Goal: Task Accomplishment & Management: Use online tool/utility

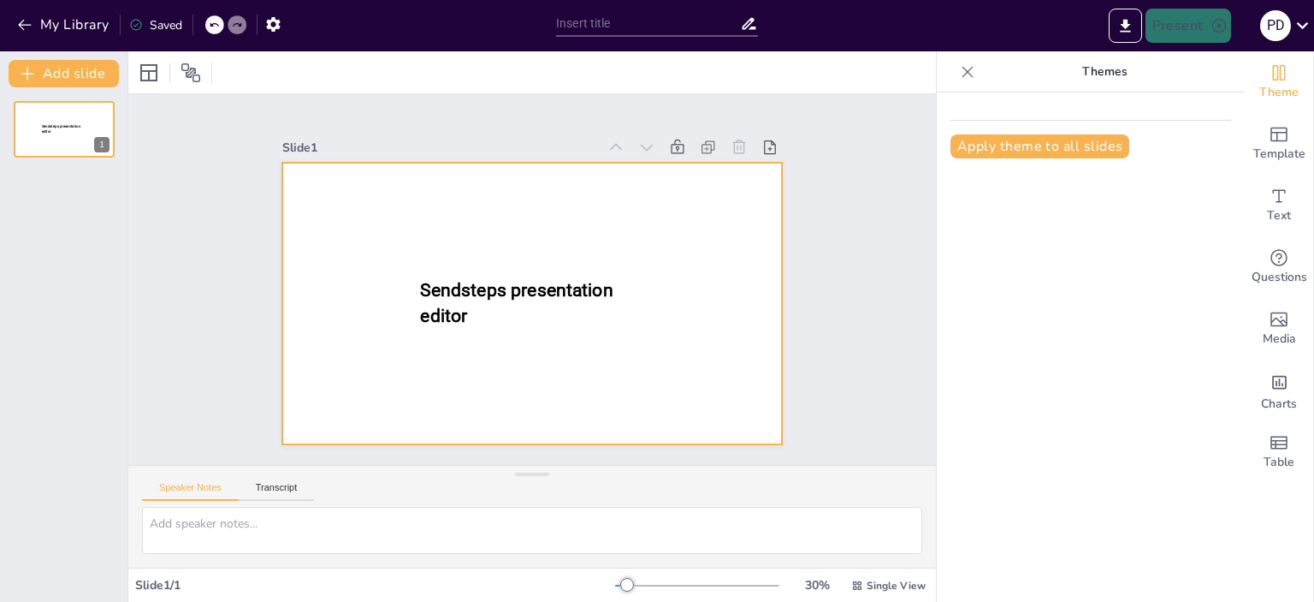
type input "Alapfunkciók és Speciális Funkciók Kérdőív"
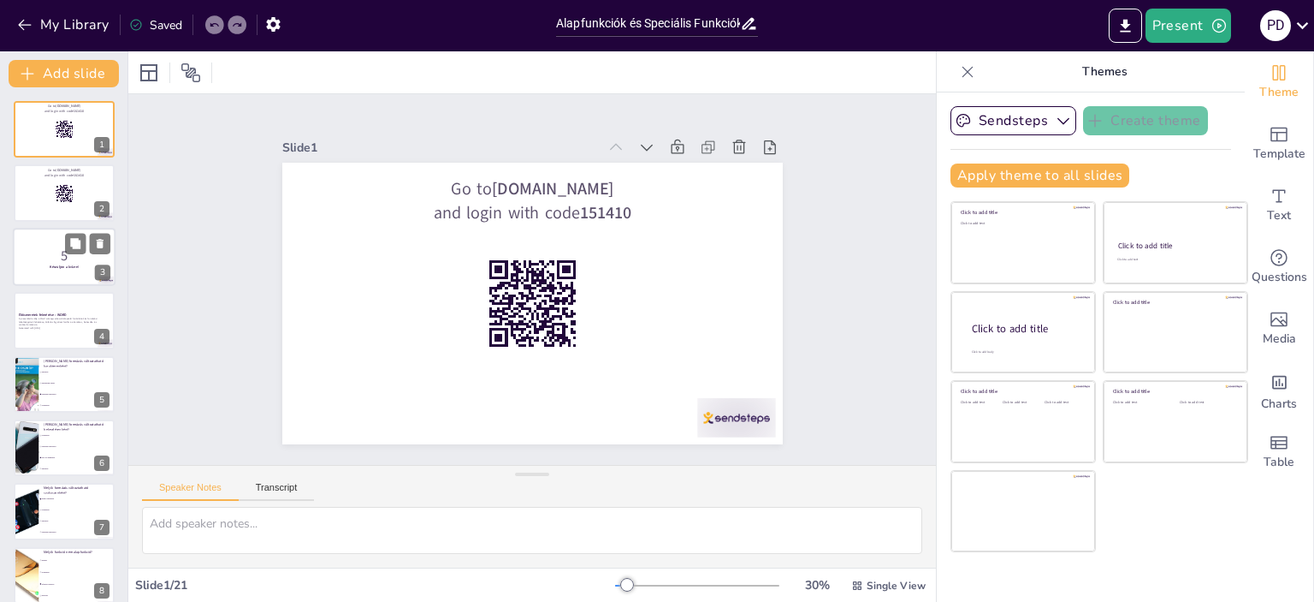
checkbox input "true"
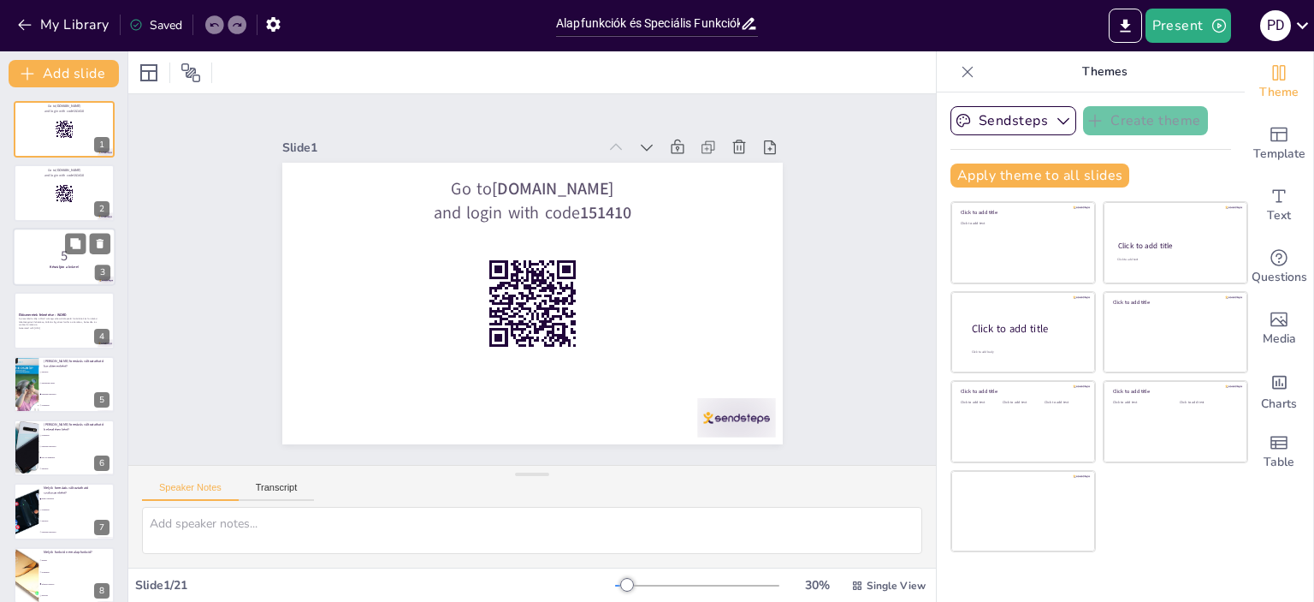
checkbox input "true"
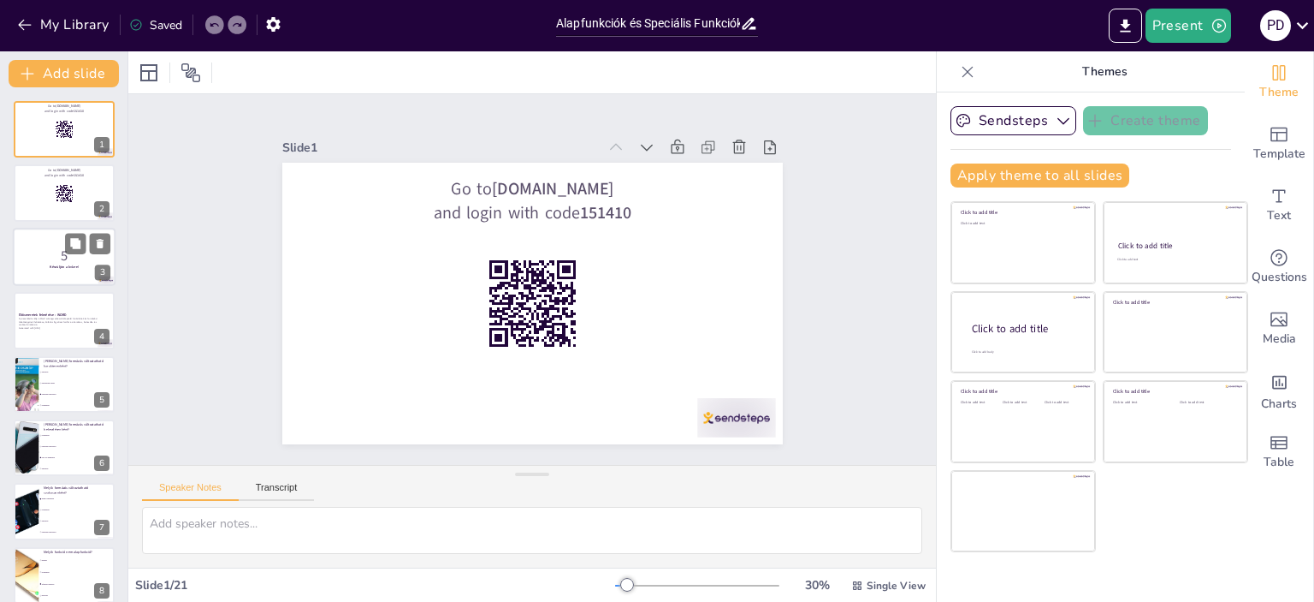
checkbox input "true"
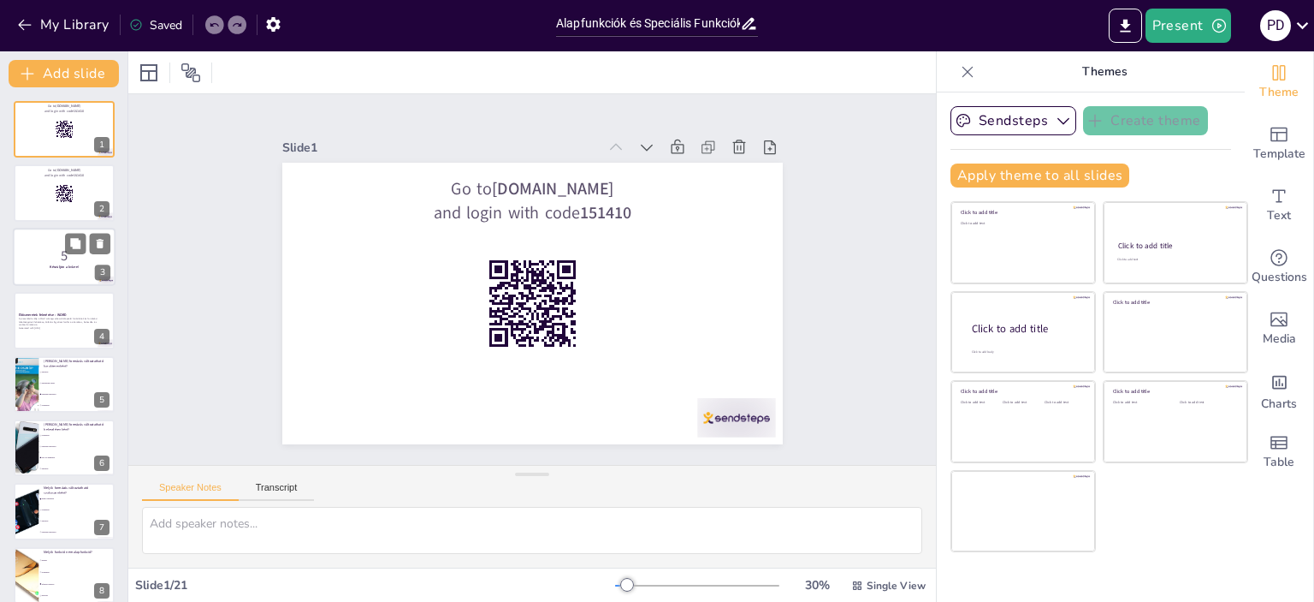
checkbox input "true"
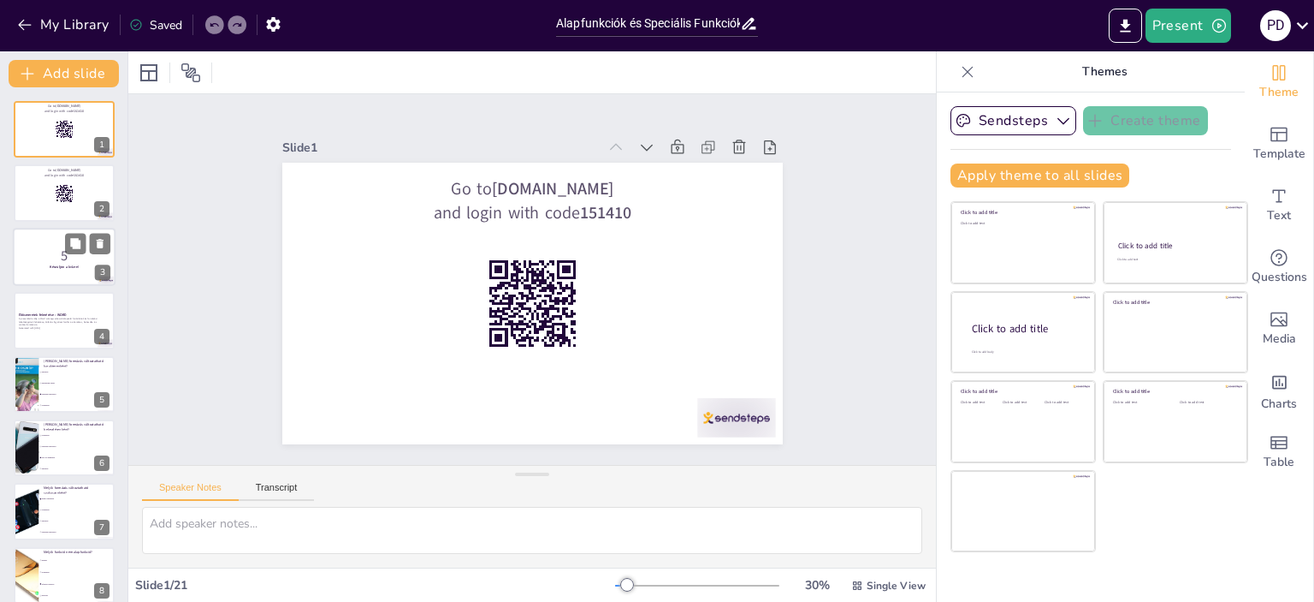
checkbox input "true"
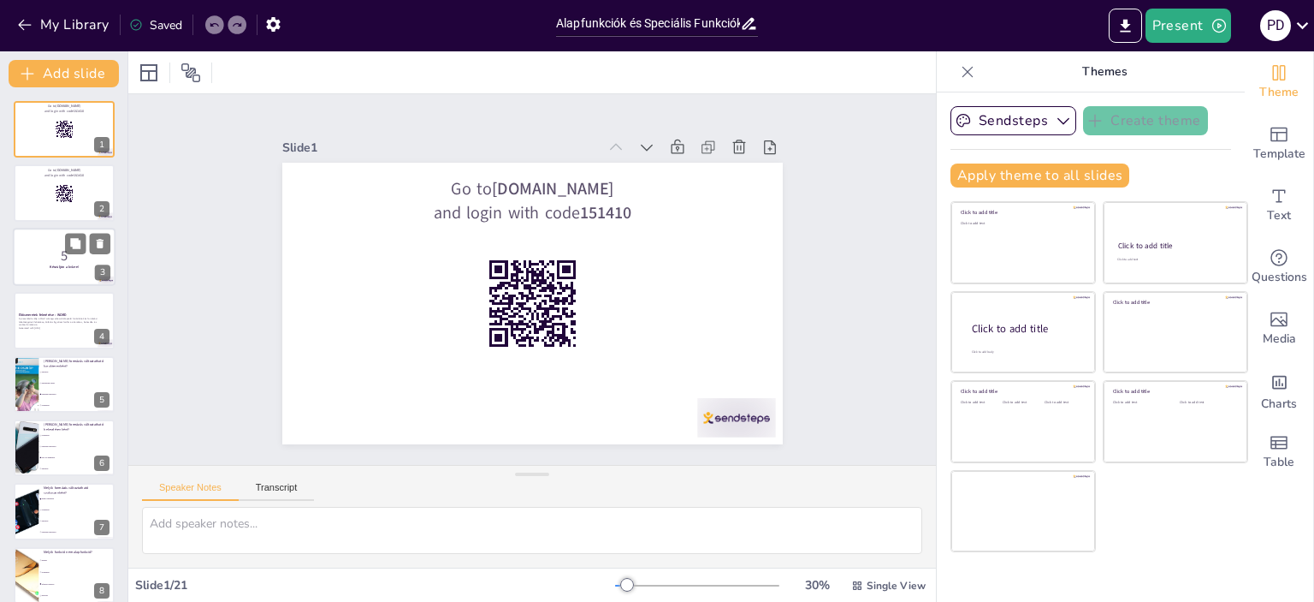
checkbox input "true"
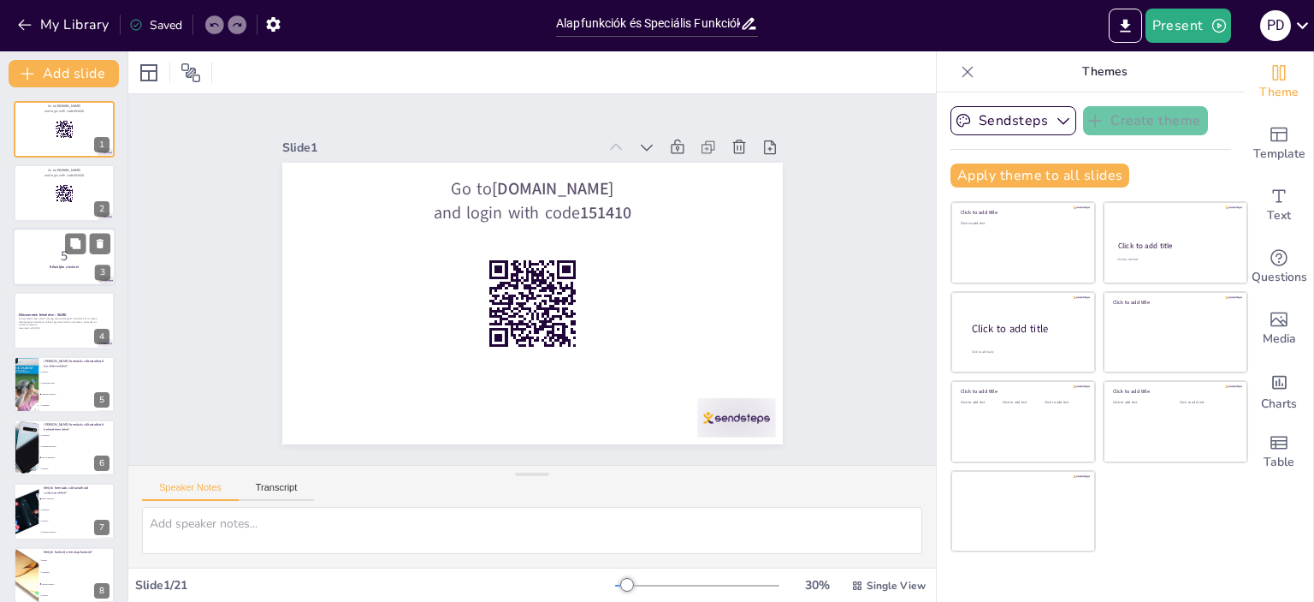
checkbox input "true"
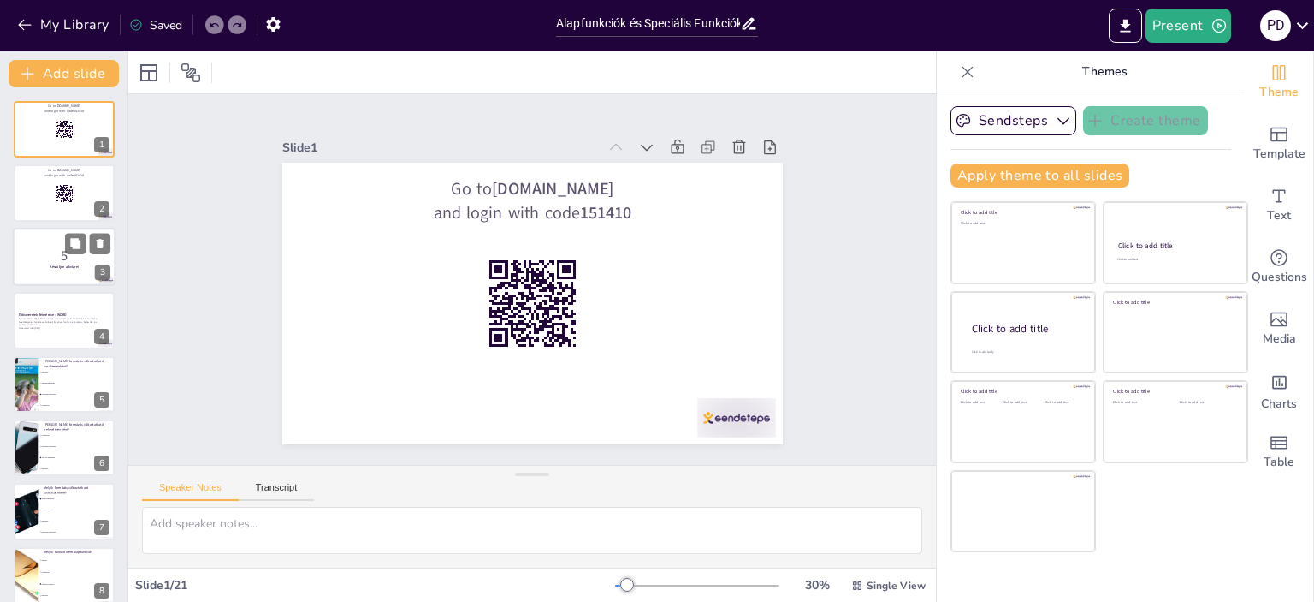
checkbox input "true"
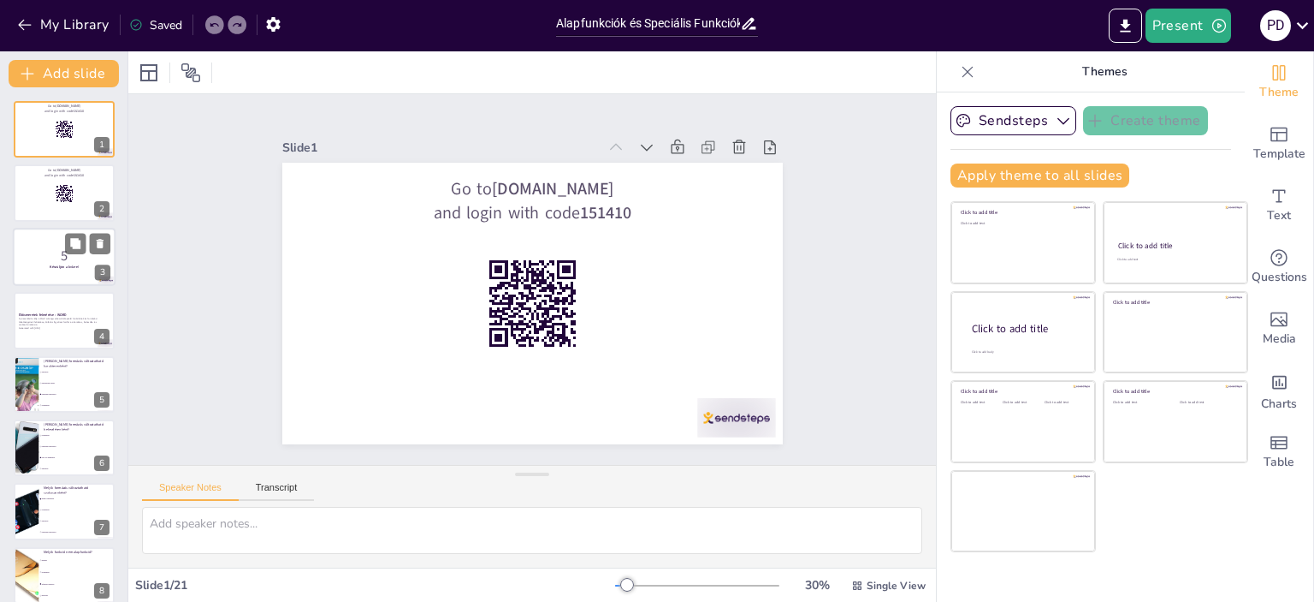
checkbox input "true"
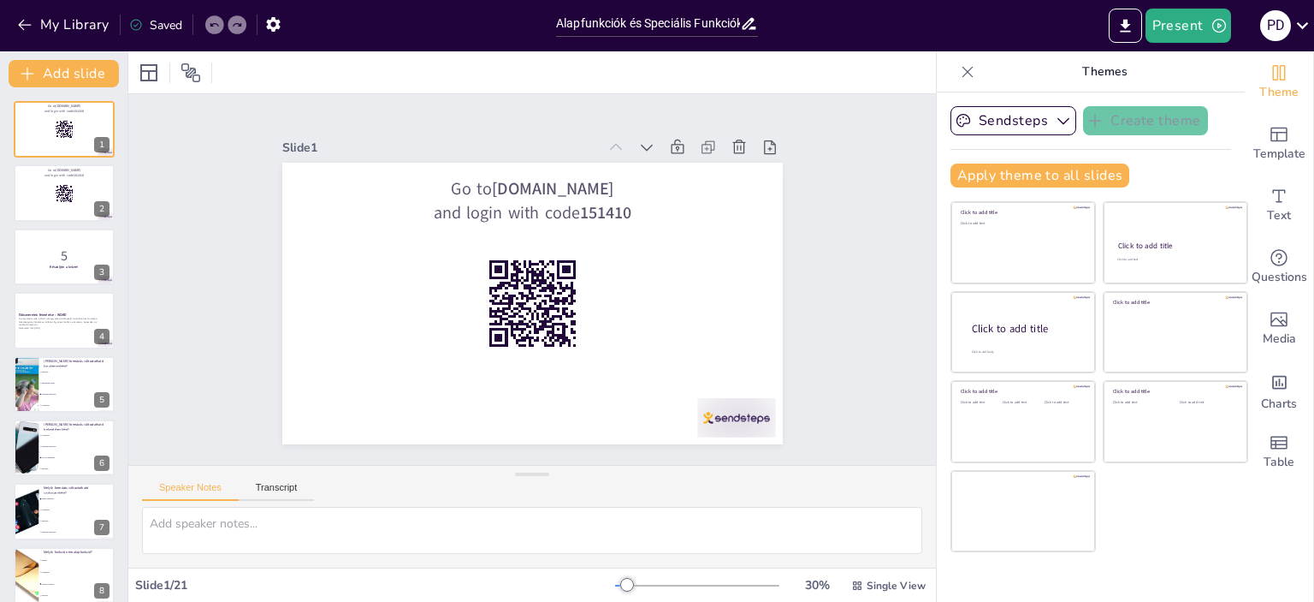
checkbox input "true"
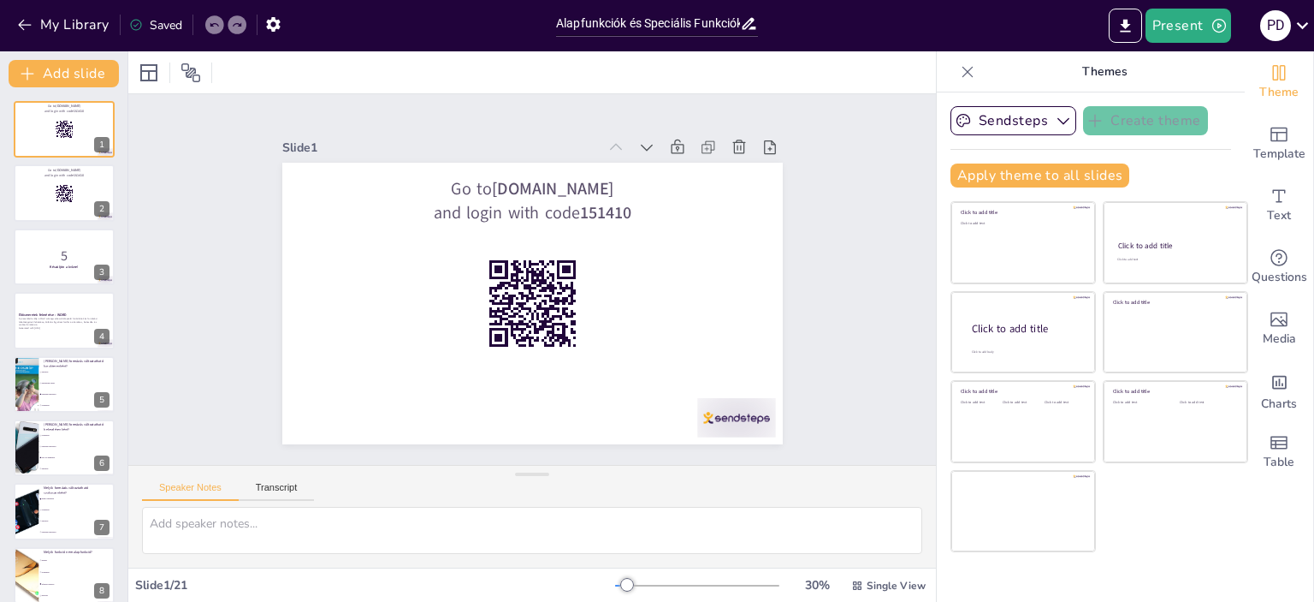
checkbox input "true"
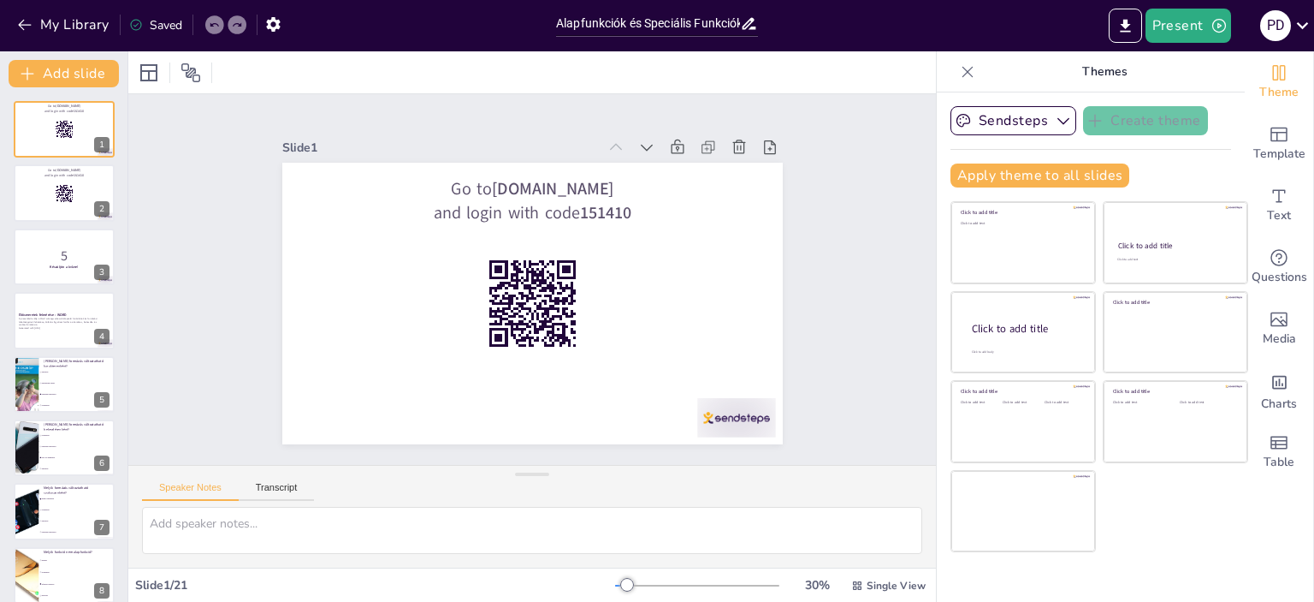
checkbox input "true"
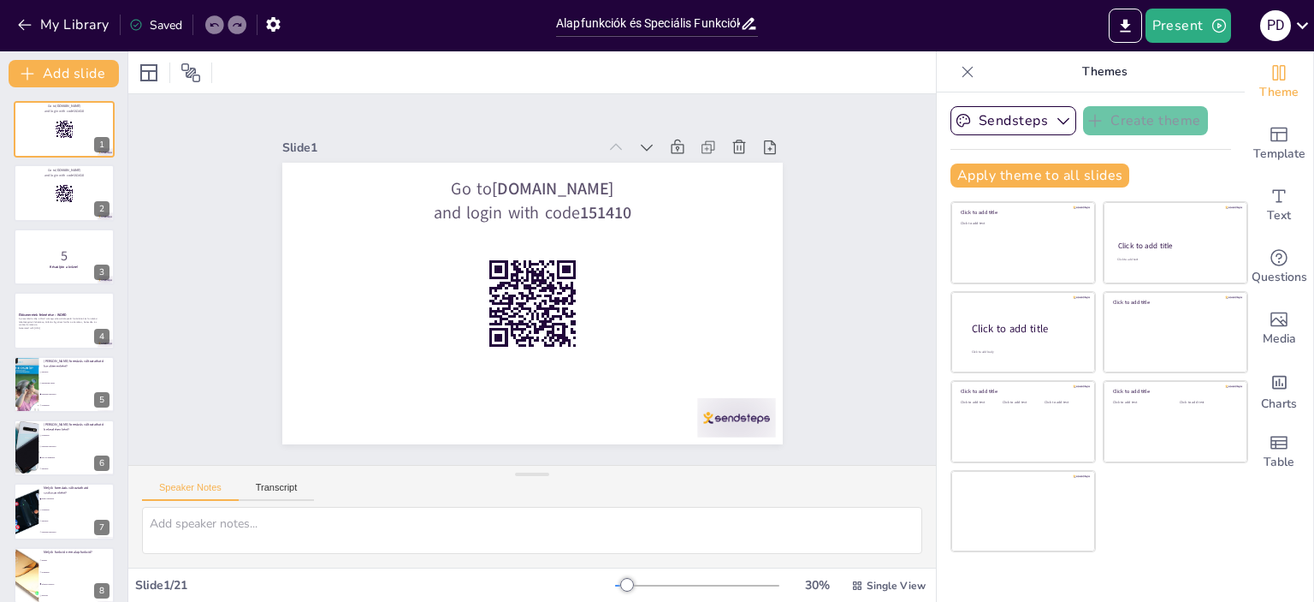
checkbox input "true"
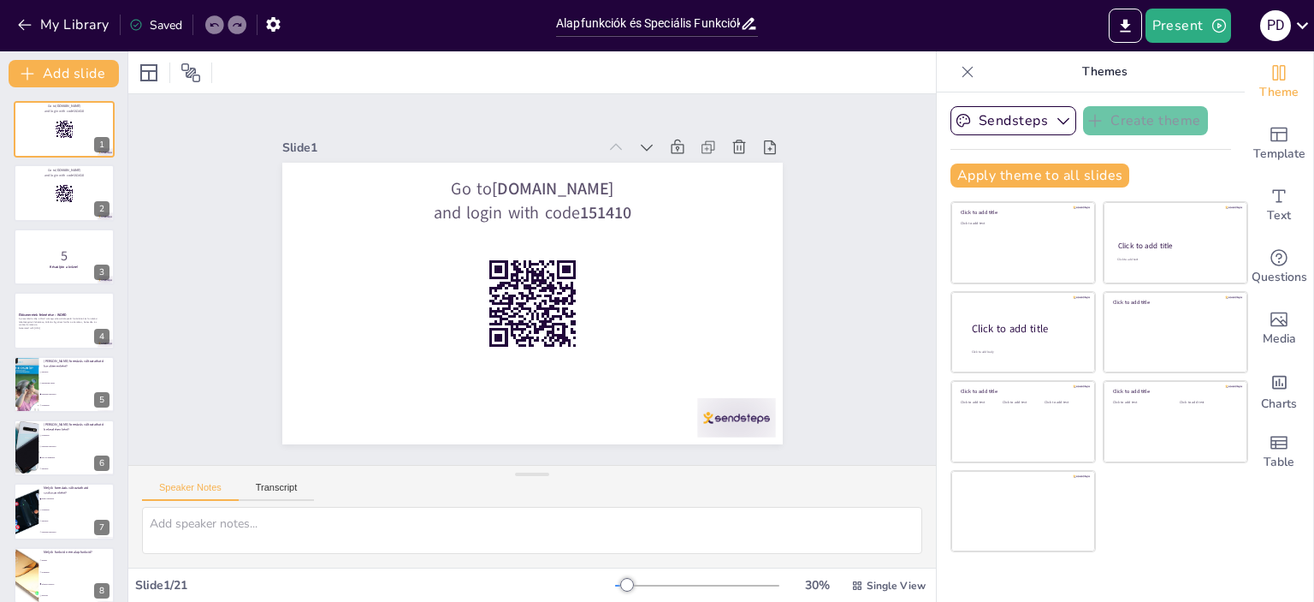
checkbox input "true"
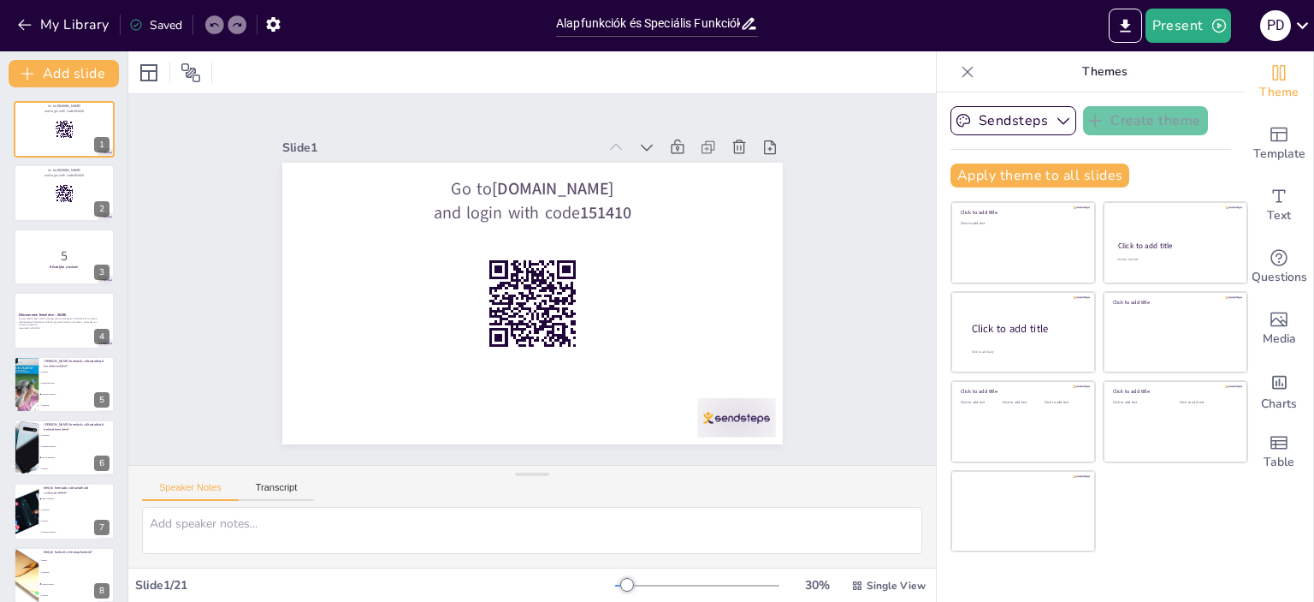
checkbox input "true"
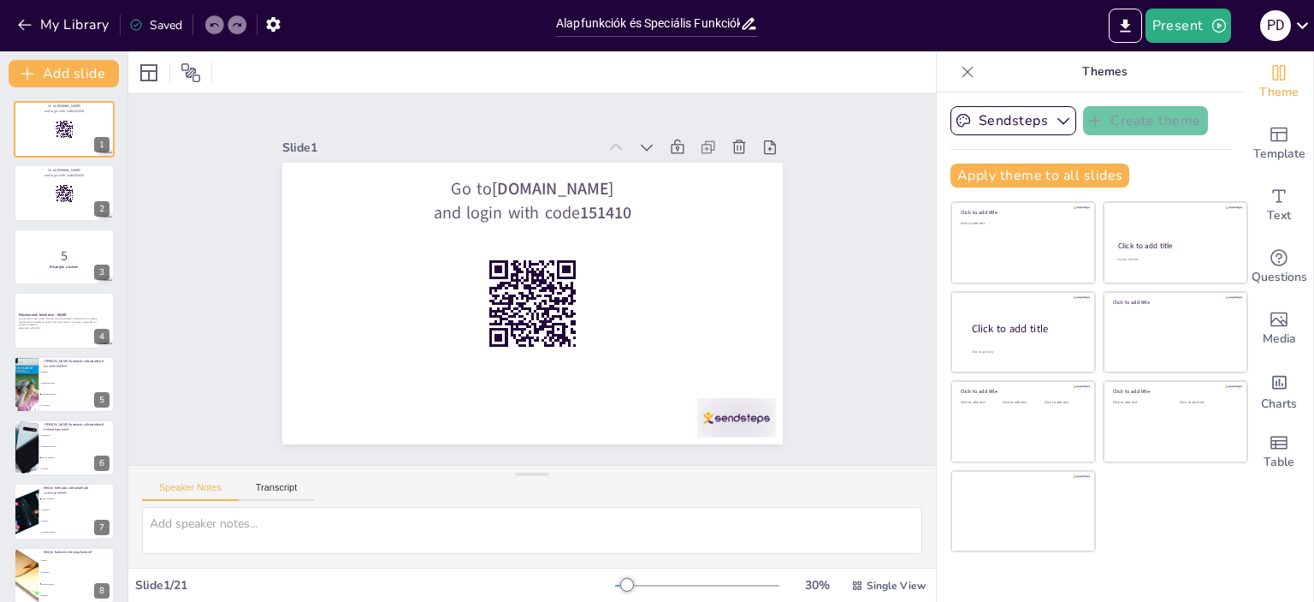
checkbox input "true"
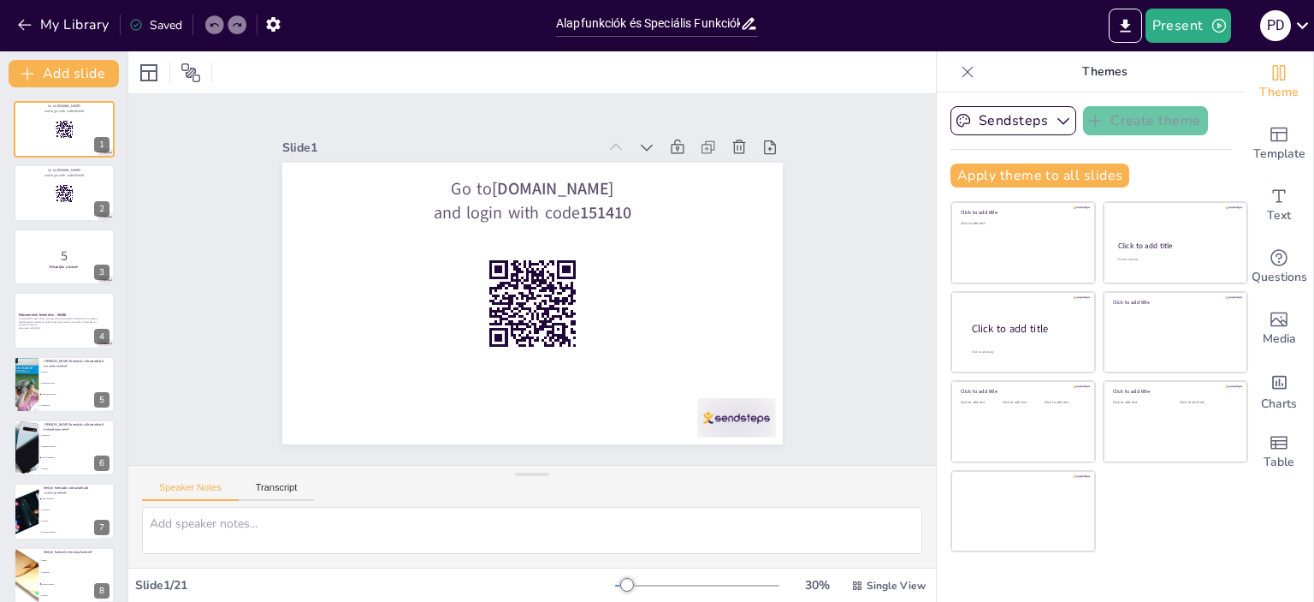
checkbox input "true"
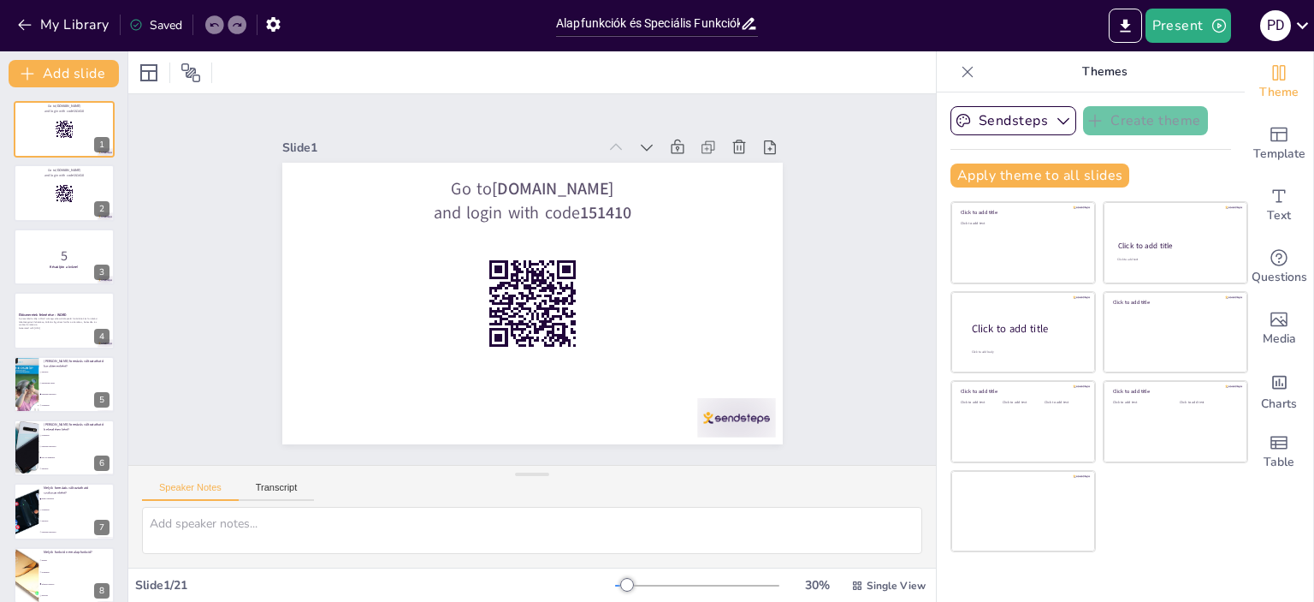
checkbox input "true"
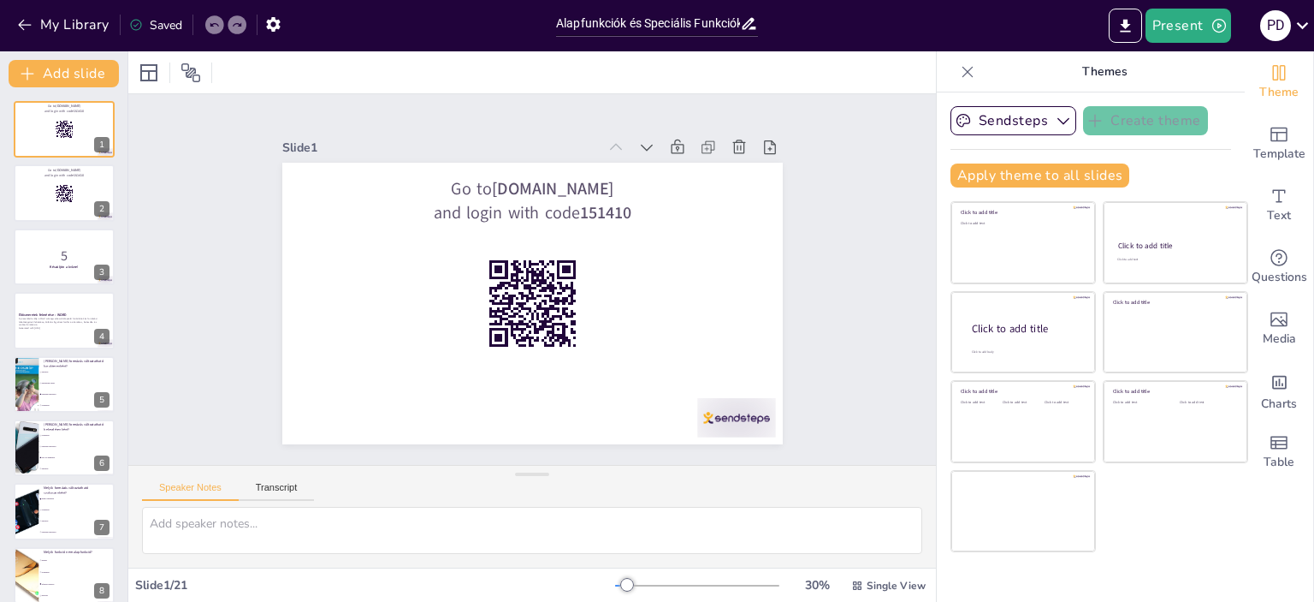
checkbox input "true"
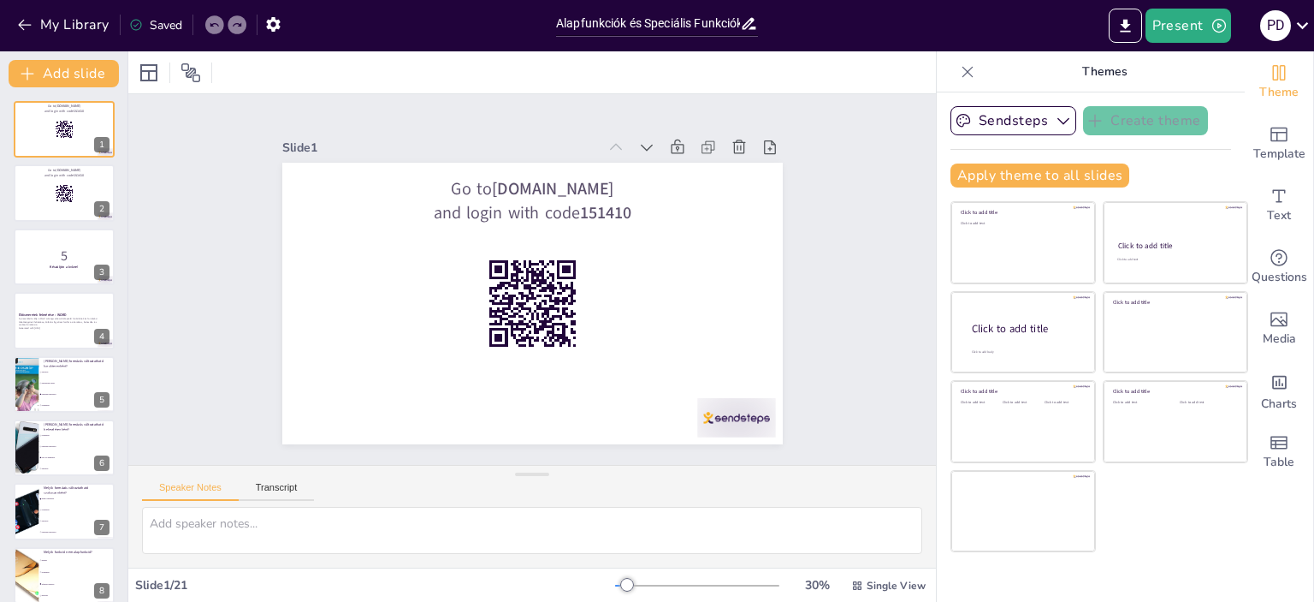
checkbox input "true"
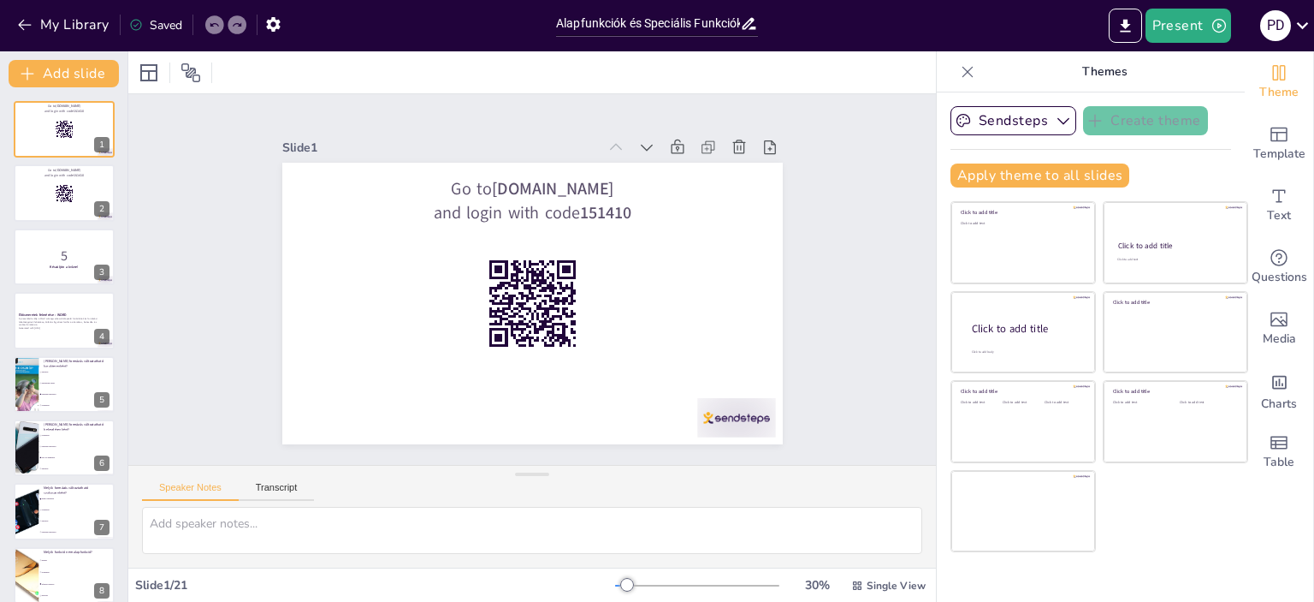
checkbox input "true"
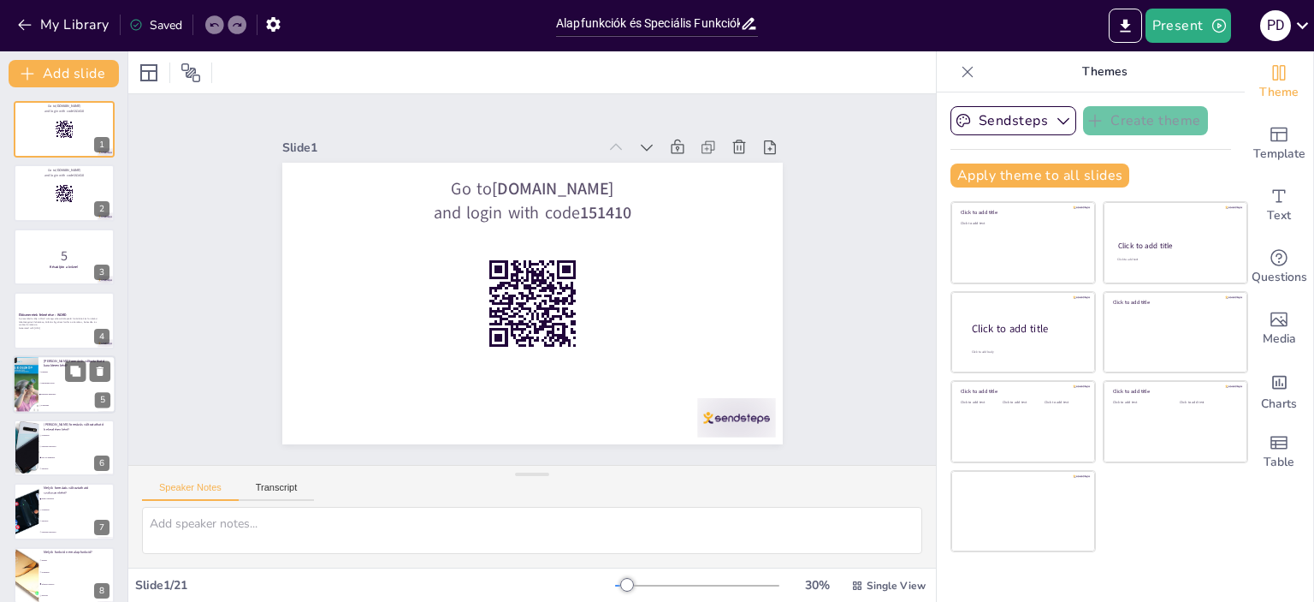
checkbox input "true"
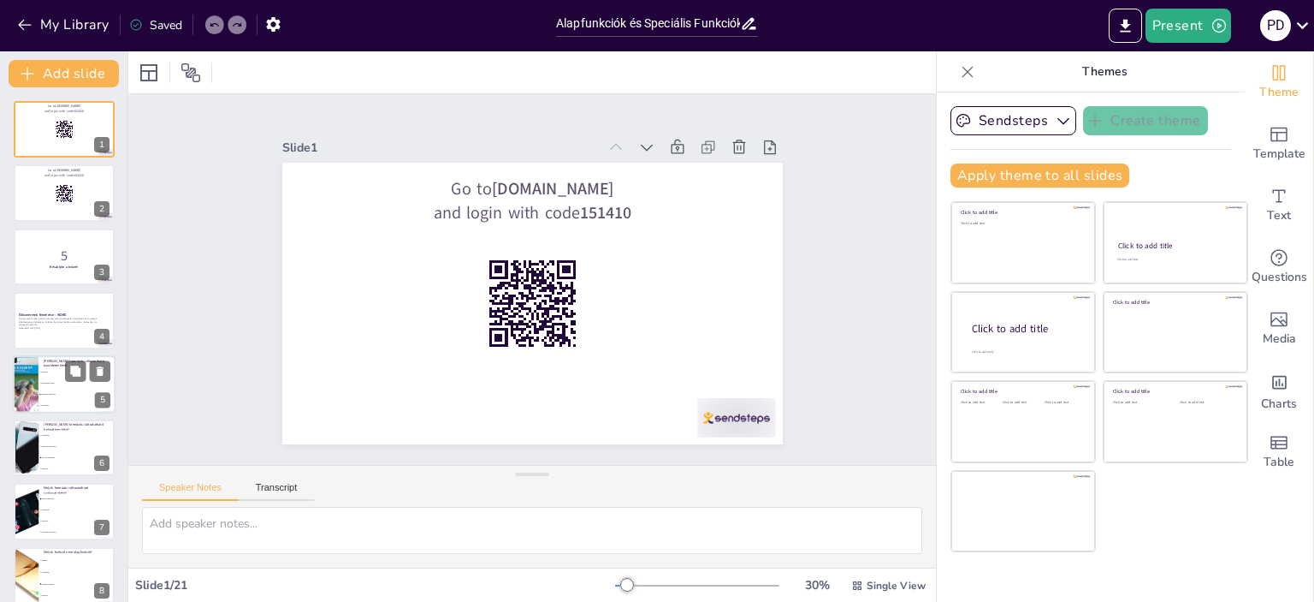
checkbox input "true"
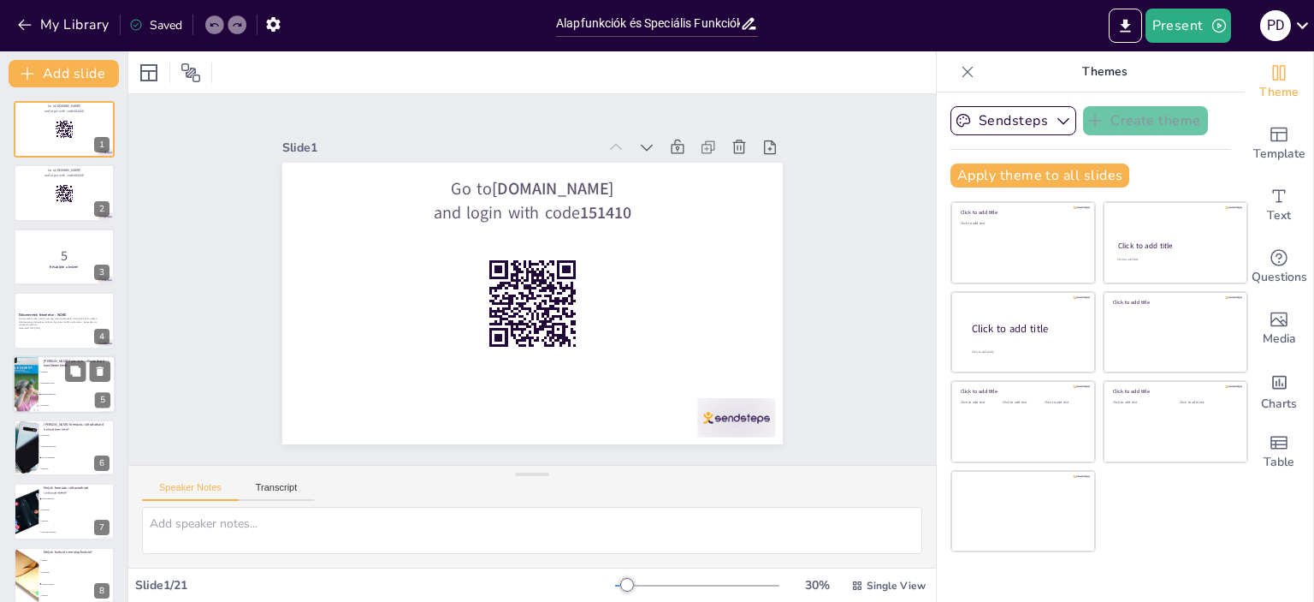
checkbox input "true"
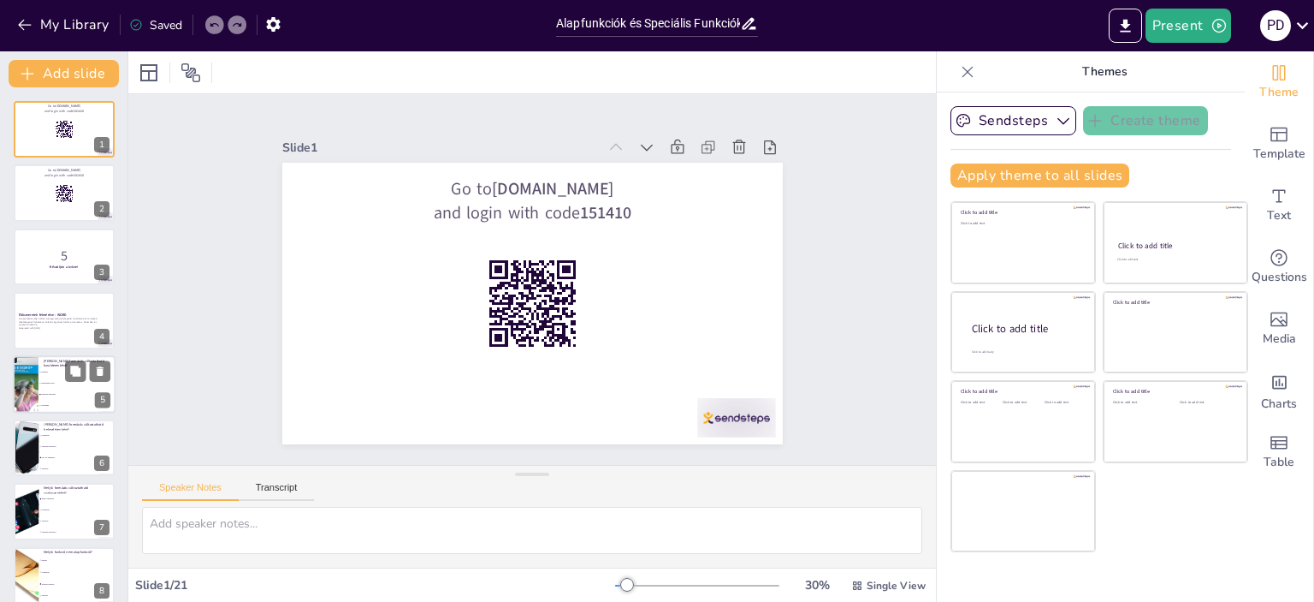
checkbox input "true"
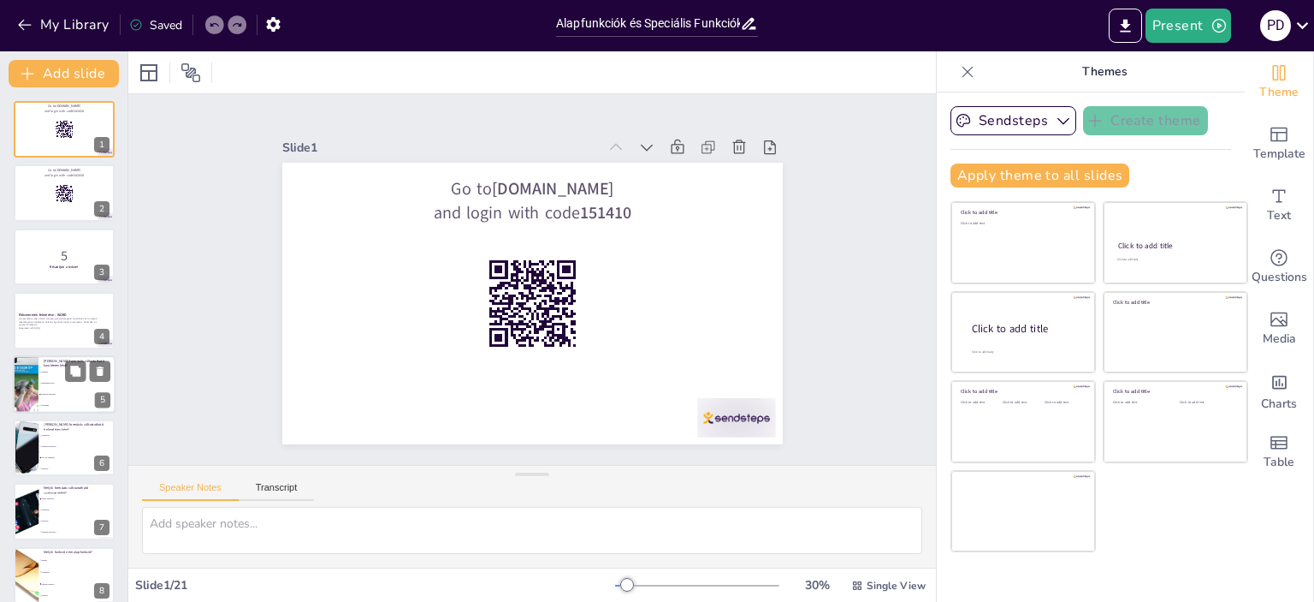
checkbox input "true"
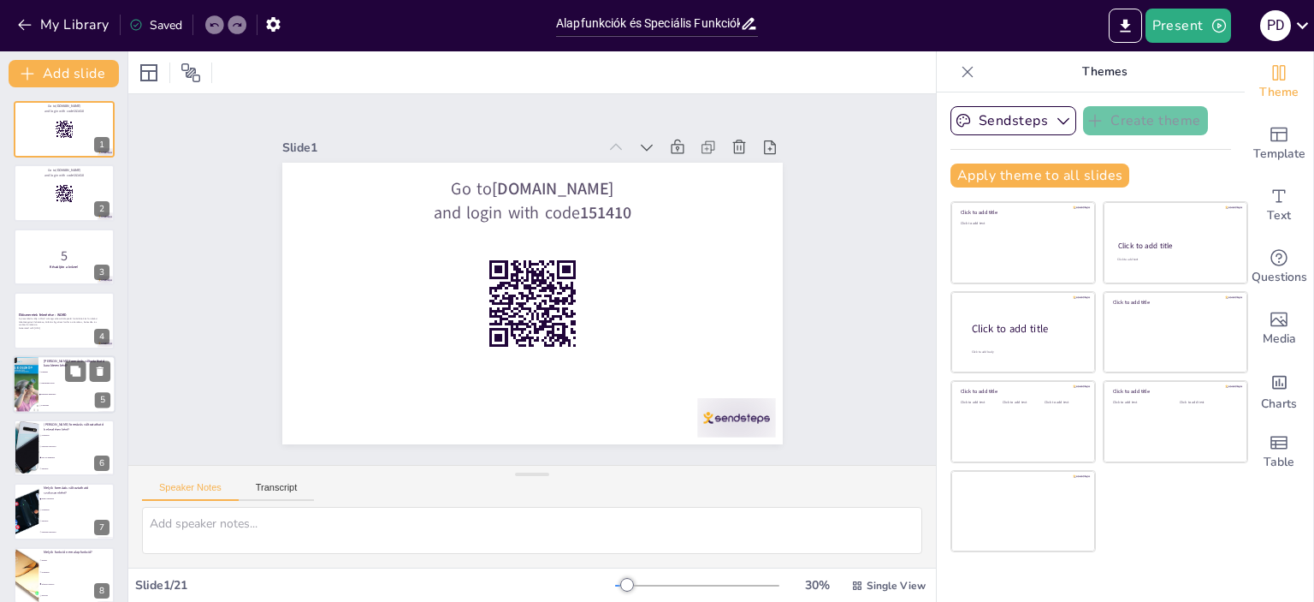
checkbox input "true"
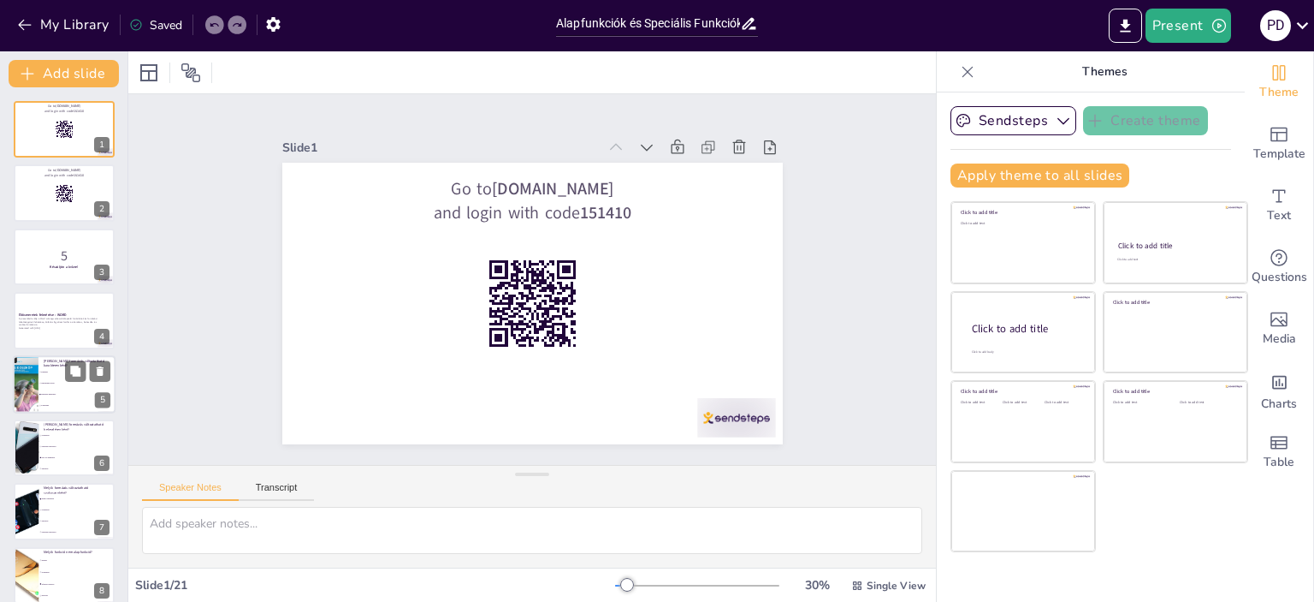
checkbox input "true"
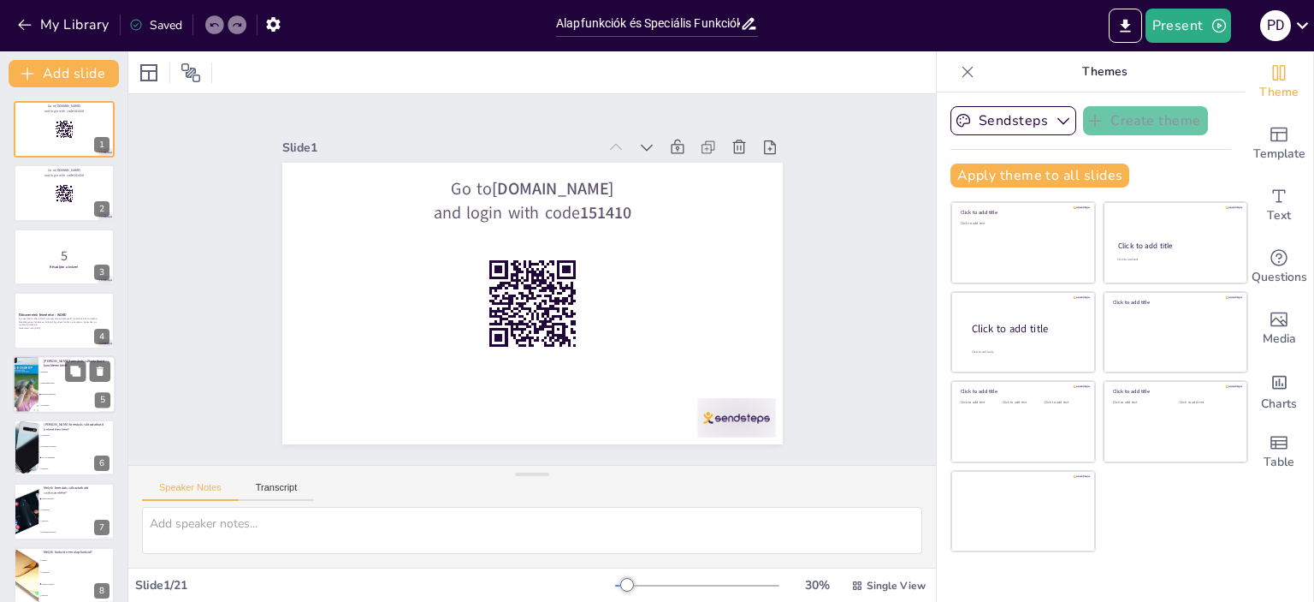
checkbox input "true"
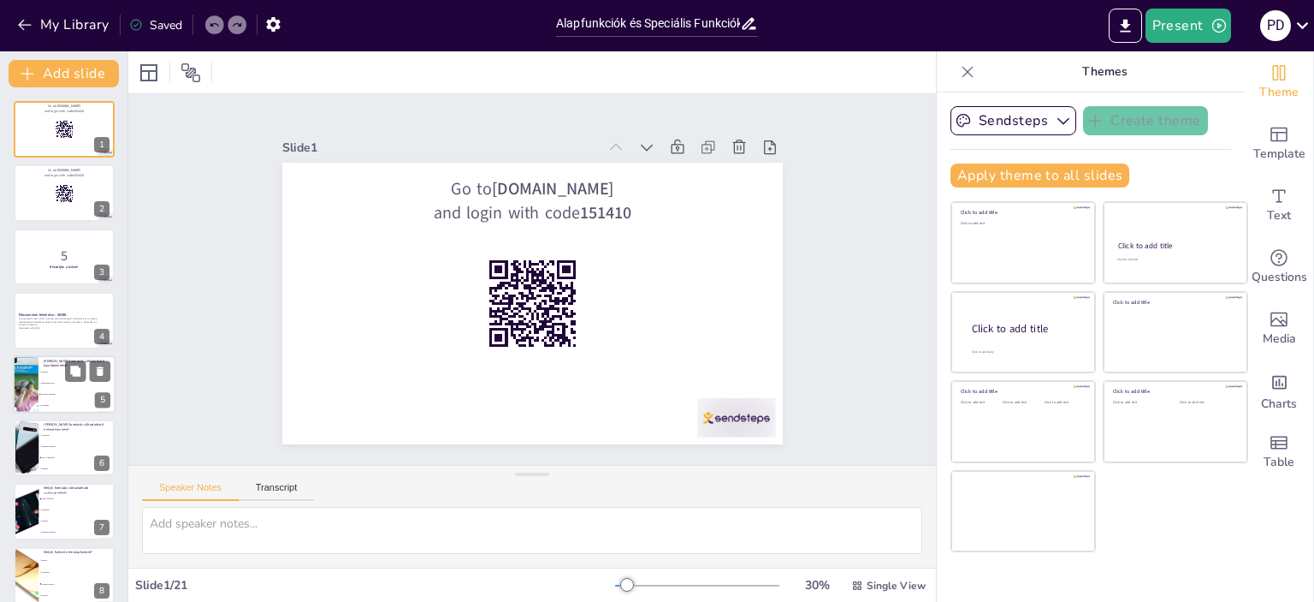
checkbox input "true"
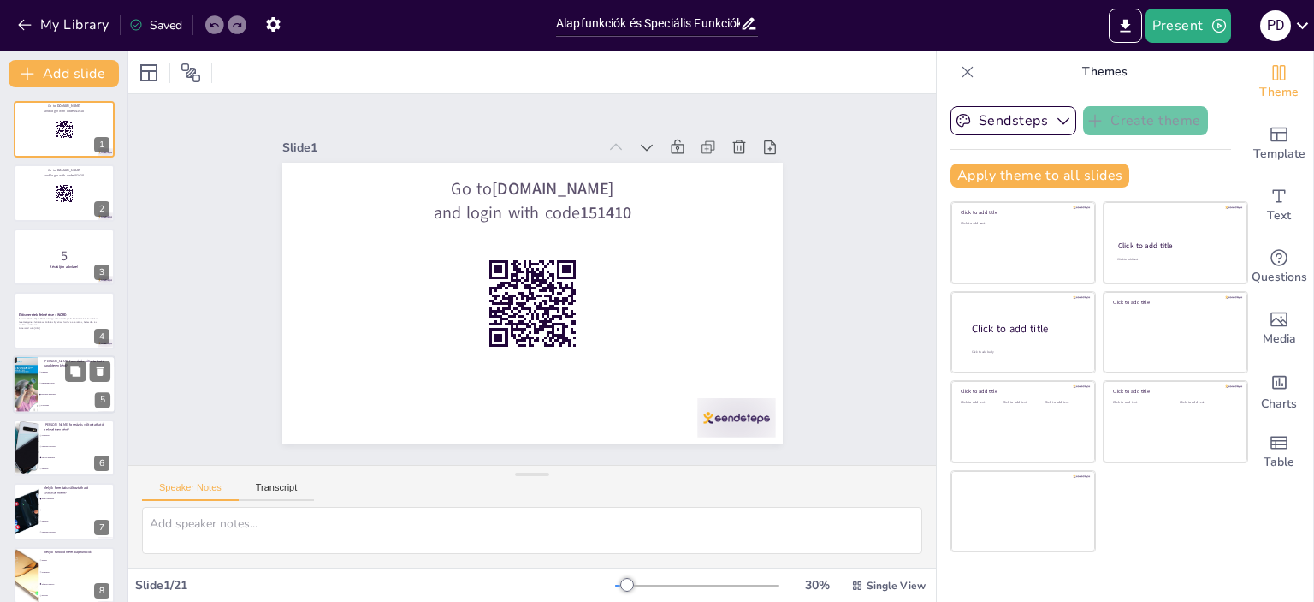
checkbox input "true"
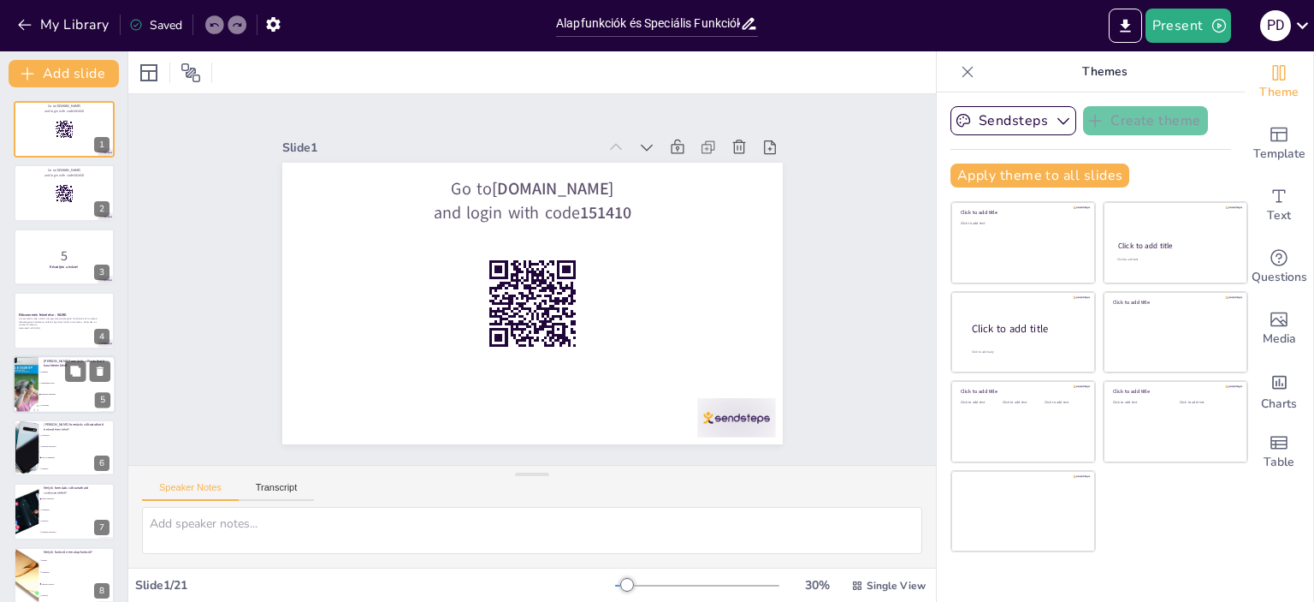
checkbox input "true"
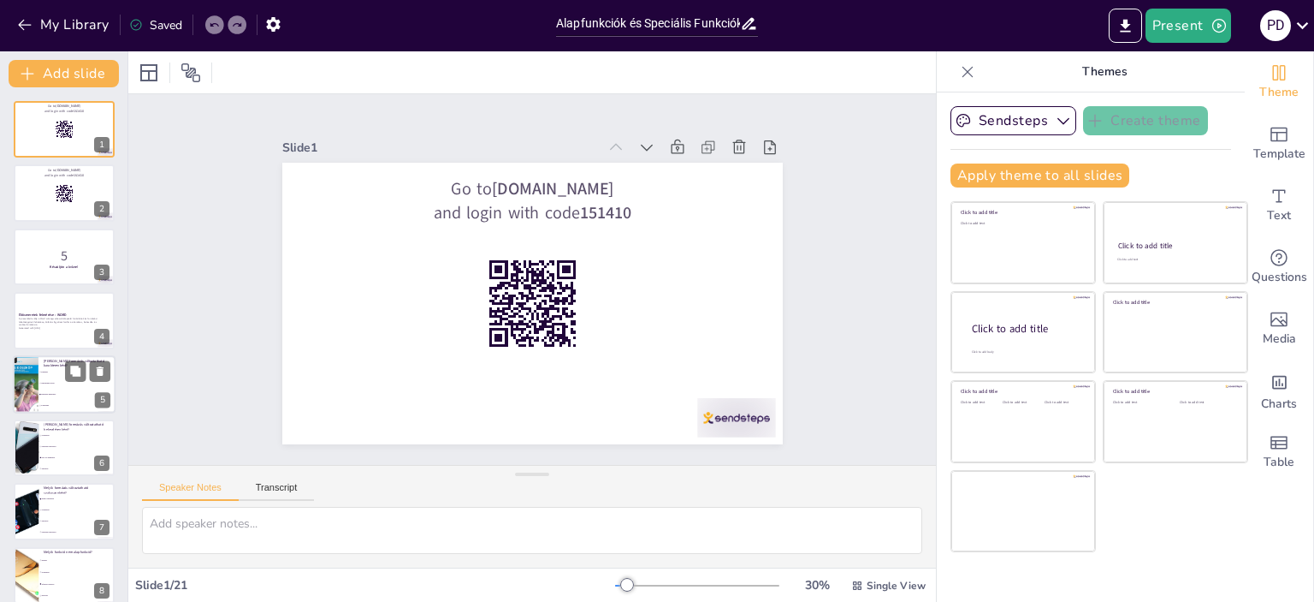
checkbox input "true"
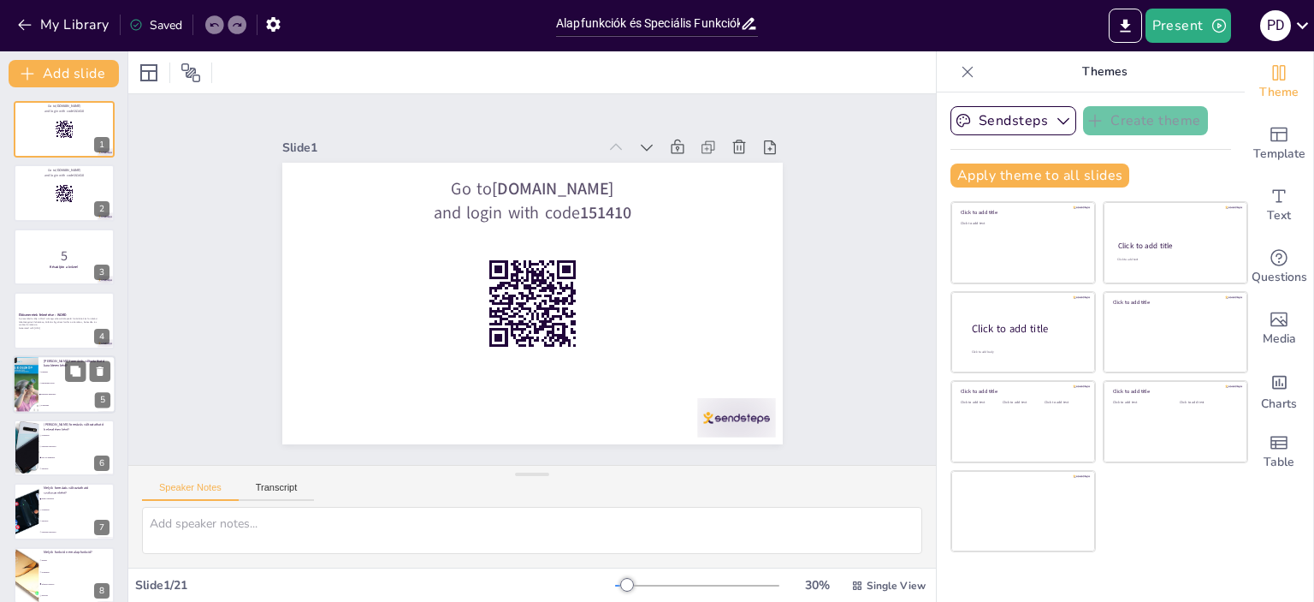
click at [55, 367] on li "aláhúzás" at bounding box center [77, 371] width 77 height 11
type textarea "A betűtípus beállítása lehetővé teszi, hogy a felhasználó különböző karakterekh…"
checkbox input "true"
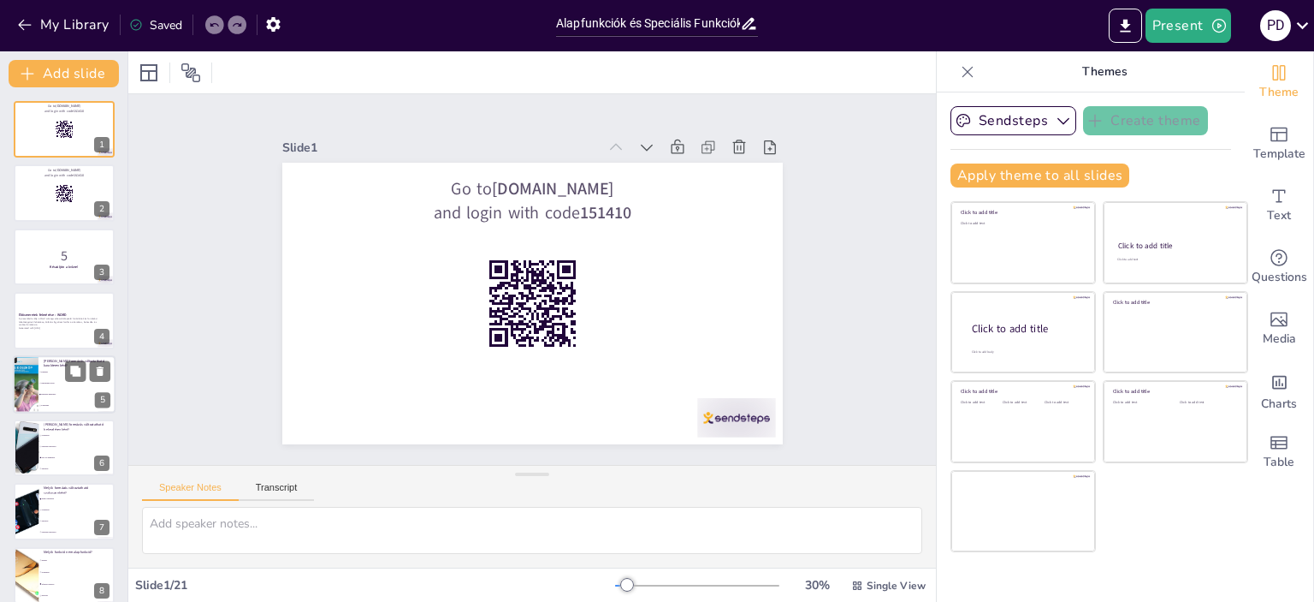
checkbox input "true"
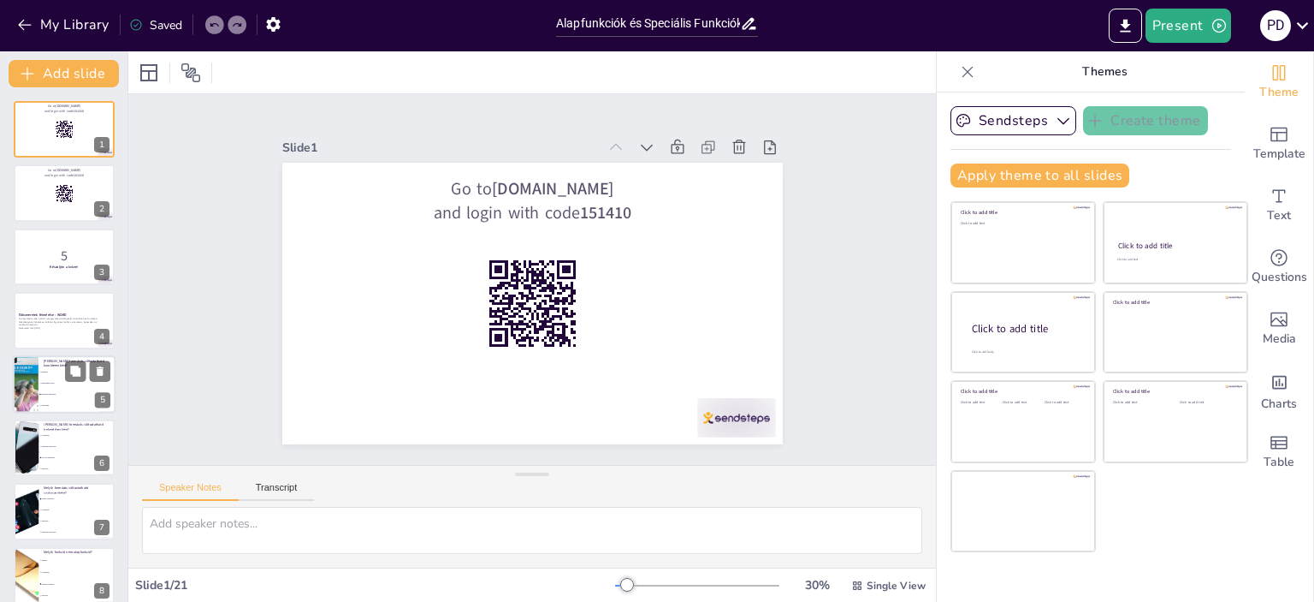
checkbox input "true"
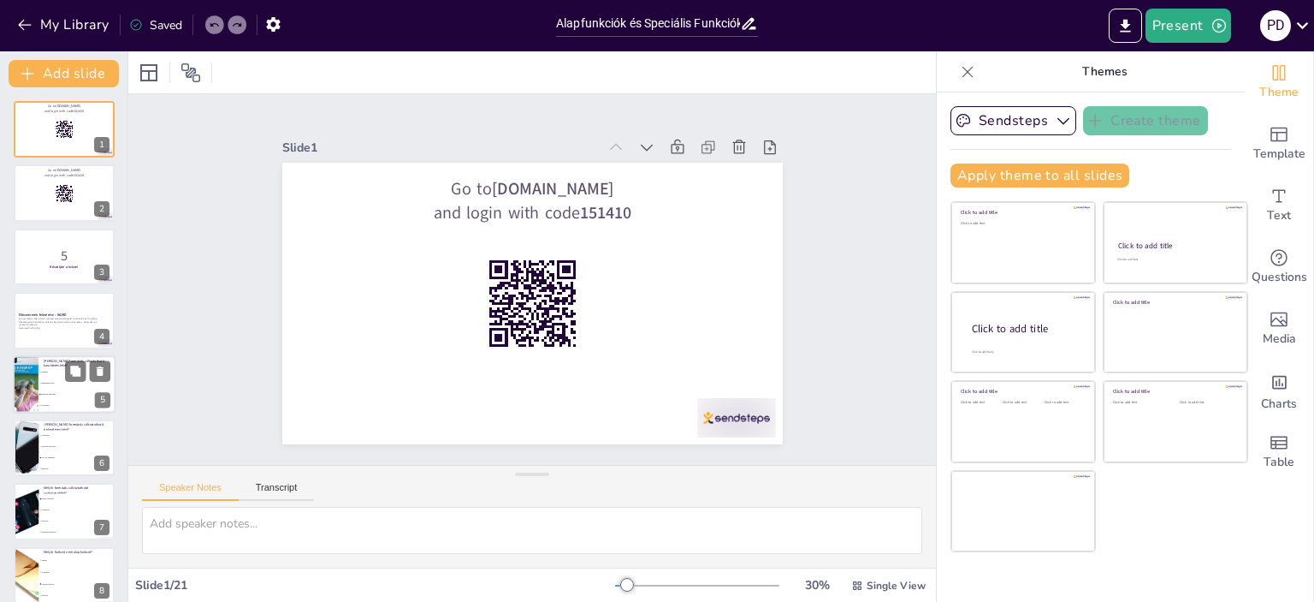
checkbox input "true"
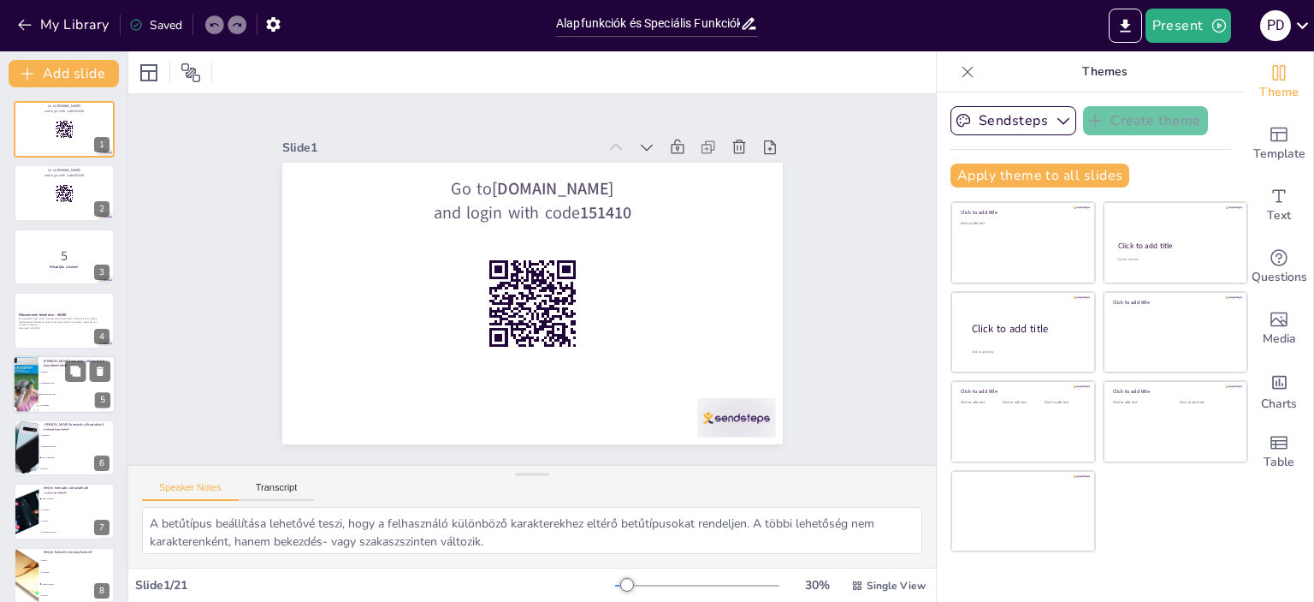
scroll to position [39, 0]
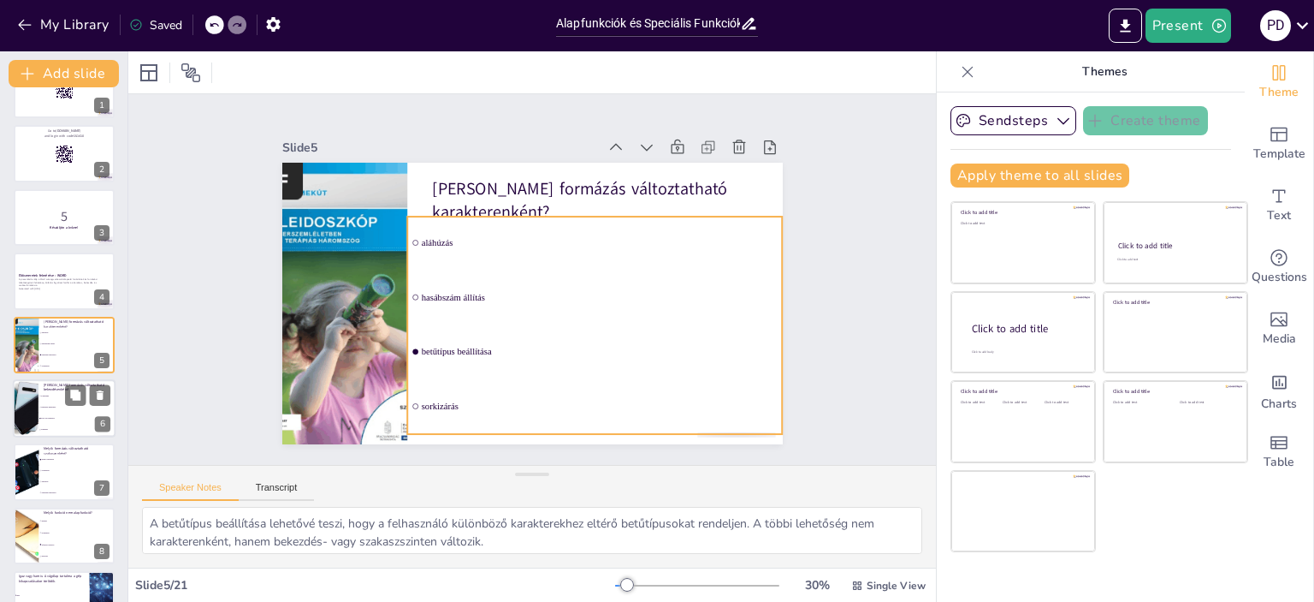
checkbox input "true"
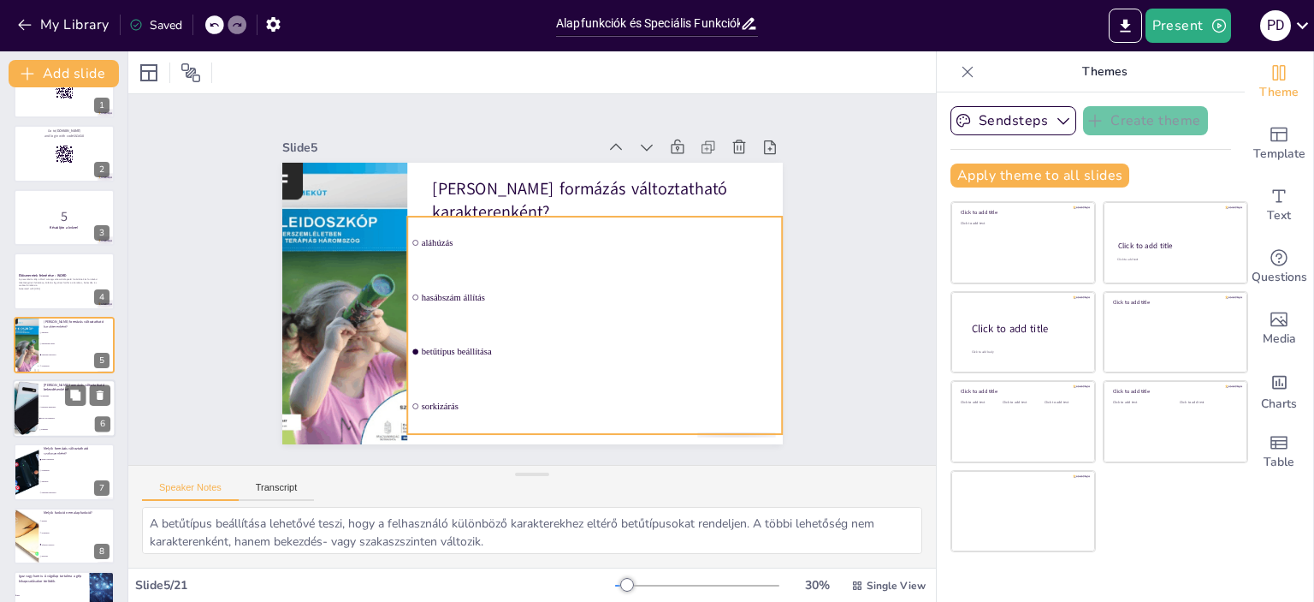
checkbox input "true"
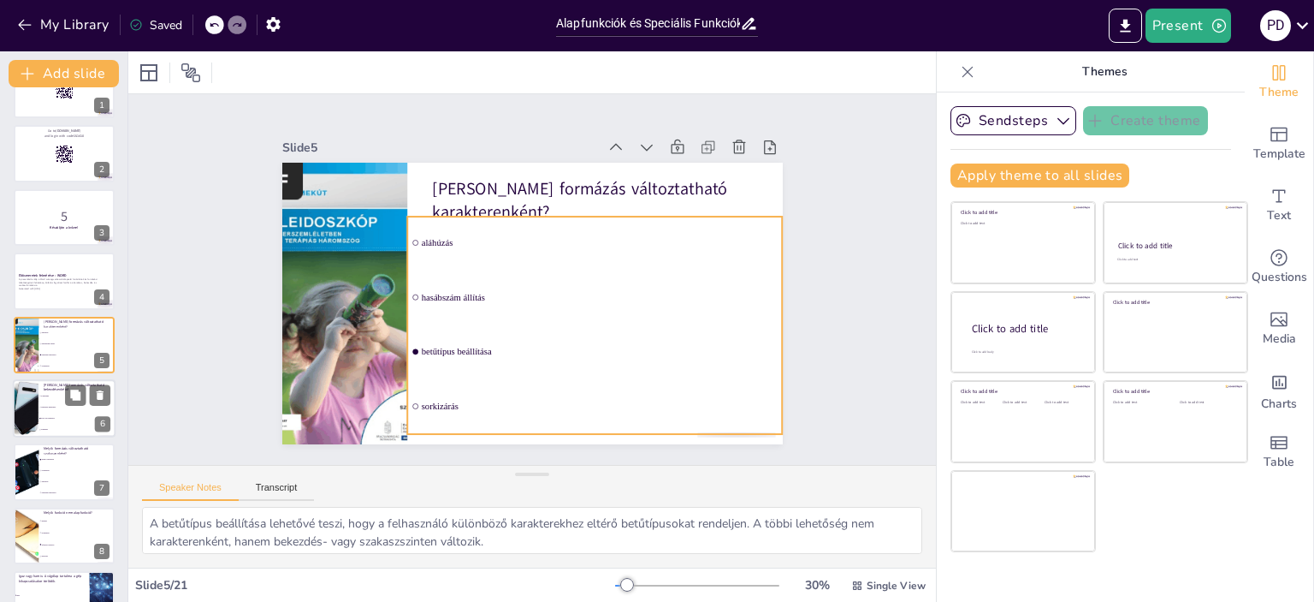
checkbox input "true"
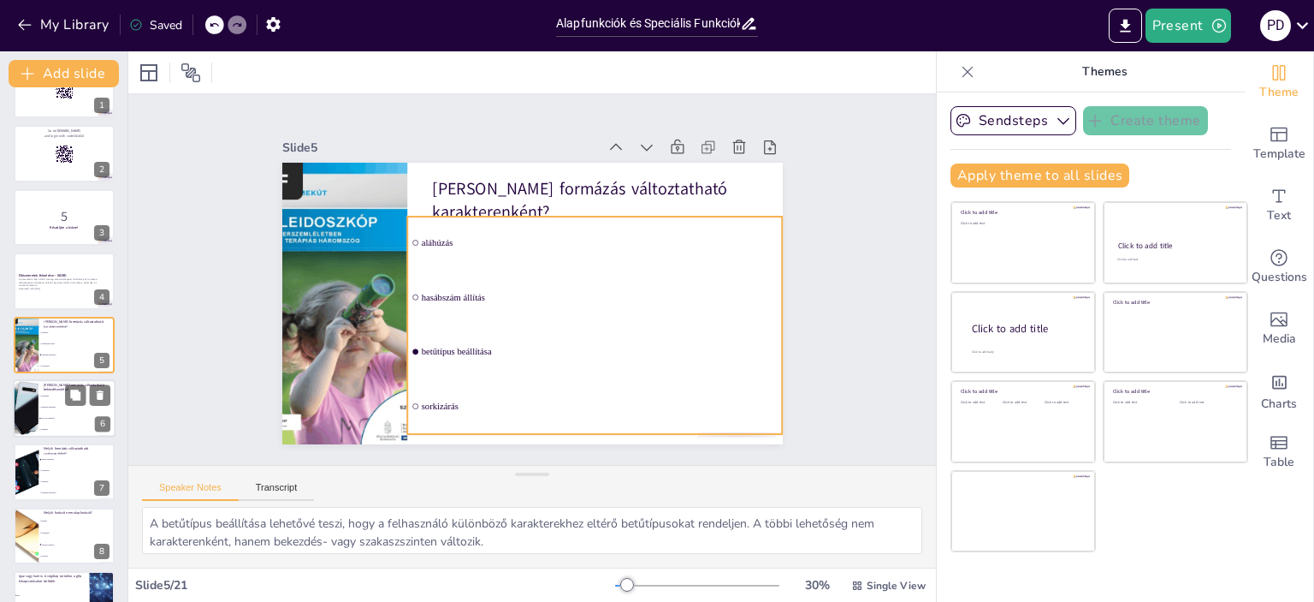
checkbox input "true"
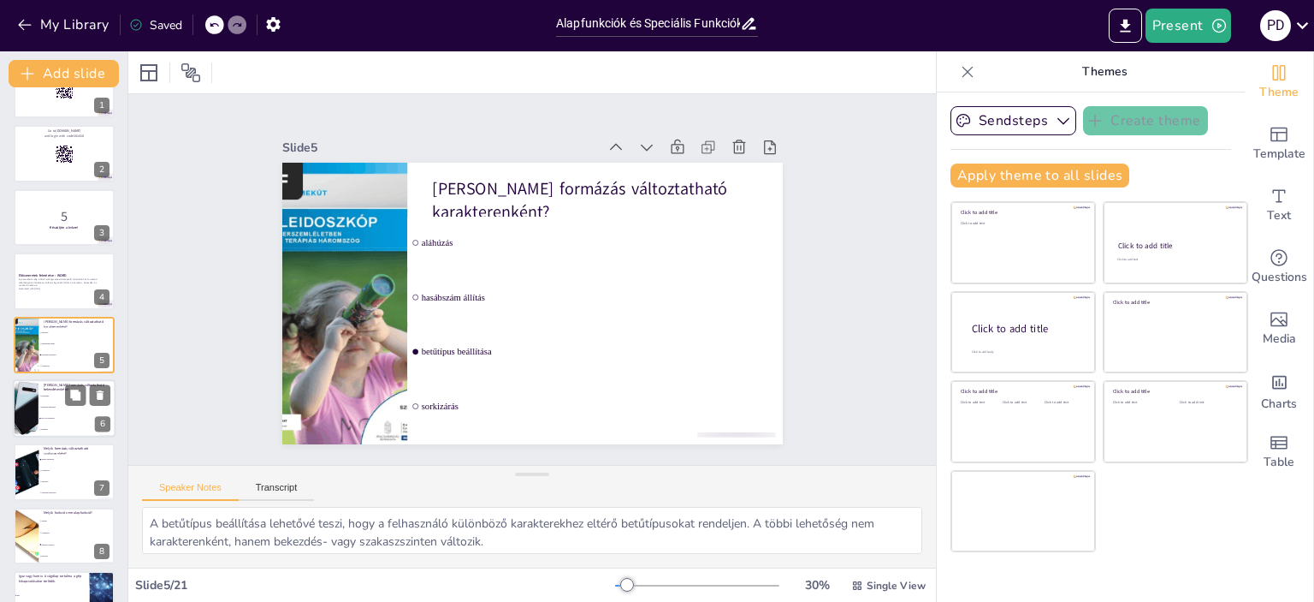
click at [56, 413] on li "első sor behúzása" at bounding box center [77, 417] width 77 height 11
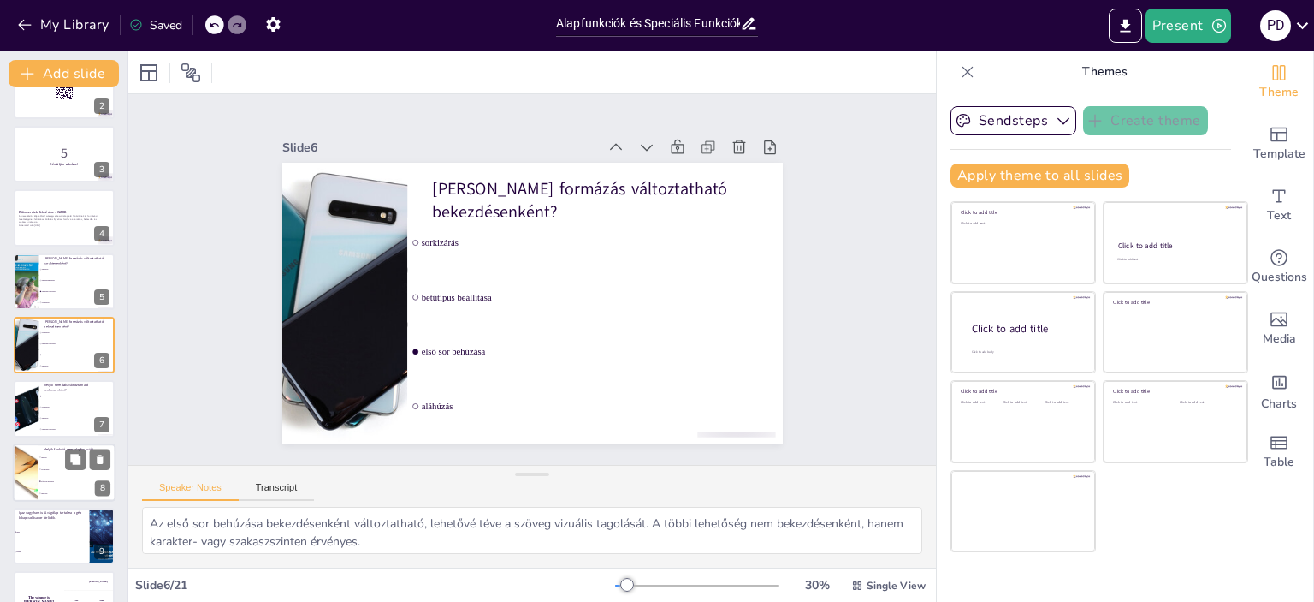
click at [48, 465] on li "nyomtatás" at bounding box center [77, 469] width 77 height 12
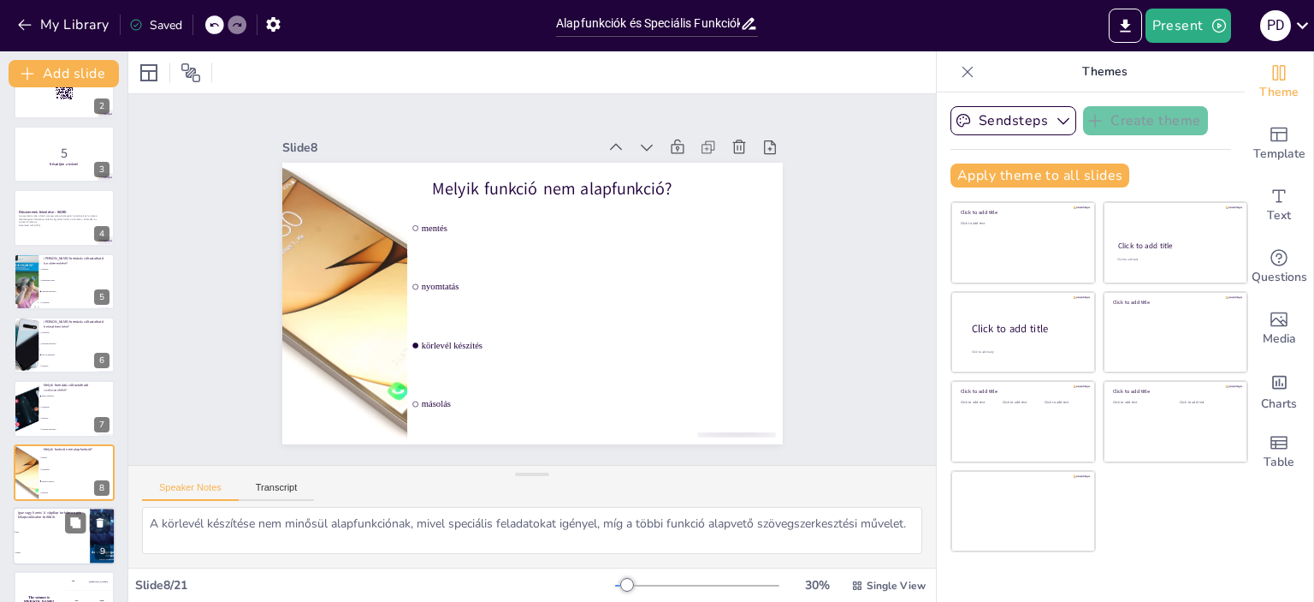
scroll to position [230, 0]
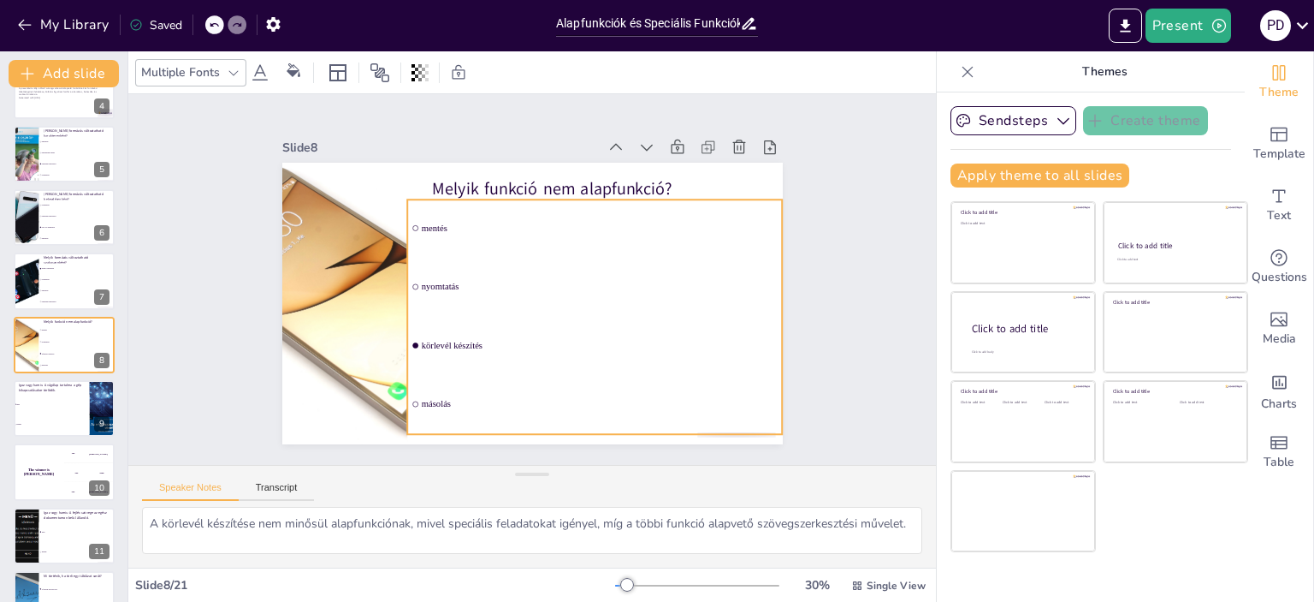
click at [438, 163] on div "Melyik funkció nem alapfunkció? mentés nyomtatás körlevél készítés másolás" at bounding box center [532, 163] width 501 height 0
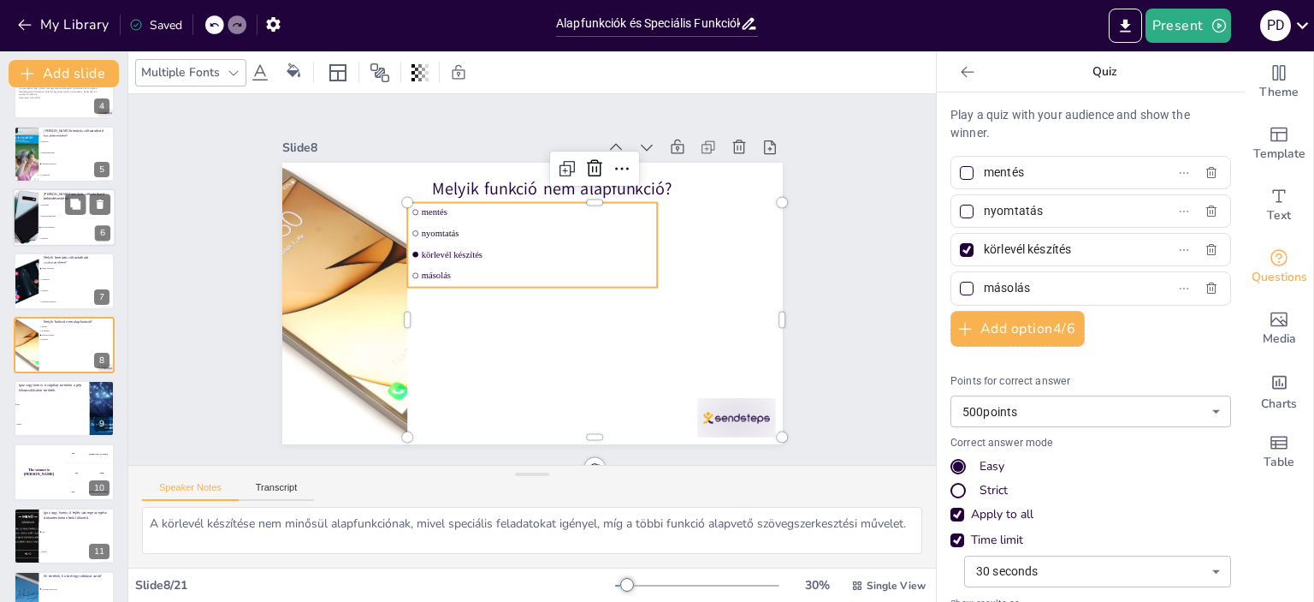
click at [63, 211] on li "betűtípus beállítása" at bounding box center [77, 215] width 77 height 11
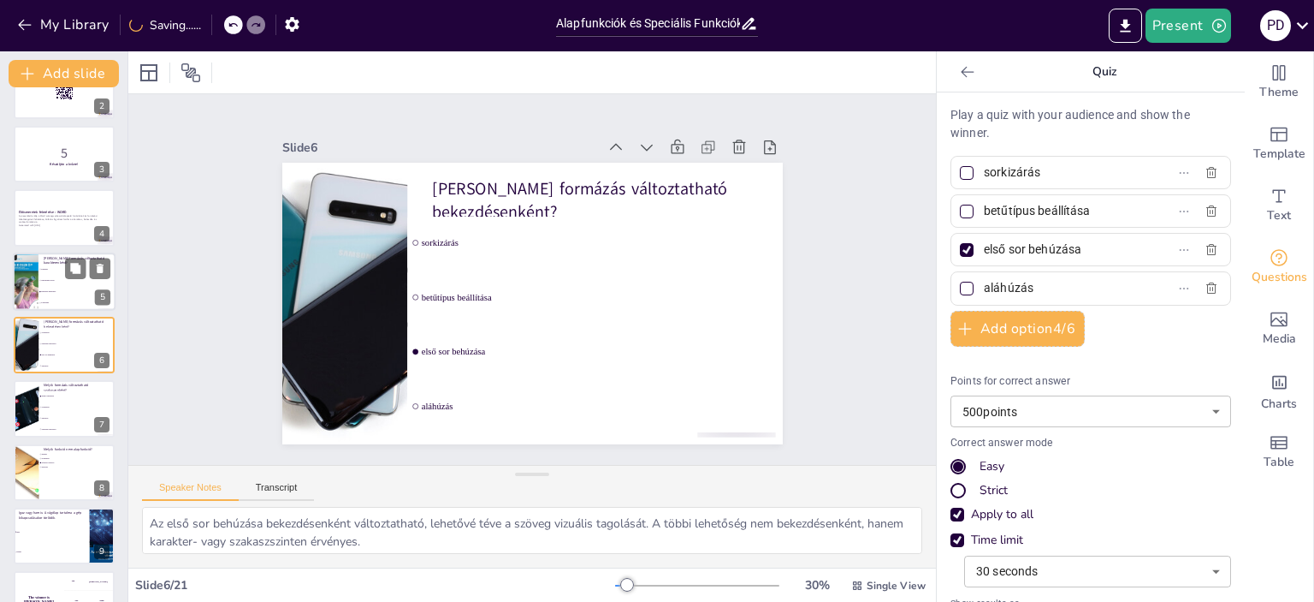
click at [55, 256] on p "[PERSON_NAME] formázás változtatható karakterenként?" at bounding box center [77, 259] width 67 height 9
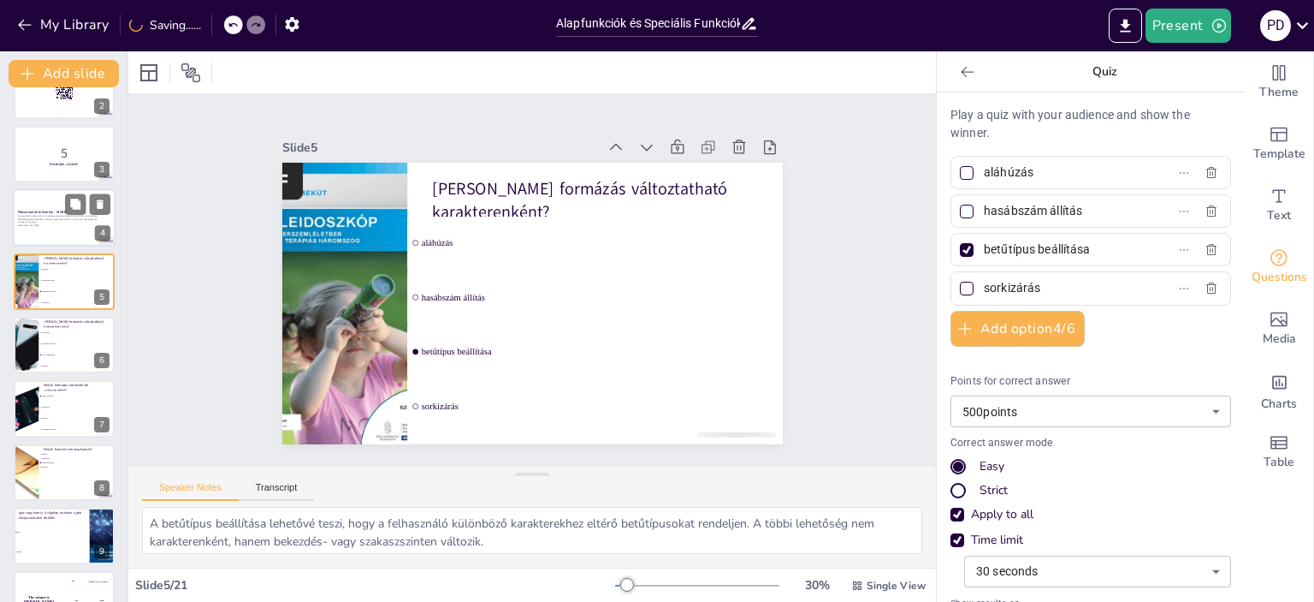
scroll to position [39, 0]
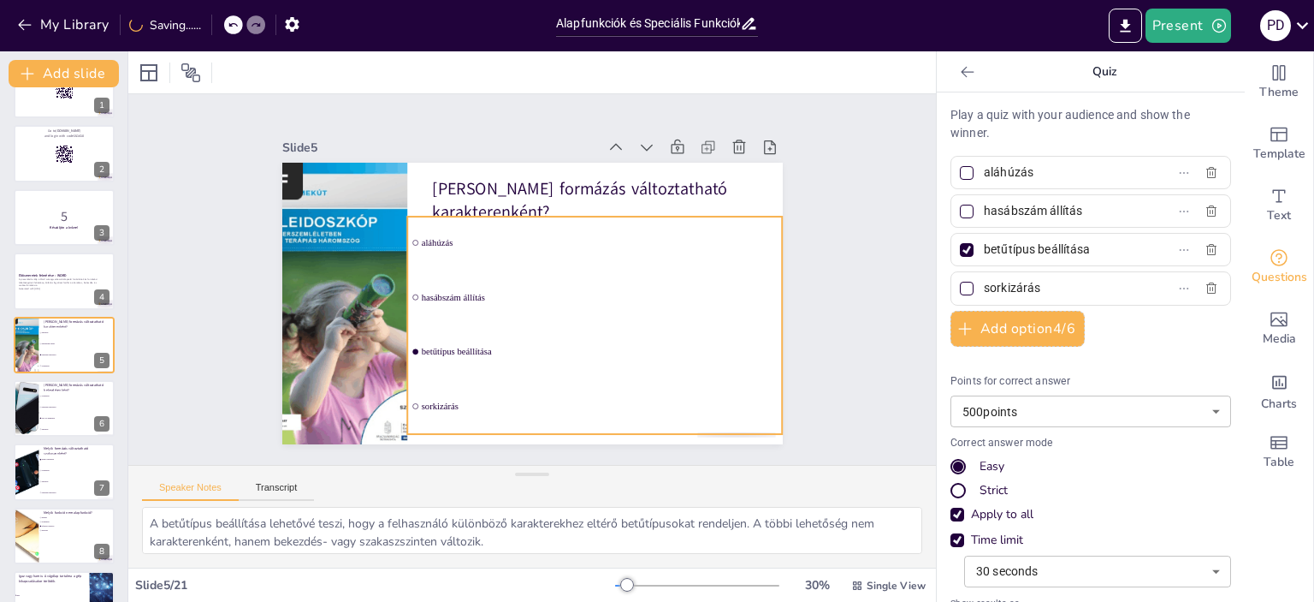
click at [501, 297] on div "[PERSON_NAME] formázás változtatható karakterenként? aláhúzás hasábszám állítás…" at bounding box center [532, 304] width 501 height 282
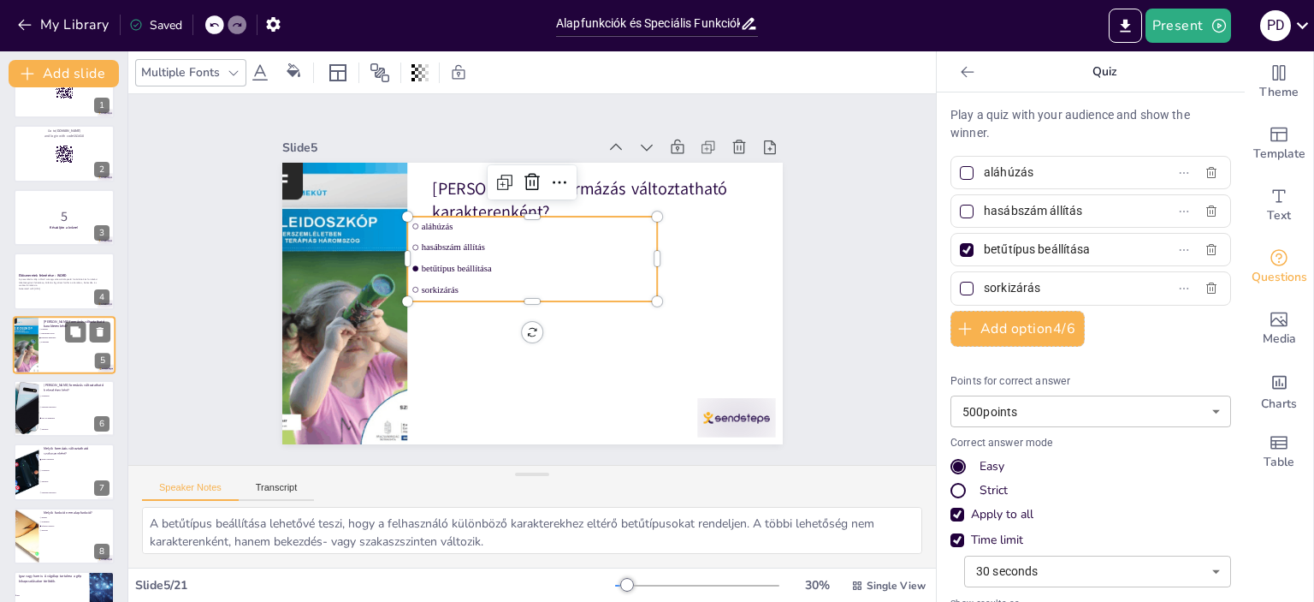
click at [51, 331] on li "hasábszám állítás" at bounding box center [64, 333] width 51 height 4
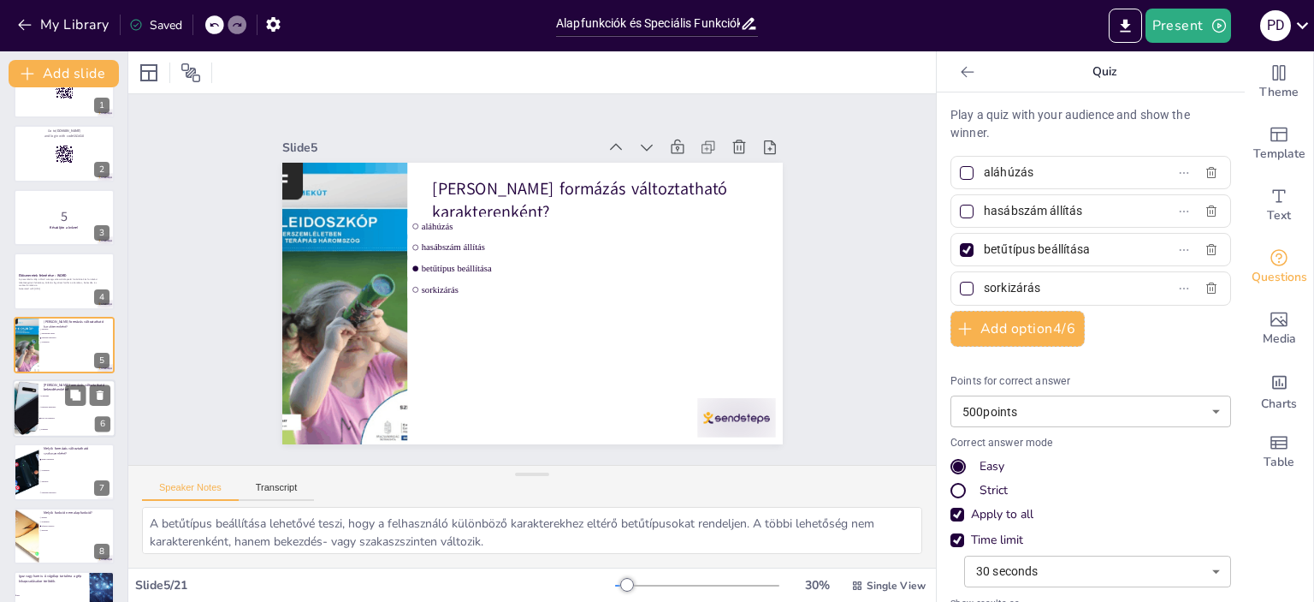
click at [49, 400] on ul "sorkizárás betűtípus beállítása első sor behúzása aláhúzás" at bounding box center [77, 412] width 77 height 44
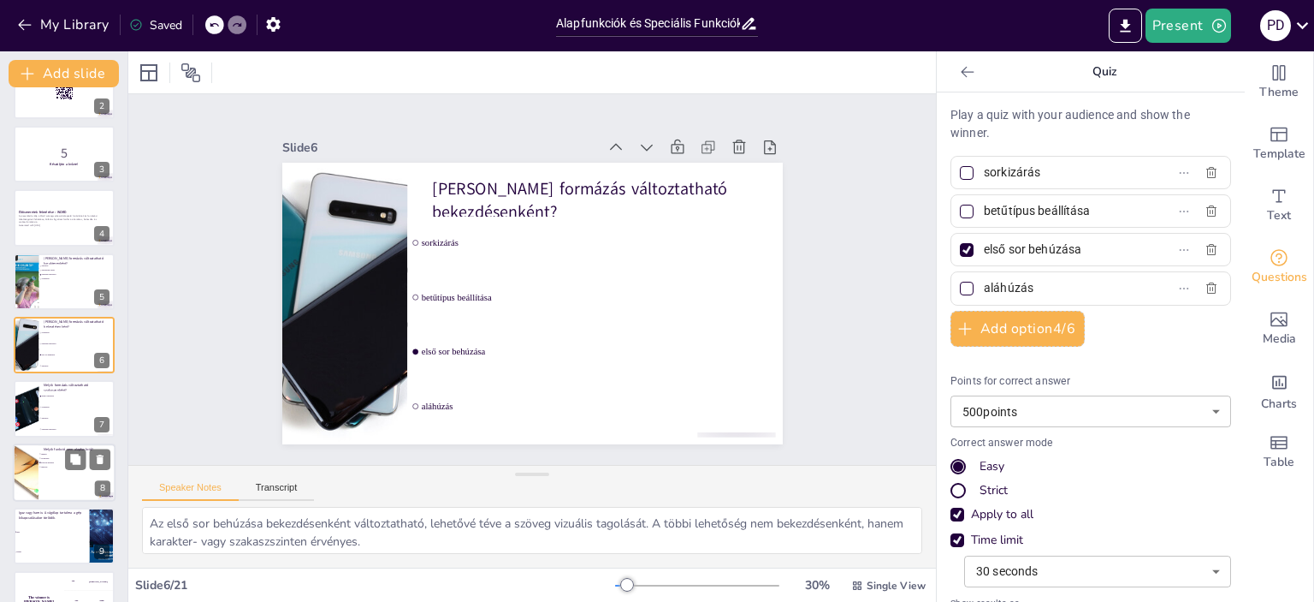
click at [47, 471] on div at bounding box center [64, 472] width 103 height 58
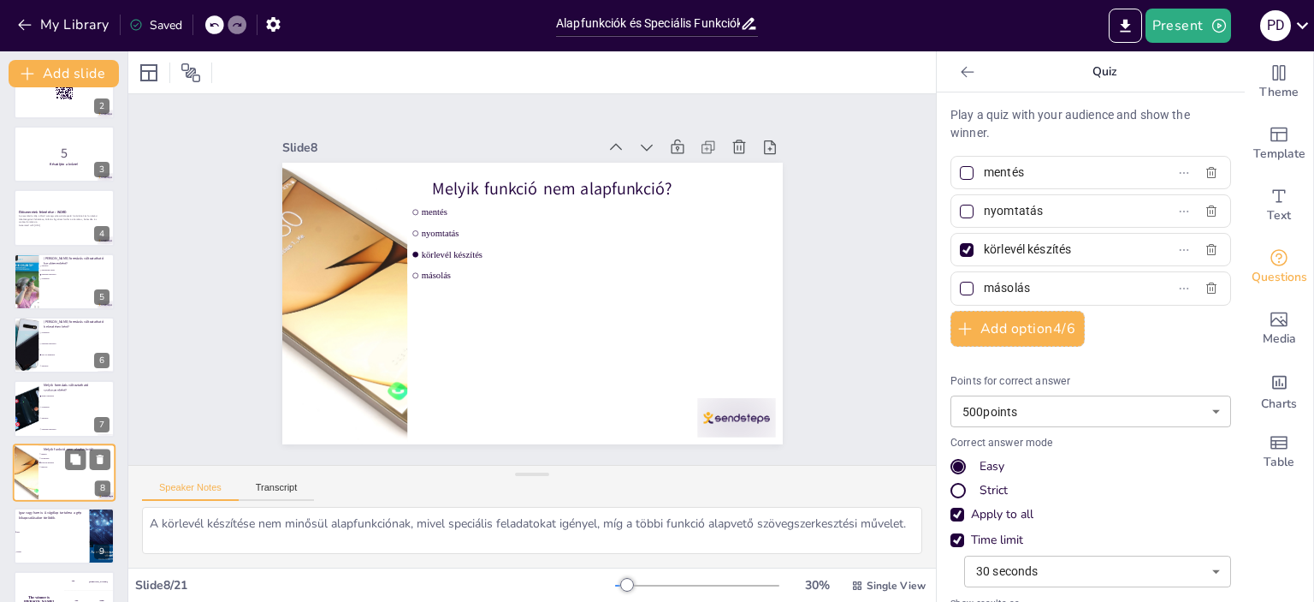
scroll to position [230, 0]
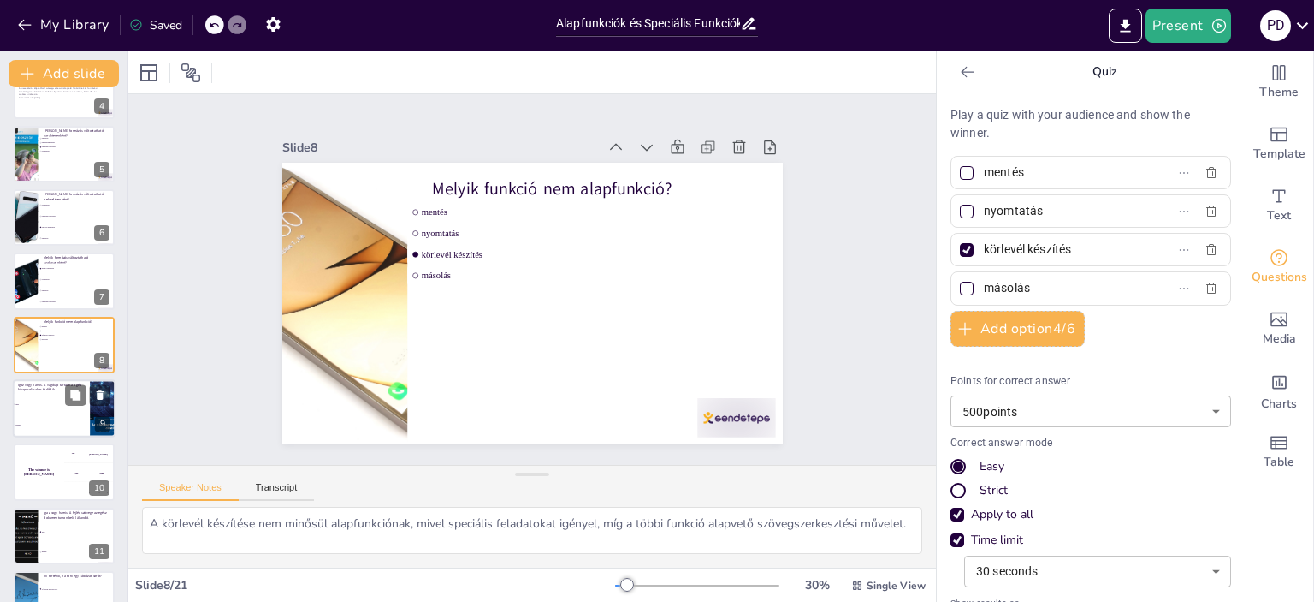
click at [49, 424] on span "Hamis" at bounding box center [52, 425] width 74 height 3
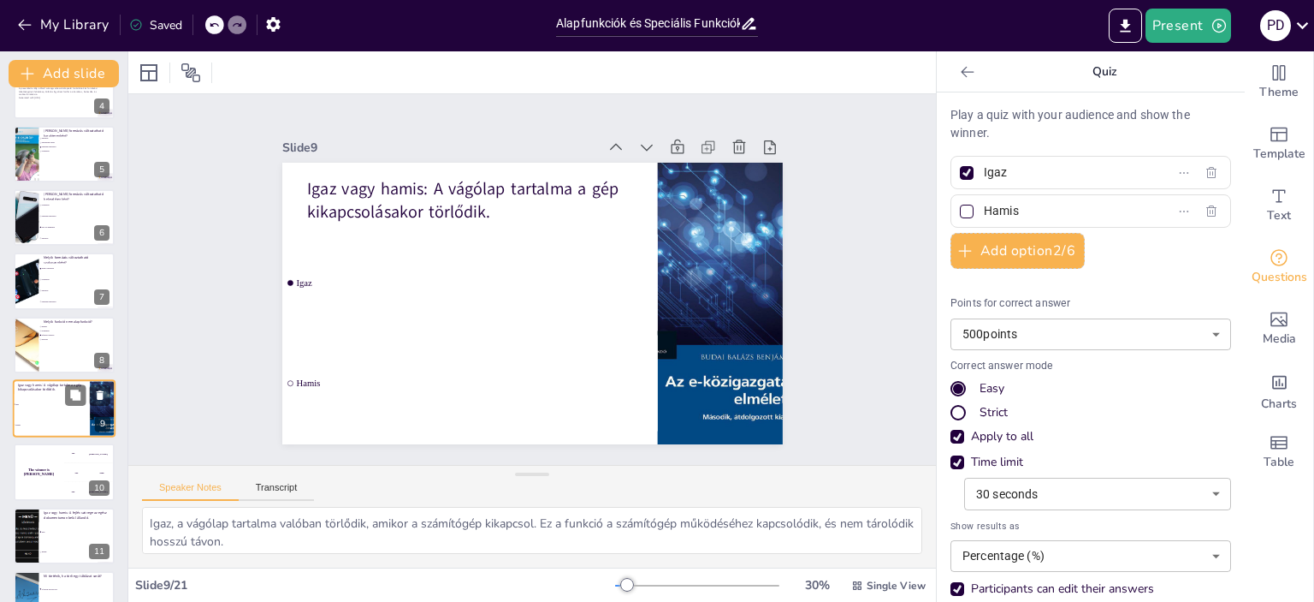
scroll to position [294, 0]
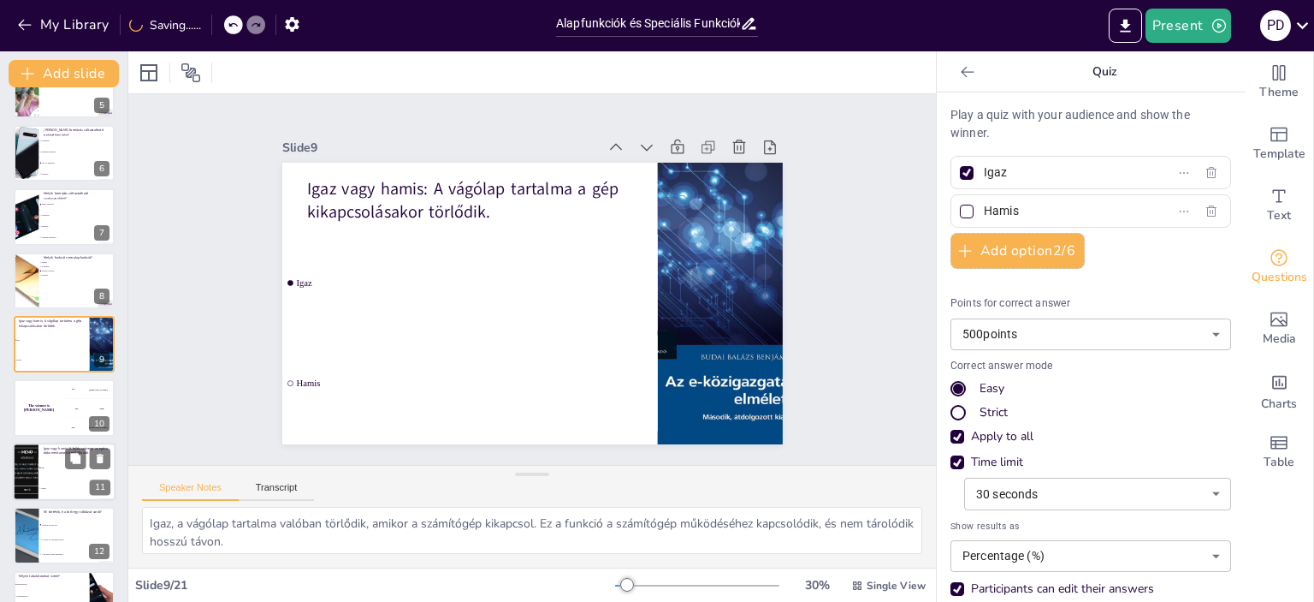
click at [56, 454] on p "Igaz vagy hamis: A fejléc szövege az egész dokumentumon belül állandó." at bounding box center [77, 449] width 67 height 9
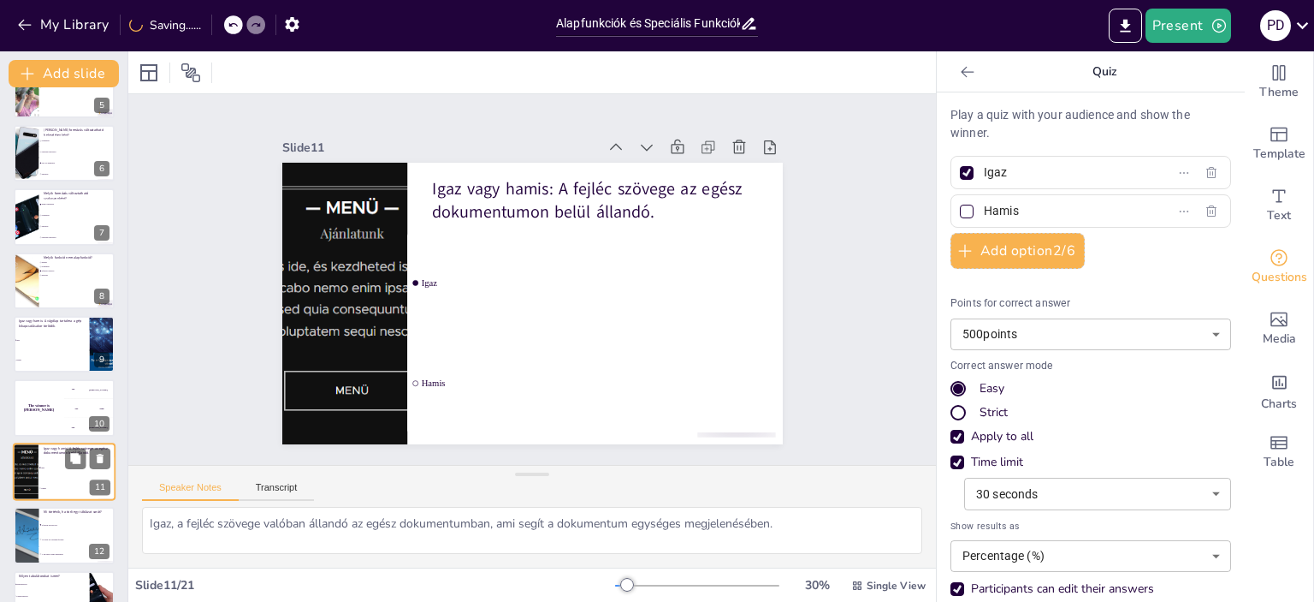
scroll to position [421, 0]
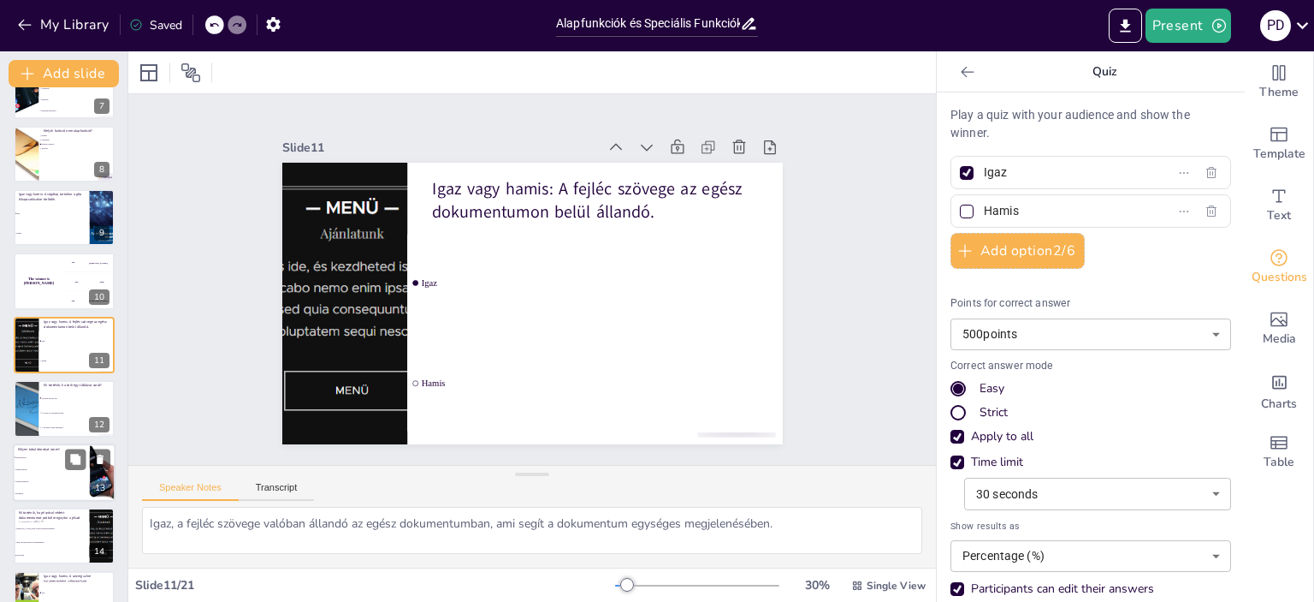
click at [38, 477] on li "Középre igazított" at bounding box center [51, 481] width 77 height 12
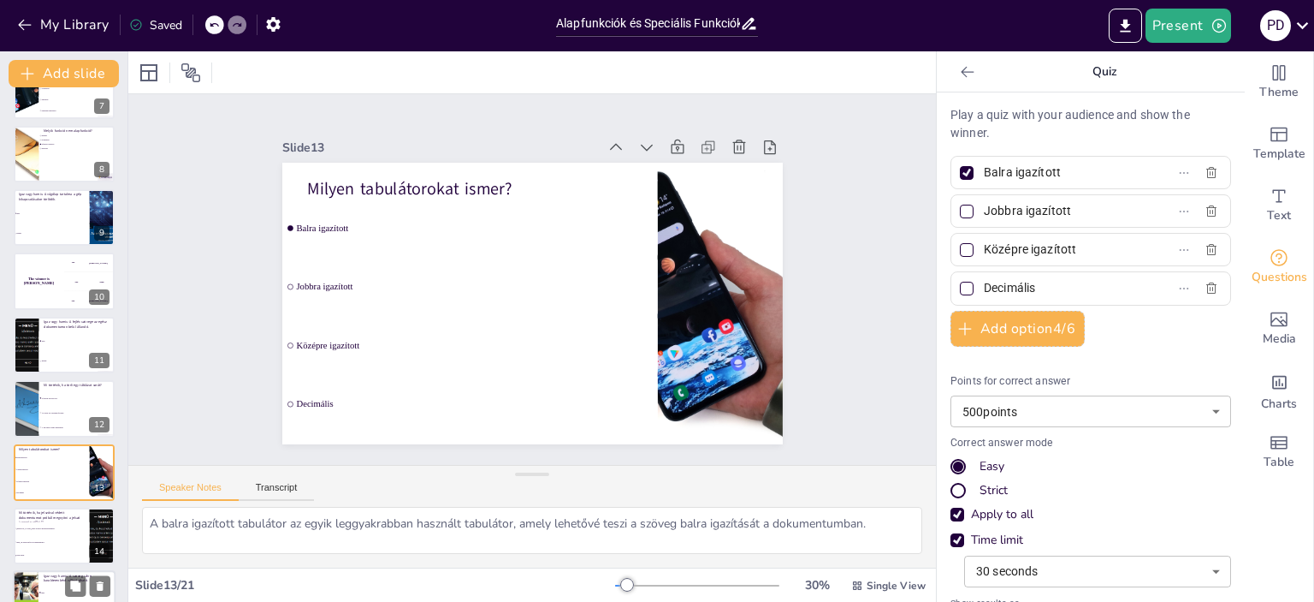
scroll to position [548, 0]
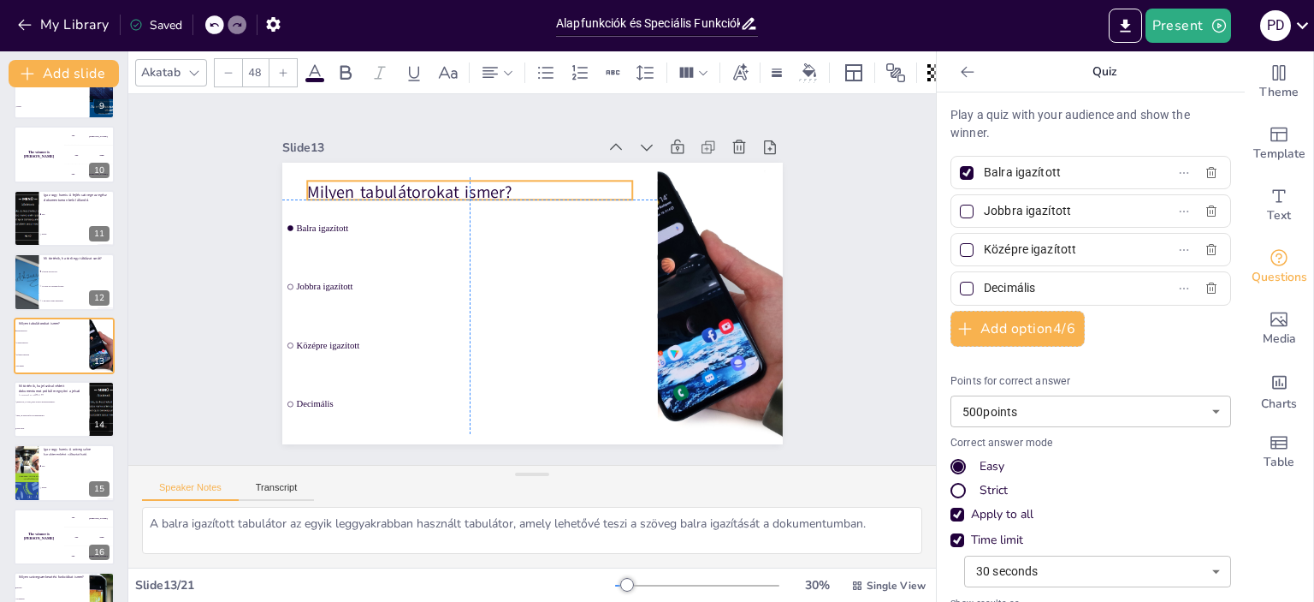
click at [331, 181] on p "Milyen tabulátorokat ismer?" at bounding box center [469, 192] width 325 height 23
click at [329, 184] on p "Milyen tabulátorokat ismer?" at bounding box center [469, 192] width 325 height 23
click at [378, 181] on p "Milyen tabulátorokat ismer?" at bounding box center [469, 190] width 325 height 23
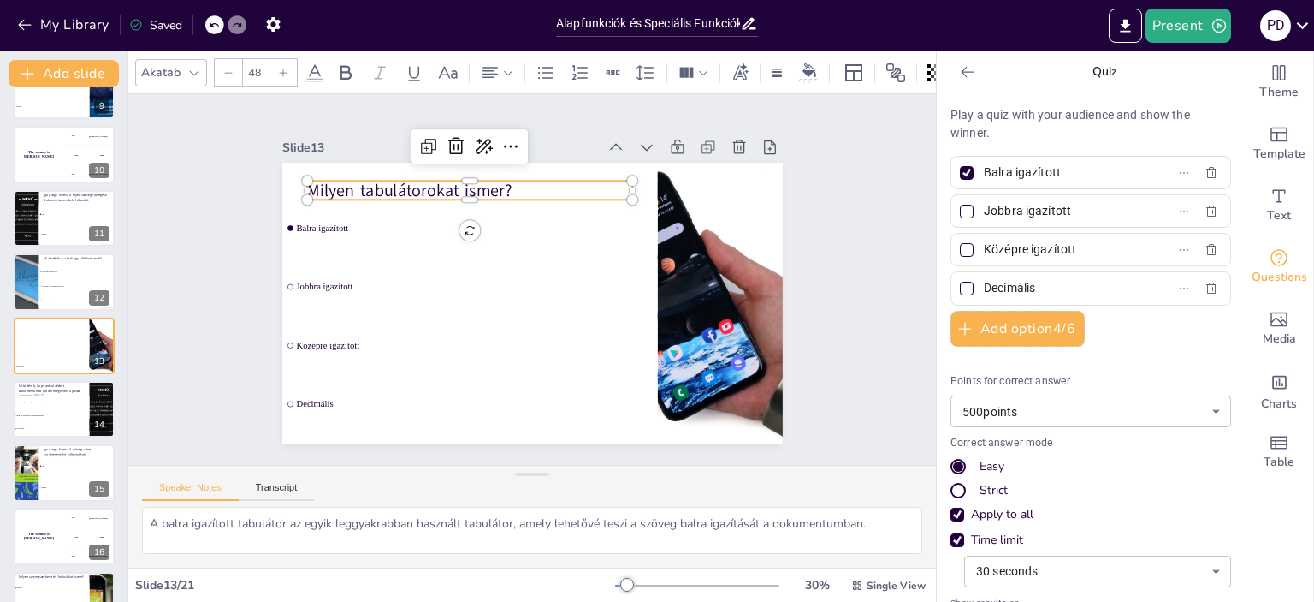
click at [346, 184] on p "Milyen tabulátorokat ismer?" at bounding box center [469, 190] width 325 height 23
click at [341, 187] on p "Milyen tabulátorokat ismer?" at bounding box center [469, 190] width 325 height 23
click at [527, 188] on p "Melyik nem tabulátorokat ismer?" at bounding box center [469, 192] width 325 height 23
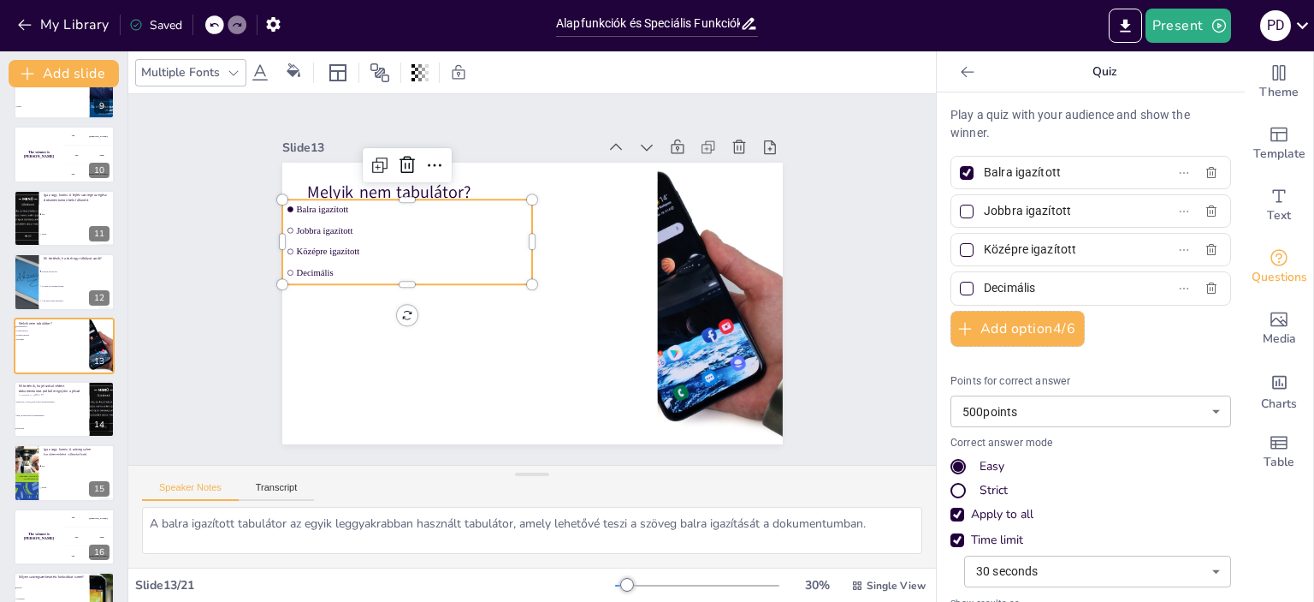
click at [348, 218] on ul "Balra igazított Jobbra igazított Középre igazított Decimális" at bounding box center [407, 241] width 250 height 85
drag, startPoint x: 1064, startPoint y: 176, endPoint x: 972, endPoint y: 176, distance: 91.6
click at [984, 176] on input "Balra igazított" at bounding box center [1063, 172] width 159 height 25
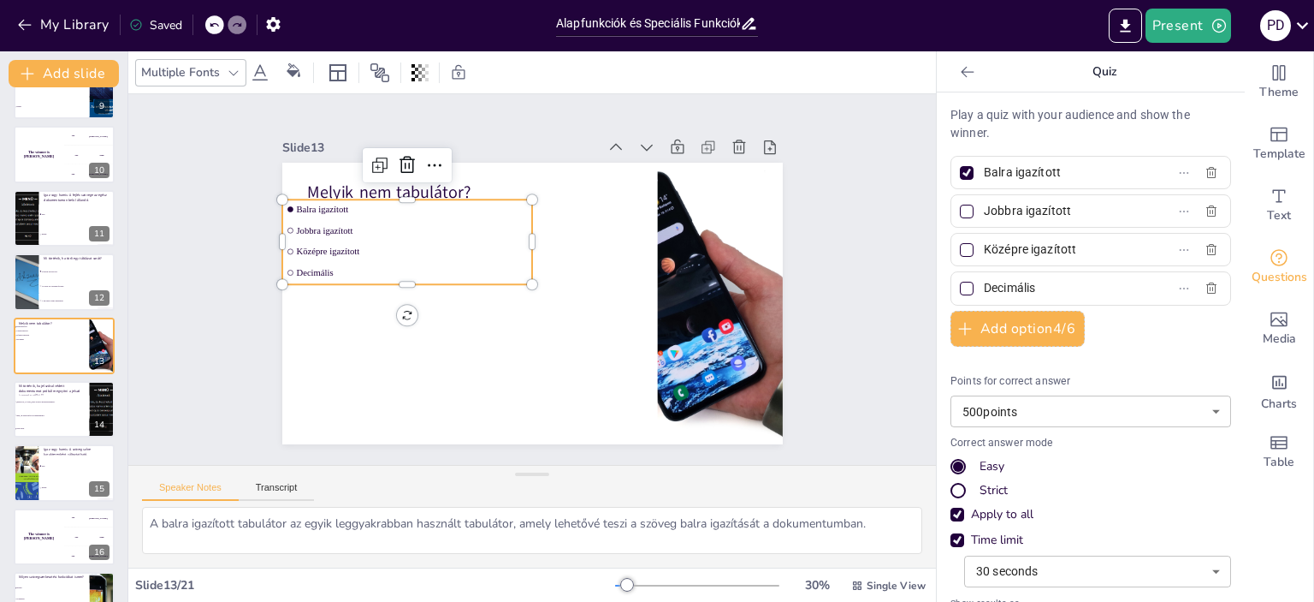
click at [984, 176] on input "Balra igazított" at bounding box center [1063, 172] width 159 height 25
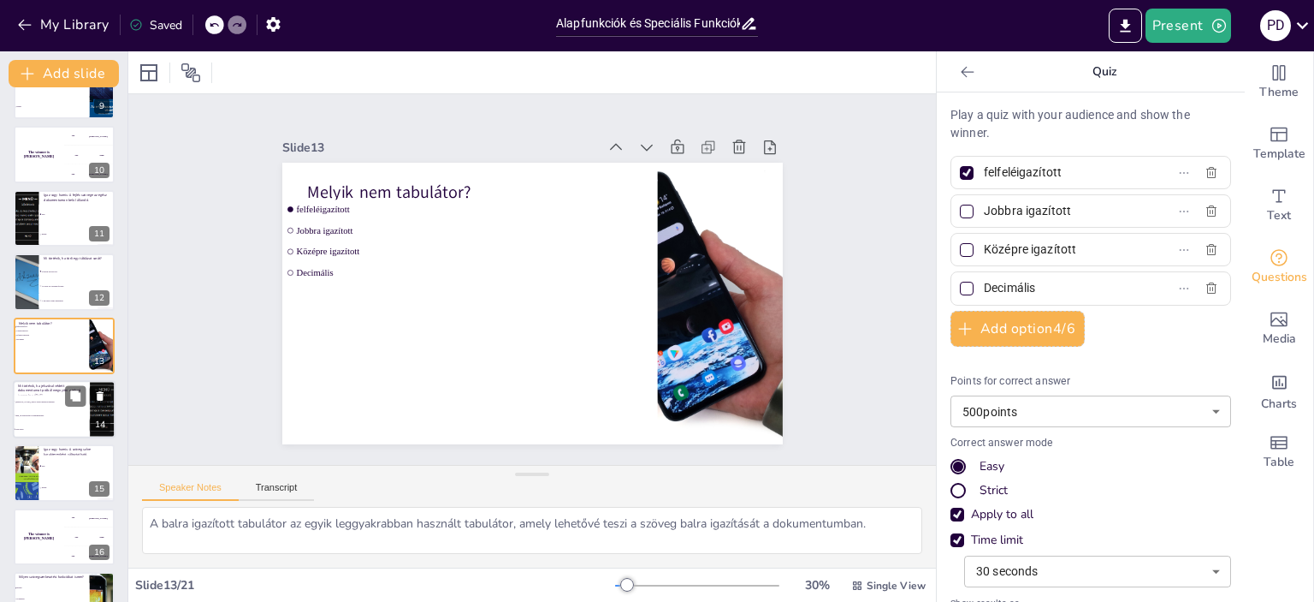
click at [40, 408] on li "Igen, ha átnevezzük a dokumentumot." at bounding box center [51, 415] width 77 height 14
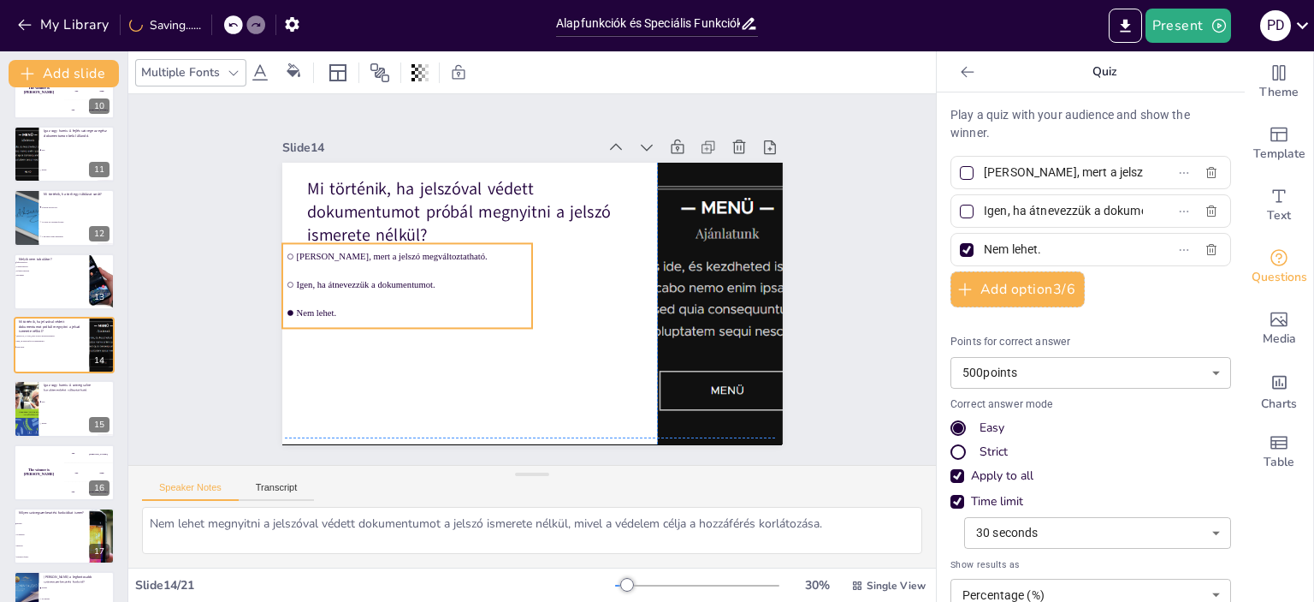
click at [424, 243] on li "[PERSON_NAME], mert a jelszó megváltoztatható." at bounding box center [407, 256] width 250 height 26
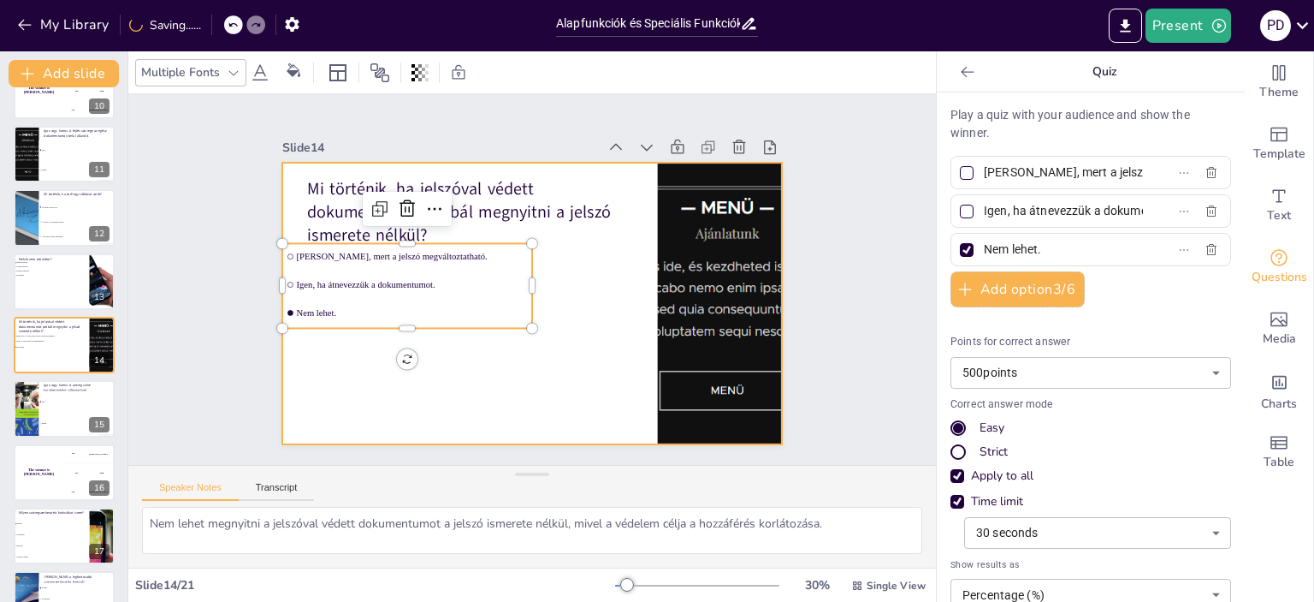
click at [452, 390] on div at bounding box center [532, 304] width 501 height 282
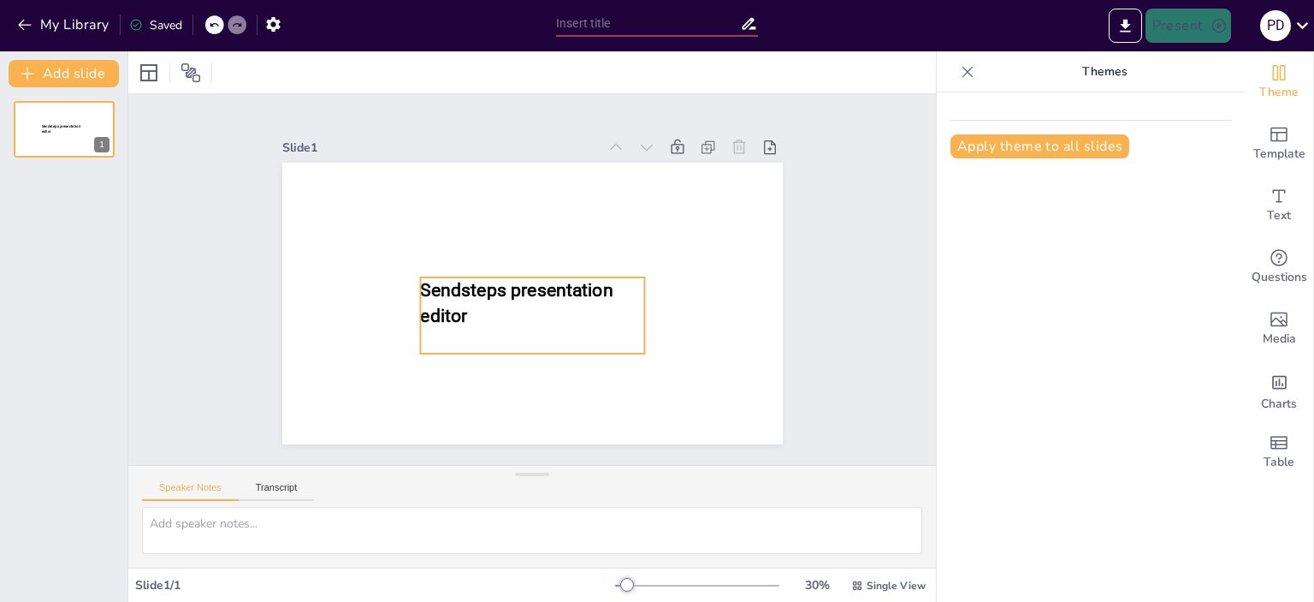
type input "Alapfunkciók és Speciális Funkciók Kérdőív"
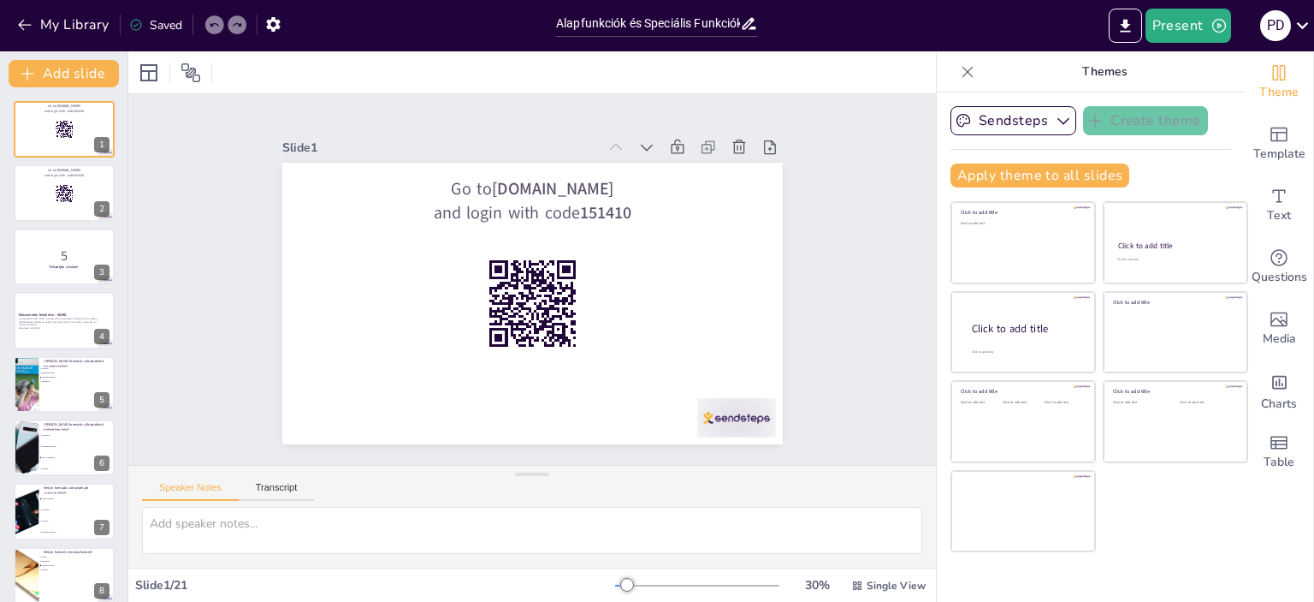
checkbox input "true"
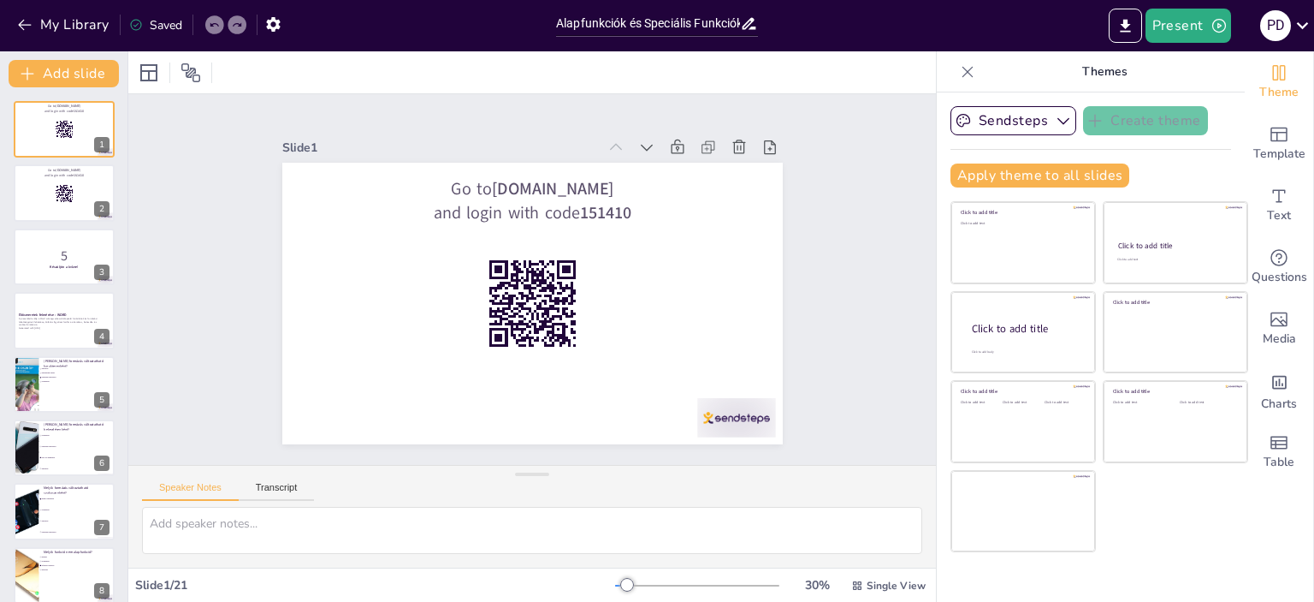
checkbox input "true"
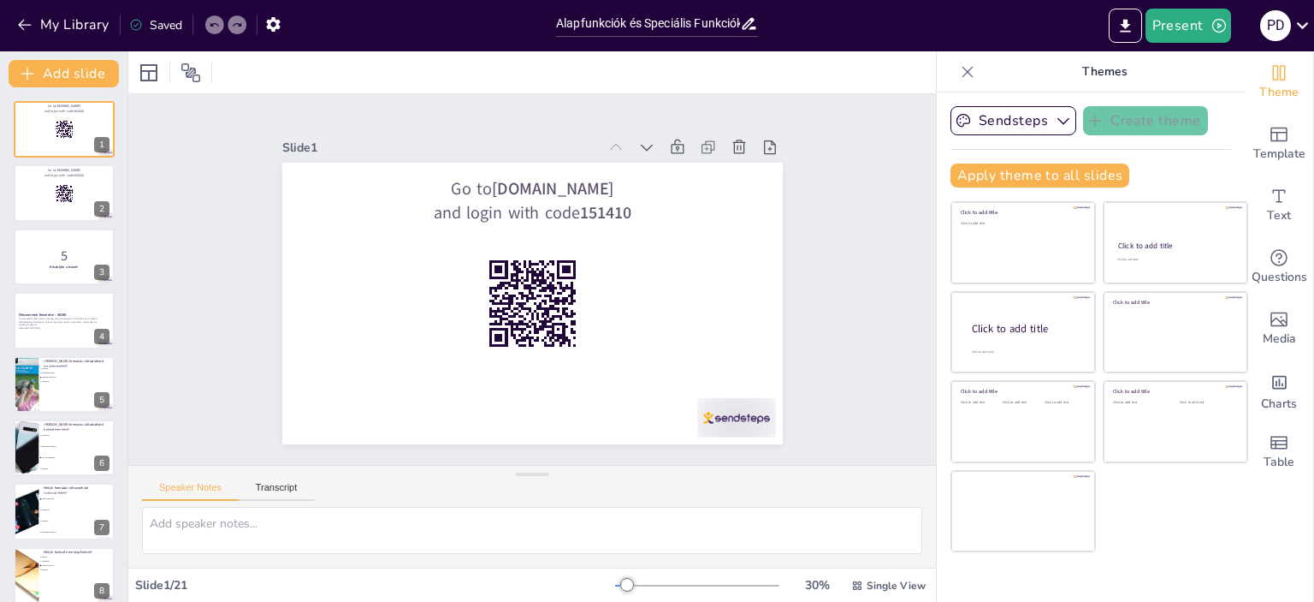
checkbox input "true"
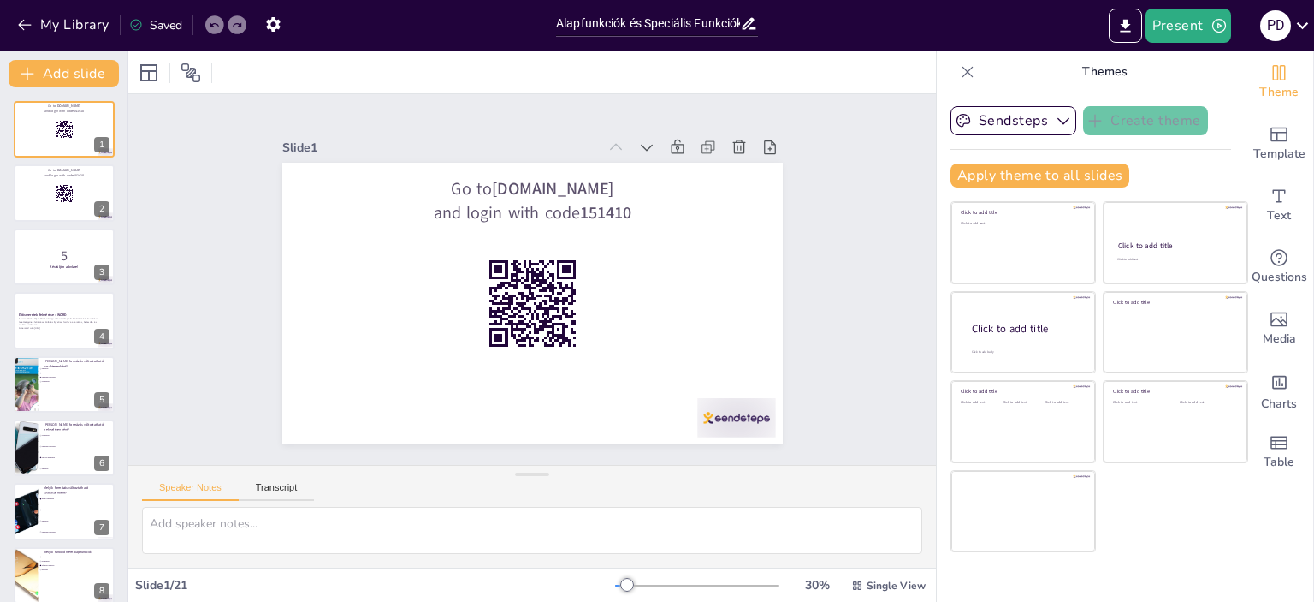
checkbox input "true"
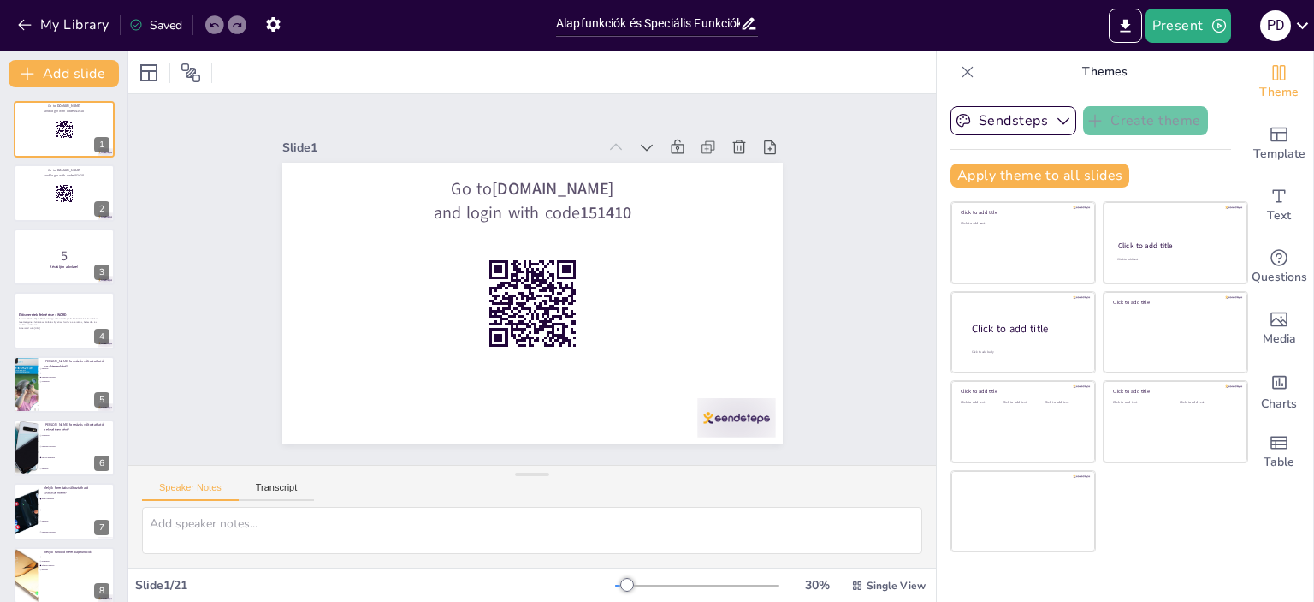
checkbox input "true"
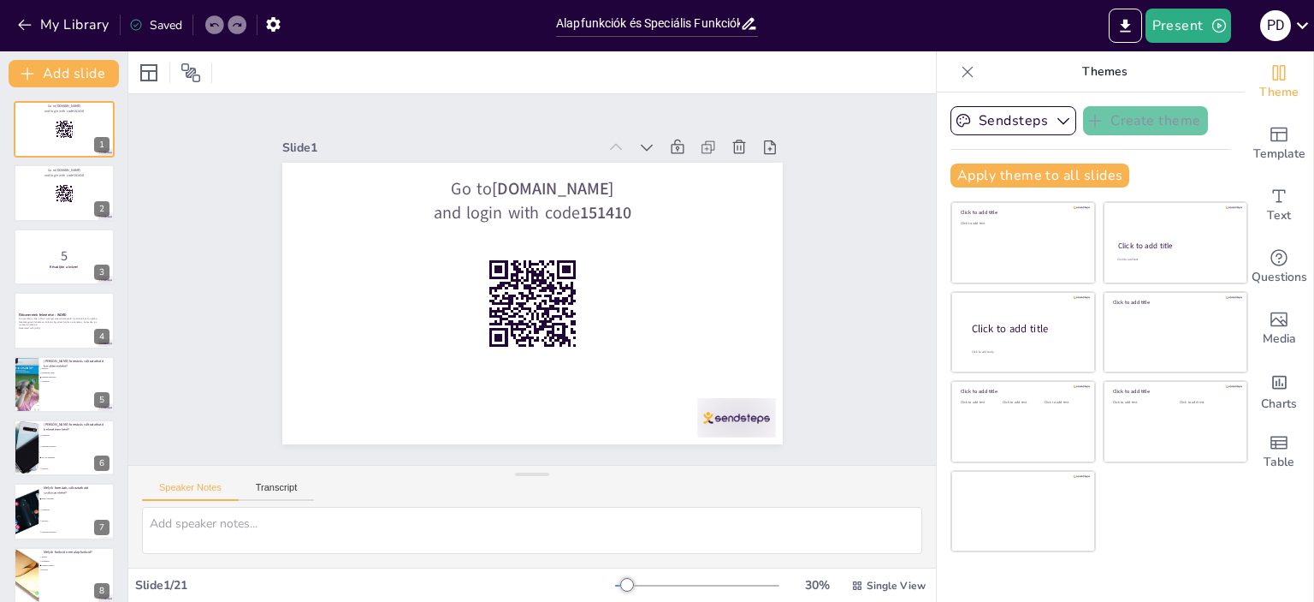
checkbox input "true"
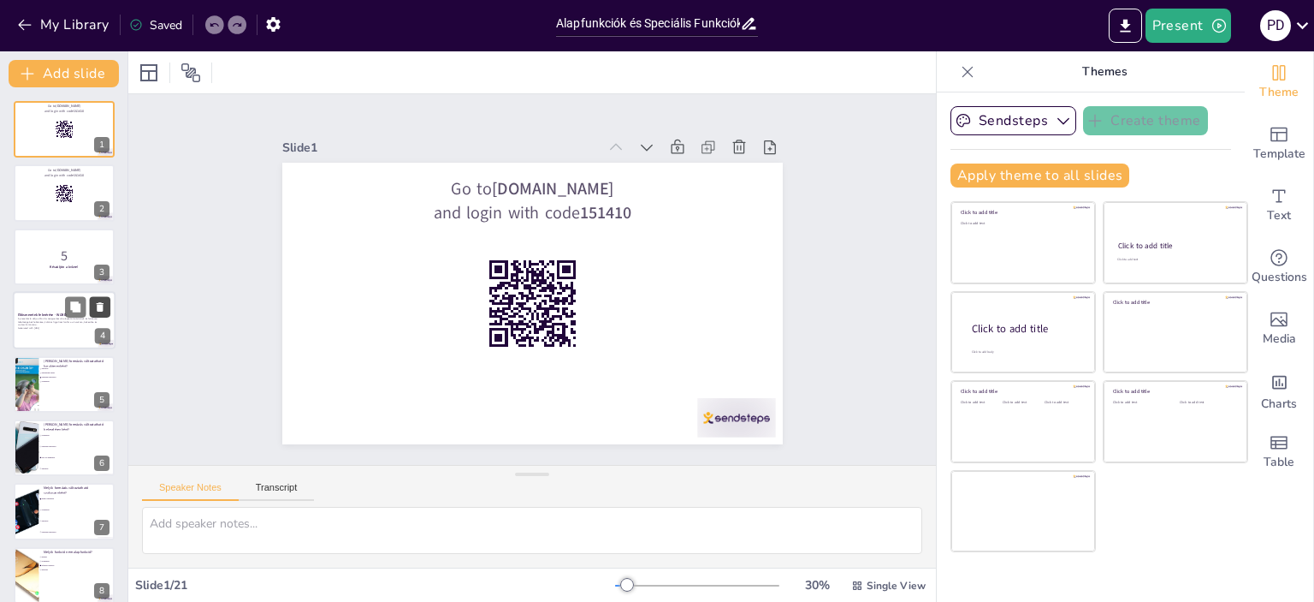
checkbox input "true"
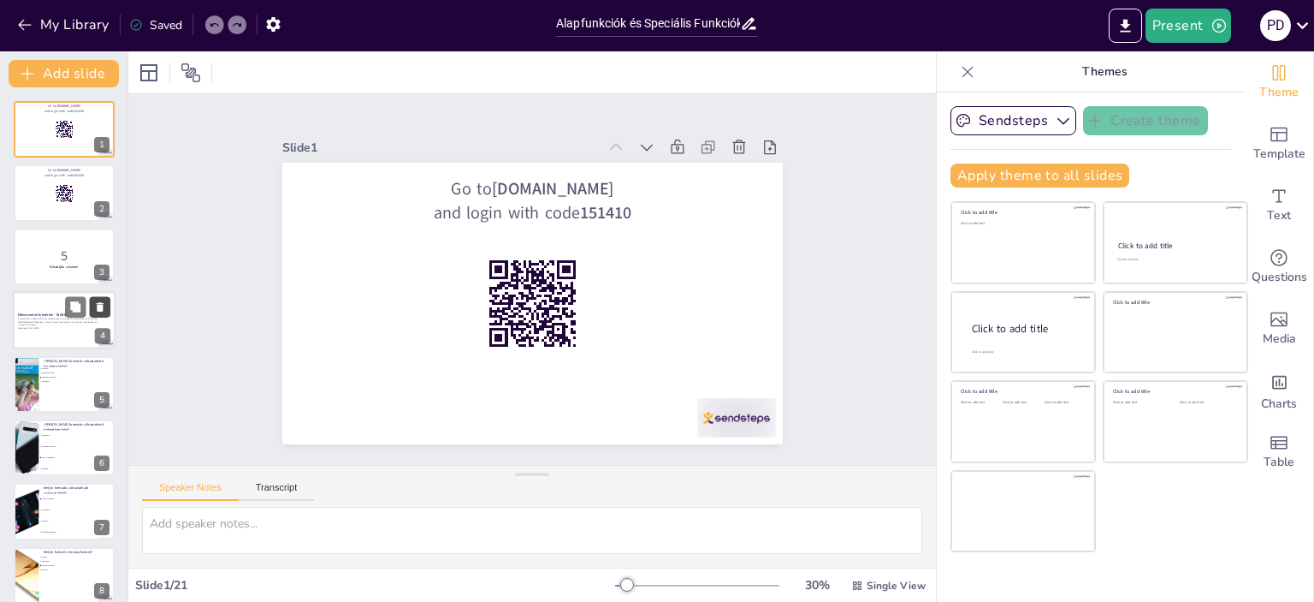
checkbox input "true"
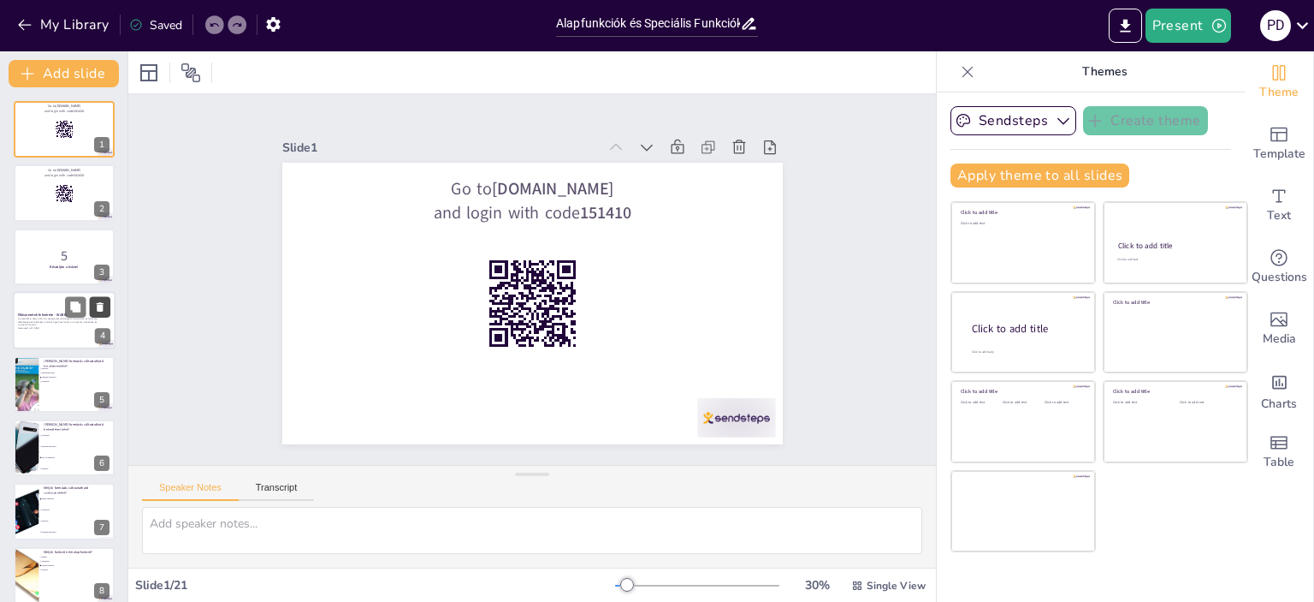
checkbox input "true"
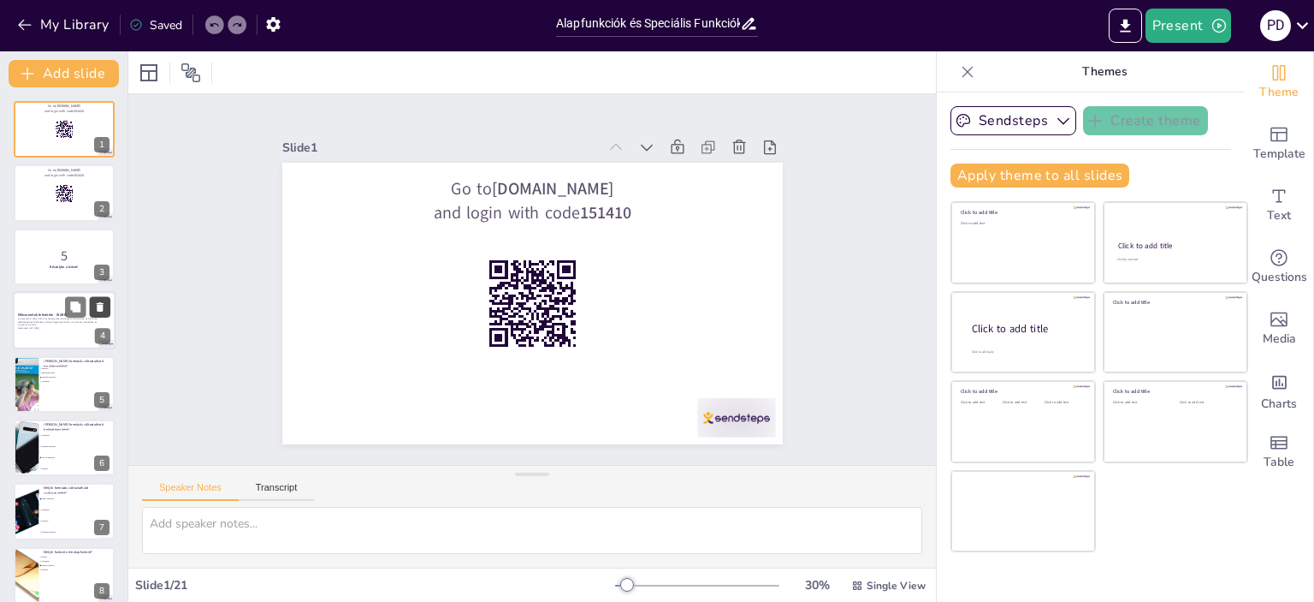
checkbox input "true"
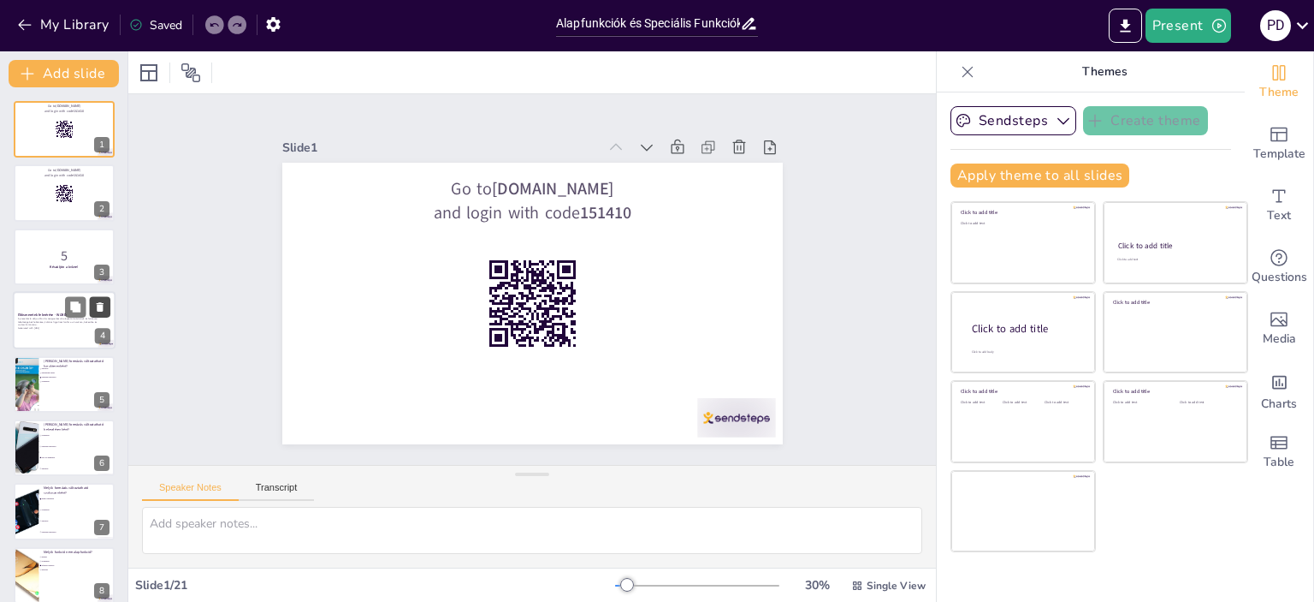
checkbox input "true"
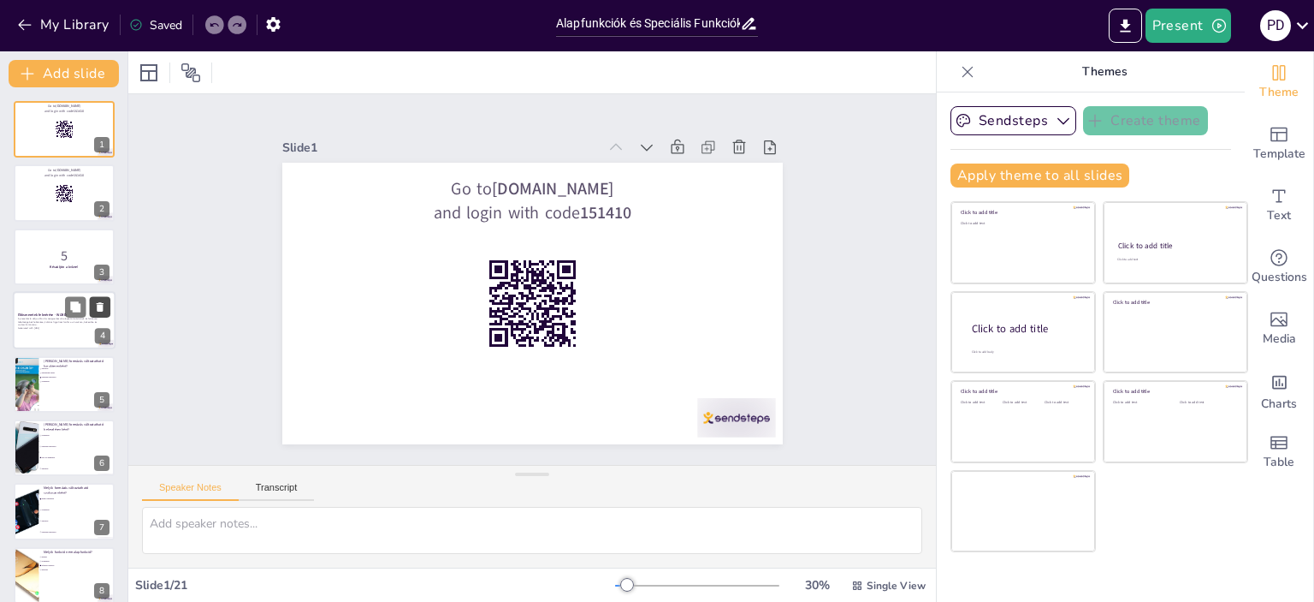
checkbox input "true"
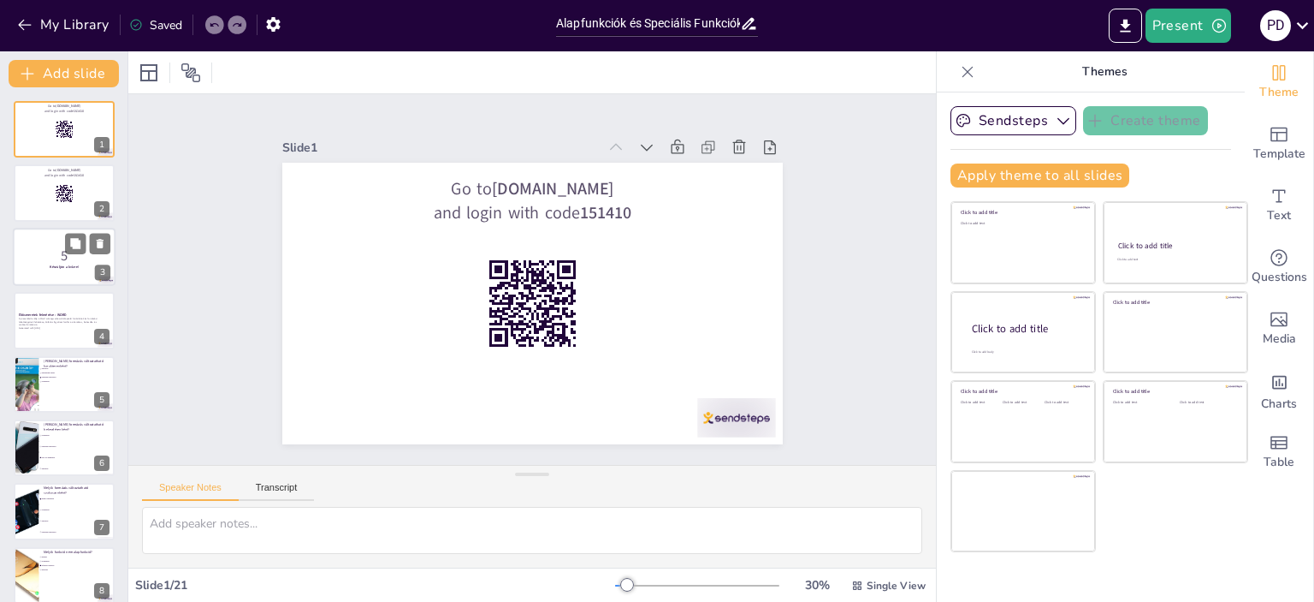
checkbox input "true"
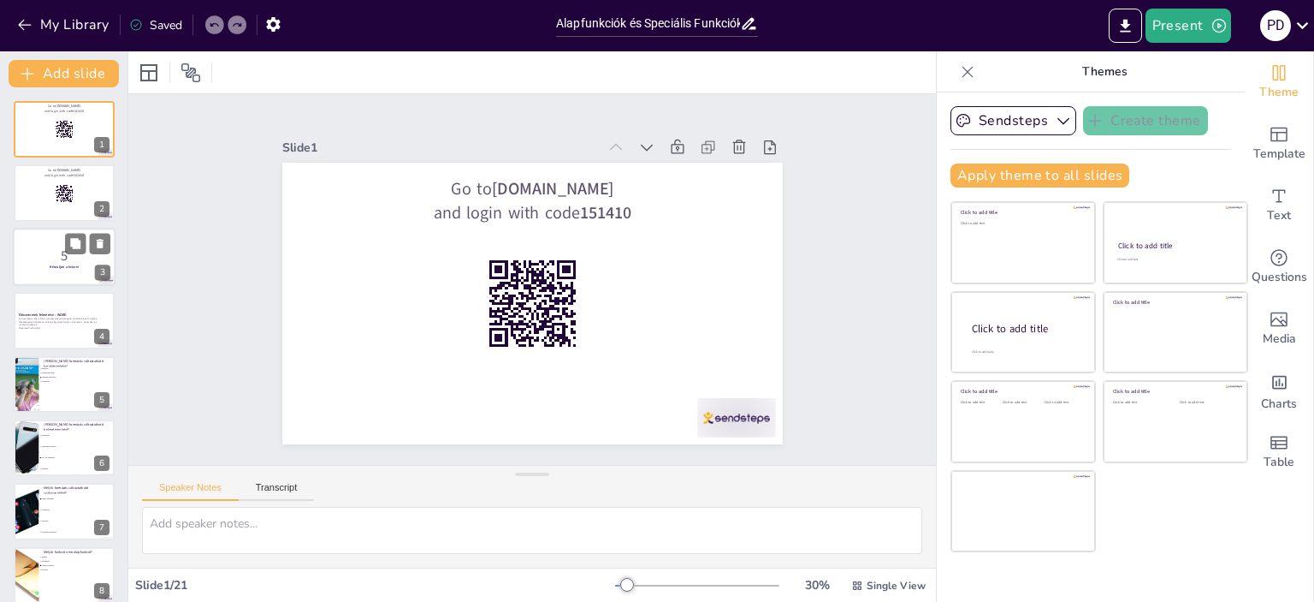
checkbox input "true"
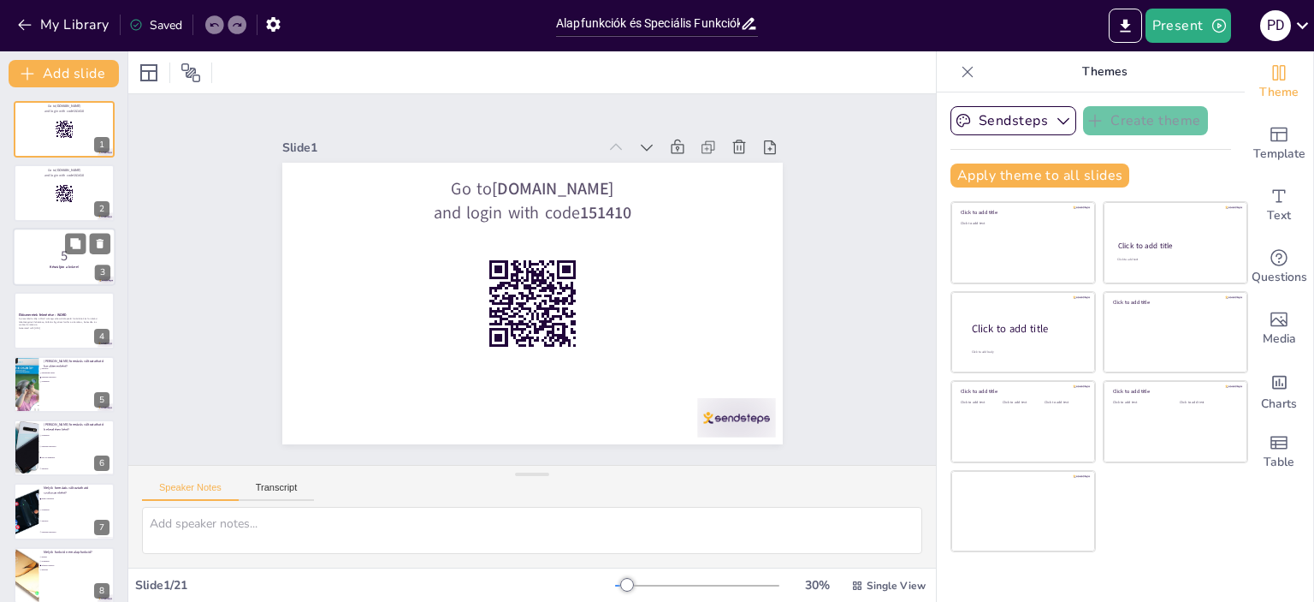
checkbox input "true"
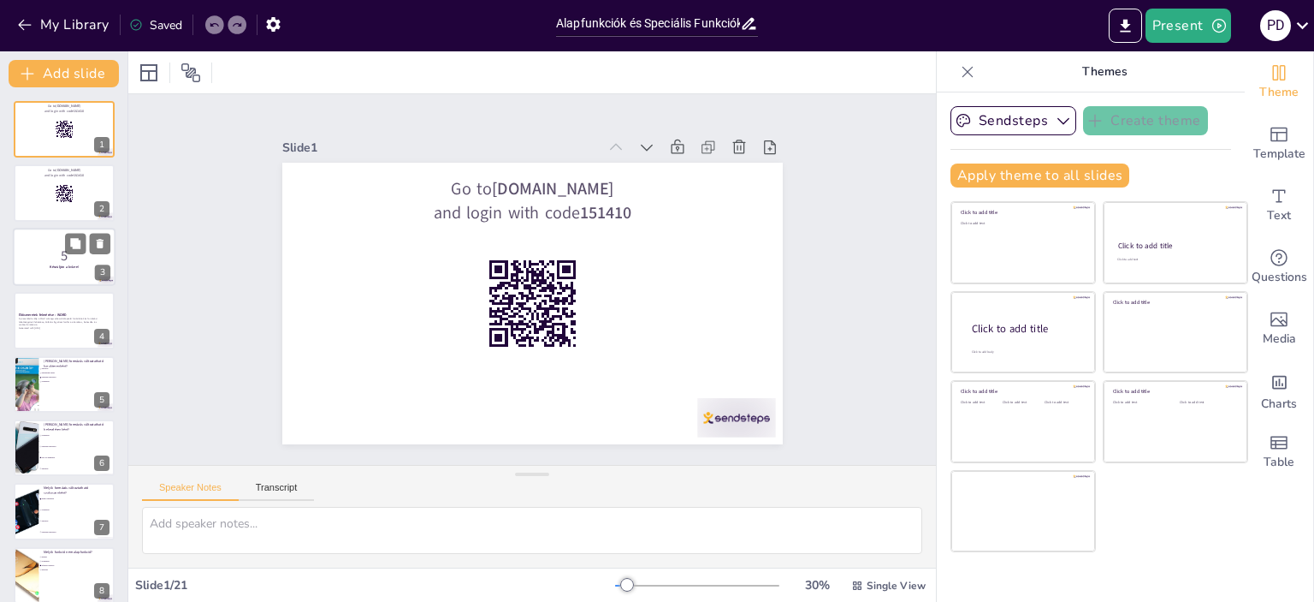
checkbox input "true"
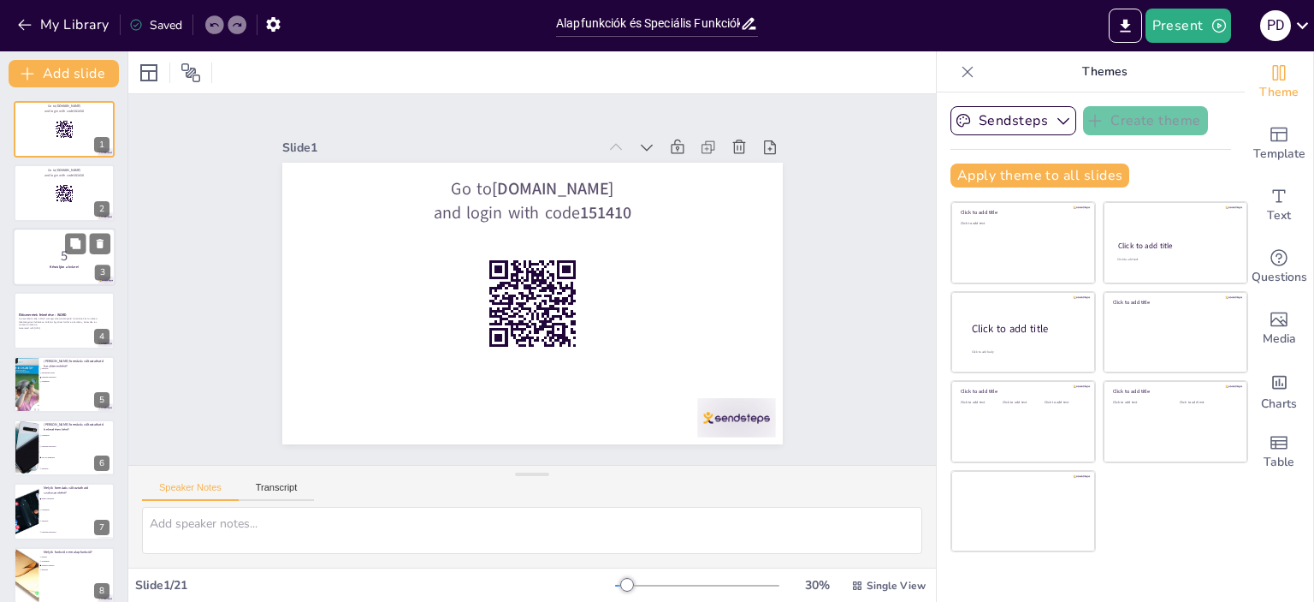
checkbox input "true"
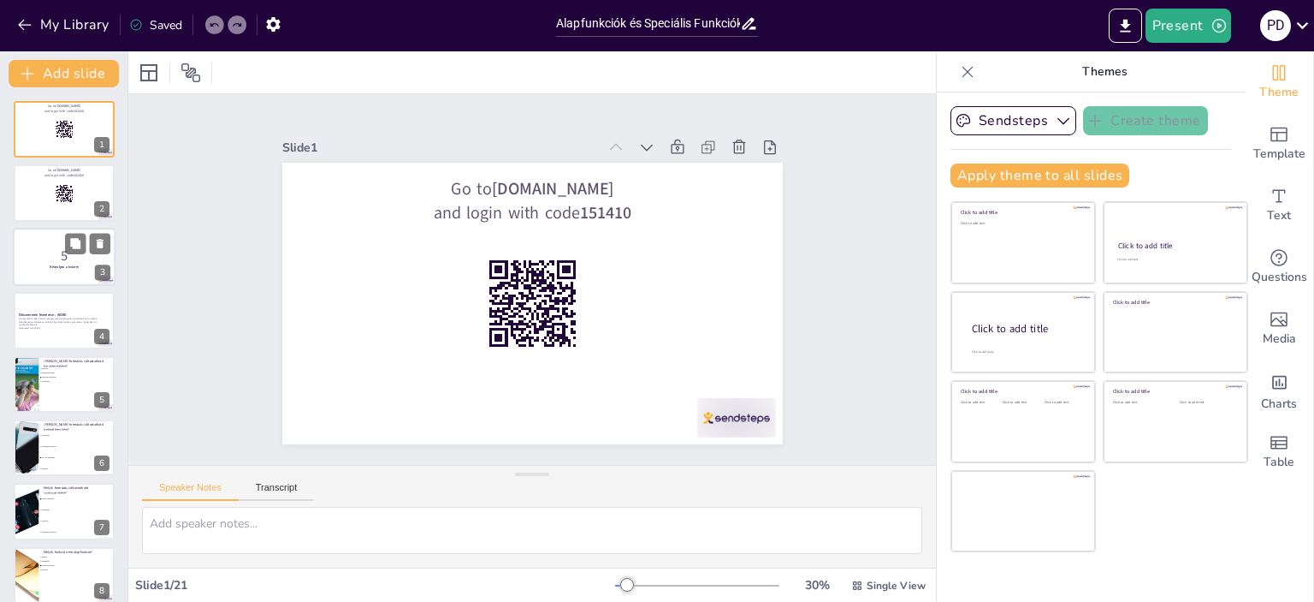
checkbox input "true"
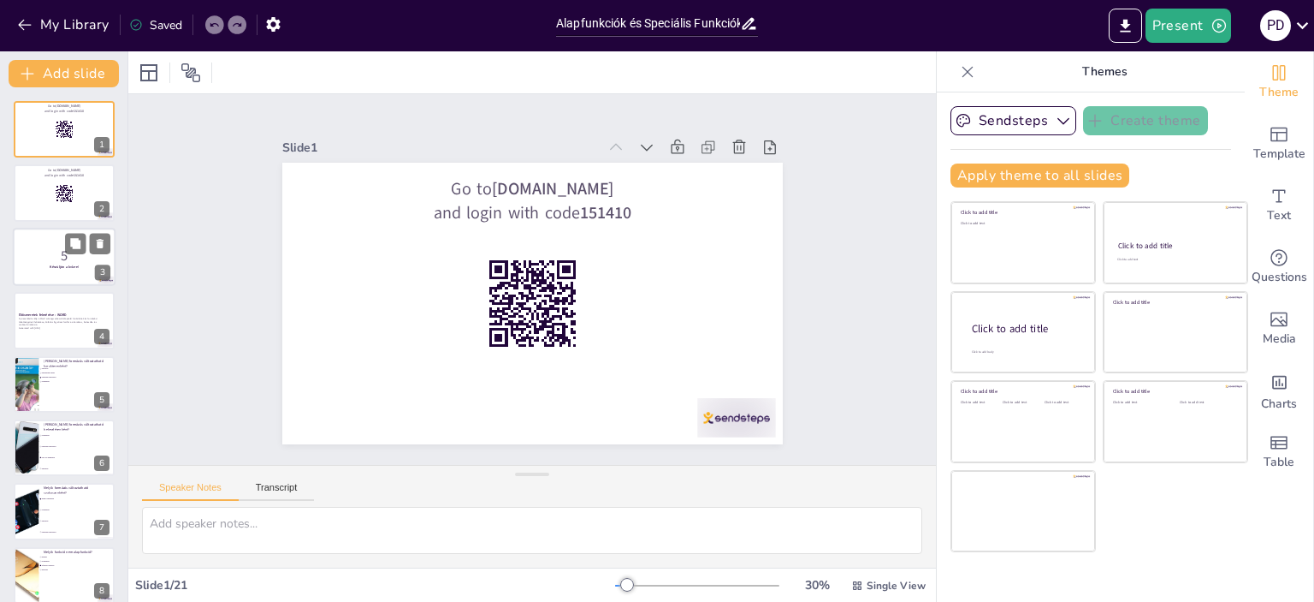
checkbox input "true"
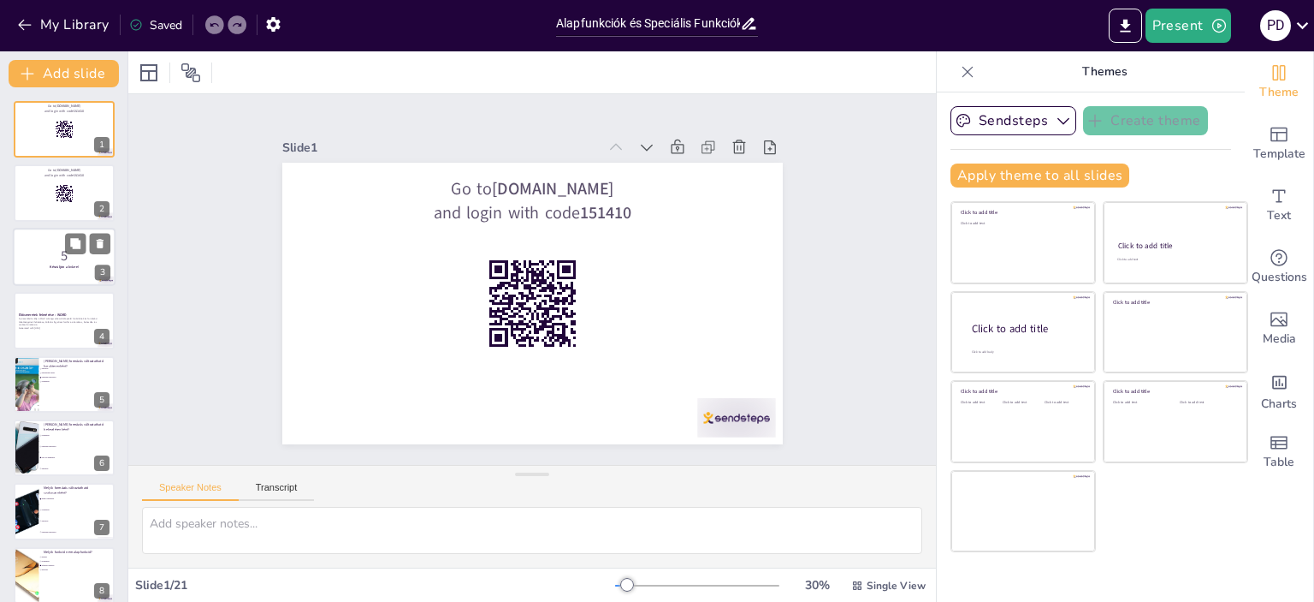
checkbox input "true"
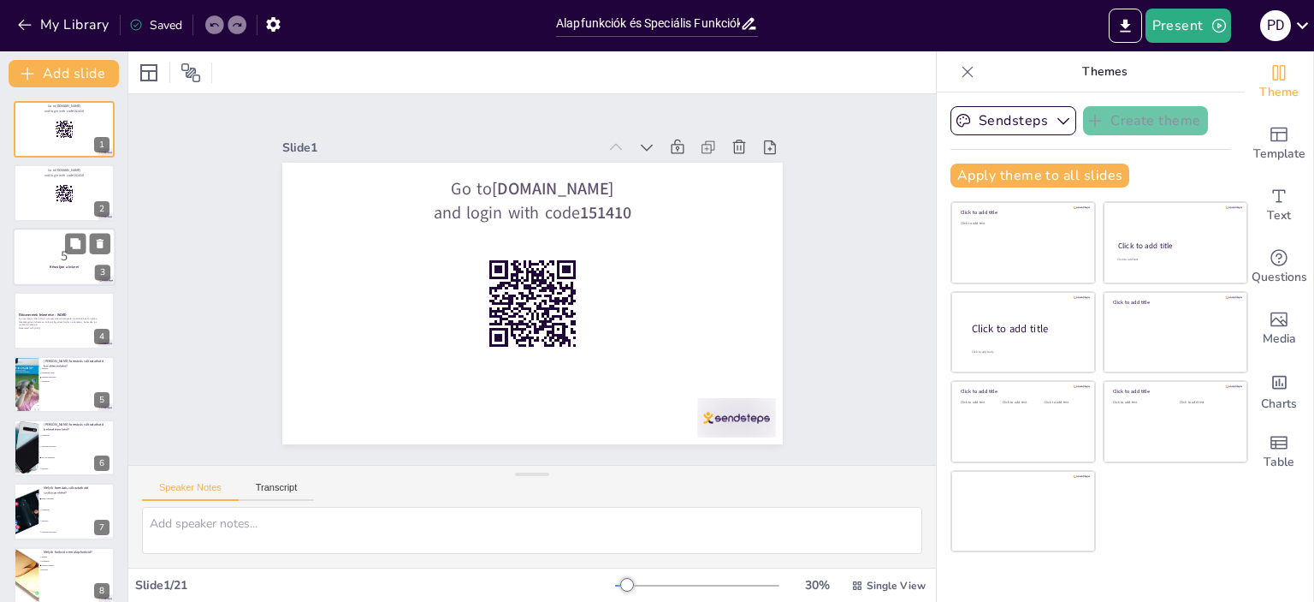
checkbox input "true"
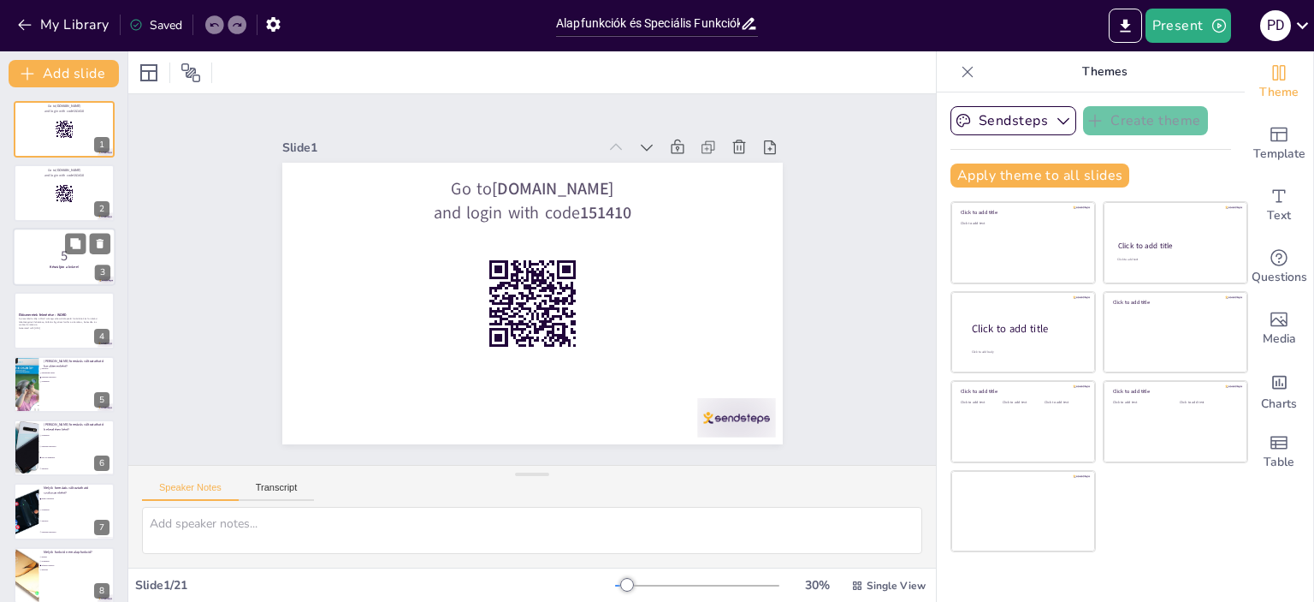
checkbox input "true"
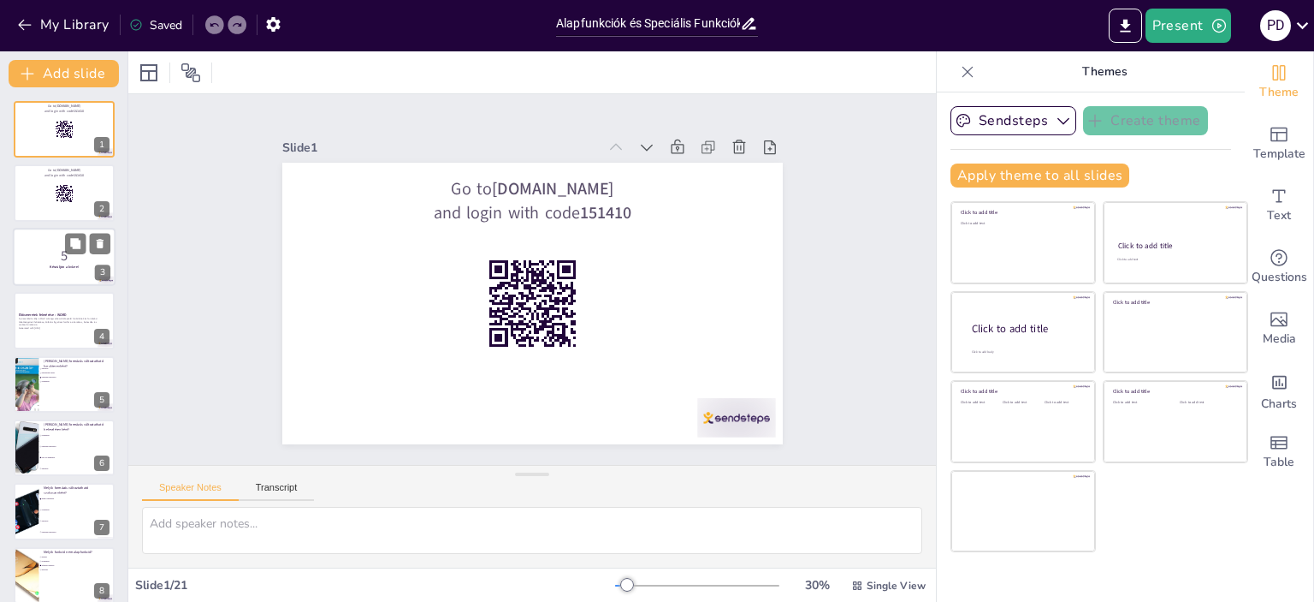
checkbox input "true"
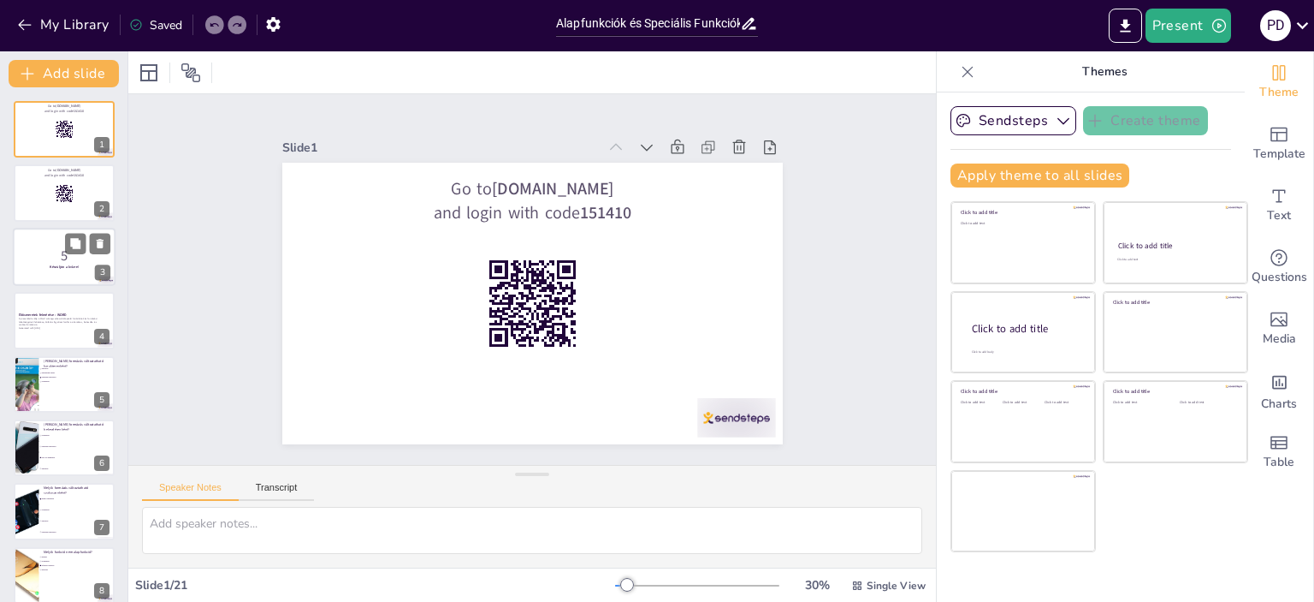
checkbox input "true"
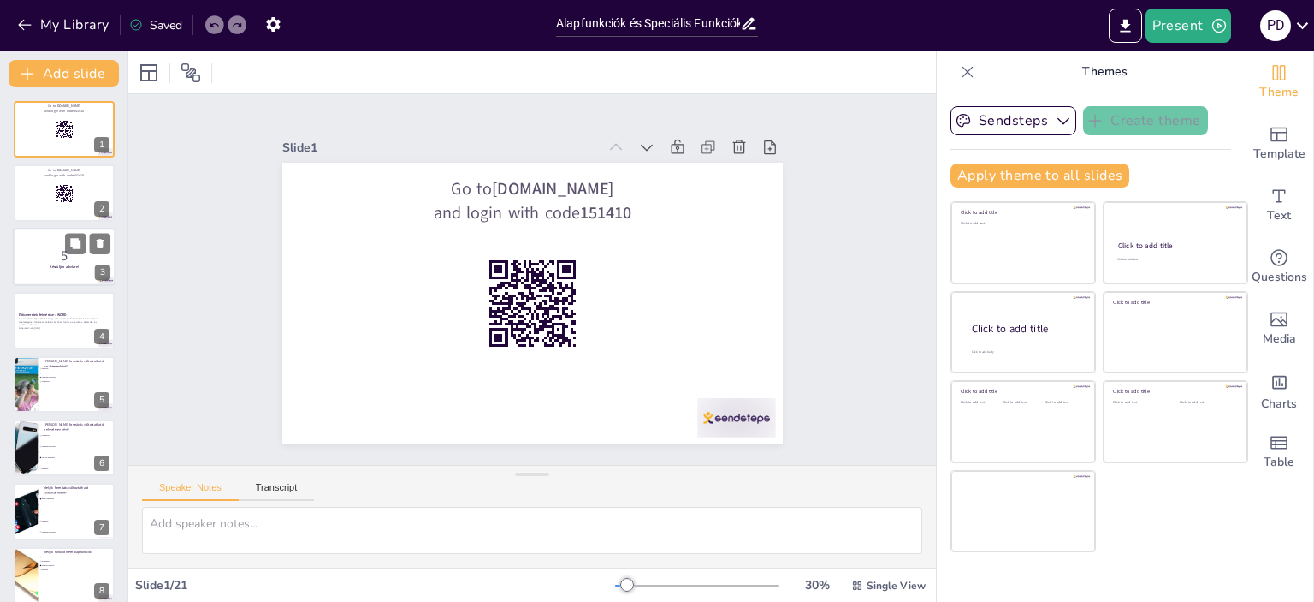
checkbox input "true"
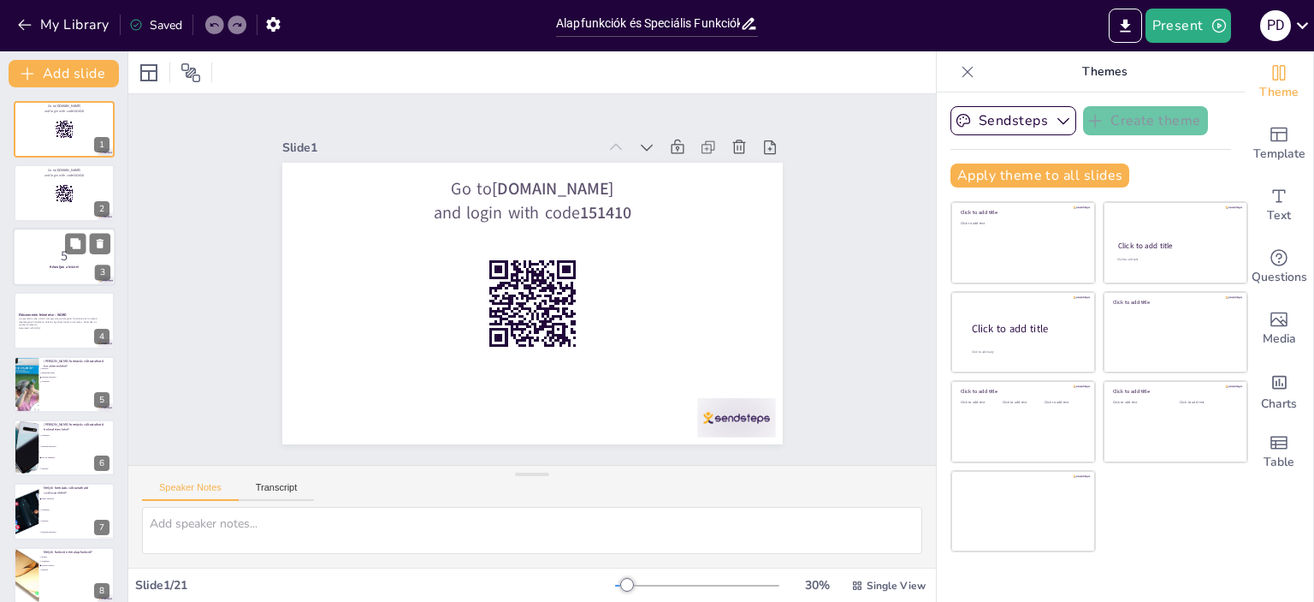
checkbox input "true"
click at [54, 254] on p "5" at bounding box center [64, 255] width 92 height 19
checkbox input "true"
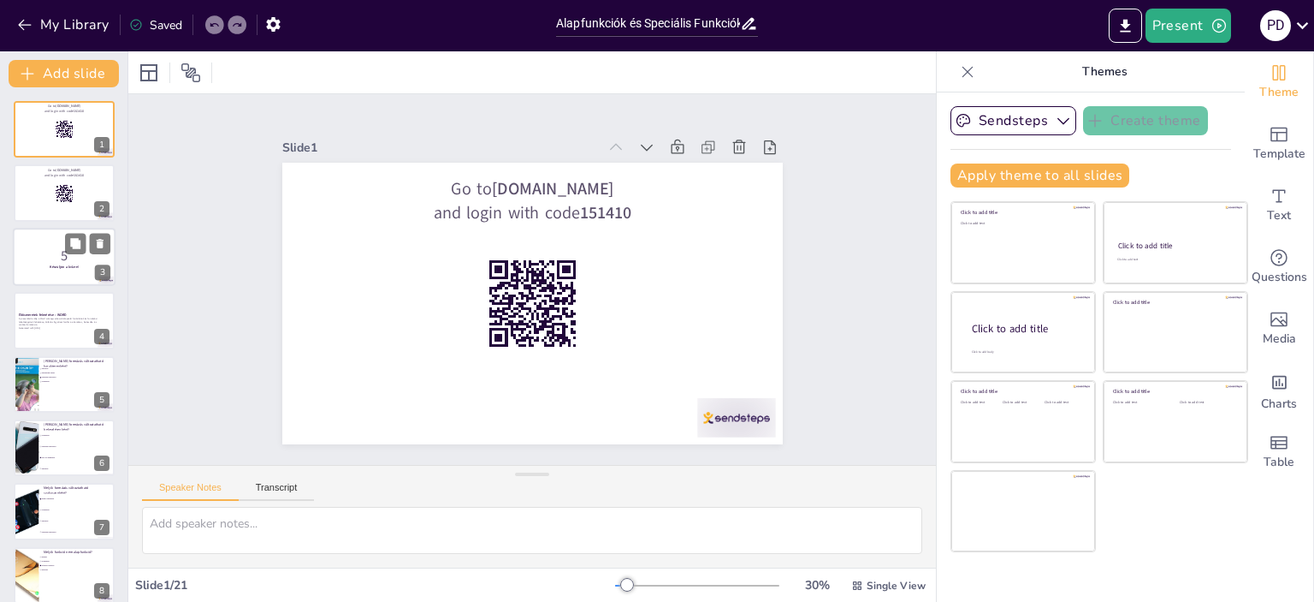
checkbox input "true"
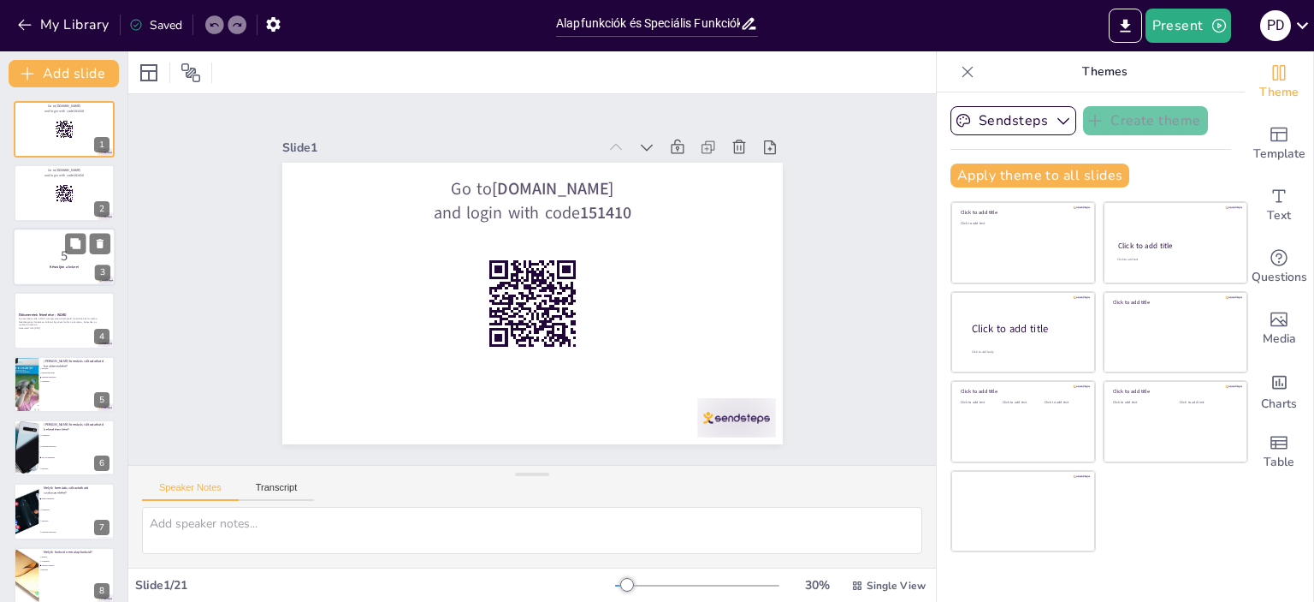
checkbox input "true"
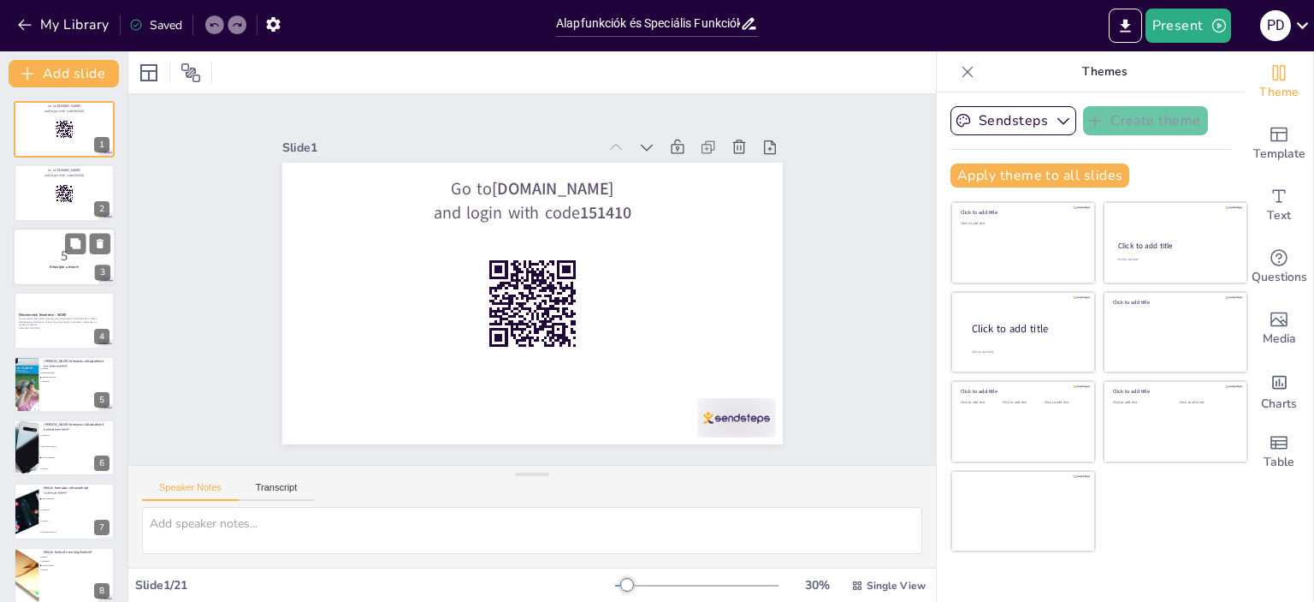
checkbox input "true"
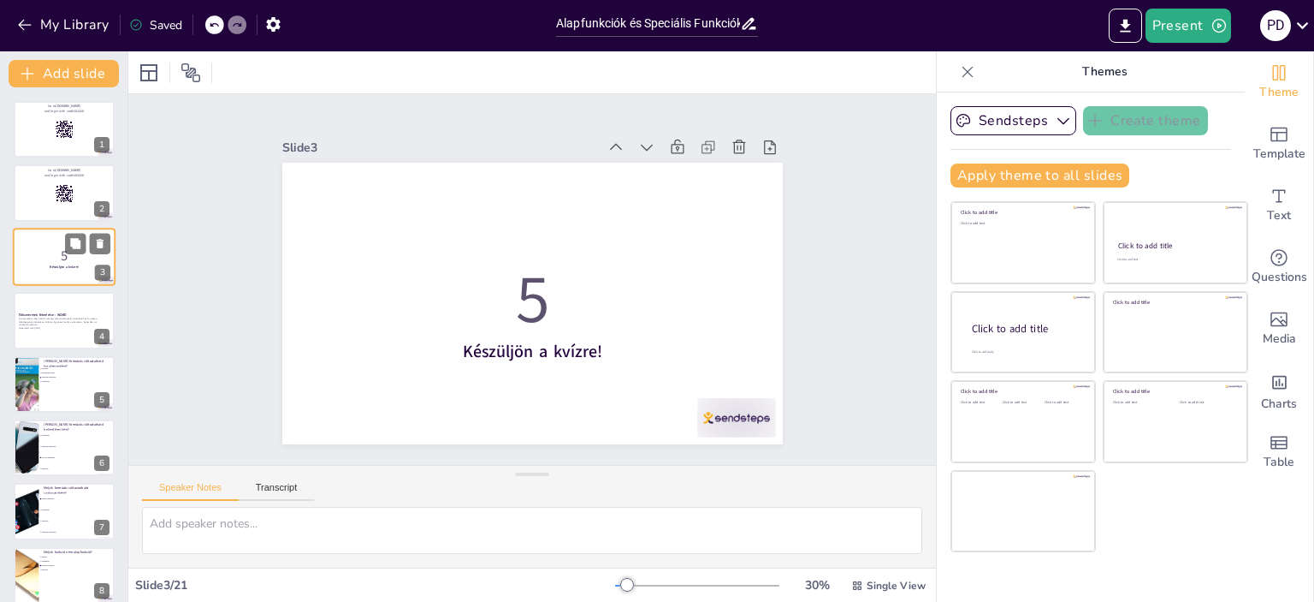
checkbox input "true"
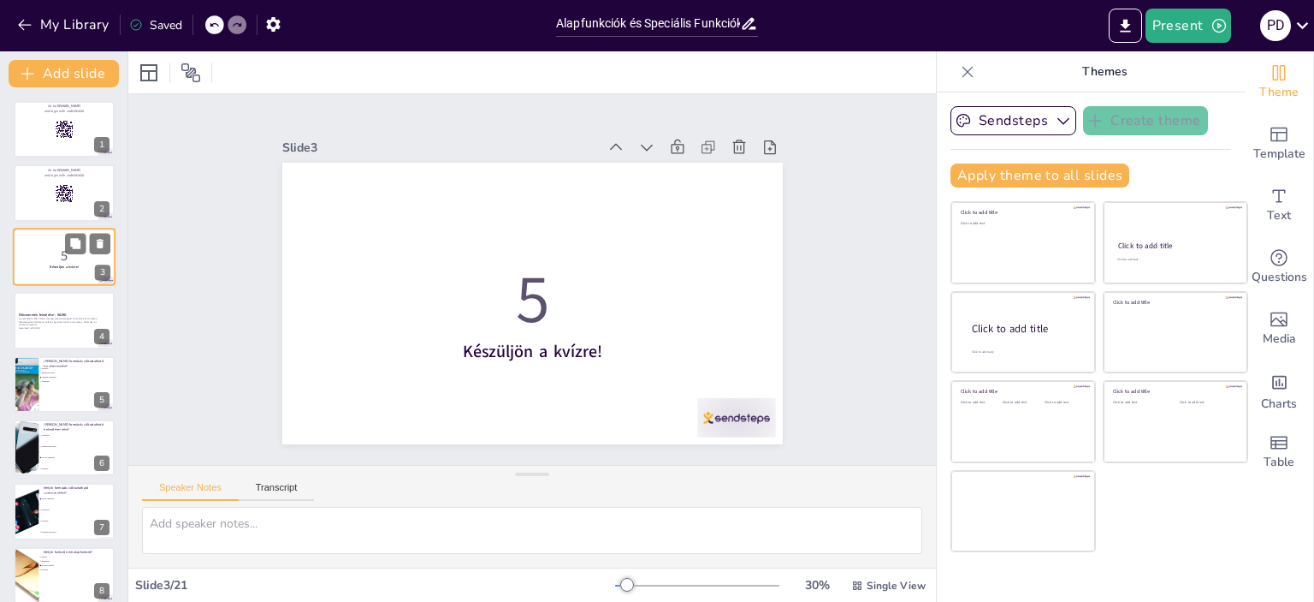
checkbox input "true"
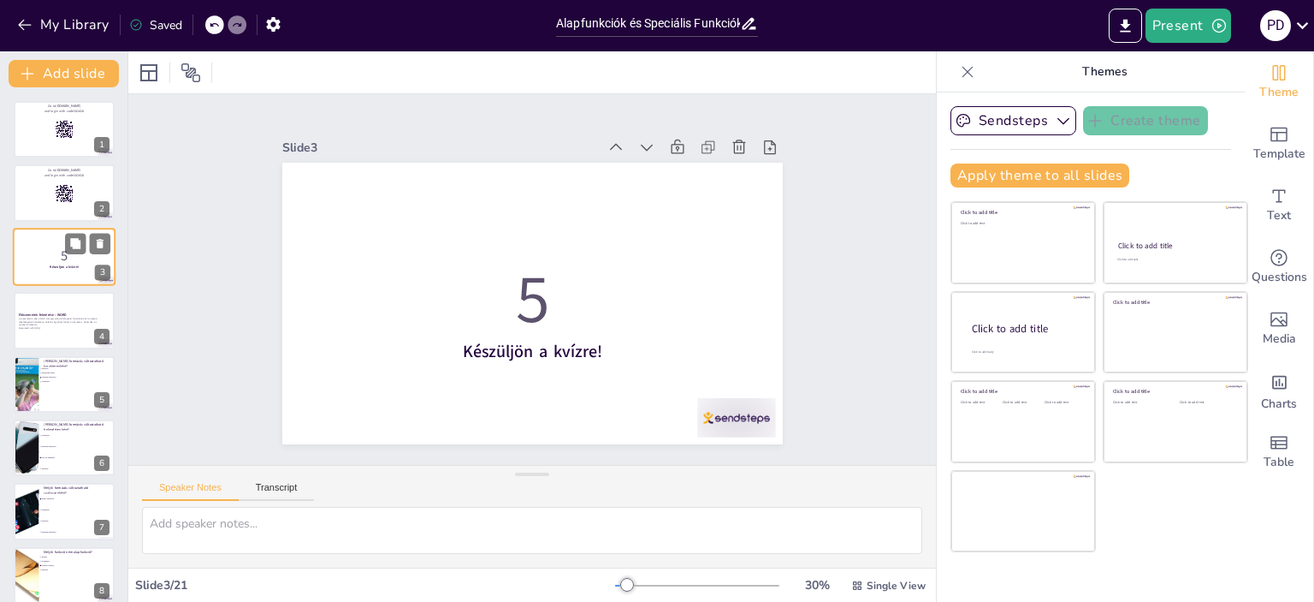
checkbox input "true"
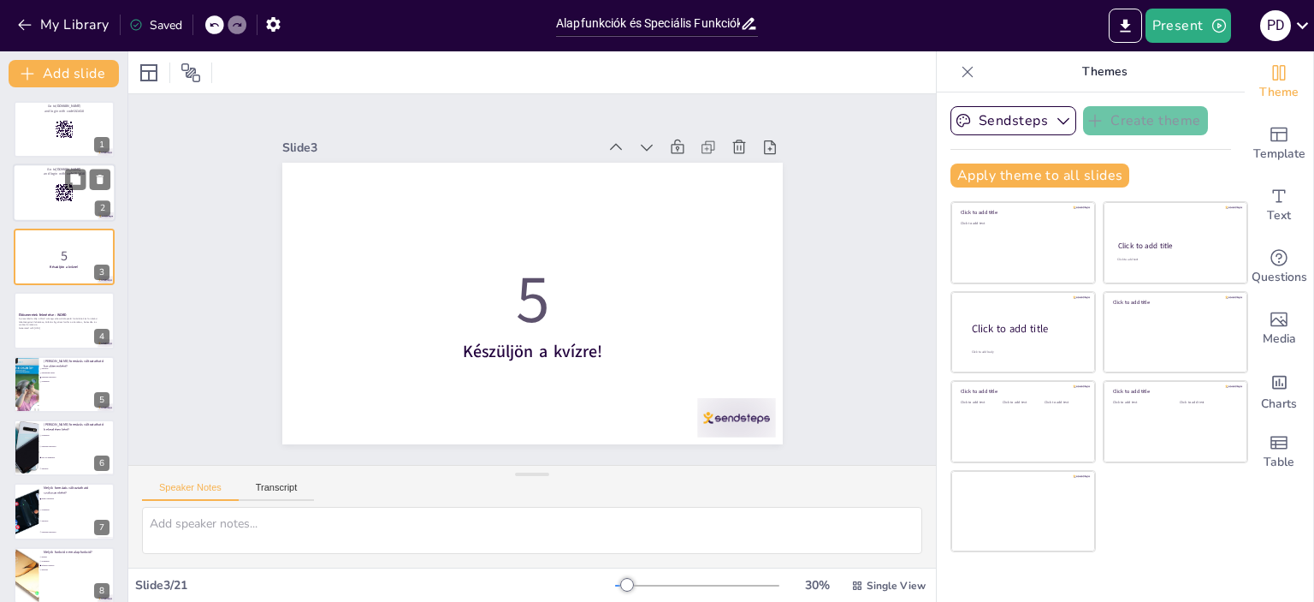
checkbox input "true"
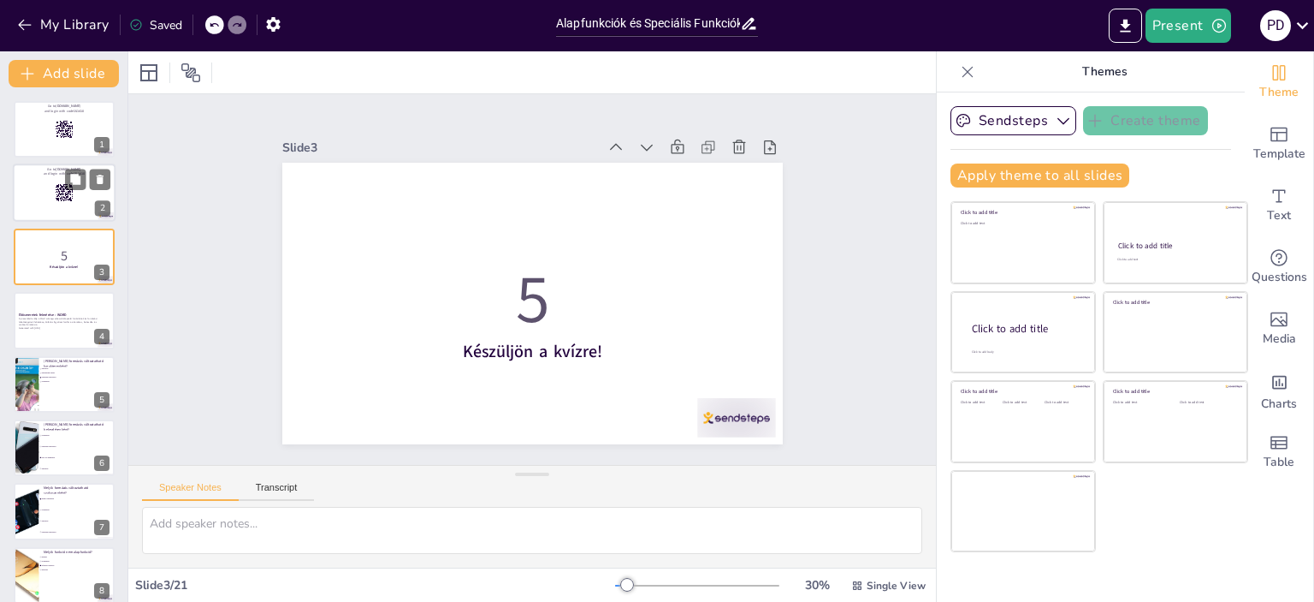
checkbox input "true"
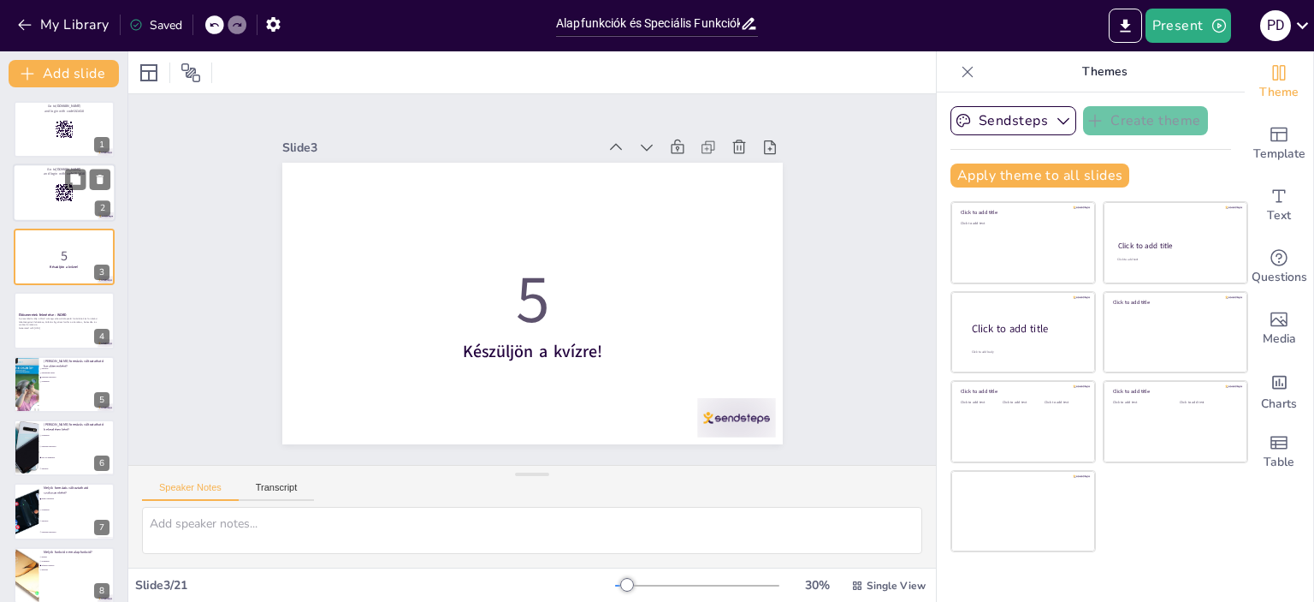
checkbox input "true"
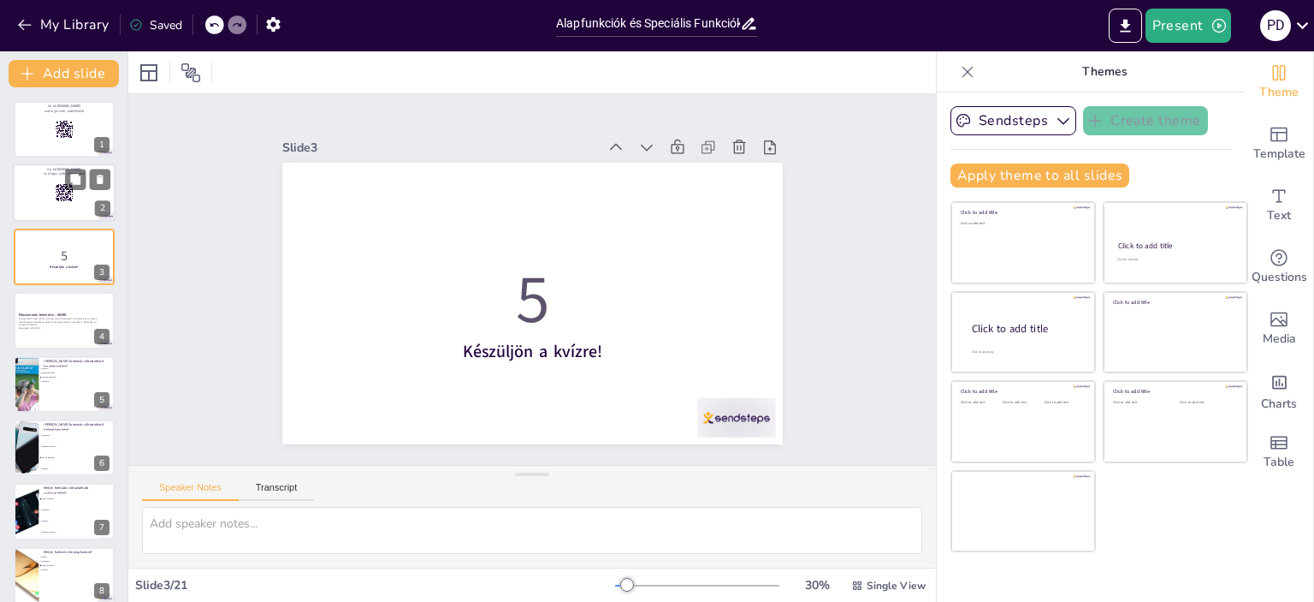
checkbox input "true"
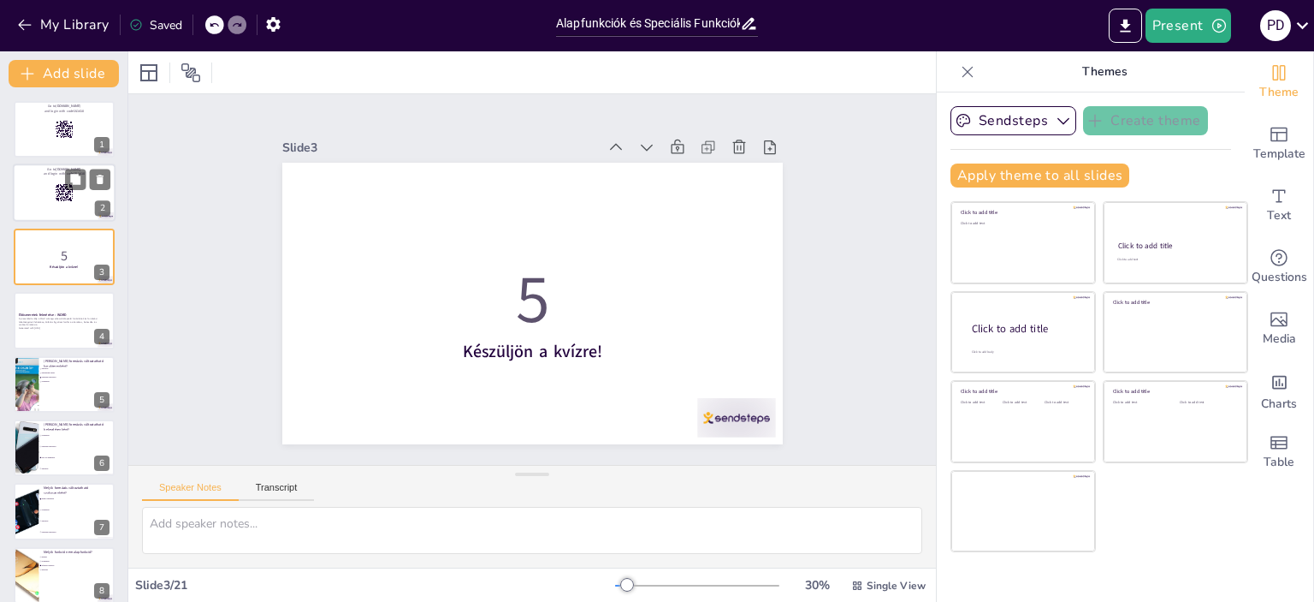
checkbox input "true"
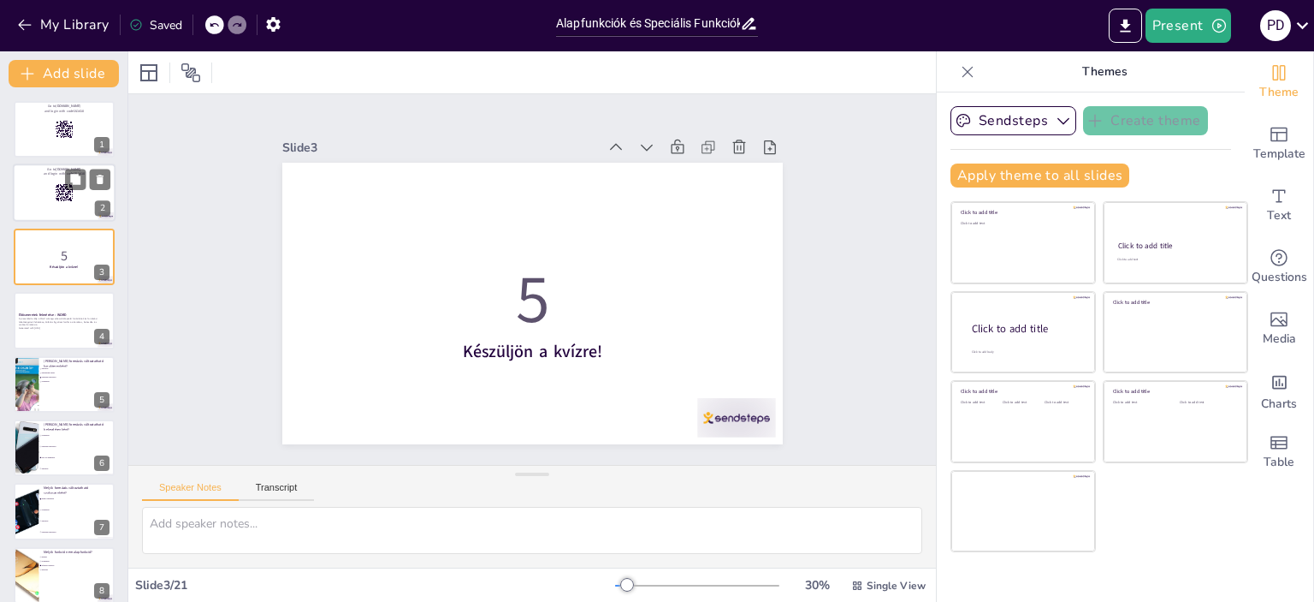
checkbox input "true"
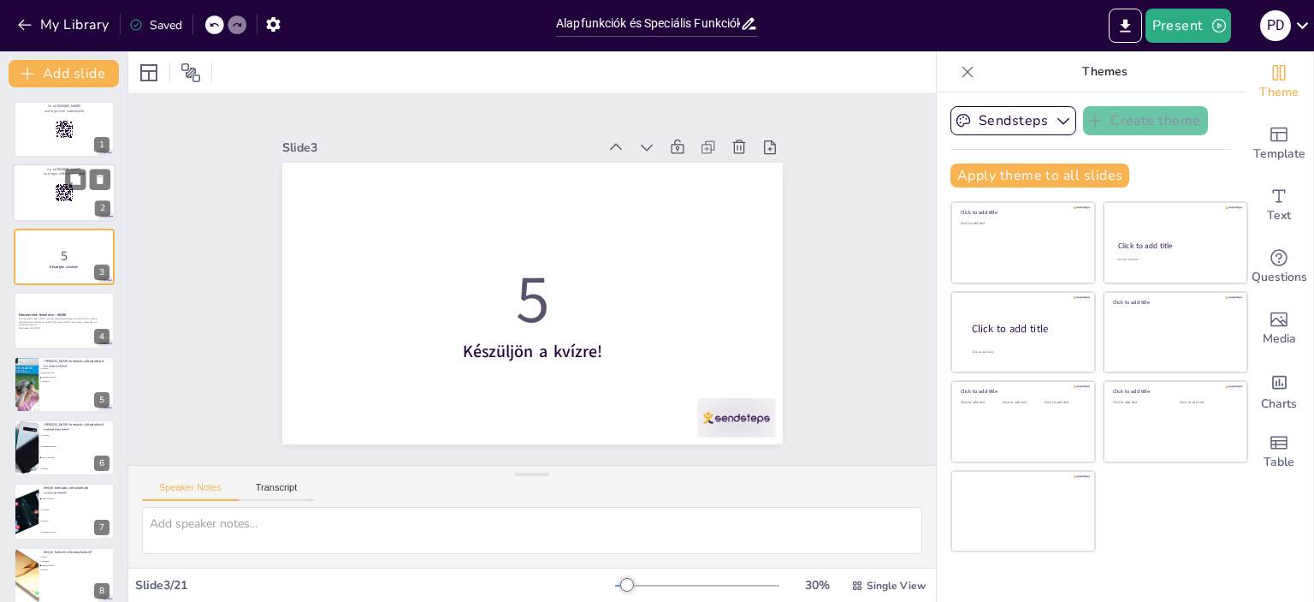
checkbox input "true"
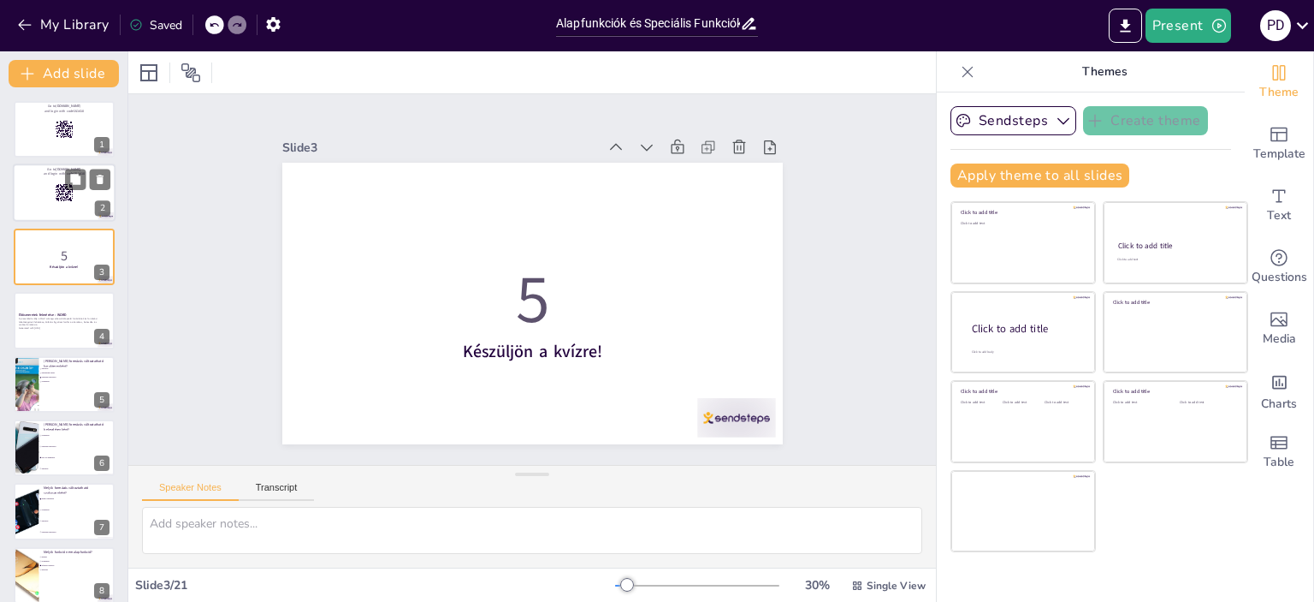
checkbox input "true"
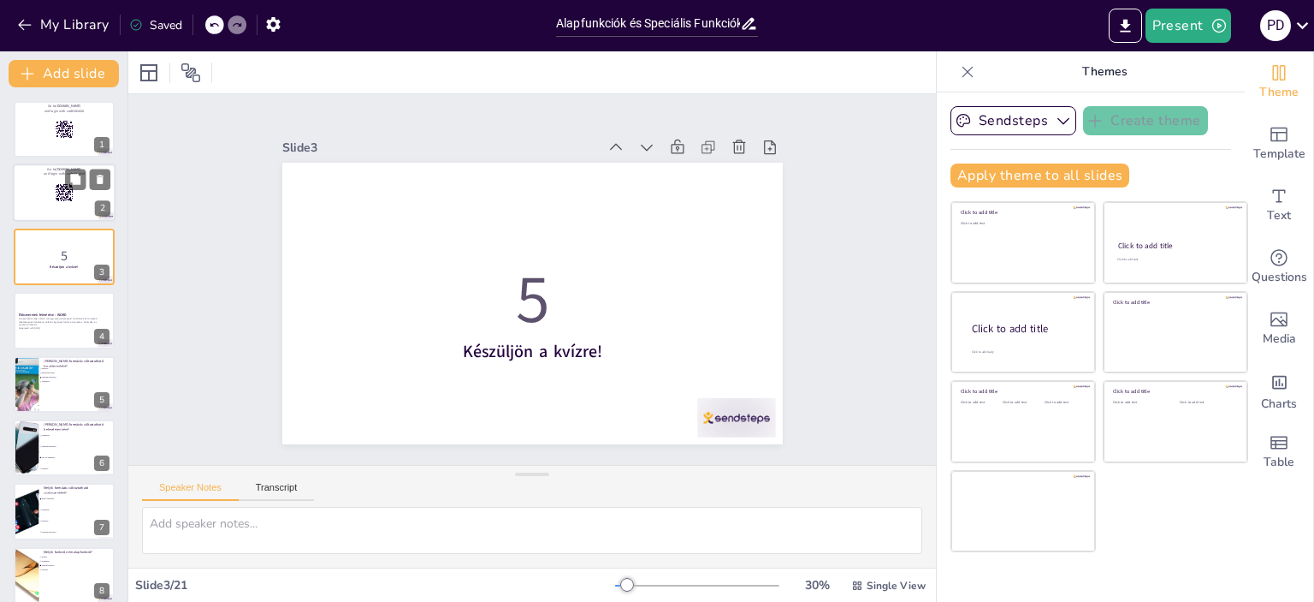
checkbox input "true"
click at [70, 100] on div "Go to sendsteps.me and login with code 151410" at bounding box center [64, 100] width 103 height 0
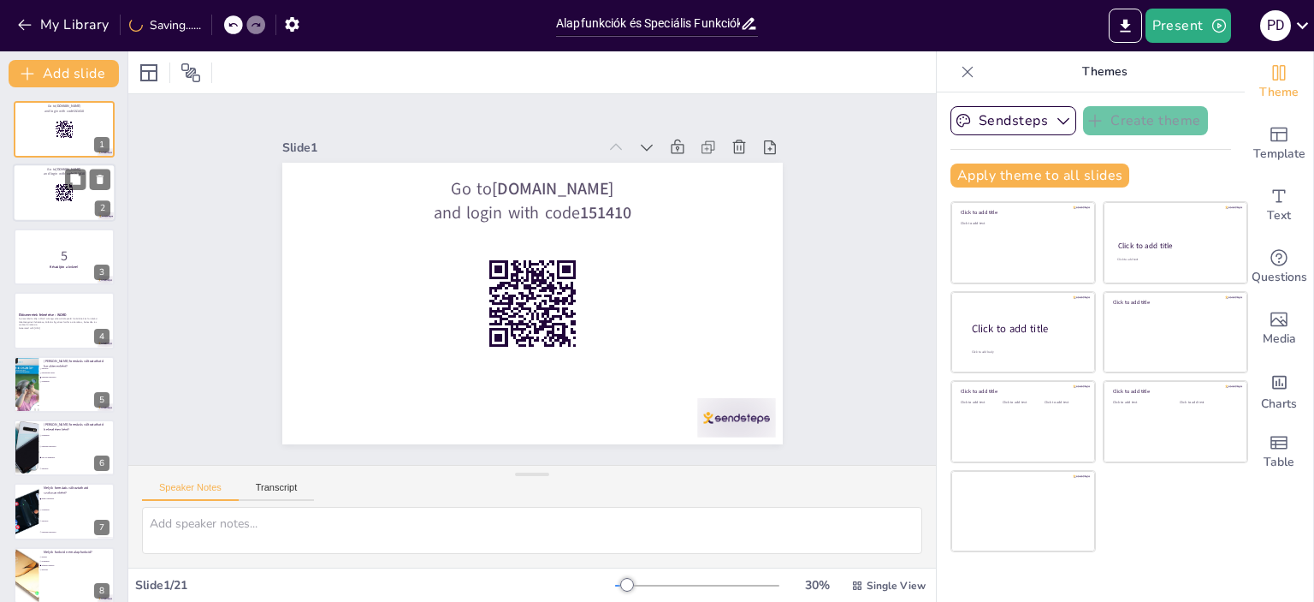
click at [63, 184] on rect at bounding box center [64, 193] width 19 height 19
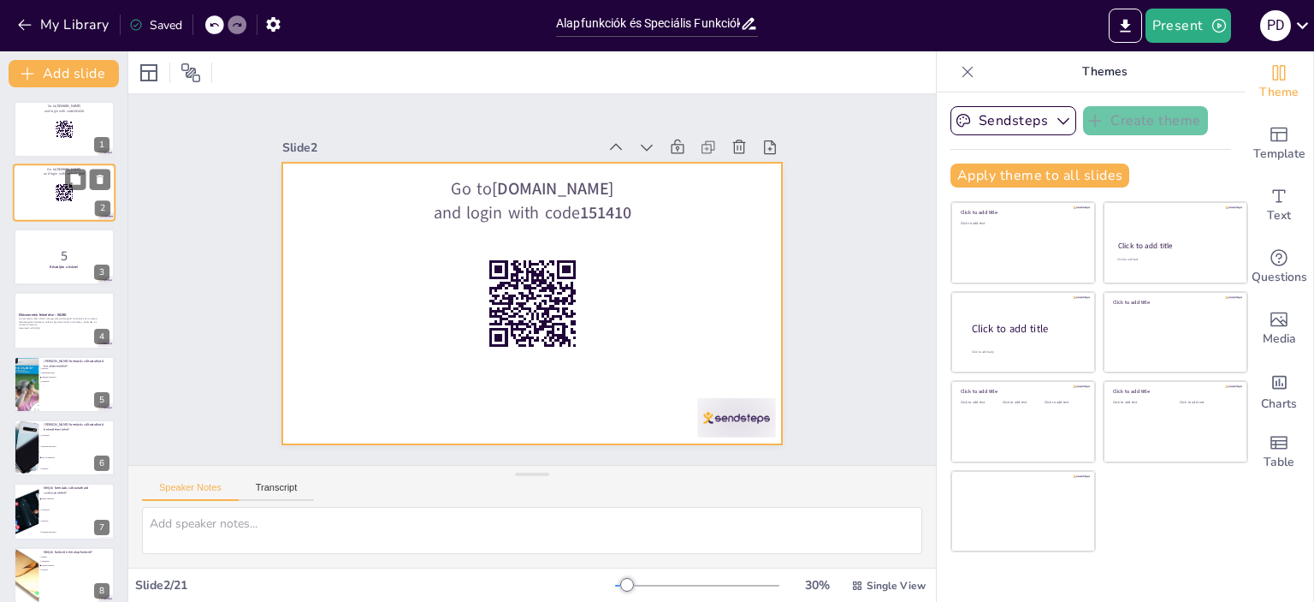
click at [24, 191] on div at bounding box center [64, 193] width 103 height 58
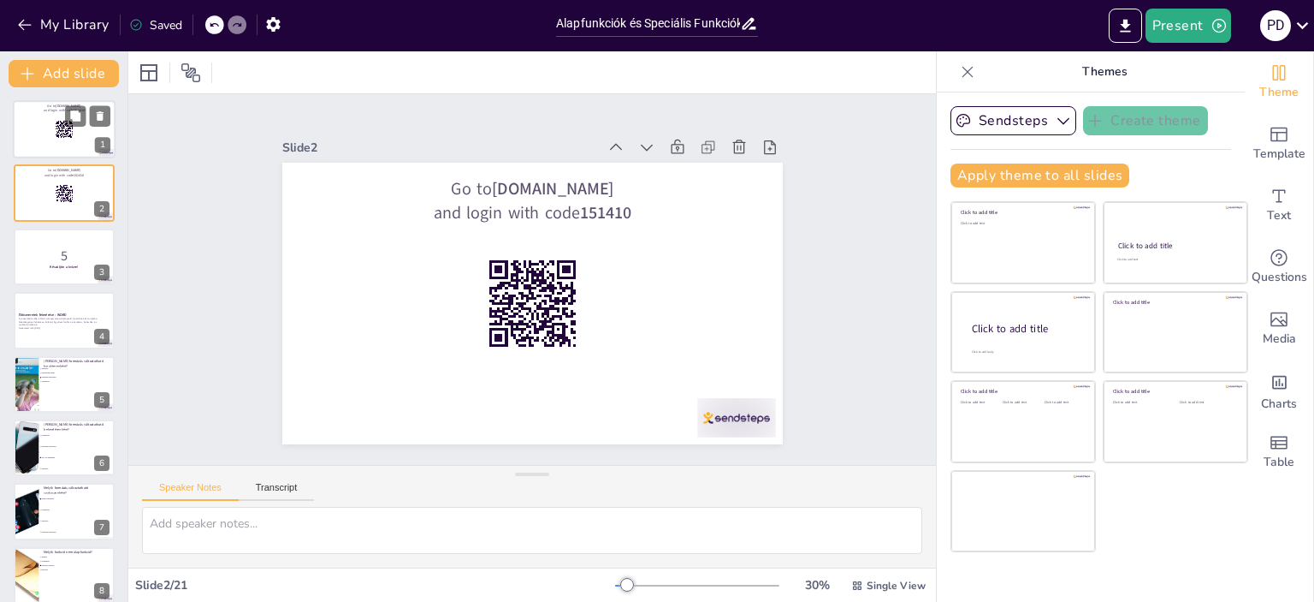
click at [27, 119] on div at bounding box center [64, 129] width 103 height 58
click at [731, 140] on icon at bounding box center [739, 147] width 17 height 17
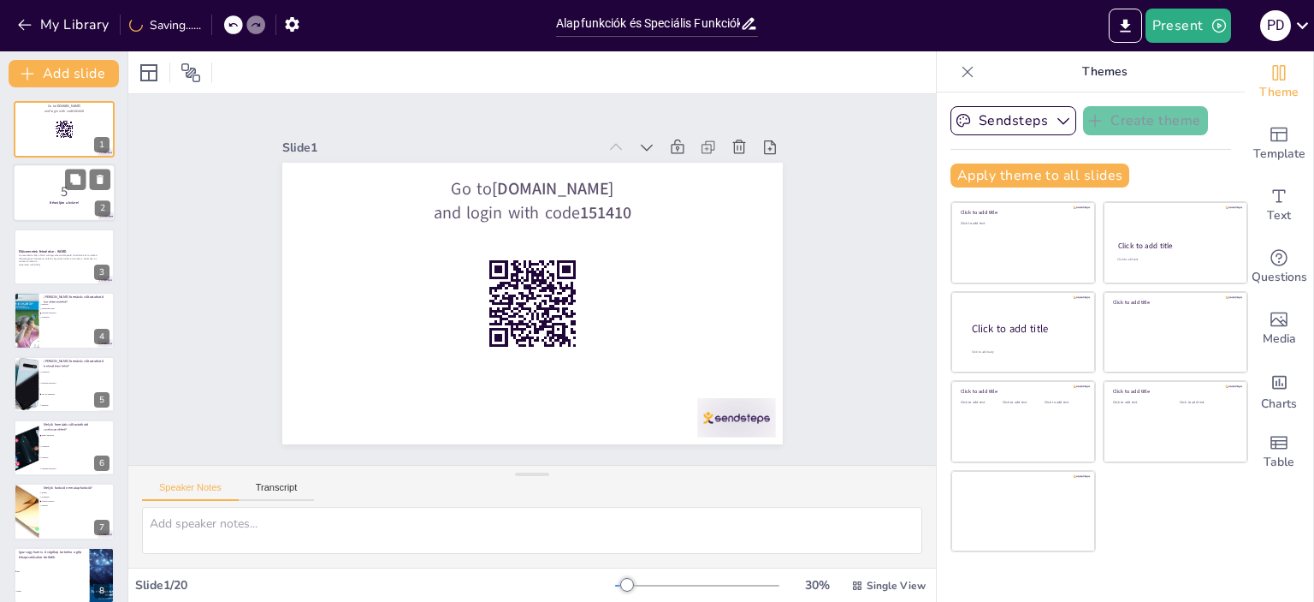
click at [38, 177] on div at bounding box center [64, 193] width 103 height 58
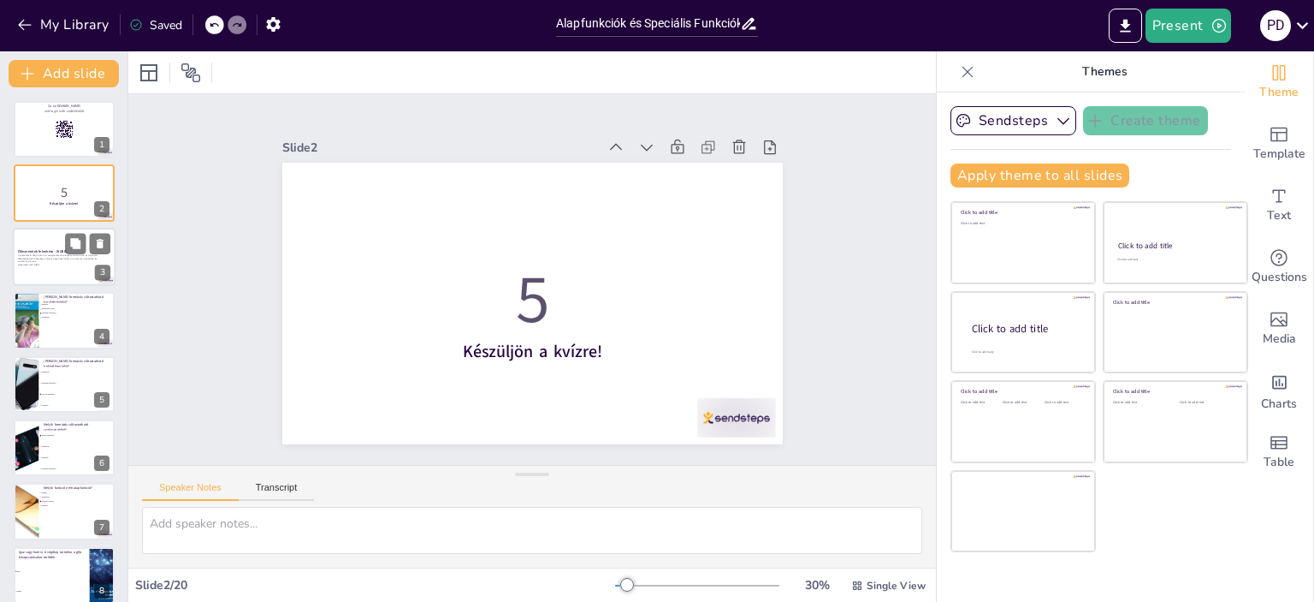
click at [31, 249] on strong "Előismeretek felmérése - WORD" at bounding box center [42, 251] width 49 height 4
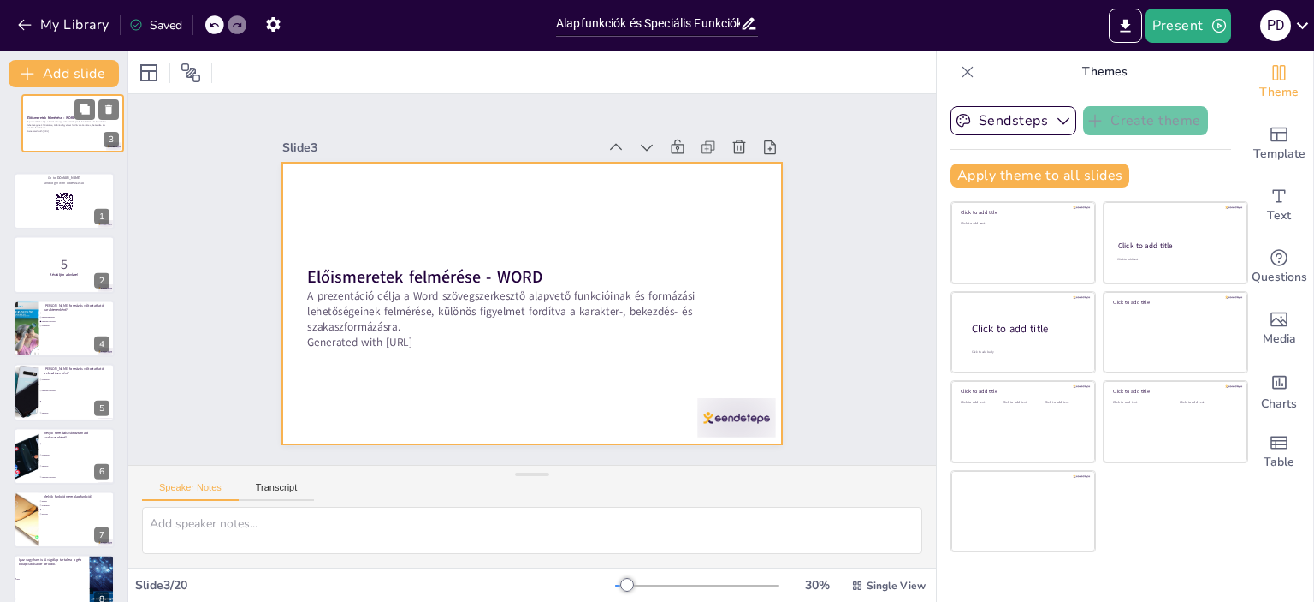
drag, startPoint x: 34, startPoint y: 248, endPoint x: 42, endPoint y: 96, distance: 152.5
click at [42, 95] on div "Előismeretek felmérése - WORD A prezentáció célja a Word szövegszerkesztő alapv…" at bounding box center [72, 95] width 101 height 0
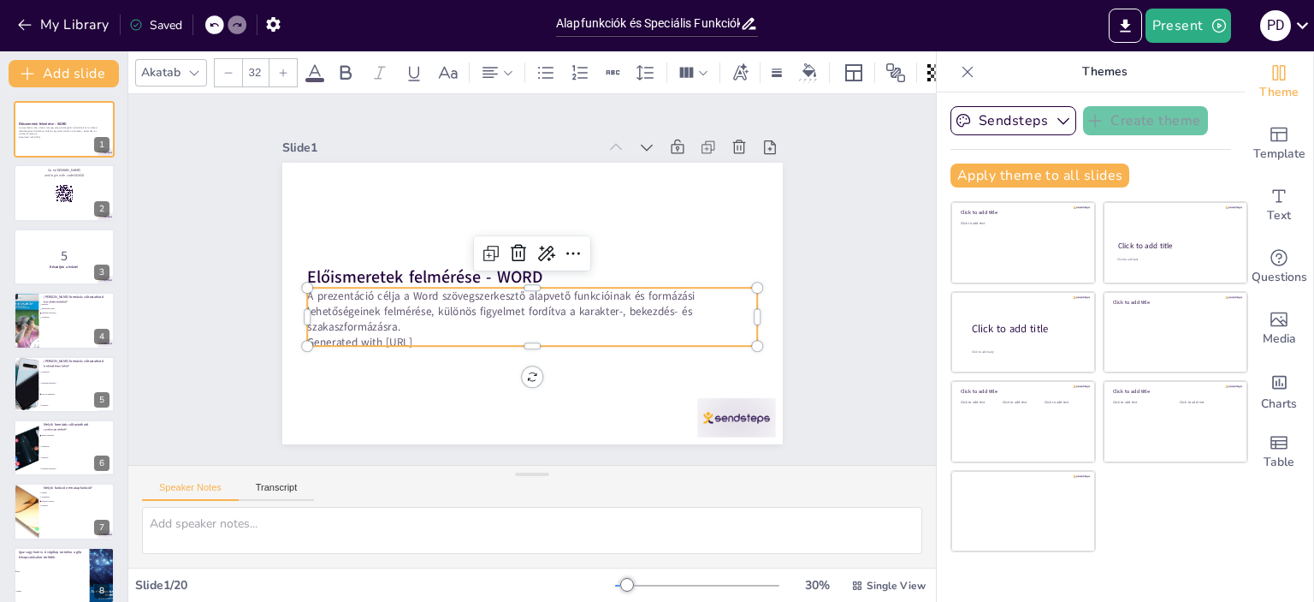
click at [397, 318] on p "A prezentáció célja a Word szövegszerkesztő alapvető funkcióinak és formázási l…" at bounding box center [532, 311] width 450 height 47
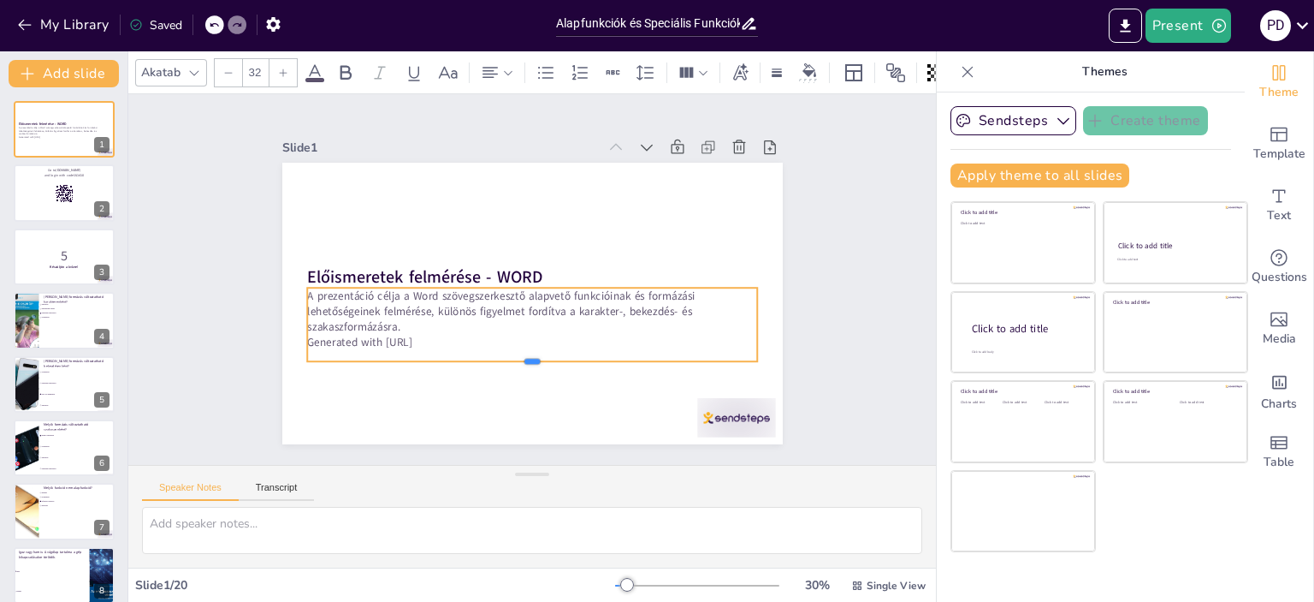
drag, startPoint x: 519, startPoint y: 339, endPoint x: 500, endPoint y: 346, distance: 20.8
click at [522, 361] on div at bounding box center [532, 368] width 450 height 14
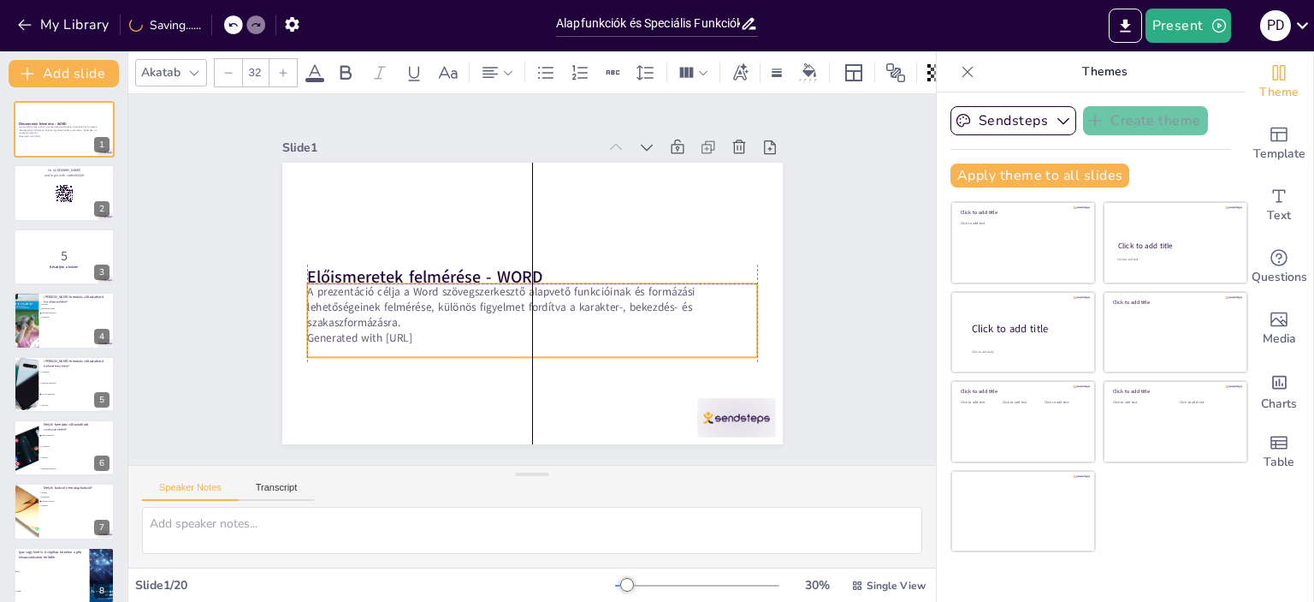
click at [447, 333] on p "Generated with Sendsteps.ai" at bounding box center [532, 337] width 450 height 15
click at [431, 334] on p "Generated with Sendsteps.ai" at bounding box center [532, 337] width 450 height 15
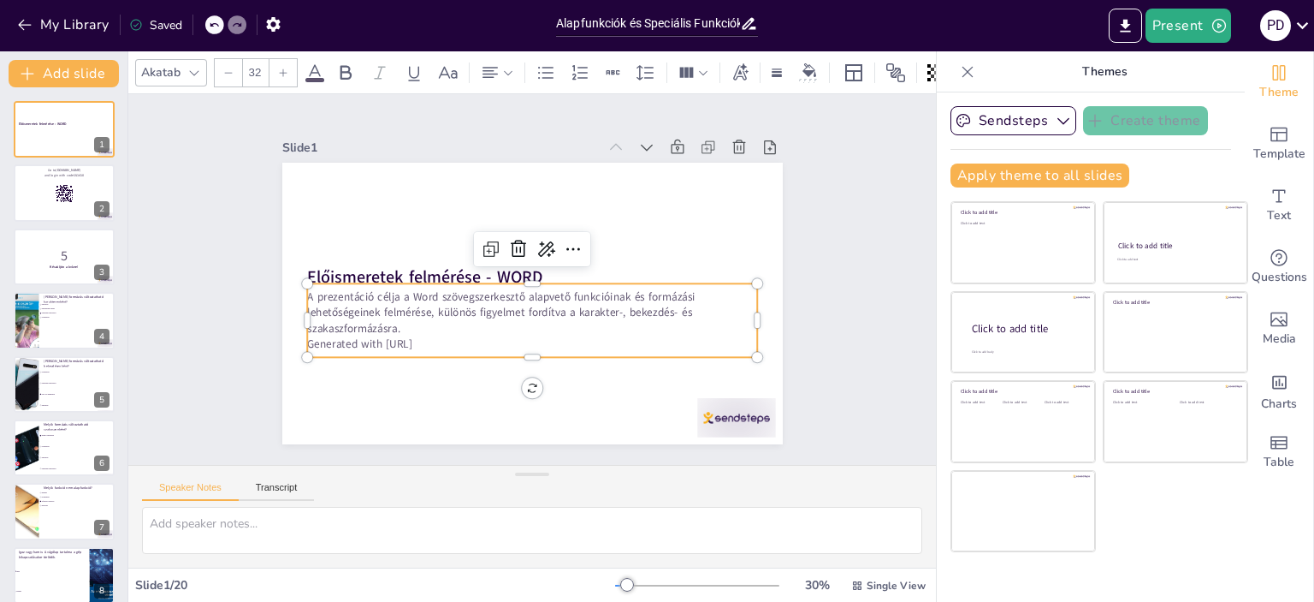
drag, startPoint x: 434, startPoint y: 335, endPoint x: 303, endPoint y: 345, distance: 131.3
click at [307, 345] on div "A prezentáció célja a Word szövegszerkesztő alapvető funkcióinak és formázási l…" at bounding box center [532, 320] width 450 height 74
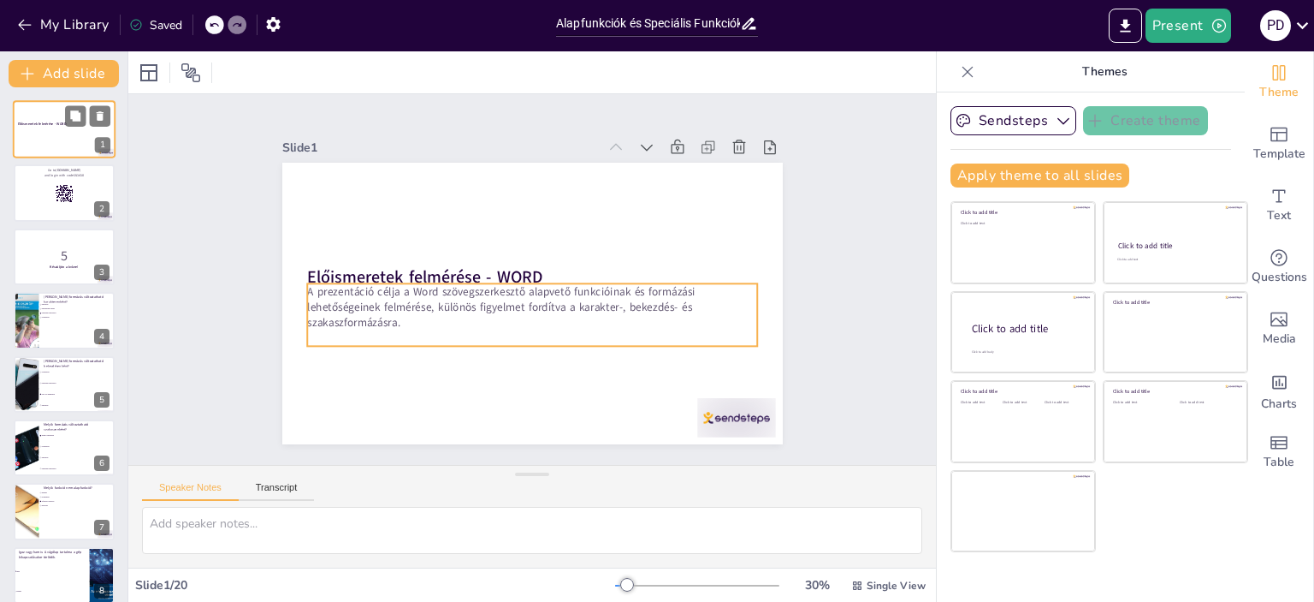
click at [58, 129] on div at bounding box center [64, 131] width 92 height 13
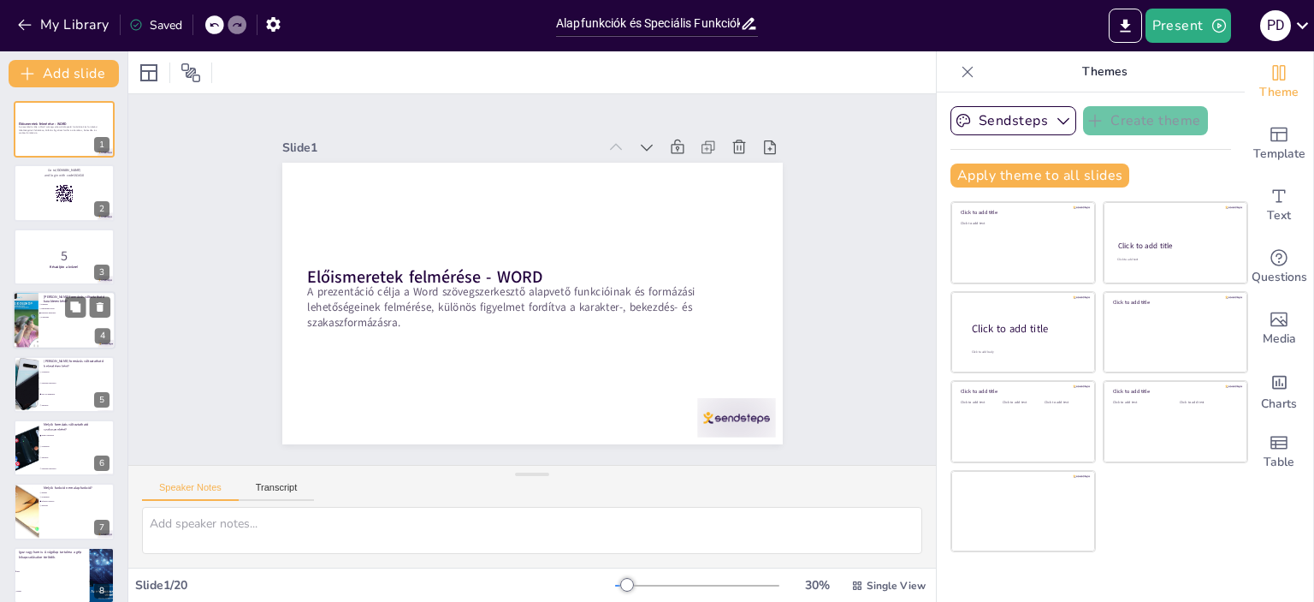
click at [61, 336] on div at bounding box center [64, 320] width 103 height 58
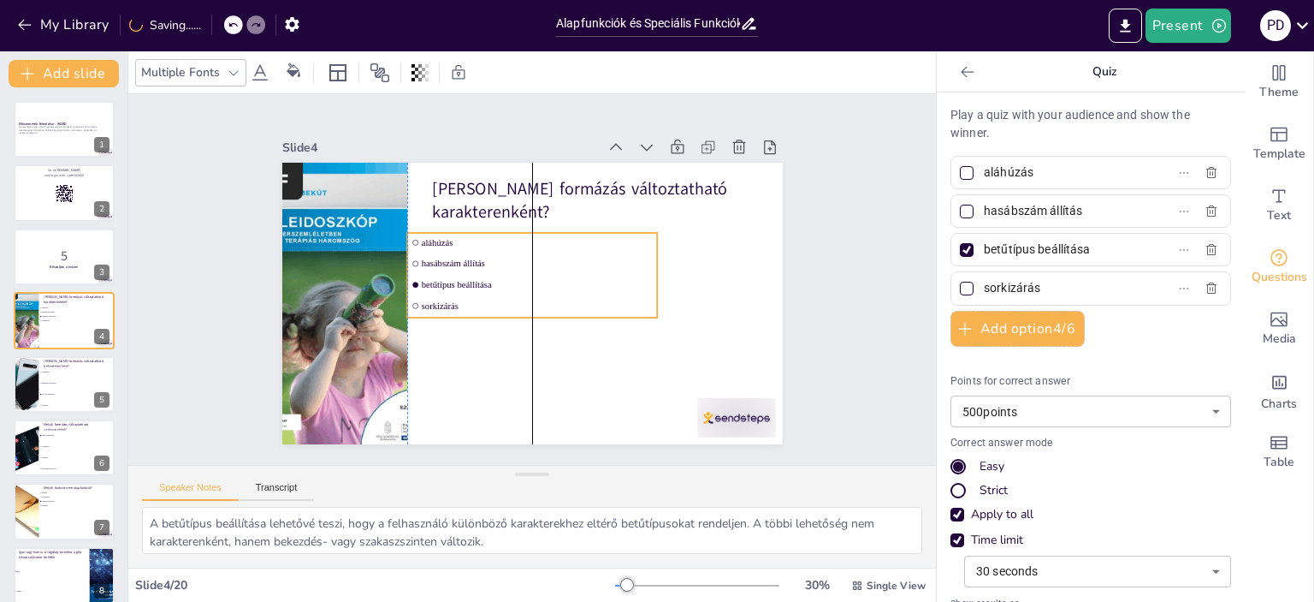
drag, startPoint x: 597, startPoint y: 230, endPoint x: 597, endPoint y: 246, distance: 16.3
click at [597, 254] on li "hasábszám állítás" at bounding box center [532, 263] width 250 height 19
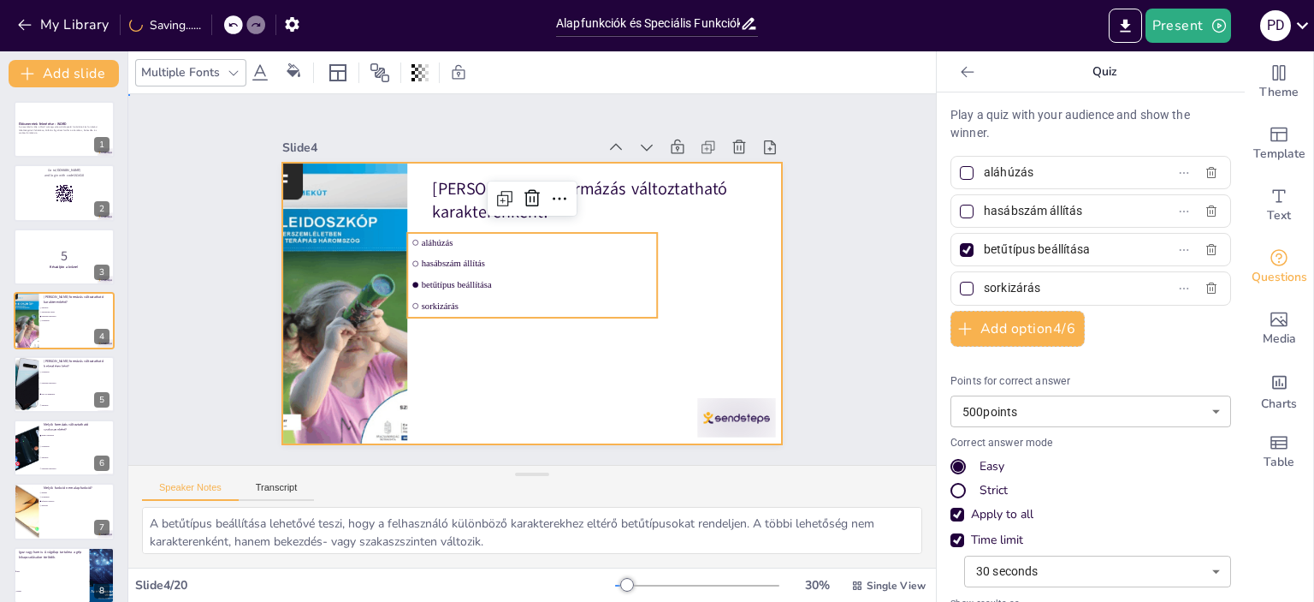
click at [460, 368] on div at bounding box center [532, 304] width 501 height 282
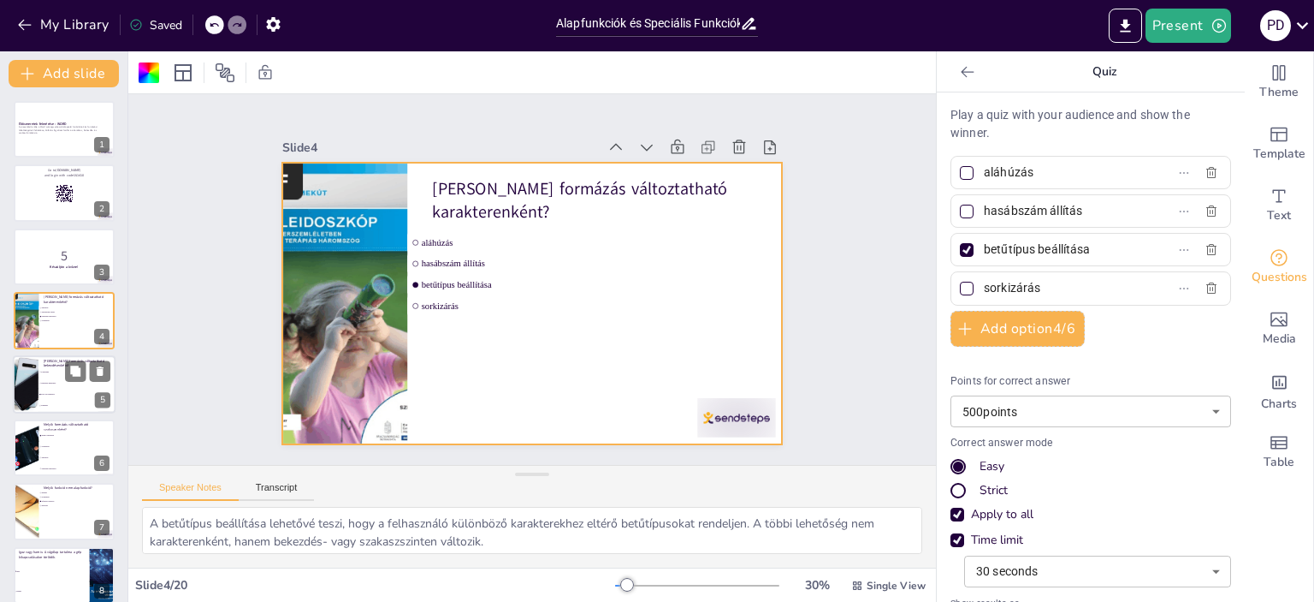
click at [62, 382] on span "betűtípus beállítása" at bounding box center [78, 383] width 74 height 3
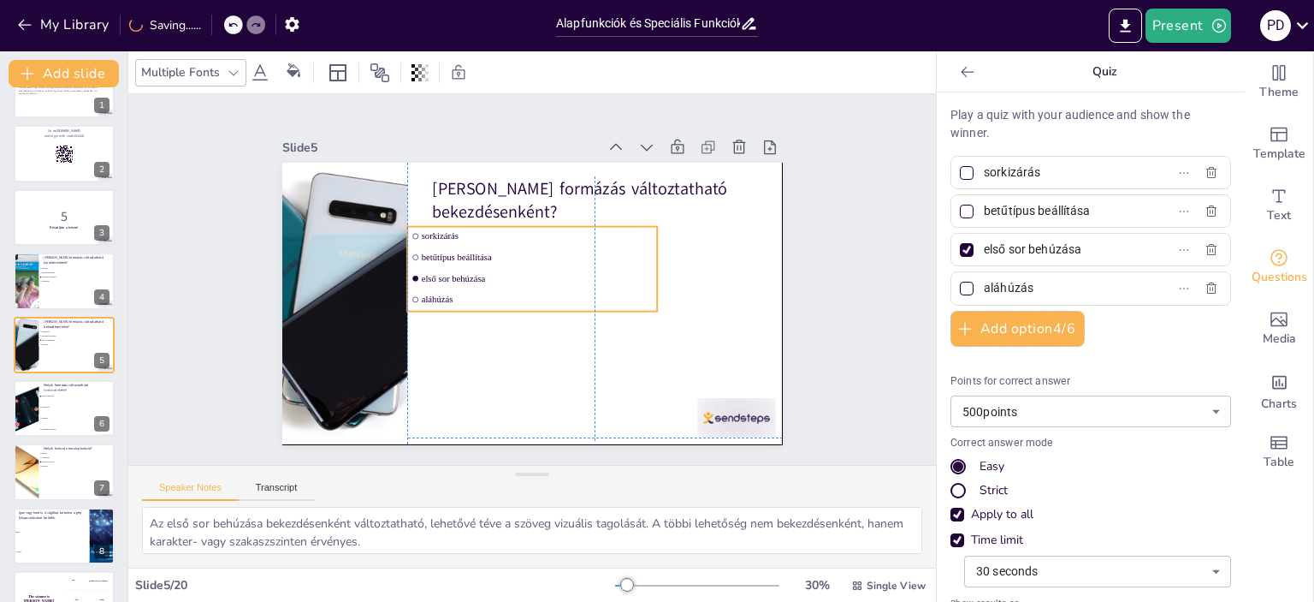
click at [538, 259] on ul "sorkizárás betűtípus beállítása első sor behúzása aláhúzás" at bounding box center [532, 269] width 250 height 85
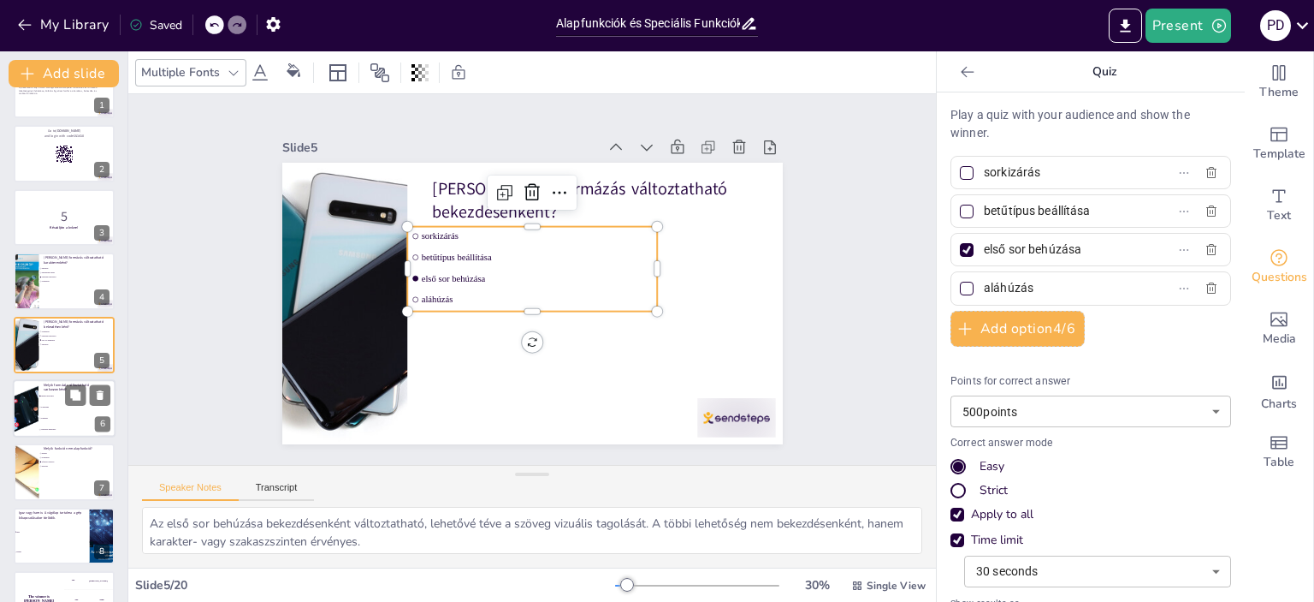
click at [66, 407] on li "sorkizárás" at bounding box center [77, 406] width 77 height 11
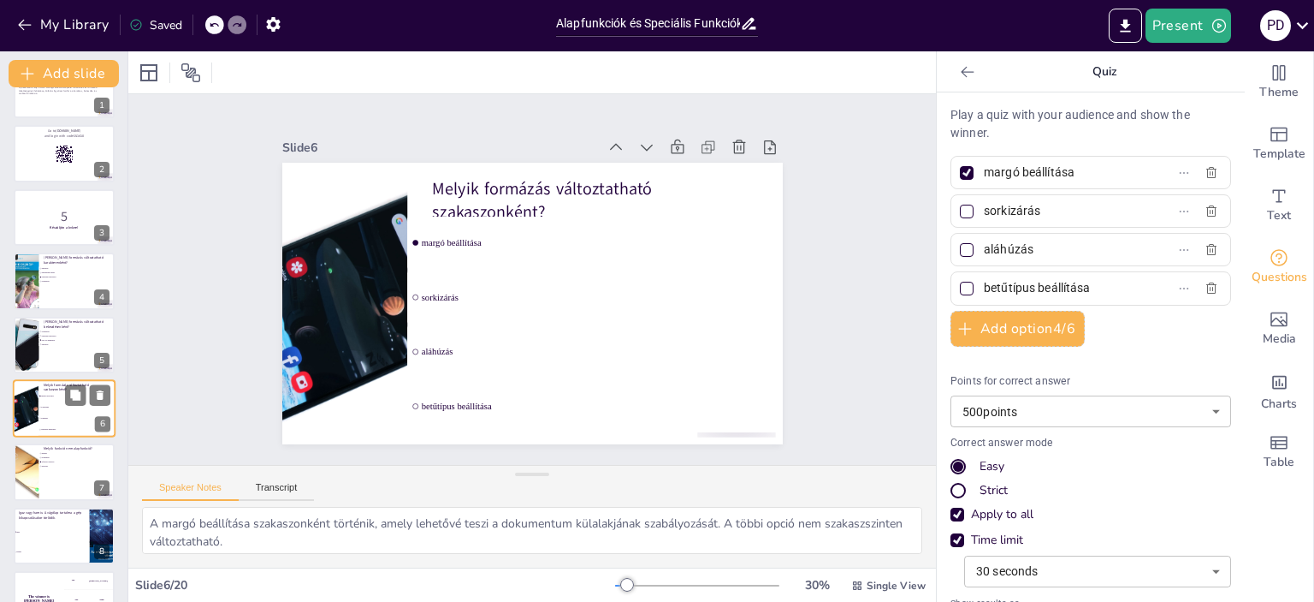
scroll to position [103, 0]
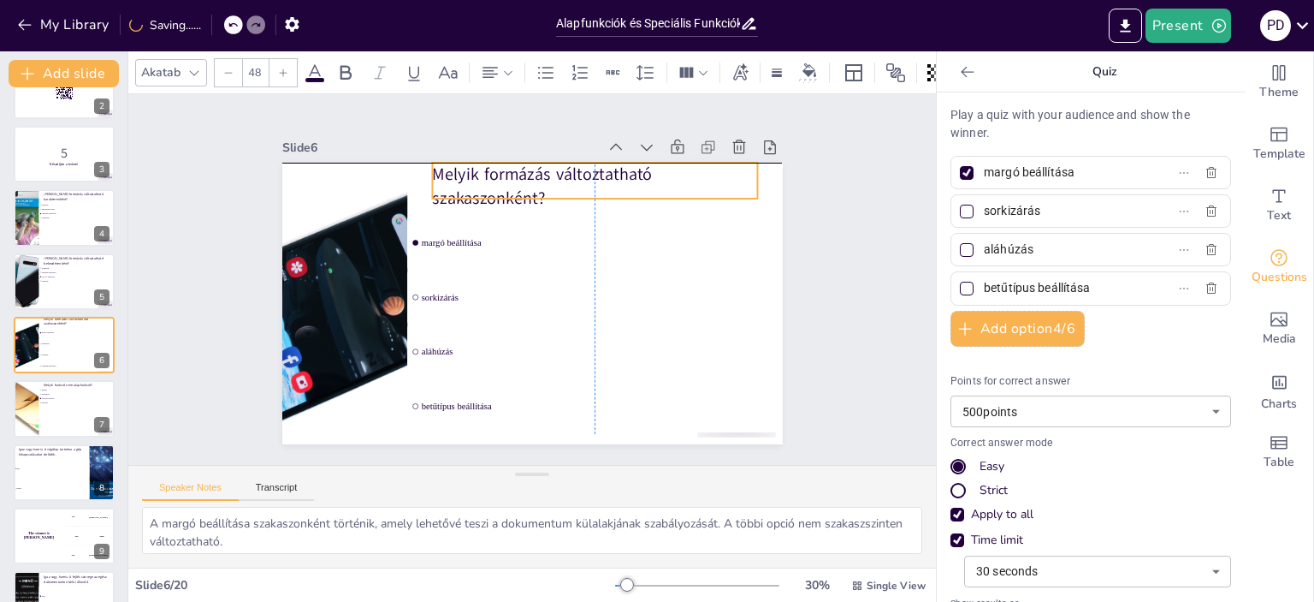
drag, startPoint x: 575, startPoint y: 181, endPoint x: 578, endPoint y: 169, distance: 12.3
click at [578, 169] on p "Melyik formázás változtatható szakaszonként?" at bounding box center [594, 186] width 325 height 47
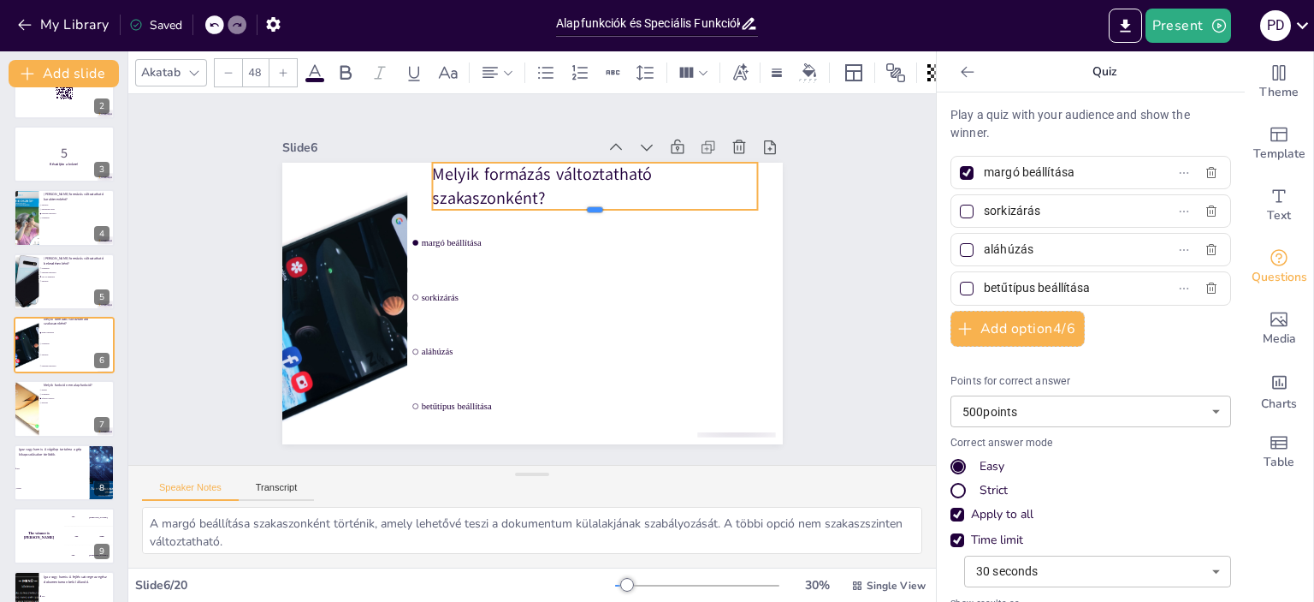
click at [582, 198] on div "Melyik formázás változtatható szakaszonként? margó beállítása sorkizárás aláhúz…" at bounding box center [532, 304] width 501 height 282
click at [56, 407] on div at bounding box center [64, 409] width 103 height 58
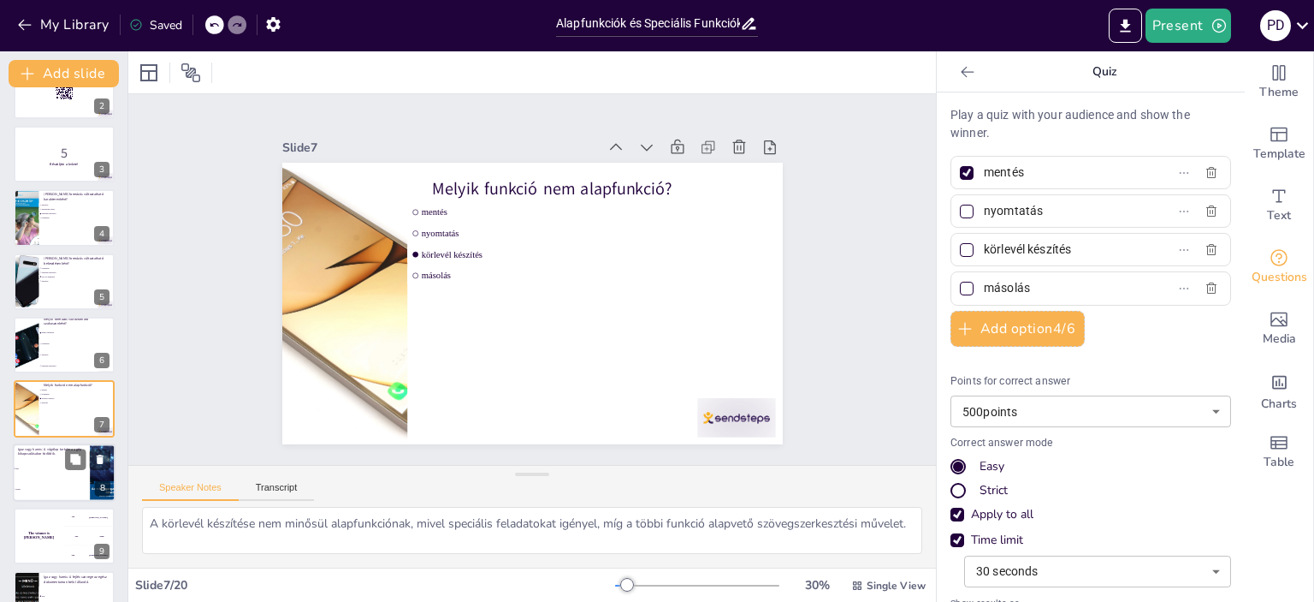
scroll to position [167, 0]
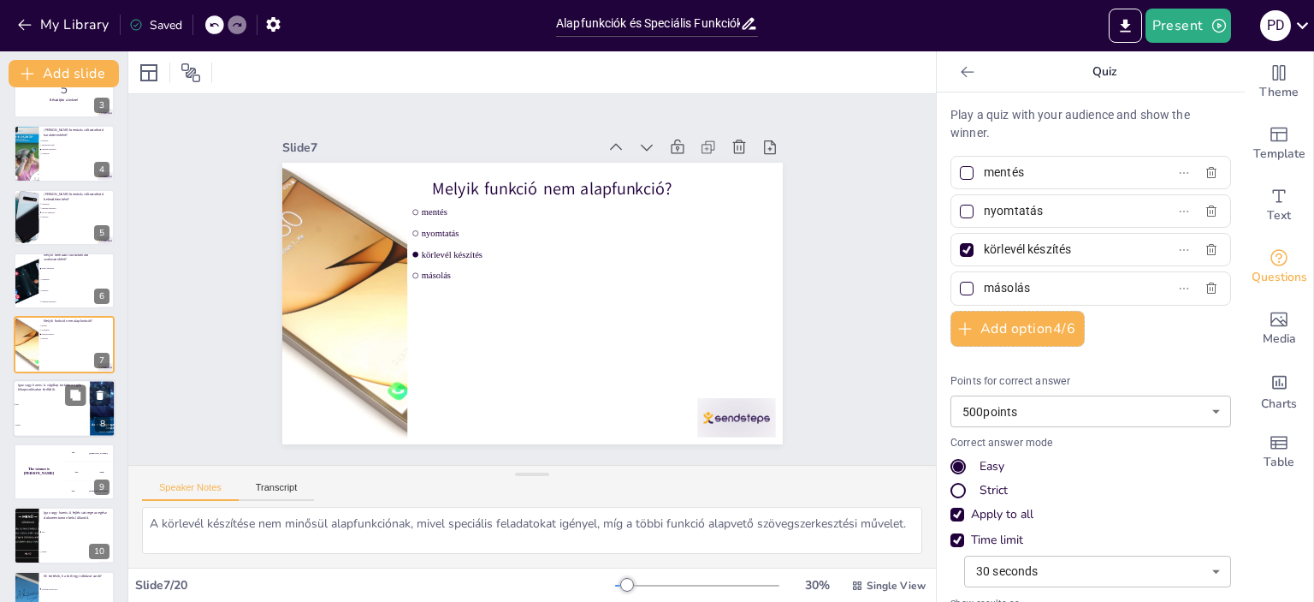
click at [60, 415] on li "Hamis" at bounding box center [51, 424] width 77 height 21
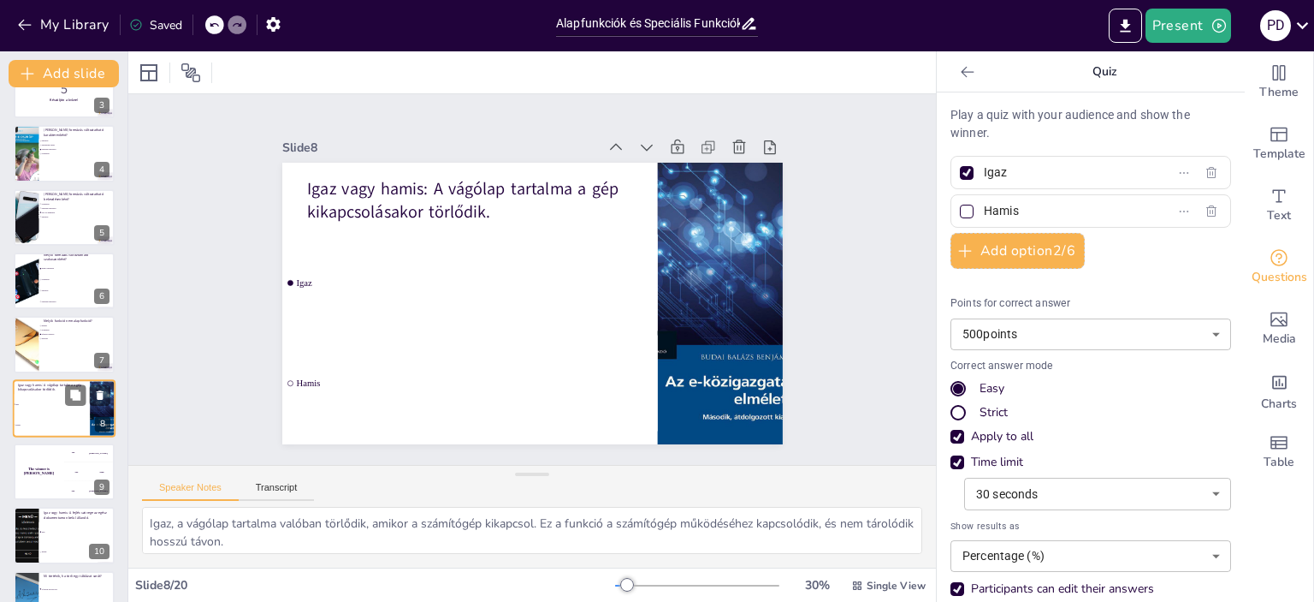
scroll to position [230, 0]
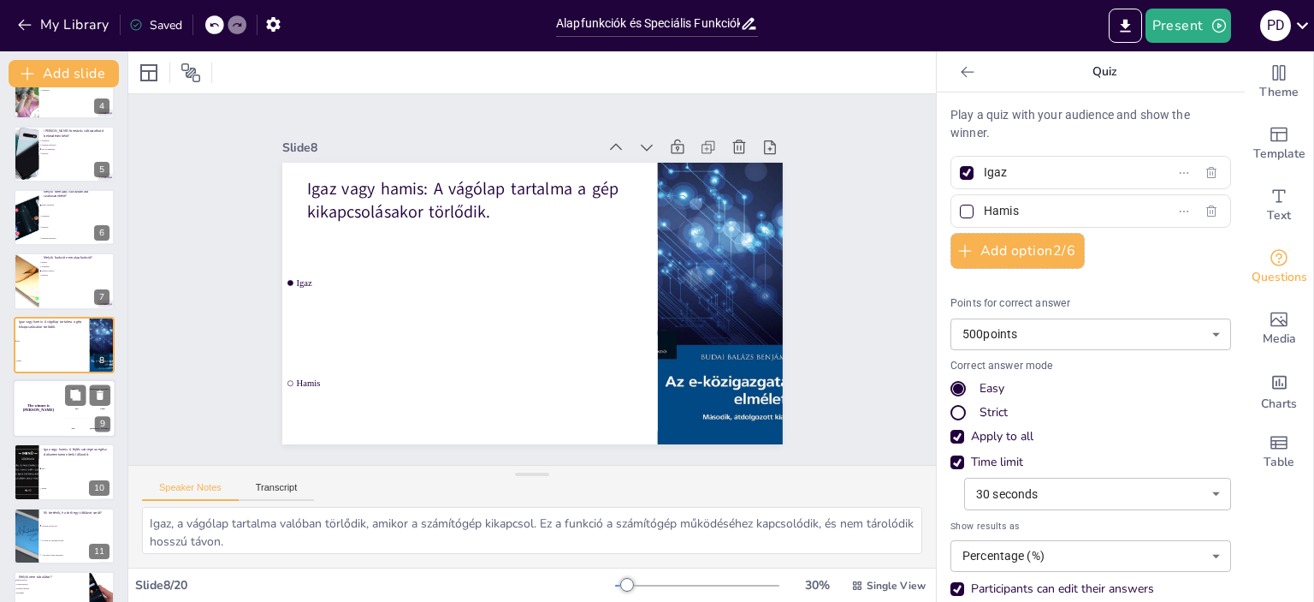
click at [44, 432] on div "The winner is Niels 🏆" at bounding box center [38, 408] width 51 height 58
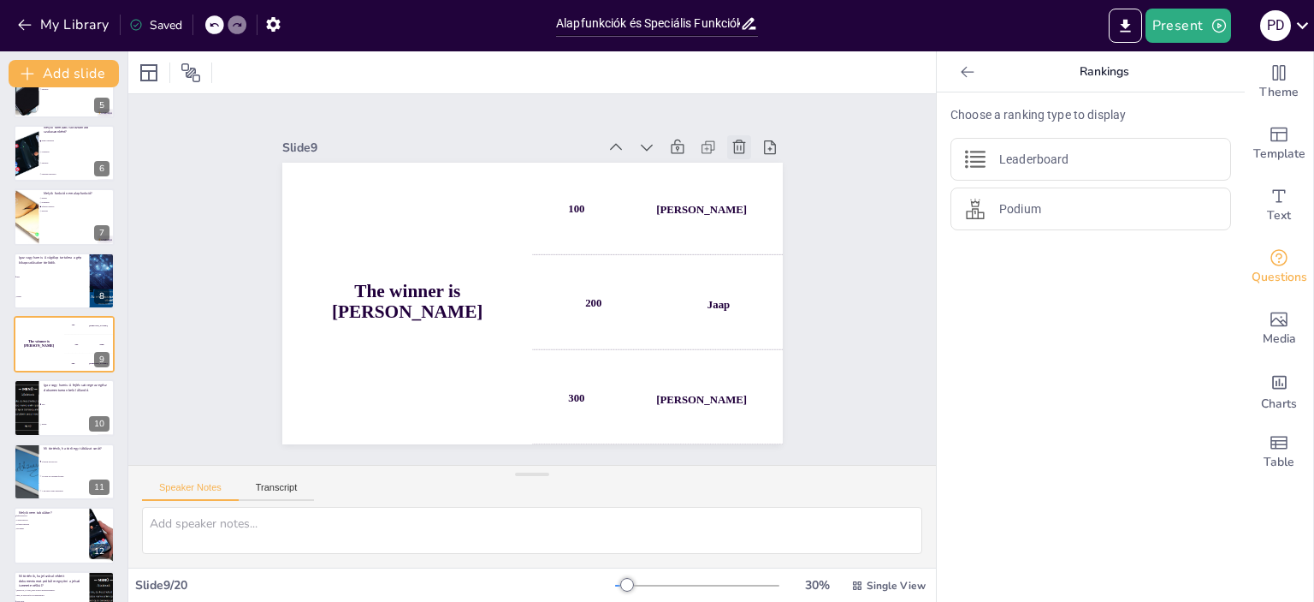
drag, startPoint x: 37, startPoint y: 341, endPoint x: 727, endPoint y: 136, distance: 720.4
click at [731, 139] on icon at bounding box center [739, 147] width 17 height 17
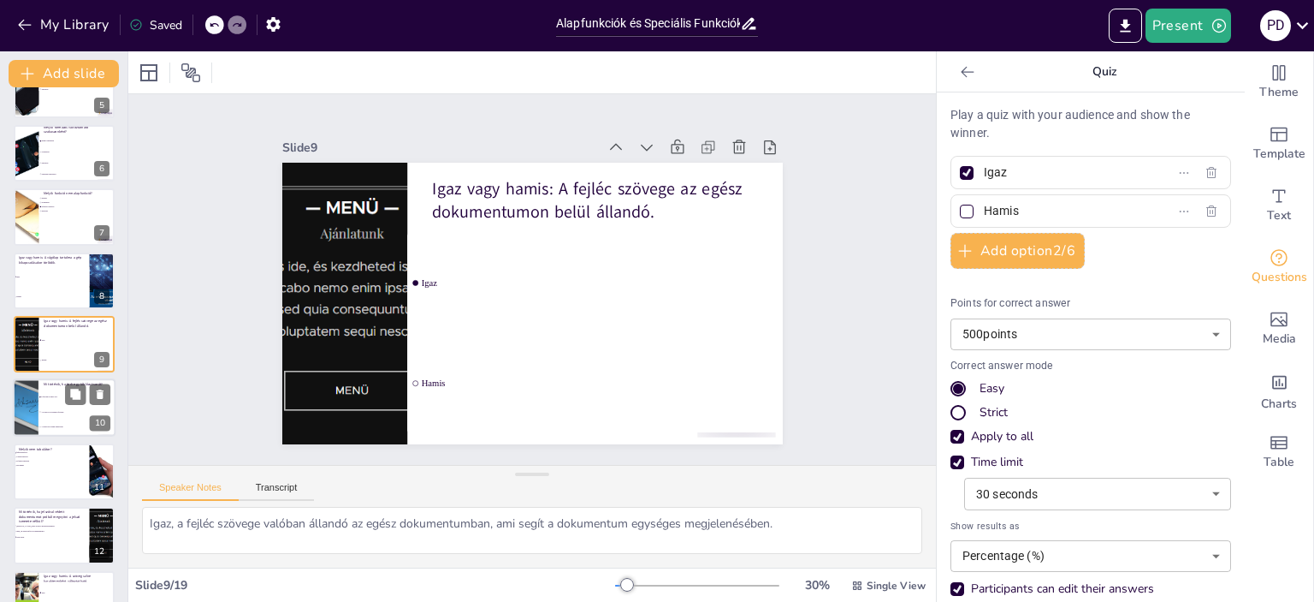
click at [48, 405] on li "Az adott sor tartalma törlődik." at bounding box center [77, 412] width 77 height 15
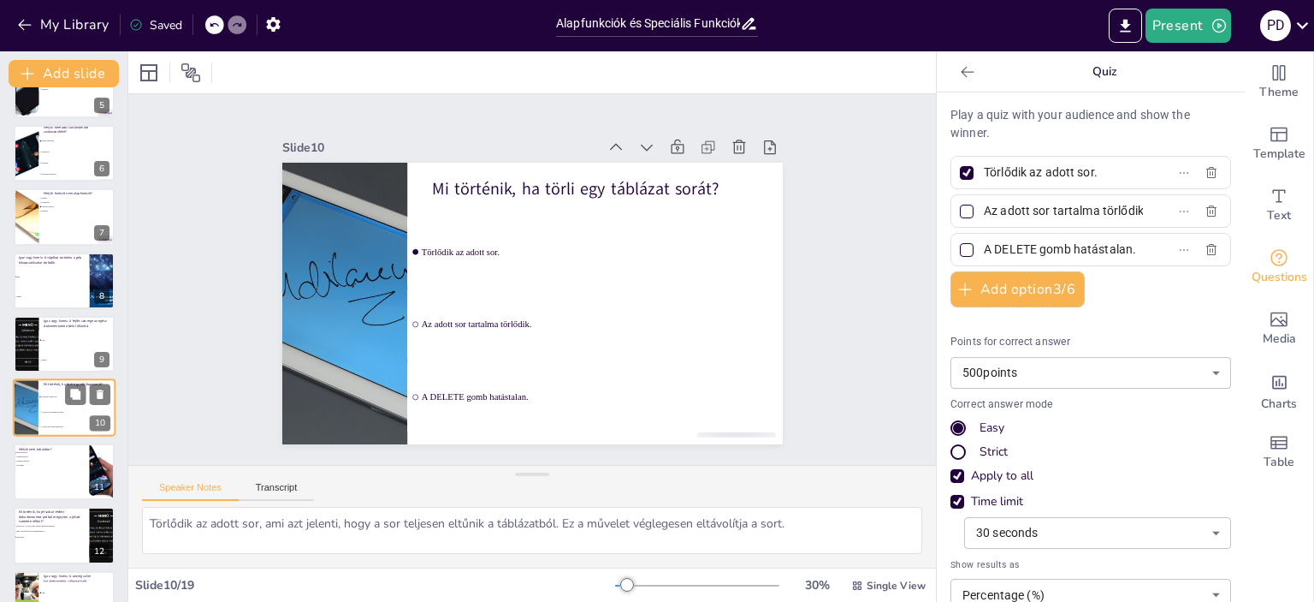
scroll to position [358, 0]
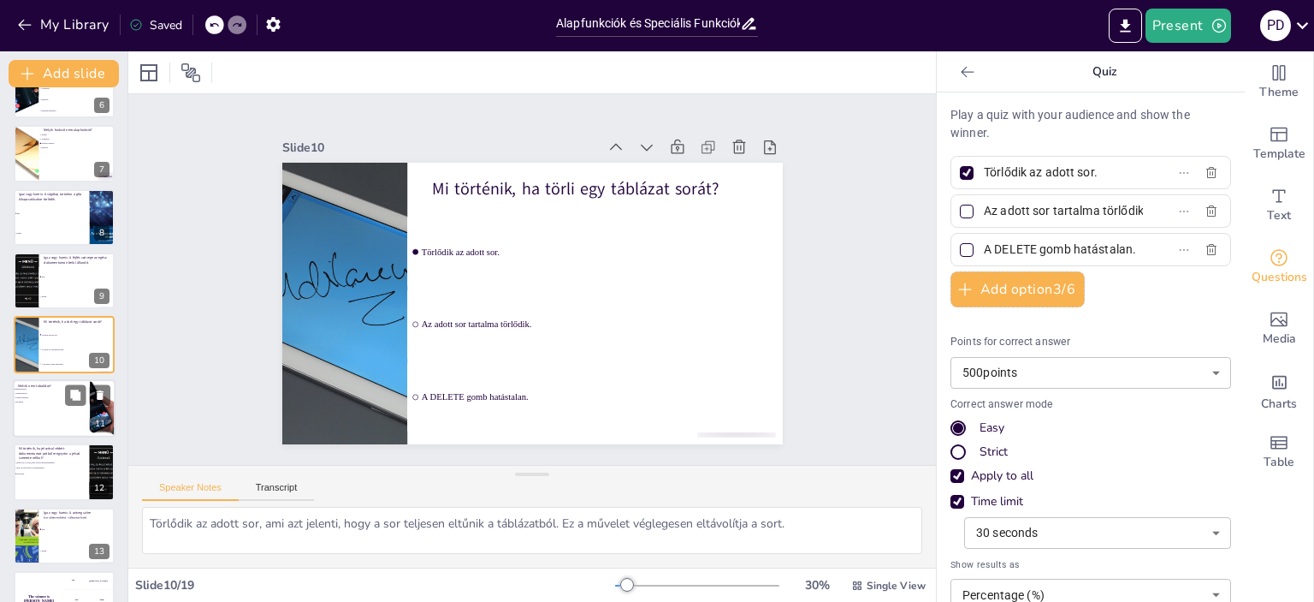
click at [47, 414] on div at bounding box center [64, 408] width 103 height 58
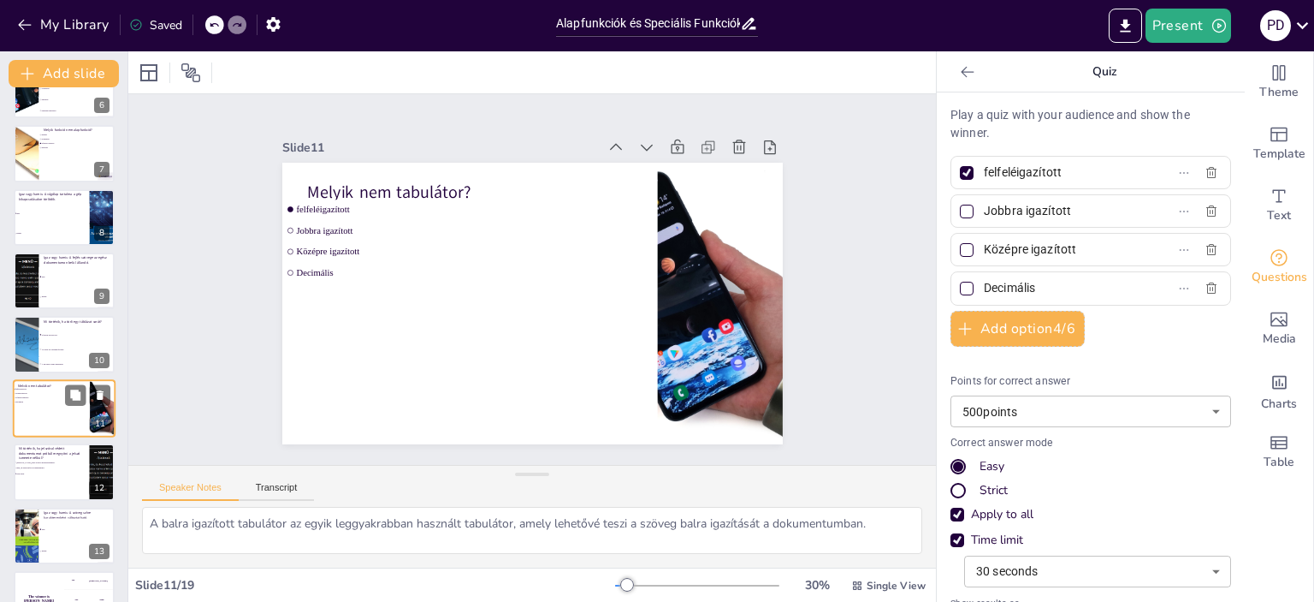
scroll to position [421, 0]
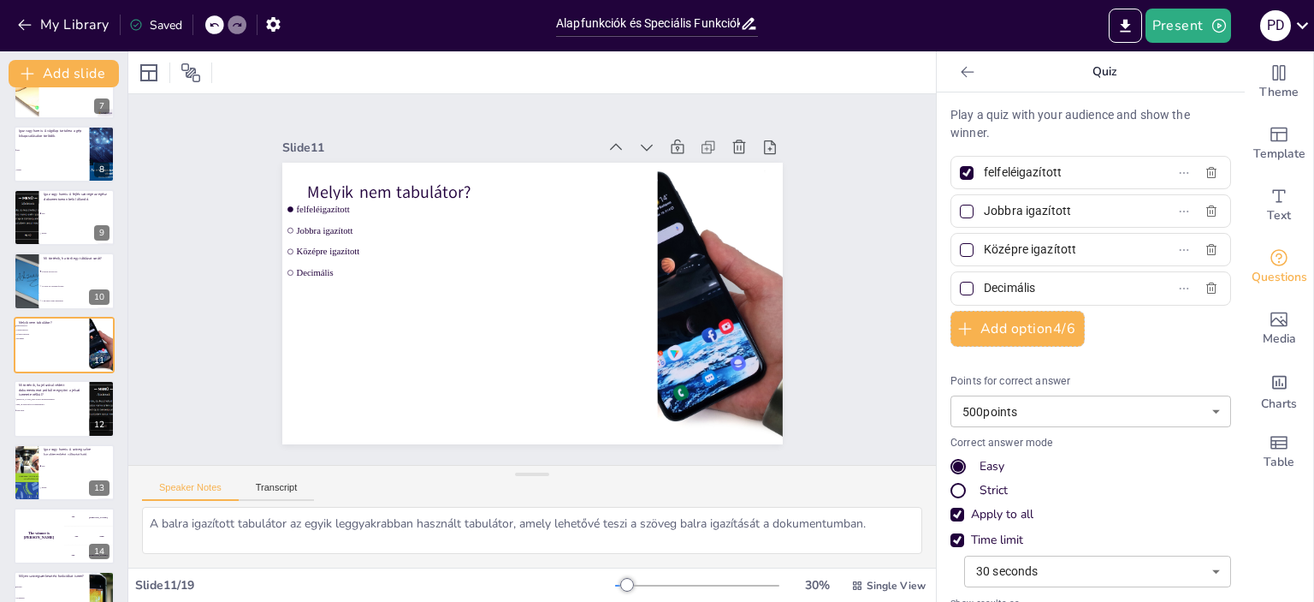
click at [1009, 179] on input "felfeléigazított" at bounding box center [1063, 172] width 159 height 25
click at [1004, 174] on input "felfeléigazított" at bounding box center [1063, 172] width 159 height 25
click at [267, 410] on div "Slide 1 Előismeretek felmérése - WORD A prezentáció célja a Word szövegszerkesz…" at bounding box center [532, 279] width 596 height 329
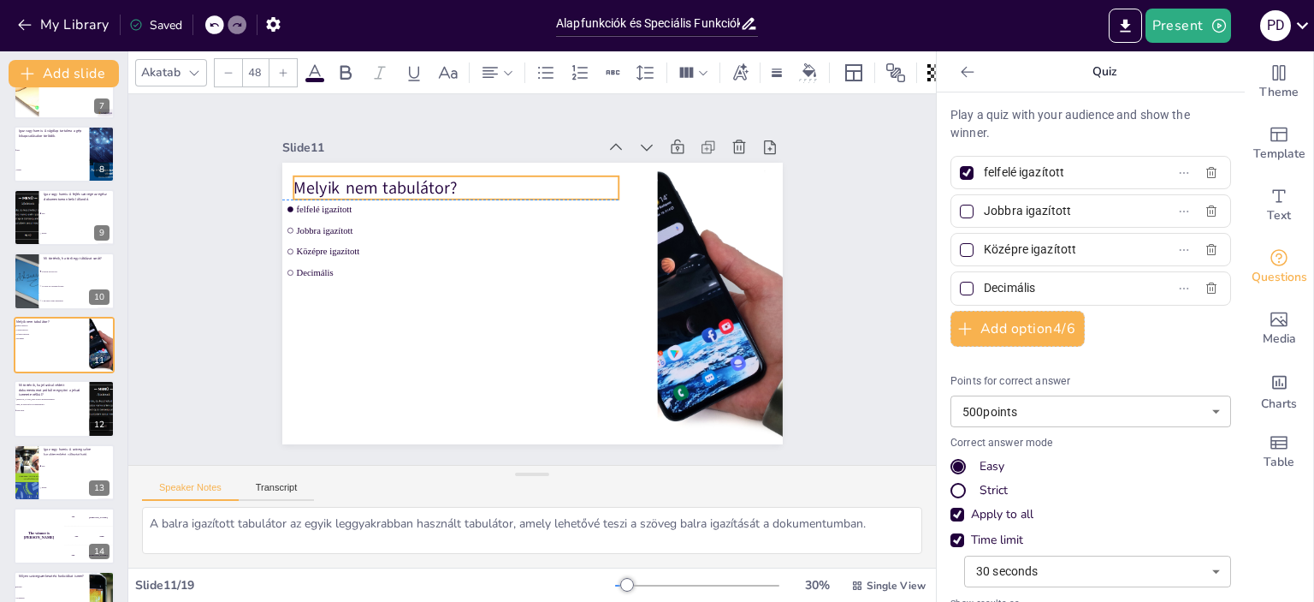
drag, startPoint x: 448, startPoint y: 175, endPoint x: 435, endPoint y: 167, distance: 16.1
click at [435, 163] on div "Melyik nem tabulátor? felfelé igazított Jobbra igazított Középre igazított Deci…" at bounding box center [532, 163] width 501 height 0
click at [56, 294] on li "A DELETE gomb hatástalan." at bounding box center [77, 300] width 76 height 15
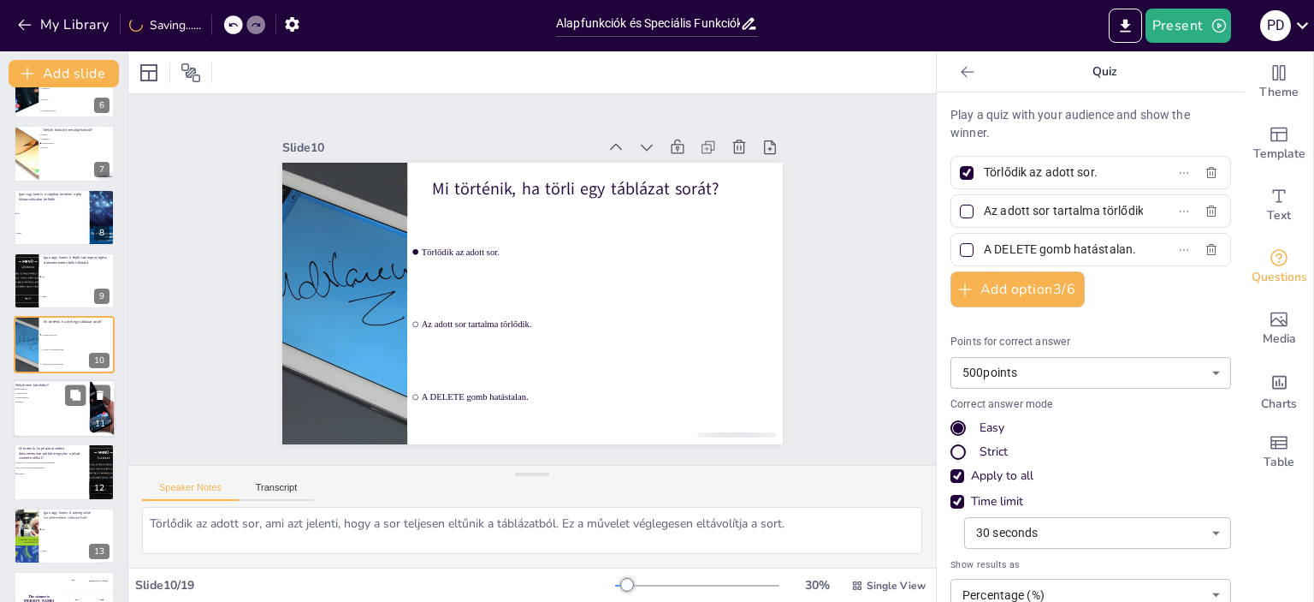
click at [28, 415] on div at bounding box center [64, 408] width 103 height 58
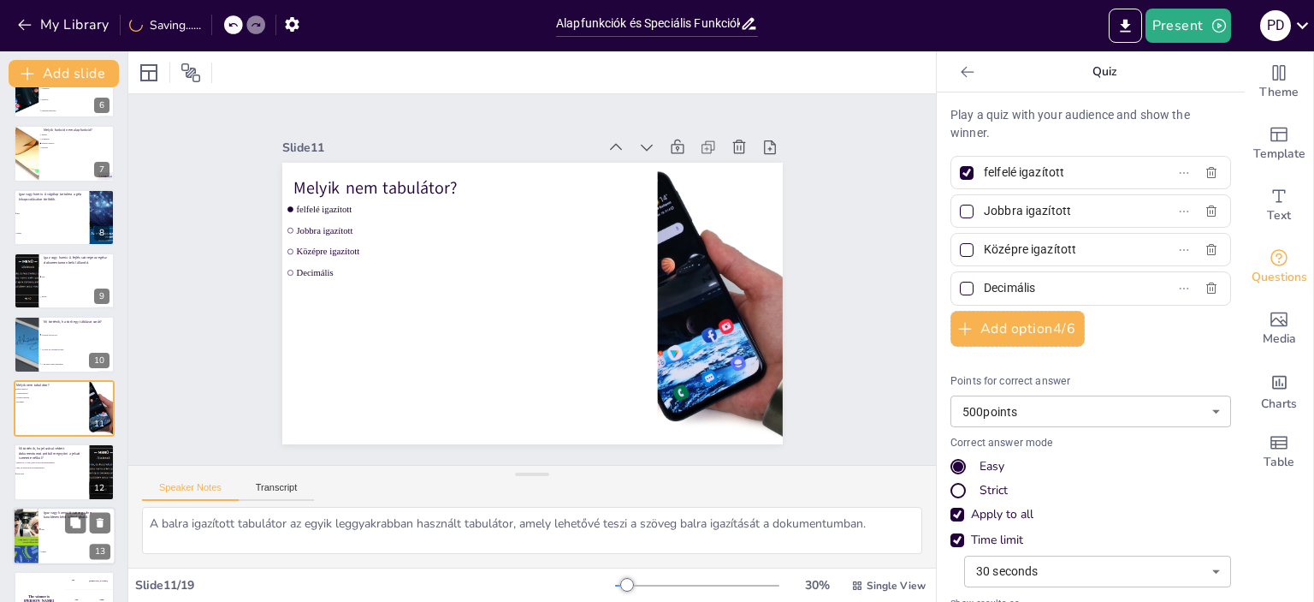
scroll to position [421, 0]
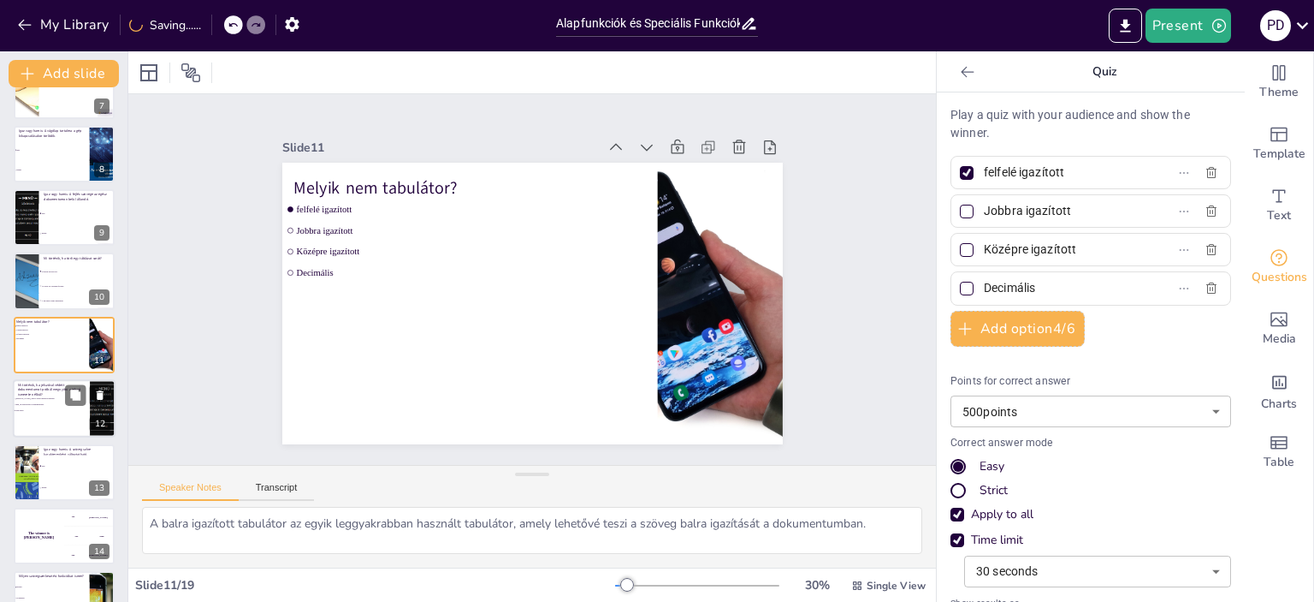
click at [53, 410] on li "Nem lehet." at bounding box center [38, 409] width 51 height 5
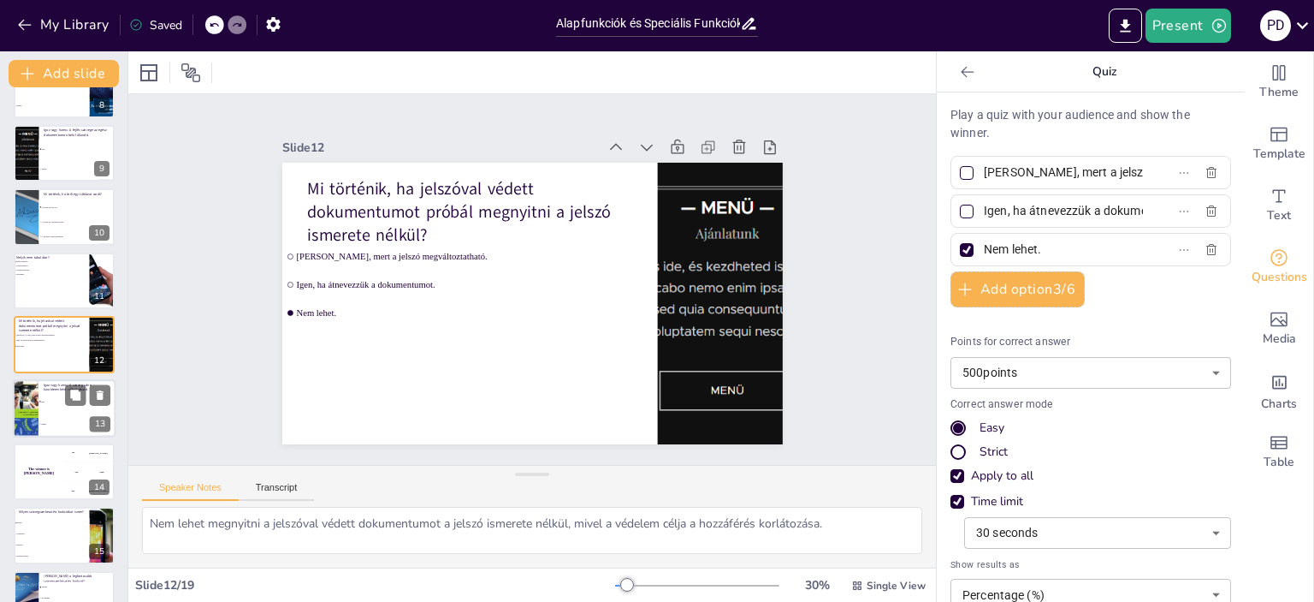
click at [61, 418] on li "Hamis" at bounding box center [77, 423] width 77 height 22
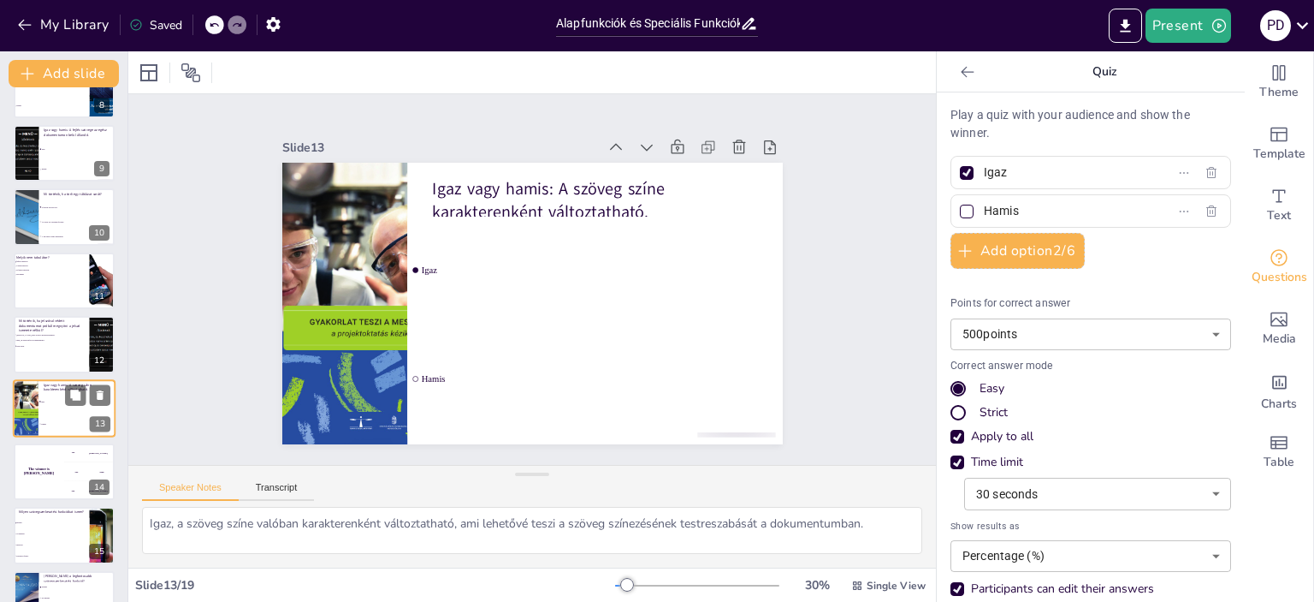
scroll to position [548, 0]
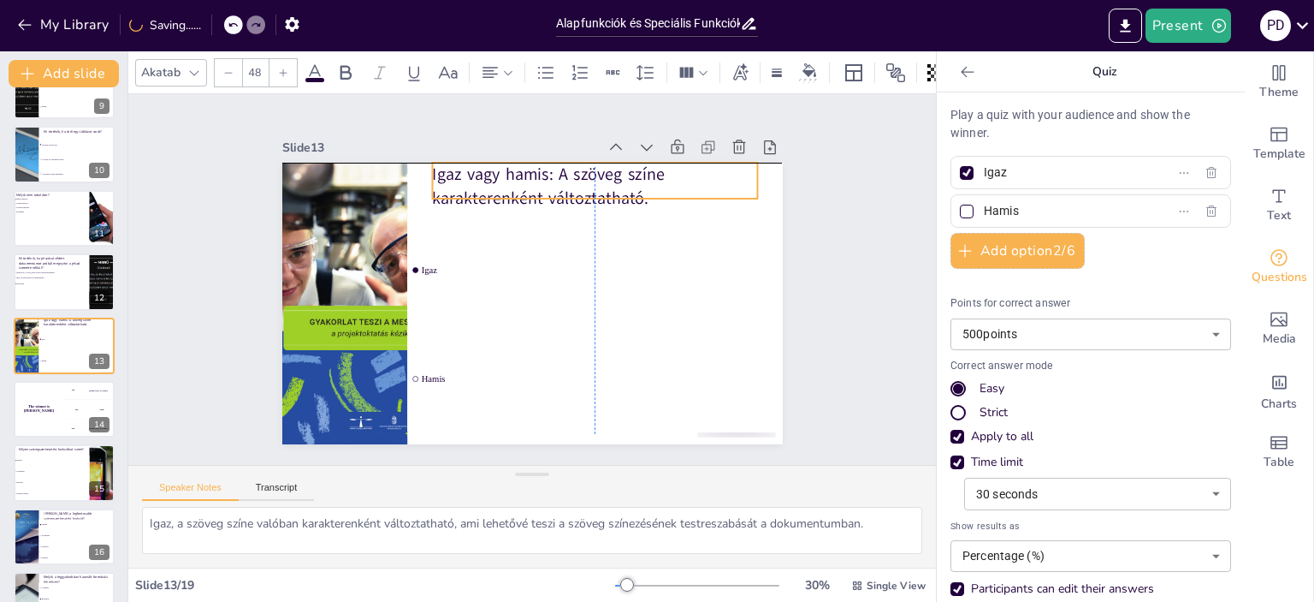
drag, startPoint x: 554, startPoint y: 187, endPoint x: 554, endPoint y: 178, distance: 9.4
click at [554, 178] on p "Igaz vagy hamis: A szöveg színe karakterenként változtatható." at bounding box center [594, 186] width 325 height 47
click at [65, 424] on div "300 Niels" at bounding box center [89, 428] width 51 height 19
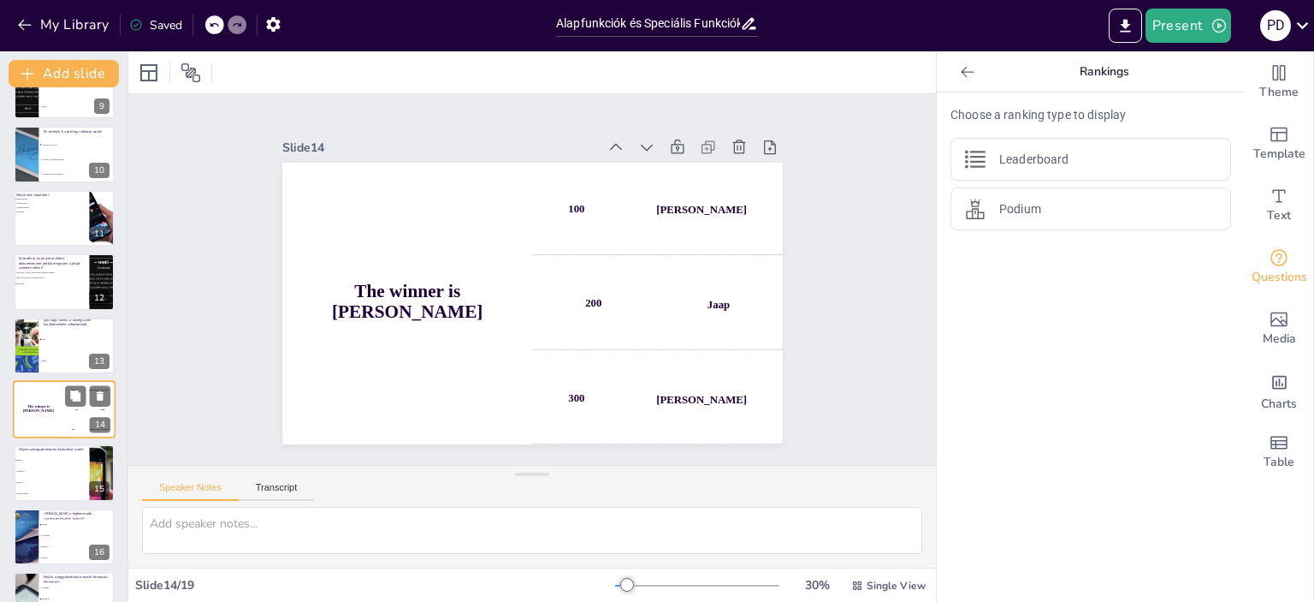
scroll to position [612, 0]
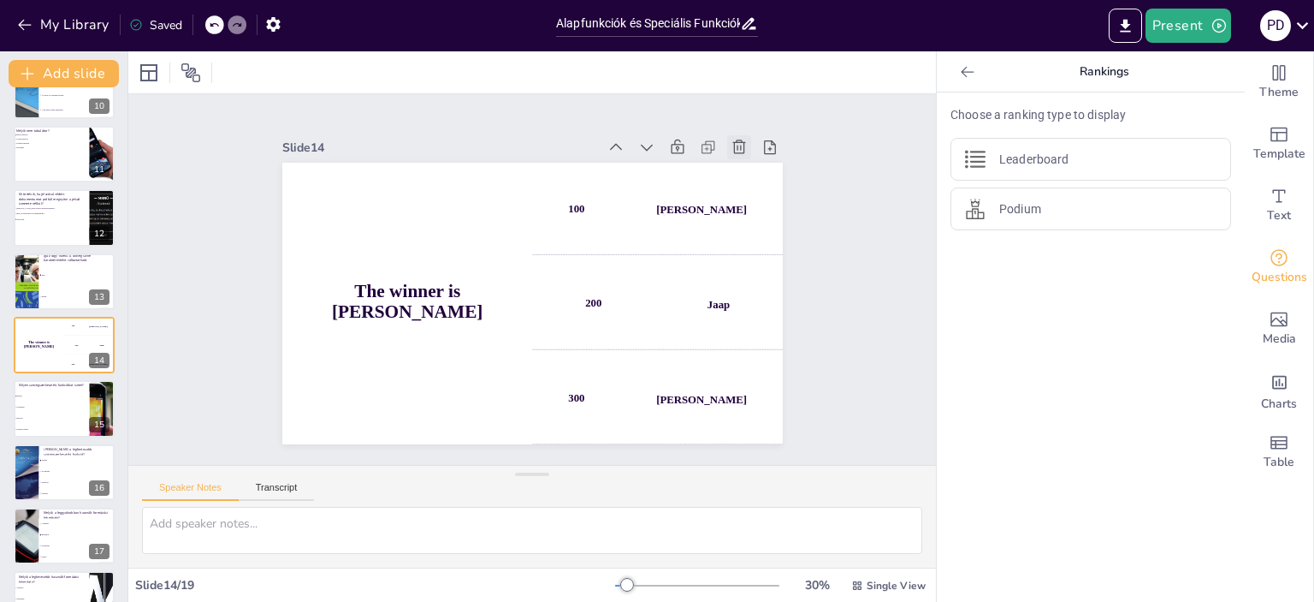
click at [733, 139] on icon at bounding box center [739, 146] width 13 height 14
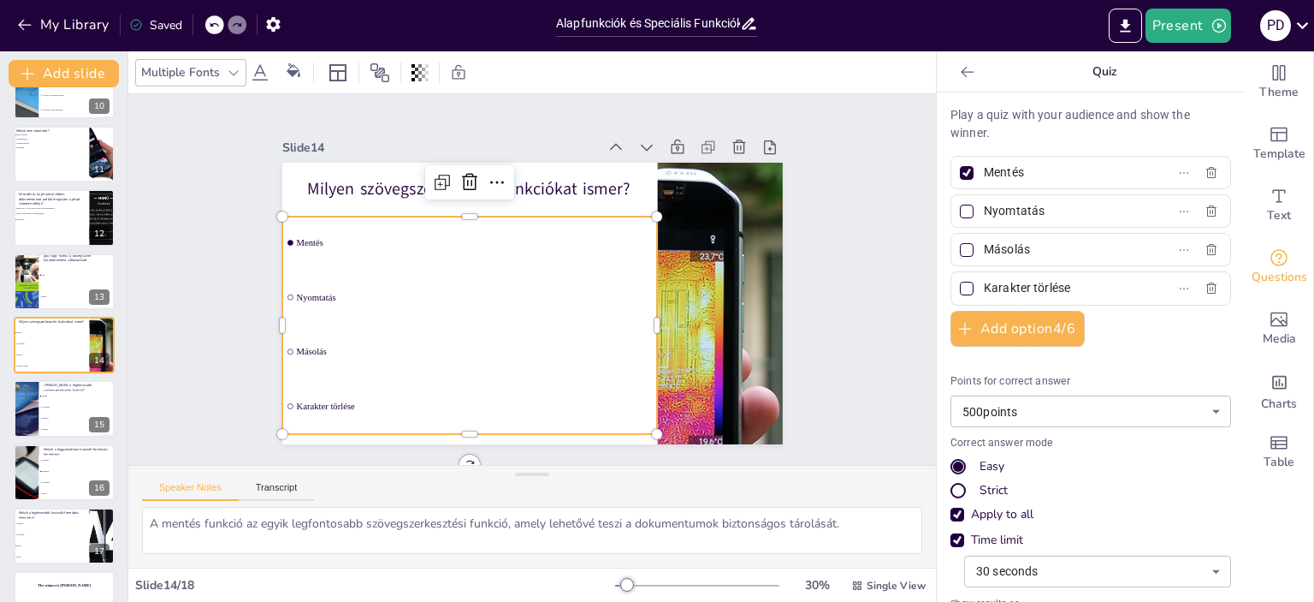
click at [320, 286] on ul "Mentés Nyomtatás Másolás Karakter törlése" at bounding box center [470, 324] width 376 height 217
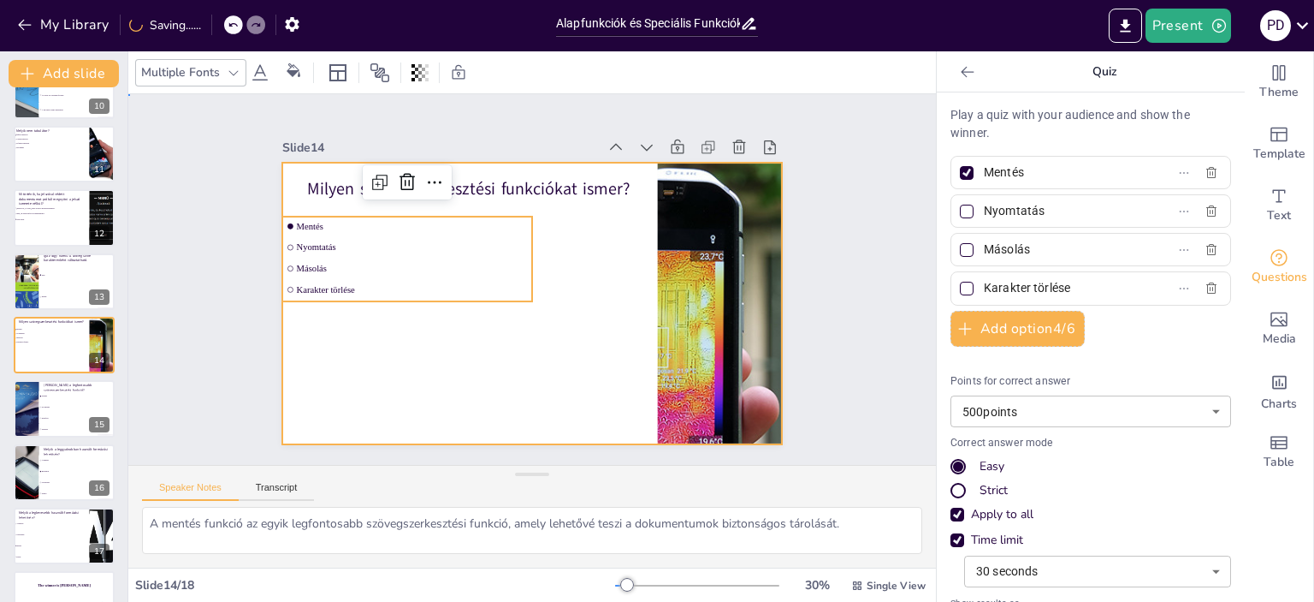
click at [324, 345] on div at bounding box center [532, 304] width 501 height 282
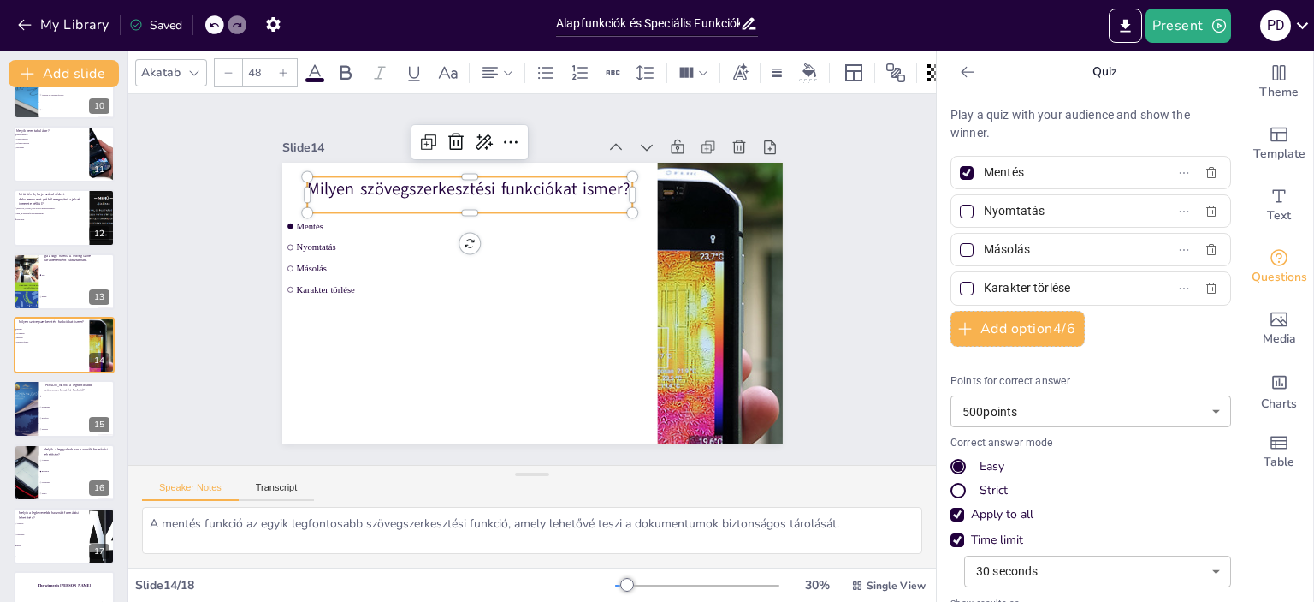
click at [552, 185] on p "Milyen szövegszerkesztési funkciókat ismer?" at bounding box center [469, 187] width 325 height 23
click at [557, 188] on p "Milyen szövegszerkesztési funkciókat ismer?" at bounding box center [469, 194] width 325 height 23
click at [977, 181] on span "Mentés" at bounding box center [1056, 172] width 159 height 25
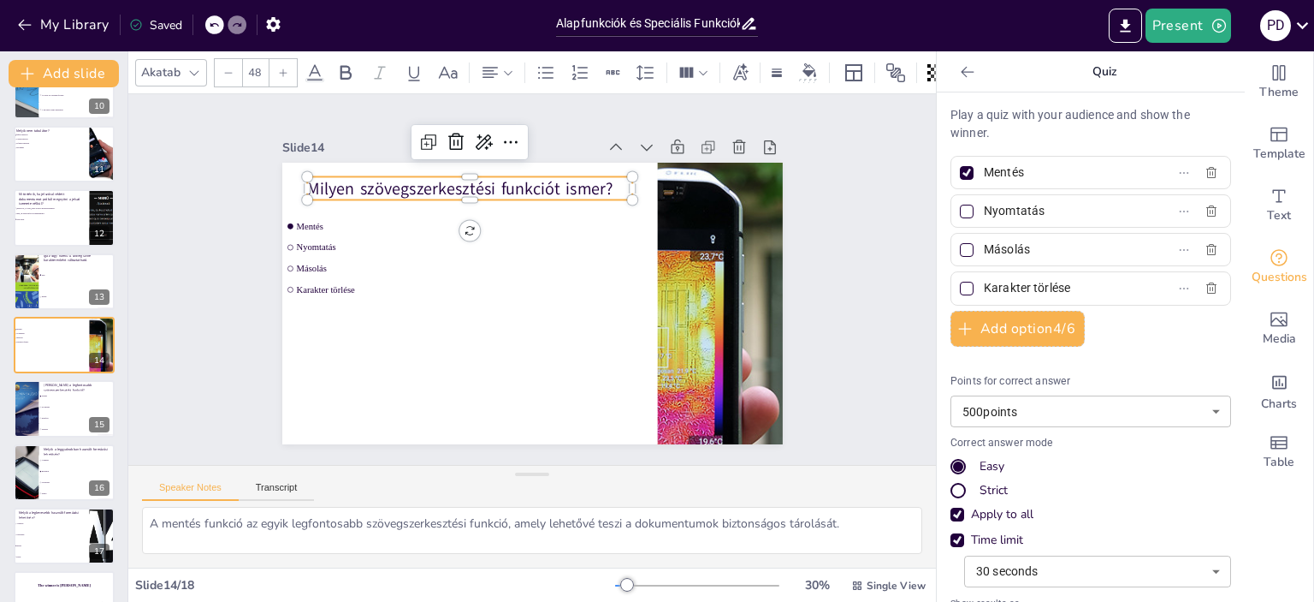
click at [984, 181] on input "Mentés" at bounding box center [1063, 172] width 159 height 25
click at [960, 178] on div at bounding box center [967, 173] width 14 height 14
click at [984, 178] on input "Mentés" at bounding box center [1063, 172] width 159 height 25
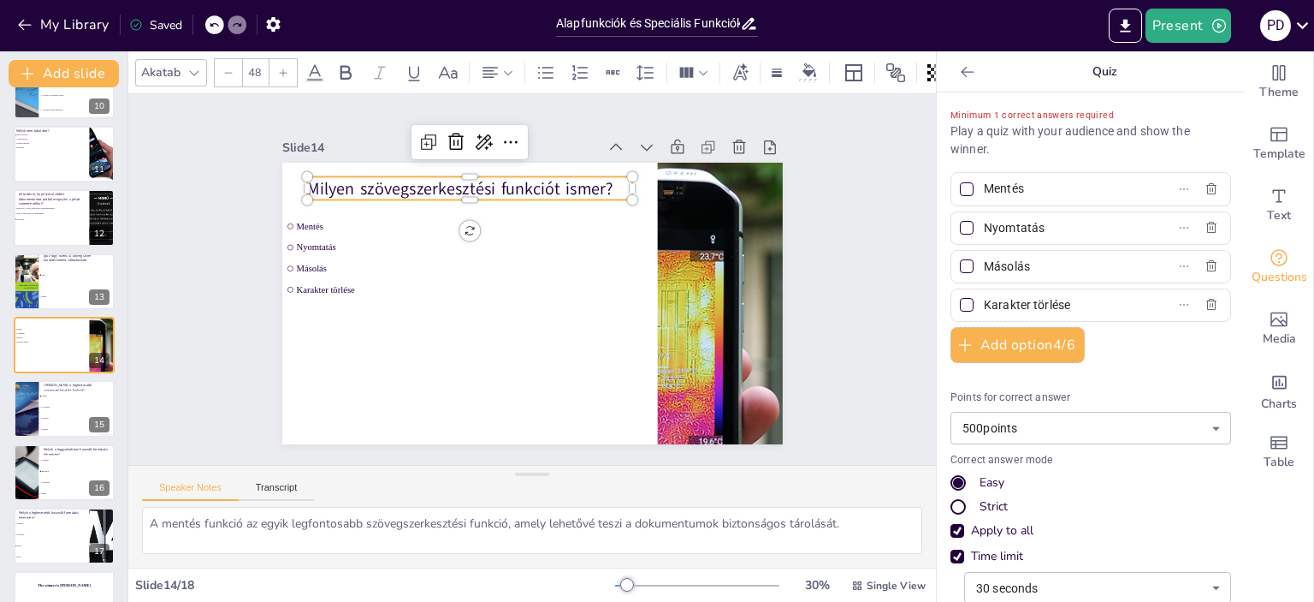
click at [960, 225] on div at bounding box center [967, 228] width 14 height 14
click at [984, 225] on input "Nyomtatás" at bounding box center [1063, 228] width 159 height 25
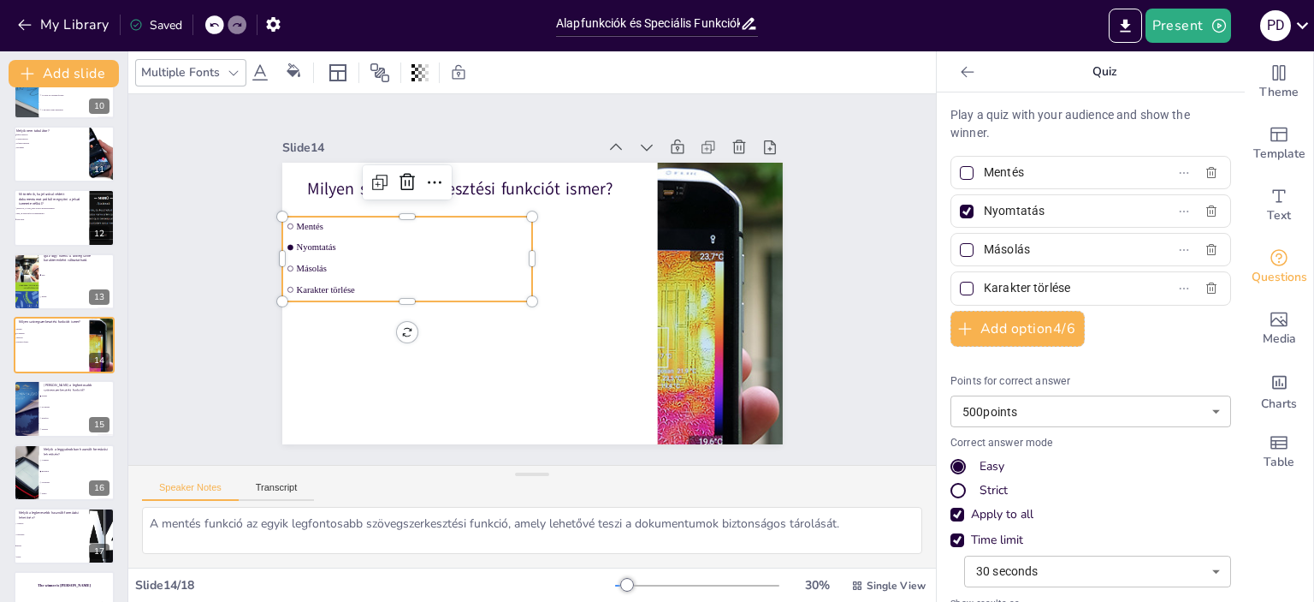
click at [311, 284] on span "Karakter törlése" at bounding box center [412, 289] width 232 height 10
drag, startPoint x: 1058, startPoint y: 285, endPoint x: 973, endPoint y: 293, distance: 86.0
click at [984, 293] on input "Karakter törlése" at bounding box center [1063, 288] width 159 height 25
click at [46, 418] on span "Kijelölés" at bounding box center [78, 419] width 74 height 3
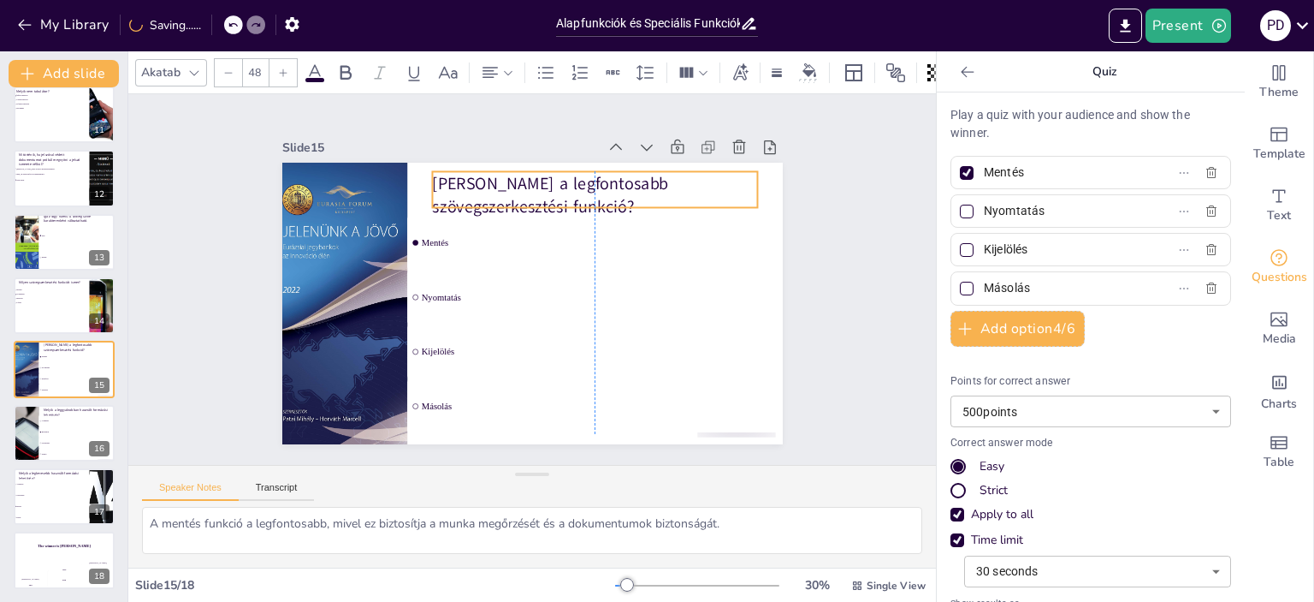
click at [531, 184] on p "[PERSON_NAME] a legfontosabb szövegszerkesztési funkció?" at bounding box center [594, 194] width 325 height 47
click at [957, 217] on div at bounding box center [967, 211] width 21 height 21
click at [984, 217] on input "Nyomtatás" at bounding box center [1063, 211] width 159 height 25
click at [51, 323] on div at bounding box center [64, 305] width 103 height 58
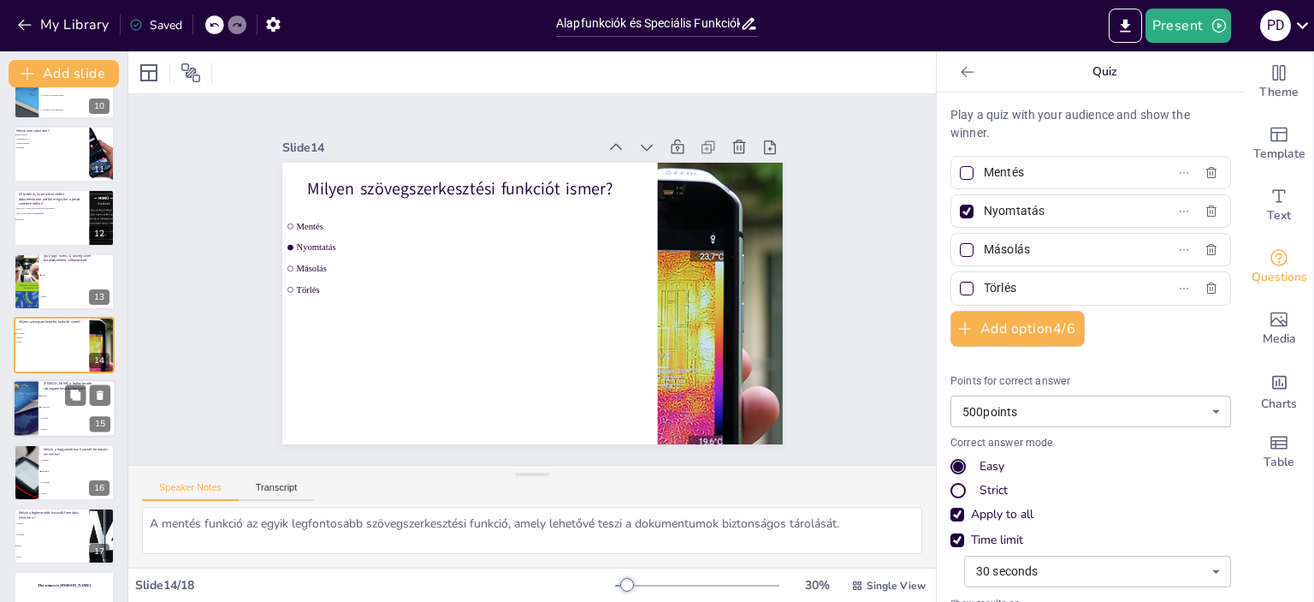
click at [51, 396] on span "Mentés" at bounding box center [78, 396] width 74 height 3
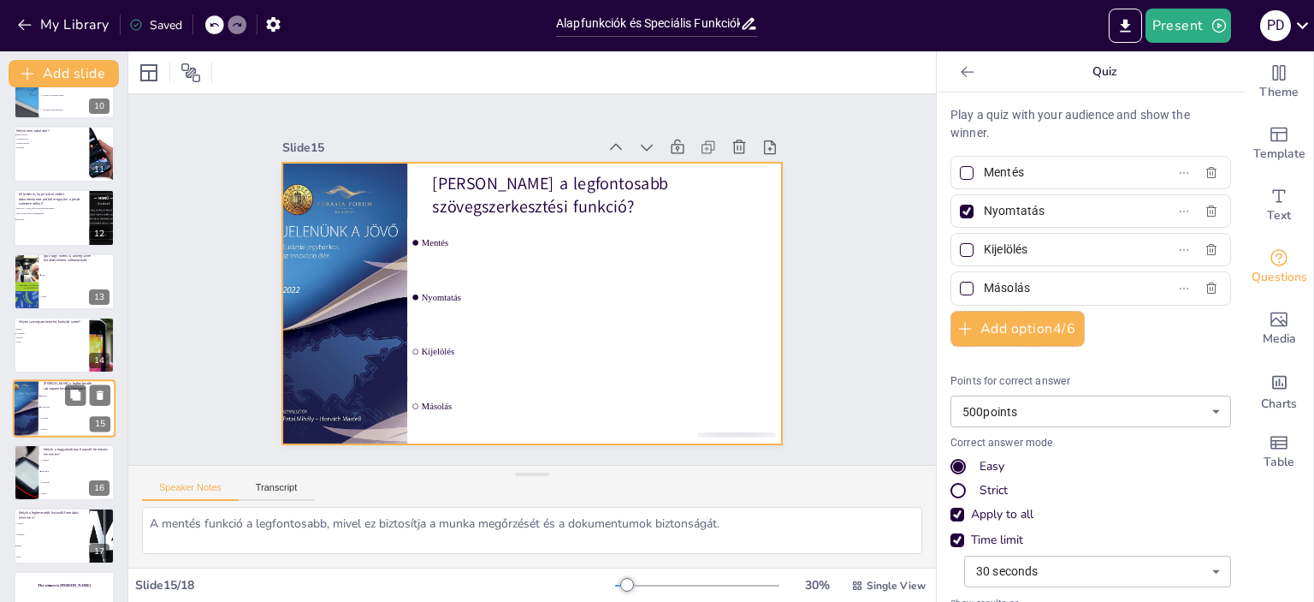
scroll to position [651, 0]
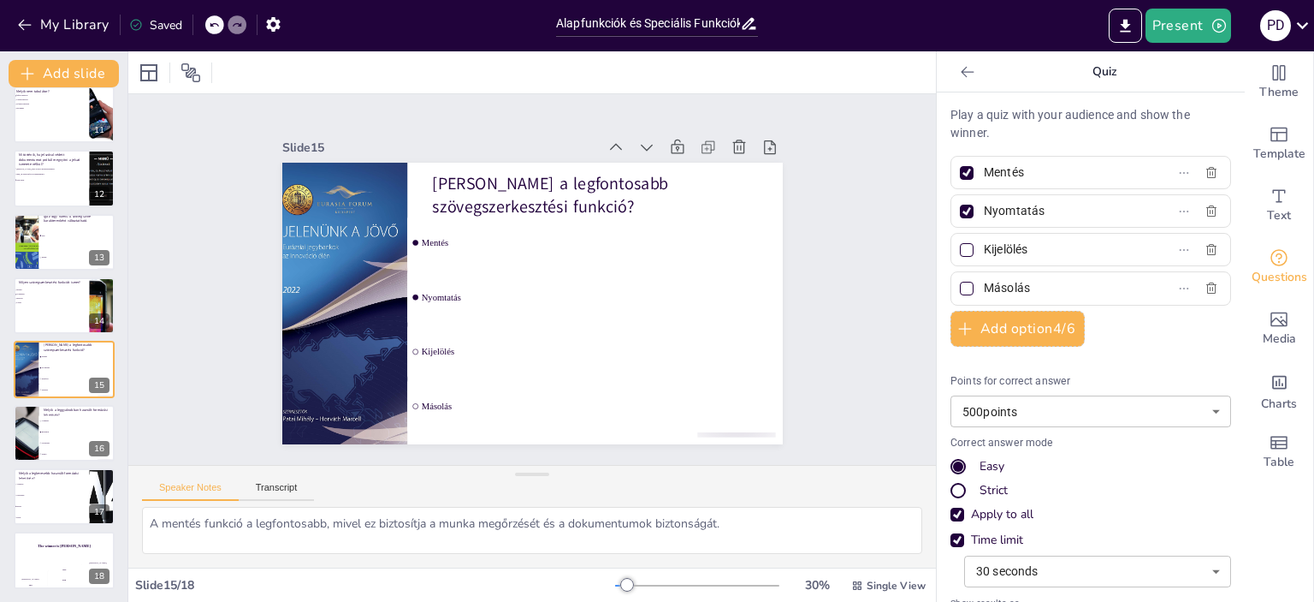
click at [960, 175] on div at bounding box center [967, 173] width 14 height 14
click at [984, 175] on input "Mentés" at bounding box center [1063, 172] width 159 height 25
click at [62, 439] on li "Sorkizárás" at bounding box center [77, 442] width 77 height 11
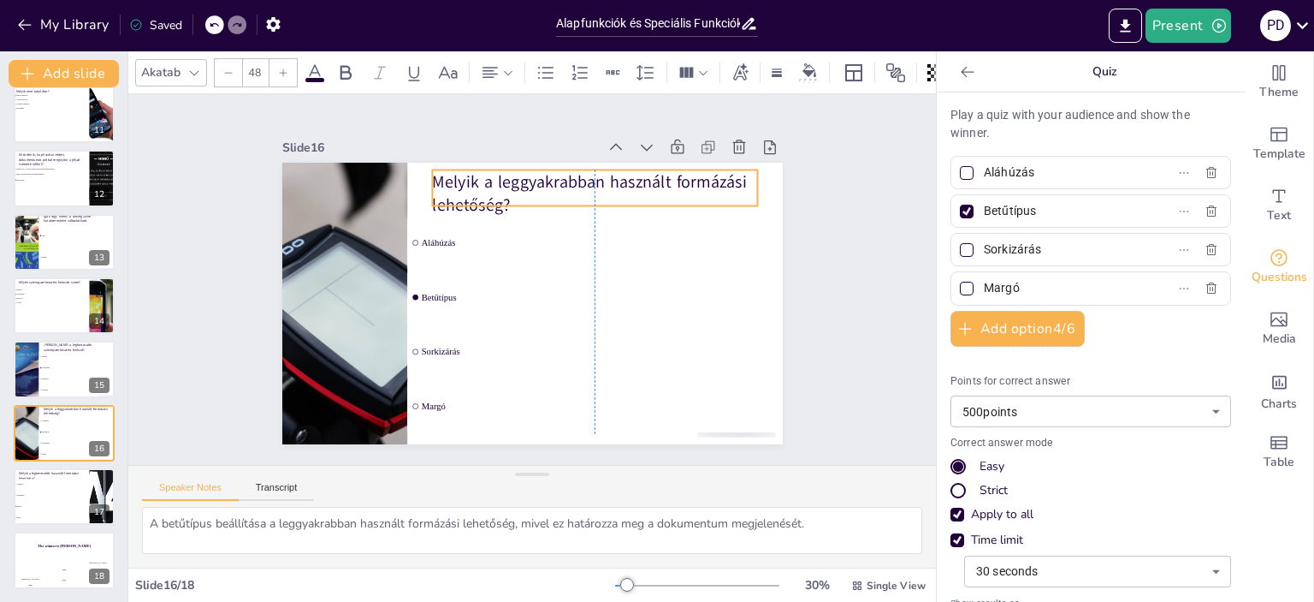
click at [503, 174] on p "Melyik a leggyakrabban használt formázási lehetőség?" at bounding box center [594, 192] width 325 height 47
click at [66, 489] on button at bounding box center [75, 482] width 21 height 21
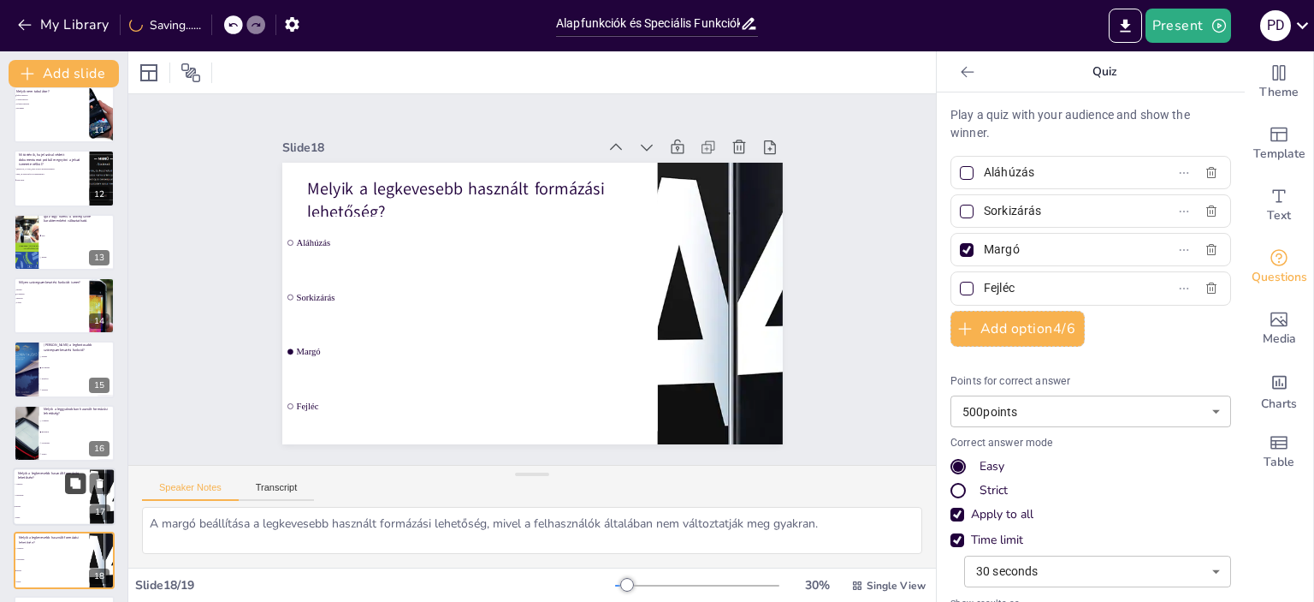
scroll to position [715, 0]
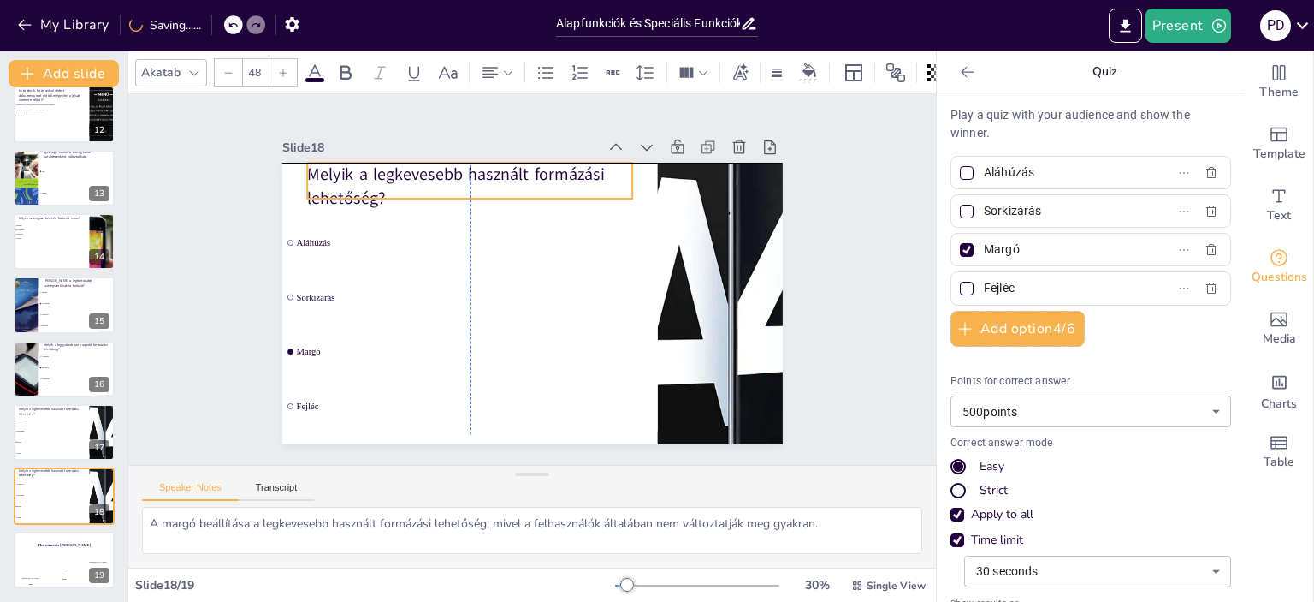
drag, startPoint x: 456, startPoint y: 191, endPoint x: 455, endPoint y: 180, distance: 11.2
click at [455, 180] on p "Melyik a legkevesebb használt formázási lehetőség?" at bounding box center [469, 186] width 325 height 47
click at [447, 163] on p "Melyik a legkevesebb használt formázási lehetőség?" at bounding box center [469, 186] width 325 height 47
click at [448, 163] on p "Melyik a legkevesebb használt formázási lehetőség?" at bounding box center [469, 186] width 325 height 47
click at [445, 167] on p "Melyik a legkevesebb használt formázási lehetőség?" at bounding box center [469, 180] width 325 height 47
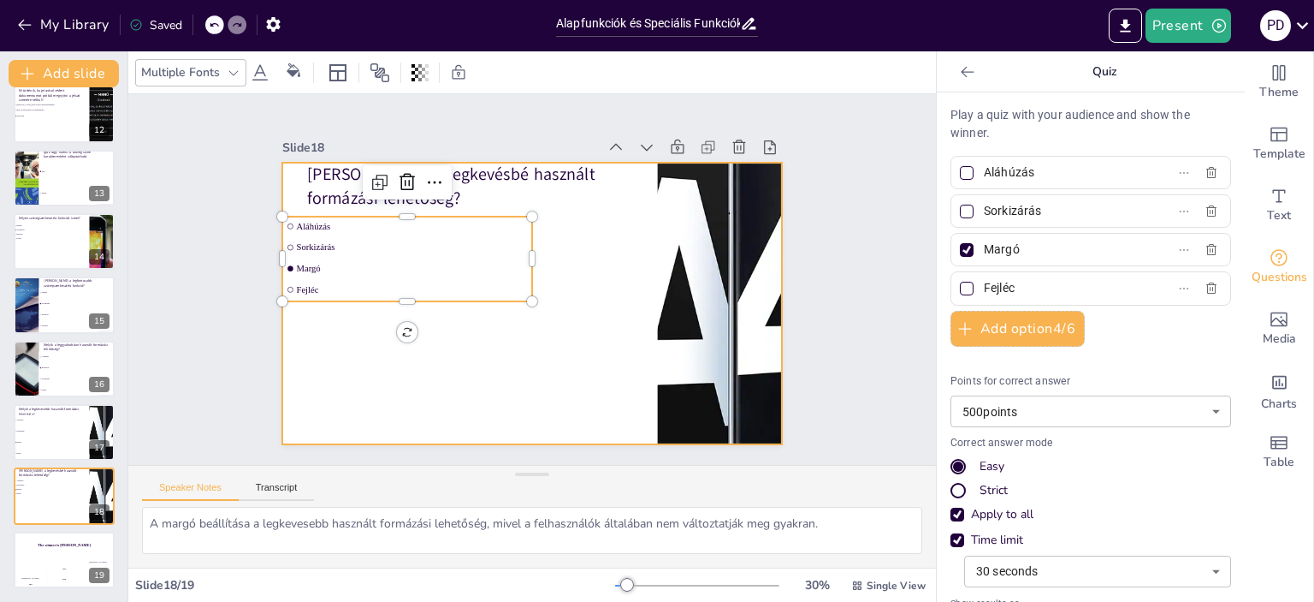
click at [411, 163] on div "Melyik a legkevésbé használt formázási lehetőség? Aláhúzás Sorkizárás Margó Fej…" at bounding box center [532, 163] width 501 height 0
click at [560, 239] on div at bounding box center [532, 304] width 501 height 282
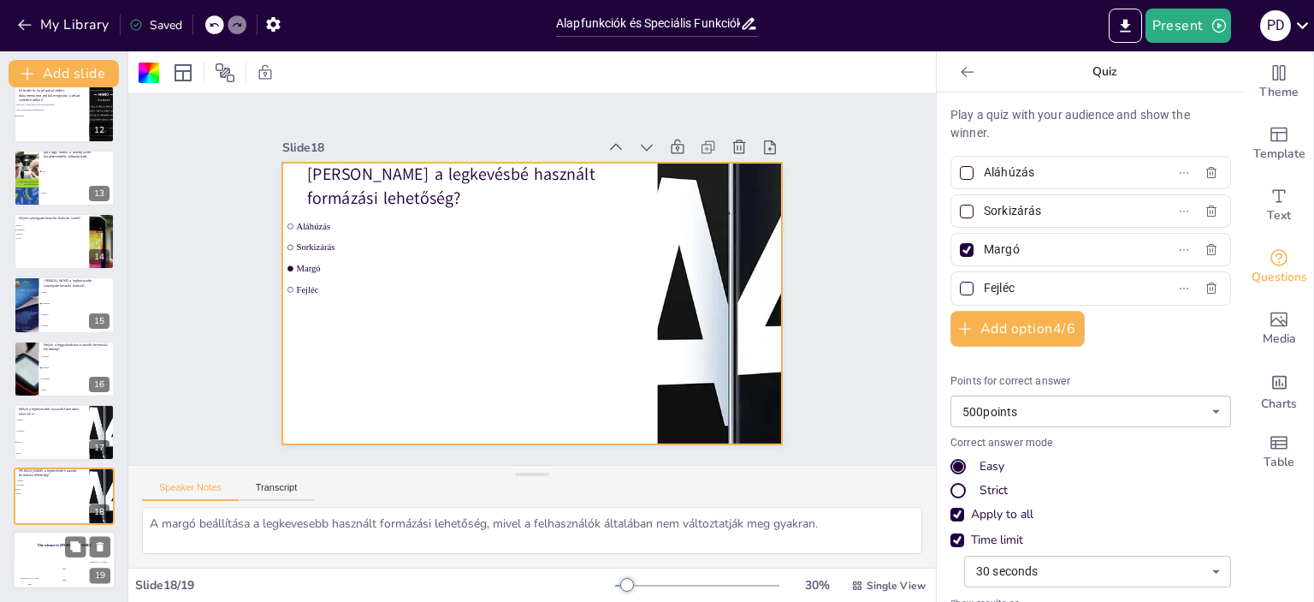
click at [51, 548] on div "The winner is Niels 🏆" at bounding box center [64, 545] width 103 height 29
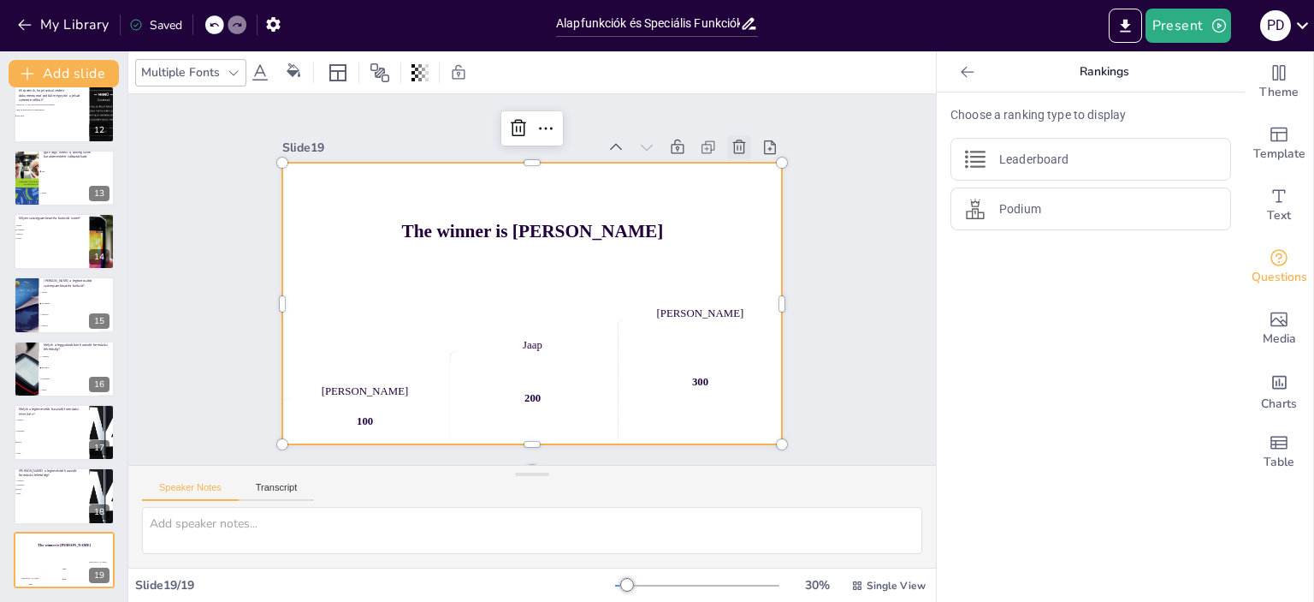
click at [731, 139] on icon at bounding box center [739, 147] width 17 height 17
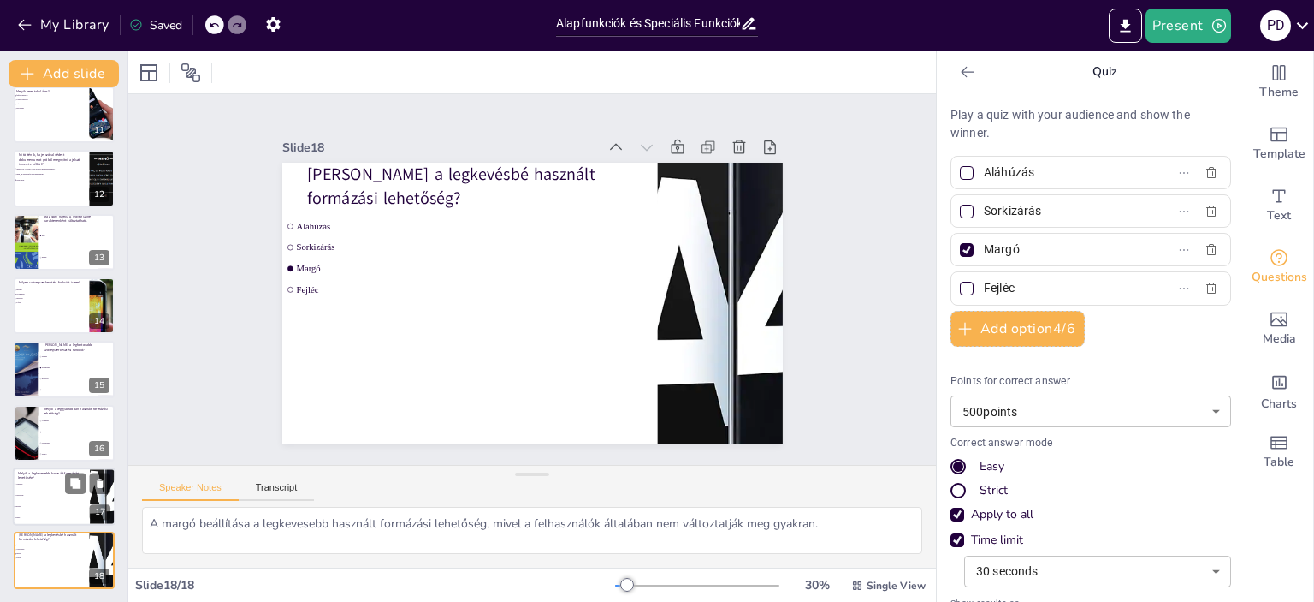
click at [48, 517] on span "Fejléc" at bounding box center [52, 518] width 74 height 3
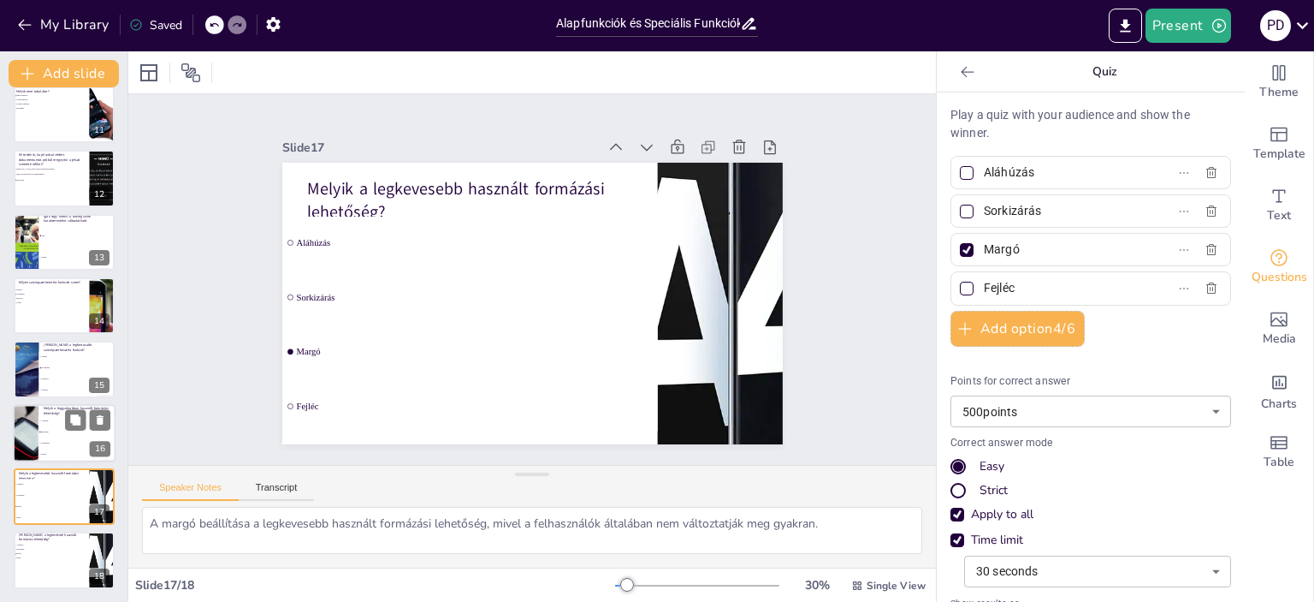
drag, startPoint x: 48, startPoint y: 450, endPoint x: 59, endPoint y: 419, distance: 32.8
click at [48, 449] on li "Margó" at bounding box center [77, 453] width 77 height 11
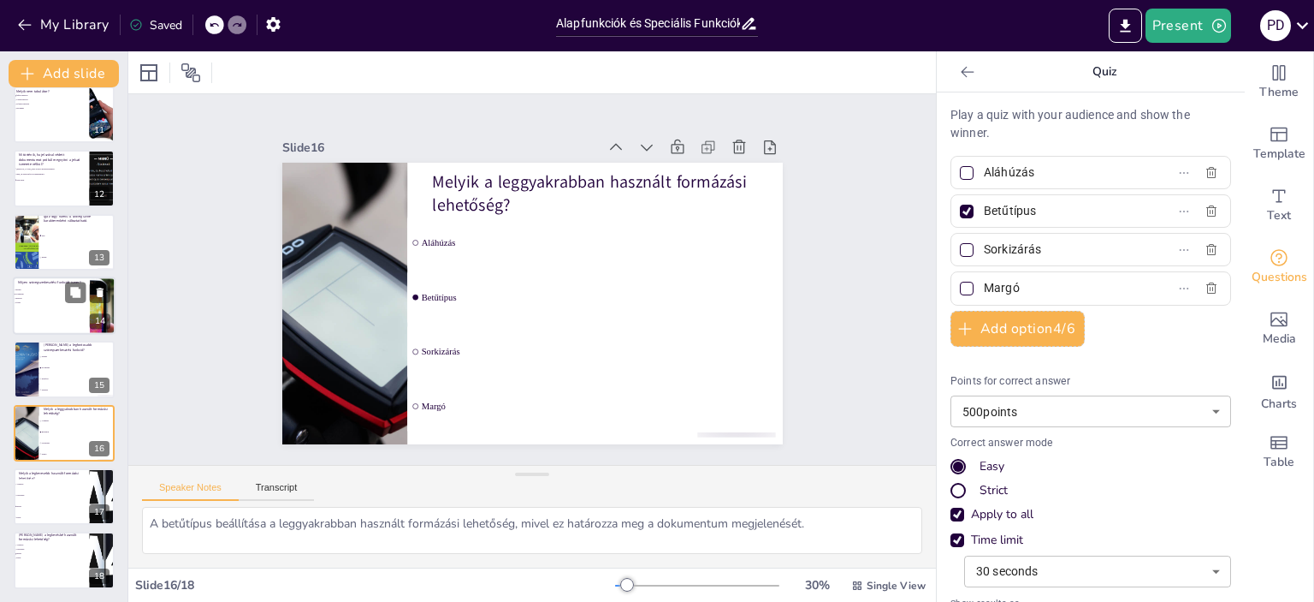
click at [58, 312] on div at bounding box center [64, 305] width 103 height 58
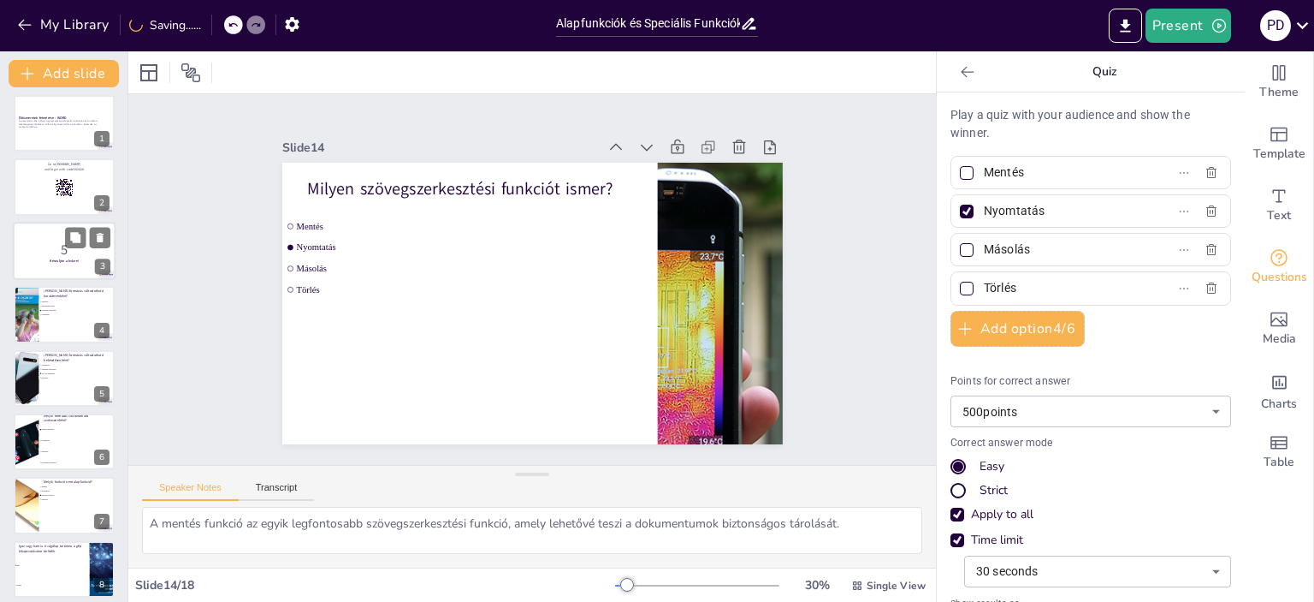
scroll to position [0, 0]
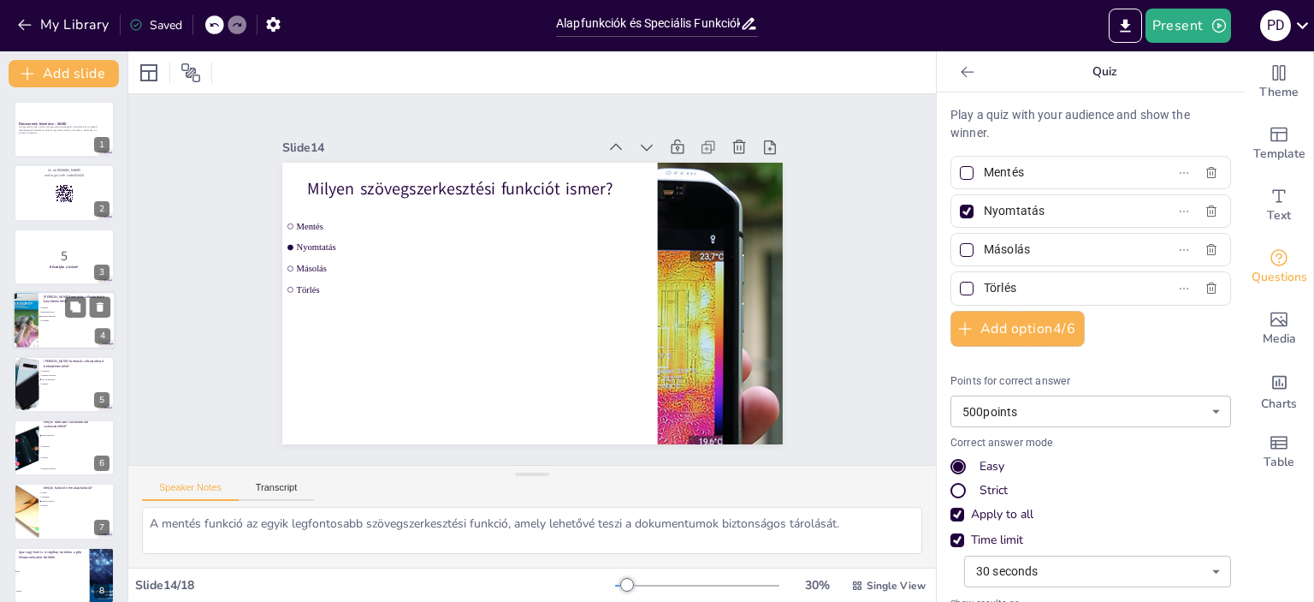
click at [62, 326] on div at bounding box center [64, 320] width 103 height 58
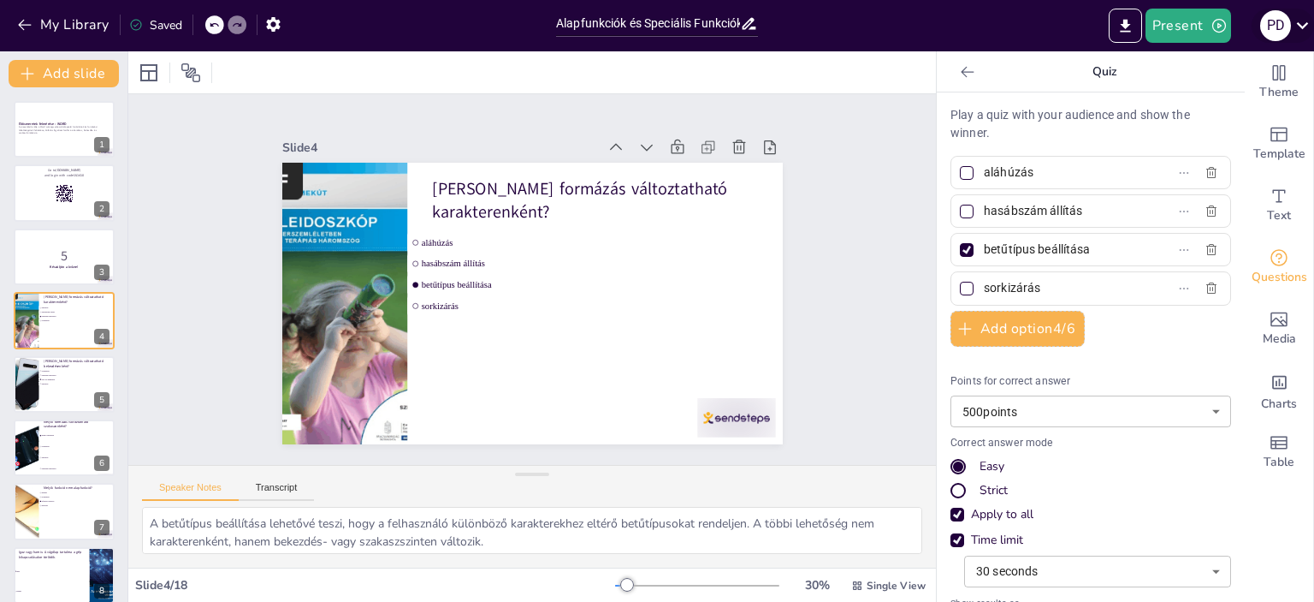
click at [1301, 33] on icon at bounding box center [1302, 25] width 23 height 23
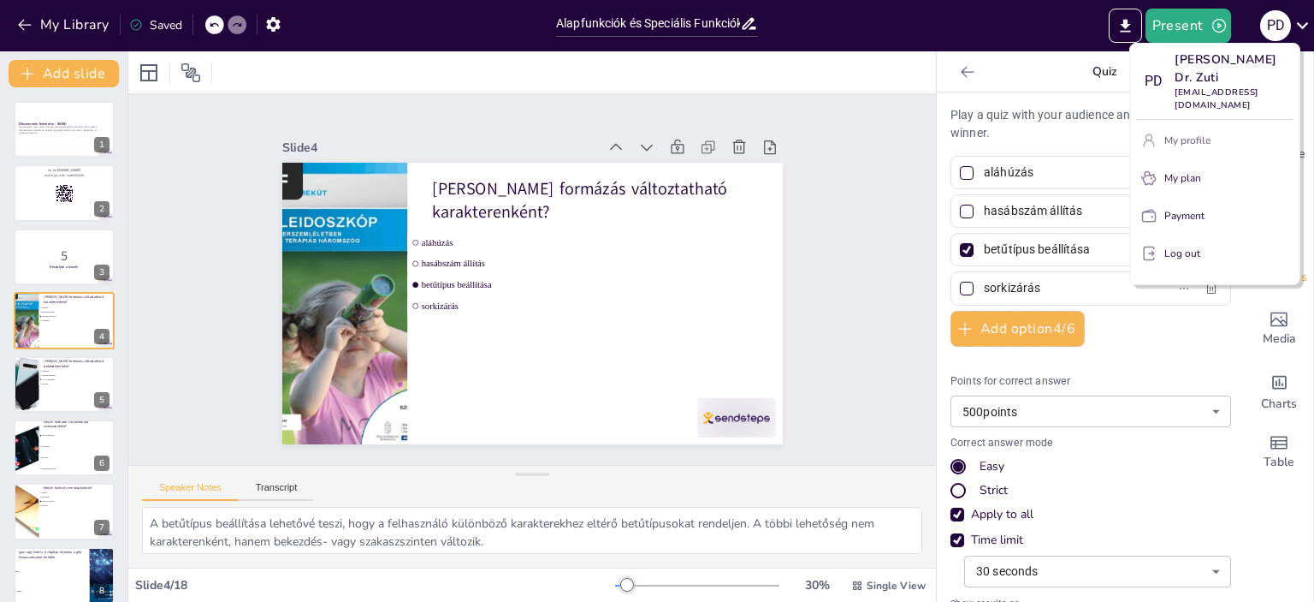
click at [1207, 133] on p "My profile" at bounding box center [1188, 140] width 46 height 15
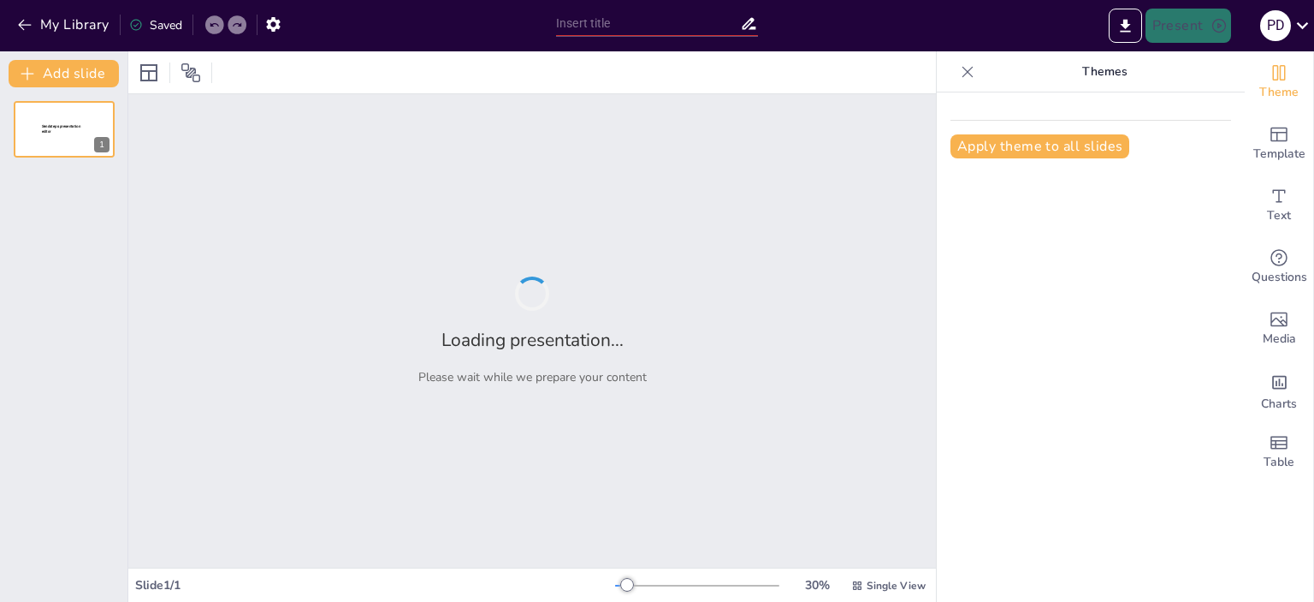
type input "Alapfunkciók és Speciális Funkciók Kérdőív"
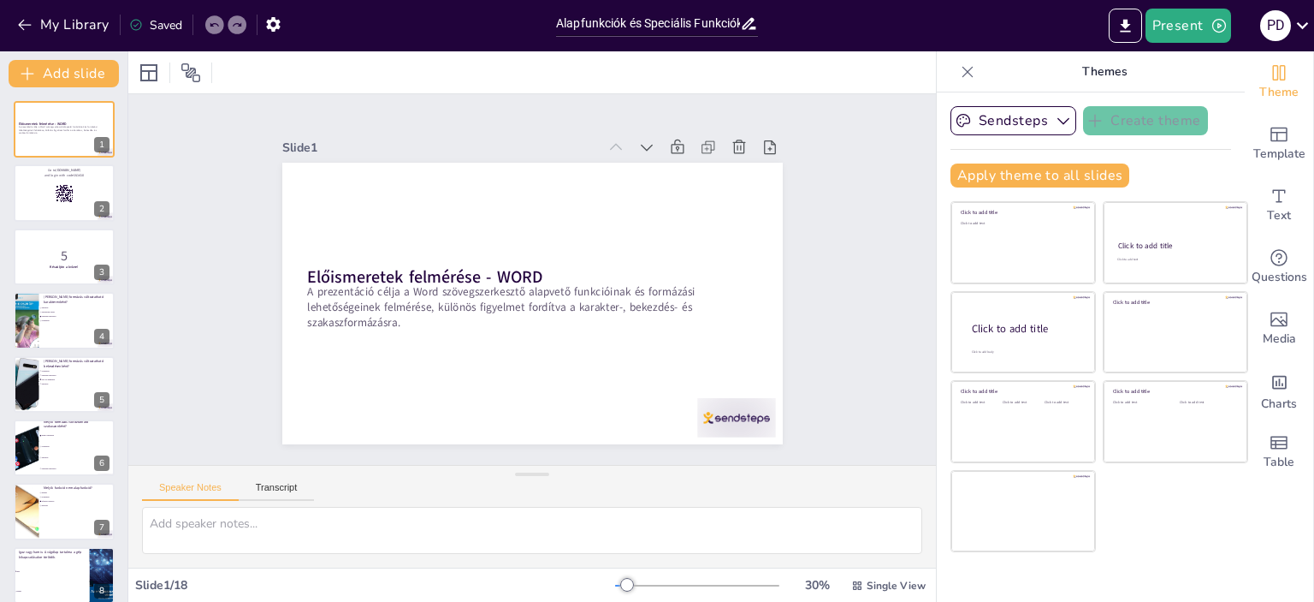
checkbox input "true"
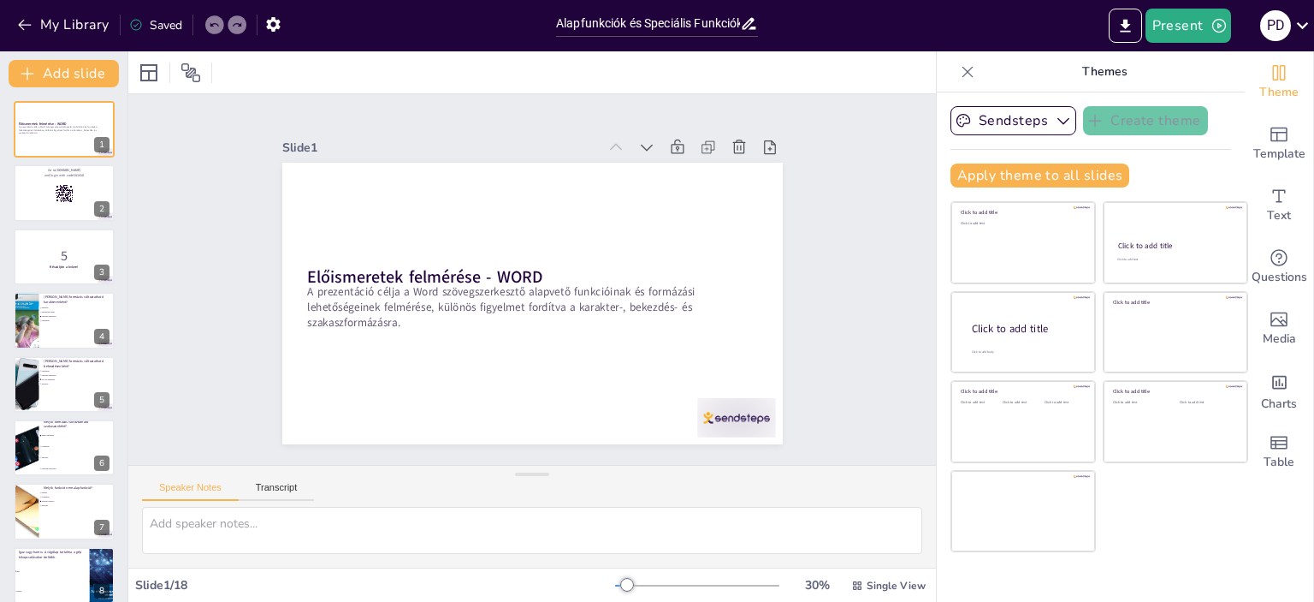
checkbox input "true"
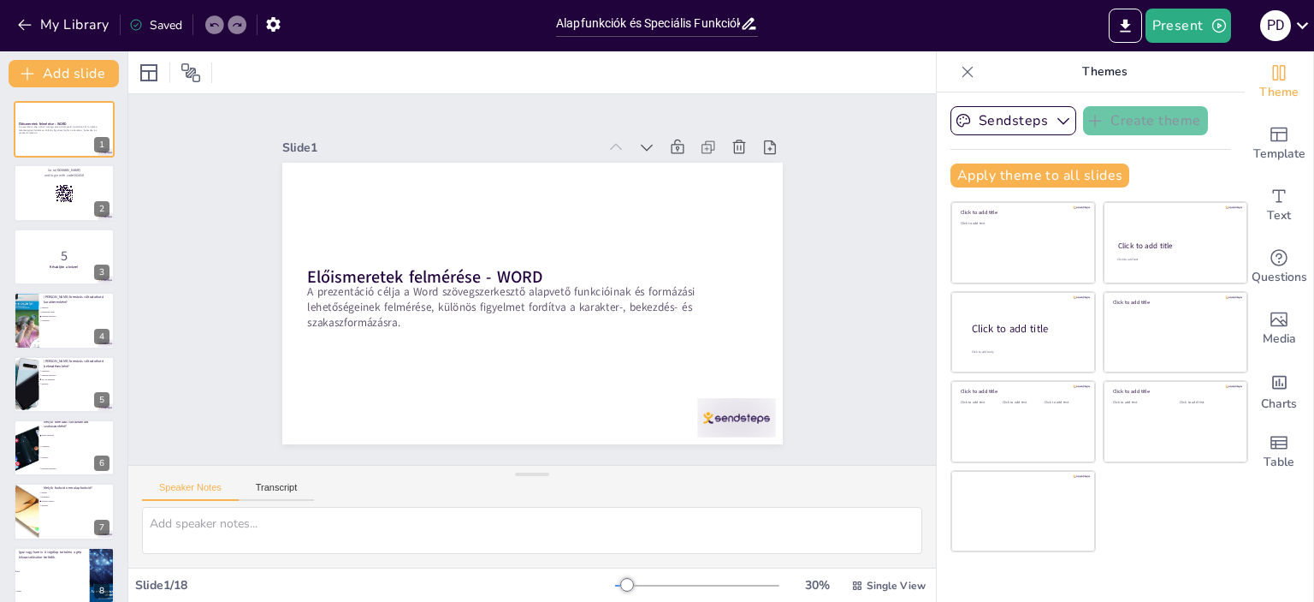
checkbox input "true"
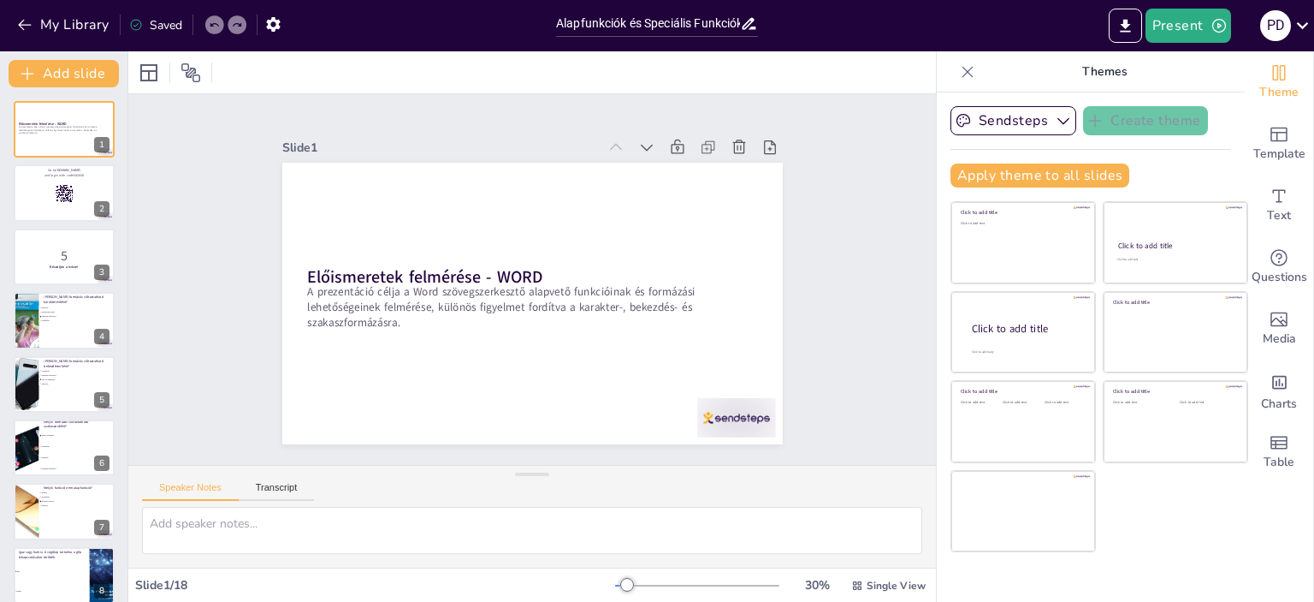
checkbox input "true"
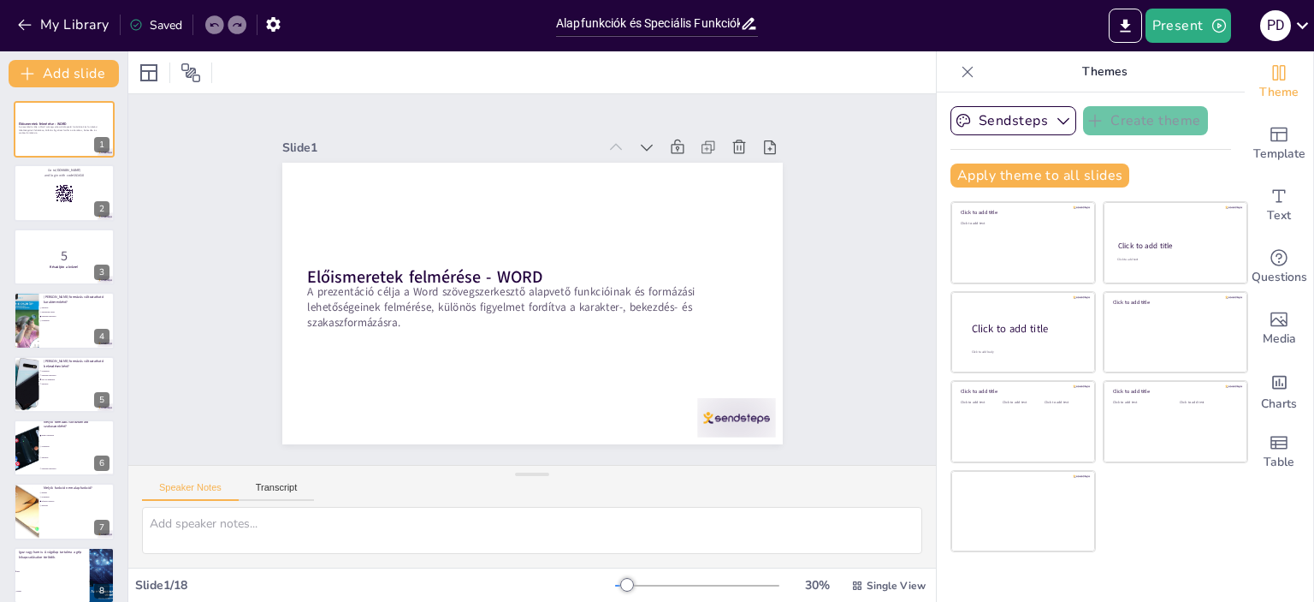
checkbox input "true"
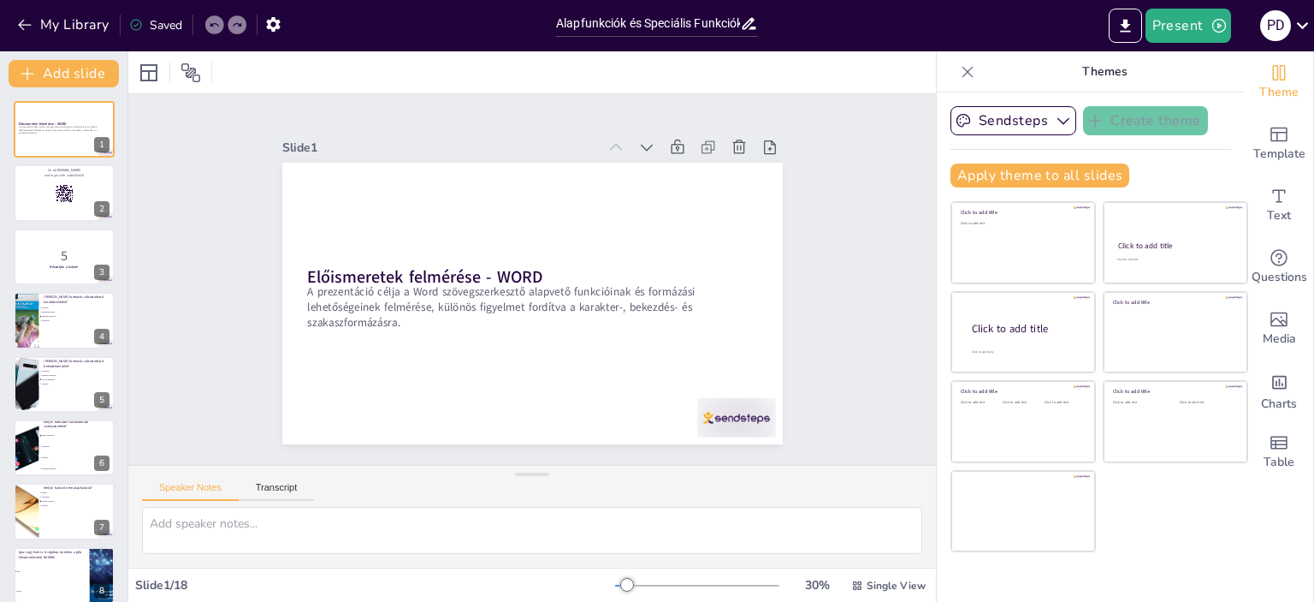
checkbox input "true"
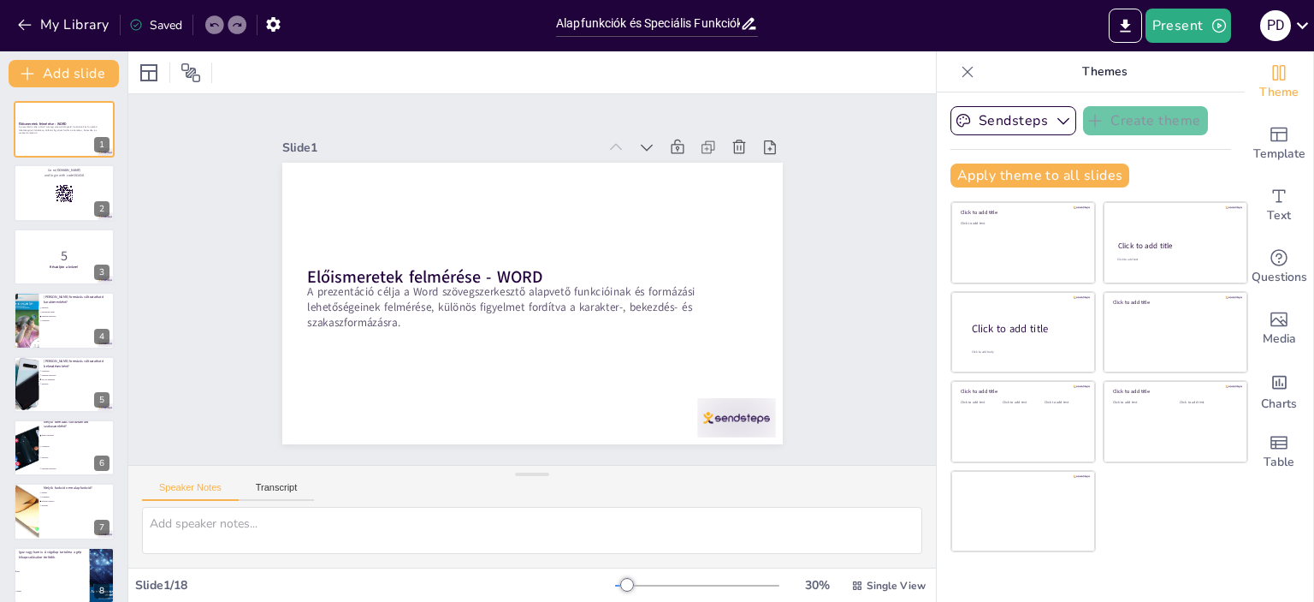
checkbox input "true"
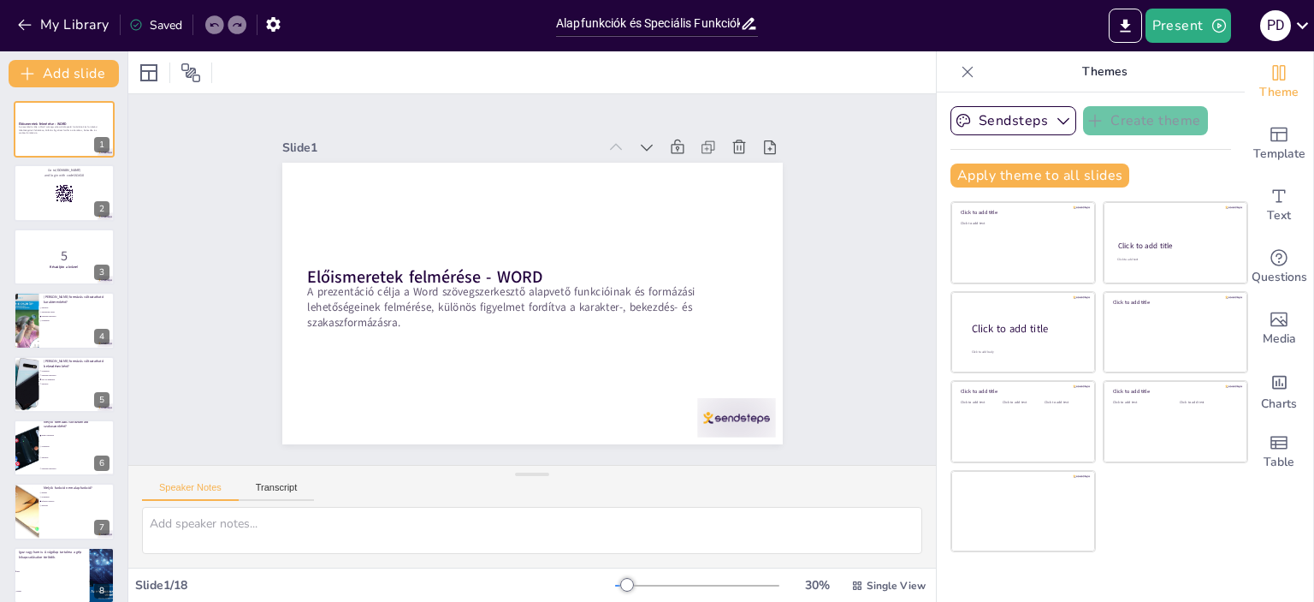
checkbox input "true"
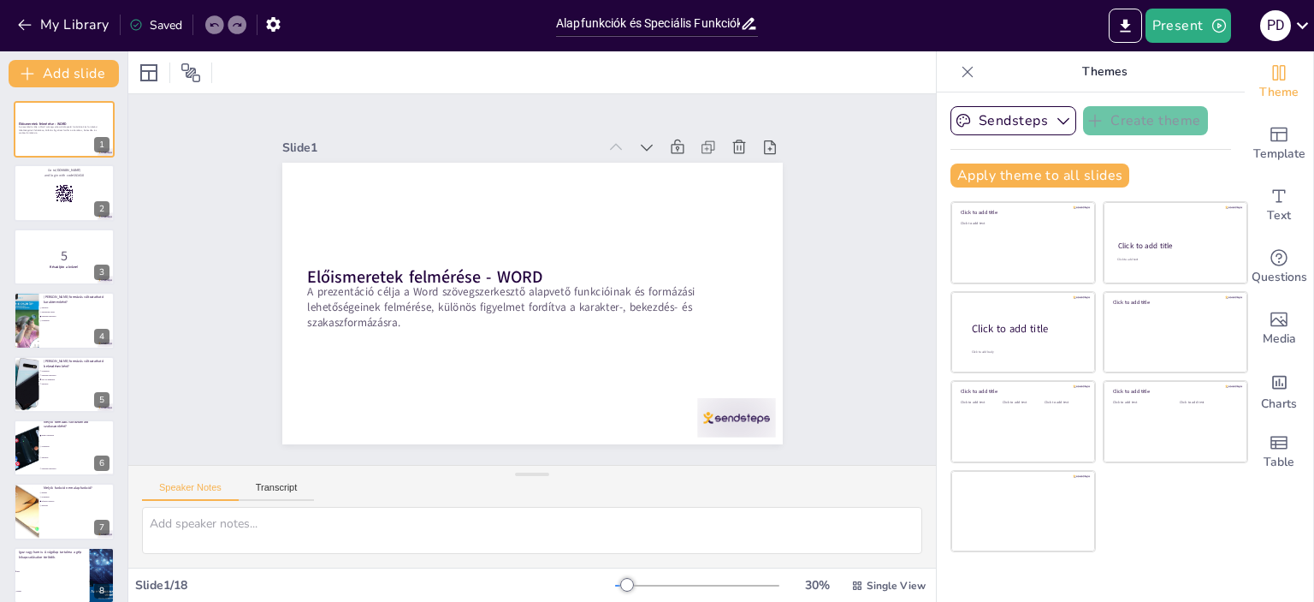
checkbox input "true"
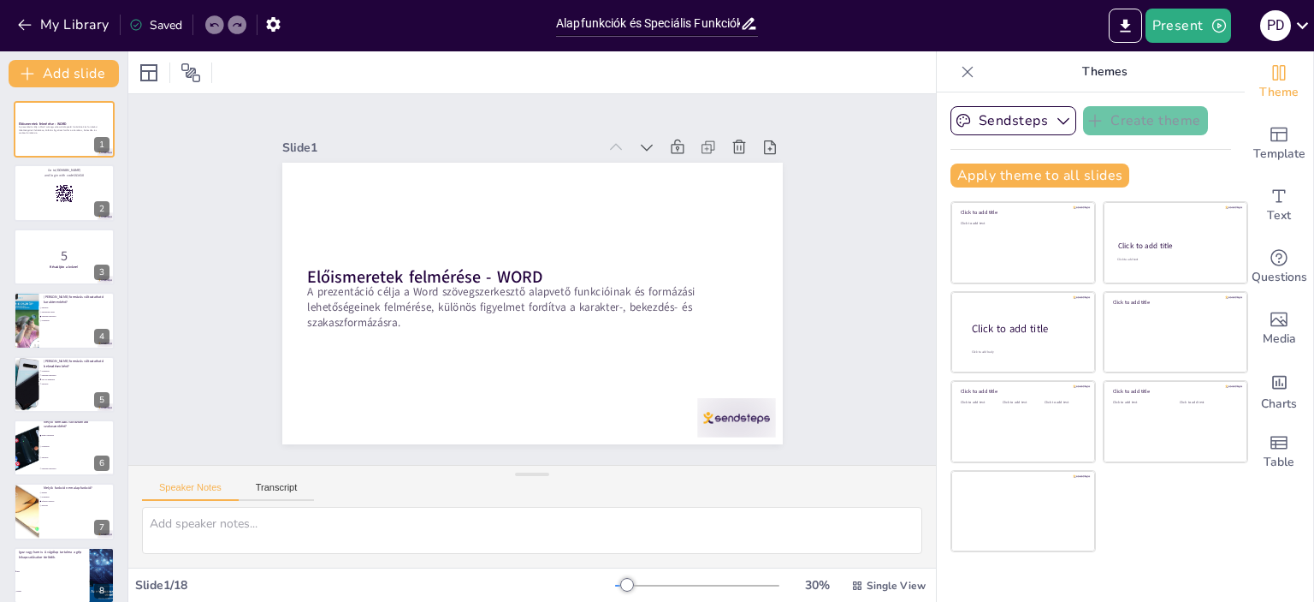
checkbox input "true"
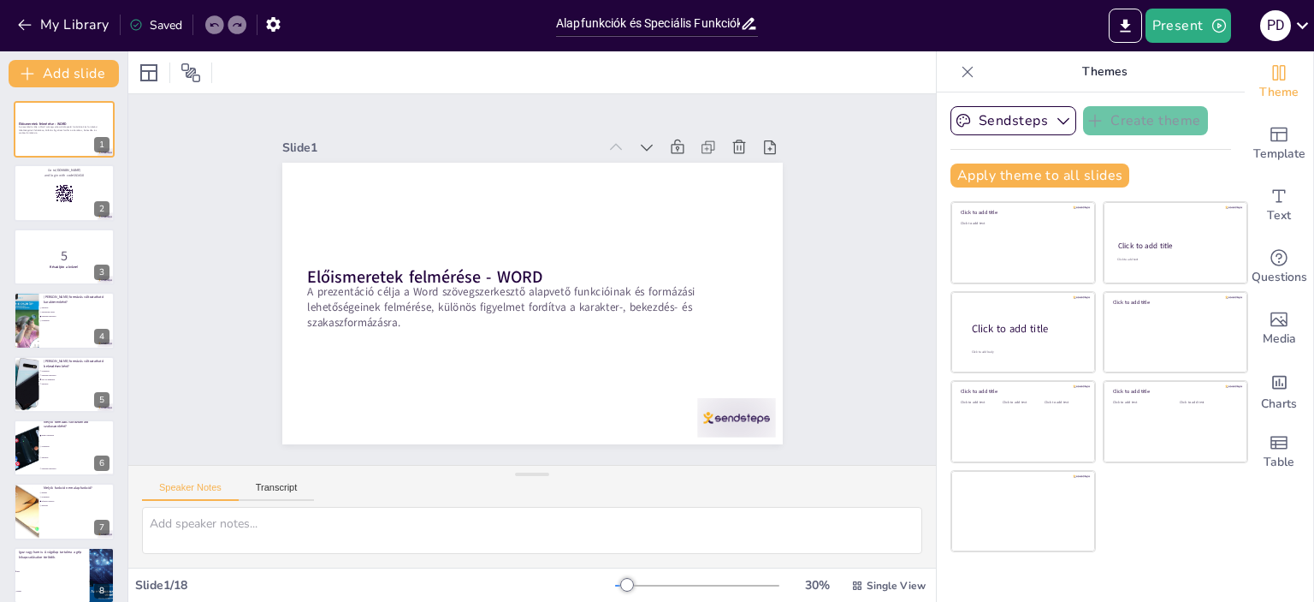
checkbox input "true"
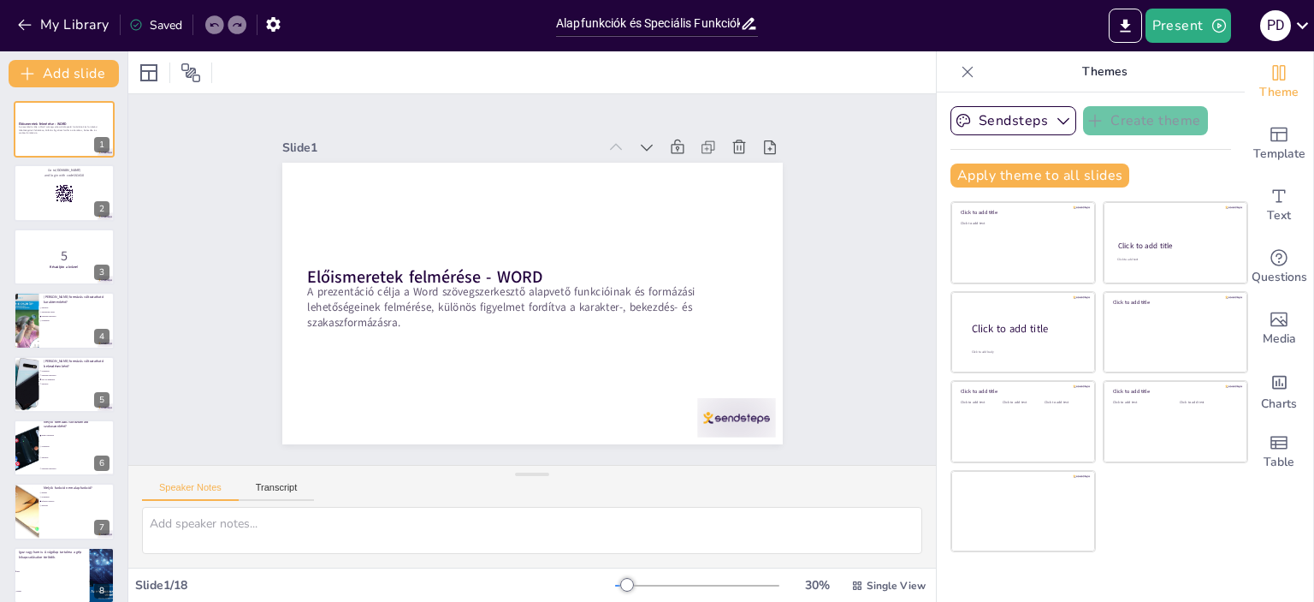
checkbox input "true"
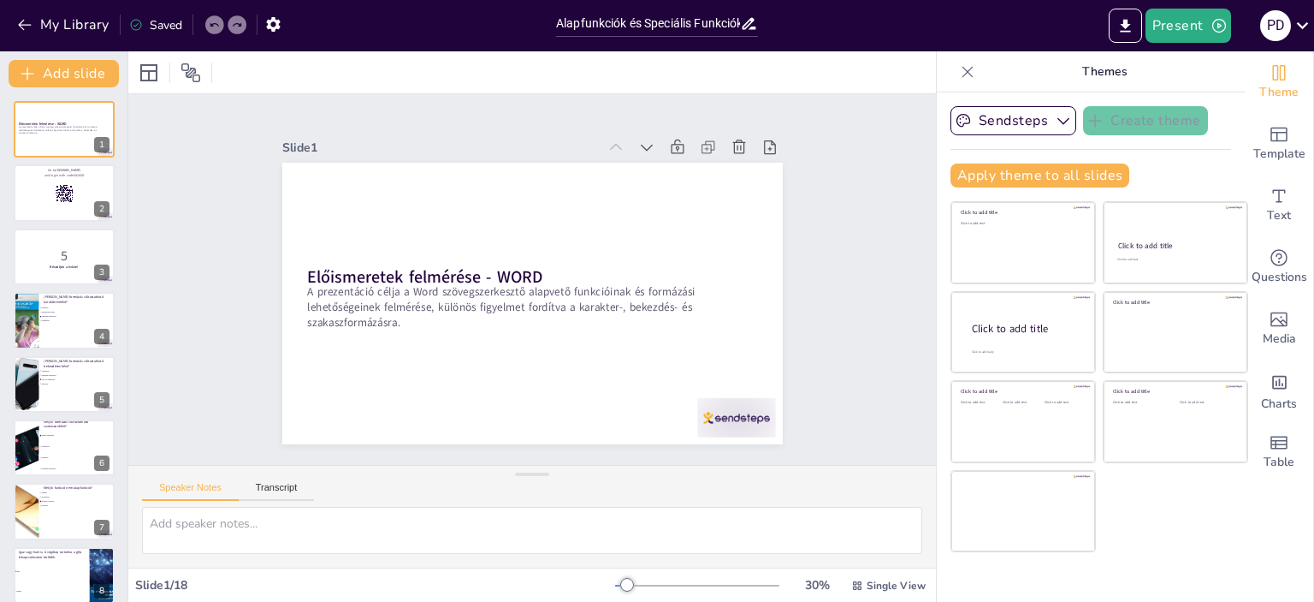
checkbox input "true"
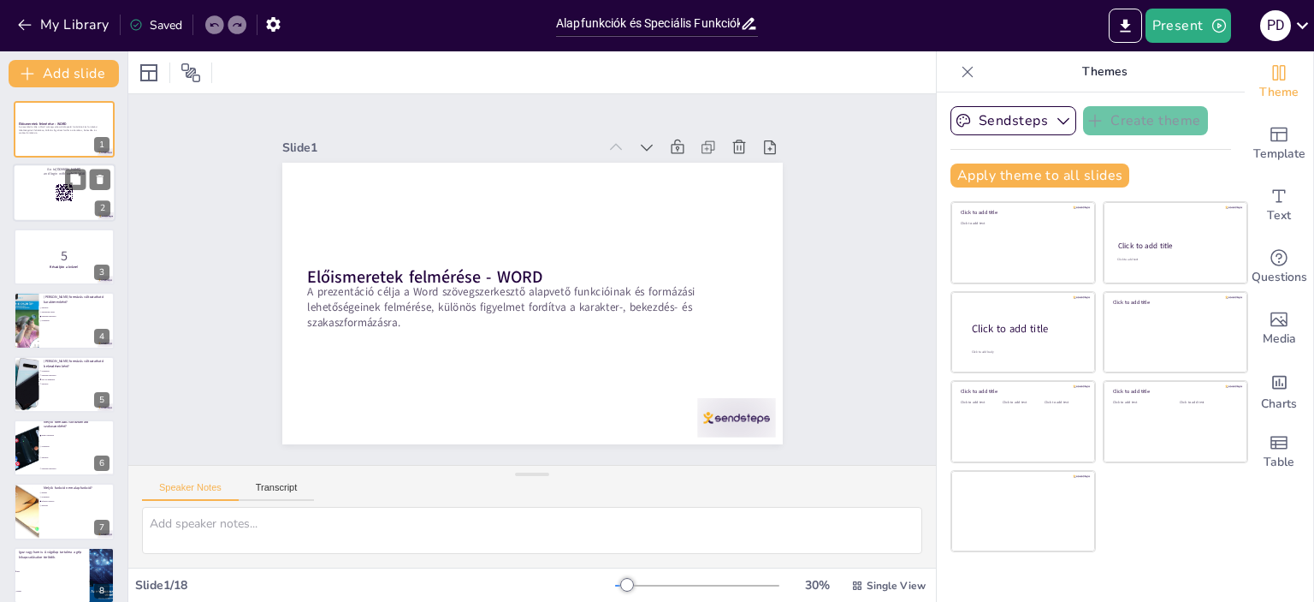
checkbox input "true"
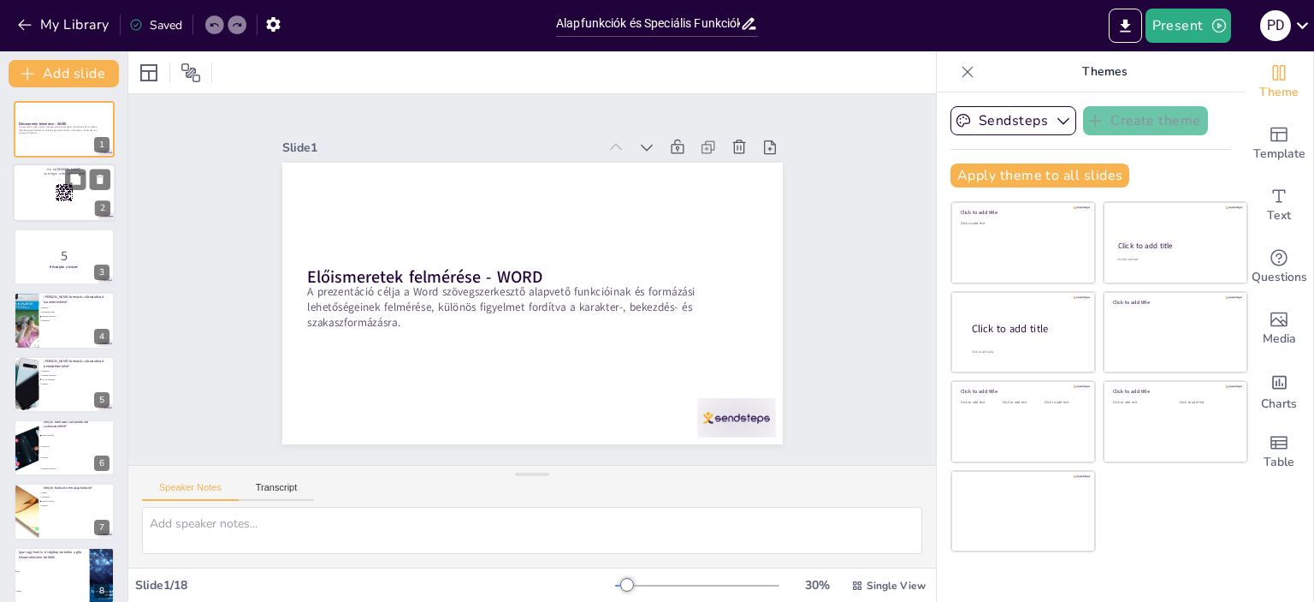
checkbox input "true"
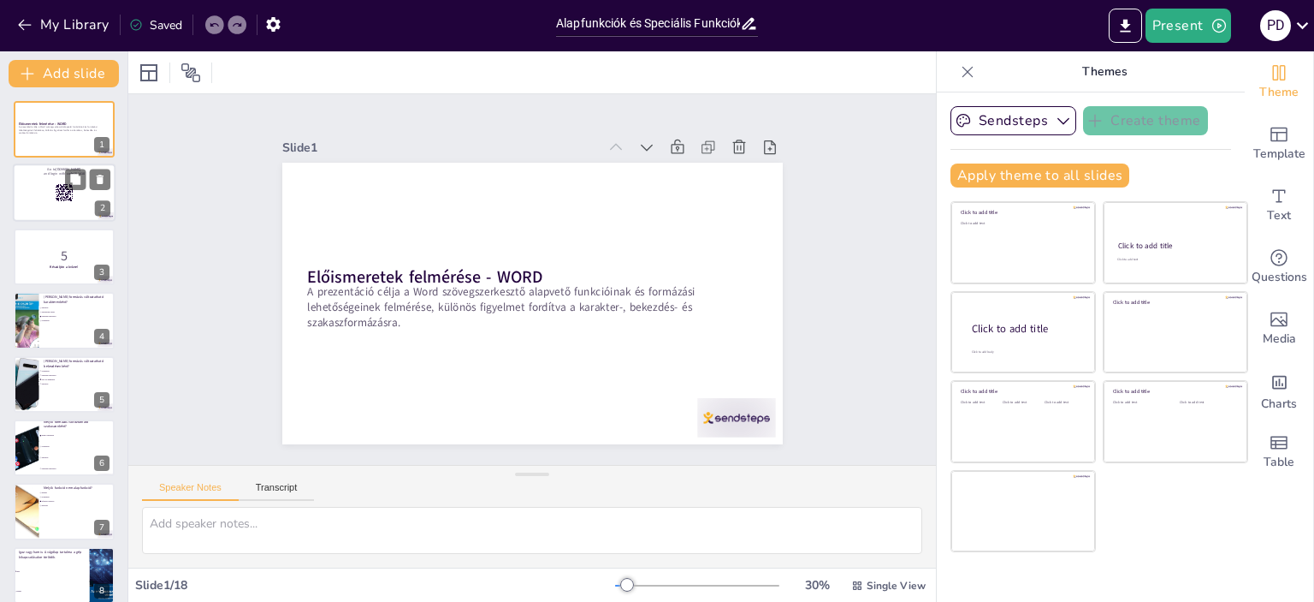
checkbox input "true"
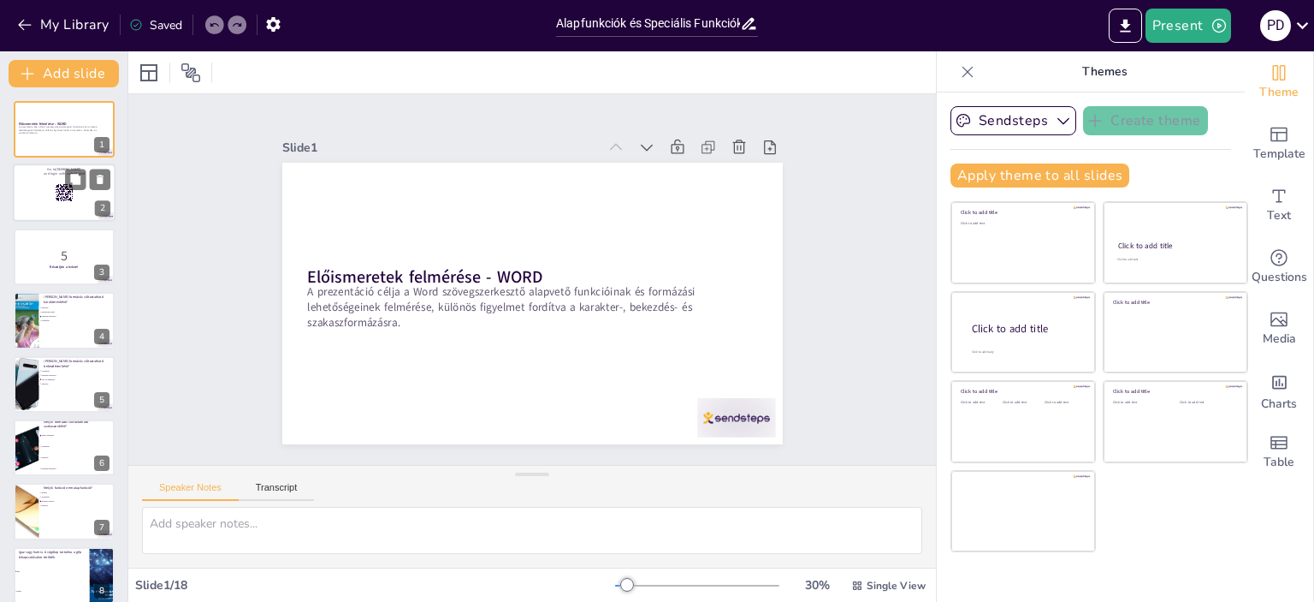
checkbox input "true"
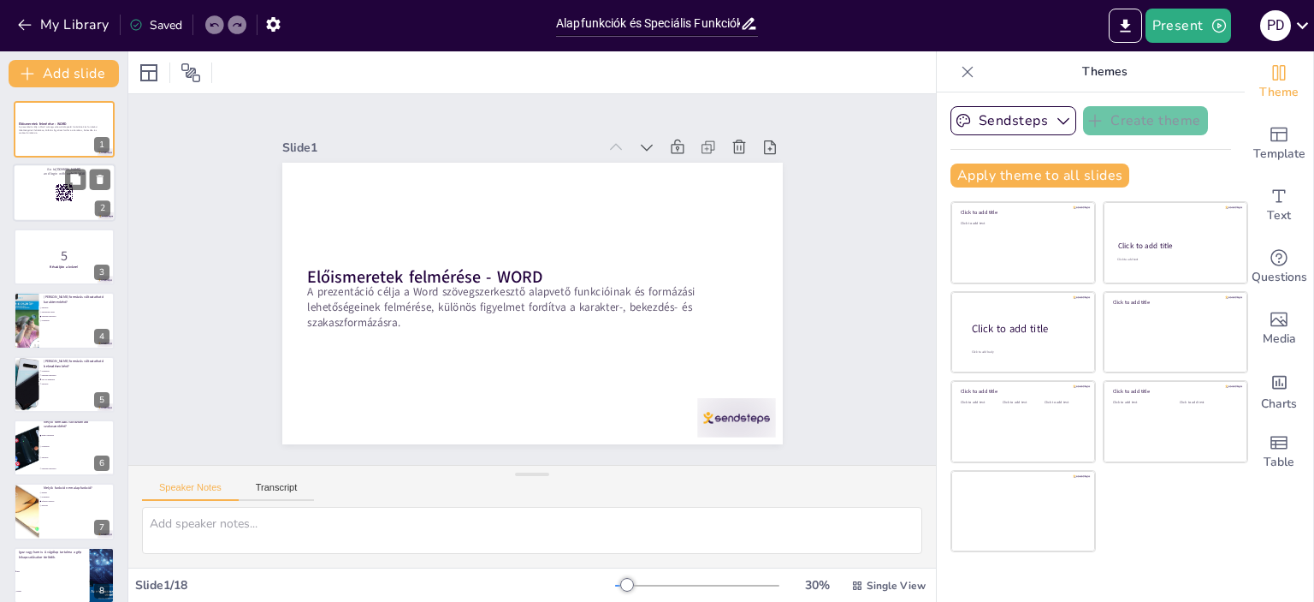
checkbox input "true"
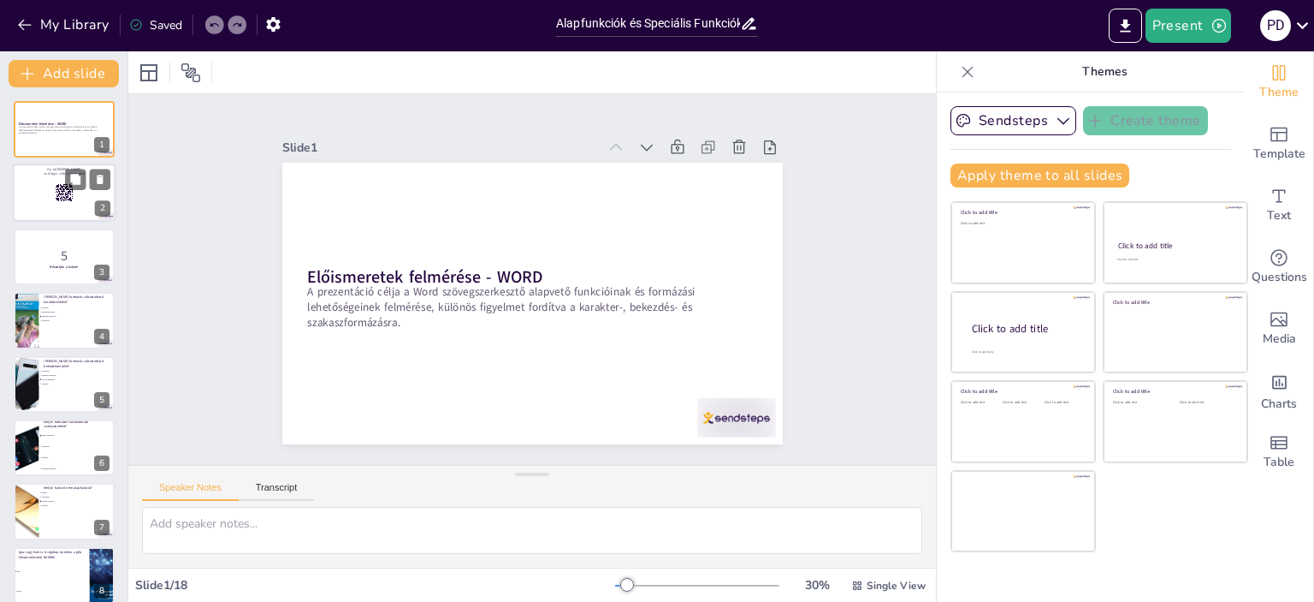
checkbox input "true"
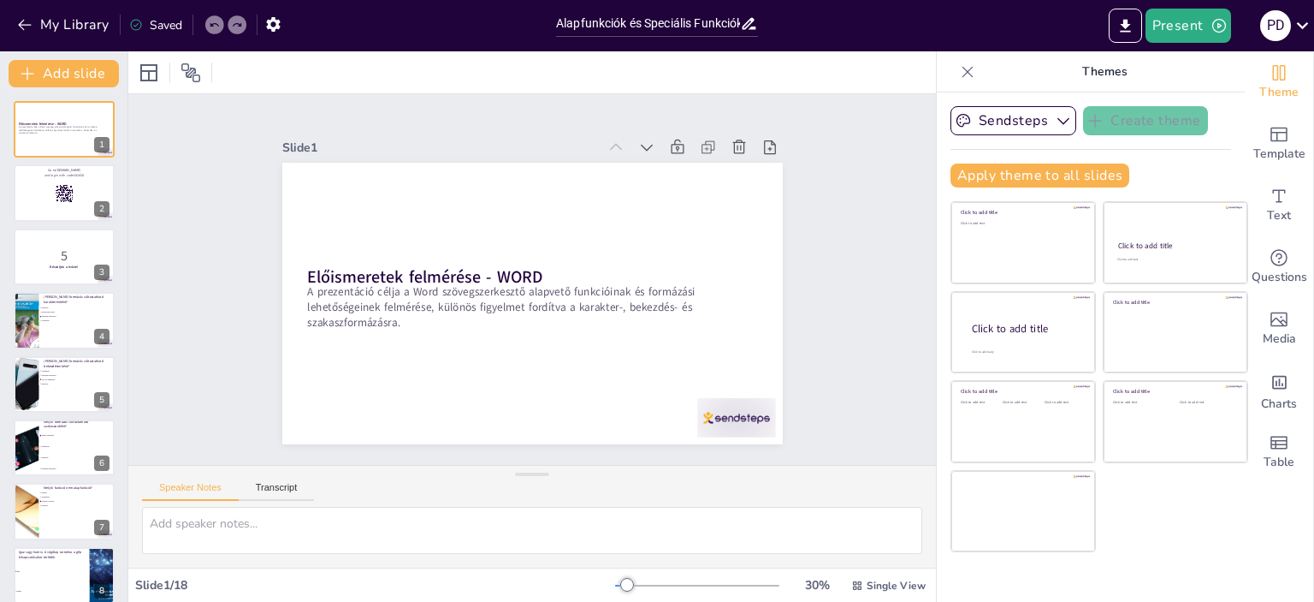
checkbox input "true"
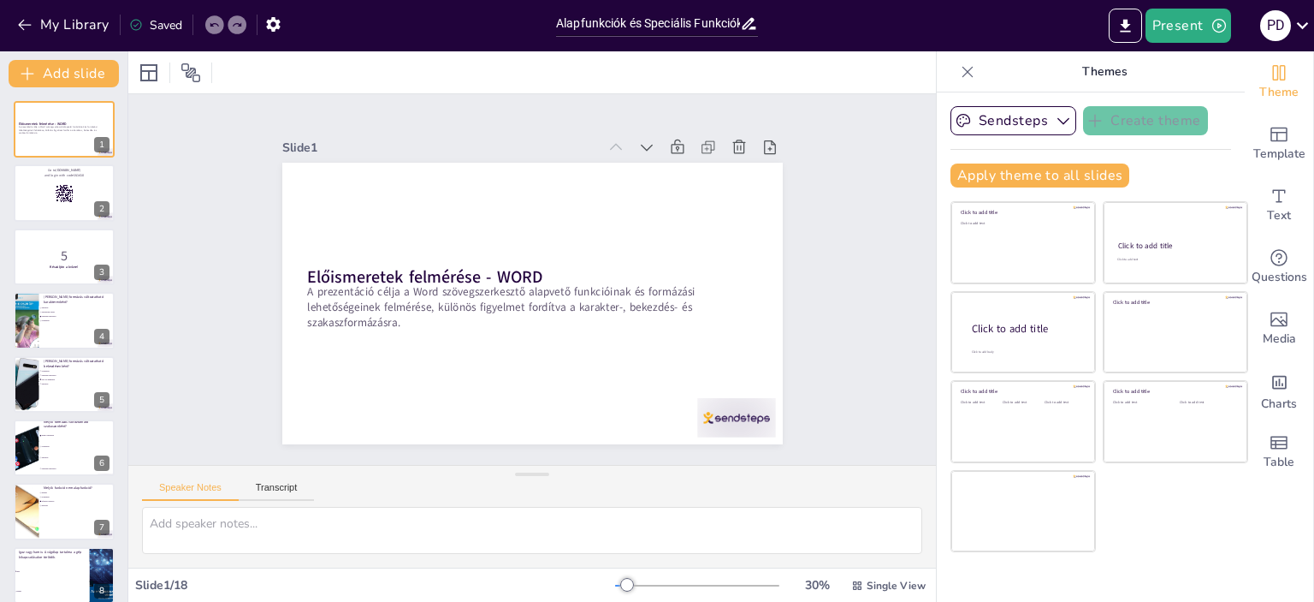
checkbox input "true"
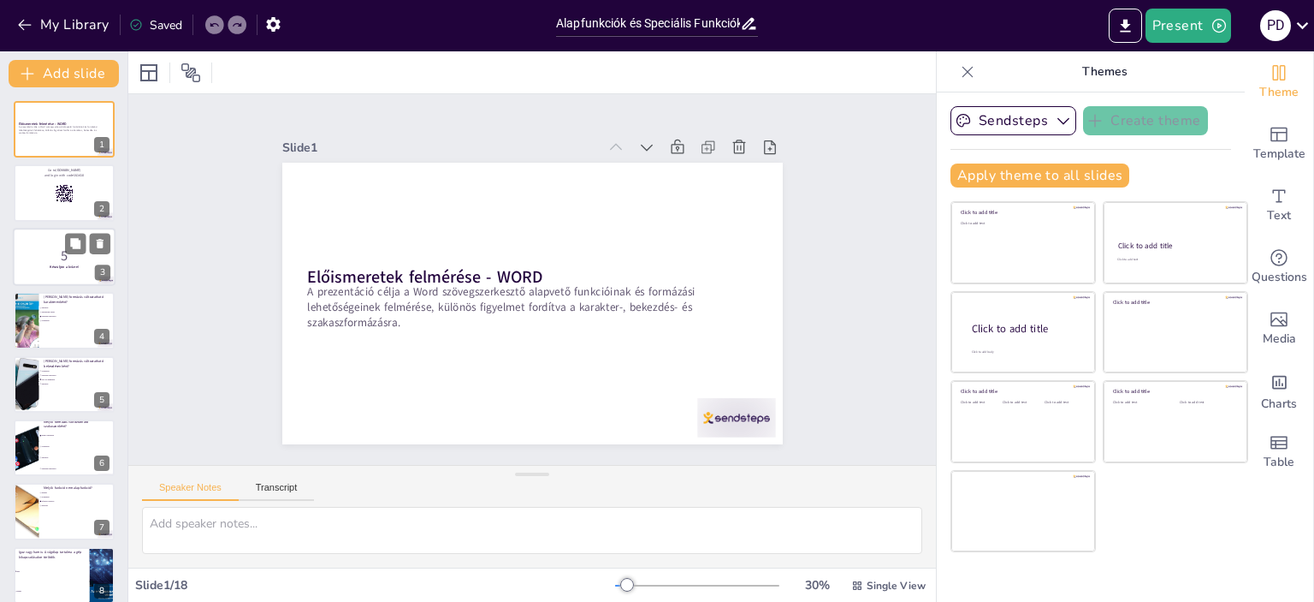
checkbox input "true"
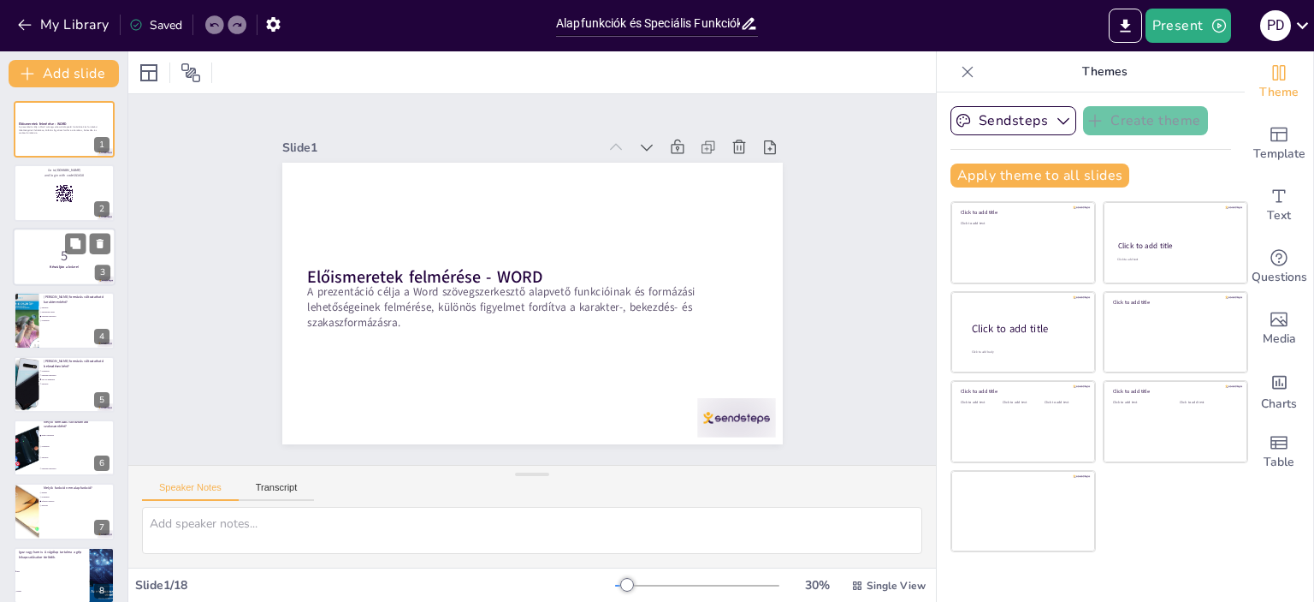
checkbox input "true"
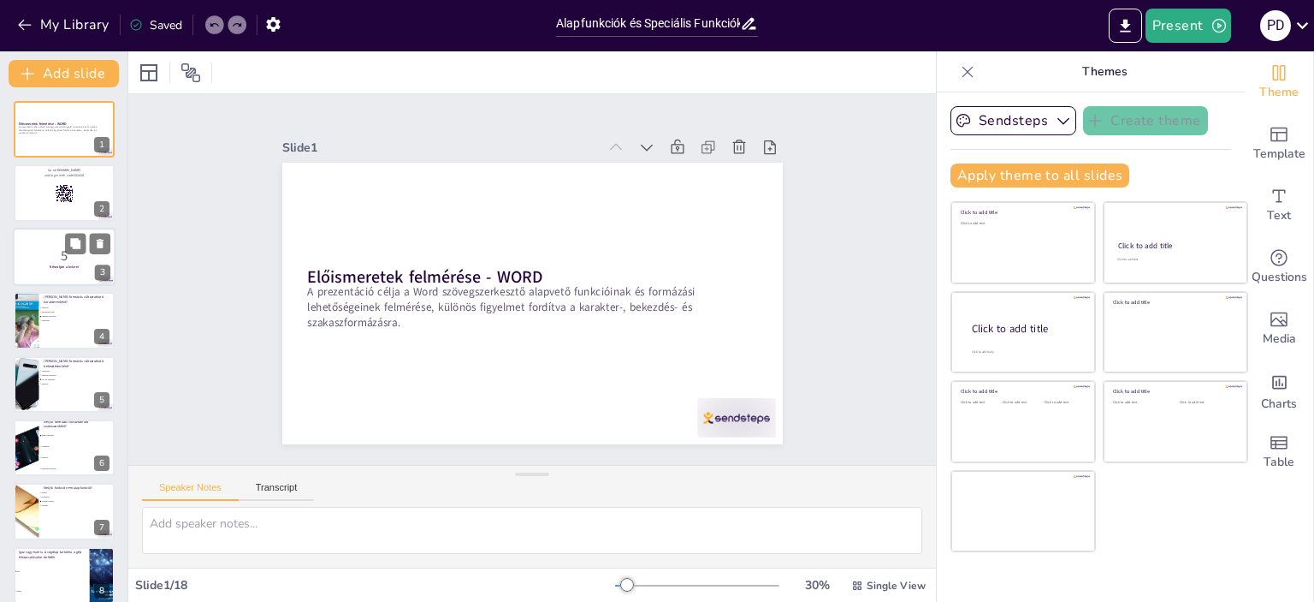
checkbox input "true"
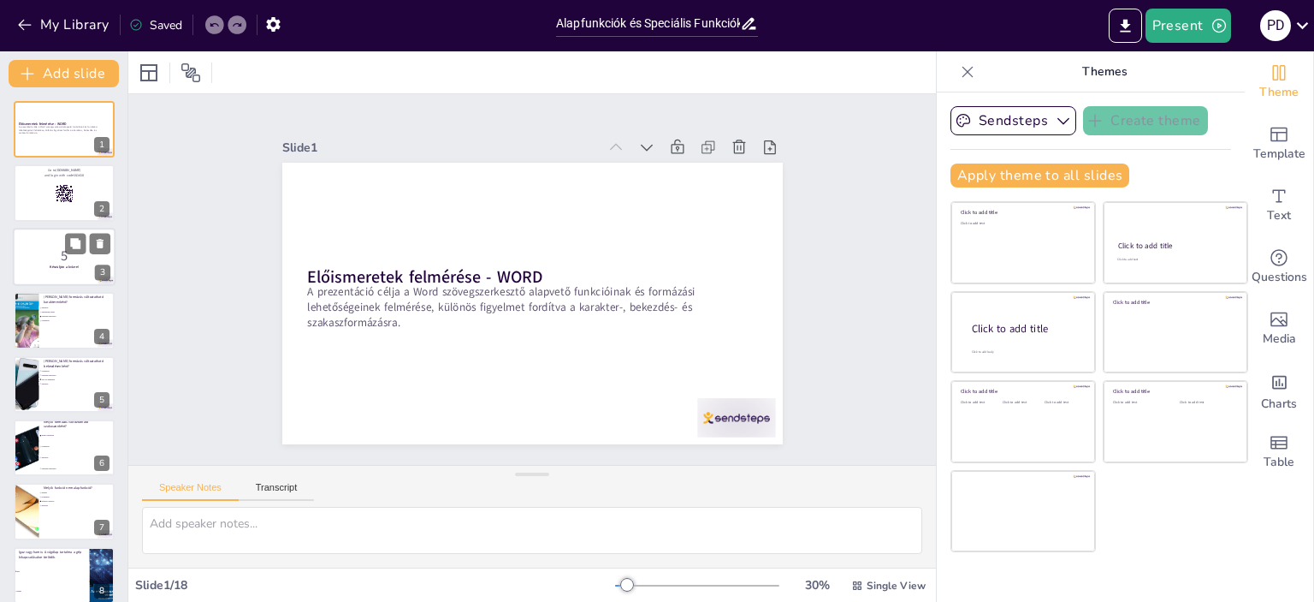
checkbox input "true"
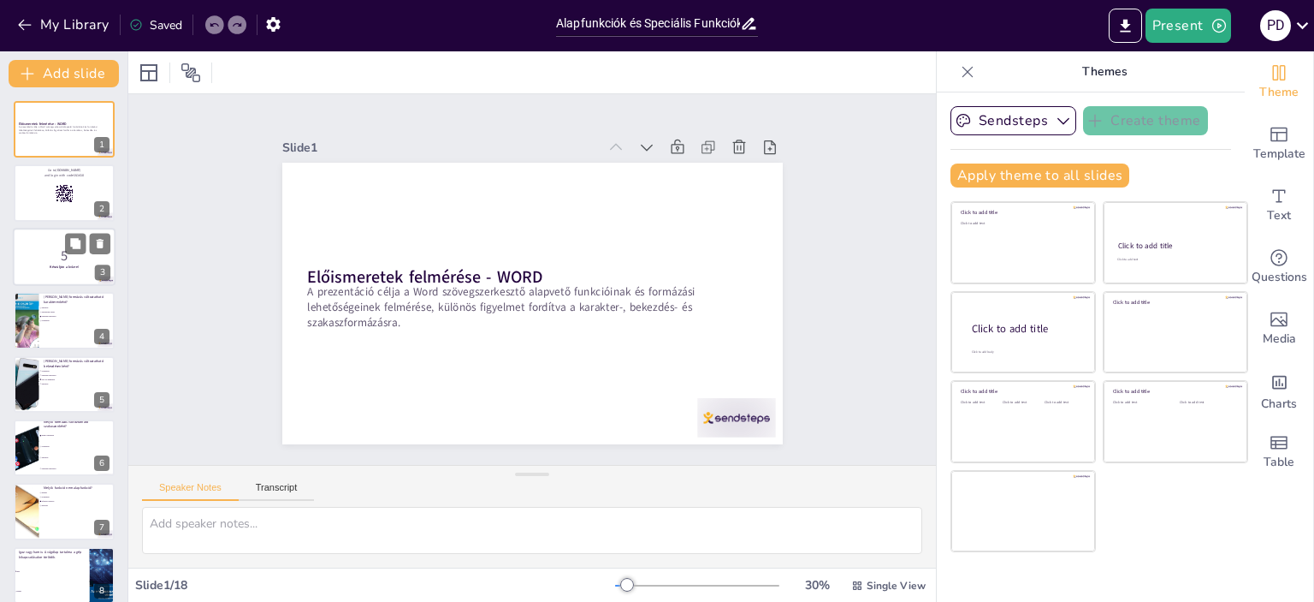
checkbox input "true"
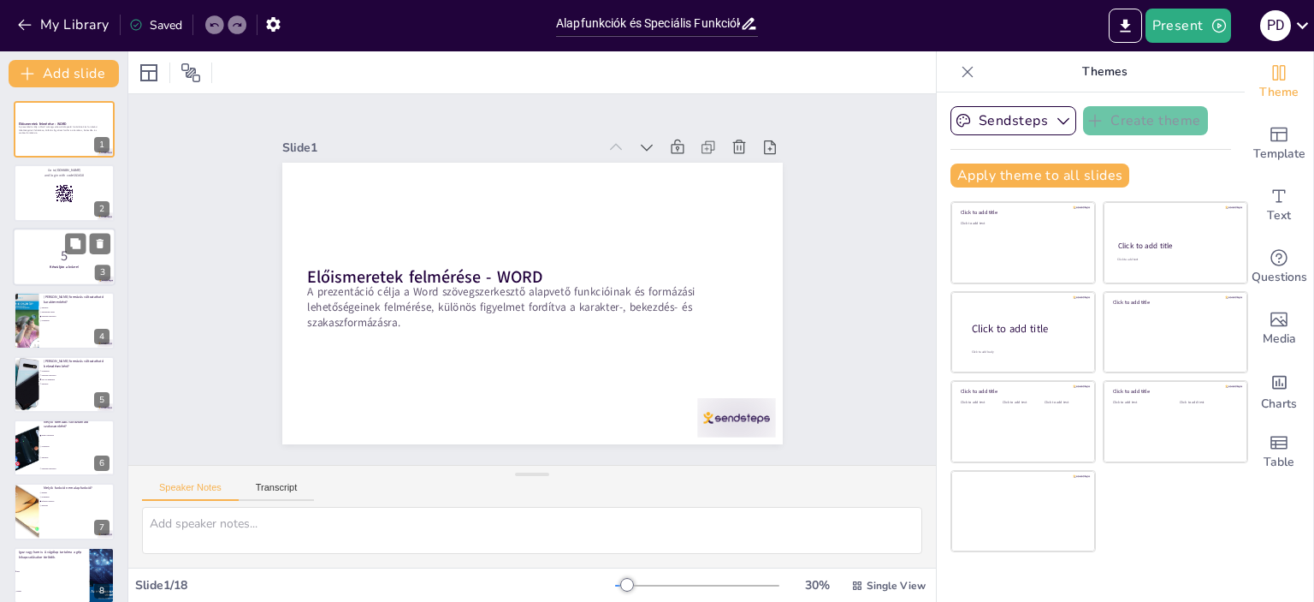
checkbox input "true"
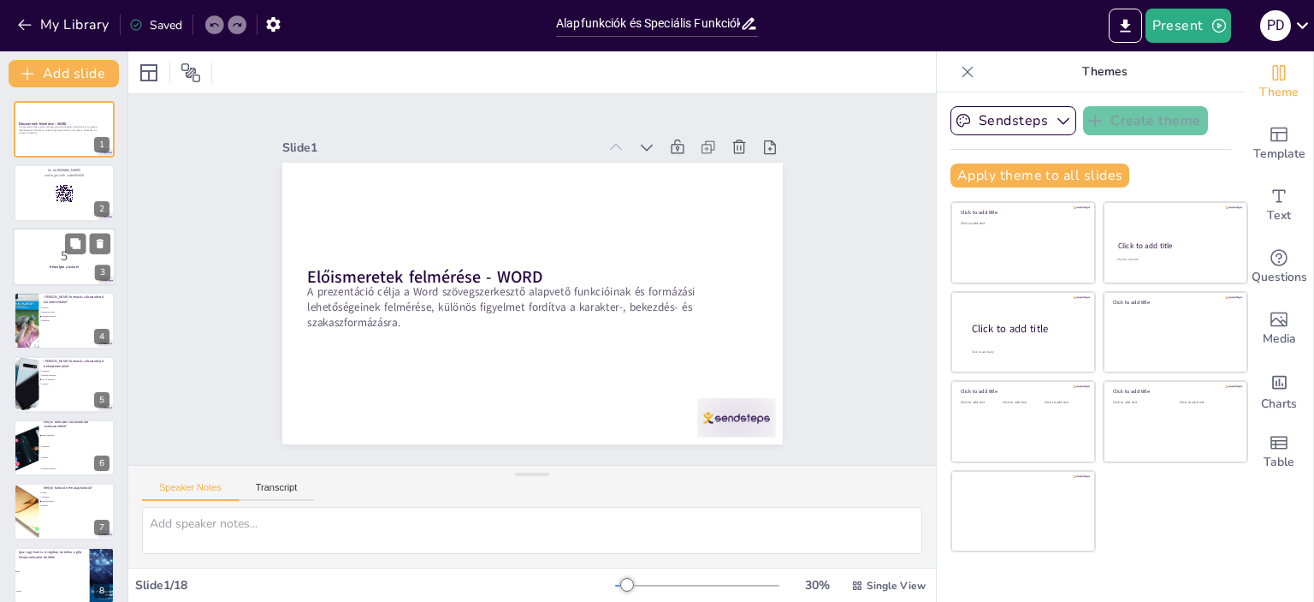
checkbox input "true"
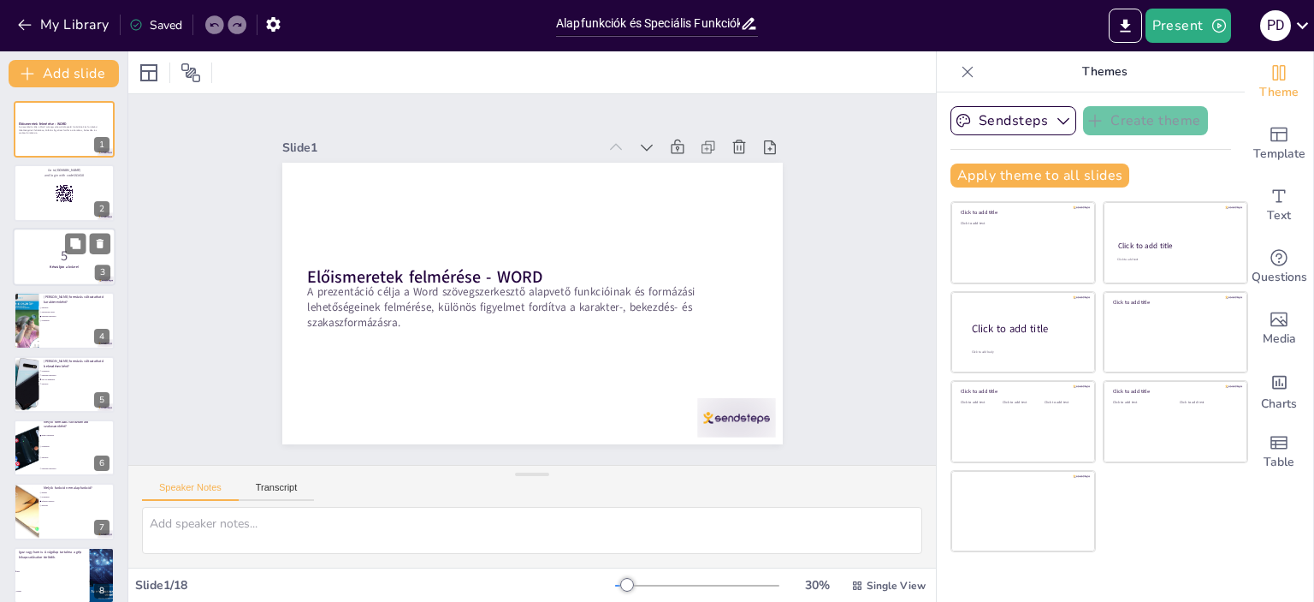
checkbox input "true"
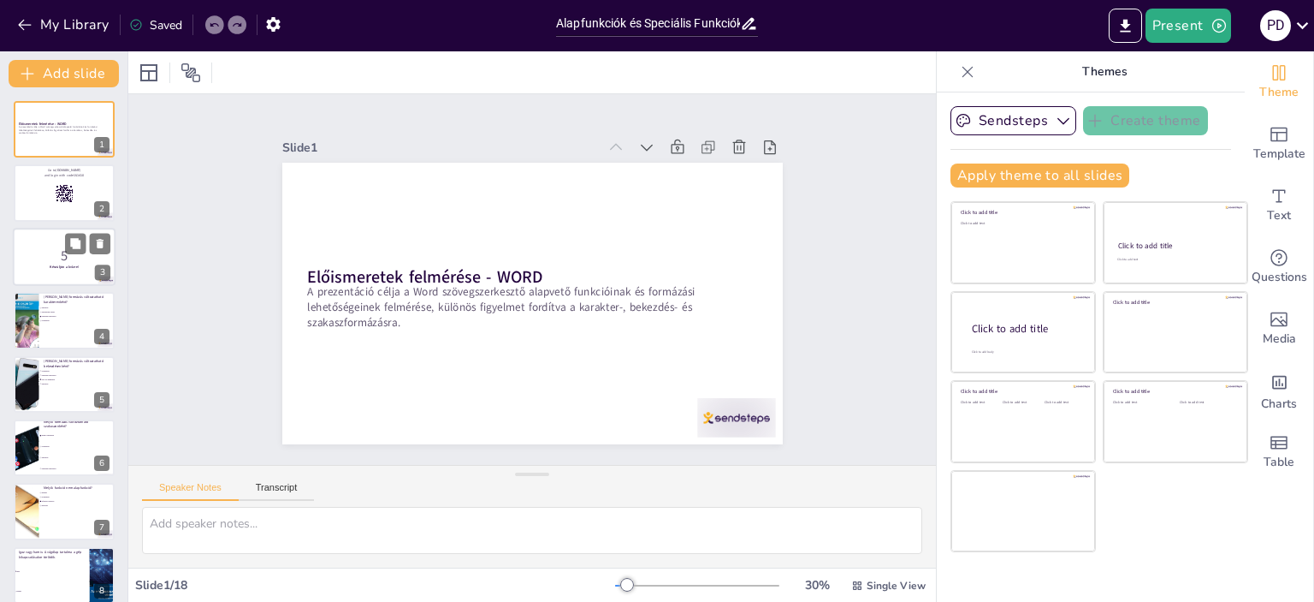
checkbox input "true"
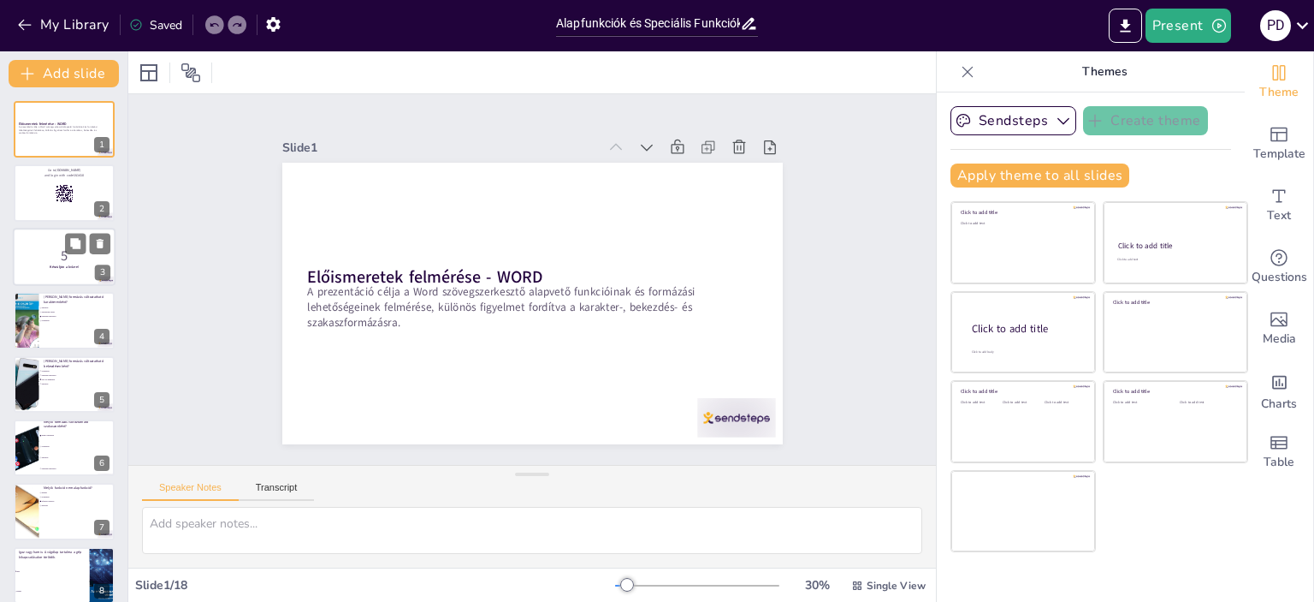
checkbox input "true"
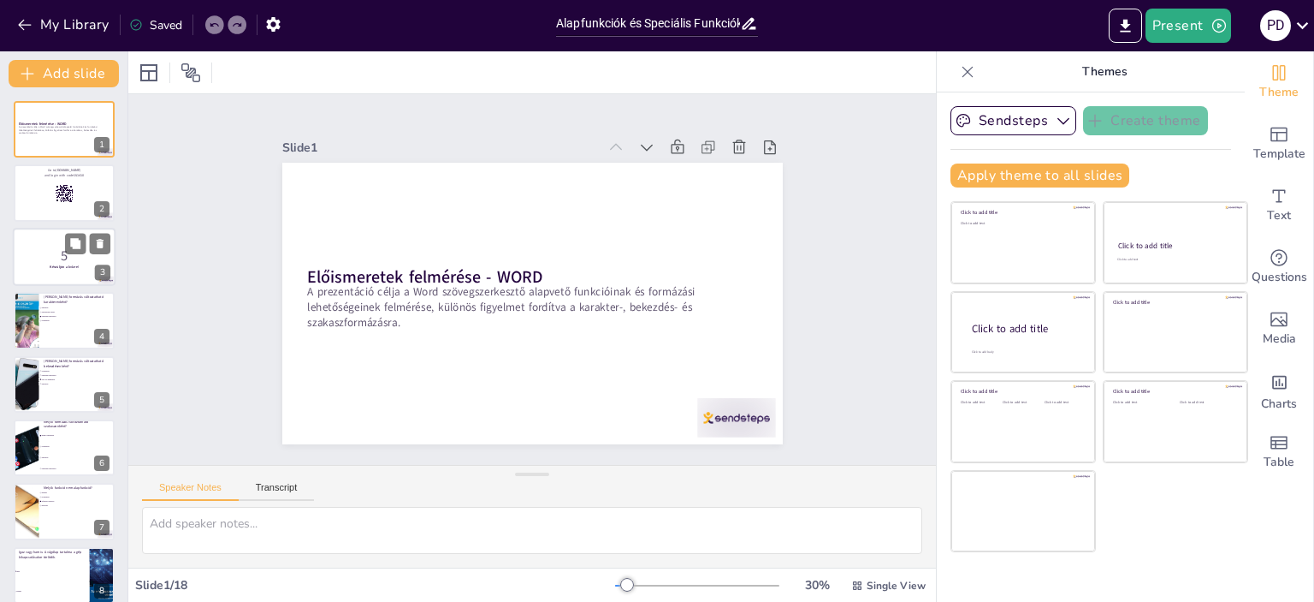
checkbox input "true"
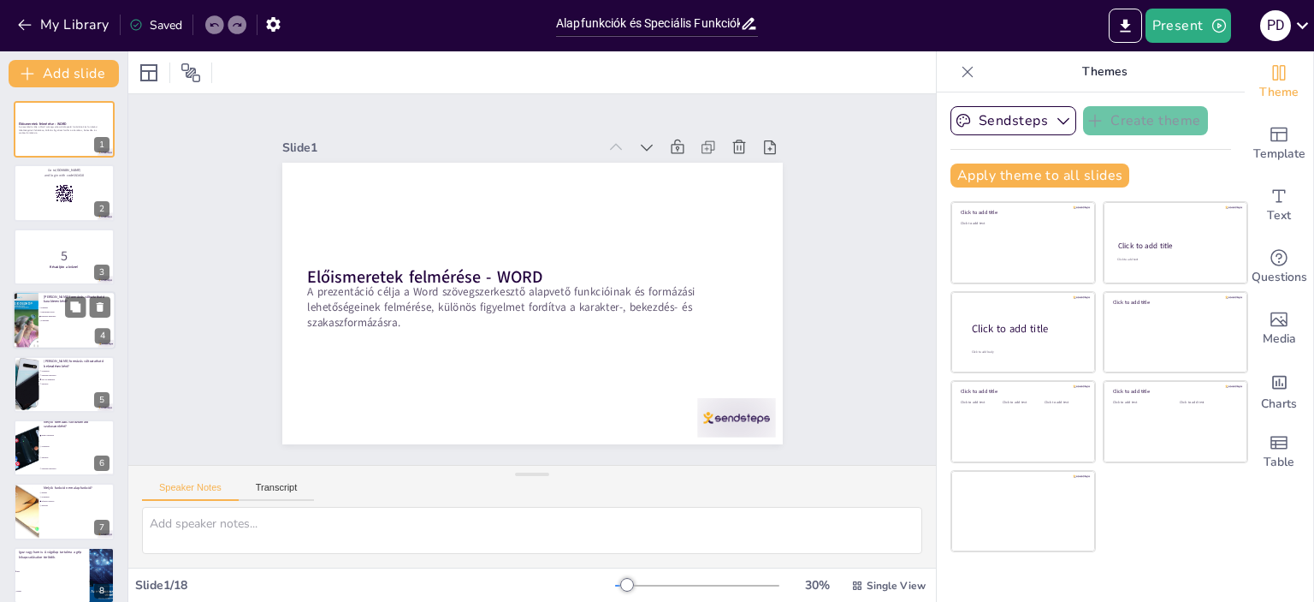
checkbox input "true"
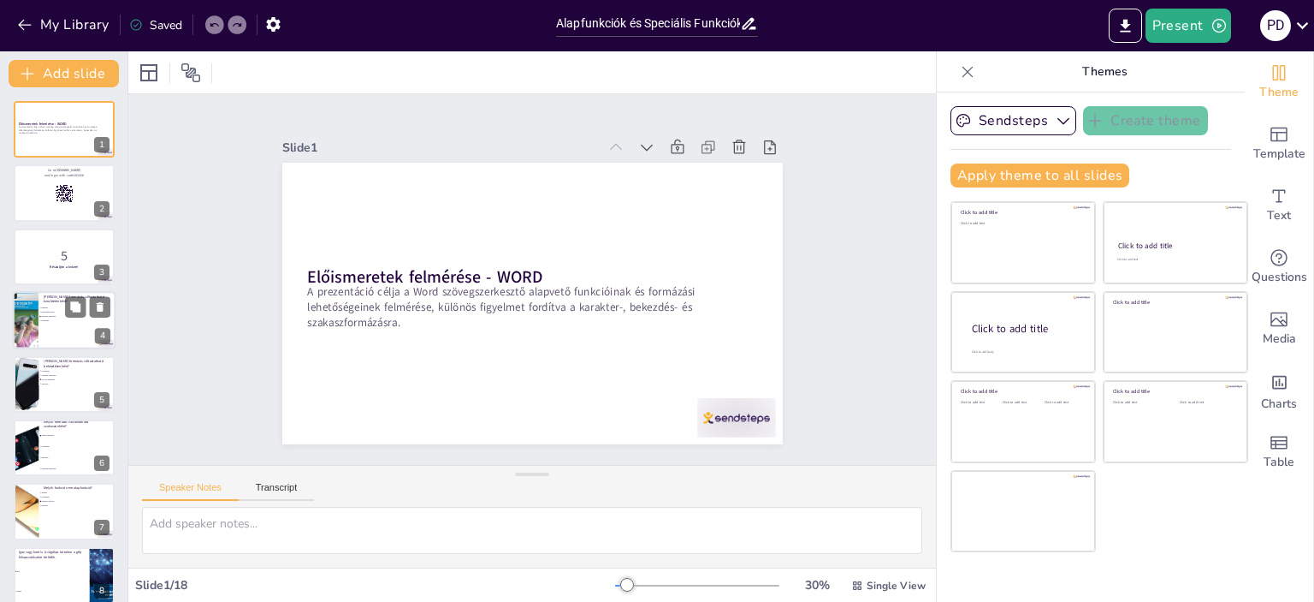
checkbox input "true"
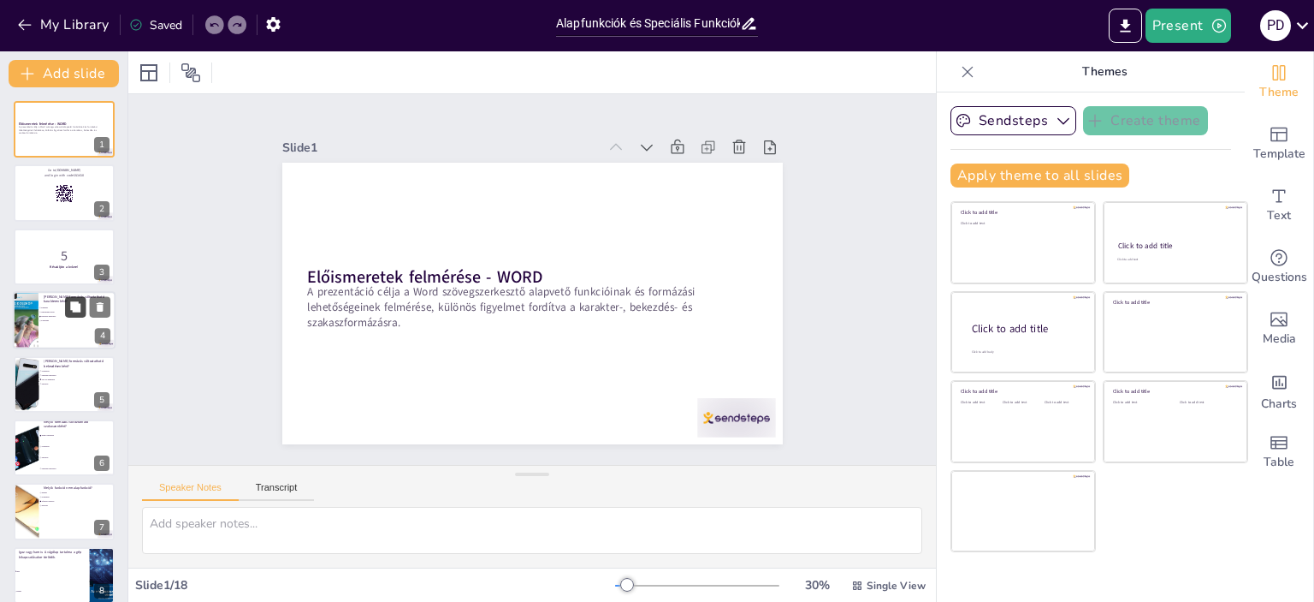
checkbox input "true"
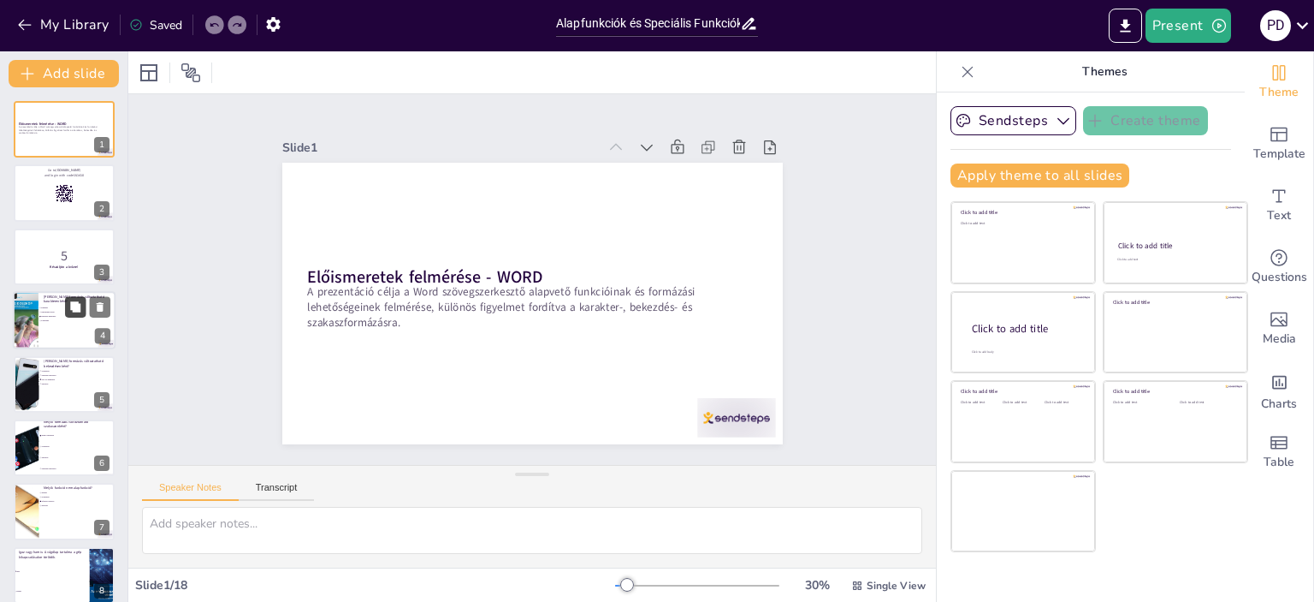
checkbox input "true"
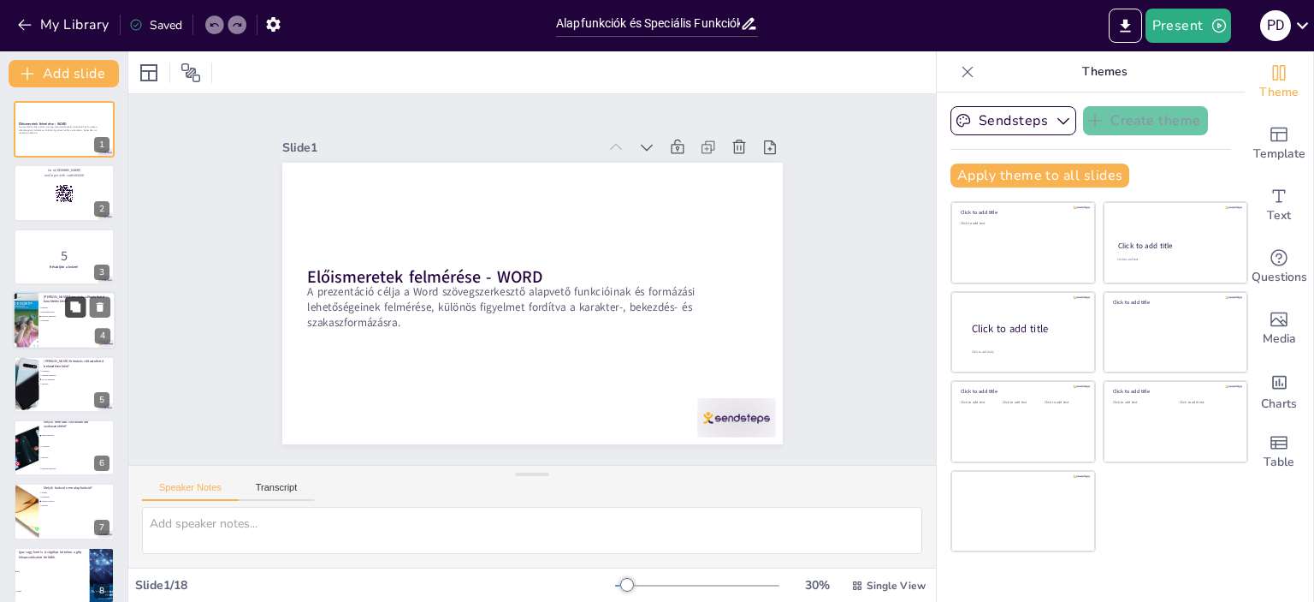
checkbox input "true"
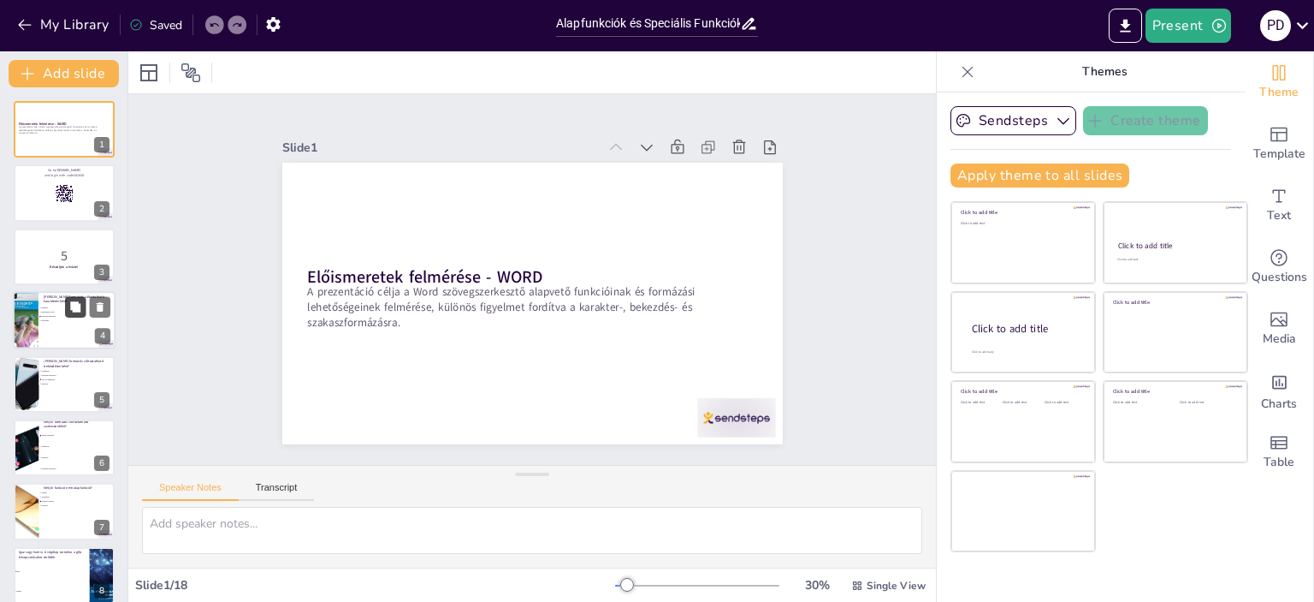
checkbox input "true"
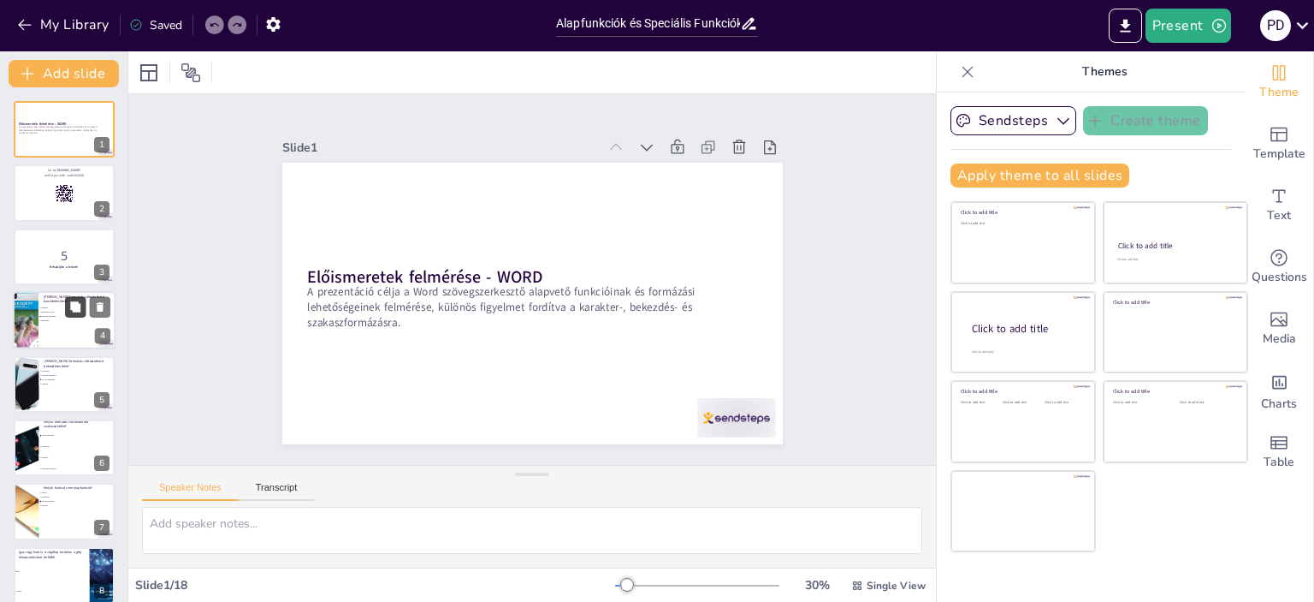
checkbox input "true"
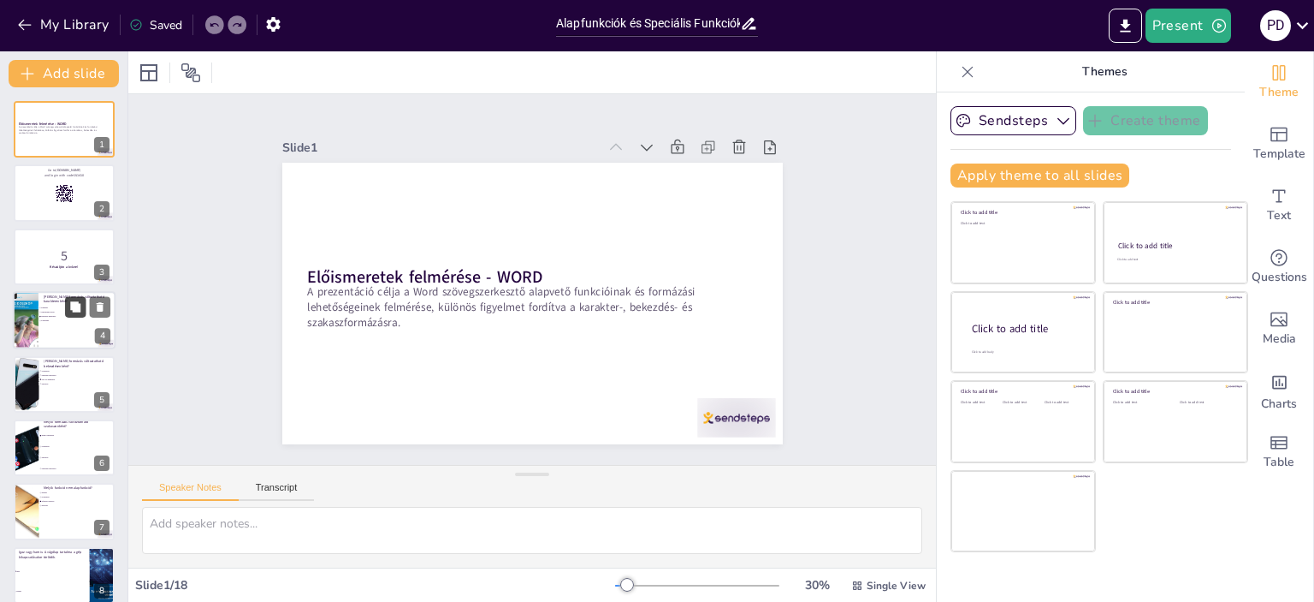
click at [67, 312] on button at bounding box center [75, 307] width 21 height 21
type textarea "A betűtípus beállítása lehetővé teszi, hogy a felhasználó különböző karakterekh…"
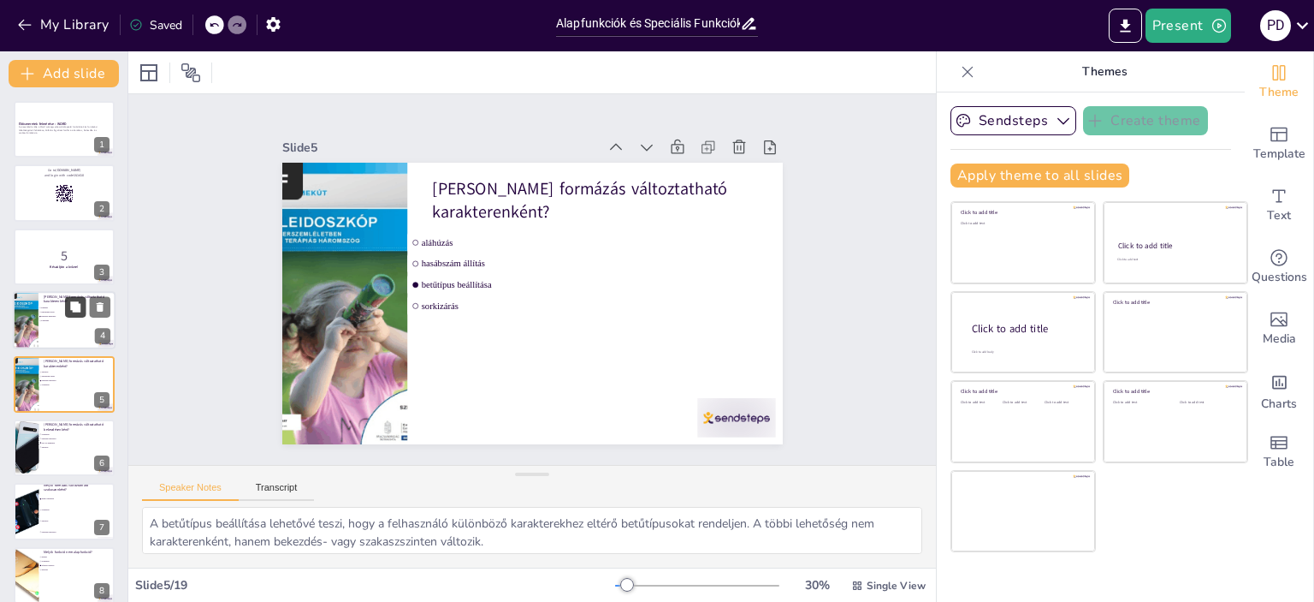
checkbox input "true"
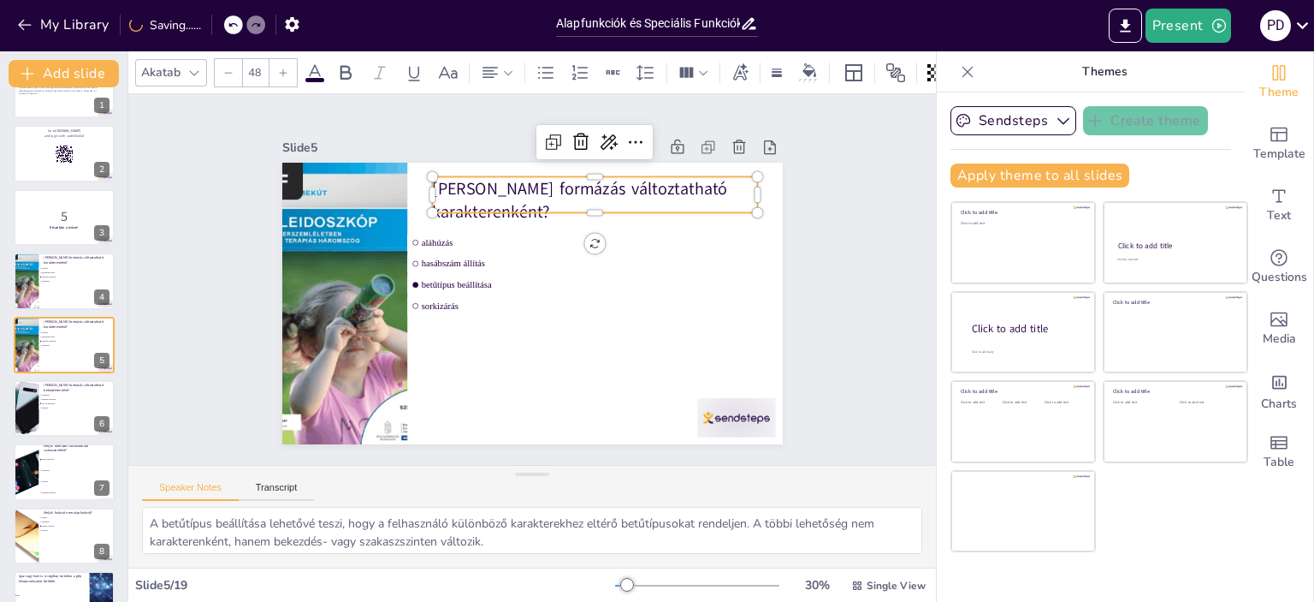
click at [454, 188] on p "[PERSON_NAME] formázás változtatható karakterenként?" at bounding box center [615, 223] width 323 height 145
drag, startPoint x: 582, startPoint y: 205, endPoint x: 580, endPoint y: 216, distance: 11.3
click at [580, 216] on div "[PERSON_NAME] formázás változtatható karakterenként? aláhúzás hasábszám állítás…" at bounding box center [514, 295] width 544 height 560
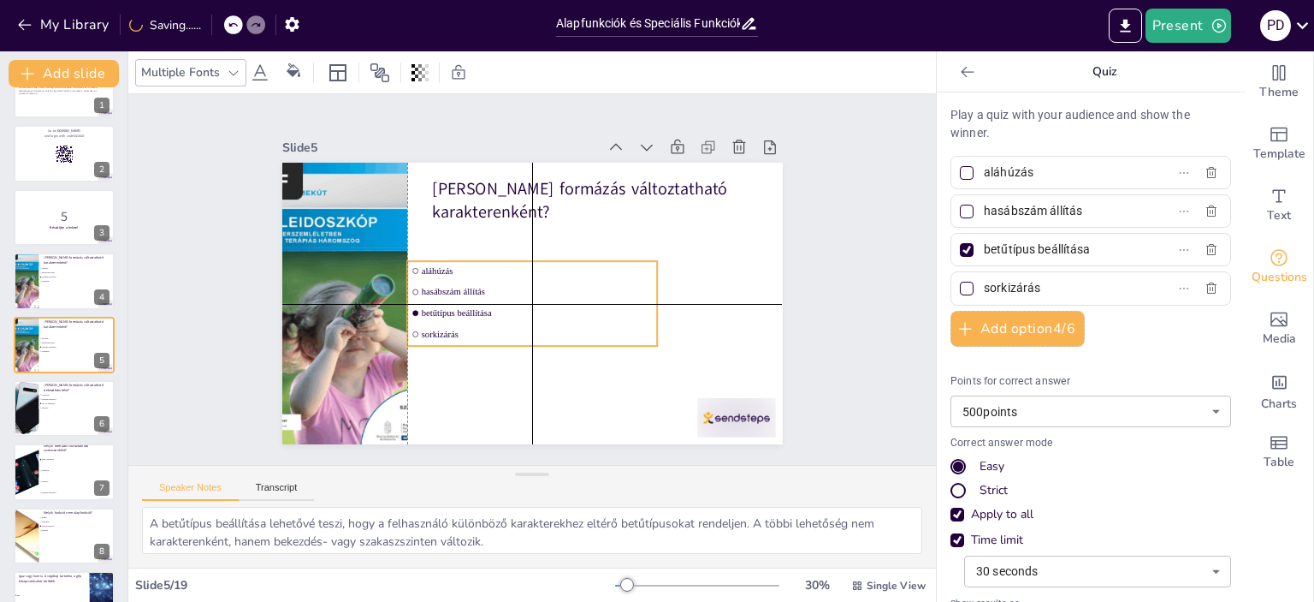
drag, startPoint x: 517, startPoint y: 263, endPoint x: 518, endPoint y: 288, distance: 24.8
click at [518, 288] on li "hasábszám állítás" at bounding box center [519, 277] width 45 height 251
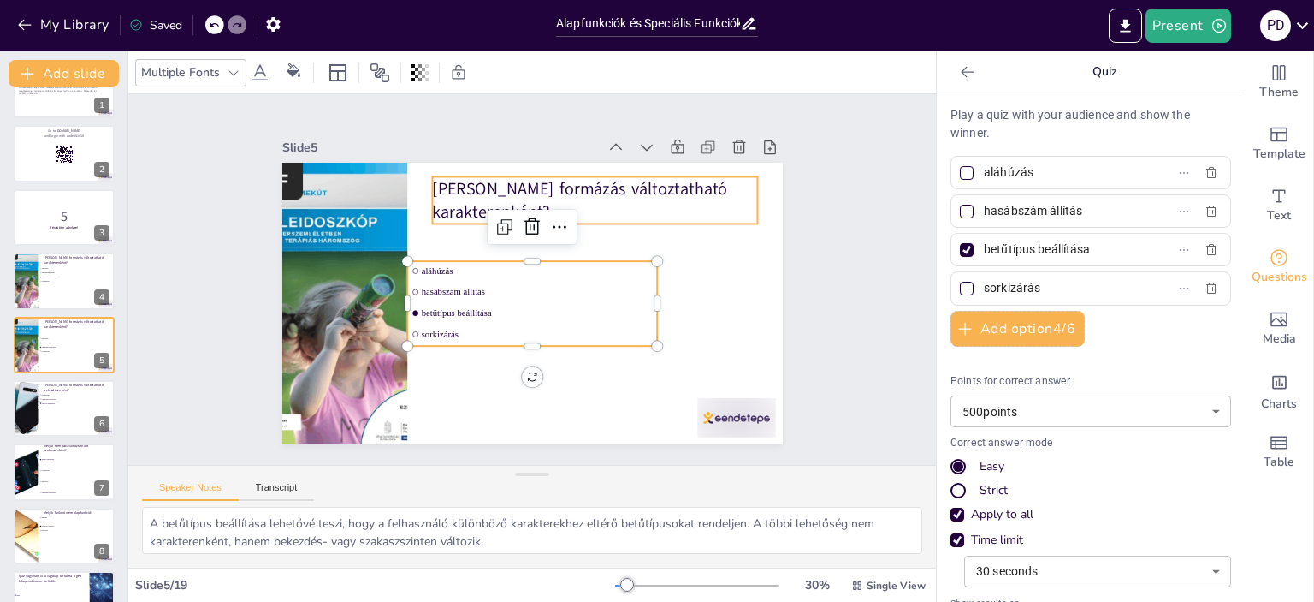
click at [566, 181] on p "[PERSON_NAME] formázás változtatható karakterenként?" at bounding box center [623, 324] width 114 height 328
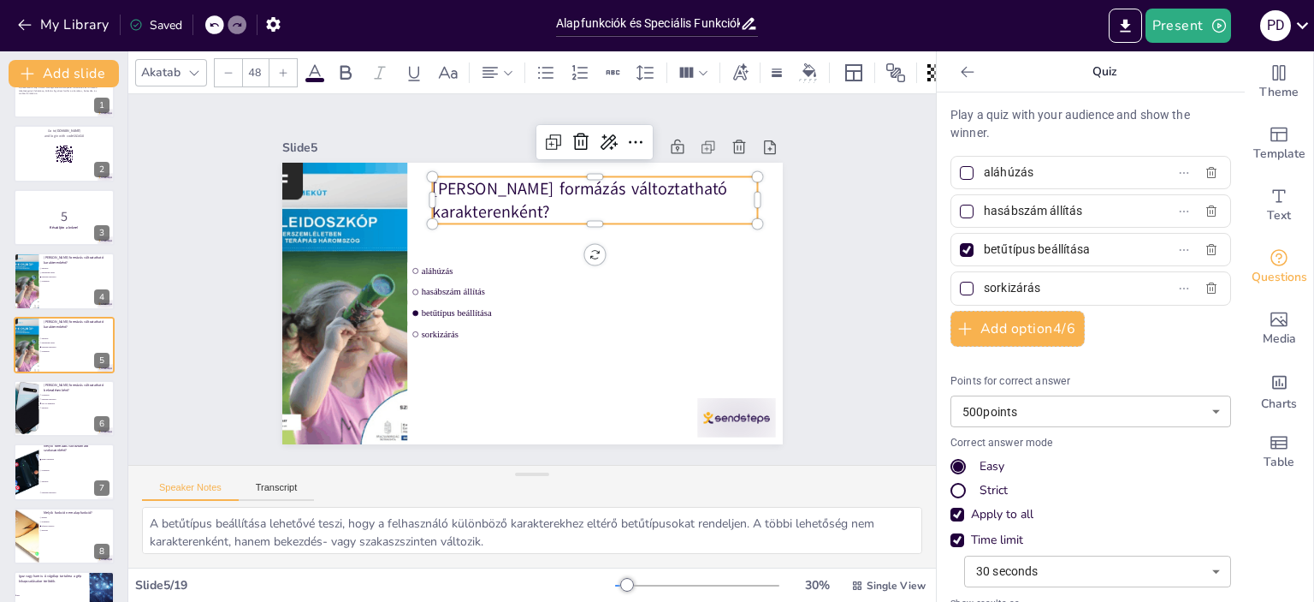
click at [540, 207] on p "[PERSON_NAME] formázás változtatható karakterenként?" at bounding box center [588, 362] width 145 height 323
click at [540, 210] on p "[PERSON_NAME] formázás változtatható karakterenként?" at bounding box center [579, 368] width 175 height 317
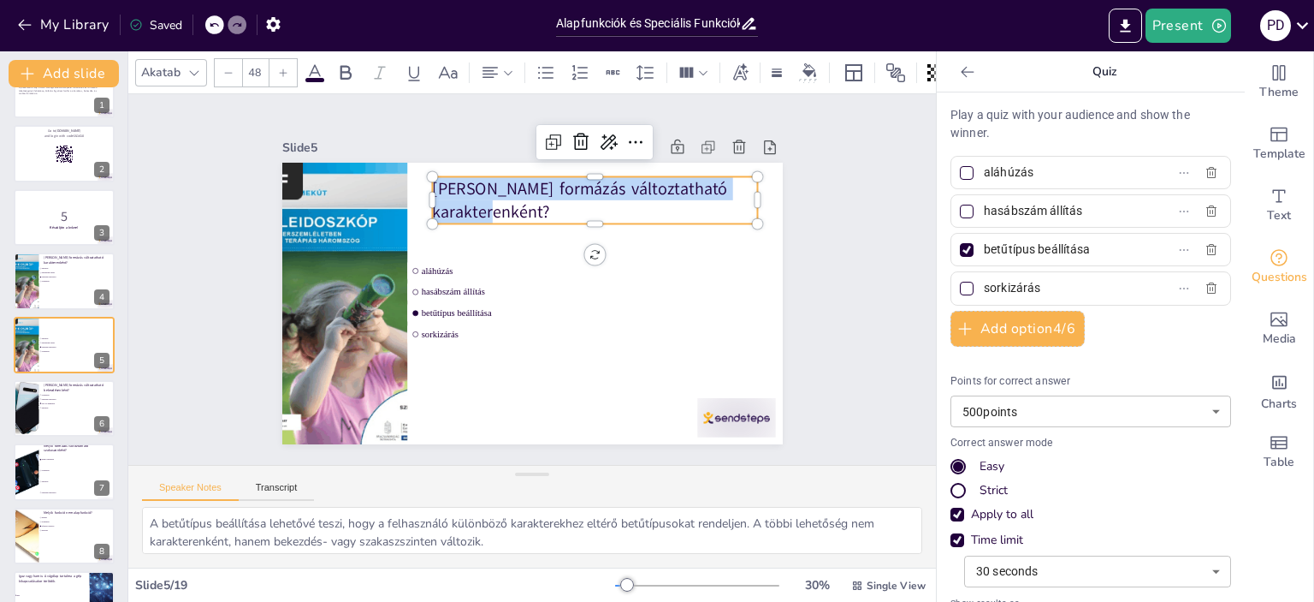
drag, startPoint x: 540, startPoint y: 207, endPoint x: 421, endPoint y: 181, distance: 121.9
click at [540, 193] on p "[PERSON_NAME] formázás változtatható karakterenként?" at bounding box center [596, 357] width 113 height 328
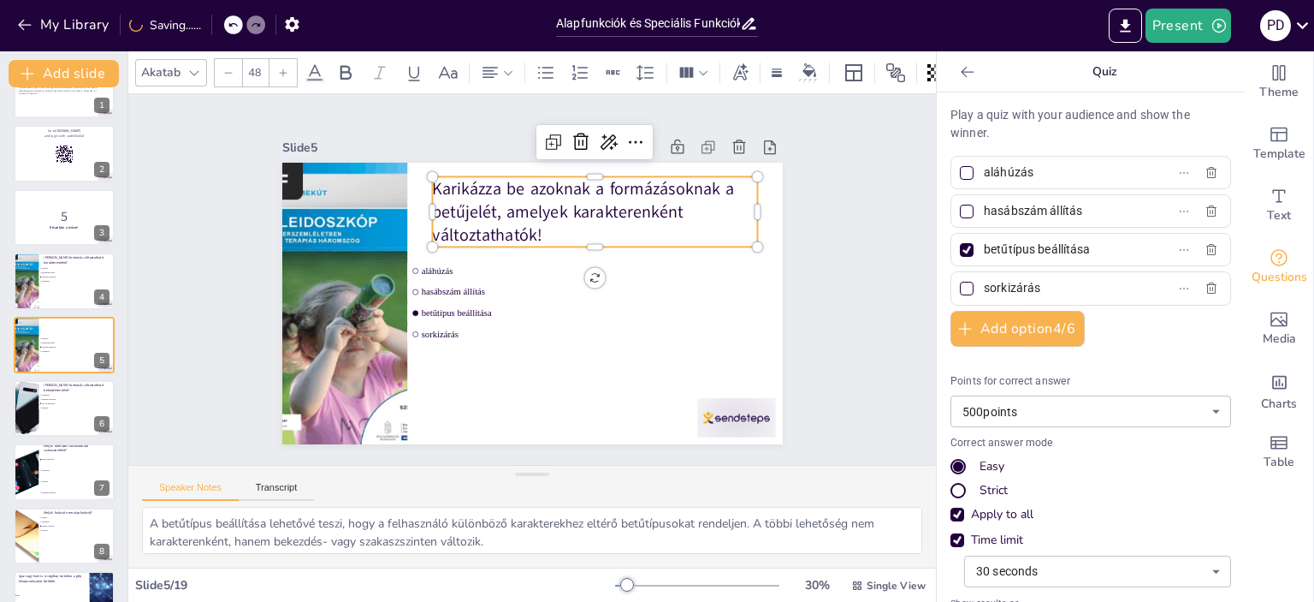
click at [511, 184] on p "Karikázza be azoknak a formázásoknak a betűjelét, amelyek karakterenként változ…" at bounding box center [622, 299] width 223 height 317
click at [565, 184] on p "Karikázza be azoknak a formázásoknak a betűjelét, amelyek karakterenként változ…" at bounding box center [600, 341] width 70 height 325
click at [489, 174] on p "Karikázza be azoknak a formázásoknak a betűjelét, amelyek karakterenként változ…" at bounding box center [624, 280] width 270 height 288
click at [560, 181] on p "Válassza ki azoknak a formázásoknak a betűjelét, amelyek karakterenként változt…" at bounding box center [624, 290] width 248 height 305
click at [674, 180] on p "Válassza ki azokat a formázásoknak a betűjelét, amelyek karakterenként változta…" at bounding box center [624, 280] width 270 height 288
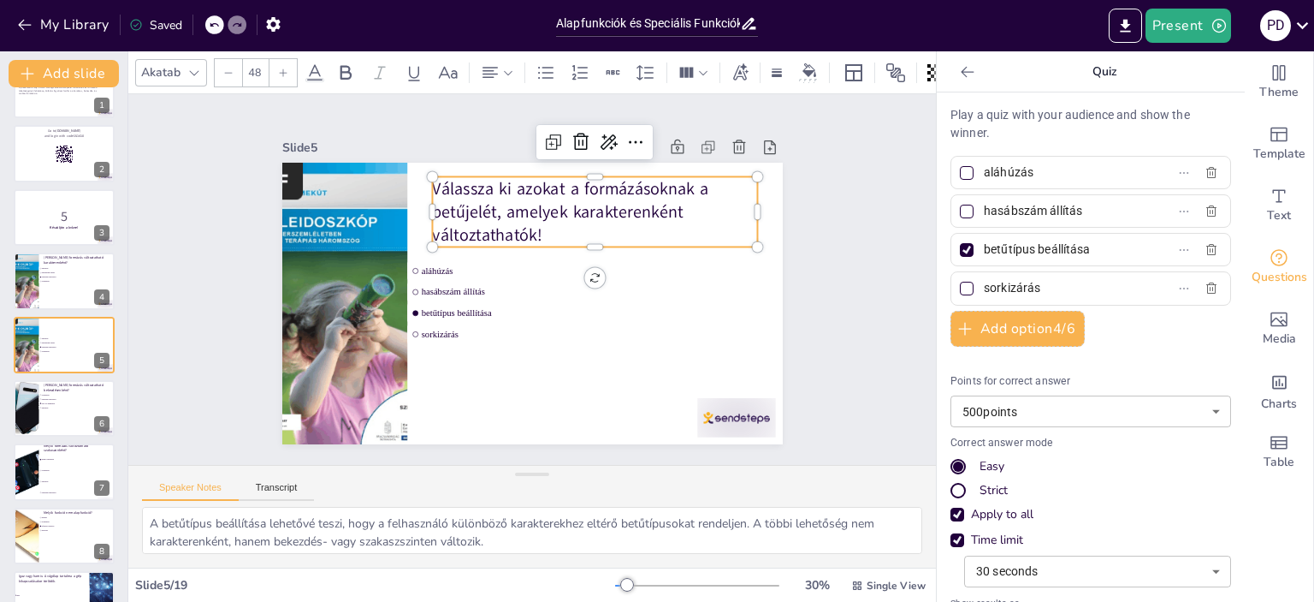
click at [661, 194] on p "Válassza ki azokat a formázásoknak a betűjelét, amelyek karakterenként változta…" at bounding box center [577, 359] width 167 height 331
click at [679, 181] on p "Válassza ki azokat a formázásoknak a betűjelét, amelyek karakterenként változta…" at bounding box center [620, 251] width 317 height 223
drag, startPoint x: 671, startPoint y: 179, endPoint x: 483, endPoint y: 206, distance: 189.4
click at [494, 206] on p "Válassza ki azokat a formázásokat a betűjelét, amelyek karakterenként változtat…" at bounding box center [577, 359] width 167 height 331
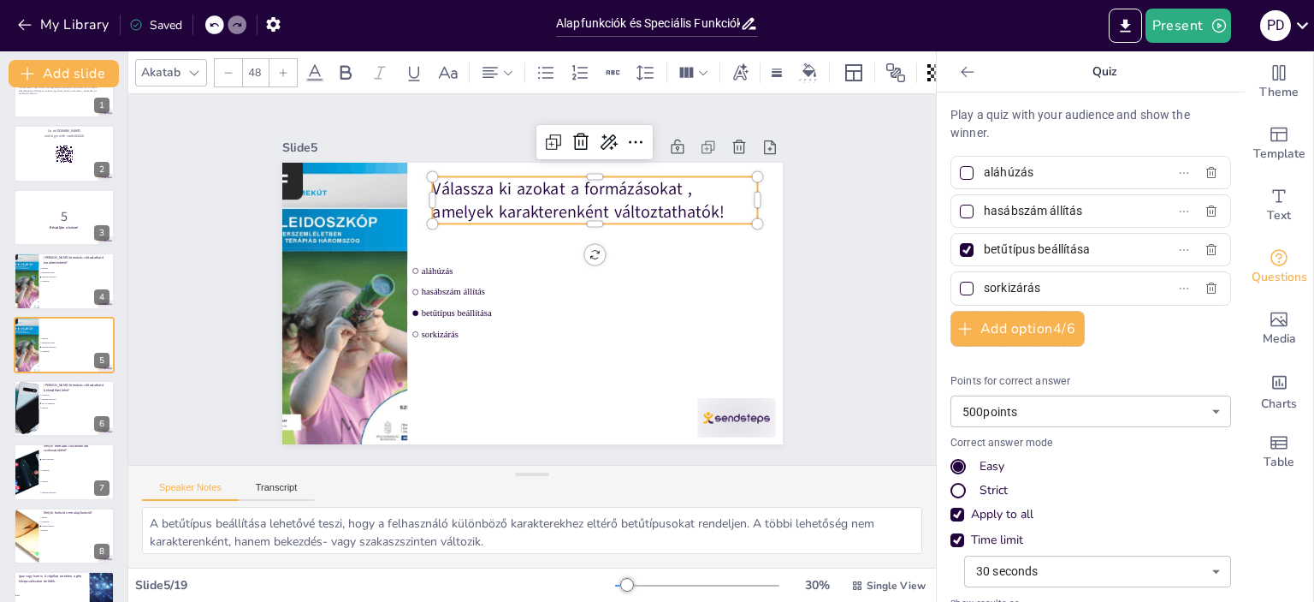
drag, startPoint x: 1070, startPoint y: 204, endPoint x: 969, endPoint y: 208, distance: 101.1
click at [977, 208] on span "hasábszám állítás" at bounding box center [1056, 211] width 159 height 25
click at [984, 208] on input "hasábszám állítás" at bounding box center [1063, 211] width 159 height 25
paste input "fejléc készíté"
drag, startPoint x: 1082, startPoint y: 248, endPoint x: 969, endPoint y: 242, distance: 113.1
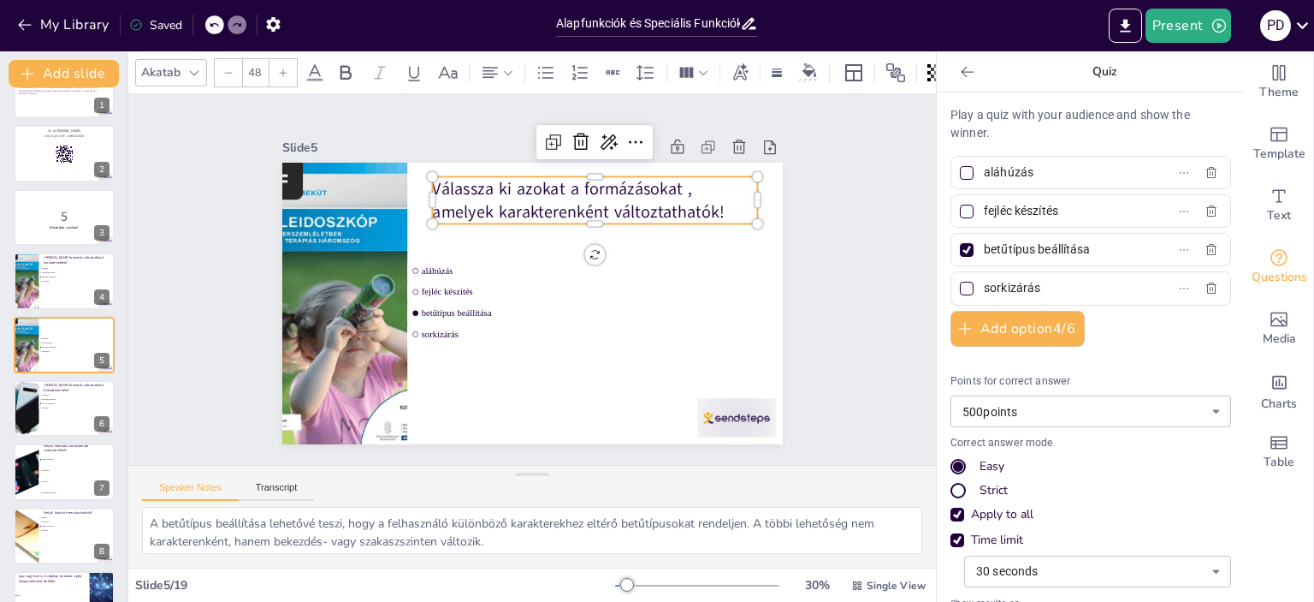
click at [977, 242] on span "betűtípus beállítása" at bounding box center [1056, 249] width 159 height 25
click at [984, 242] on input "betűtípus beállítása" at bounding box center [1063, 249] width 159 height 25
paste input "hasábszám állítás"
click at [963, 246] on div at bounding box center [967, 250] width 9 height 9
click at [984, 246] on input "hasábszám állítás" at bounding box center [1063, 249] width 159 height 25
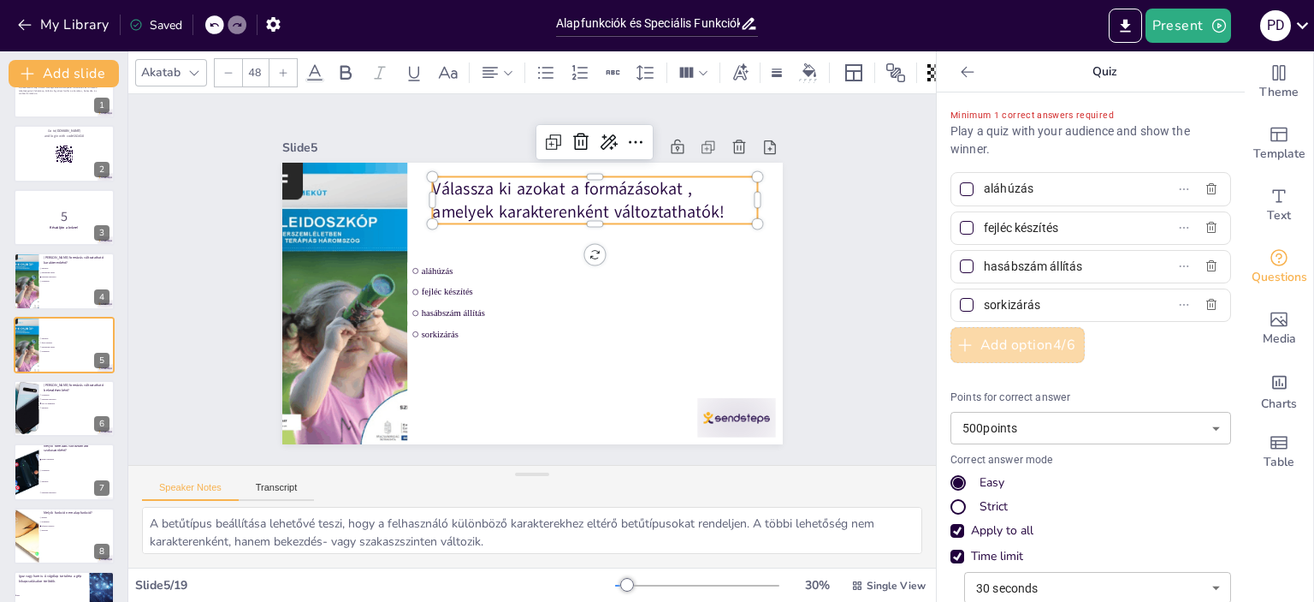
click at [996, 345] on button "Add option 4 / 6" at bounding box center [1018, 345] width 134 height 36
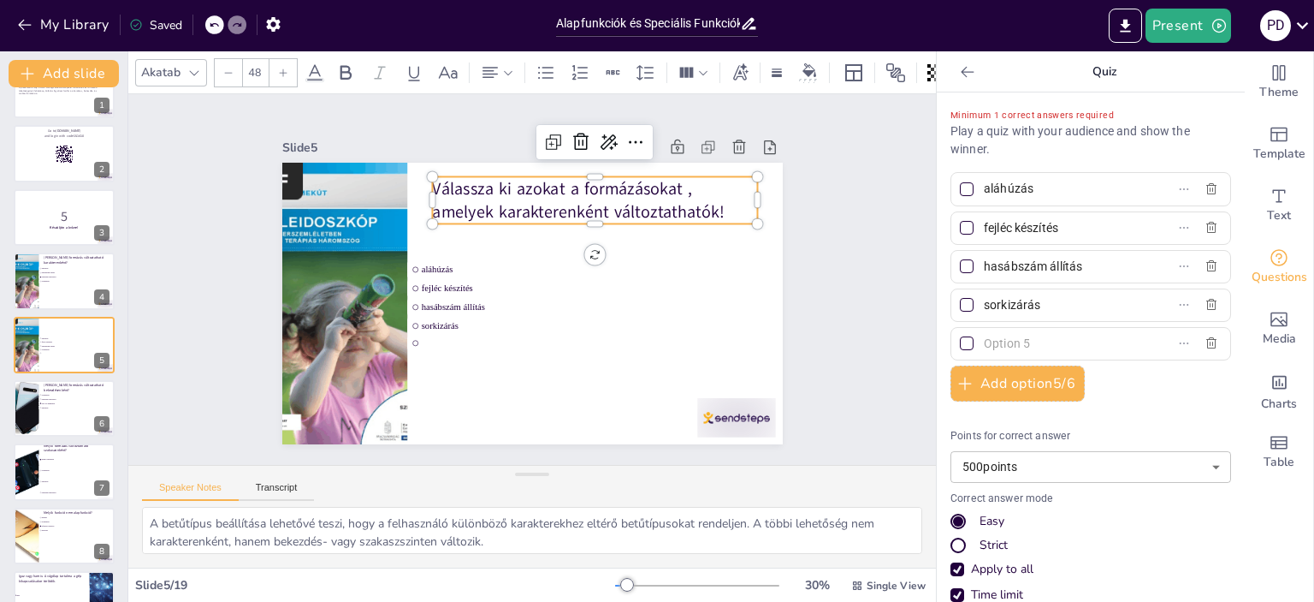
drag, startPoint x: 1018, startPoint y: 343, endPoint x: 999, endPoint y: 342, distance: 18.8
click at [999, 342] on input "text" at bounding box center [1063, 343] width 159 height 25
paste input "betűtípus beállítása"
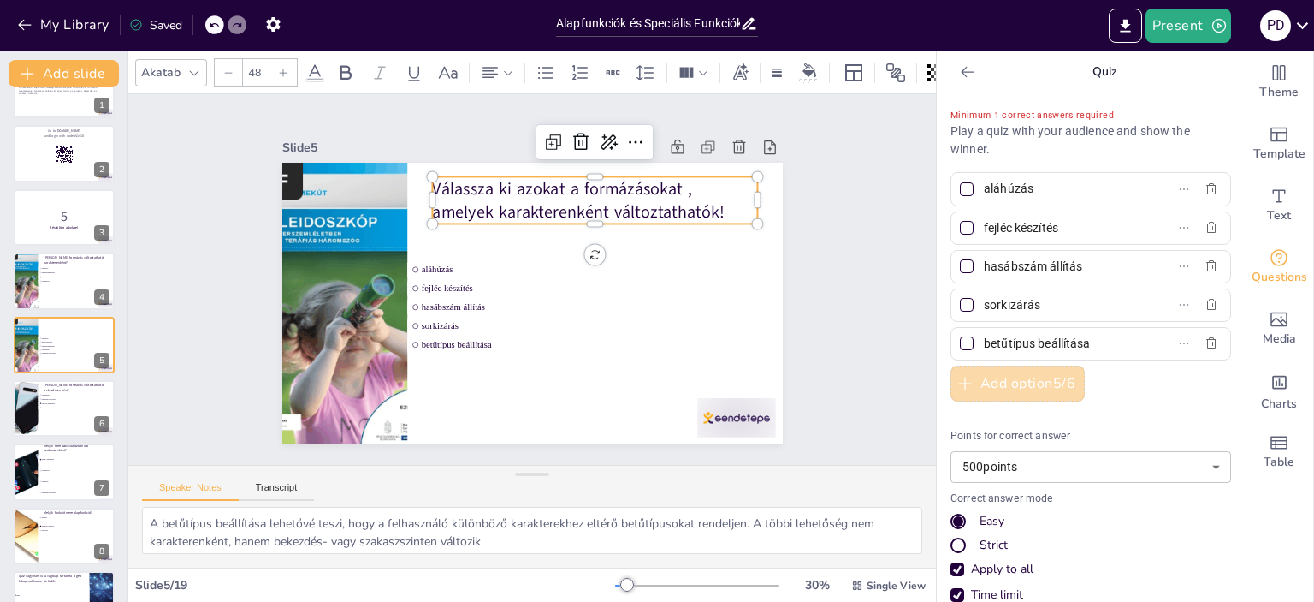
click at [1004, 376] on button "Add option 5 / 6" at bounding box center [1018, 383] width 134 height 36
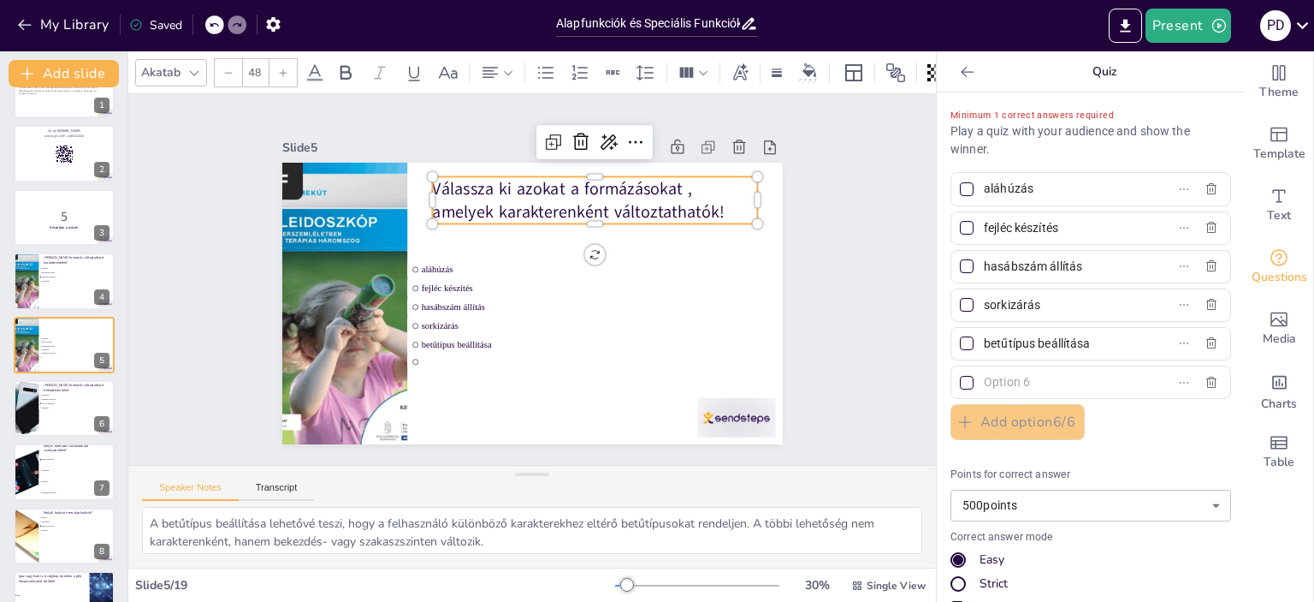
click at [988, 381] on input "text" at bounding box center [1063, 382] width 159 height 25
paste input "betűtávolság állítása"
click at [963, 188] on div at bounding box center [967, 189] width 9 height 9
click at [984, 188] on input "aláhúzás" at bounding box center [1063, 188] width 159 height 25
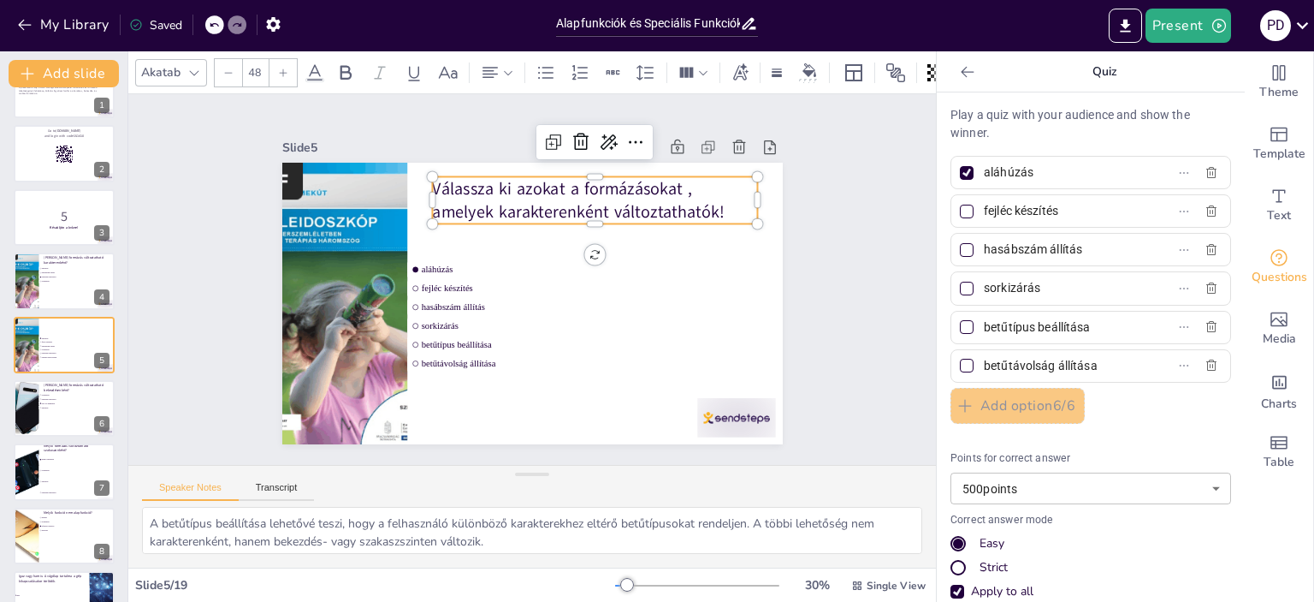
click at [960, 323] on div at bounding box center [967, 327] width 14 height 14
click at [984, 323] on input "betűtípus beállítása" at bounding box center [1063, 327] width 159 height 25
click at [960, 359] on div at bounding box center [967, 366] width 14 height 14
click at [984, 359] on input "betűtávolság állítása" at bounding box center [1063, 365] width 159 height 25
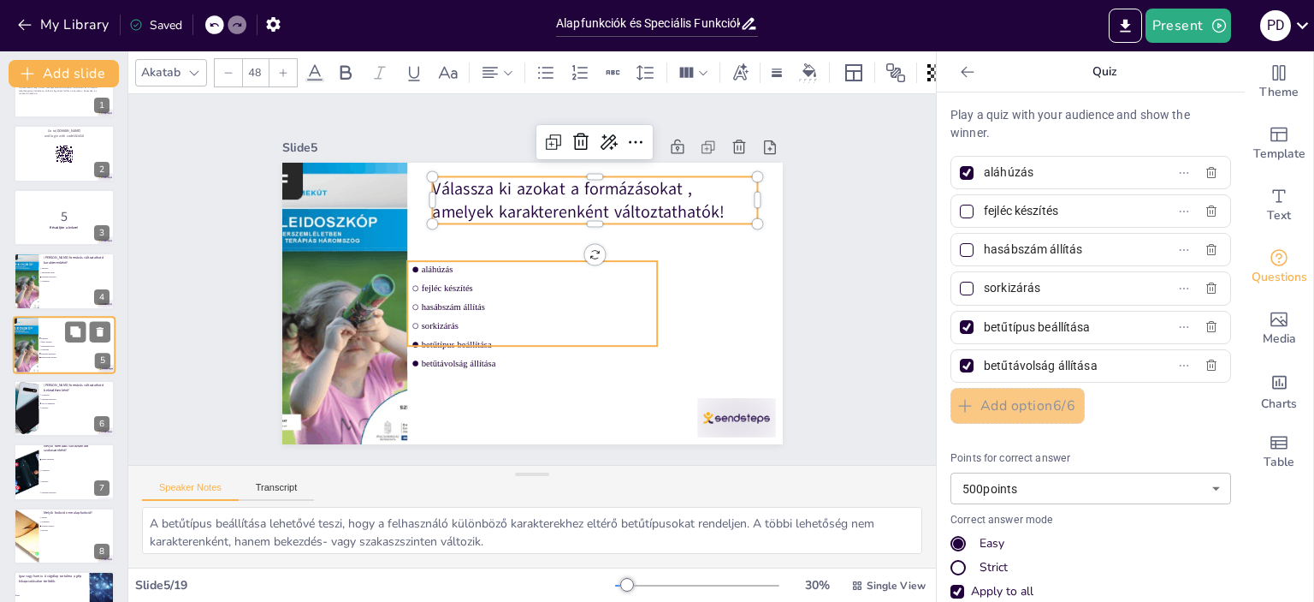
click at [46, 338] on li "aláhúzás" at bounding box center [64, 337] width 51 height 3
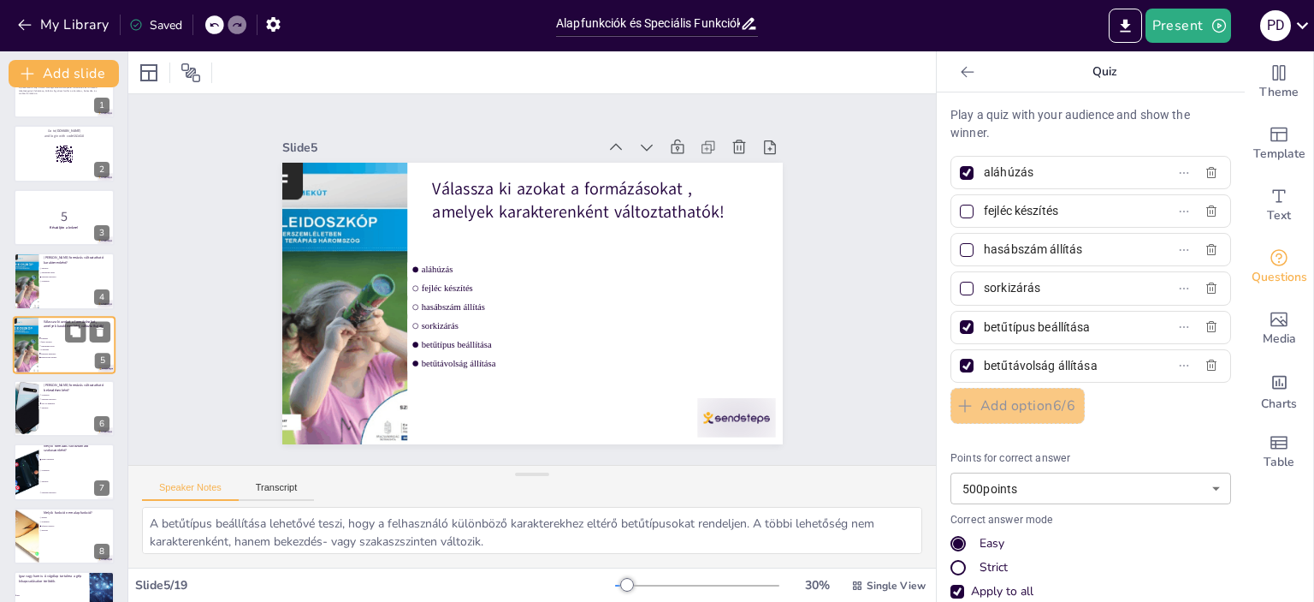
click at [48, 338] on ul "aláhúzás fejléc készítés hasábszám állítás sorkizárás betűtípus beállítása betű…" at bounding box center [64, 344] width 51 height 17
click at [85, 270] on button at bounding box center [75, 268] width 21 height 21
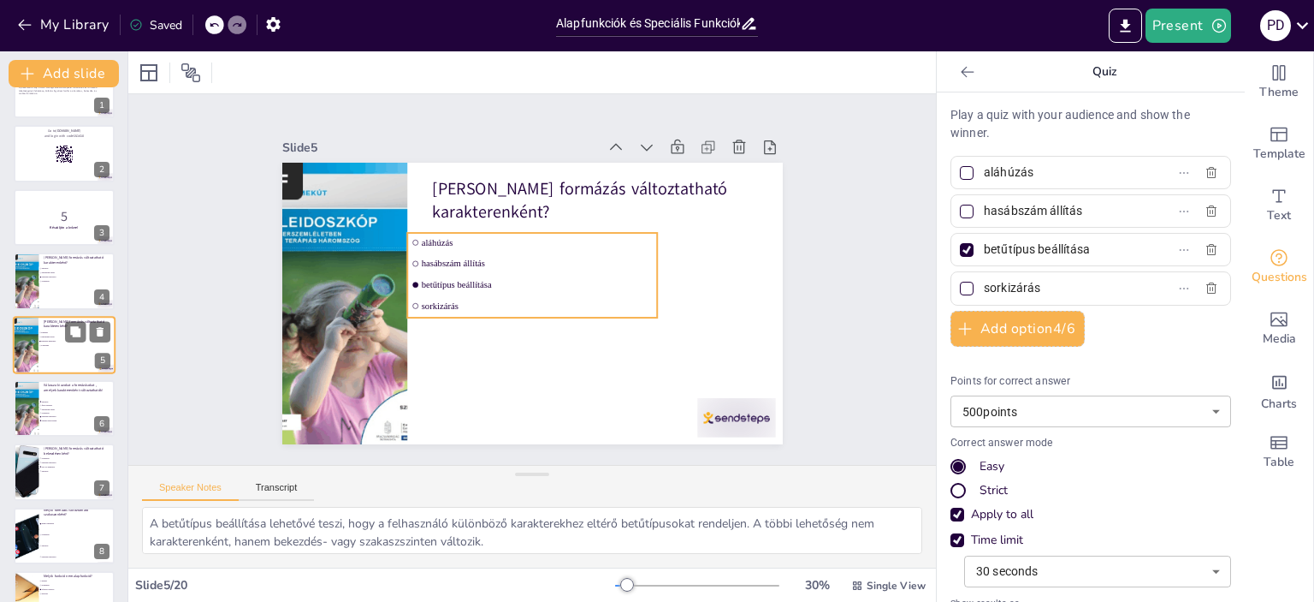
click at [62, 332] on li "aláhúzás" at bounding box center [64, 332] width 51 height 4
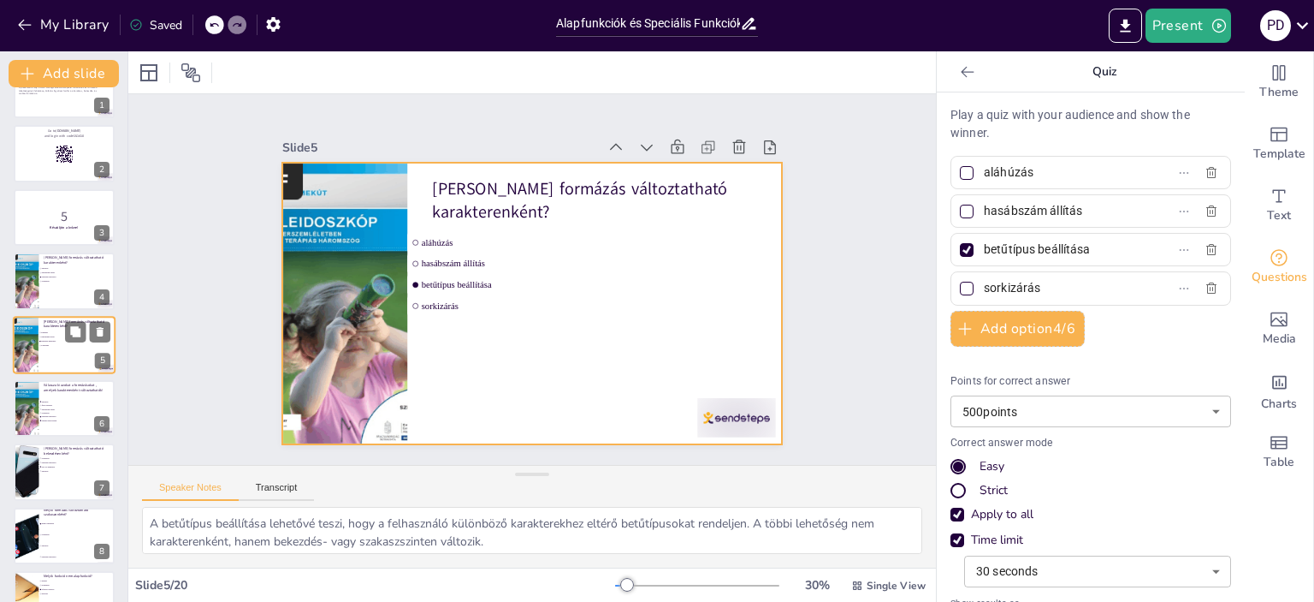
click at [55, 349] on div at bounding box center [64, 345] width 103 height 58
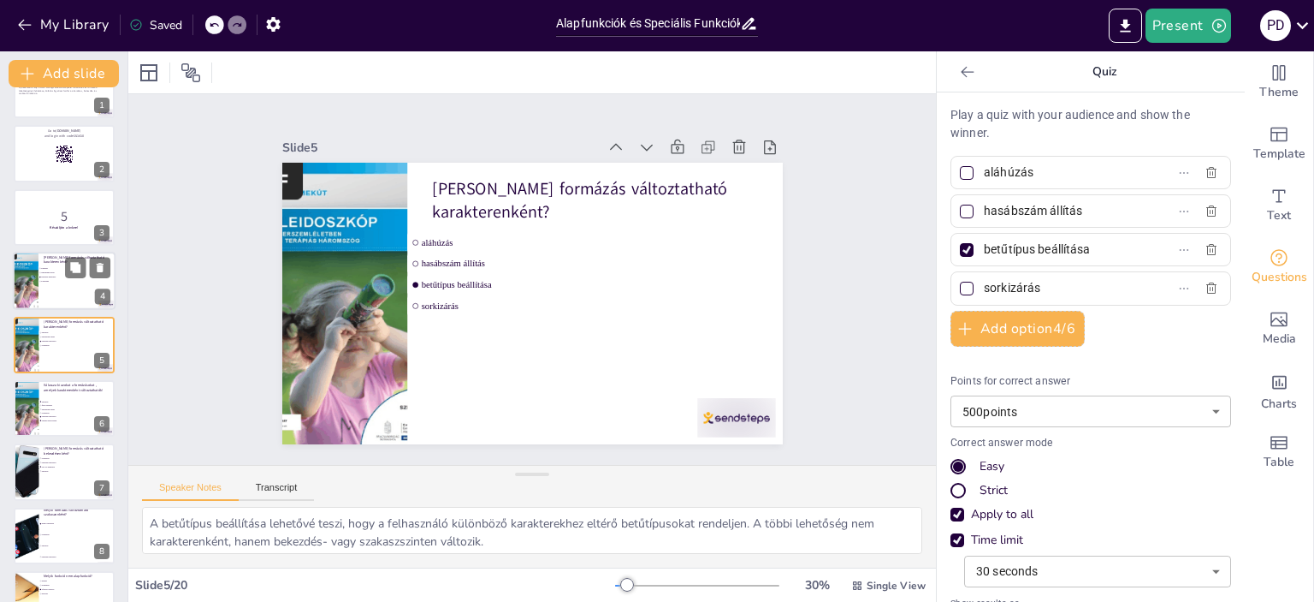
click at [62, 267] on span "aláhúzás" at bounding box center [65, 268] width 48 height 3
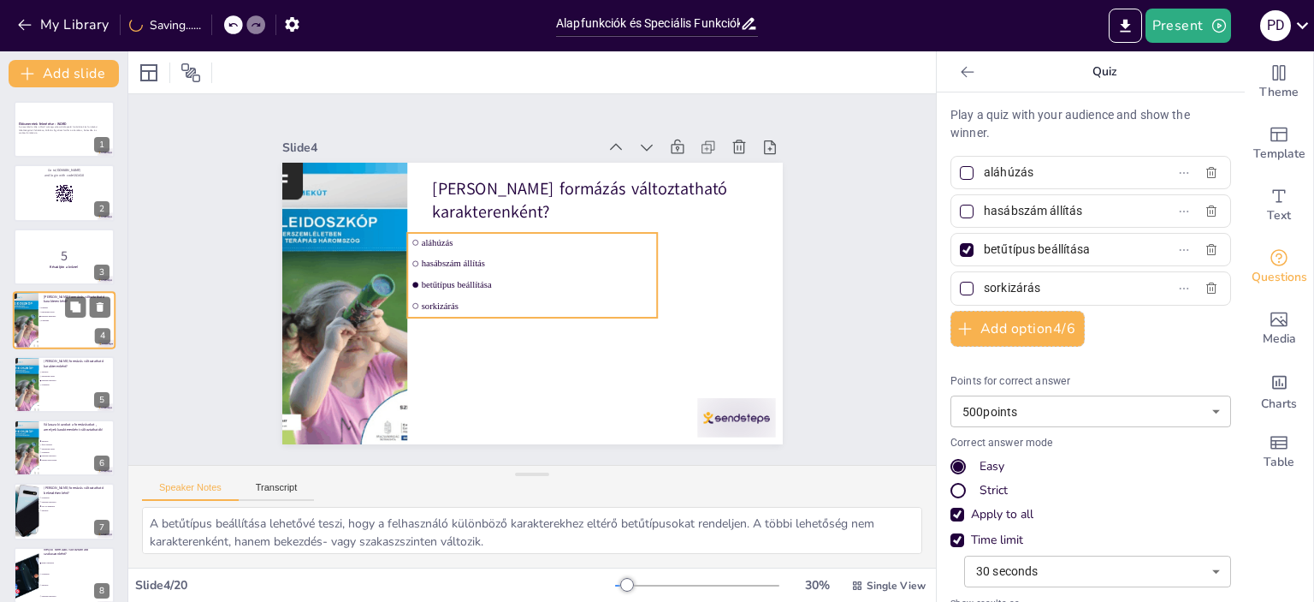
click at [61, 306] on span "aláhúzás" at bounding box center [65, 307] width 48 height 3
click at [52, 315] on li "betűtípus beállítása" at bounding box center [64, 317] width 51 height 4
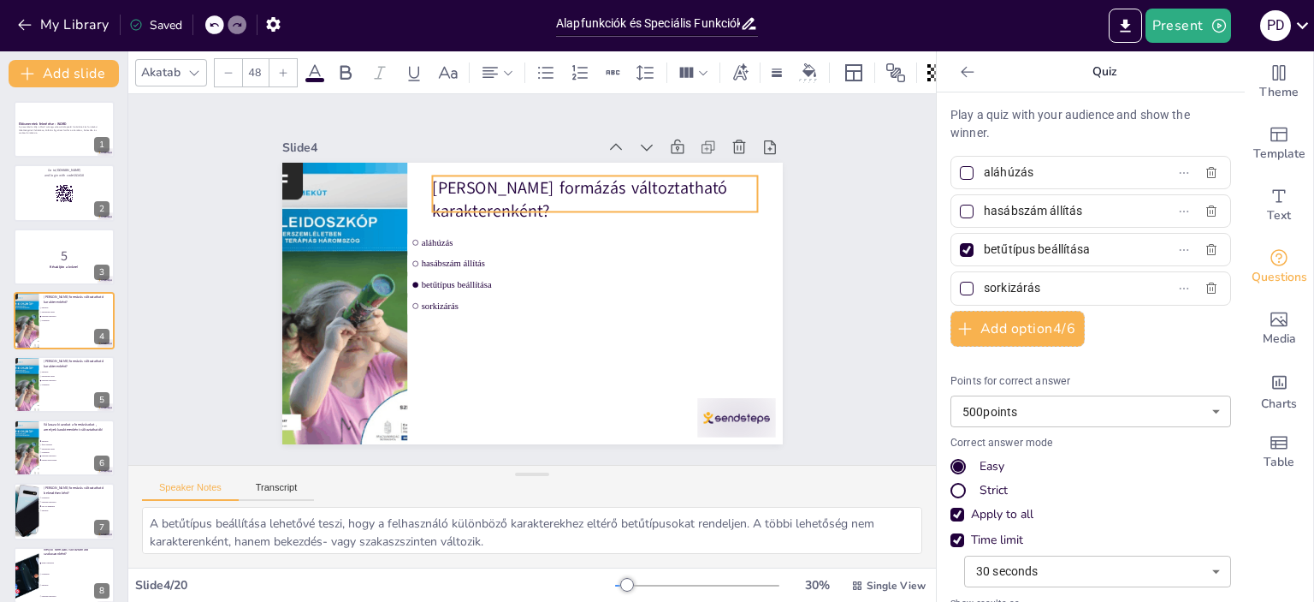
click at [474, 194] on p "[PERSON_NAME] formázás változtatható karakterenként?" at bounding box center [626, 240] width 305 height 203
click at [572, 186] on p "[PERSON_NAME] formázás változtatható karakterenként?" at bounding box center [615, 222] width 323 height 145
click at [581, 199] on p "[PERSON_NAME] formázás változtatható karakterenként?" at bounding box center [622, 231] width 316 height 175
drag, startPoint x: 581, startPoint y: 205, endPoint x: 582, endPoint y: 214, distance: 9.5
click at [582, 214] on div "[PERSON_NAME] formázás változtatható karakterenként? aláhúzás hasábszám állítás…" at bounding box center [520, 300] width 574 height 494
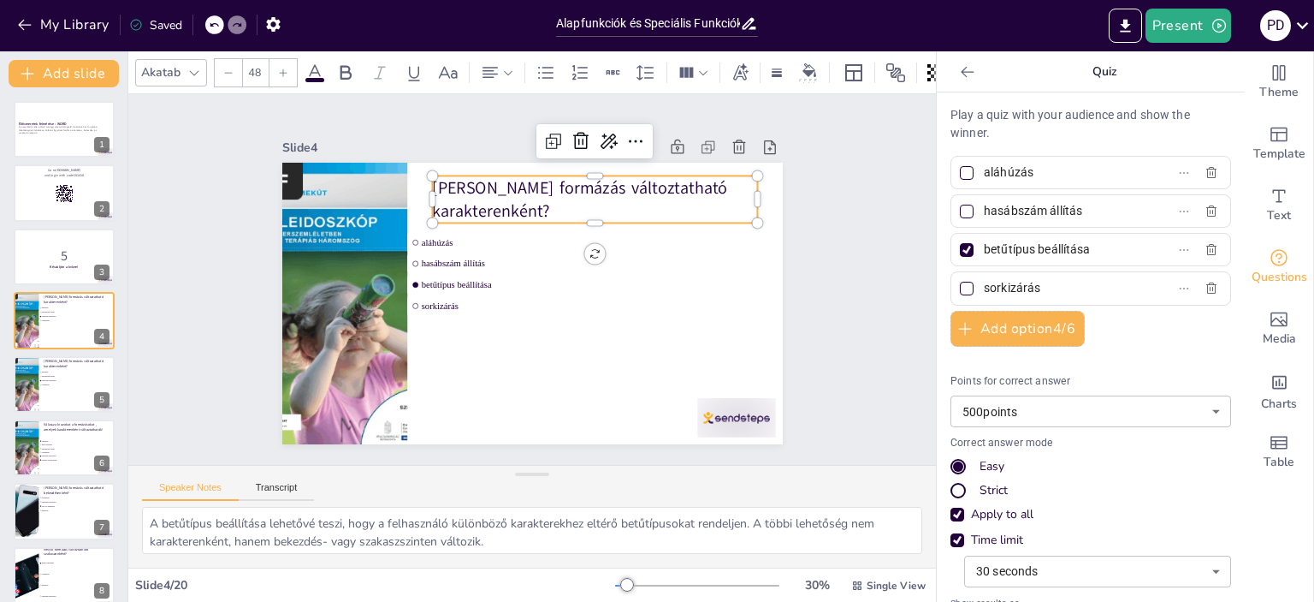
click at [558, 207] on p "[PERSON_NAME] formázás változtatható karakterenként?" at bounding box center [629, 251] width 291 height 229
click at [547, 267] on p "[PERSON_NAME] formázás változtatható karakterenként?" at bounding box center [530, 381] width 291 height 229
click at [547, 201] on p "[PERSON_NAME] formázás változtatható karakterenként?" at bounding box center [633, 281] width 229 height 291
click at [537, 194] on p "[PERSON_NAME] formázás változtatható karakterenként?" at bounding box center [632, 291] width 203 height 305
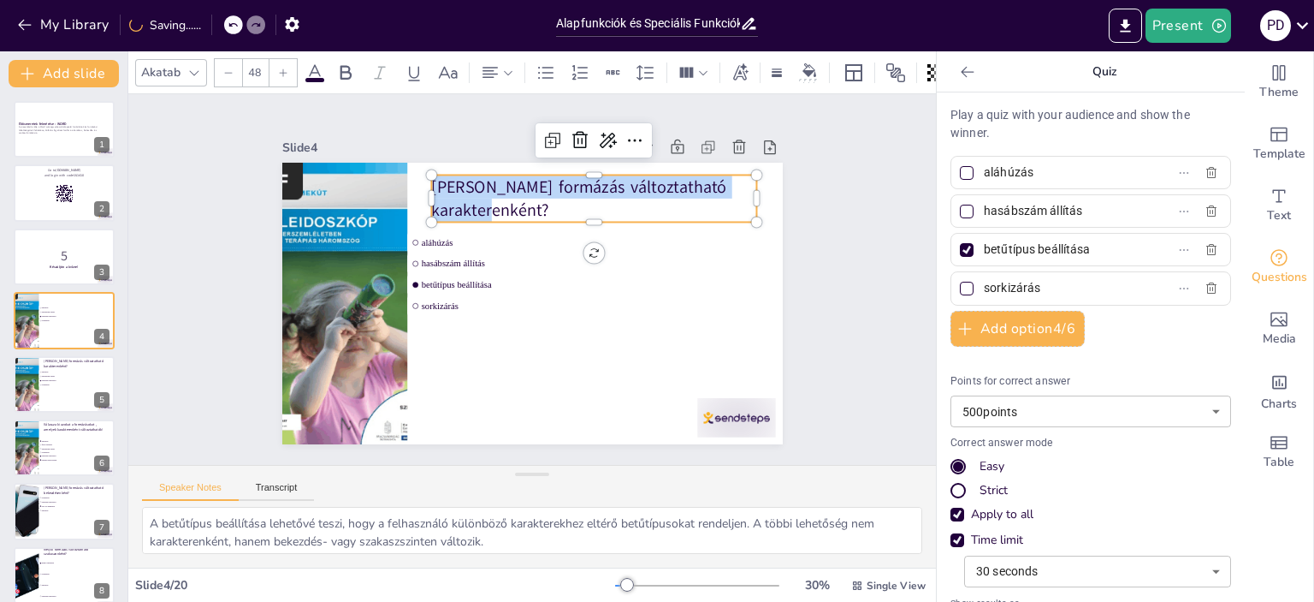
drag, startPoint x: 537, startPoint y: 195, endPoint x: 414, endPoint y: 170, distance: 125.7
click at [414, 170] on div "aláhúzás hasábszám állítás betűtípus beállítása sorkizárás Melyik formázás vált…" at bounding box center [523, 257] width 572 height 460
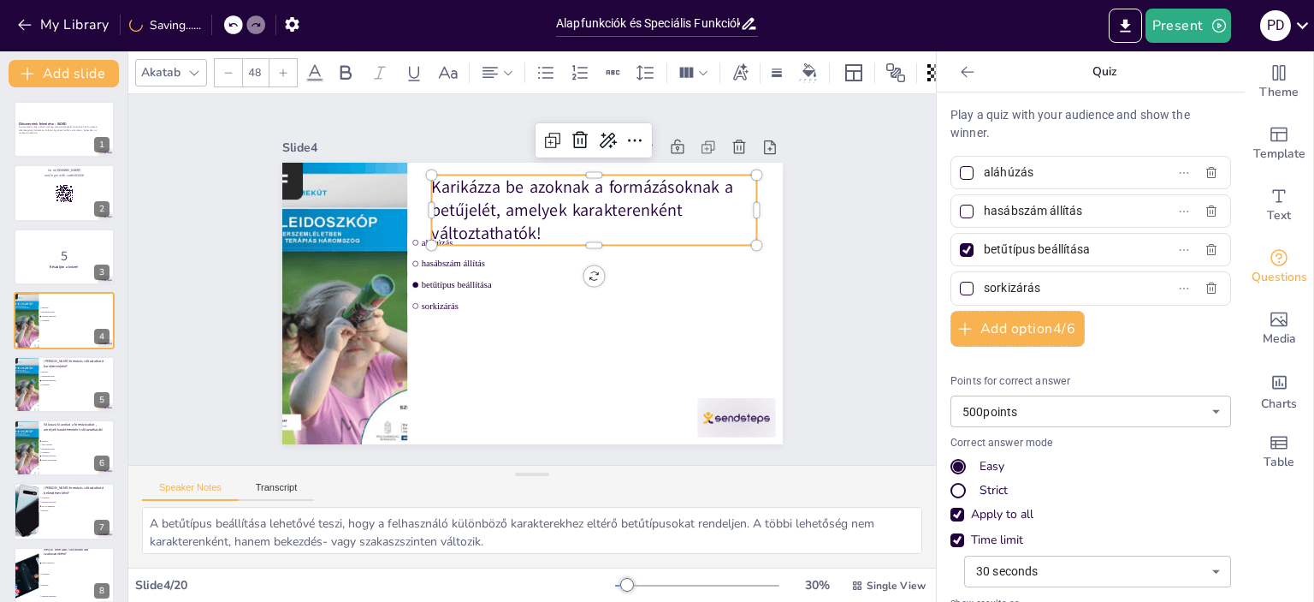
click at [556, 180] on p "Karikázza be azoknak a formázásoknak a betűjelét, amelyek karakterenként változ…" at bounding box center [608, 333] width 104 height 331
click at [471, 180] on p "Karikázza be azoknak a formázásoknak a betűjelét, amelyek karakterenként változ…" at bounding box center [623, 259] width 305 height 248
click at [561, 181] on p "Válassza ki azoknak a formázásoknak a betűjelét, amelyek karakterenként változt…" at bounding box center [607, 225] width 333 height 136
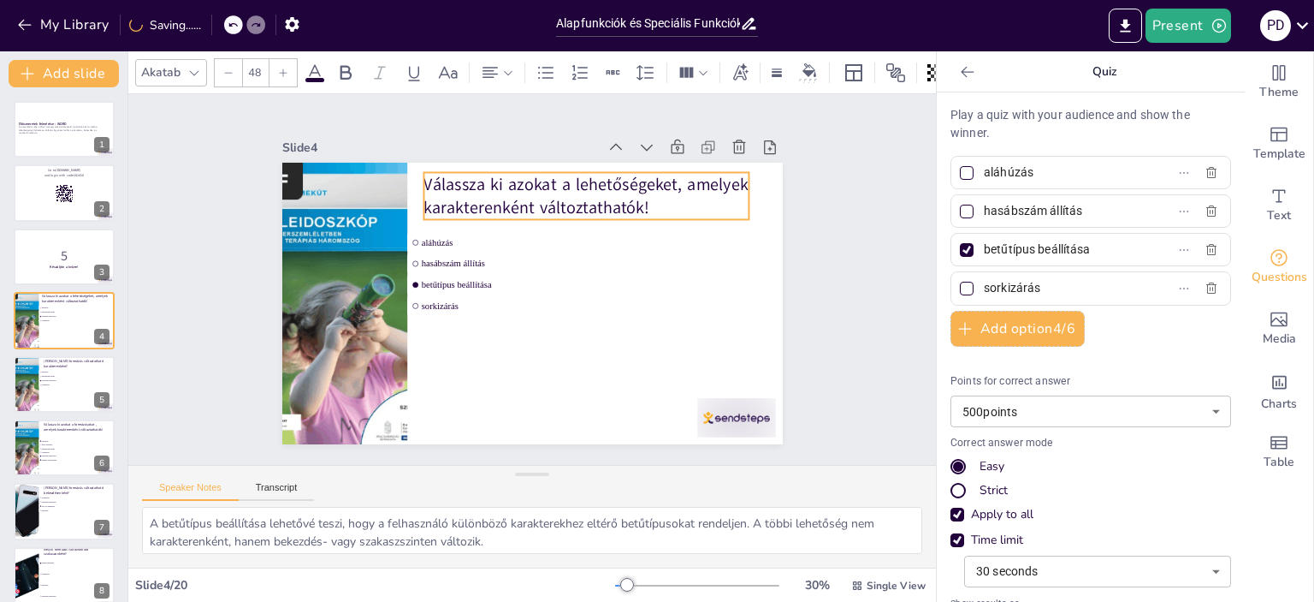
click at [643, 303] on p "Válassza ki azokat a lehetőségeket, amelyek karakterenként változtathatók!" at bounding box center [506, 375] width 323 height 145
click at [504, 171] on p "Válassza ki azokat a lehetőségeket, amelyek karakterenként változtathatók!" at bounding box center [630, 263] width 252 height 273
click at [546, 186] on p "Válassza ki azokat a lehetőségeket, amelyek karakterenként változtathatók!" at bounding box center [602, 350] width 113 height 328
click at [438, 179] on p "Válassza ki azokat a lehetőségeket, amelyek karakterenként változtathatók!" at bounding box center [602, 208] width 328 height 113
drag, startPoint x: 416, startPoint y: 173, endPoint x: 624, endPoint y: 202, distance: 210.0
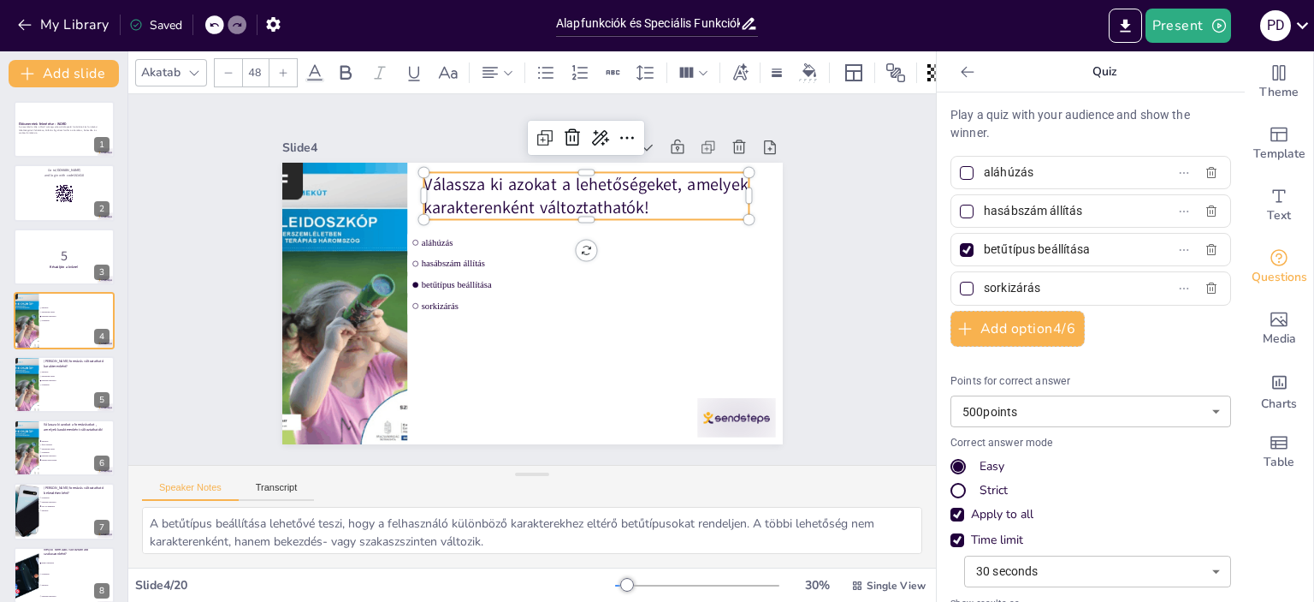
click at [624, 202] on p "Válassza ki azokat a lehetőségeket, amelyek karakterenként változtathatók!" at bounding box center [630, 295] width 175 height 317
click at [639, 202] on p "Válassza ki azokat a lehetőségeket, amelyek karakterenként változtathatók!" at bounding box center [616, 225] width 316 height 175
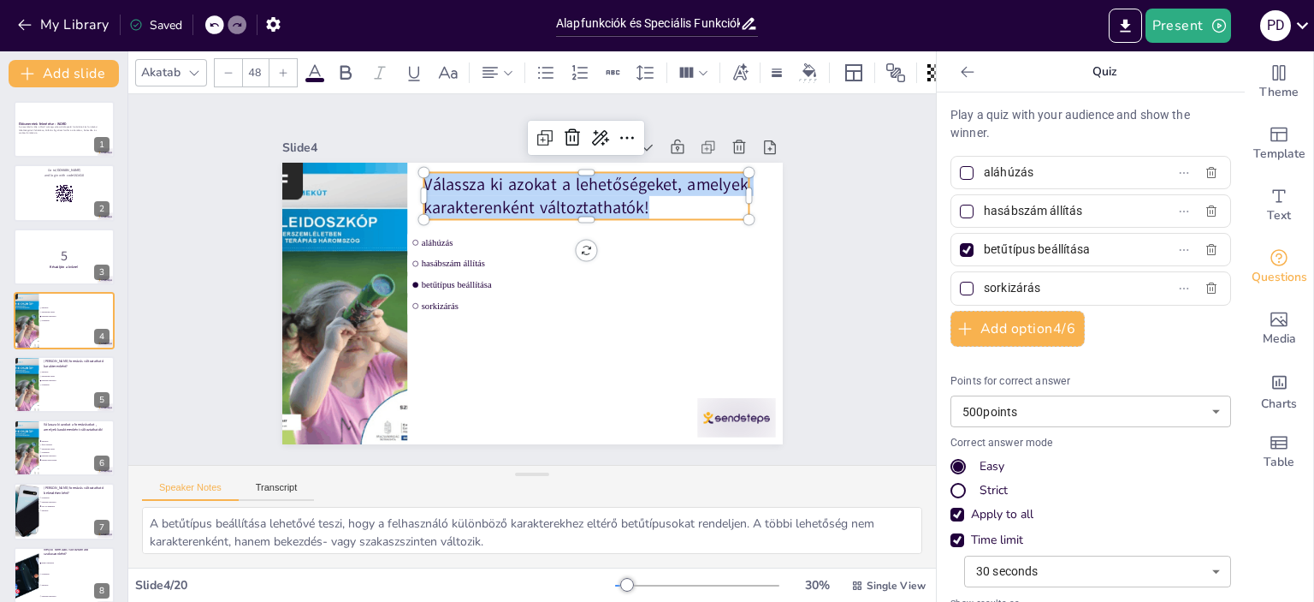
drag, startPoint x: 639, startPoint y: 202, endPoint x: 412, endPoint y: 182, distance: 228.5
click at [492, 182] on p "Válassza ki azokat a lehetőségeket, amelyek karakterenként változtathatók!" at bounding box center [628, 253] width 273 height 252
copy p "Válassza ki azokat a lehetőségeket, amelyek karakterenként változtathatók!"
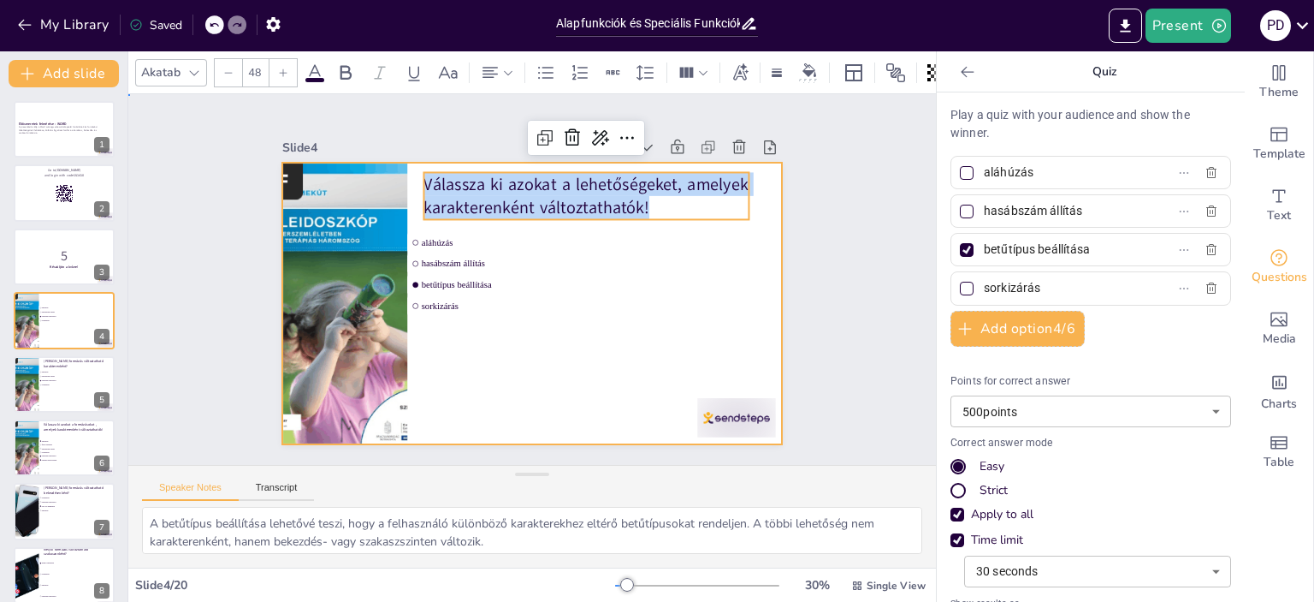
click at [545, 374] on div at bounding box center [542, 301] width 572 height 460
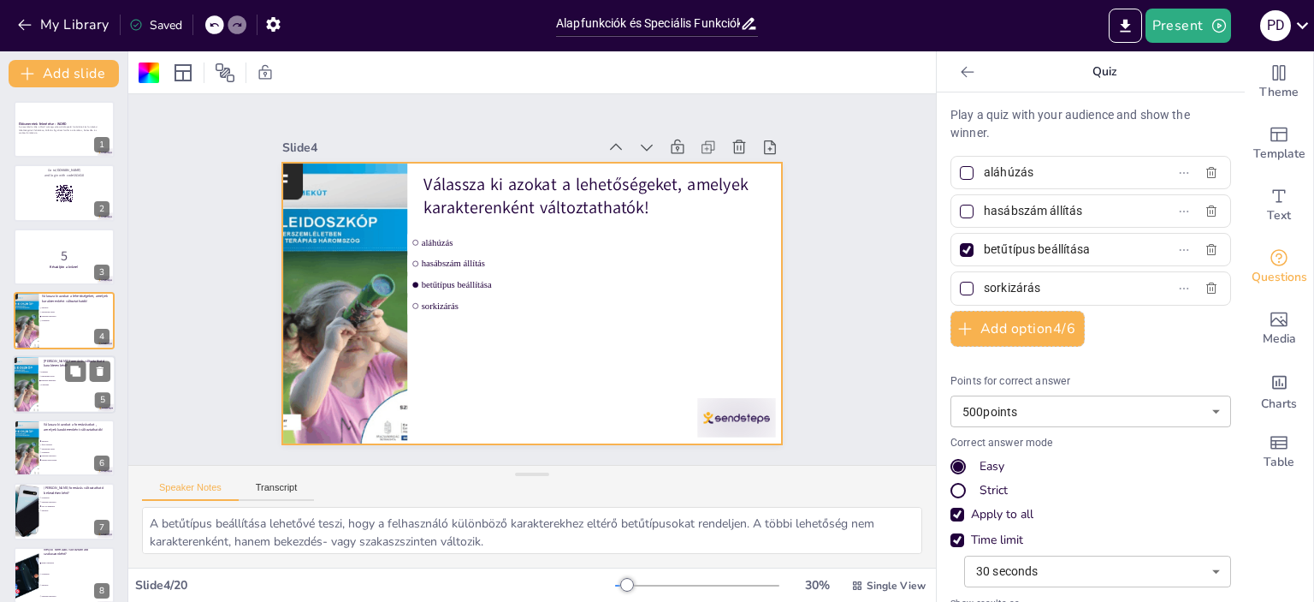
click at [63, 371] on span "aláhúzás" at bounding box center [65, 372] width 48 height 3
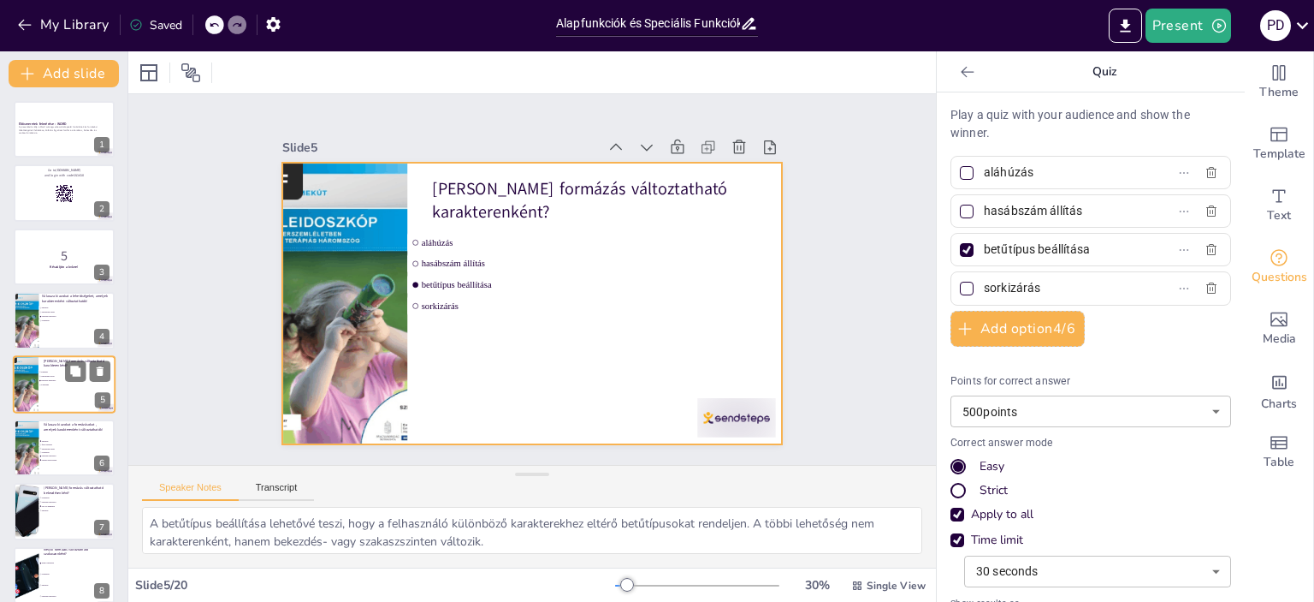
scroll to position [39, 0]
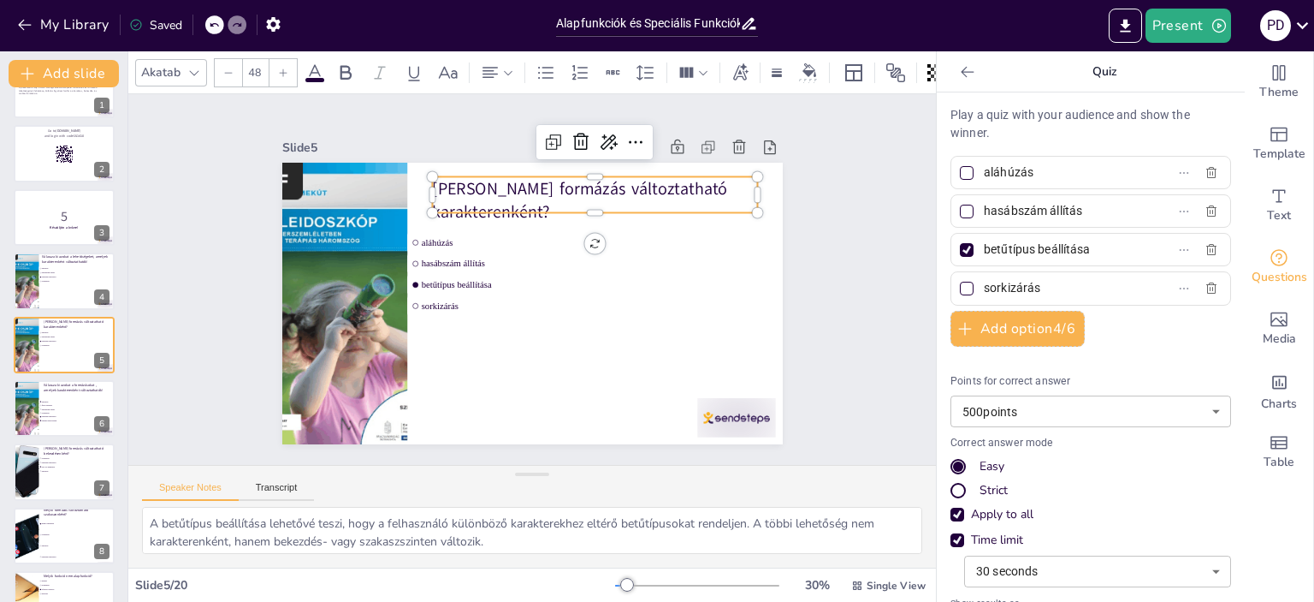
click at [485, 193] on p "[PERSON_NAME] formázás változtatható karakterenként?" at bounding box center [577, 189] width 328 height 114
click at [535, 193] on p "[PERSON_NAME] formázás változtatható karakterenként?" at bounding box center [615, 223] width 323 height 145
click at [535, 193] on p "[PERSON_NAME] formázás változtatható karakterenként?" at bounding box center [625, 241] width 305 height 203
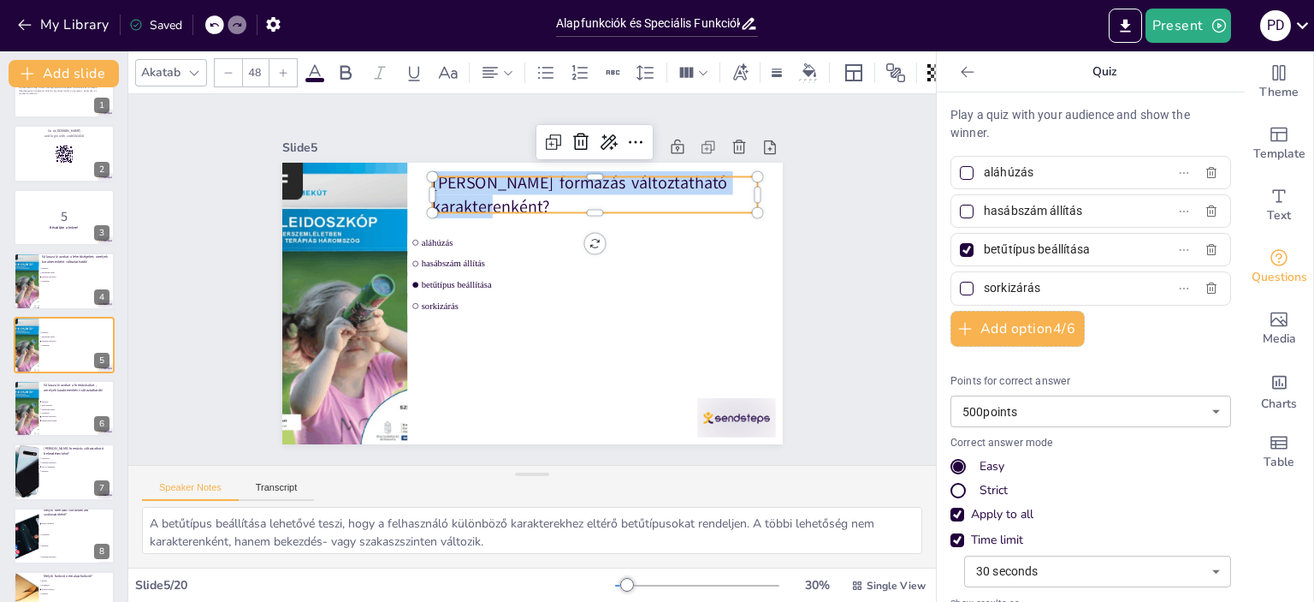
drag, startPoint x: 539, startPoint y: 196, endPoint x: 417, endPoint y: 183, distance: 123.0
click at [417, 183] on div "aláhúzás hasábszám állítás betűtípus beállítása sorkizárás Melyik formázás vált…" at bounding box center [527, 302] width 548 height 379
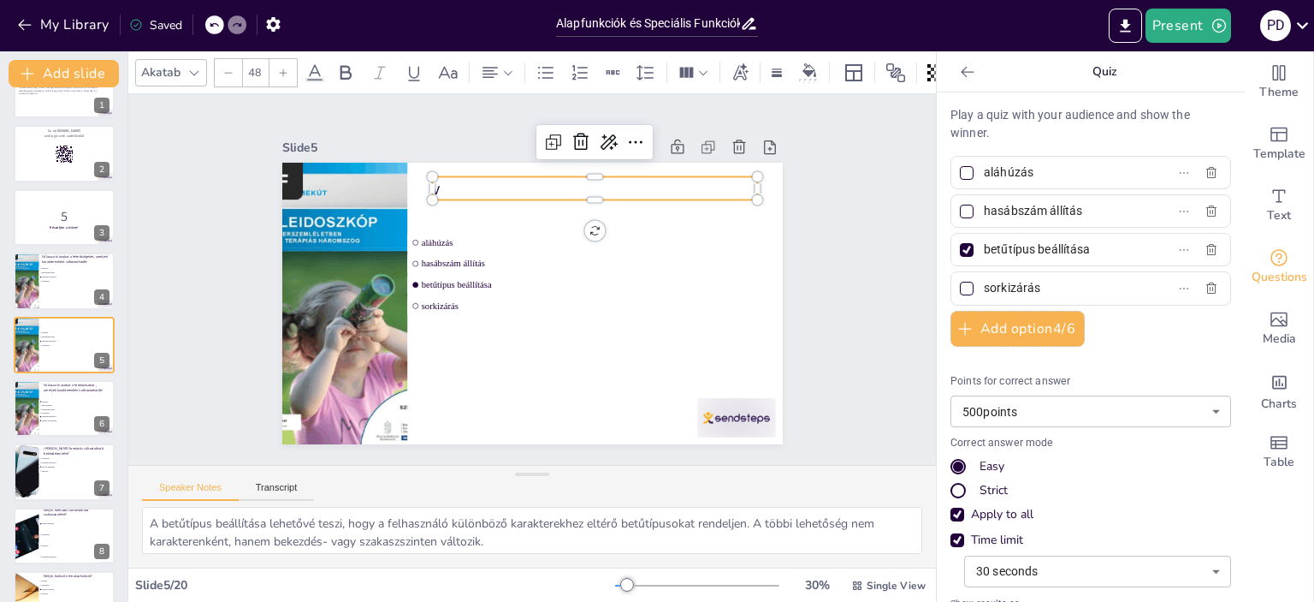
click at [537, 184] on p "v" at bounding box center [642, 276] width 210 height 277
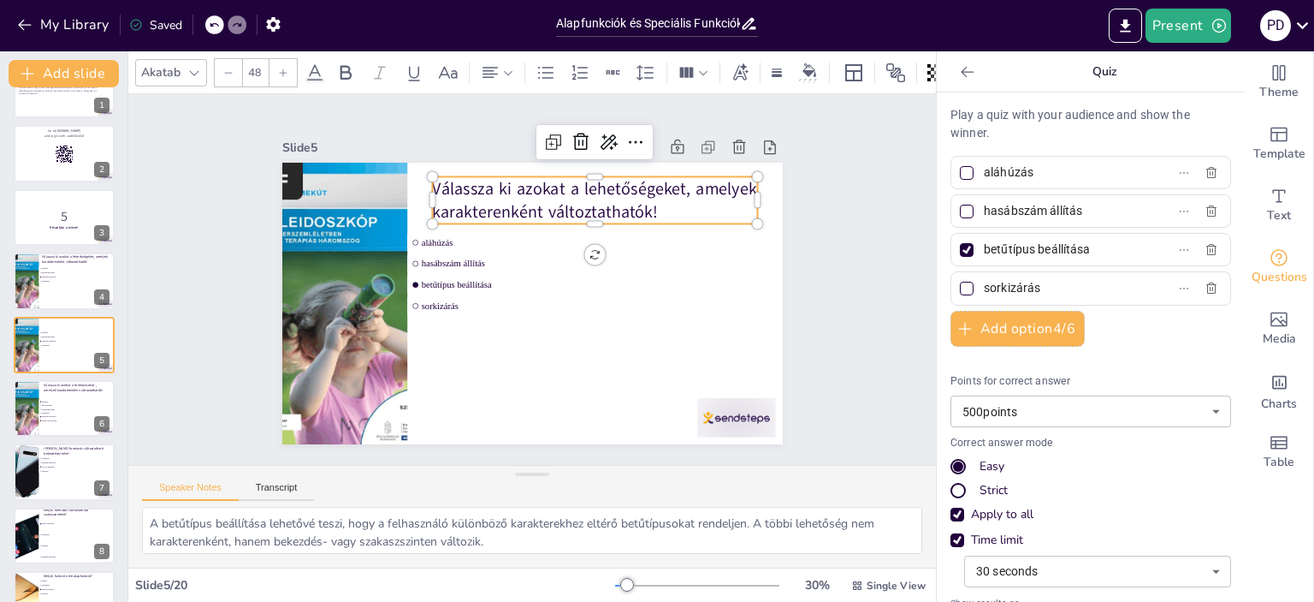
click at [473, 205] on p "Válassza ki azokat a lehetőségeket, amelyek karakterenként változtathatók!" at bounding box center [625, 241] width 305 height 203
click at [455, 205] on p "Válassza ki azokat a lehetőségeket, amelyek karakterenként változtathatók!" at bounding box center [610, 214] width 328 height 113
click at [552, 202] on p "Válassza ki azokat a lehetőségeket, amelyek bekezdésként változtathatók!" at bounding box center [632, 293] width 203 height 305
click at [553, 203] on p "Válassza ki azokat a lehetőségeket, amelyek bekezdésként változtathatók!" at bounding box center [610, 215] width 328 height 114
click at [36, 280] on div at bounding box center [25, 281] width 44 height 58
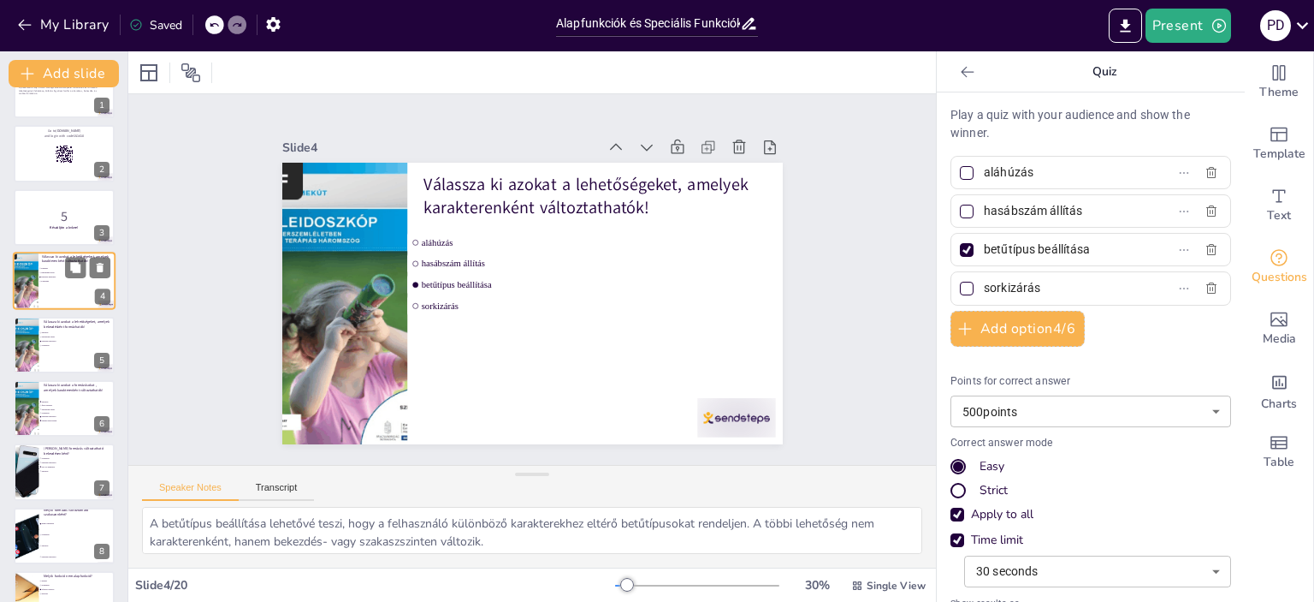
scroll to position [0, 0]
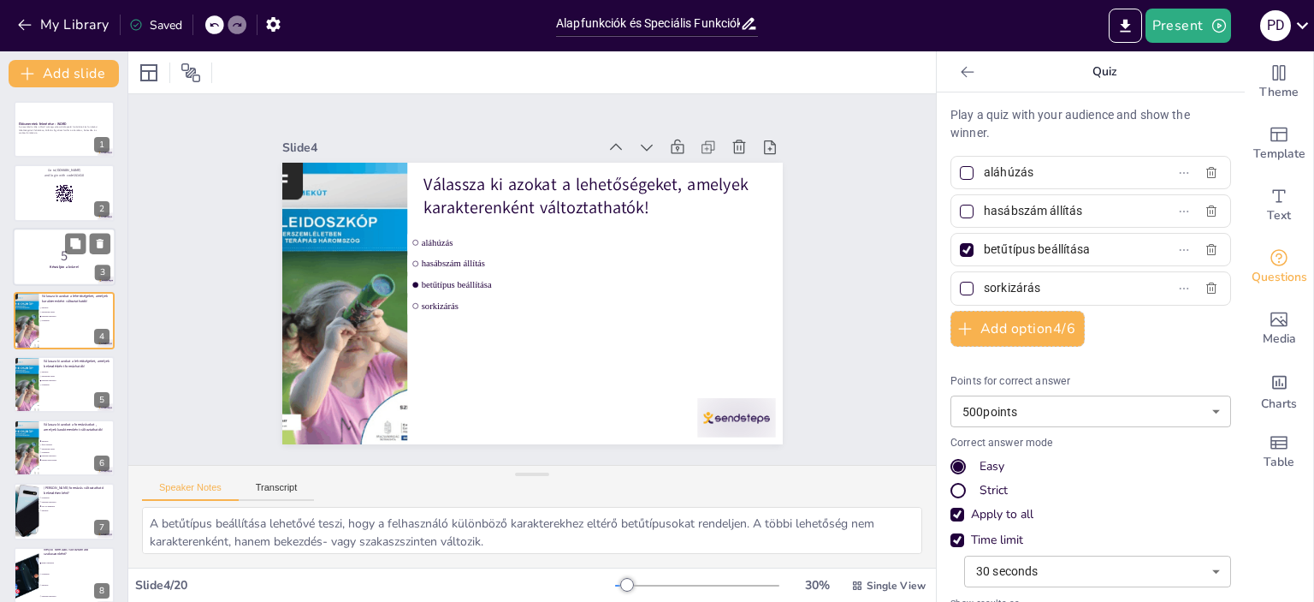
click at [37, 280] on div at bounding box center [64, 257] width 103 height 58
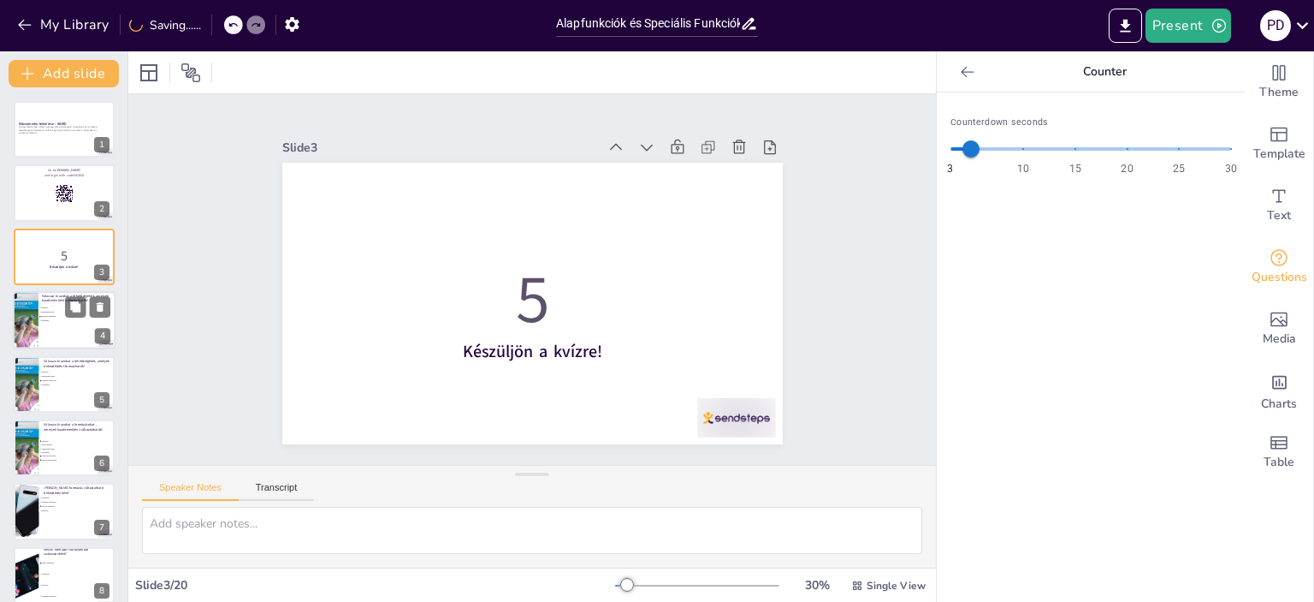
click at [44, 316] on span "betűtípus beállítása" at bounding box center [65, 317] width 48 height 3
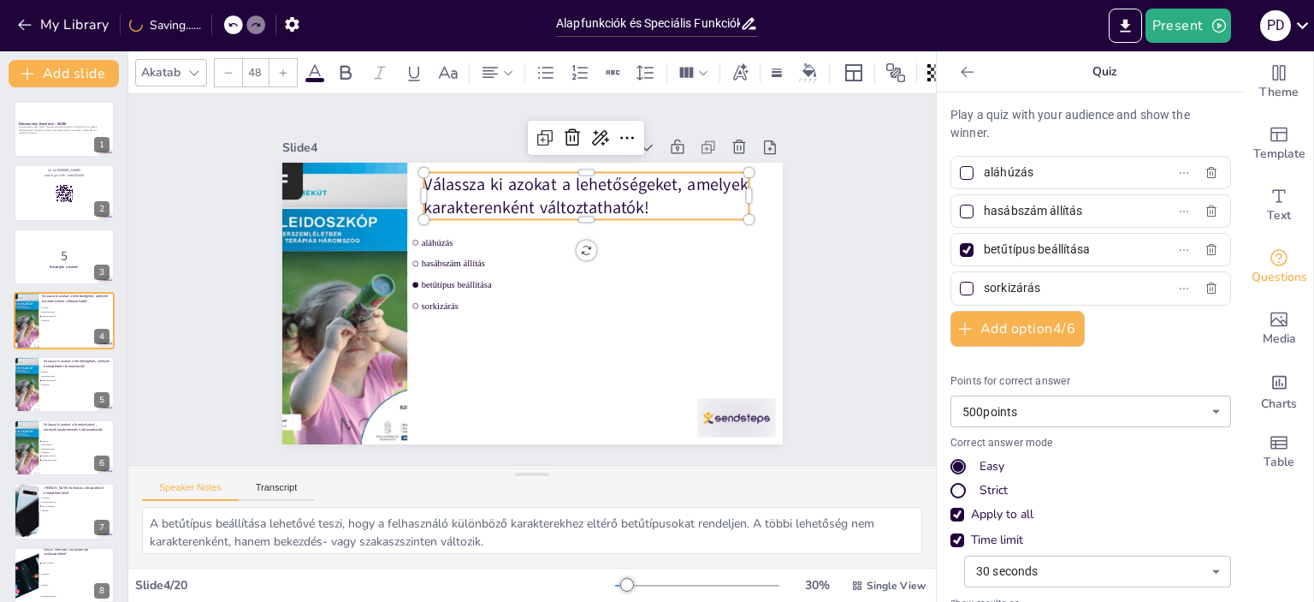
click at [564, 203] on p "Válassza ki azokat a lehetőségeket, amelyek karakterenként változtathatók!" at bounding box center [609, 216] width 323 height 145
click at [561, 199] on p "Válassza ki azokat a lehetőségeket, amelyek karakterenként változtathatók!" at bounding box center [616, 225] width 317 height 175
click at [561, 199] on p "Válassza ki azokat a lehetőségeket, amelyek karakterenként változtathatók!" at bounding box center [594, 202] width 329 height 80
click at [44, 371] on span "aláhúzás" at bounding box center [65, 372] width 48 height 3
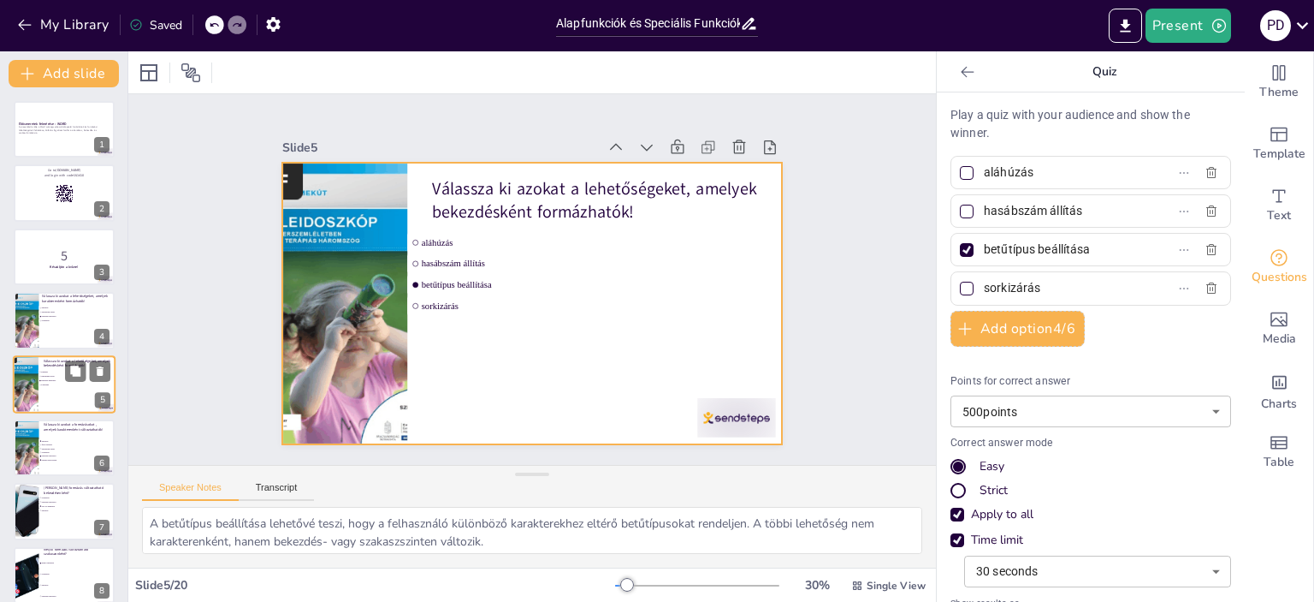
scroll to position [39, 0]
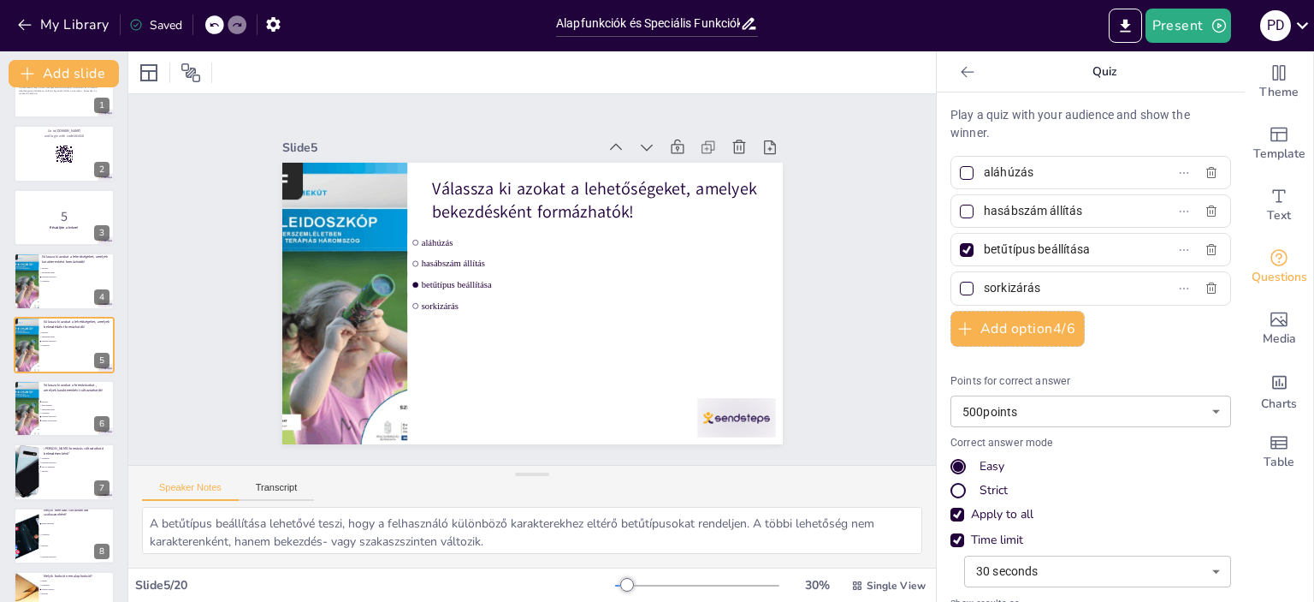
click at [984, 253] on input "betűtípus beállítása" at bounding box center [1063, 249] width 159 height 25
click at [977, 250] on span "betűtípus beállítása" at bounding box center [1056, 249] width 159 height 25
click at [984, 250] on input "betűtípus beállítása" at bounding box center [1063, 249] width 159 height 25
drag, startPoint x: 972, startPoint y: 249, endPoint x: 1099, endPoint y: 265, distance: 127.7
click at [1099, 265] on div "Play a quiz with your audience and show the winner. aláhúzás hasábszám állítás …" at bounding box center [1091, 407] width 281 height 602
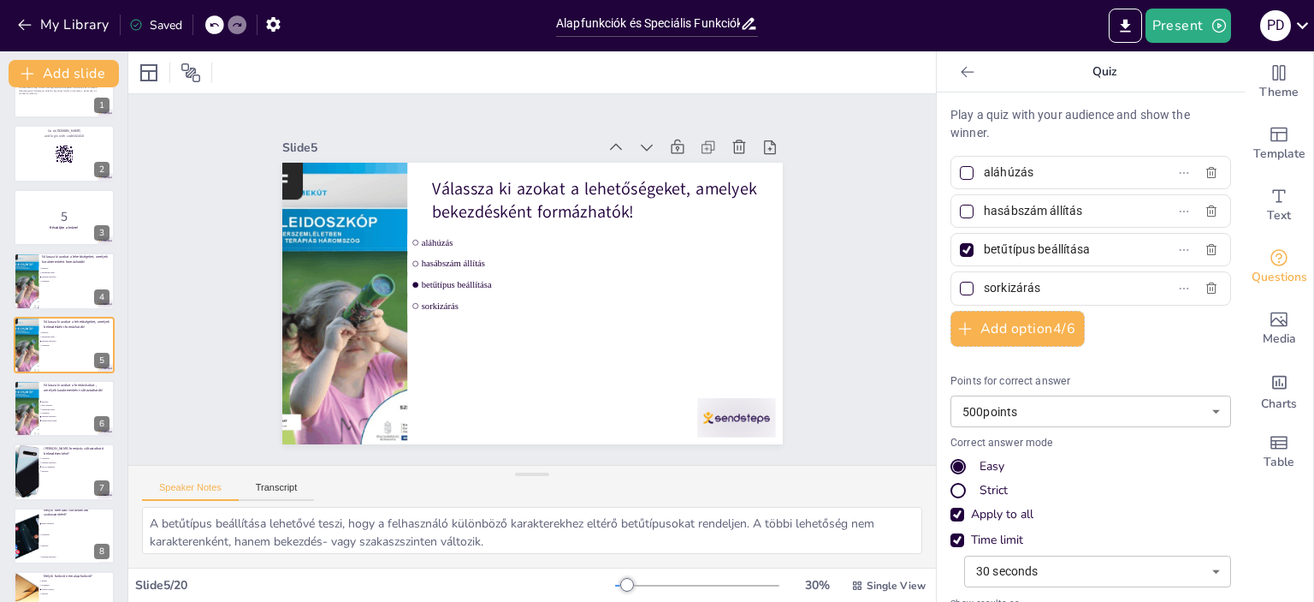
paste input "sorkizárás"
click at [984, 177] on input "aláhúzás" at bounding box center [1063, 172] width 159 height 25
click at [988, 177] on input "aláhúzás" at bounding box center [1063, 172] width 159 height 25
paste input "első sor behúzása"
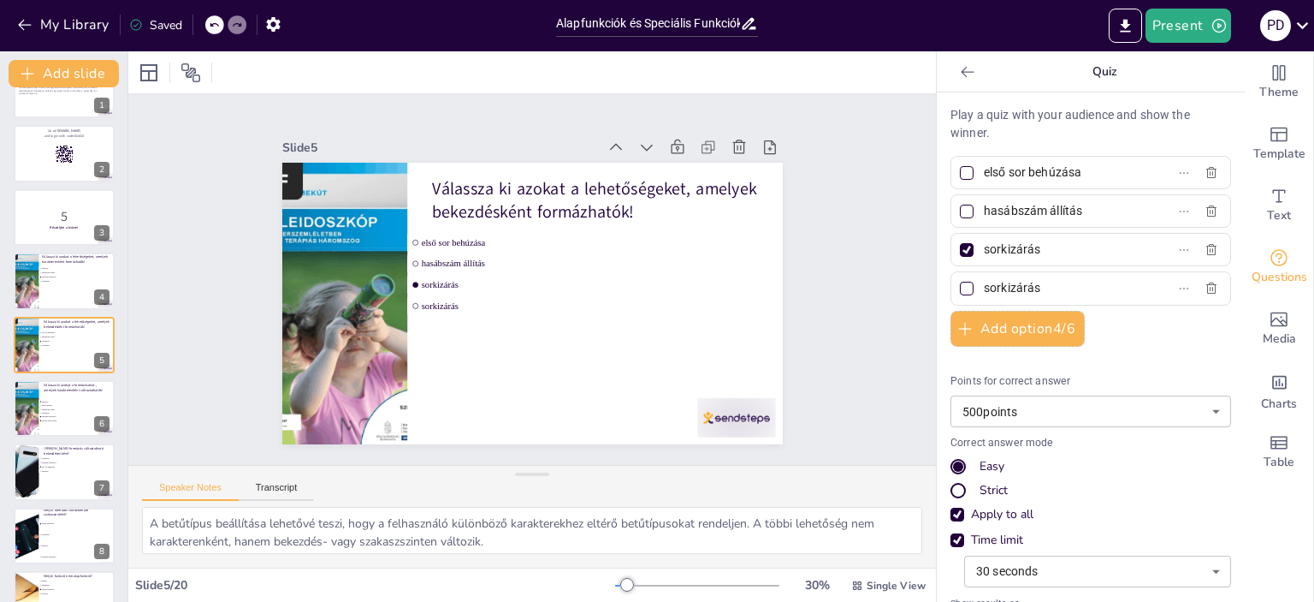
click at [962, 176] on div at bounding box center [967, 173] width 21 height 21
click at [984, 176] on input "első sor behúzása" at bounding box center [1063, 172] width 159 height 25
click at [997, 280] on input "sorkizárás" at bounding box center [1063, 288] width 159 height 25
click at [996, 323] on button "Add option 4 / 6" at bounding box center [1018, 329] width 134 height 36
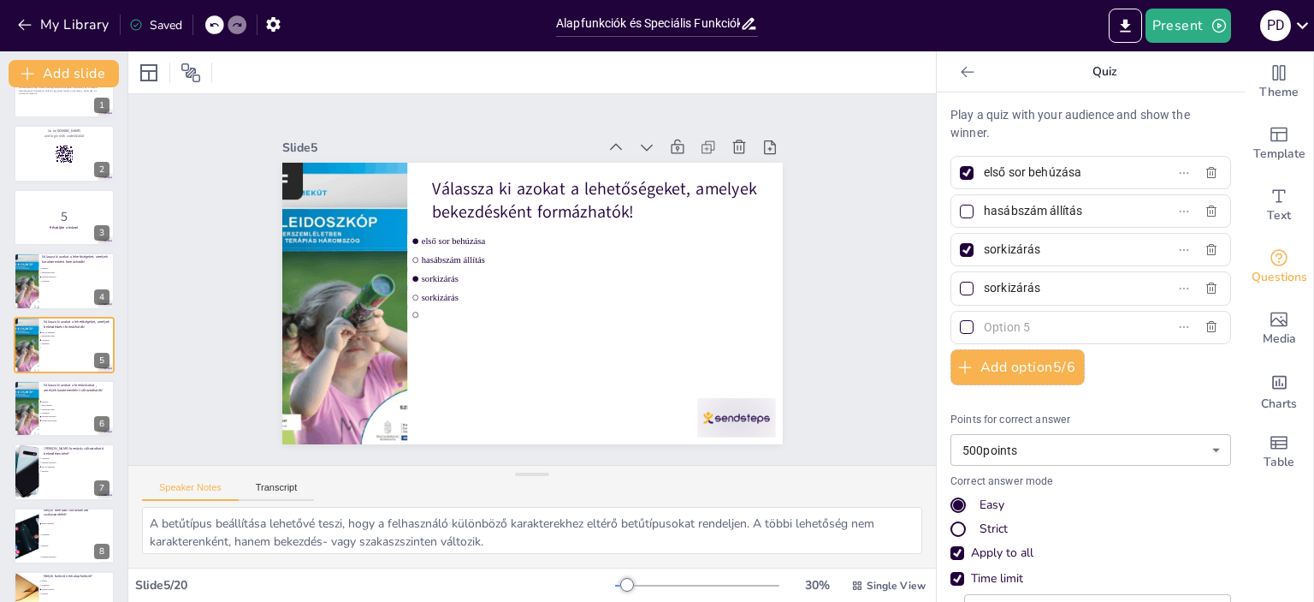
drag, startPoint x: 970, startPoint y: 325, endPoint x: 1017, endPoint y: 328, distance: 46.3
click at [1017, 328] on input "text" at bounding box center [1063, 327] width 159 height 25
paste input "sortávolság állítása"
click at [963, 326] on div at bounding box center [967, 327] width 9 height 9
click at [984, 326] on input "sortávolság állítása" at bounding box center [1063, 327] width 159 height 25
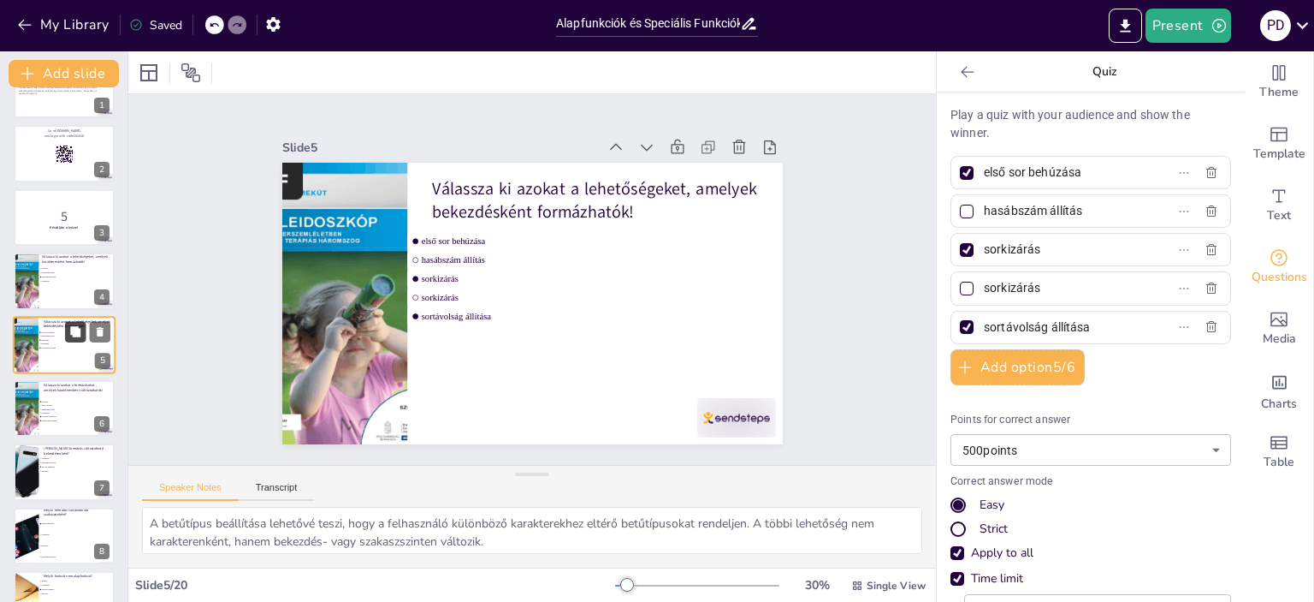
click at [79, 340] on button at bounding box center [75, 331] width 21 height 21
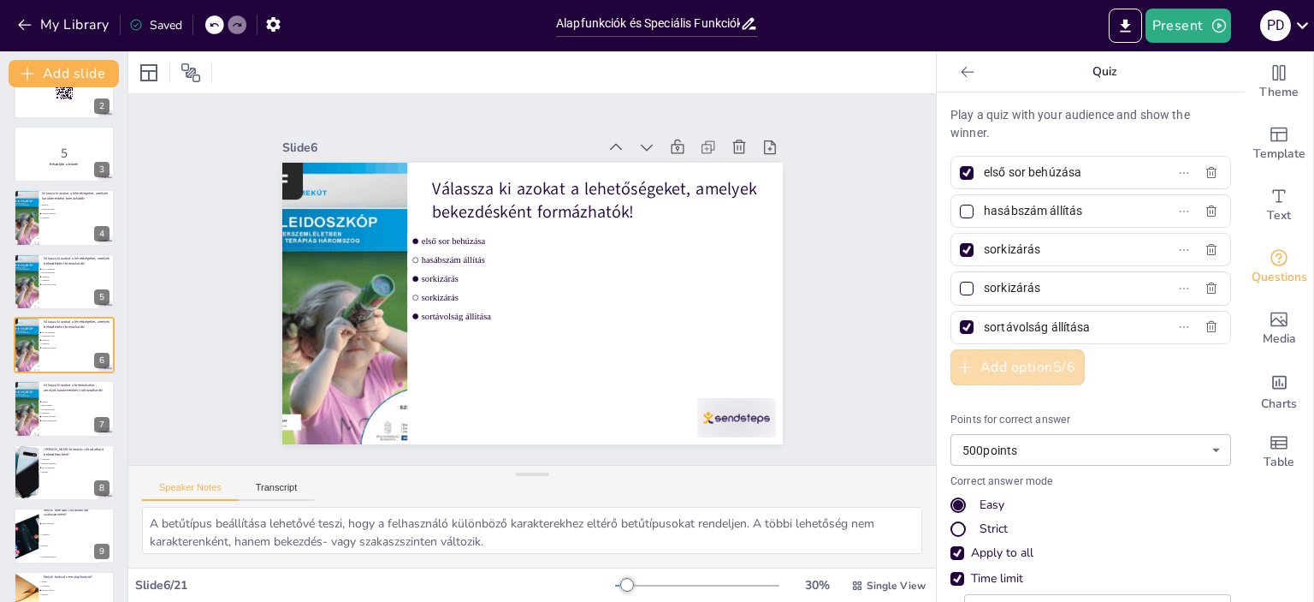
click at [996, 359] on button "Add option 5 / 6" at bounding box center [1018, 367] width 134 height 36
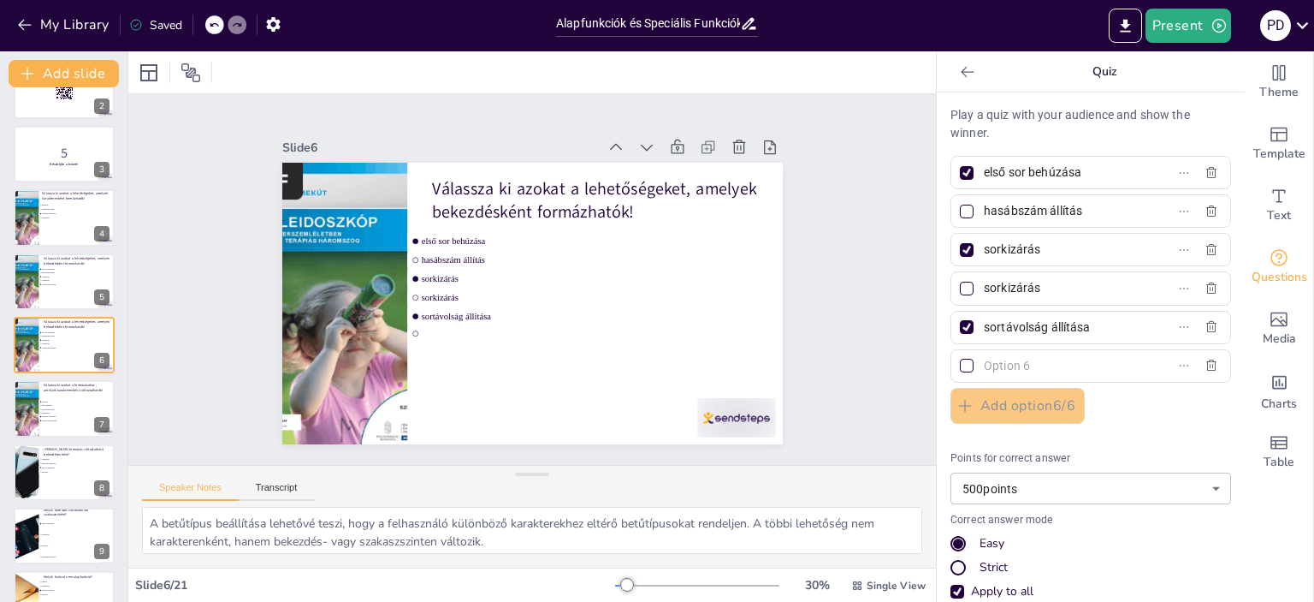
click at [996, 361] on input "text" at bounding box center [1063, 365] width 159 height 25
paste input "margó beállítása"
click at [72, 277] on div "Válassza ki azokat a lehetőségeket, amelyek bekezdésként formázhatók! első sor …" at bounding box center [64, 281] width 103 height 58
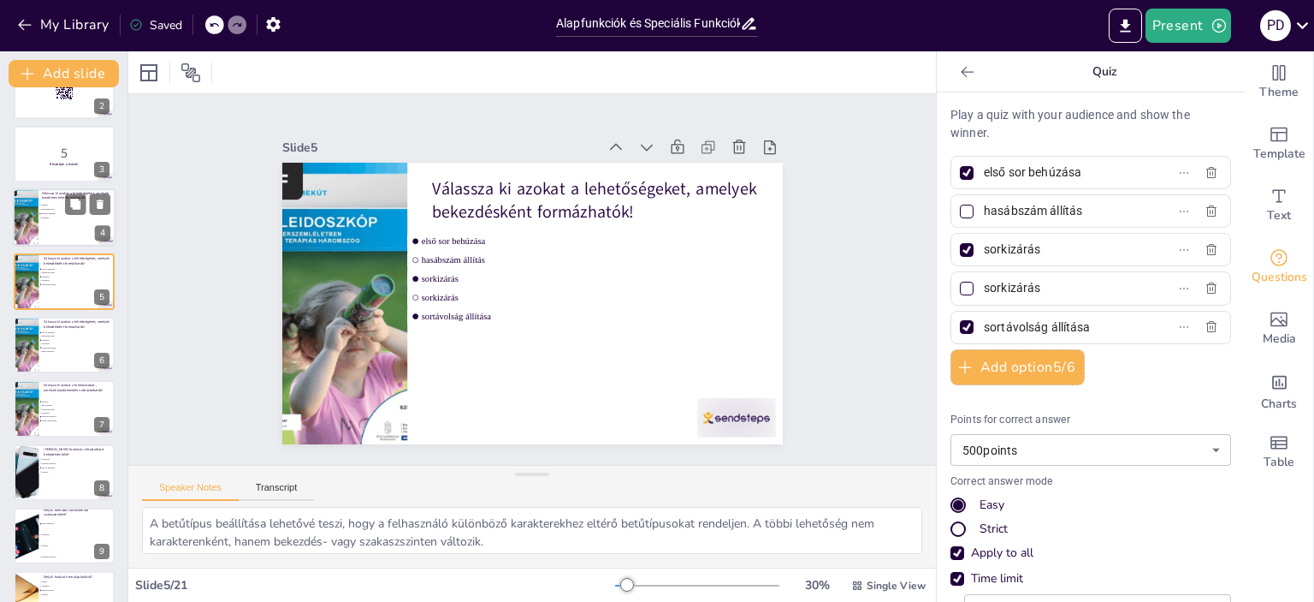
scroll to position [39, 0]
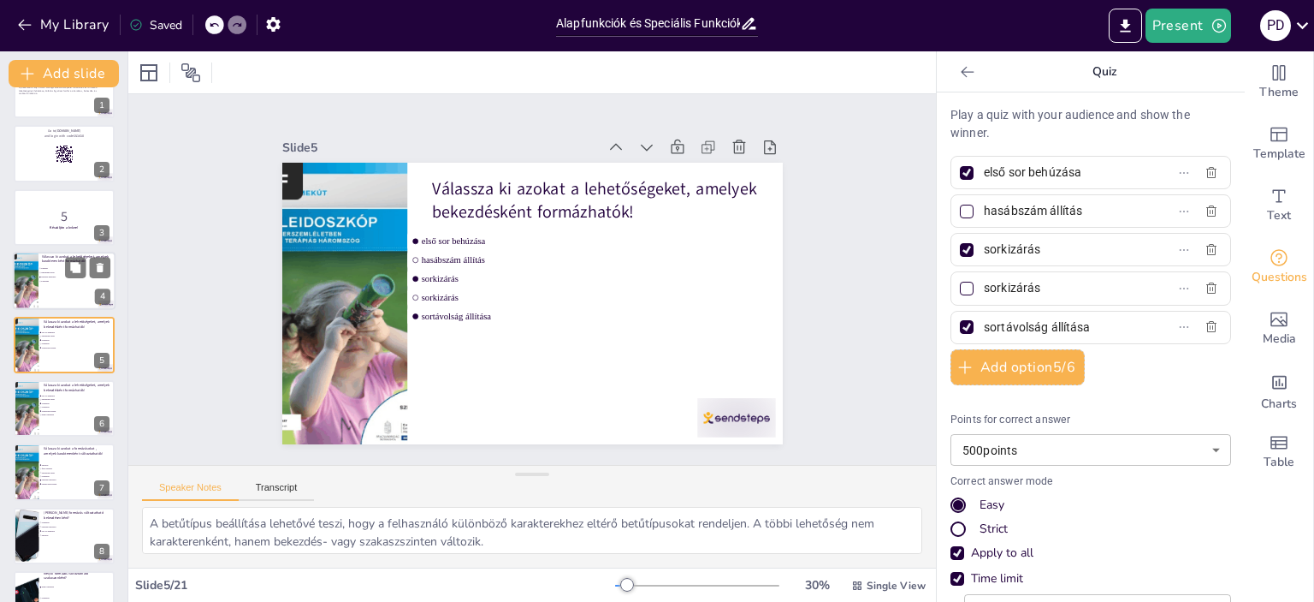
click at [44, 293] on div at bounding box center [64, 281] width 103 height 58
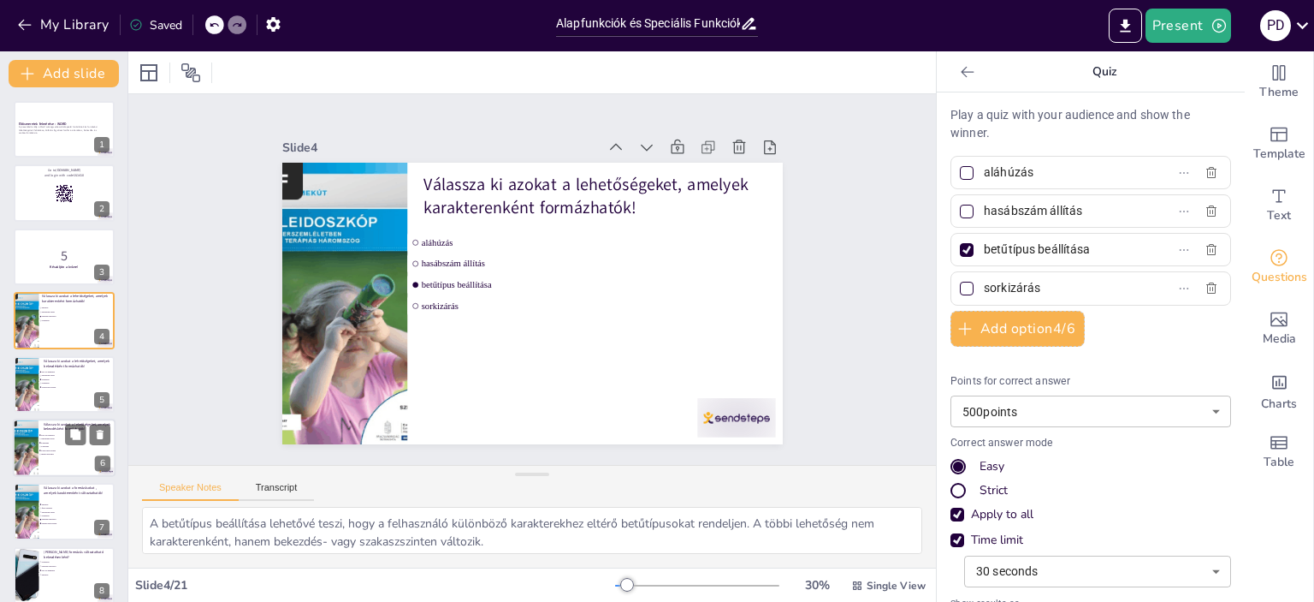
click at [80, 382] on span "sorkizárás" at bounding box center [65, 383] width 47 height 2
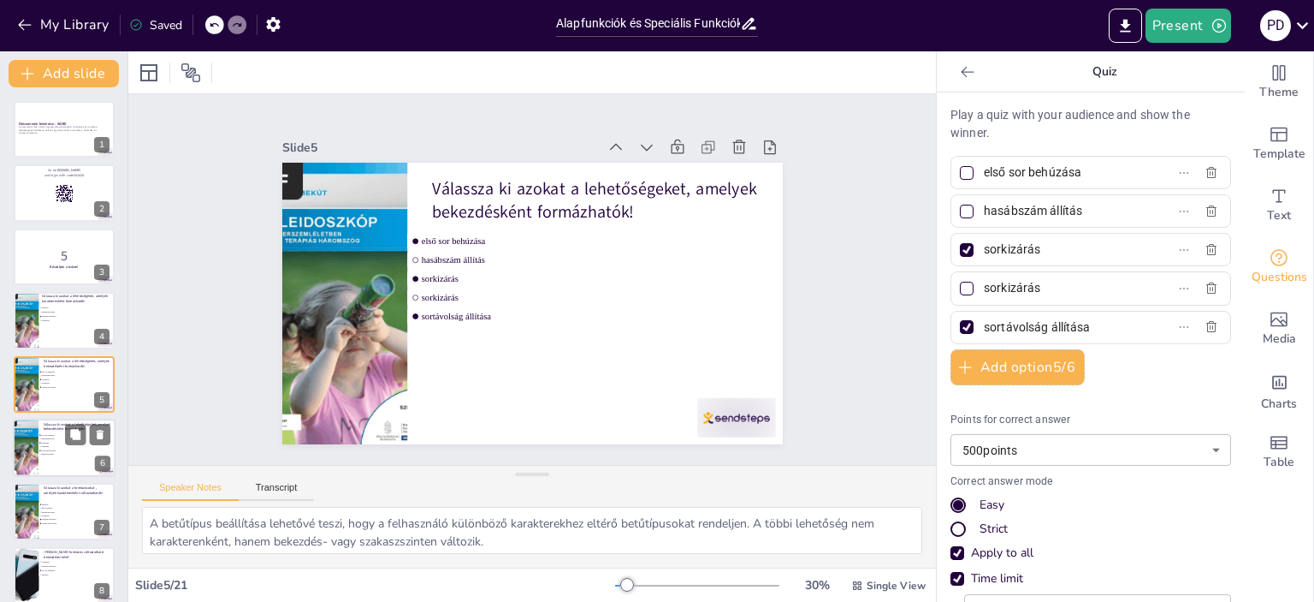
scroll to position [39, 0]
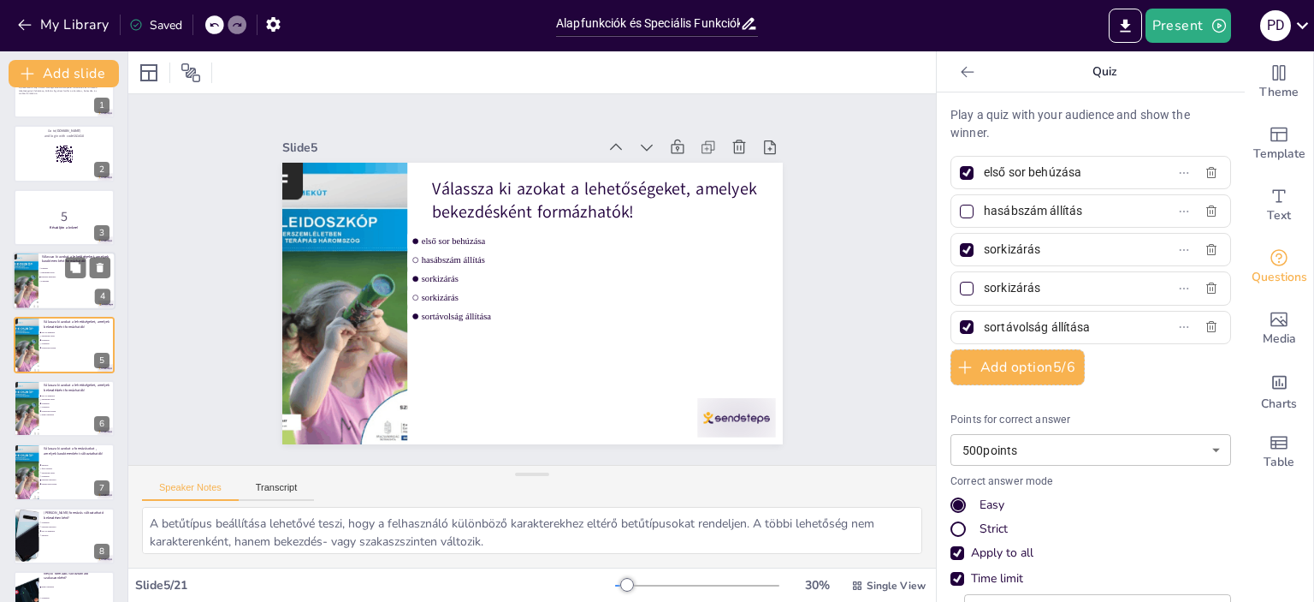
click at [65, 292] on div at bounding box center [64, 281] width 103 height 58
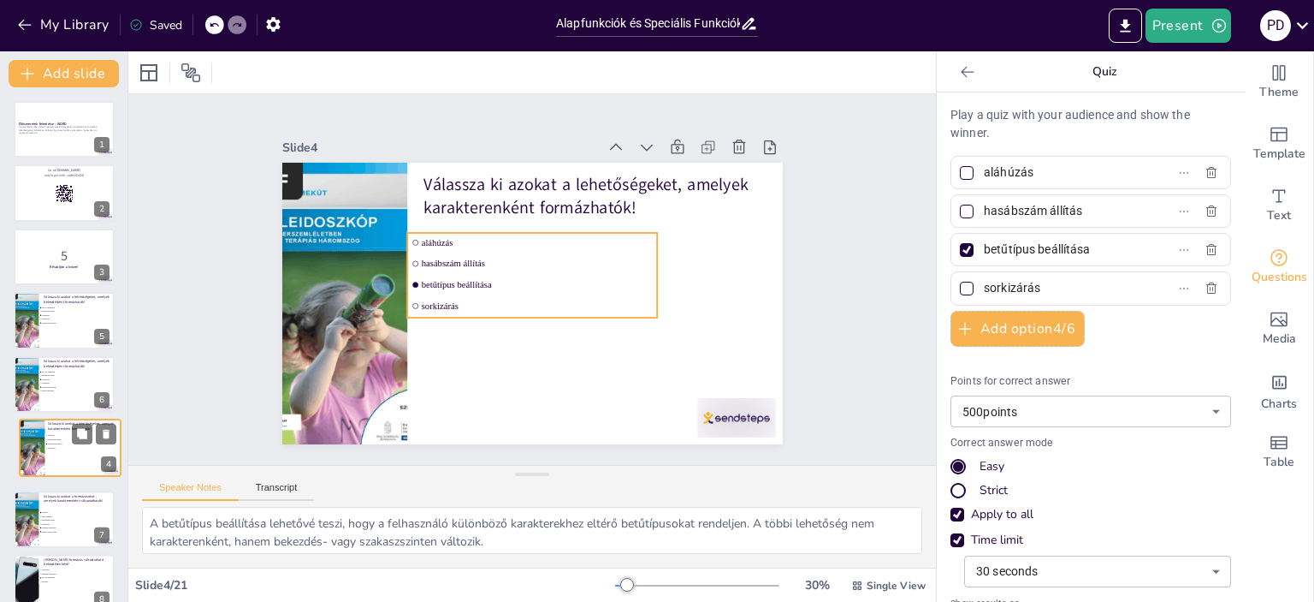
drag, startPoint x: 48, startPoint y: 317, endPoint x: 54, endPoint y: 448, distance: 131.9
click at [54, 448] on ul "aláhúzás hasábszám állítás betűtípus beállítása sorkizárás" at bounding box center [70, 442] width 50 height 17
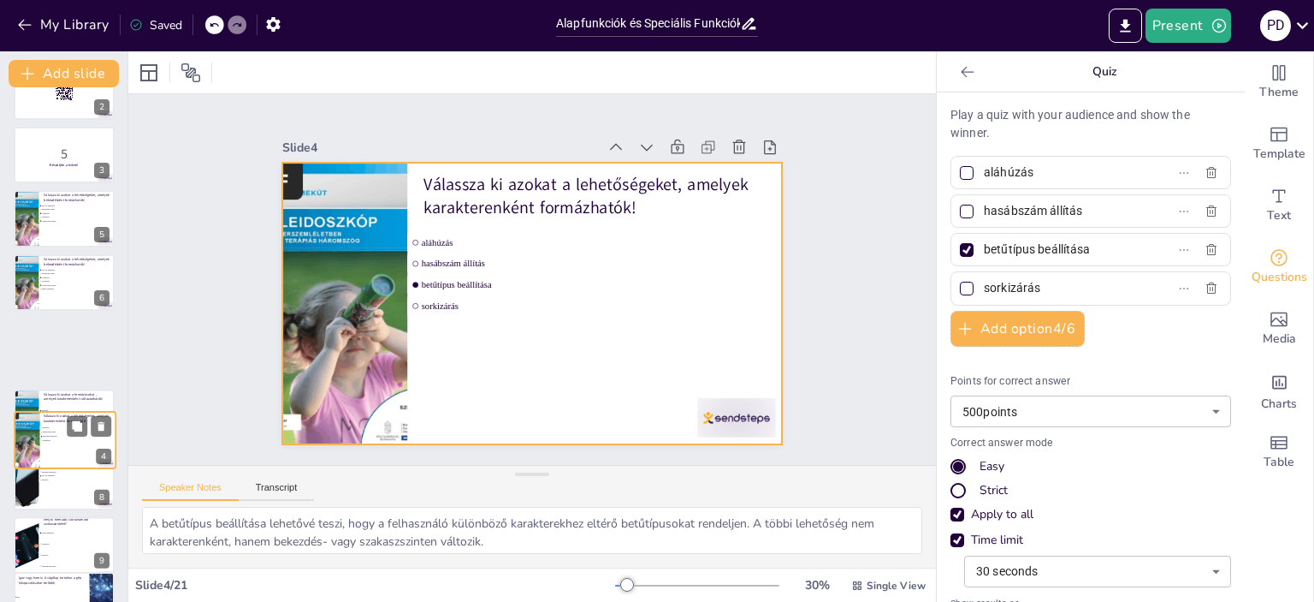
scroll to position [39, 0]
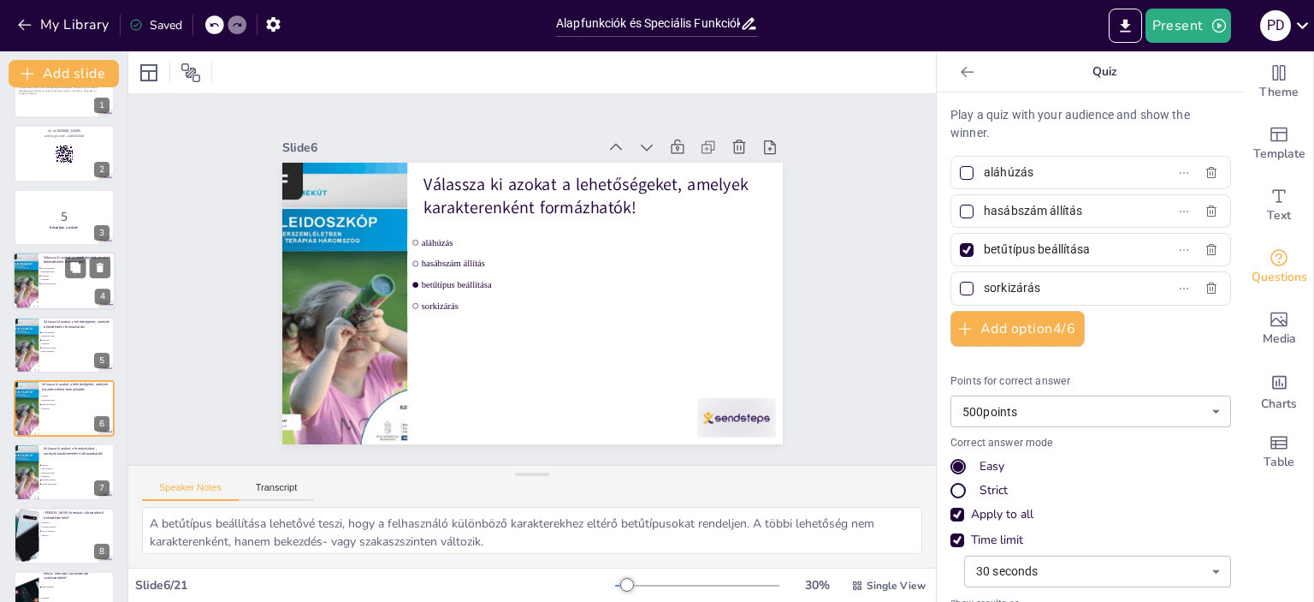
click at [65, 285] on div at bounding box center [64, 281] width 103 height 58
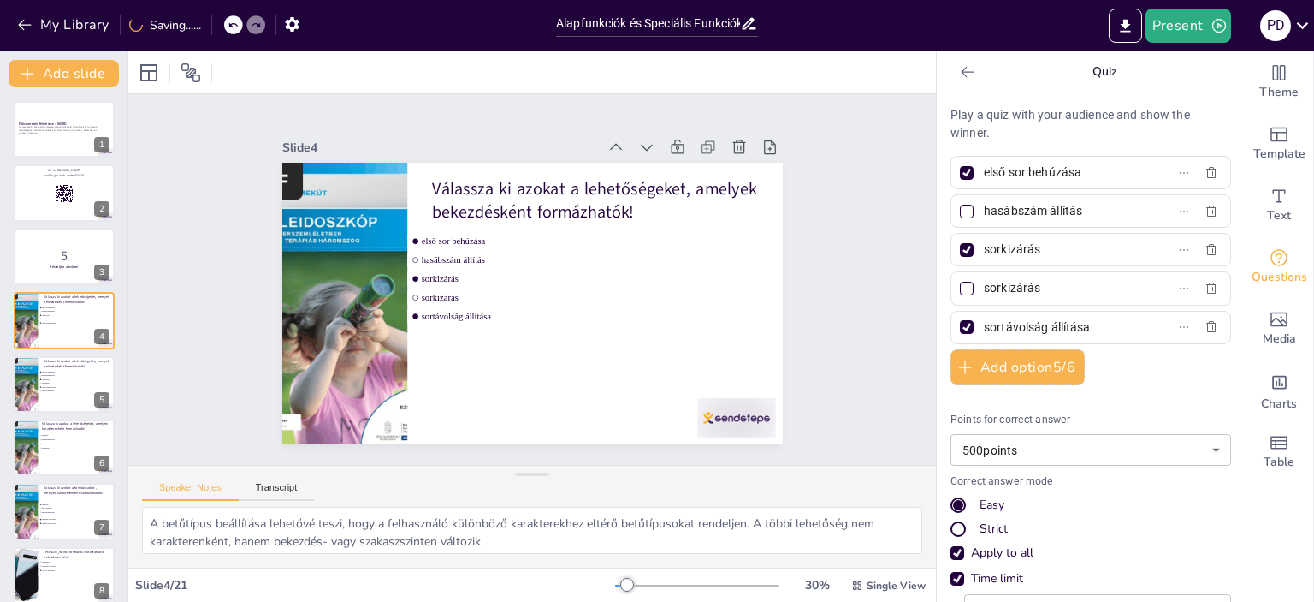
click at [46, 374] on span "hasábszám állítás" at bounding box center [65, 375] width 47 height 2
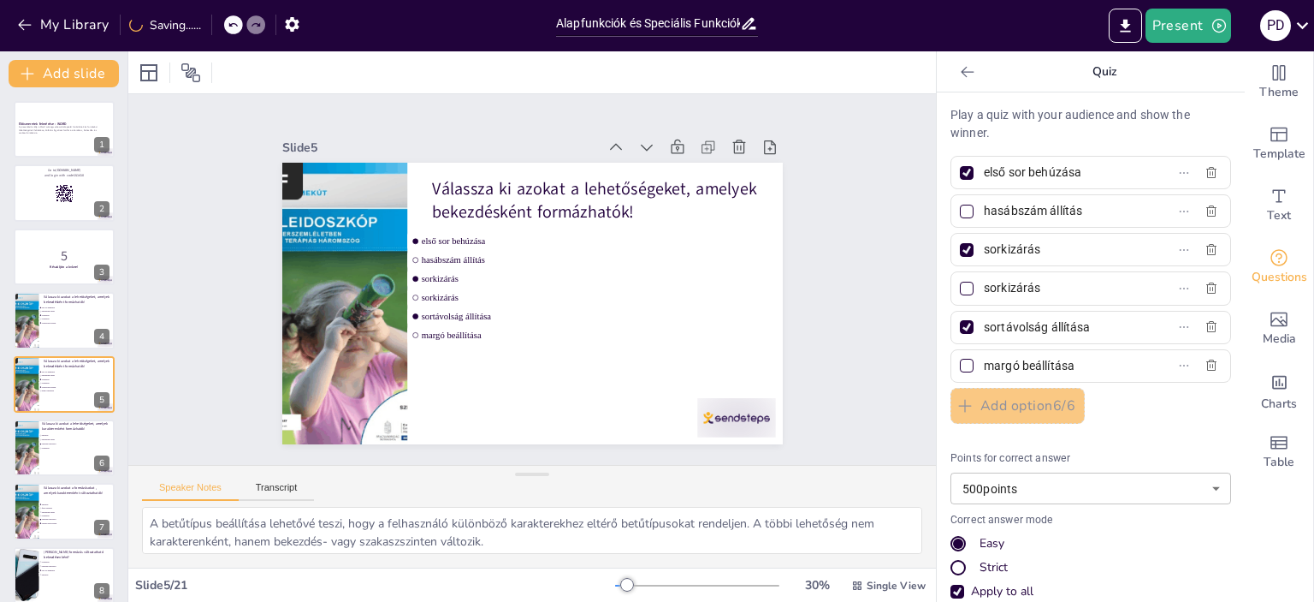
scroll to position [39, 0]
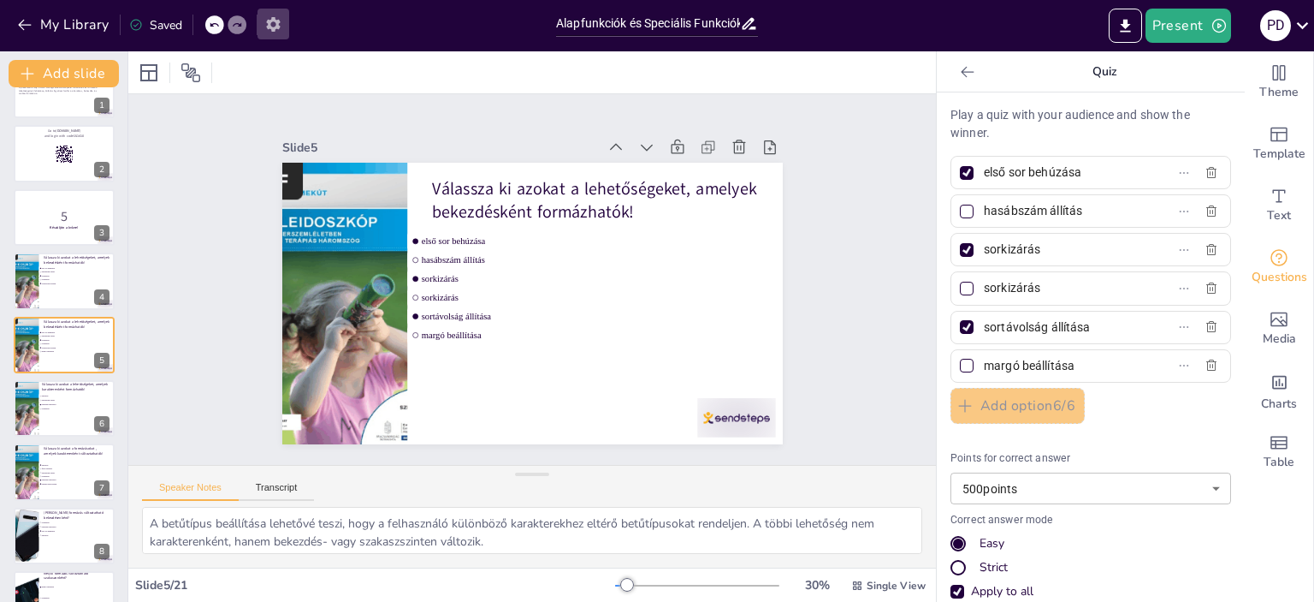
click at [282, 28] on icon "button" at bounding box center [273, 24] width 18 height 18
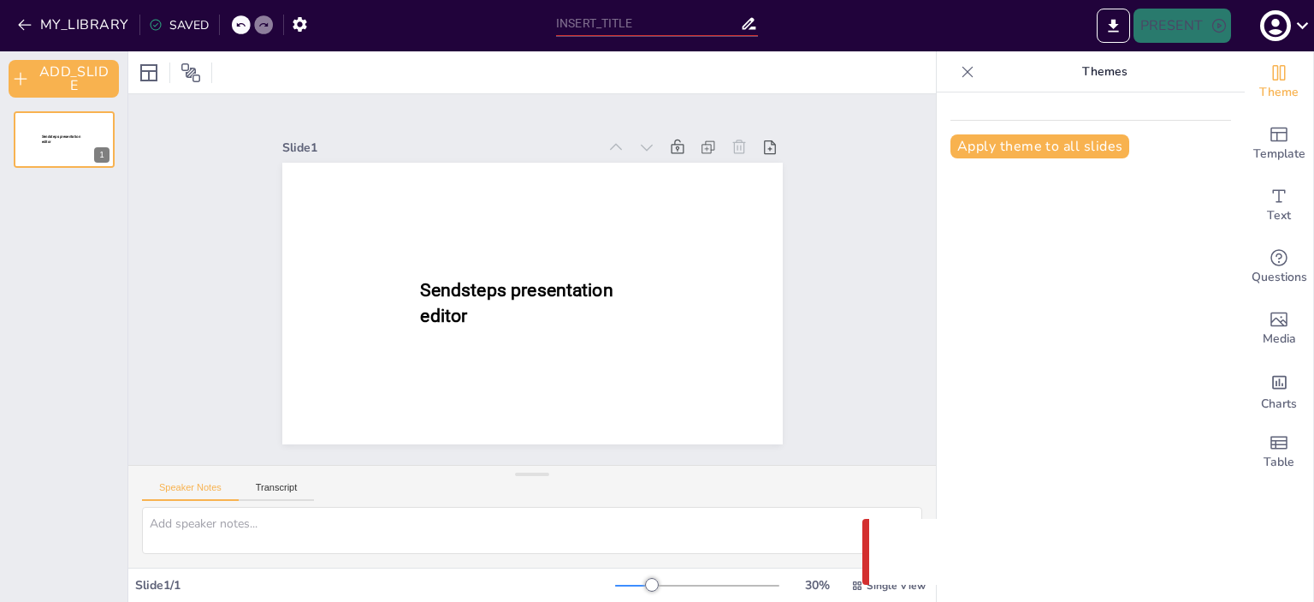
type input "Alapfunkciók és Speciális Funkciók Kérdőív"
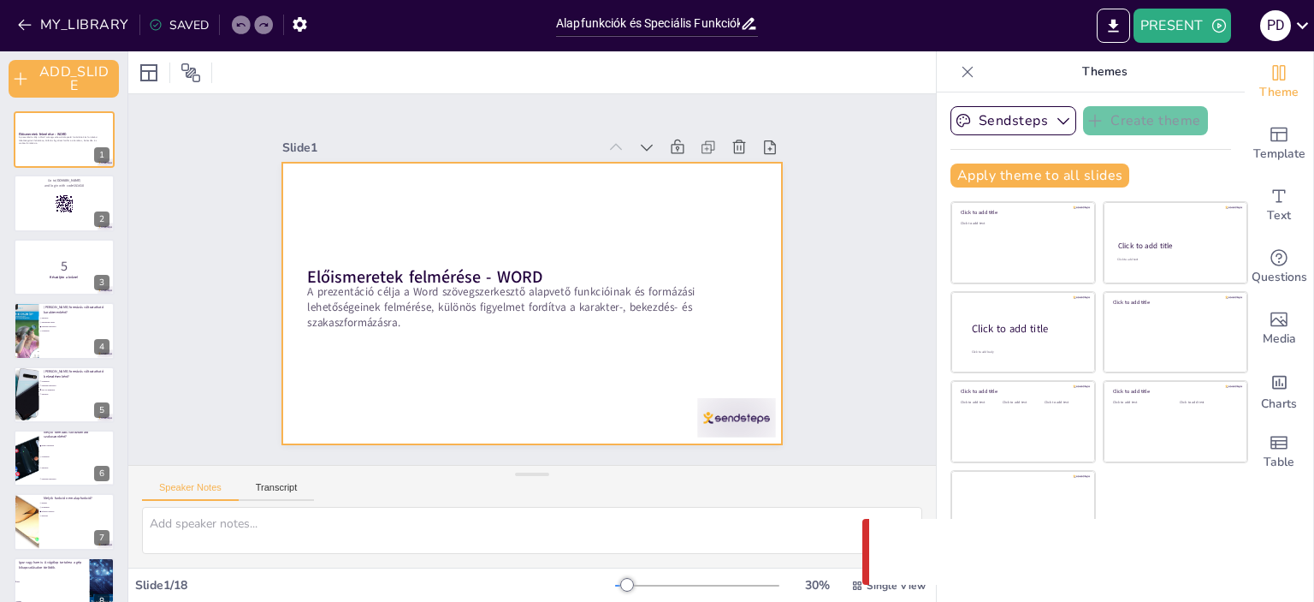
checkbox input "true"
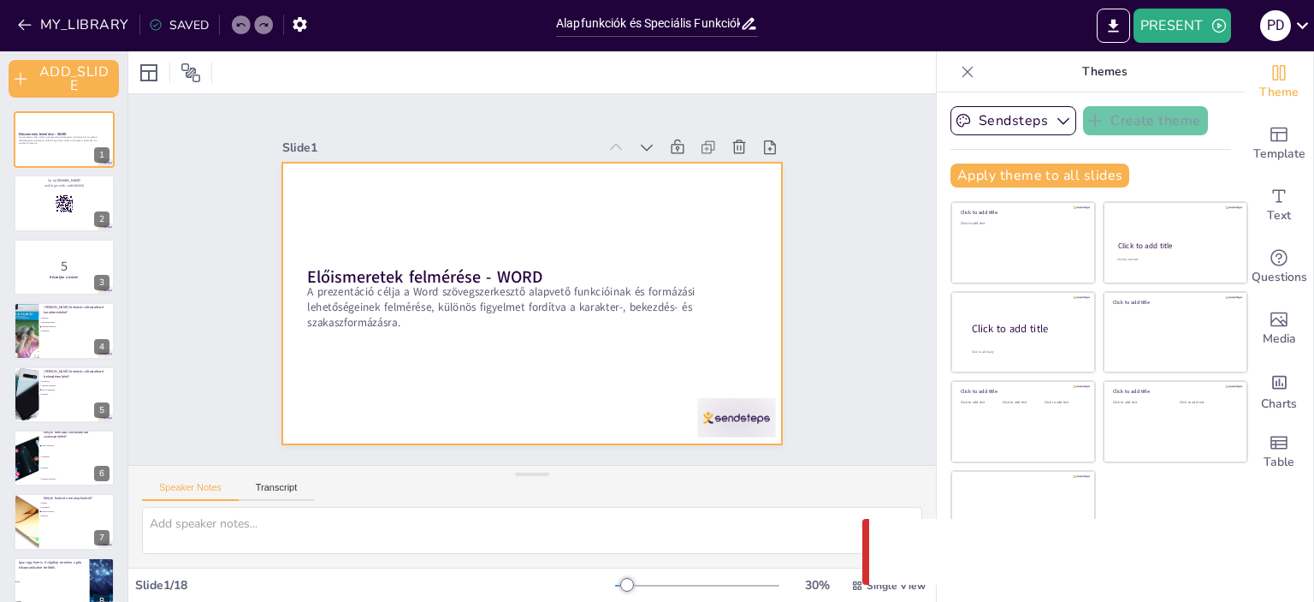
checkbox input "true"
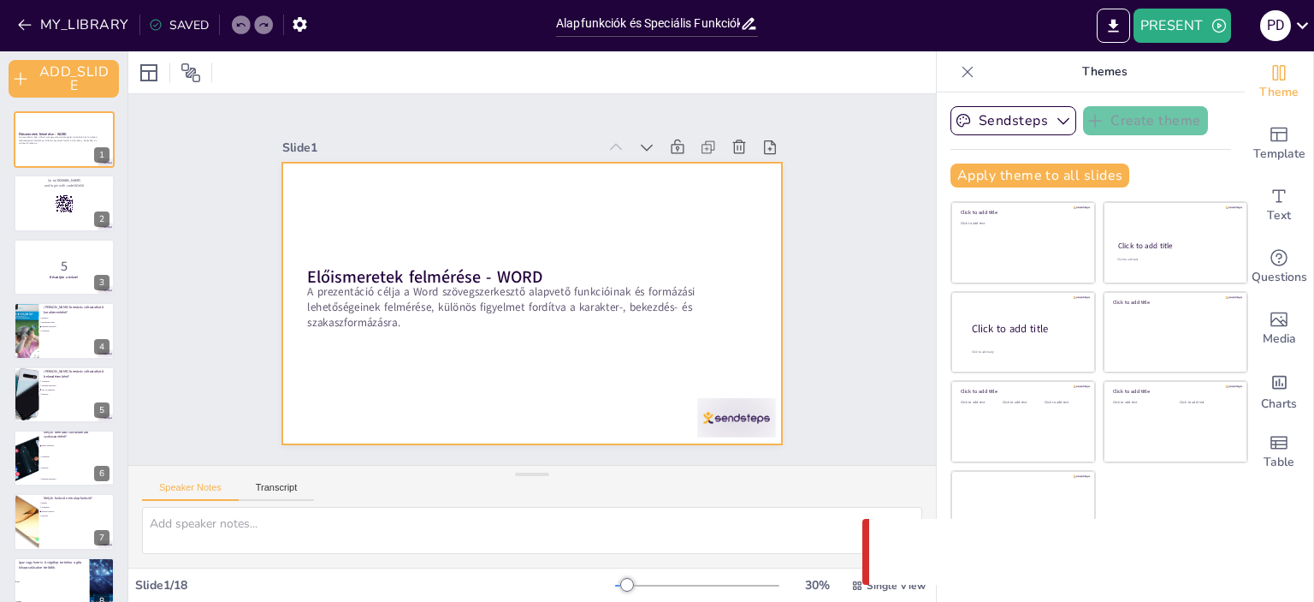
checkbox input "true"
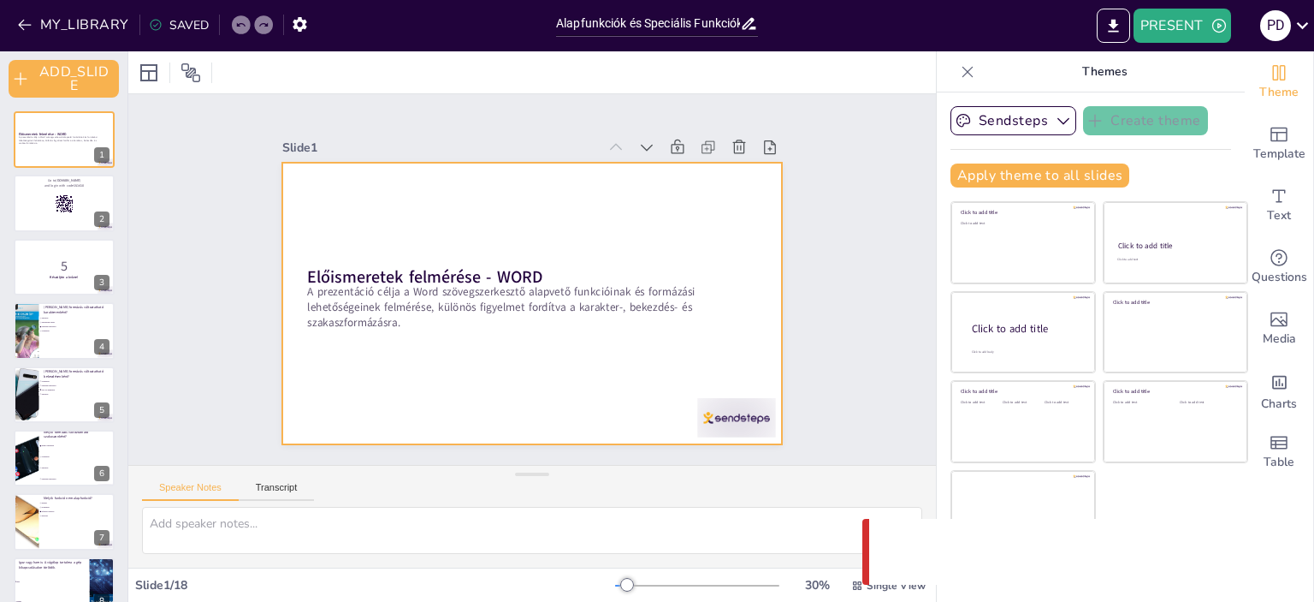
checkbox input "true"
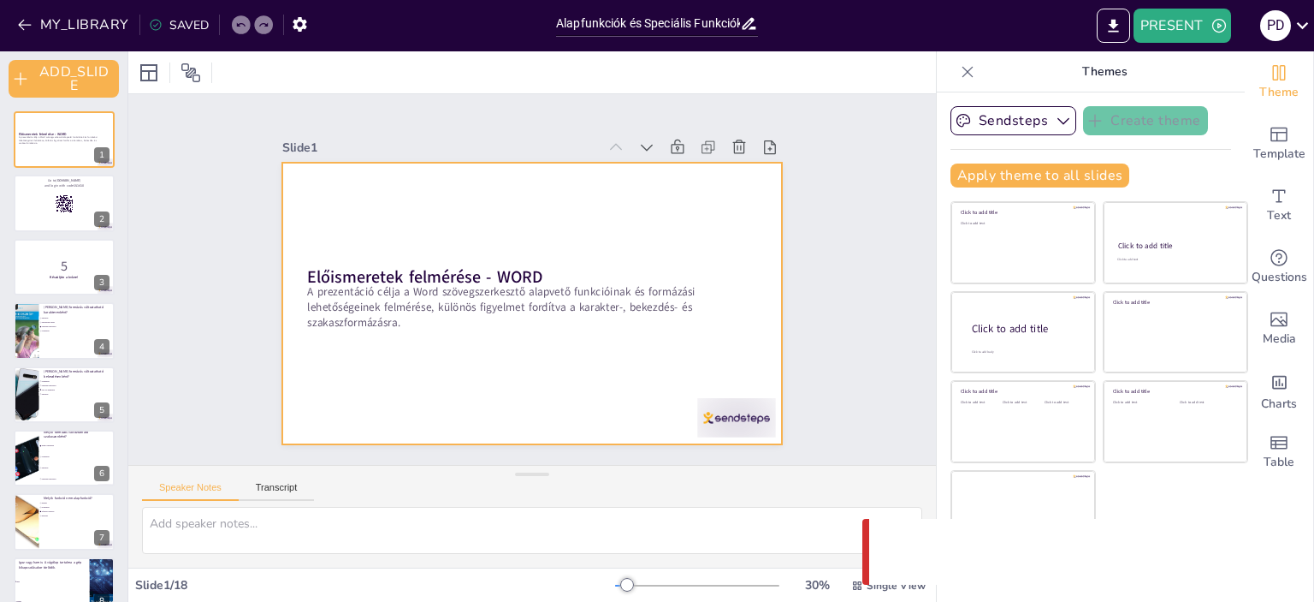
checkbox input "true"
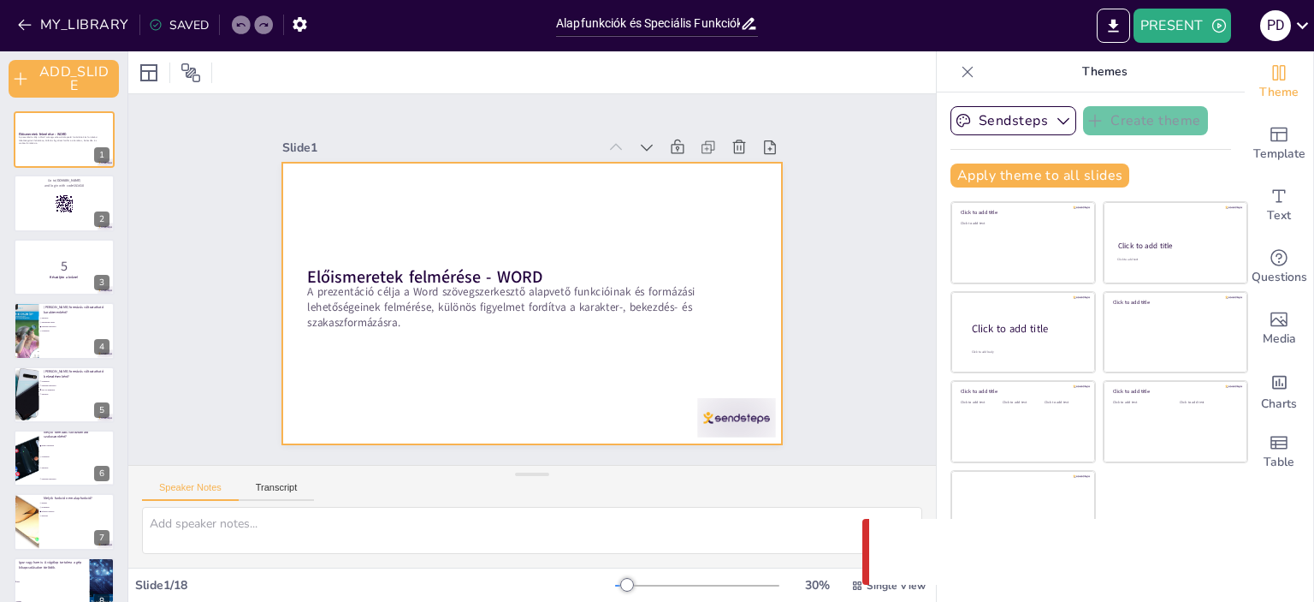
checkbox input "true"
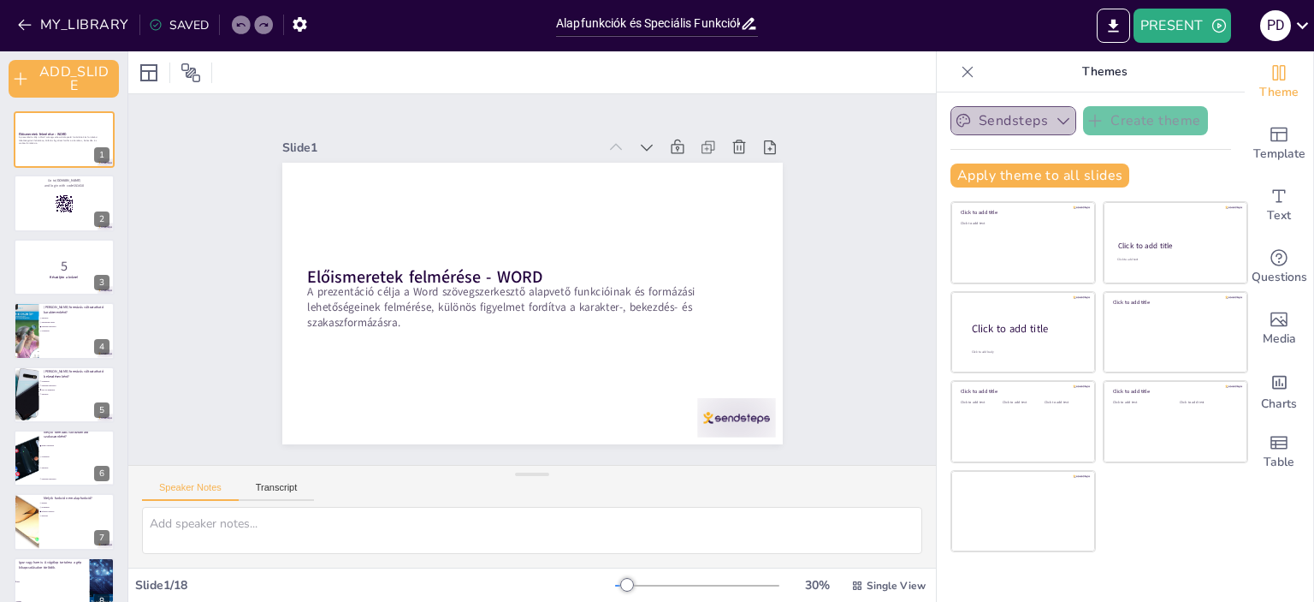
click at [1055, 119] on icon "button" at bounding box center [1063, 120] width 17 height 17
click at [269, 489] on button "Transcript" at bounding box center [277, 491] width 76 height 19
click at [210, 485] on button "Speaker Notes" at bounding box center [190, 491] width 97 height 19
checkbox input "true"
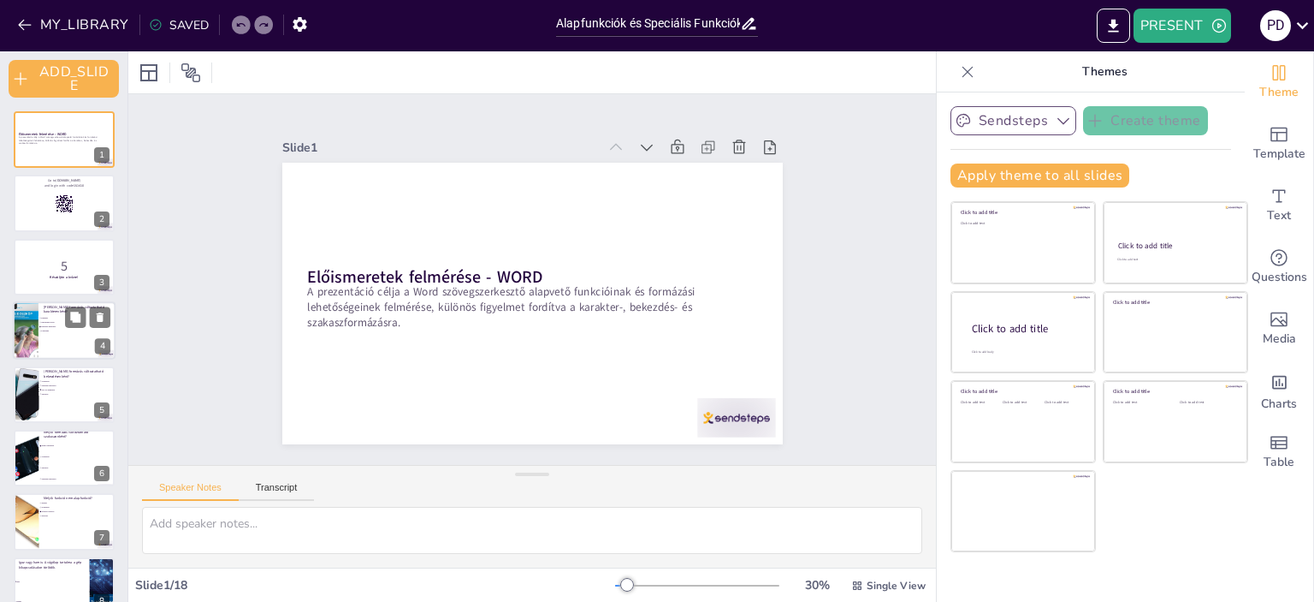
checkbox input "true"
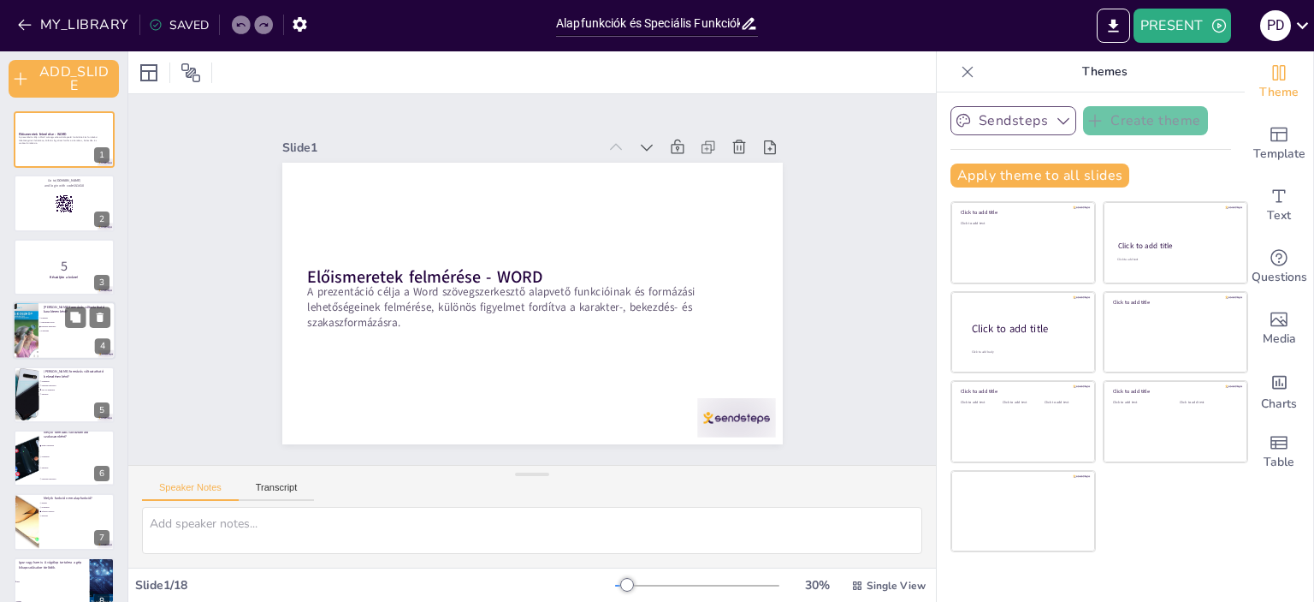
checkbox input "true"
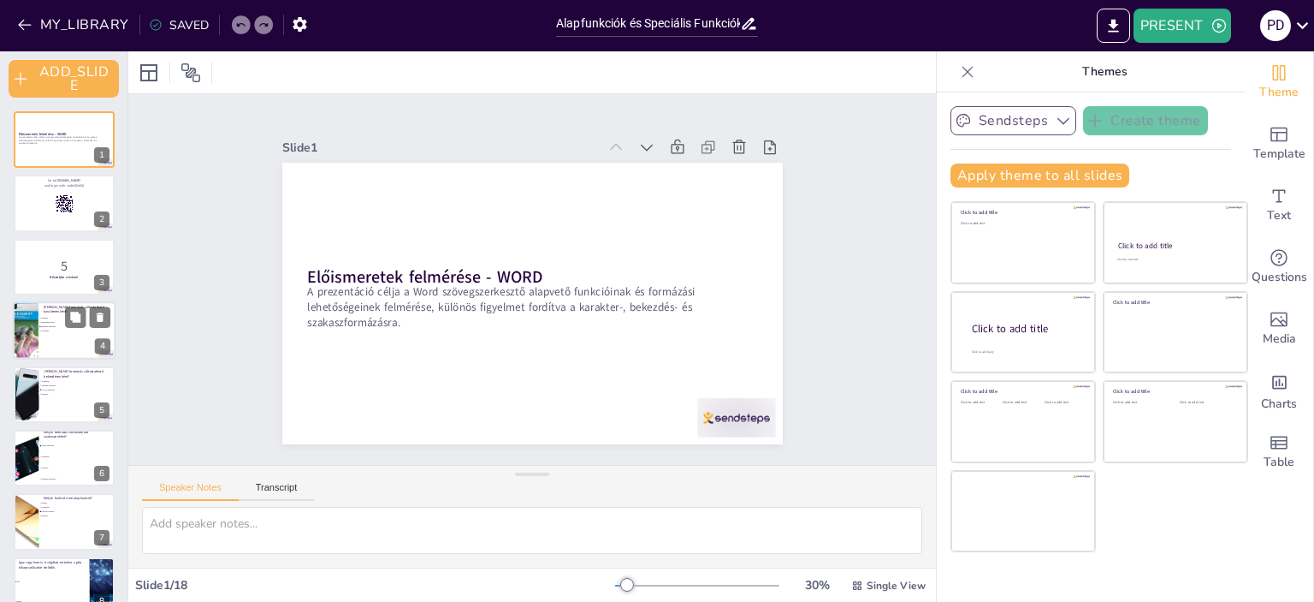
checkbox input "true"
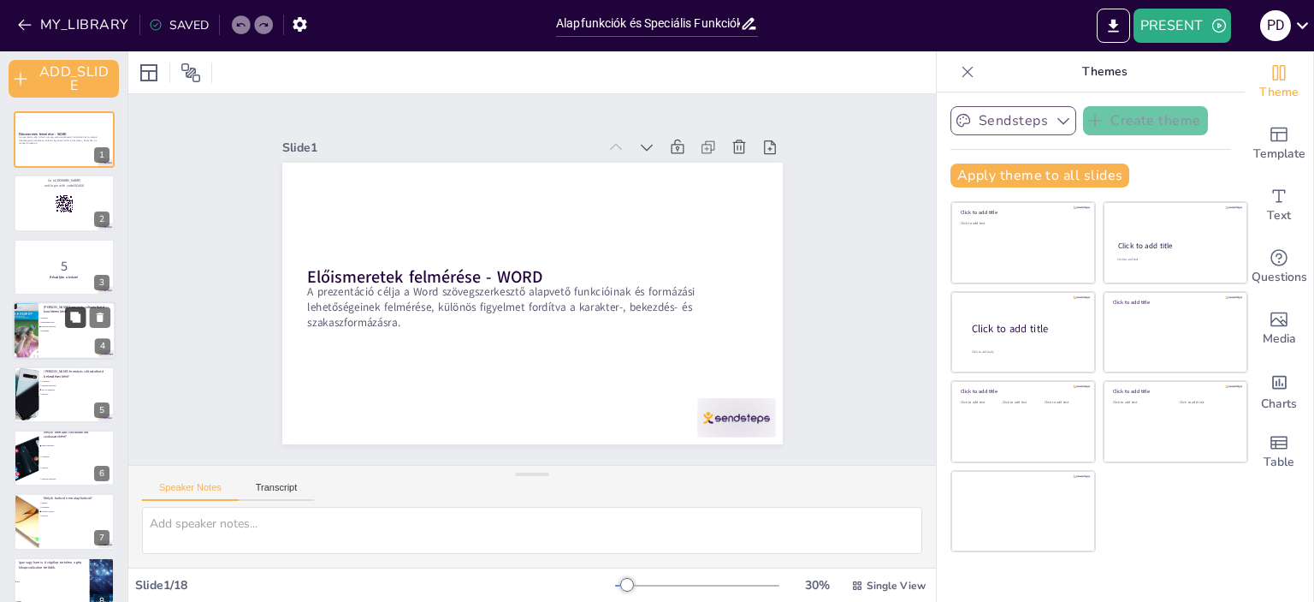
checkbox input "true"
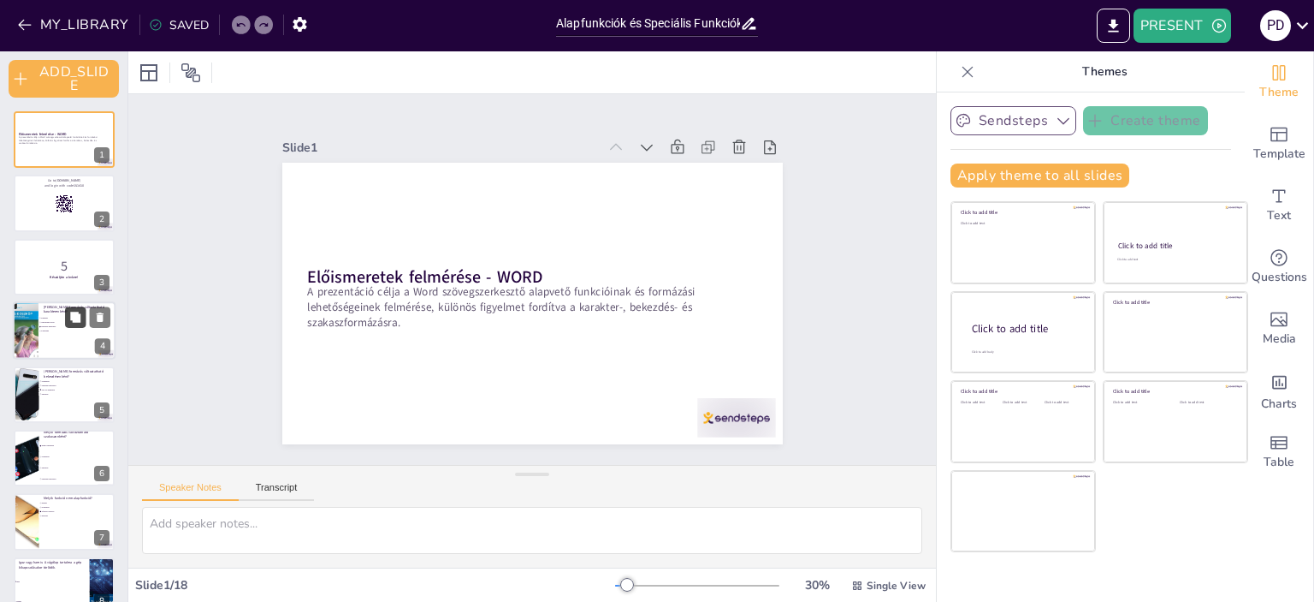
checkbox input "true"
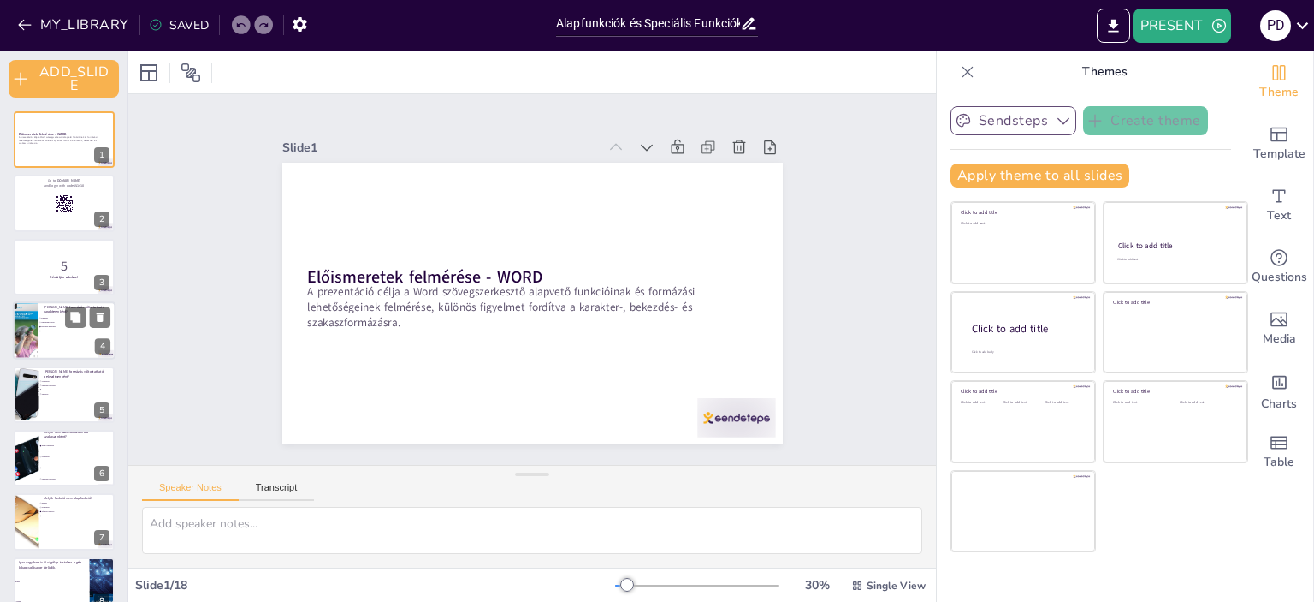
checkbox input "true"
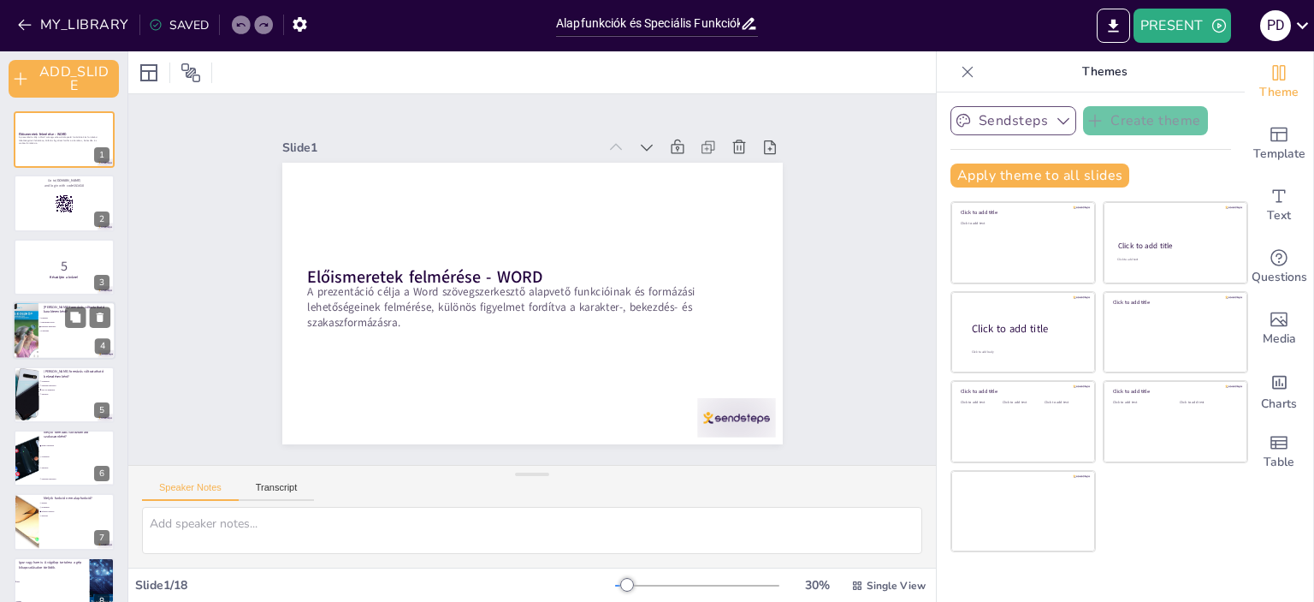
checkbox input "true"
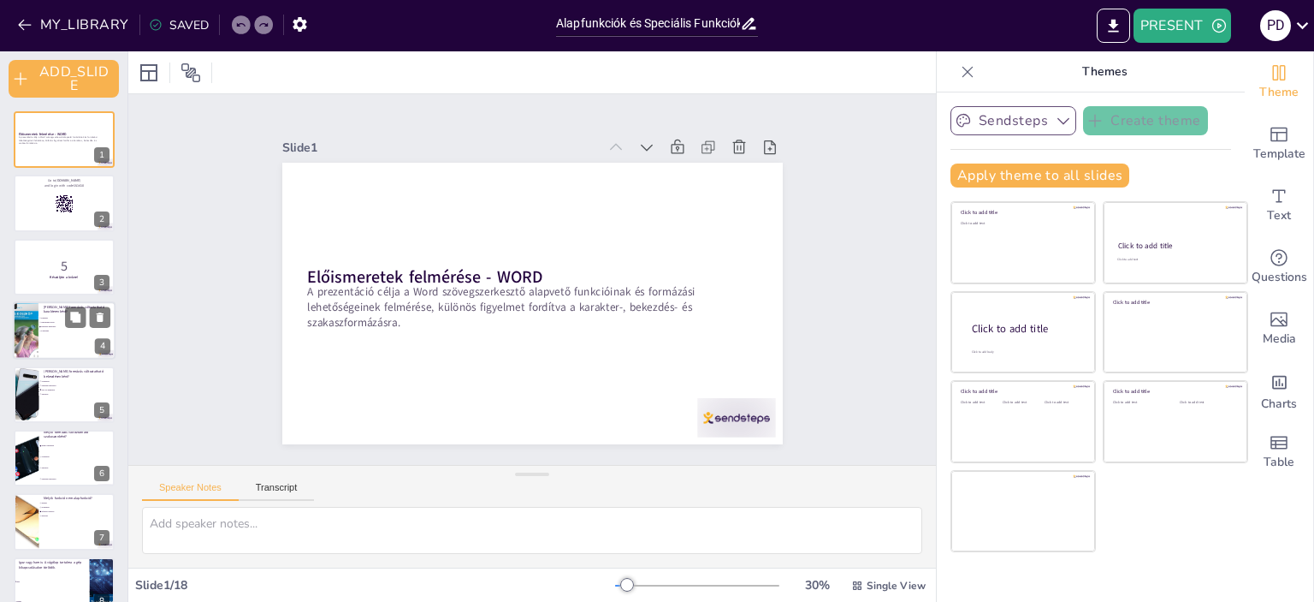
checkbox input "true"
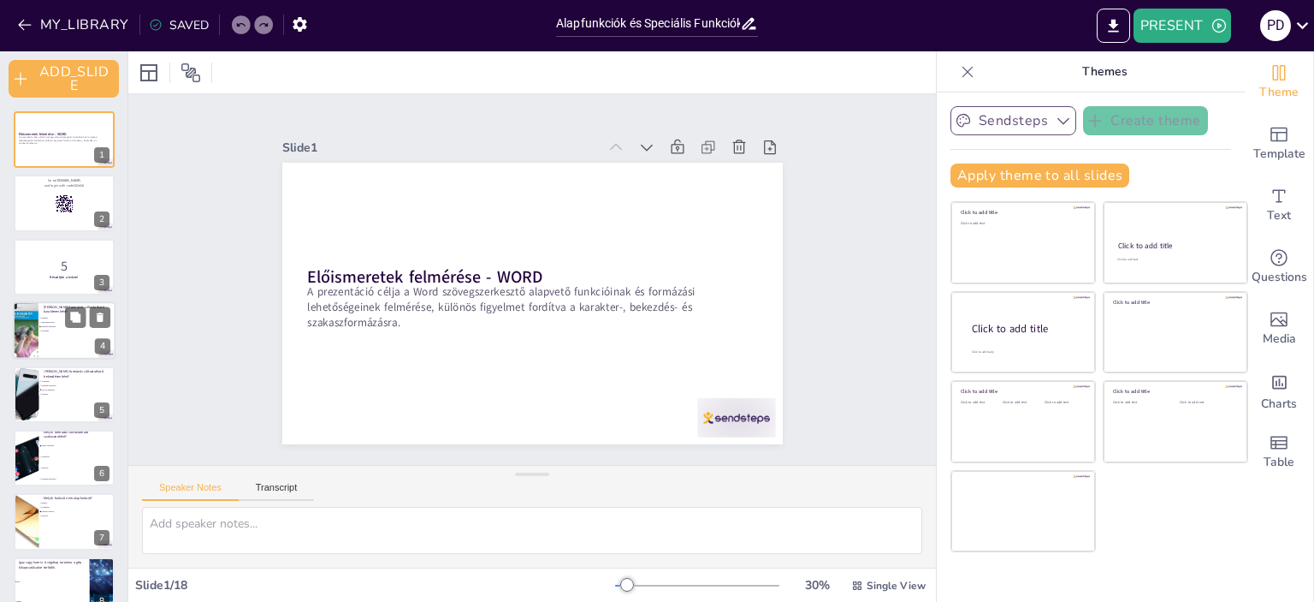
checkbox input "true"
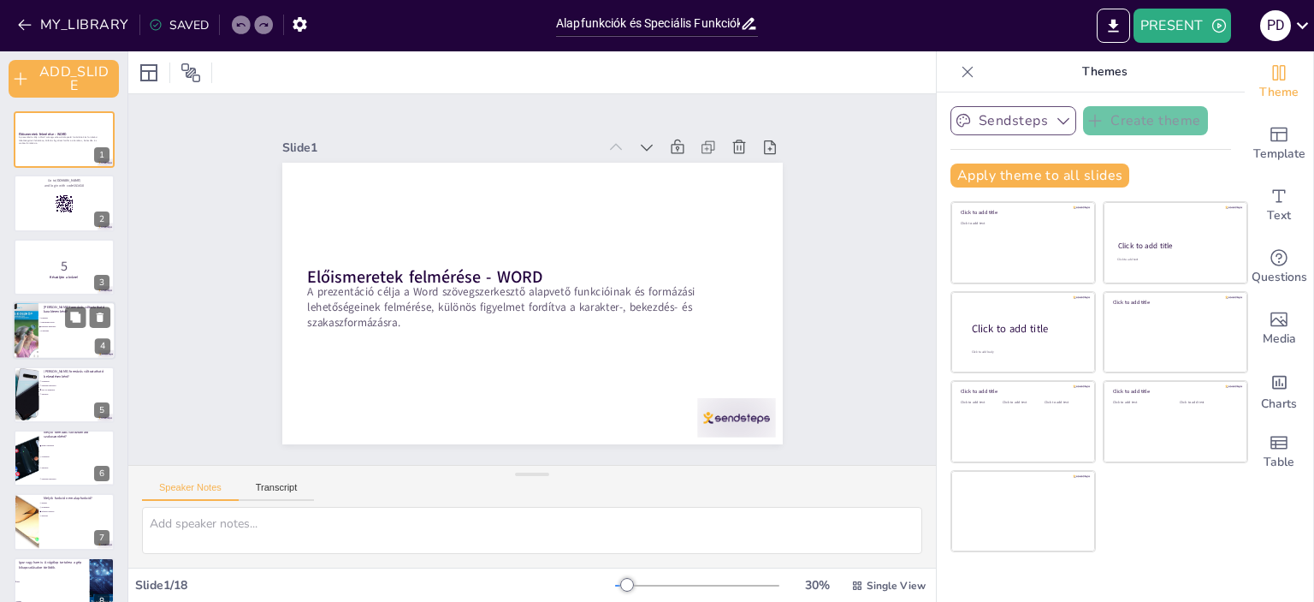
checkbox input "true"
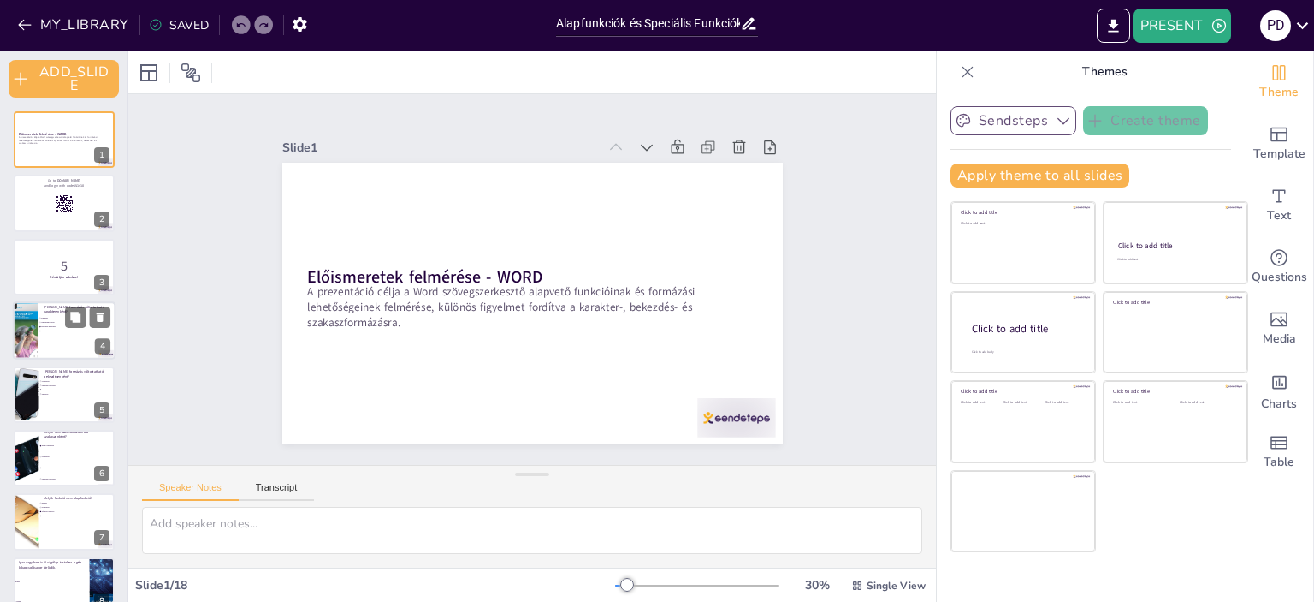
checkbox input "true"
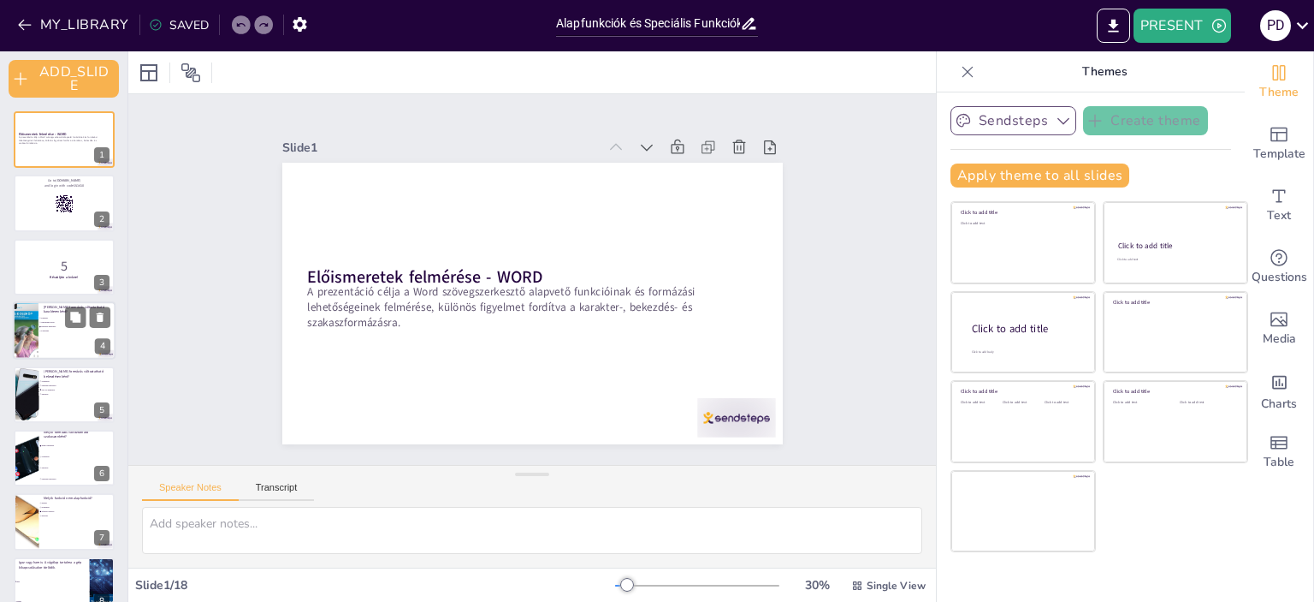
checkbox input "true"
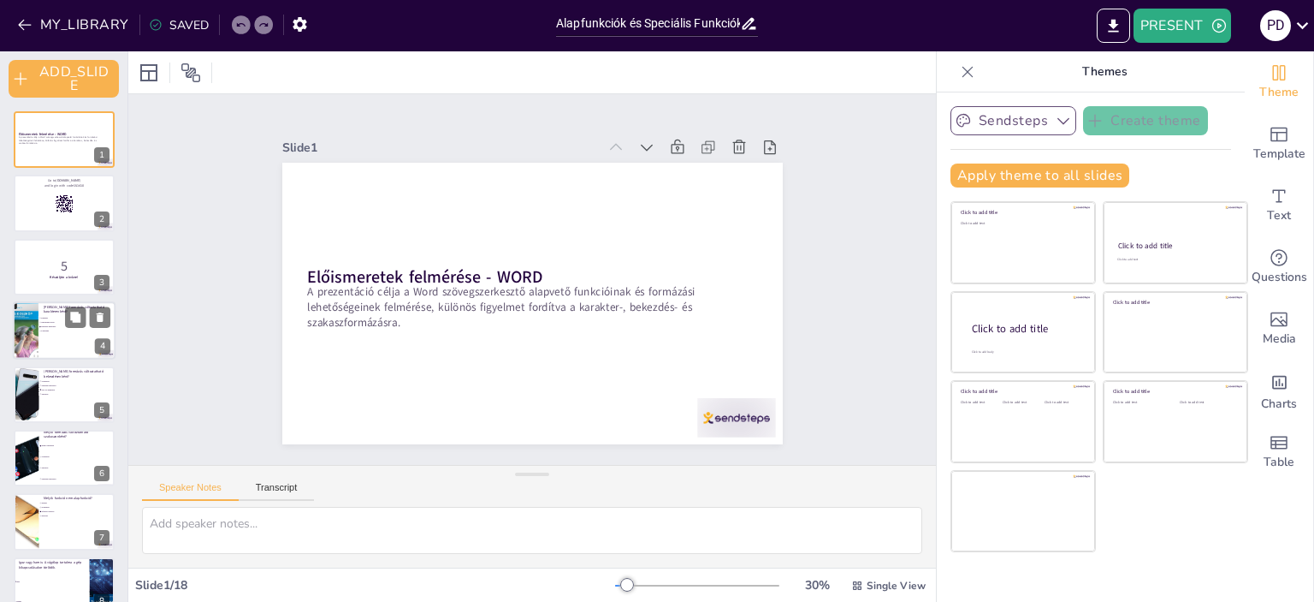
checkbox input "true"
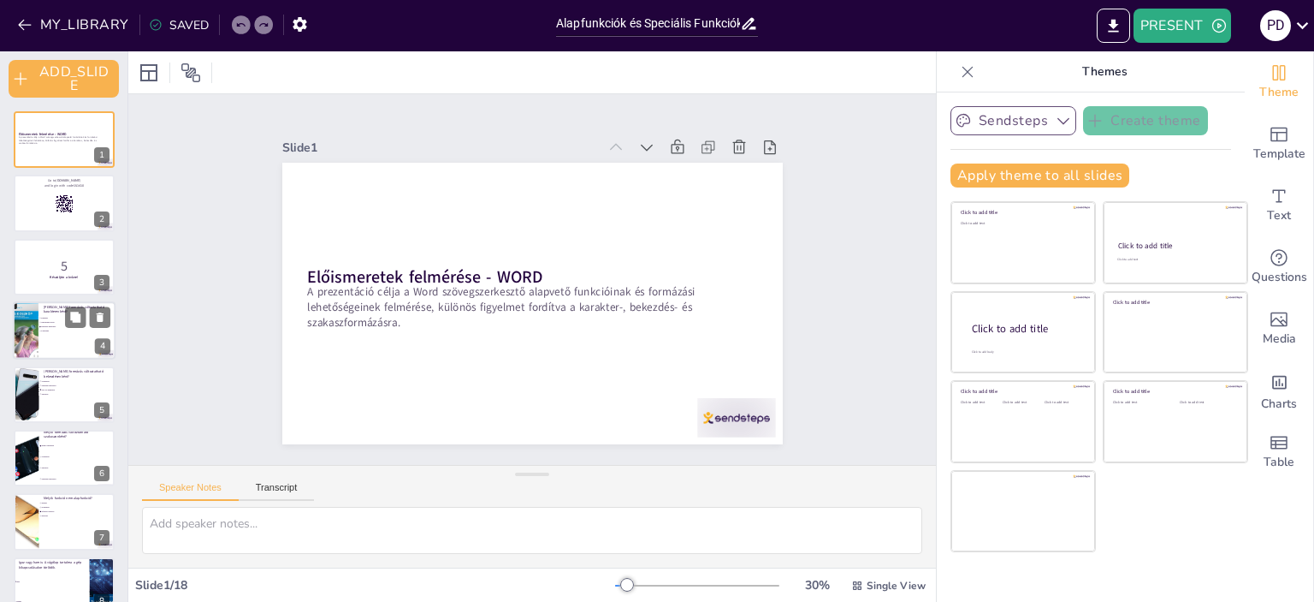
checkbox input "true"
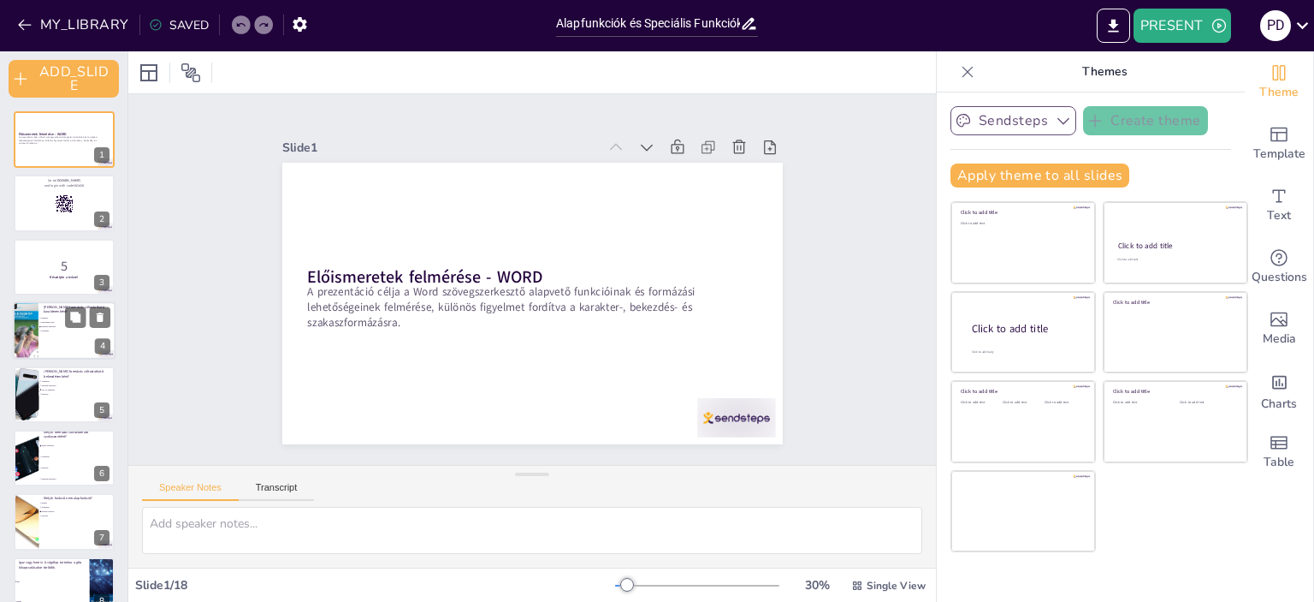
checkbox input "true"
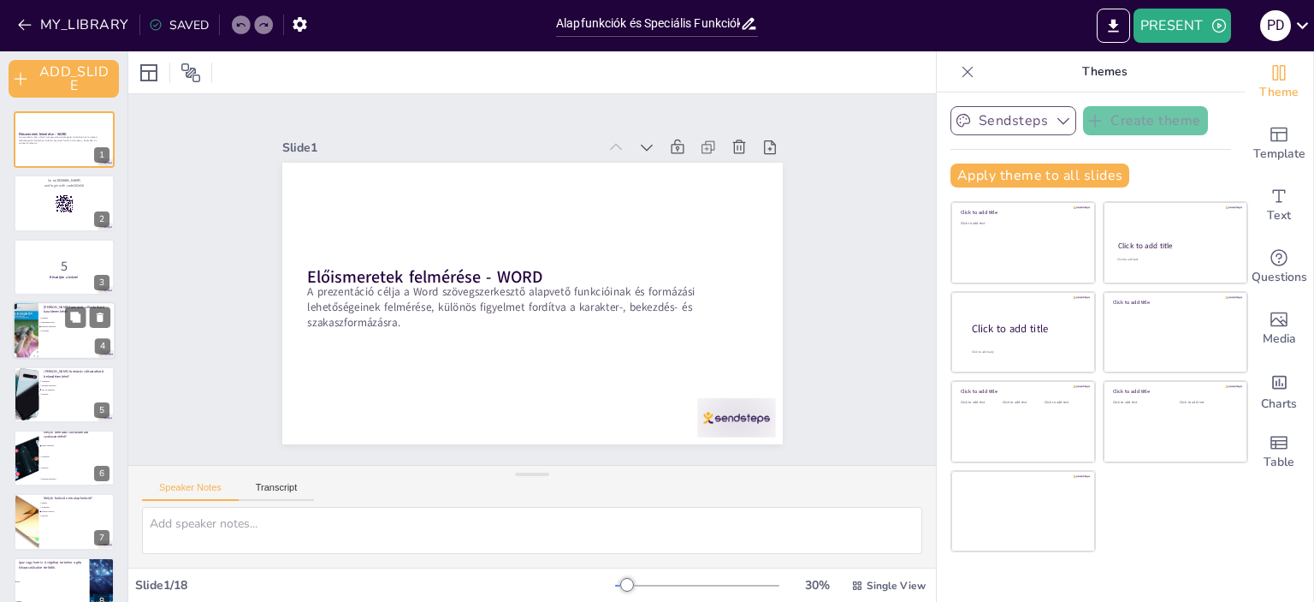
checkbox input "true"
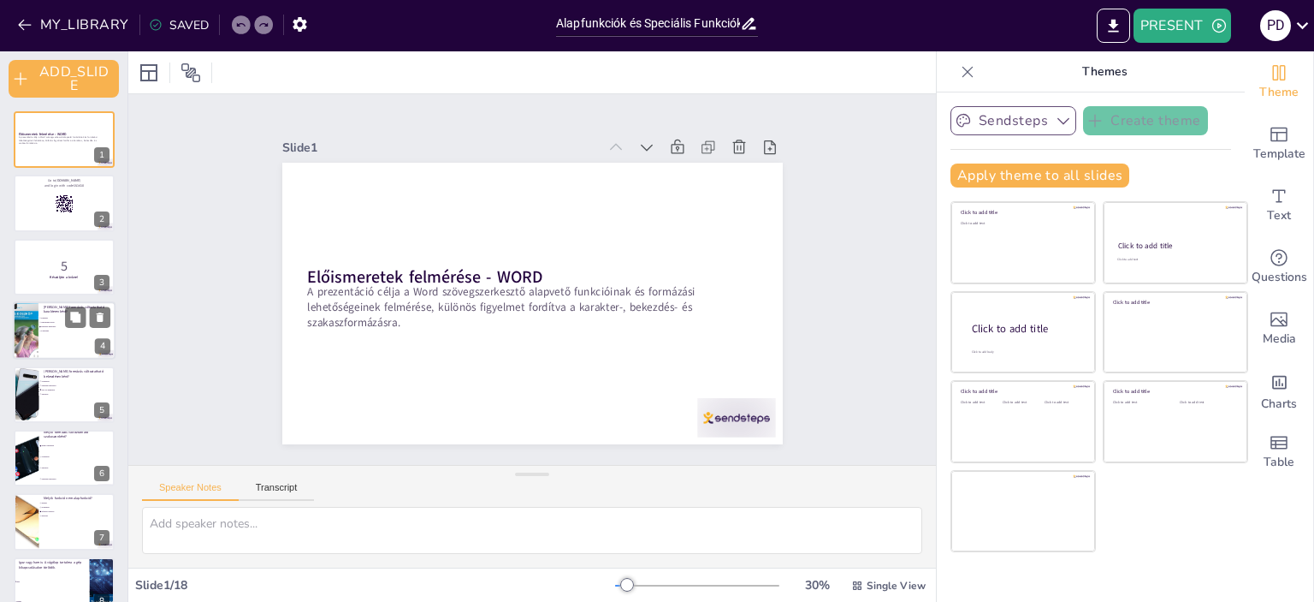
checkbox input "true"
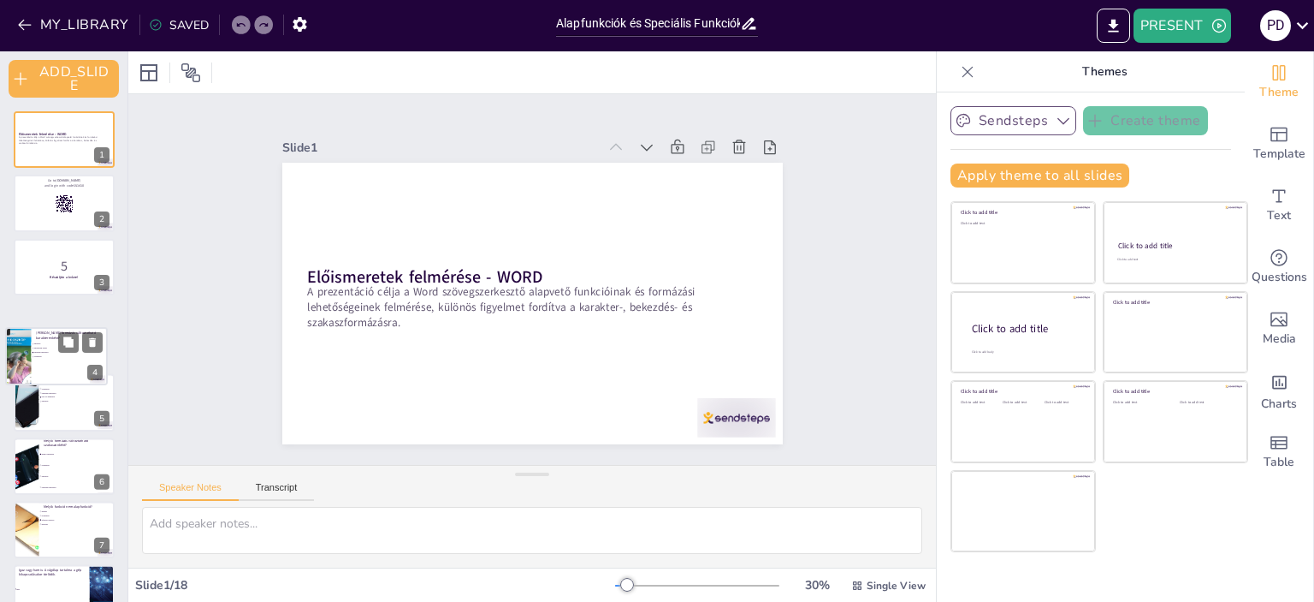
checkbox input "true"
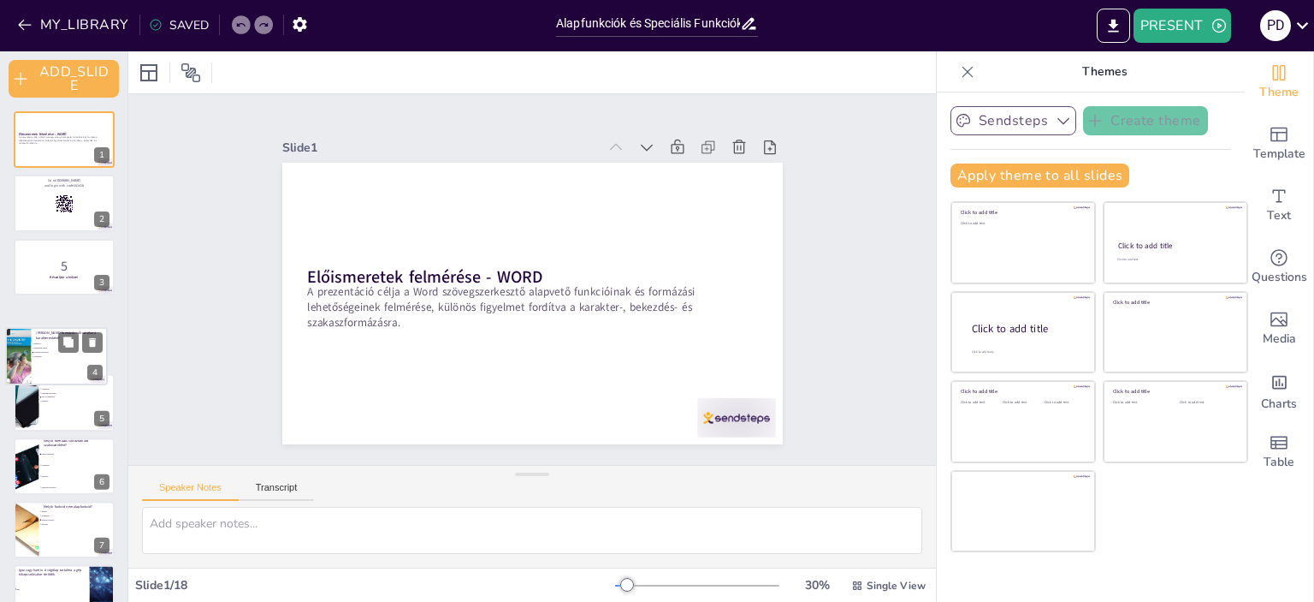
checkbox input "true"
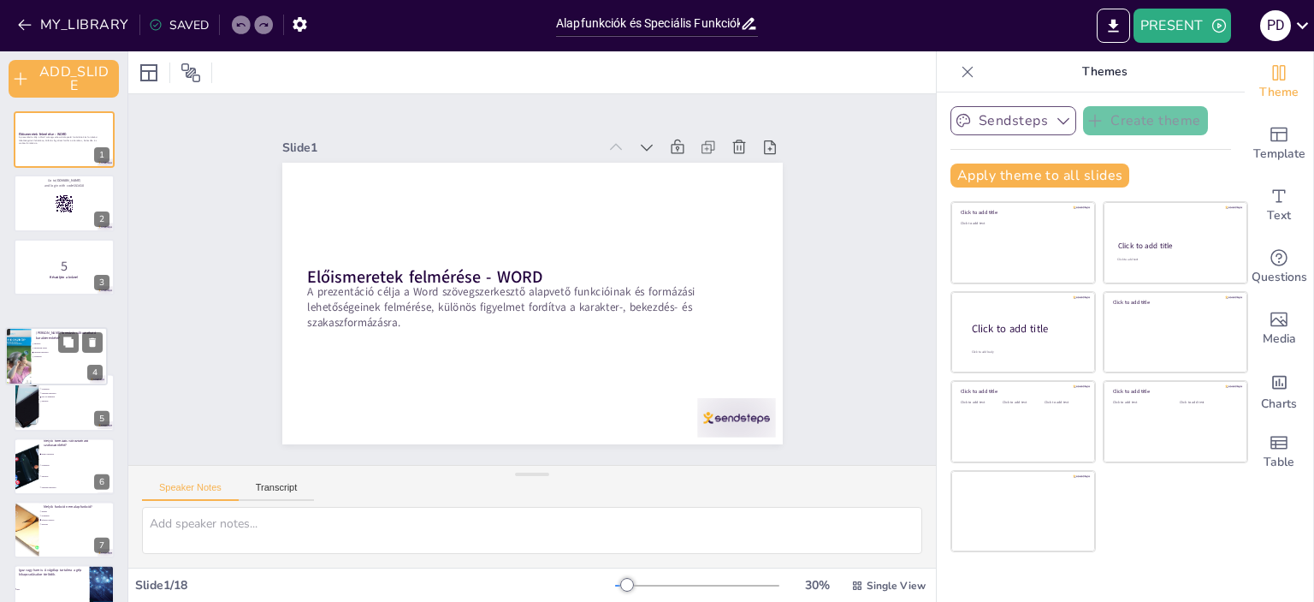
checkbox input "true"
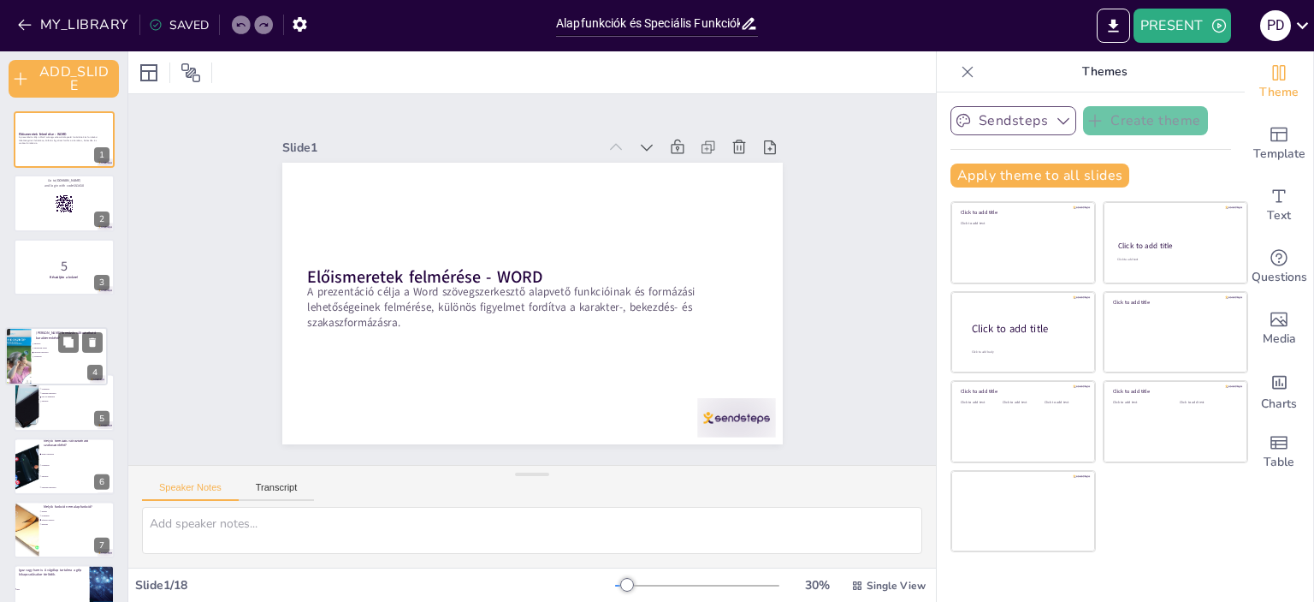
checkbox input "true"
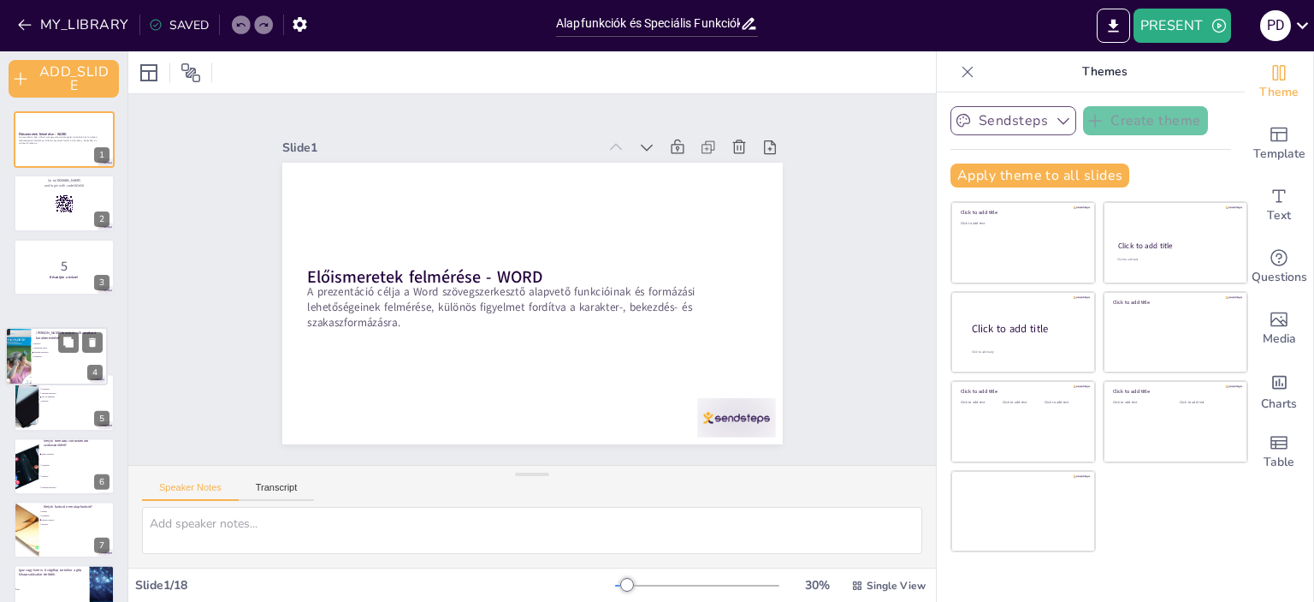
checkbox input "true"
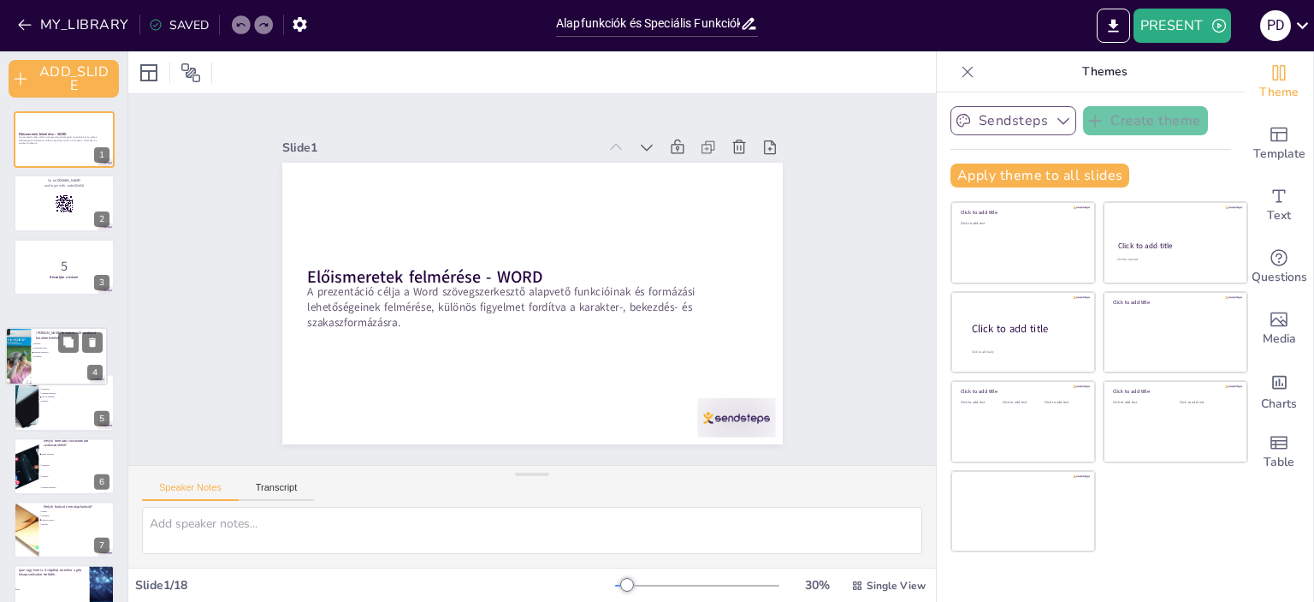
checkbox input "true"
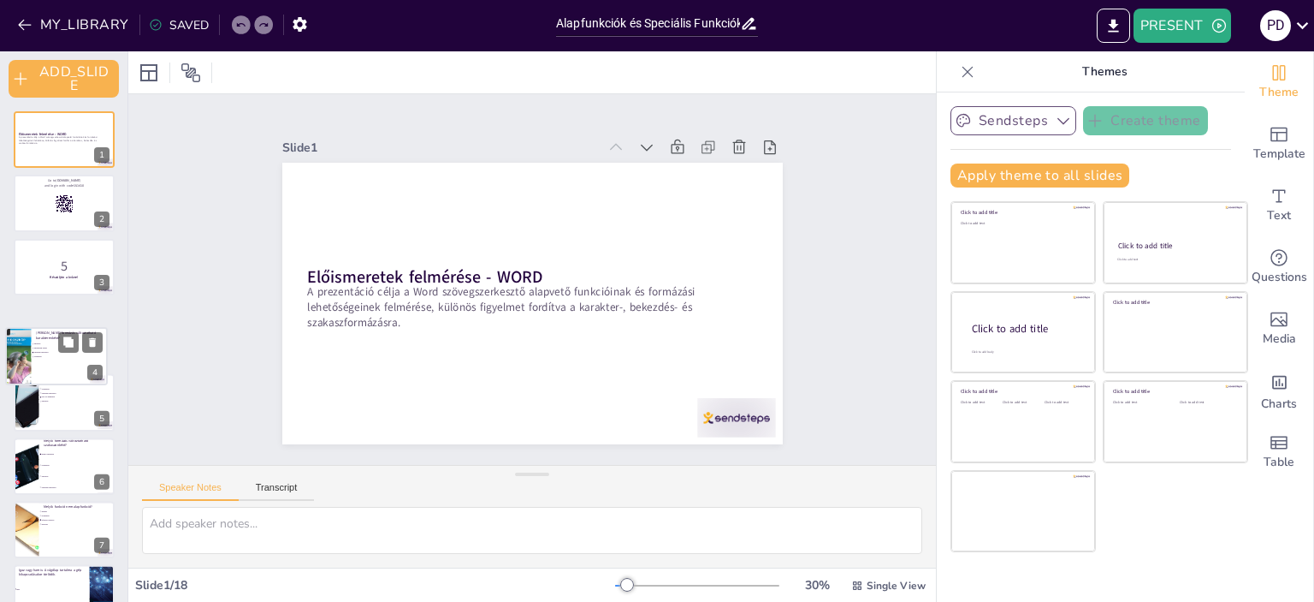
checkbox input "true"
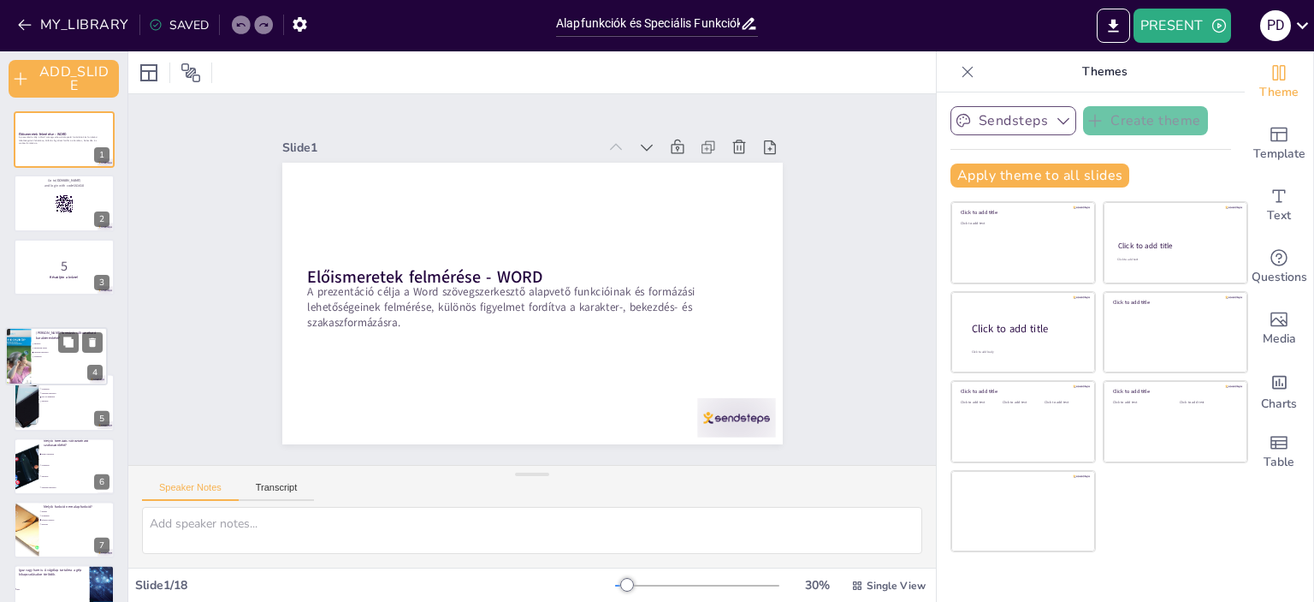
checkbox input "true"
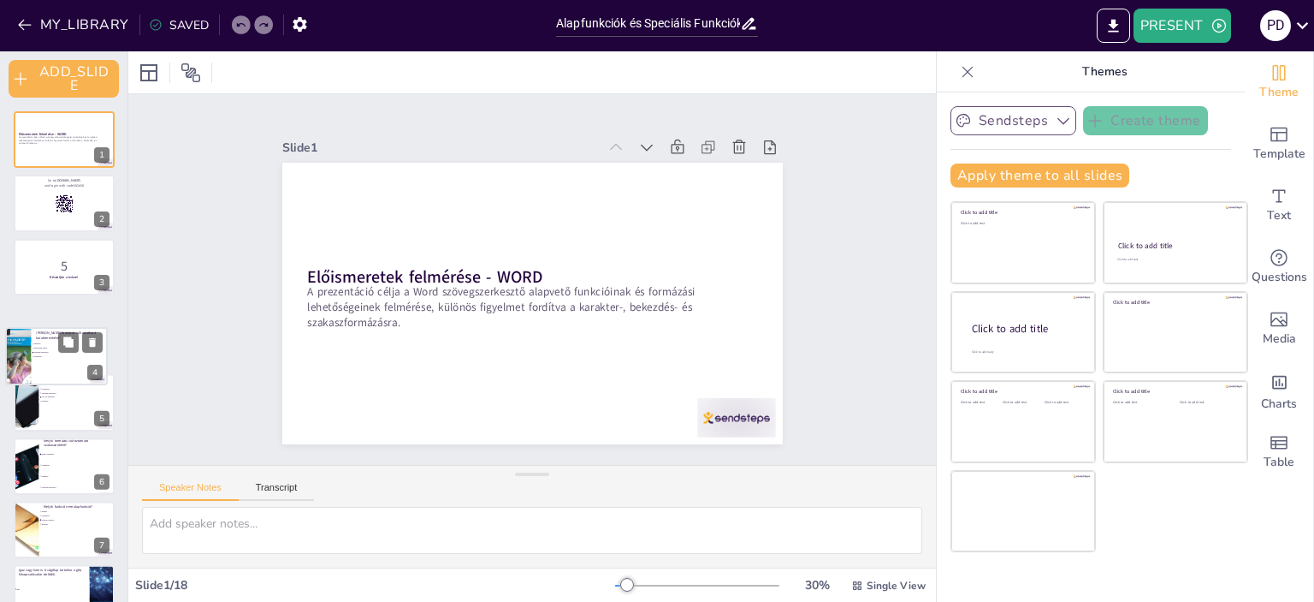
checkbox input "true"
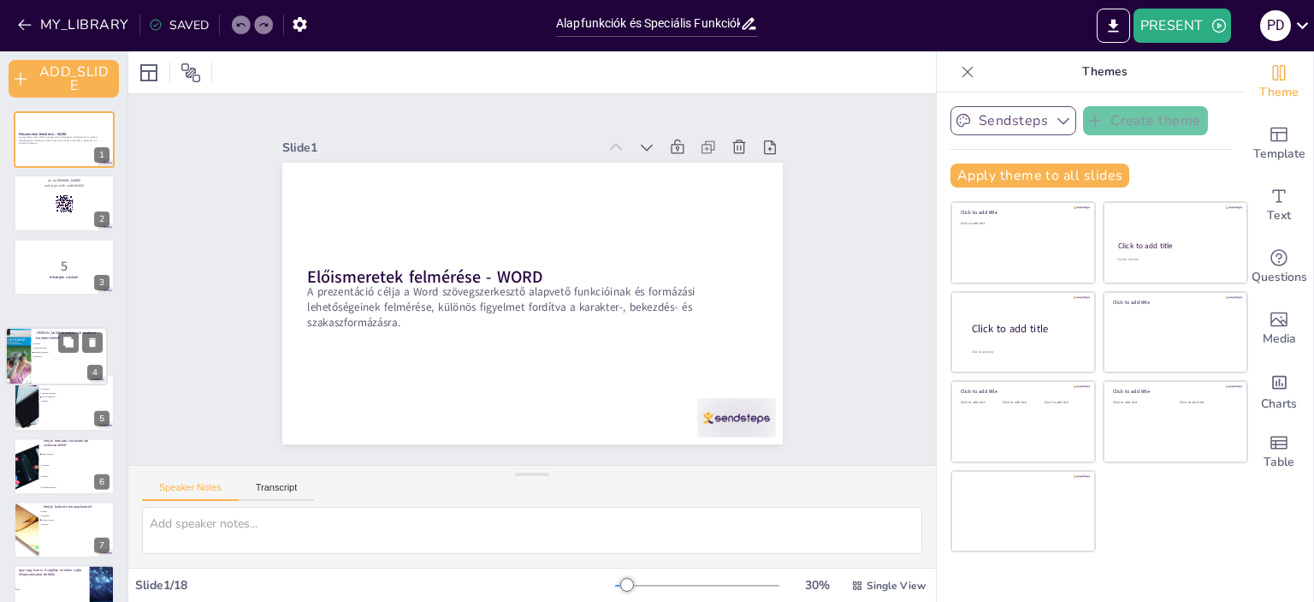
checkbox input "true"
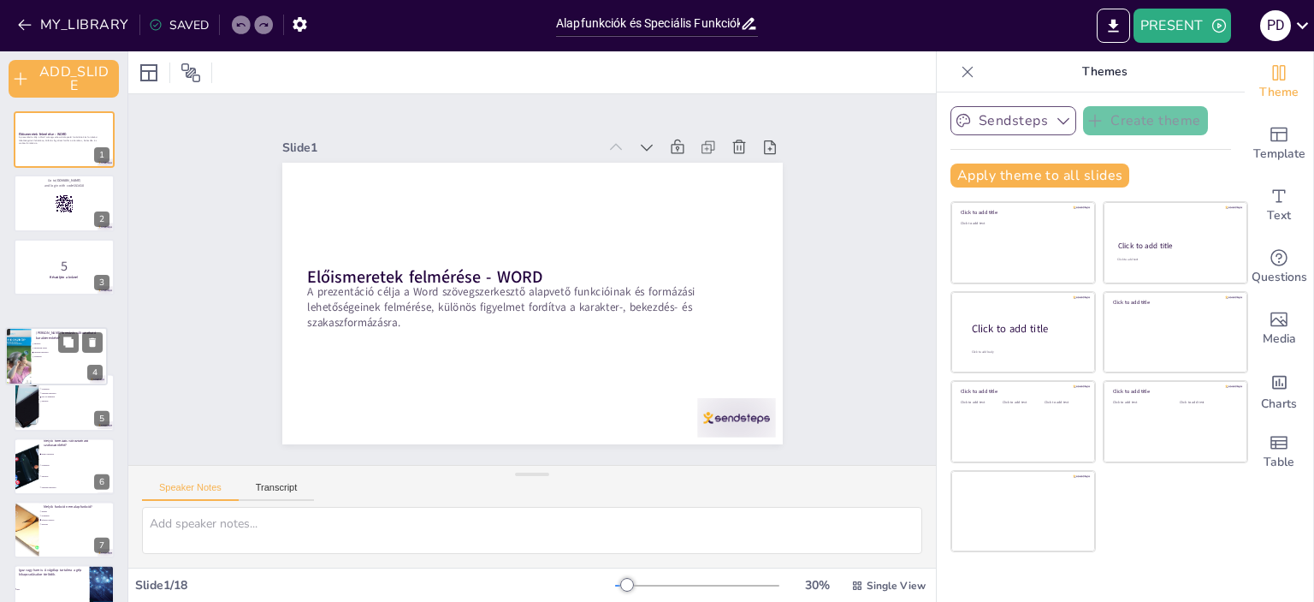
checkbox input "true"
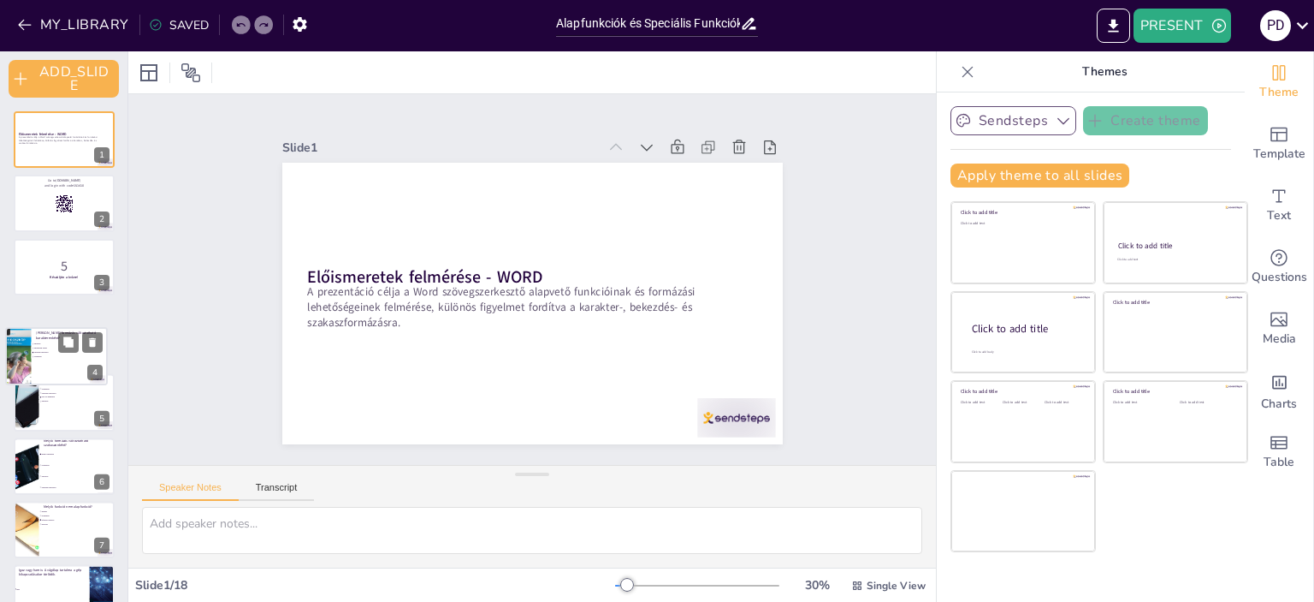
checkbox input "true"
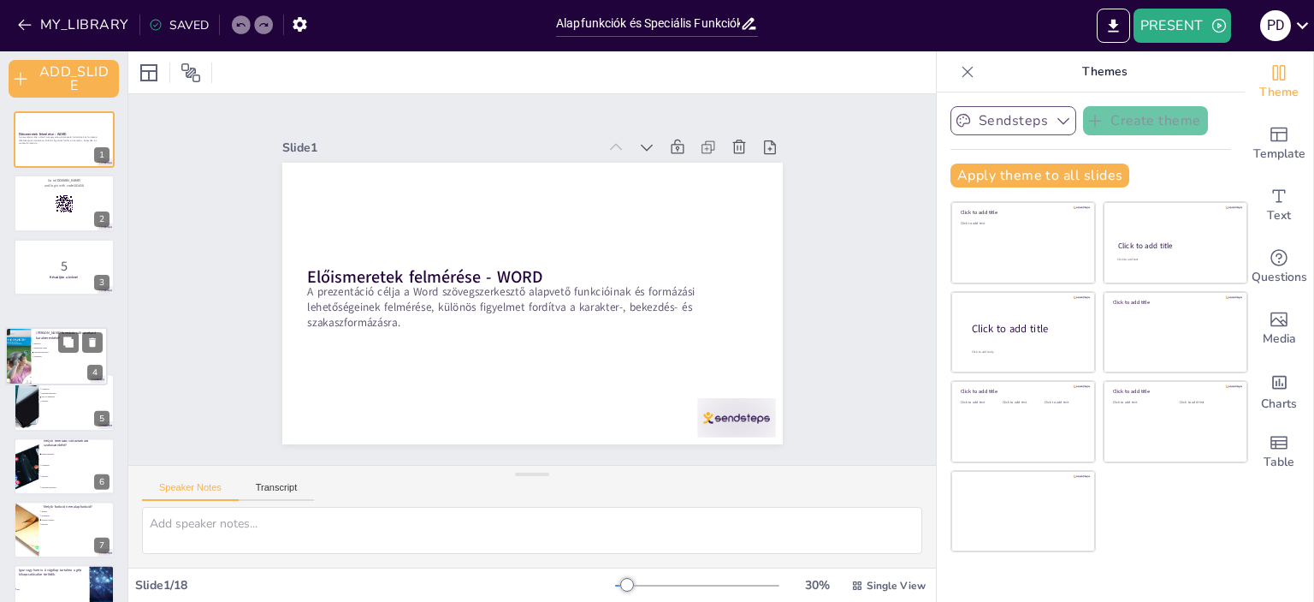
checkbox input "true"
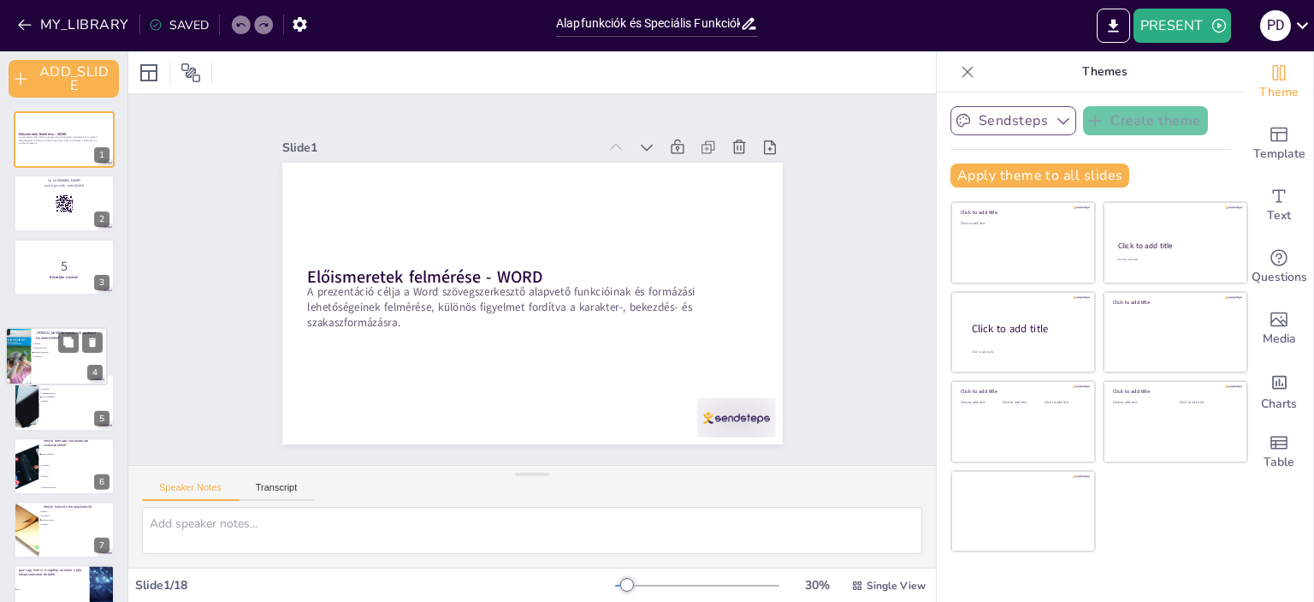
checkbox input "true"
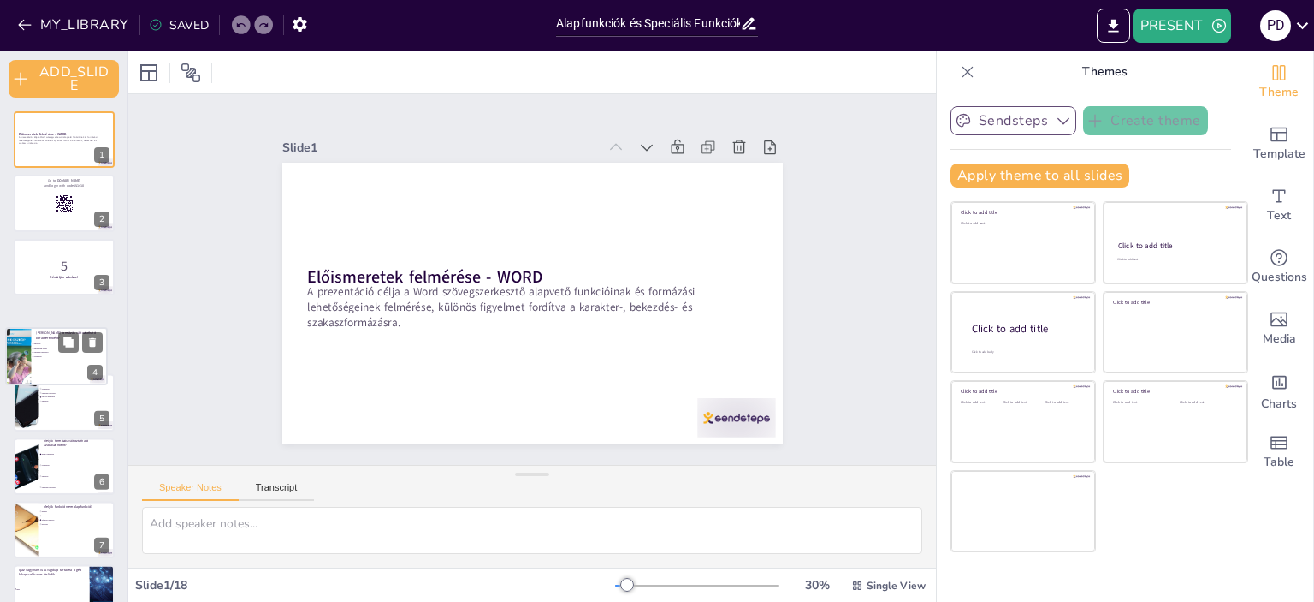
checkbox input "true"
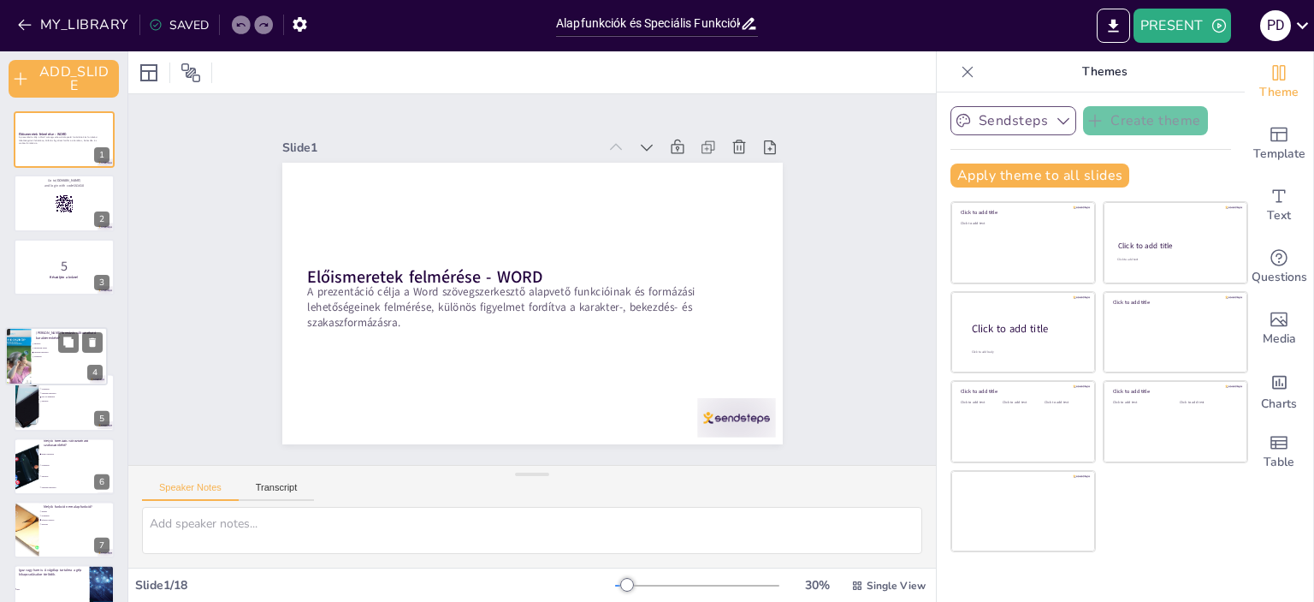
checkbox input "true"
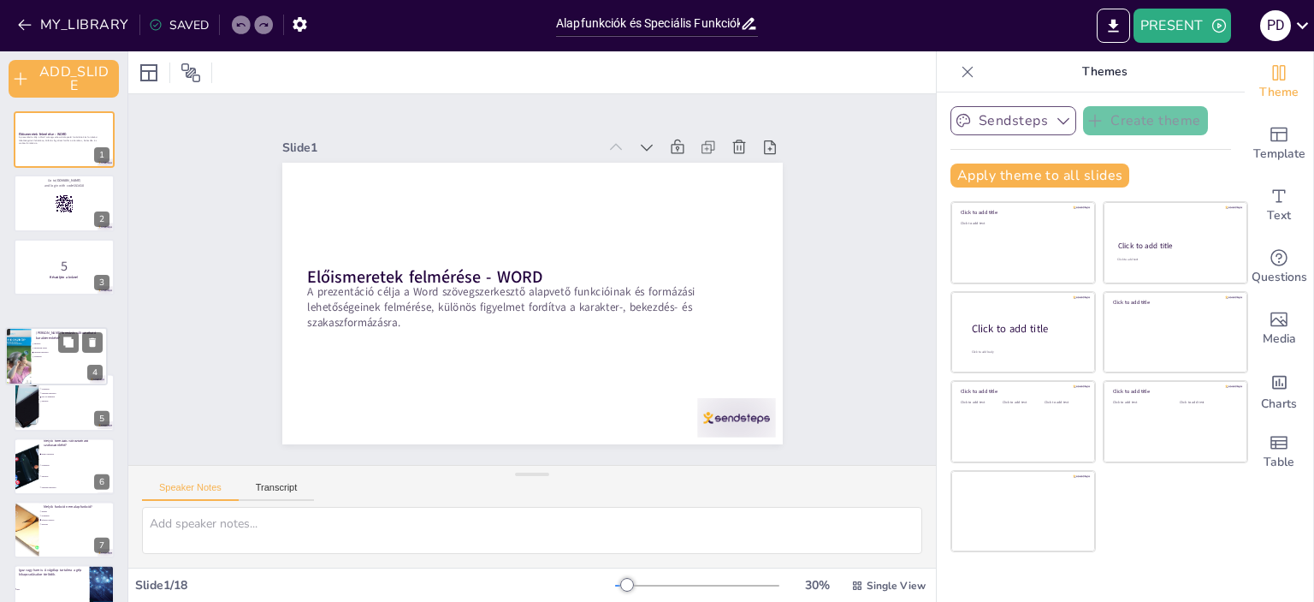
checkbox input "true"
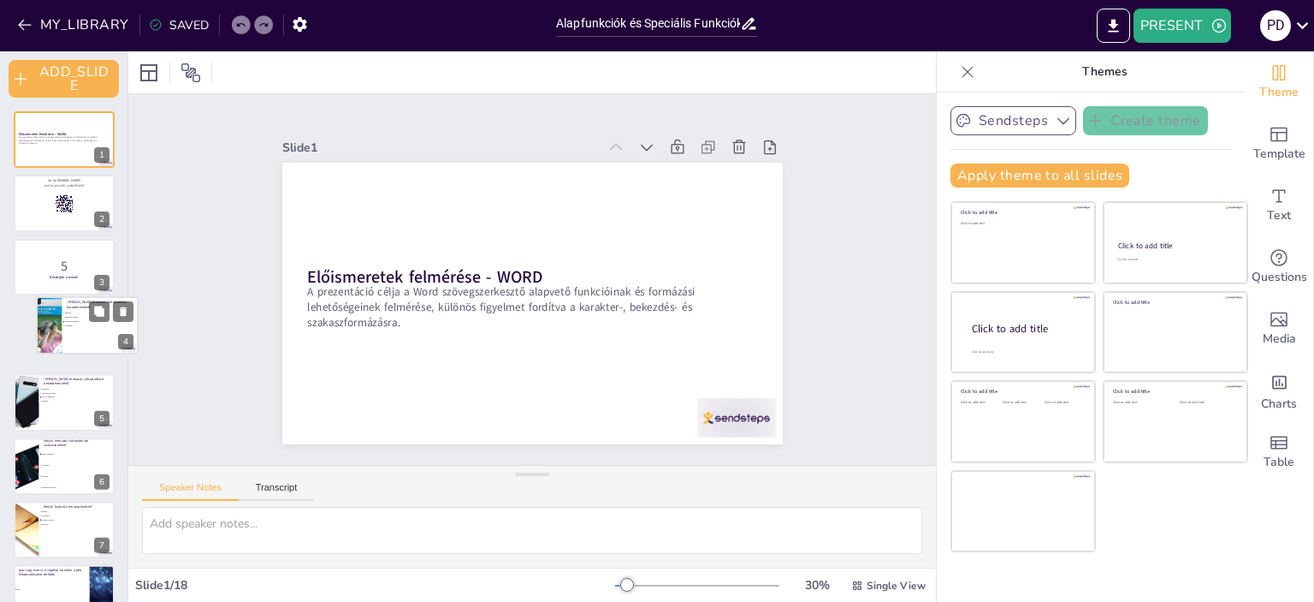
checkbox input "true"
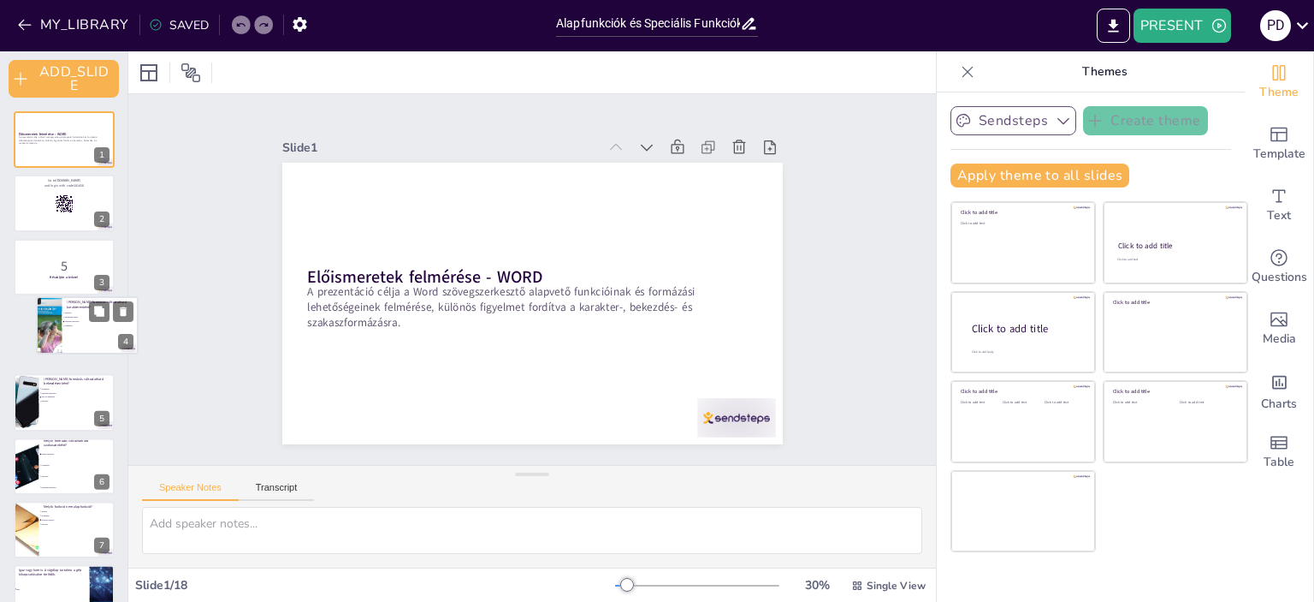
checkbox input "true"
click at [77, 324] on div "Melyik formázás változtatható karakterenként? aláhúzás hasábszám állítás betűtí…" at bounding box center [57, 327] width 103 height 58
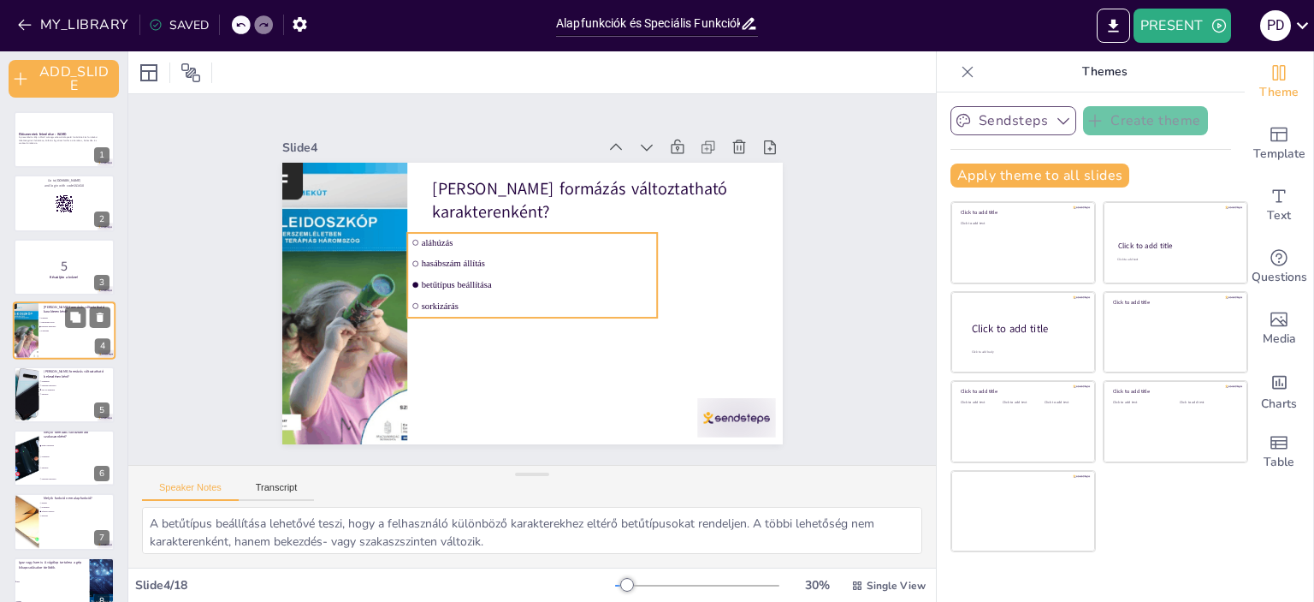
click at [63, 331] on li "sorkizárás" at bounding box center [64, 331] width 51 height 4
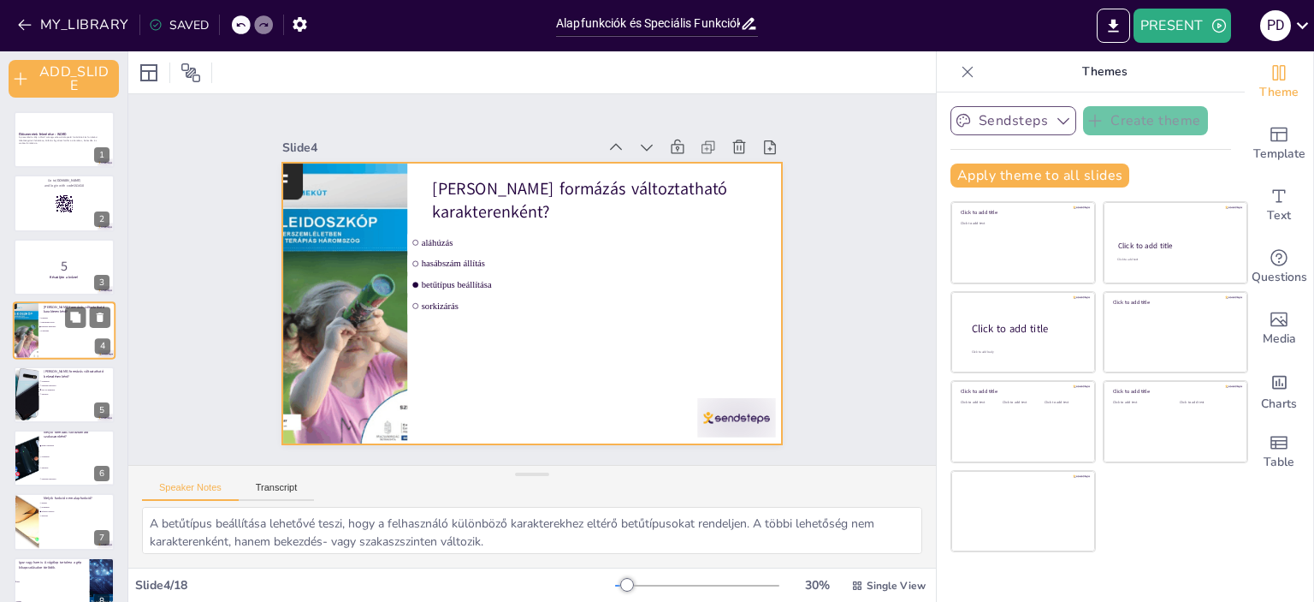
click at [63, 334] on div at bounding box center [64, 330] width 103 height 58
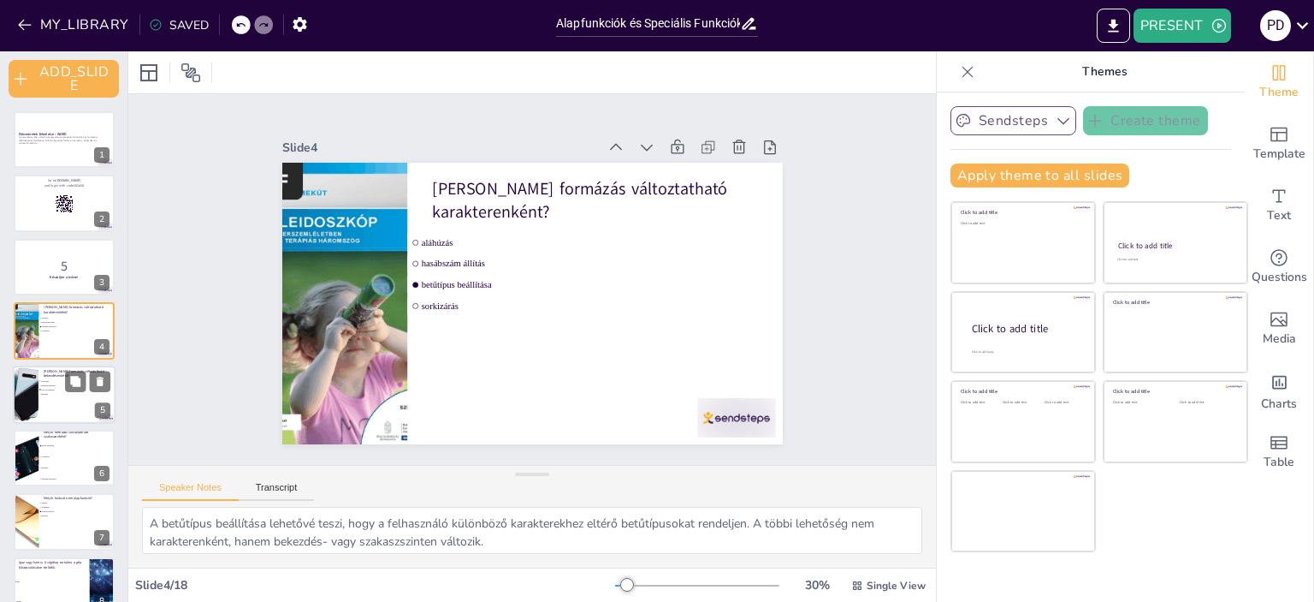
click at [64, 379] on span "sorkizárás" at bounding box center [65, 380] width 48 height 3
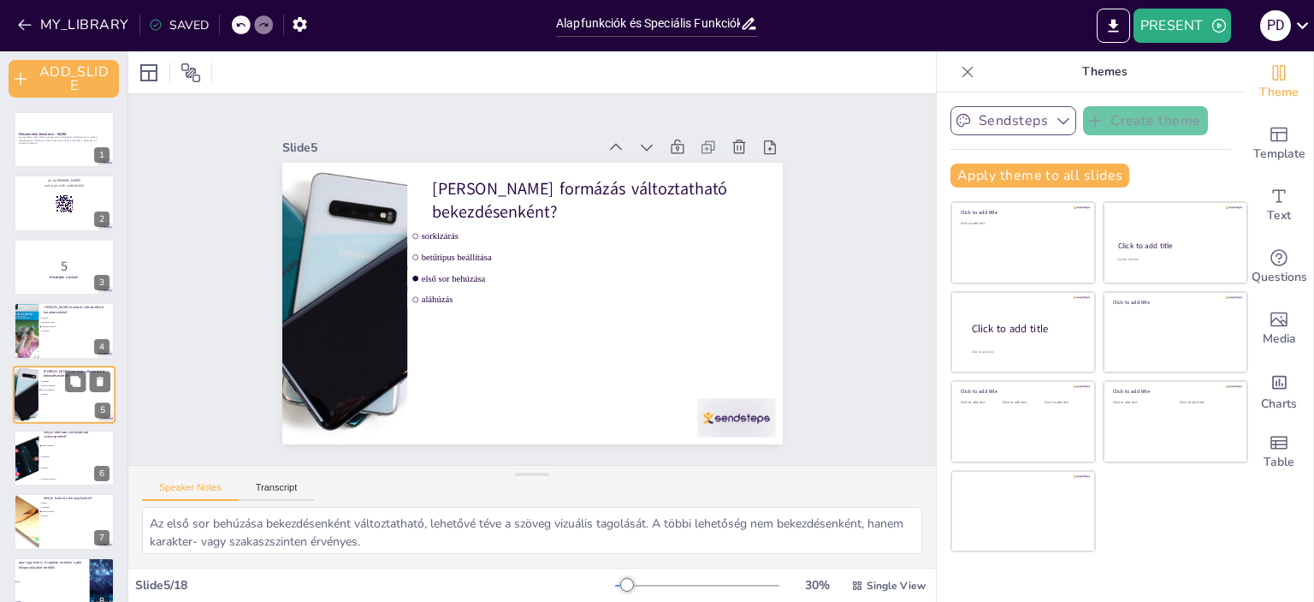
scroll to position [44, 0]
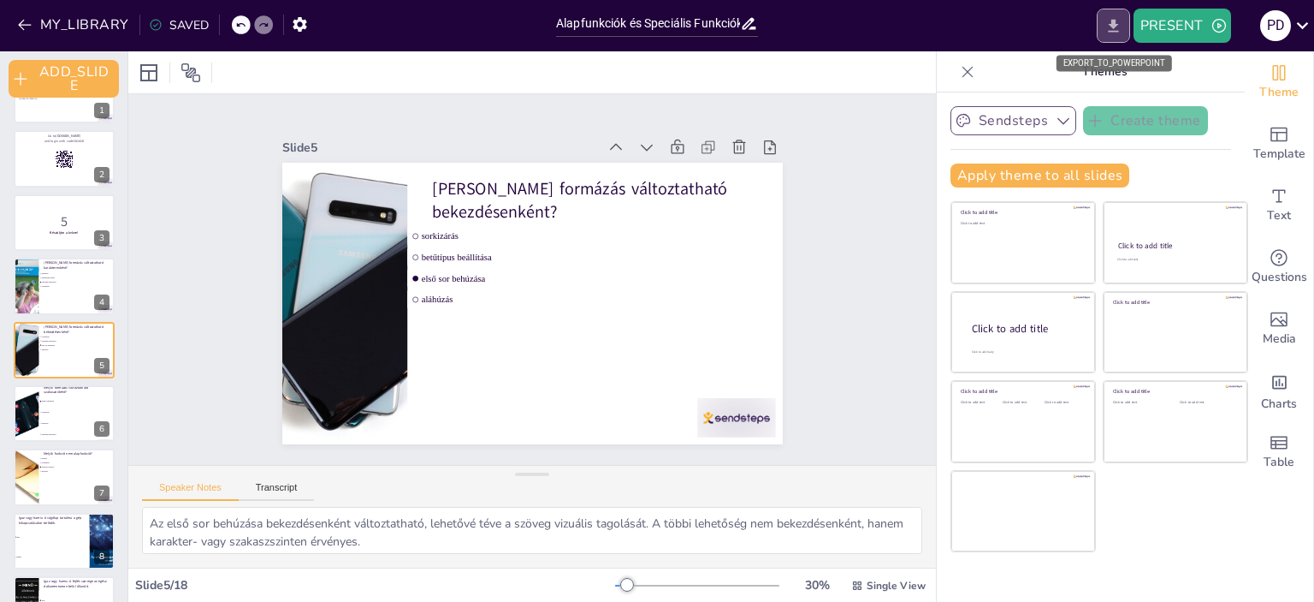
click at [1116, 24] on icon "EXPORT_TO_POWERPOINT" at bounding box center [1113, 25] width 10 height 13
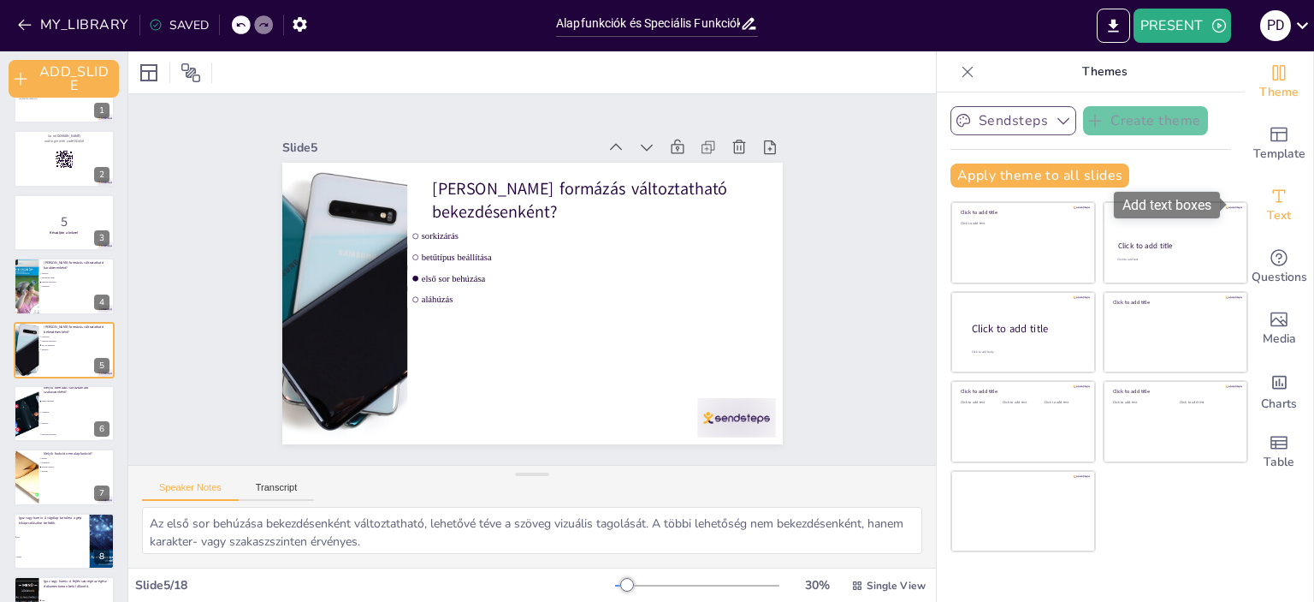
click at [1272, 210] on span "Text" at bounding box center [1279, 215] width 24 height 19
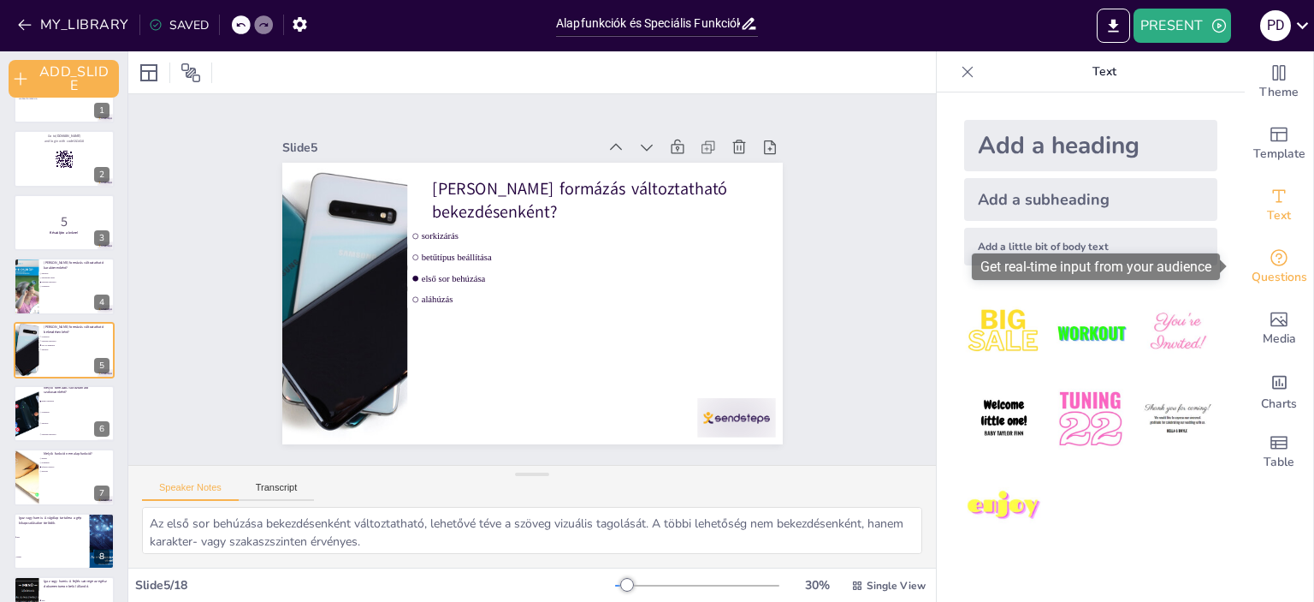
click at [1273, 257] on icon "Get real-time input from your audience" at bounding box center [1279, 257] width 17 height 17
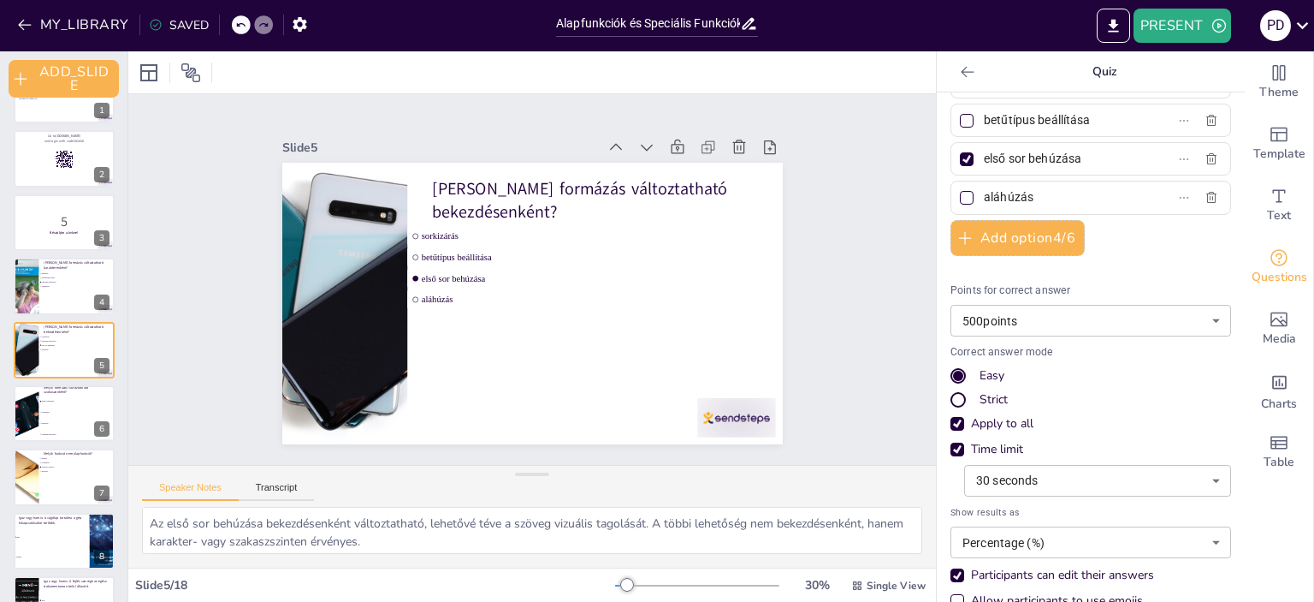
scroll to position [119, 0]
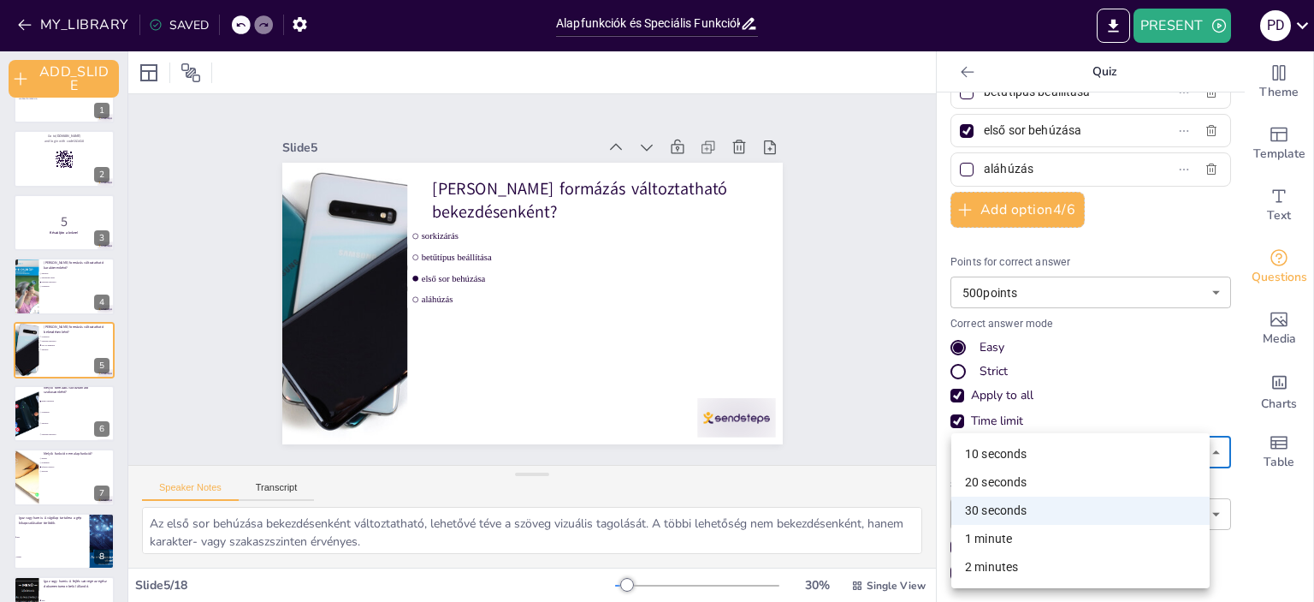
click at [1190, 449] on body "MY_LIBRARY SAVED Alapfunkciók és Speciális Funkciók Kérdőív PRESENT P D Documen…" at bounding box center [657, 301] width 1314 height 602
click at [1051, 482] on li "20 seconds" at bounding box center [1081, 482] width 258 height 28
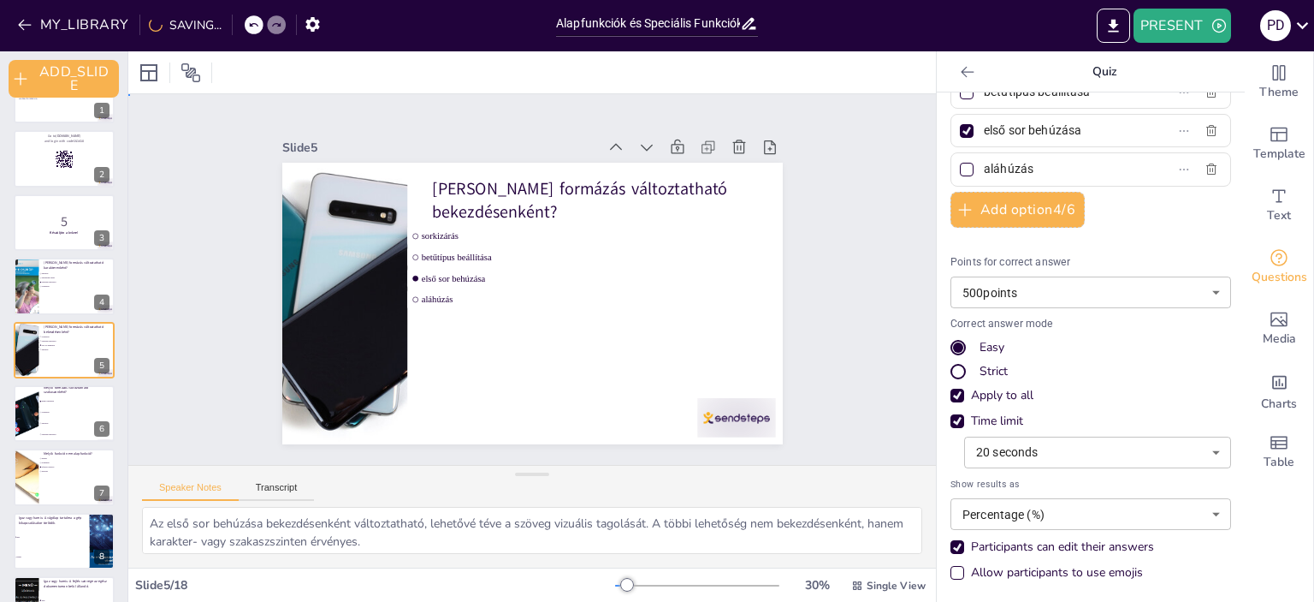
click at [852, 200] on div "Slide 1 Előismeretek felmérése - WORD A prezentáció célja a Word szövegszerkesz…" at bounding box center [532, 279] width 842 height 453
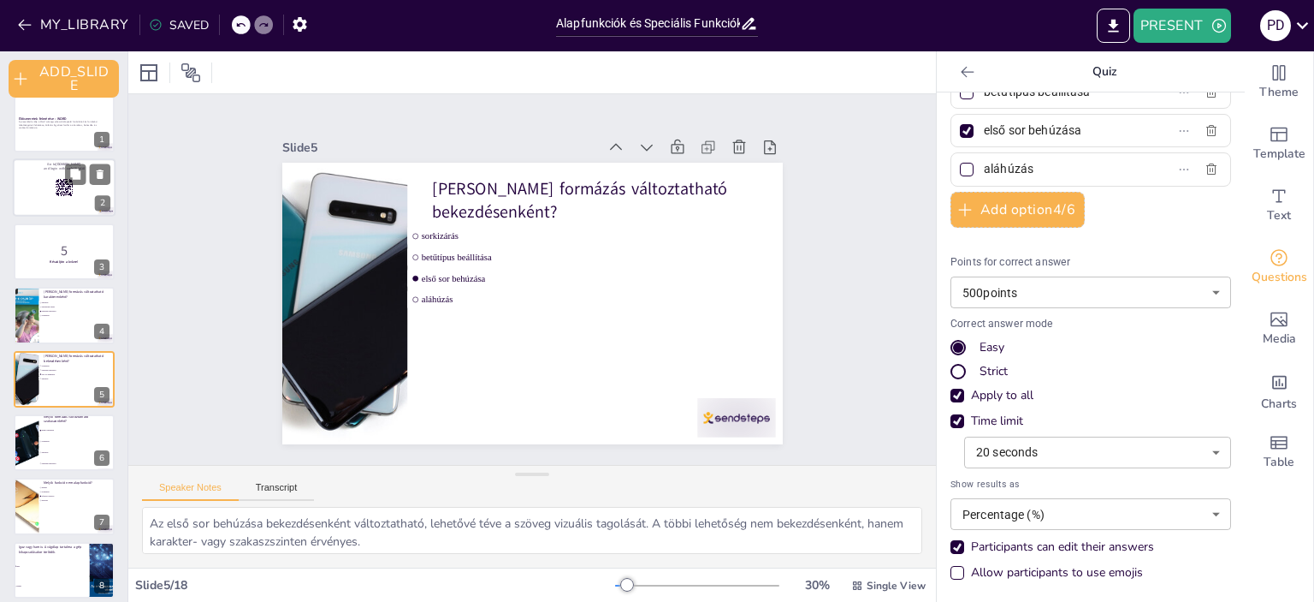
scroll to position [0, 0]
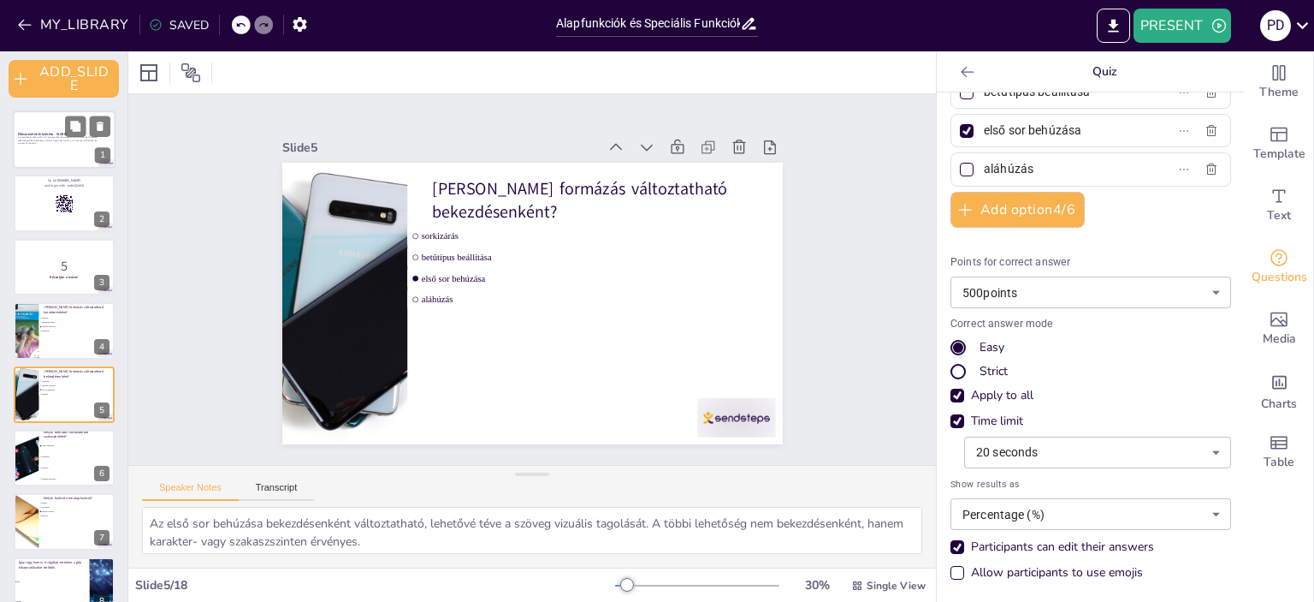
click at [63, 142] on p "A prezentáció célja a Word szövegszerkesztő alapvető funkcióinak és formázási l…" at bounding box center [64, 139] width 92 height 9
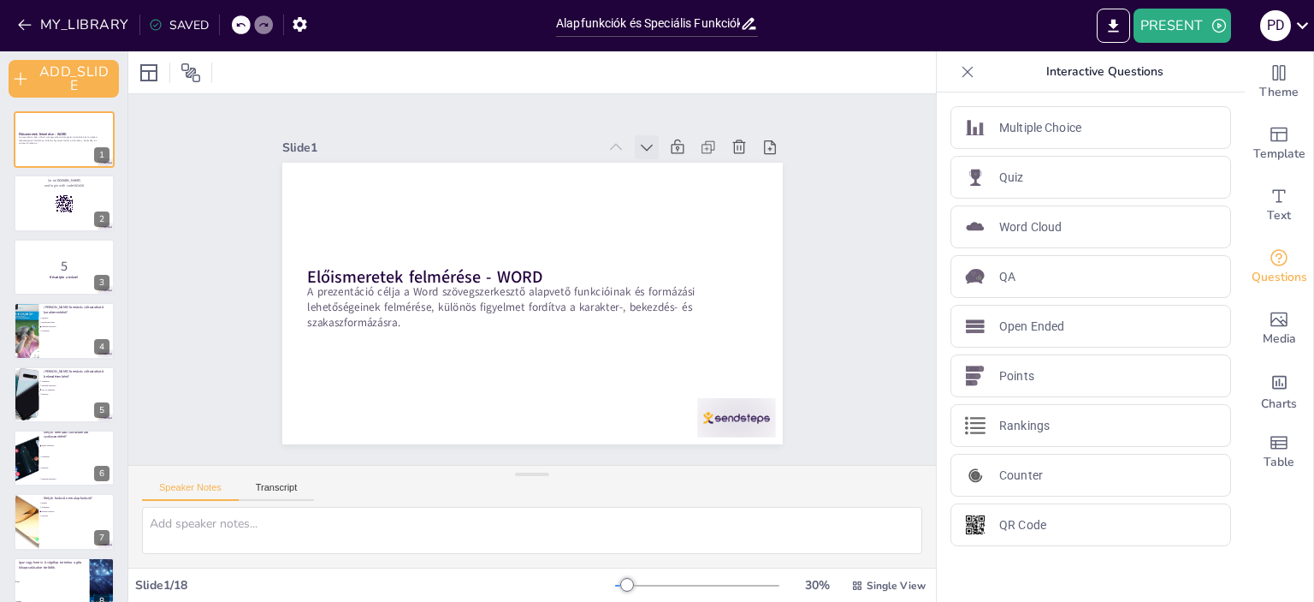
click at [638, 144] on icon at bounding box center [646, 147] width 17 height 17
click at [651, 151] on icon at bounding box center [660, 160] width 19 height 19
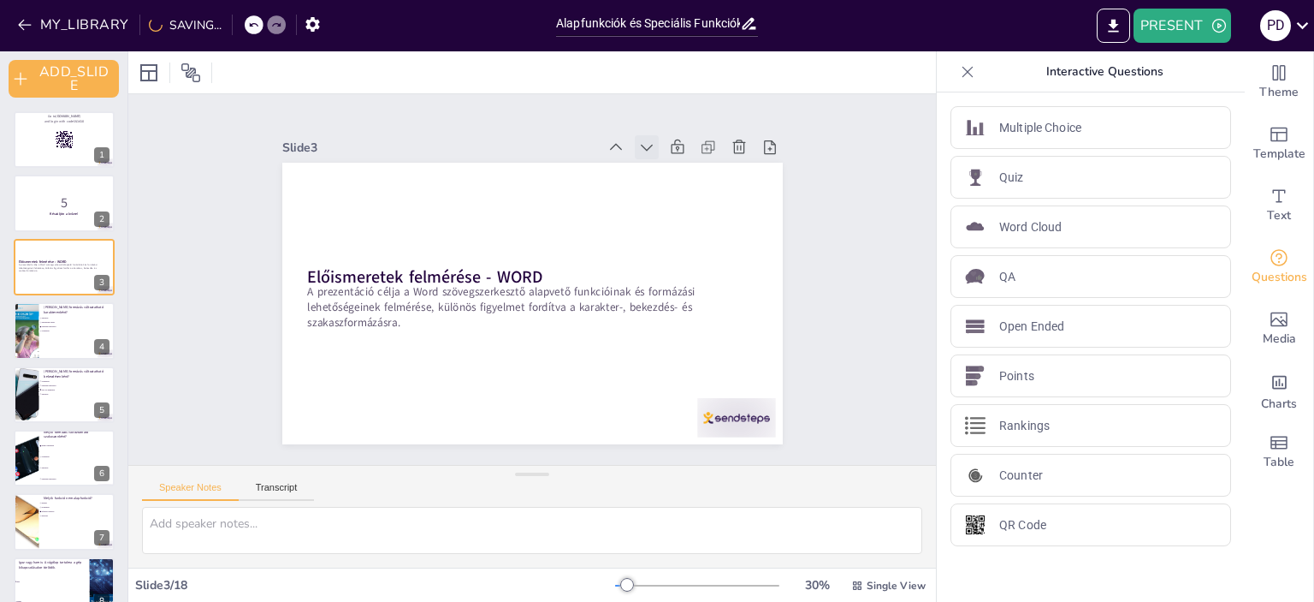
click at [638, 139] on icon at bounding box center [646, 147] width 17 height 17
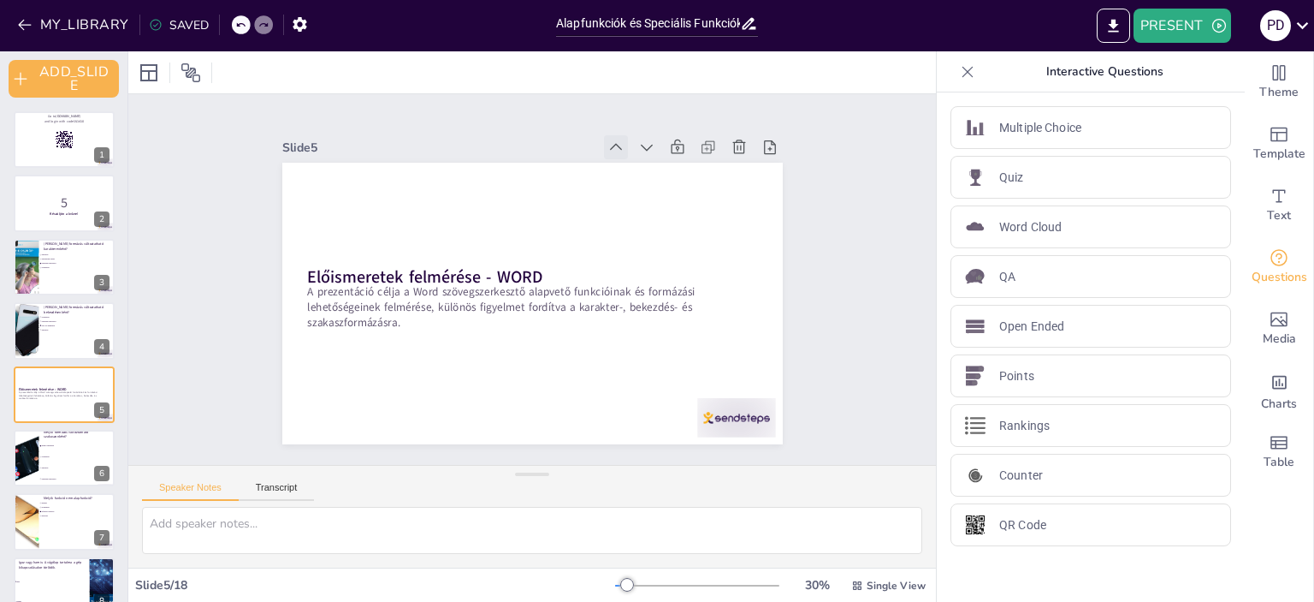
click at [608, 143] on icon at bounding box center [616, 147] width 17 height 17
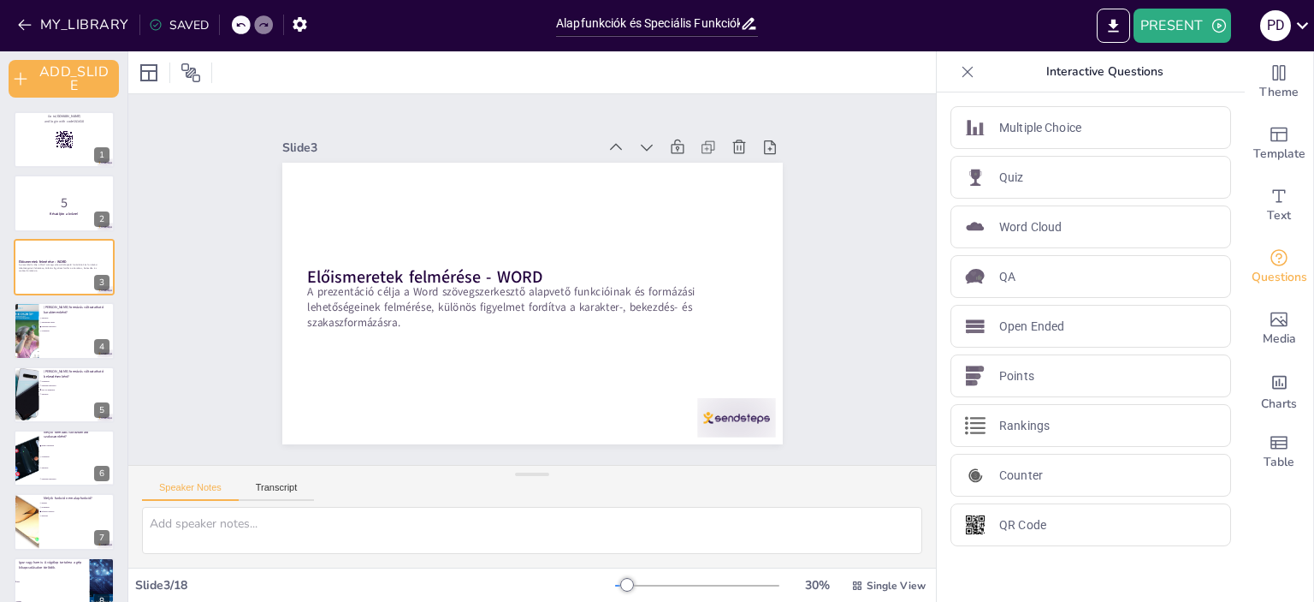
click at [608, 143] on icon at bounding box center [616, 147] width 17 height 17
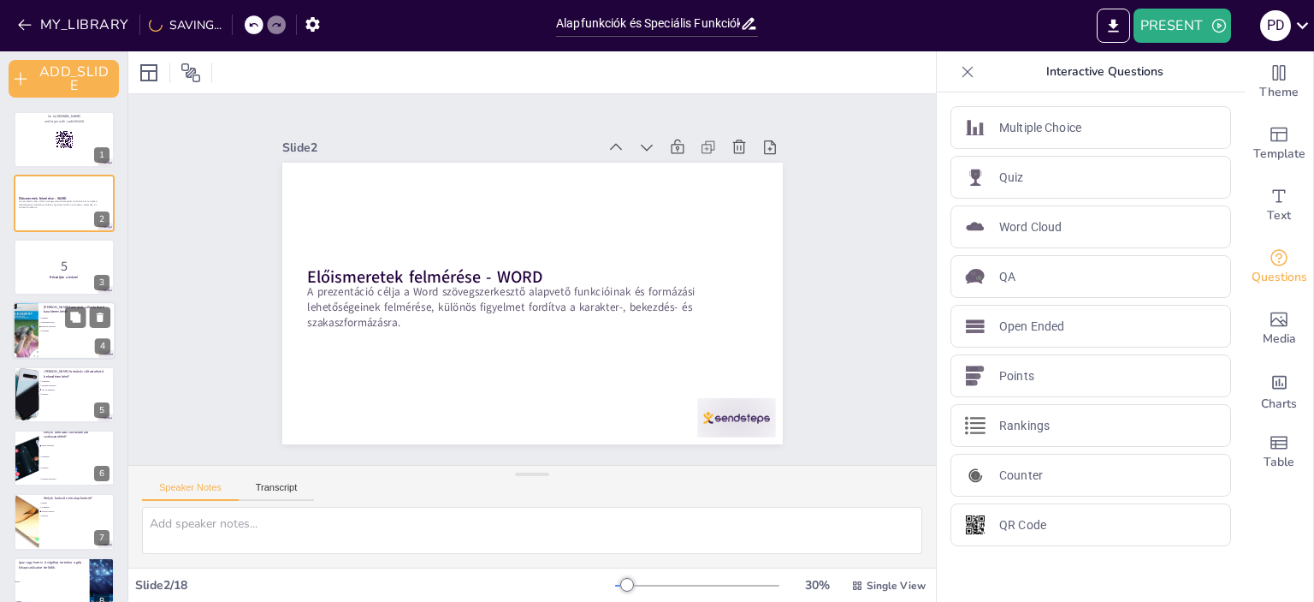
click at [41, 320] on li "hasábszám állítás" at bounding box center [64, 322] width 51 height 4
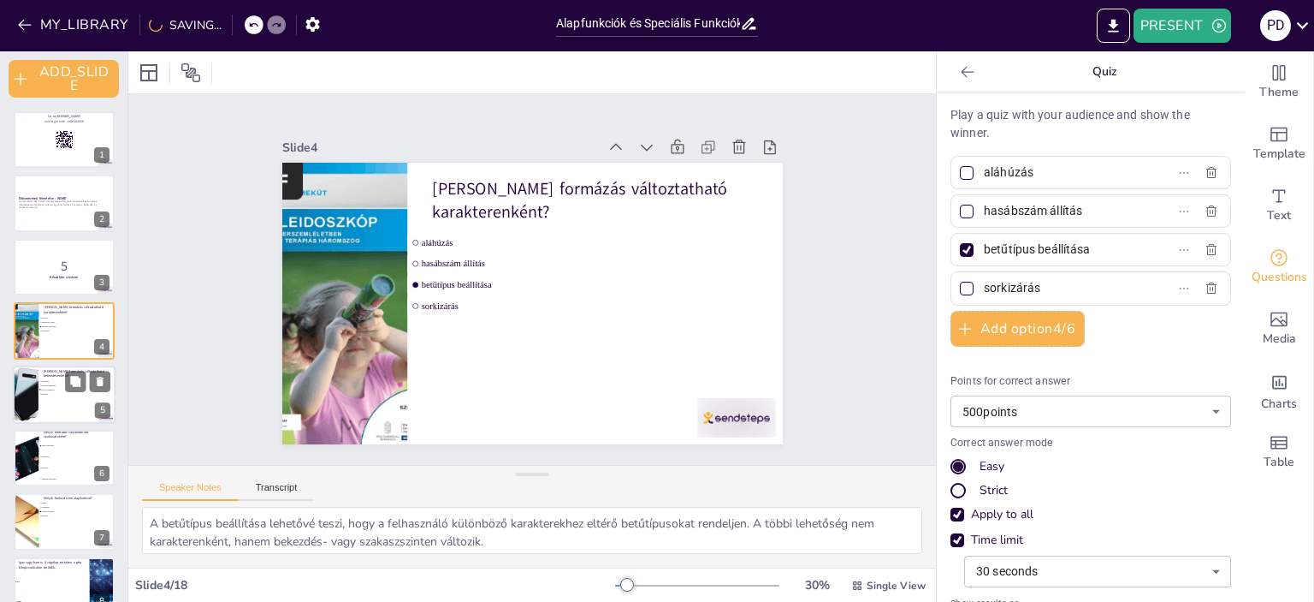
click at [50, 400] on div at bounding box center [64, 394] width 103 height 58
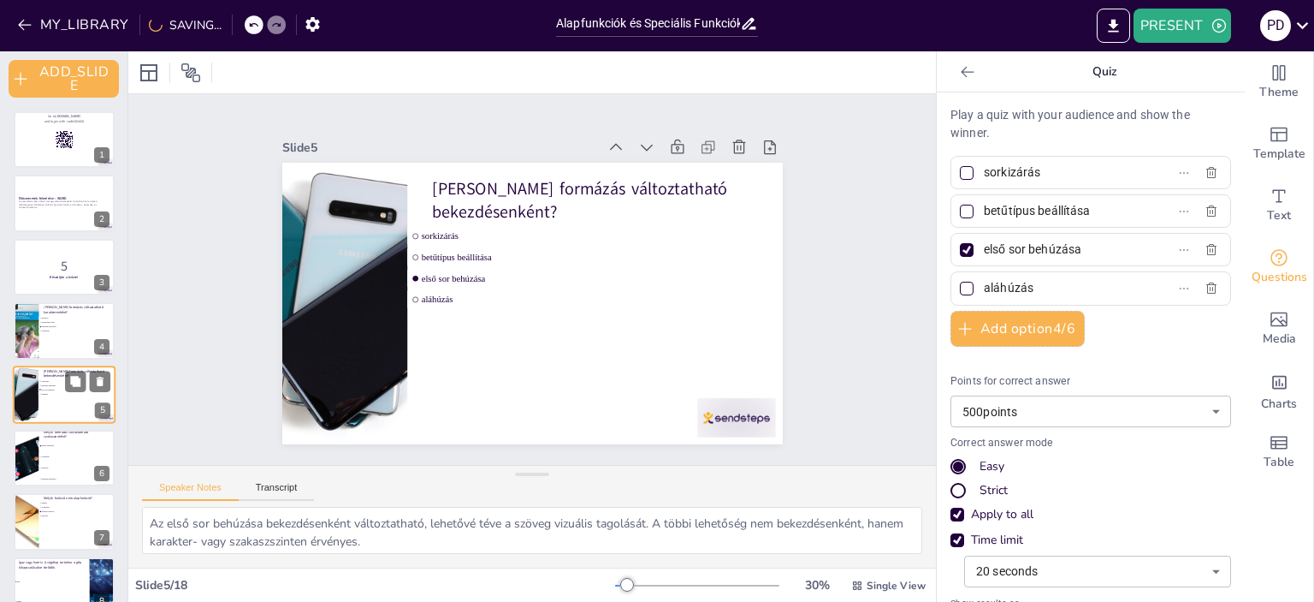
scroll to position [44, 0]
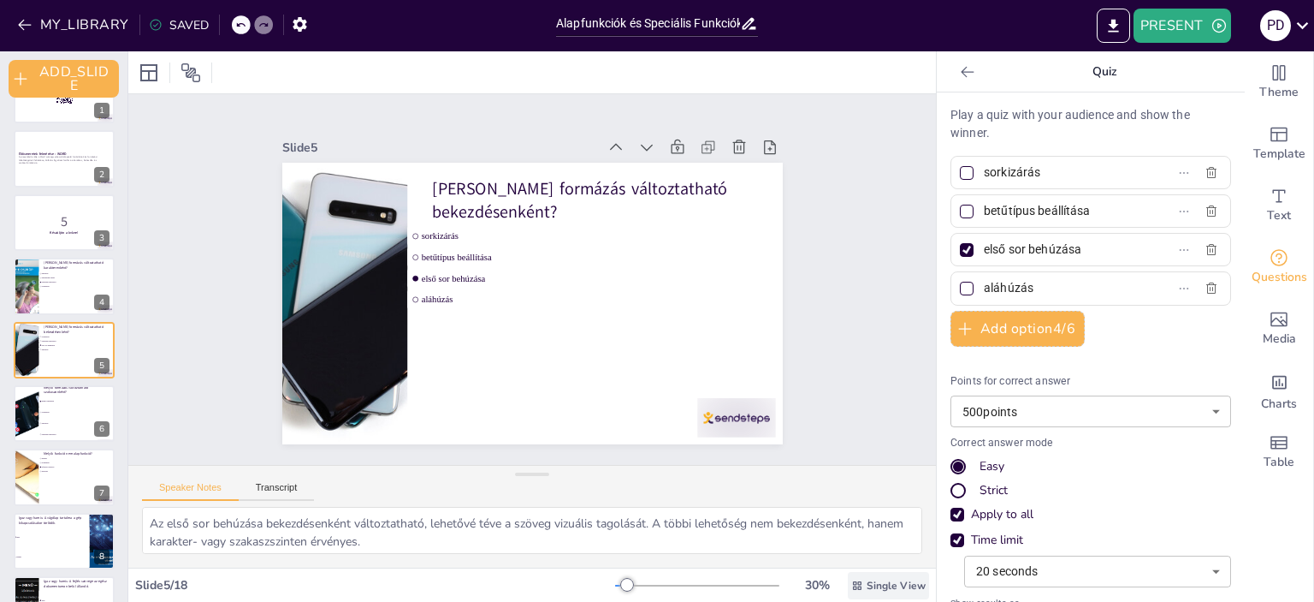
click at [887, 585] on span "Single View" at bounding box center [896, 585] width 59 height 14
click at [1290, 521] on div "Theme Template Text Questions Media Charts Table" at bounding box center [1279, 326] width 69 height 550
click at [1276, 391] on div "Charts" at bounding box center [1279, 390] width 68 height 62
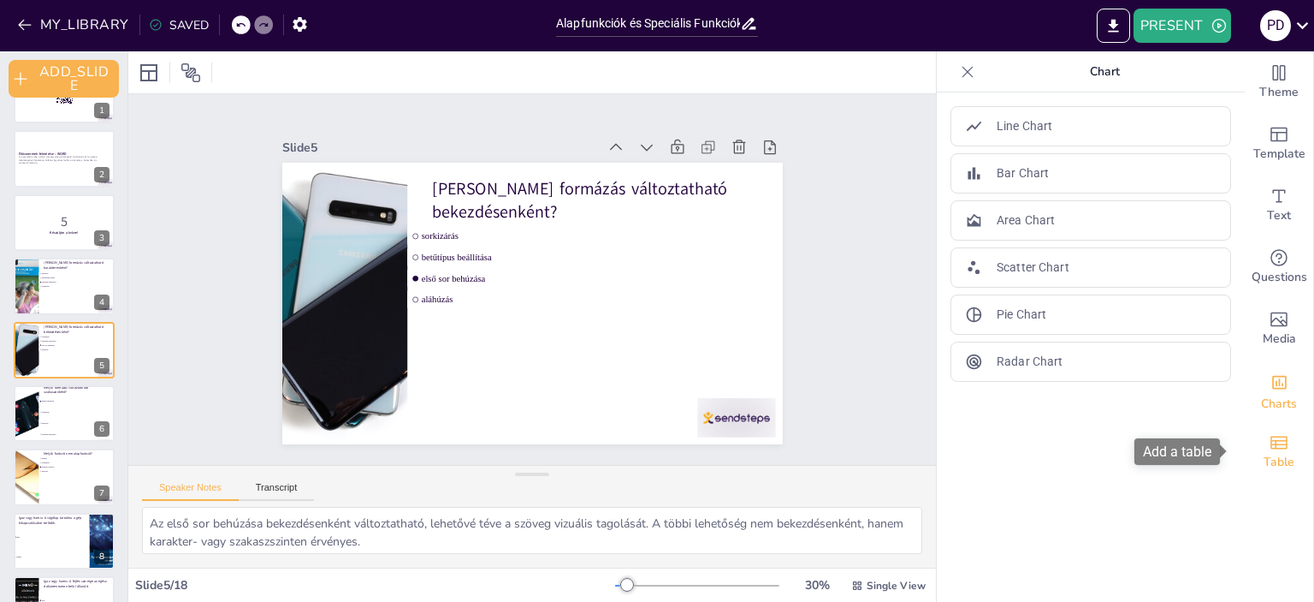
click at [1269, 439] on icon "Add a table" at bounding box center [1279, 442] width 21 height 21
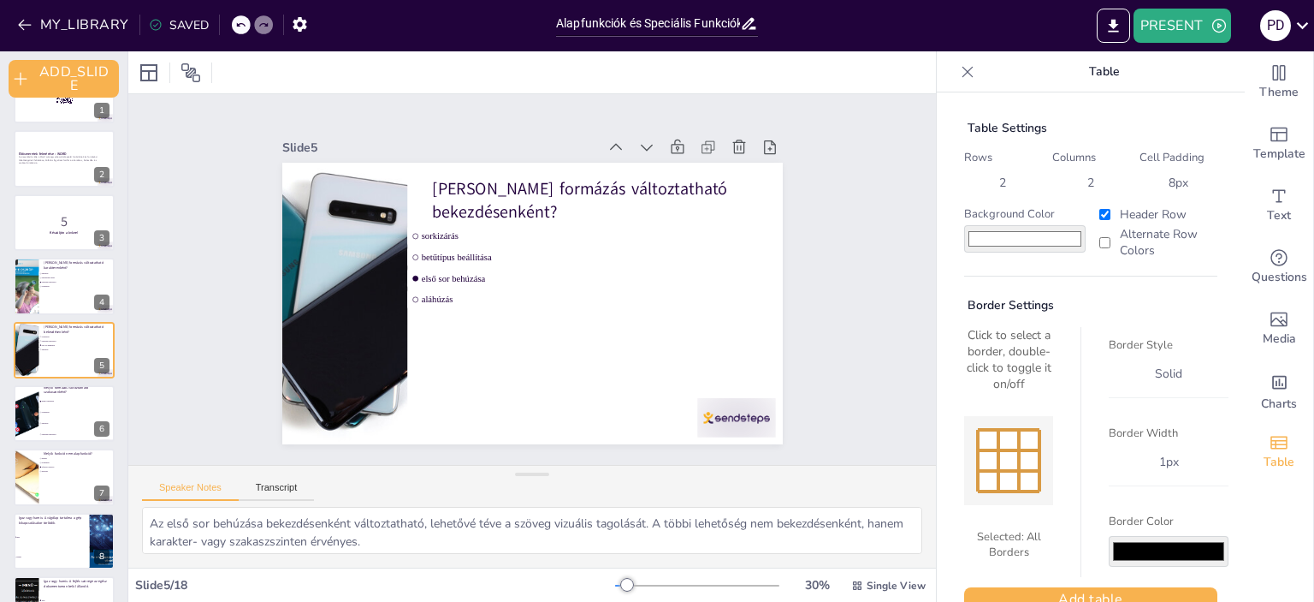
click at [1273, 500] on div "Theme Template Text Questions Media Charts Table" at bounding box center [1279, 326] width 69 height 550
click at [700, 139] on icon at bounding box center [708, 147] width 17 height 17
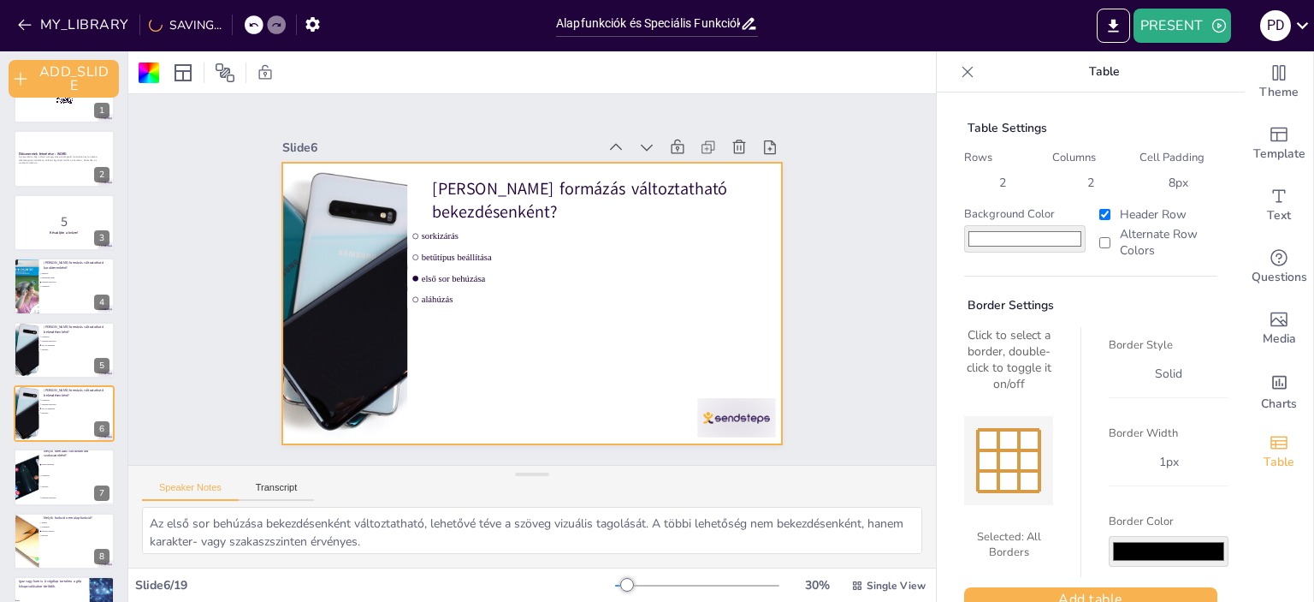
click at [700, 139] on icon at bounding box center [708, 147] width 17 height 17
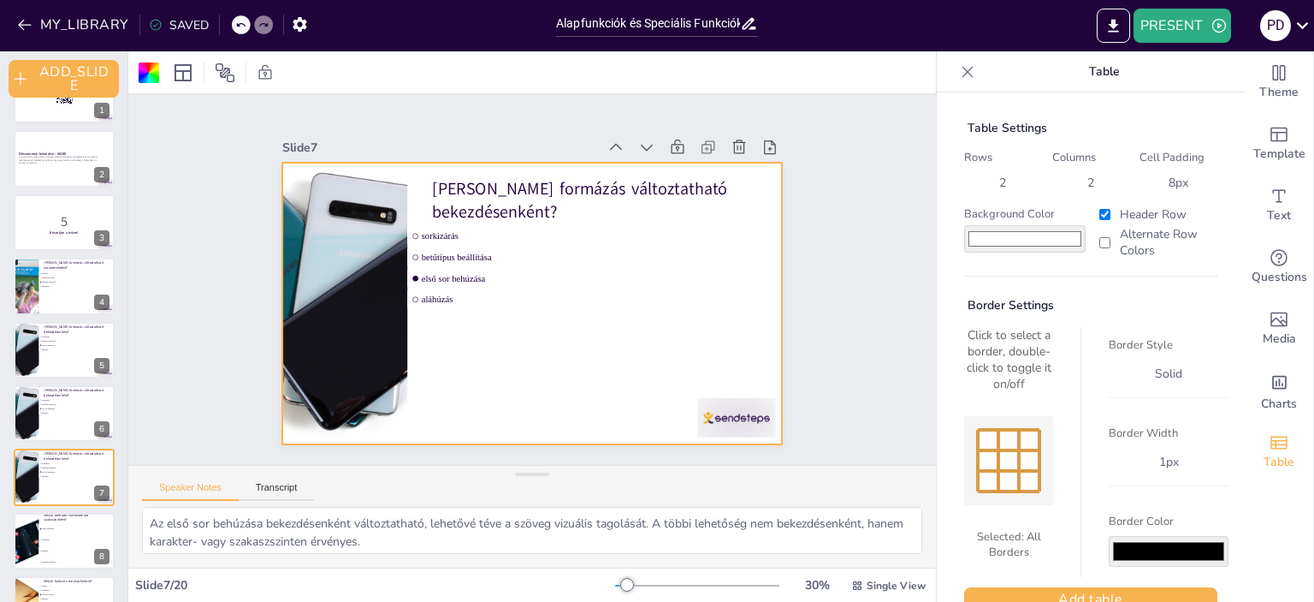
click at [700, 139] on icon at bounding box center [708, 147] width 17 height 17
click at [669, 139] on icon at bounding box center [677, 147] width 17 height 17
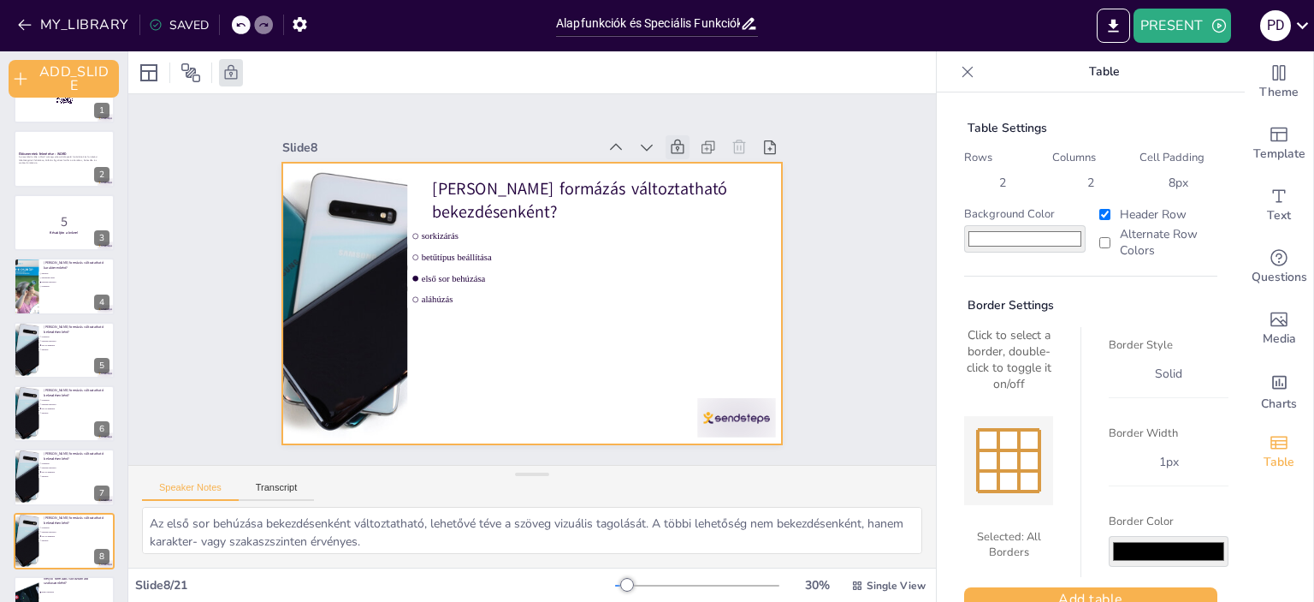
click at [669, 139] on icon at bounding box center [677, 147] width 17 height 17
drag, startPoint x: 265, startPoint y: 9, endPoint x: 192, endPoint y: 23, distance: 75.0
click at [202, 17] on div "MY_LIBRARY SAVED" at bounding box center [158, 24] width 316 height 31
click at [181, 26] on div "SAVED" at bounding box center [179, 25] width 60 height 16
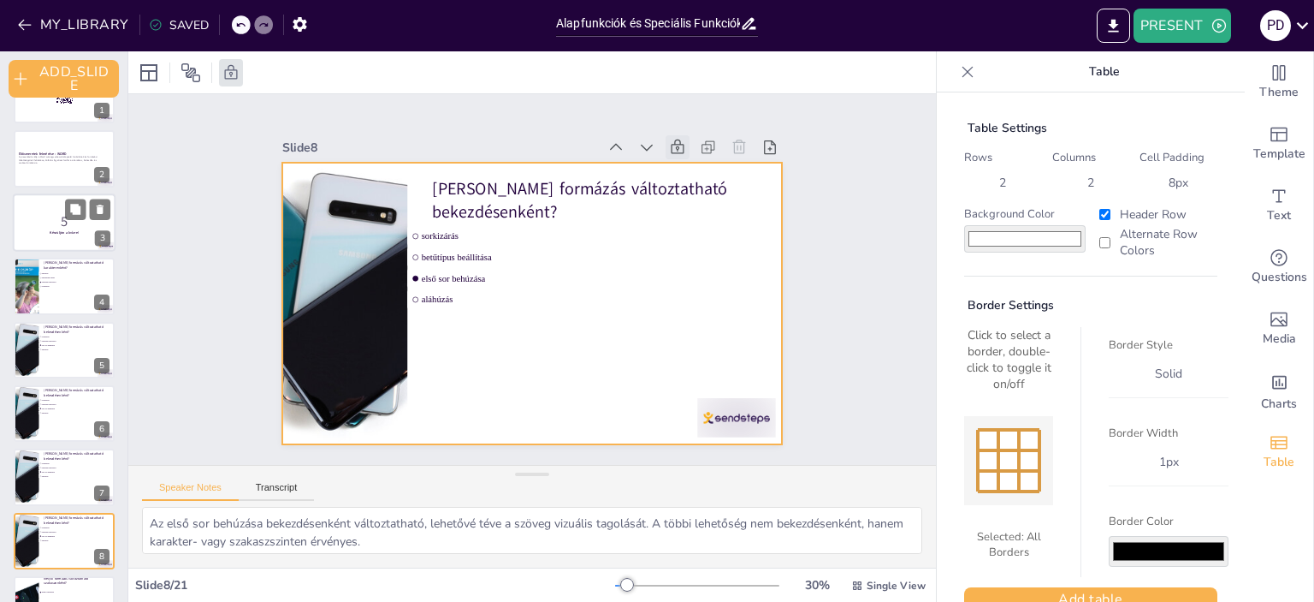
click at [62, 232] on strong "Készüljön a kvízre!" at bounding box center [64, 232] width 29 height 4
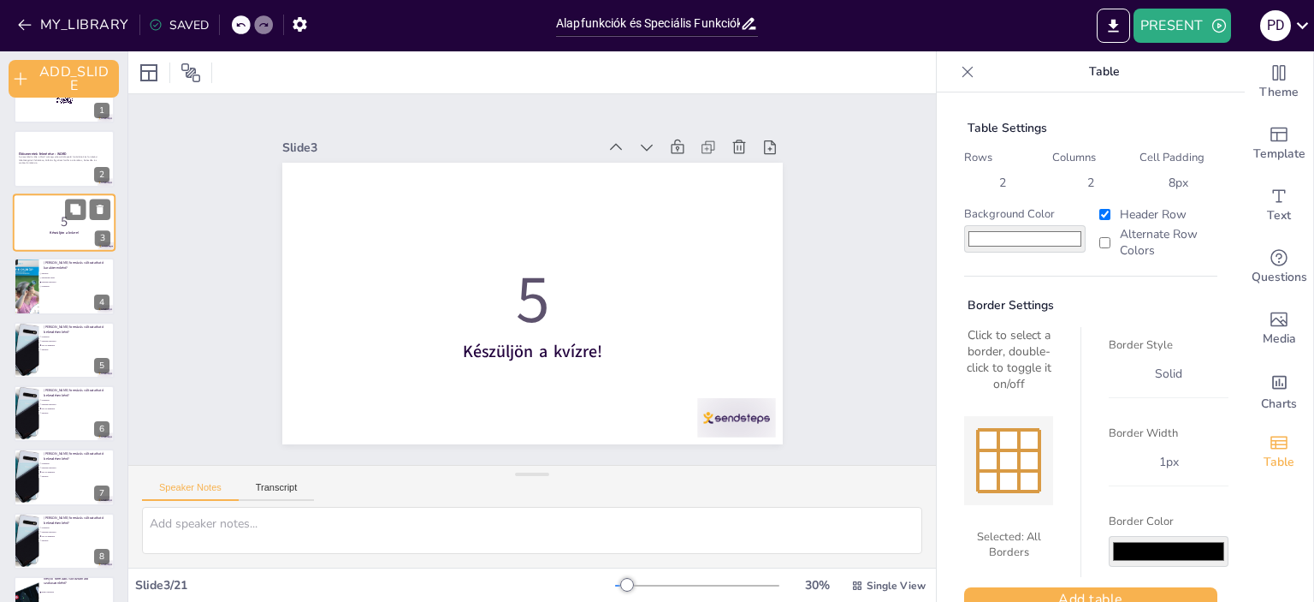
scroll to position [0, 0]
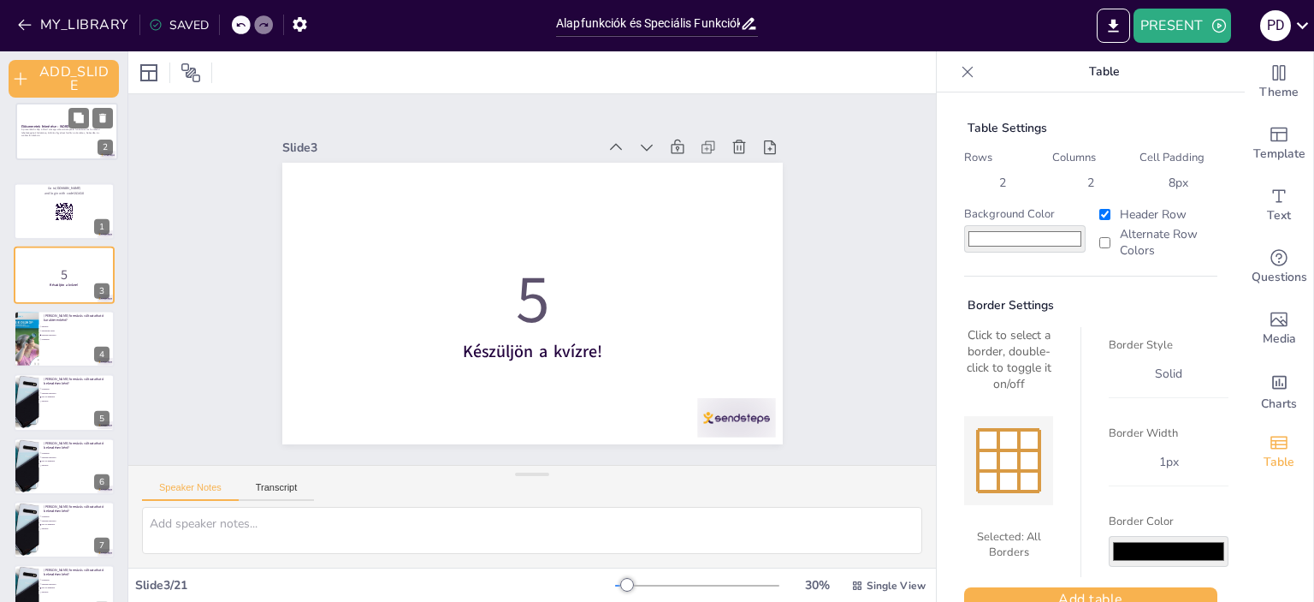
drag, startPoint x: 55, startPoint y: 189, endPoint x: 54, endPoint y: 116, distance: 73.6
click at [56, 116] on div at bounding box center [66, 131] width 101 height 56
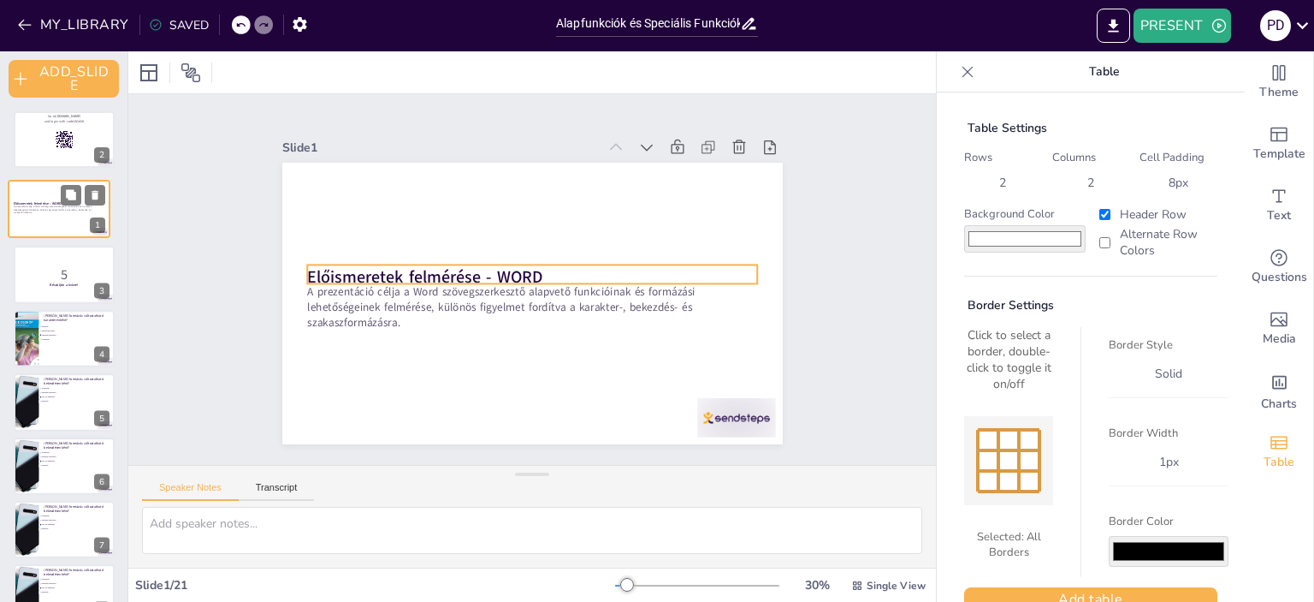
drag, startPoint x: 44, startPoint y: 123, endPoint x: 39, endPoint y: 199, distance: 76.3
click at [39, 199] on div at bounding box center [59, 209] width 101 height 56
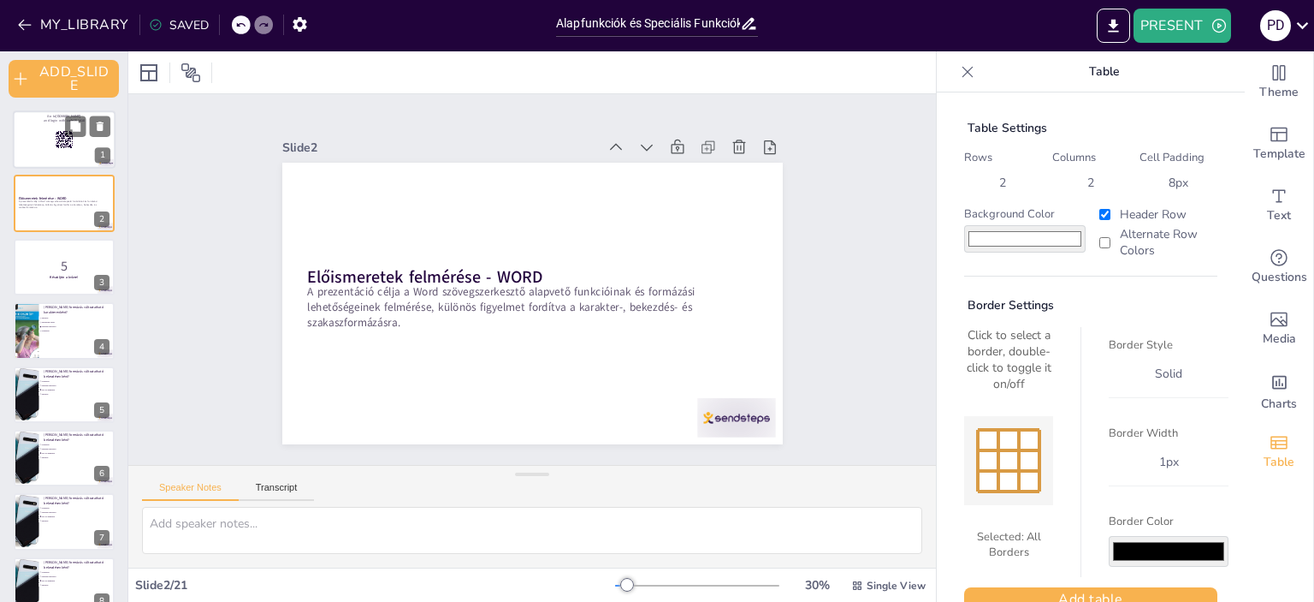
click at [188, 20] on div "SAVED" at bounding box center [179, 25] width 60 height 16
click at [57, 307] on p "[PERSON_NAME] formázás változtatható karakterenként?" at bounding box center [77, 309] width 67 height 9
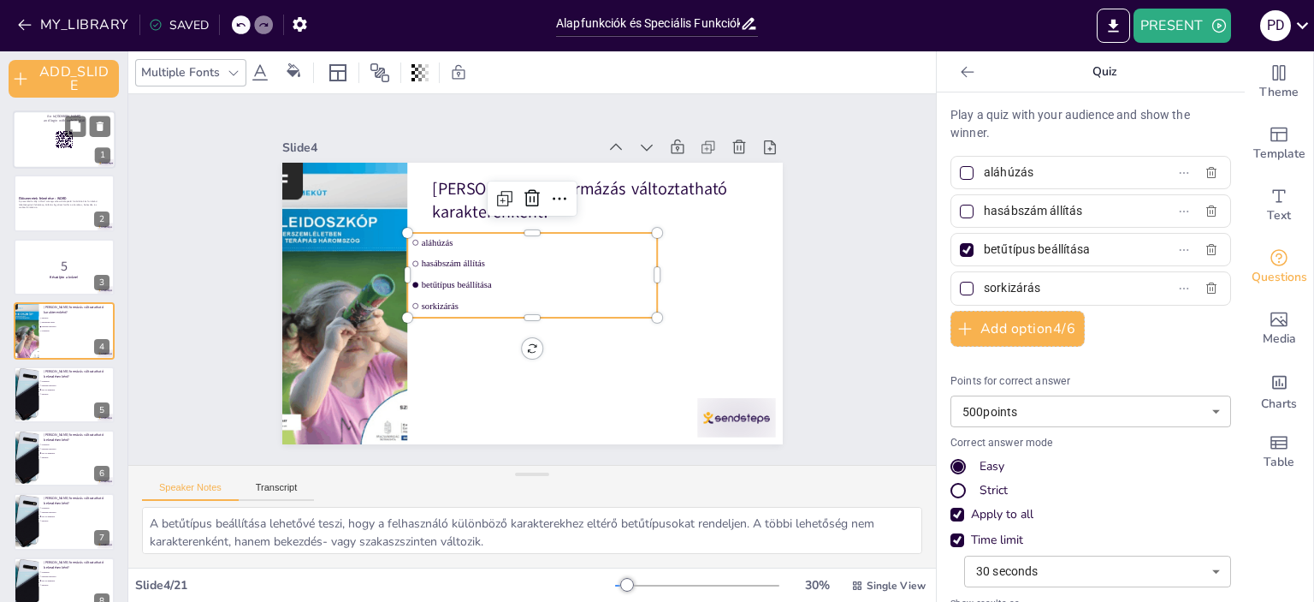
click at [425, 242] on li "aláhúzás" at bounding box center [532, 242] width 250 height 19
click at [995, 168] on input "aláhúzás" at bounding box center [1063, 172] width 159 height 25
click at [44, 411] on div at bounding box center [64, 394] width 103 height 58
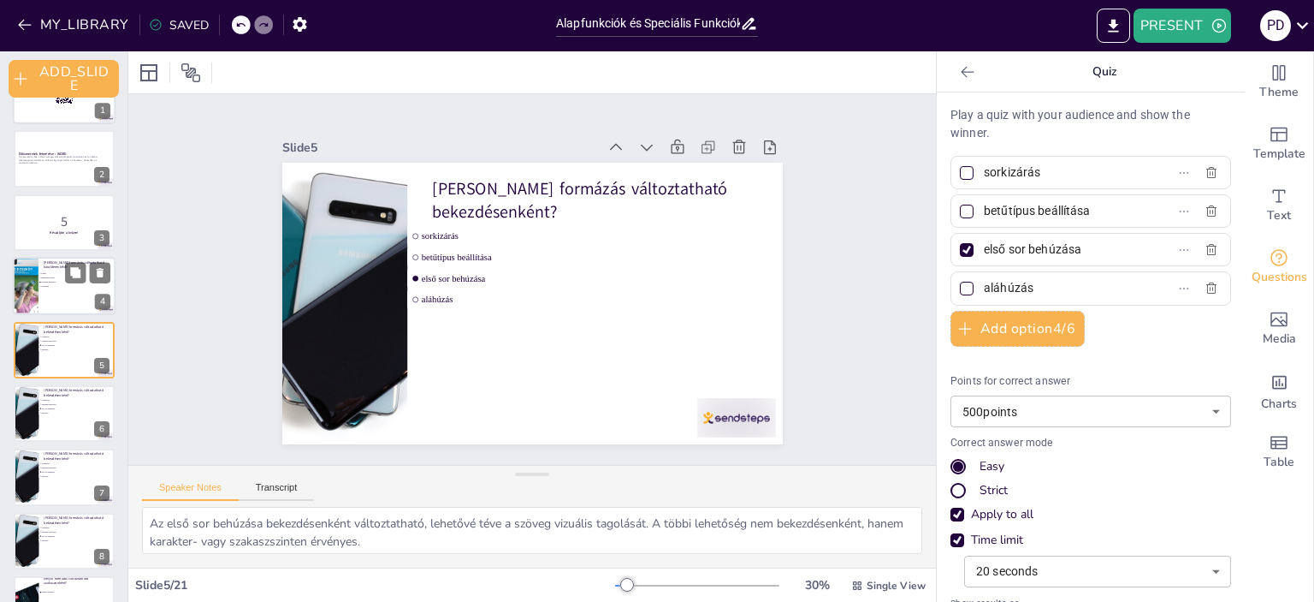
click at [54, 290] on div at bounding box center [64, 286] width 103 height 58
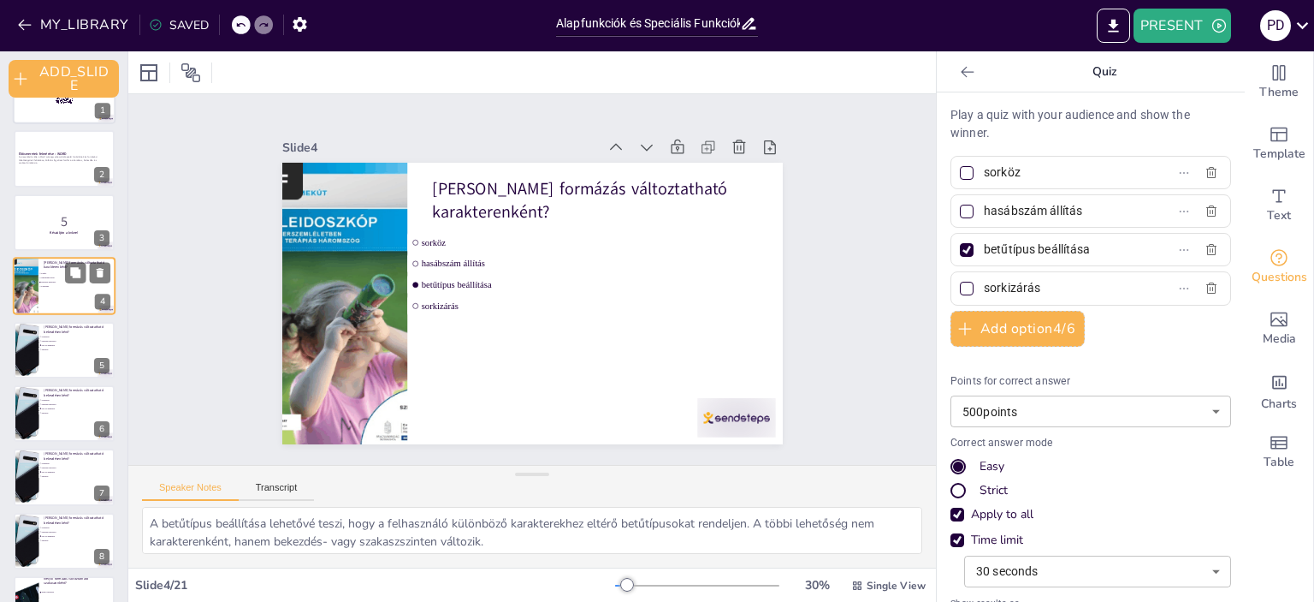
scroll to position [0, 0]
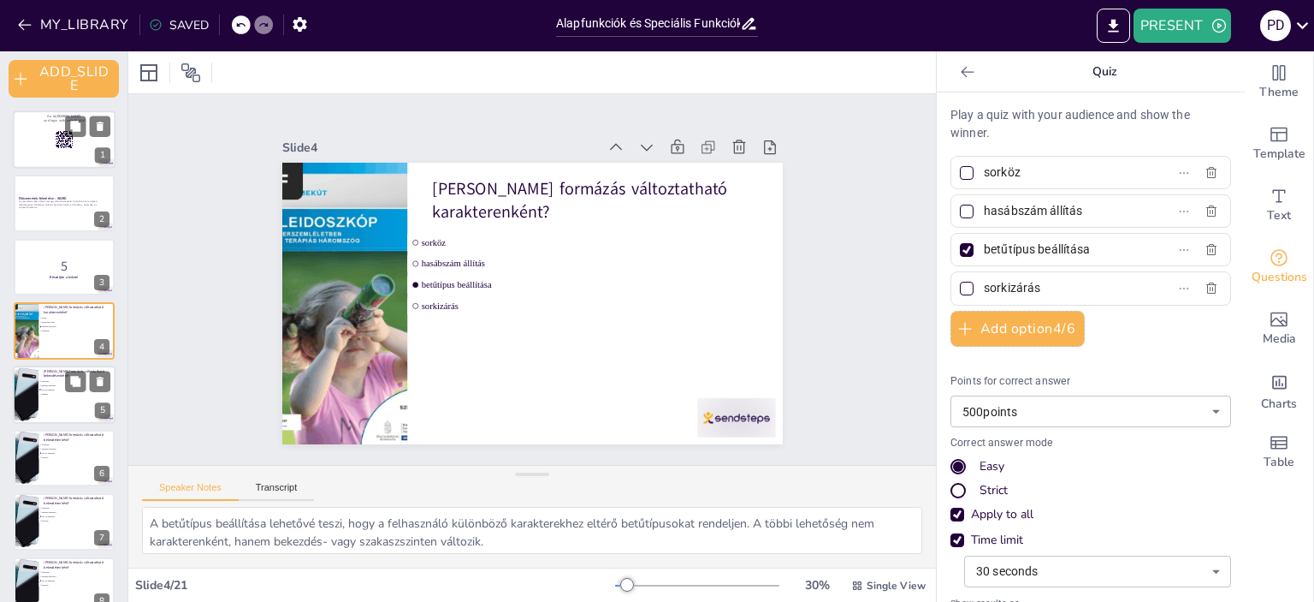
click at [42, 402] on div at bounding box center [64, 394] width 103 height 58
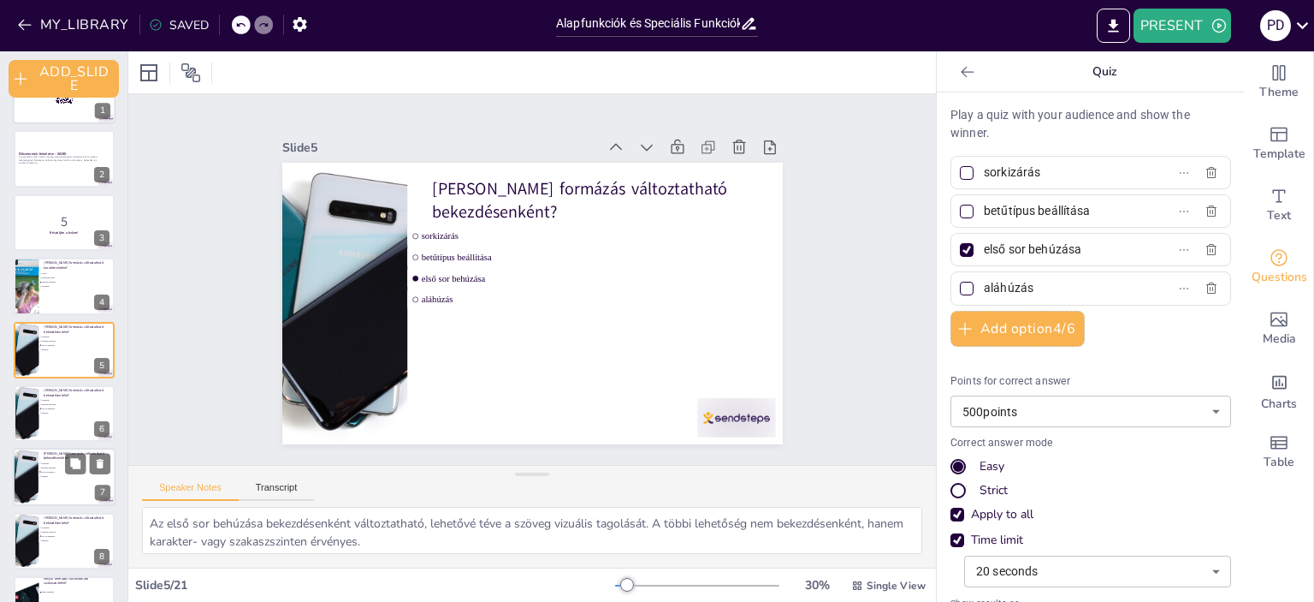
click at [52, 471] on span "első sor behúzása" at bounding box center [65, 472] width 48 height 3
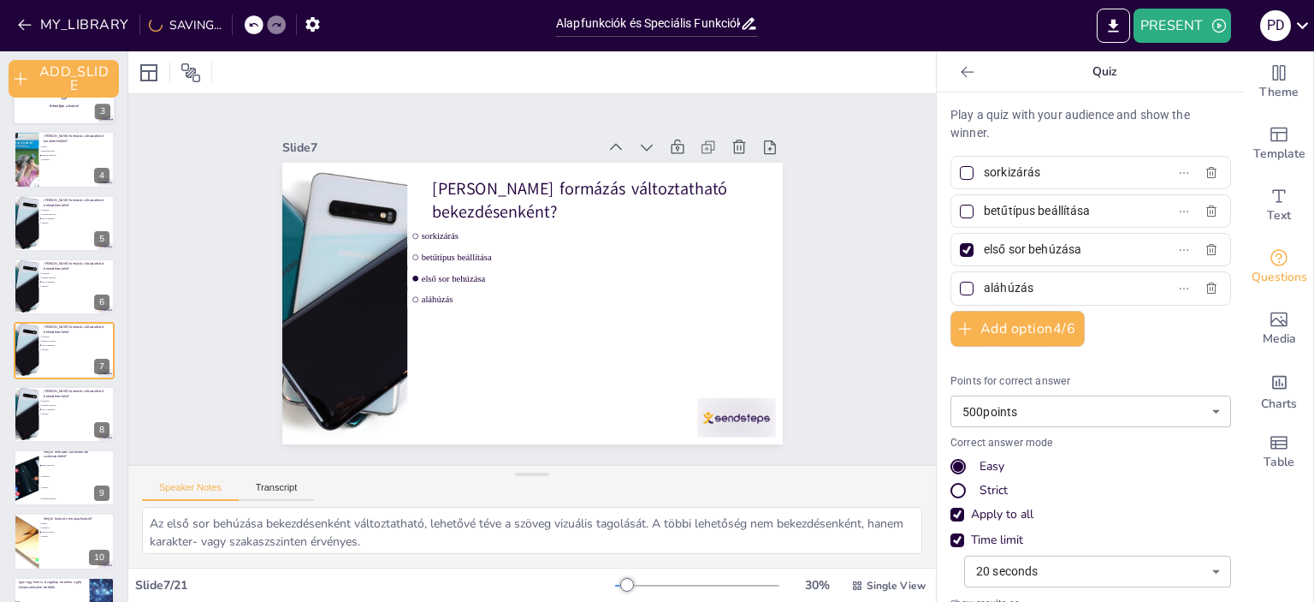
click at [20, 228] on div at bounding box center [26, 223] width 77 height 56
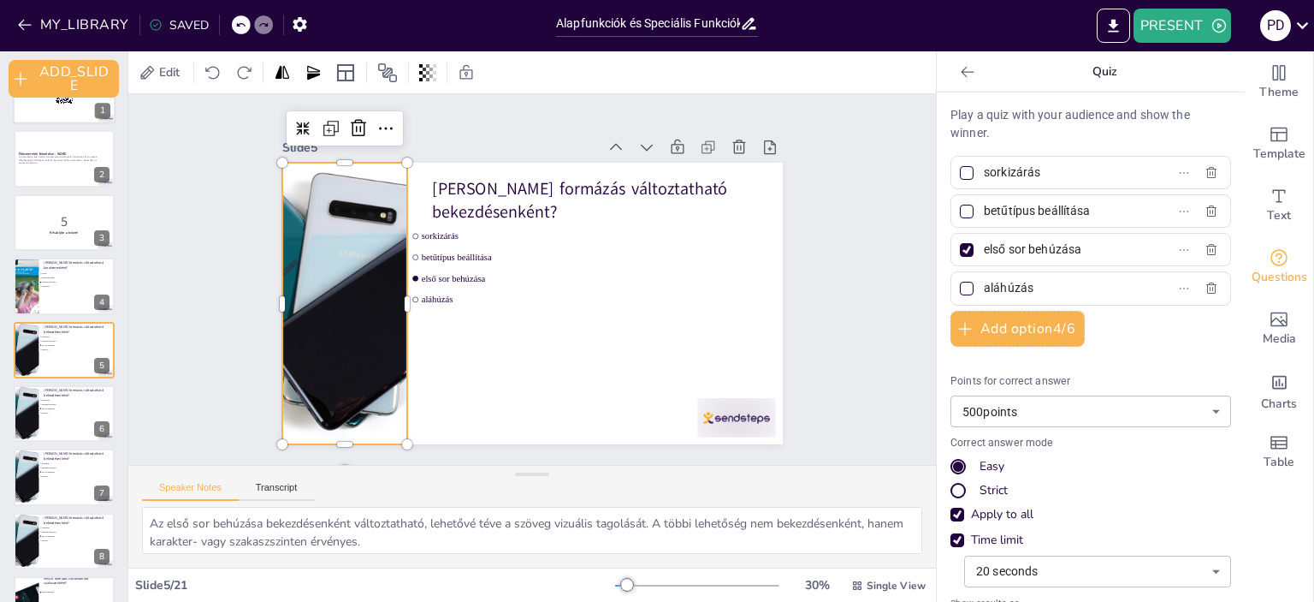
click at [322, 304] on div at bounding box center [345, 304] width 382 height 282
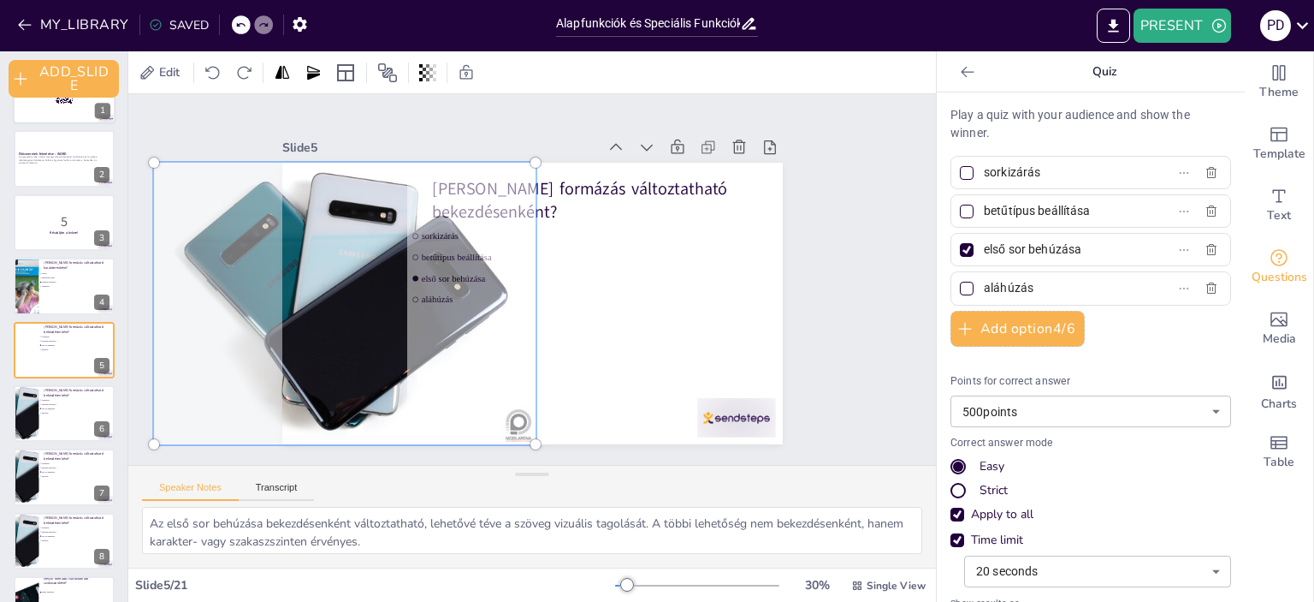
click at [322, 304] on div at bounding box center [345, 303] width 402 height 302
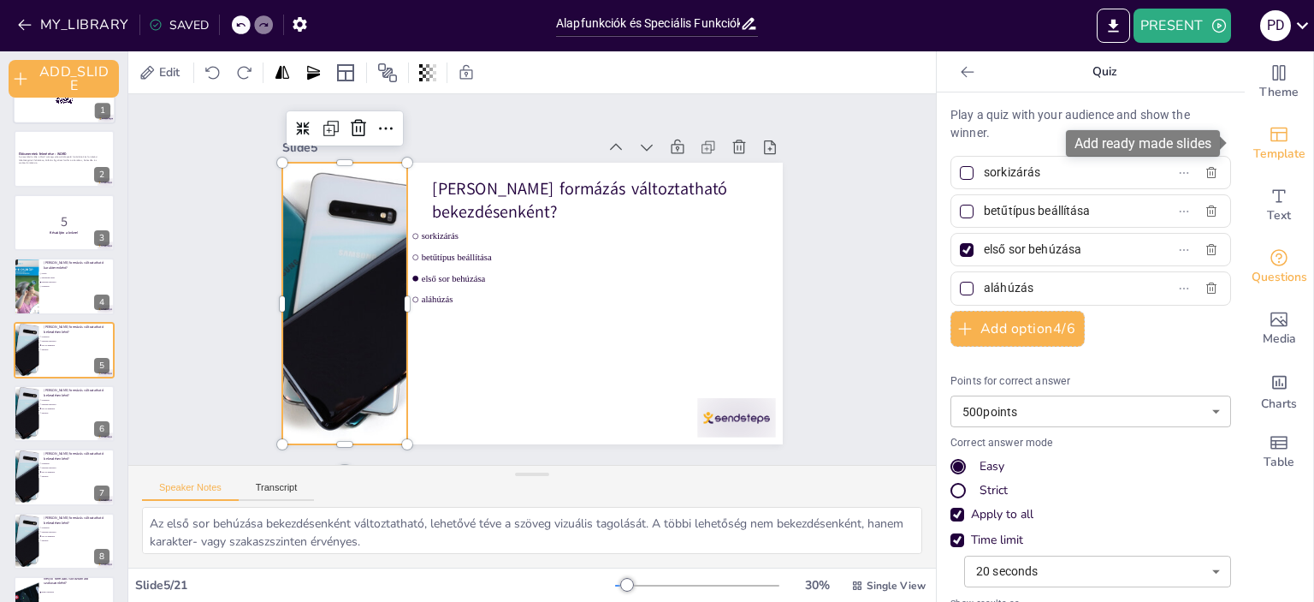
click at [1276, 156] on span "Template" at bounding box center [1280, 154] width 52 height 19
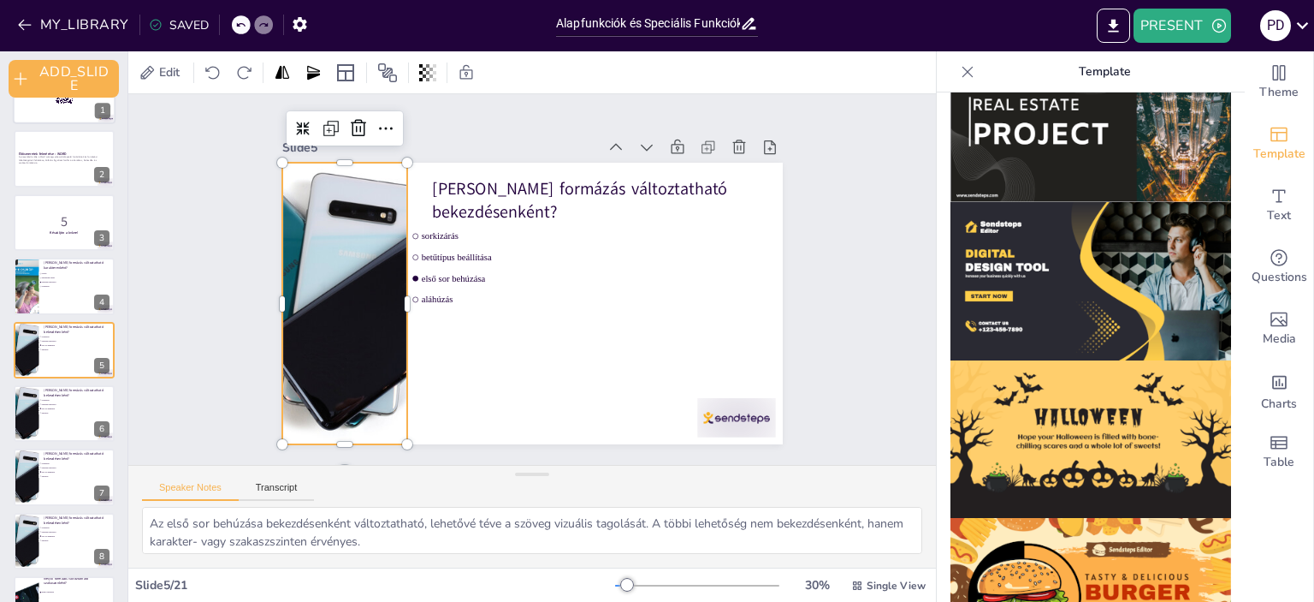
scroll to position [1661, 0]
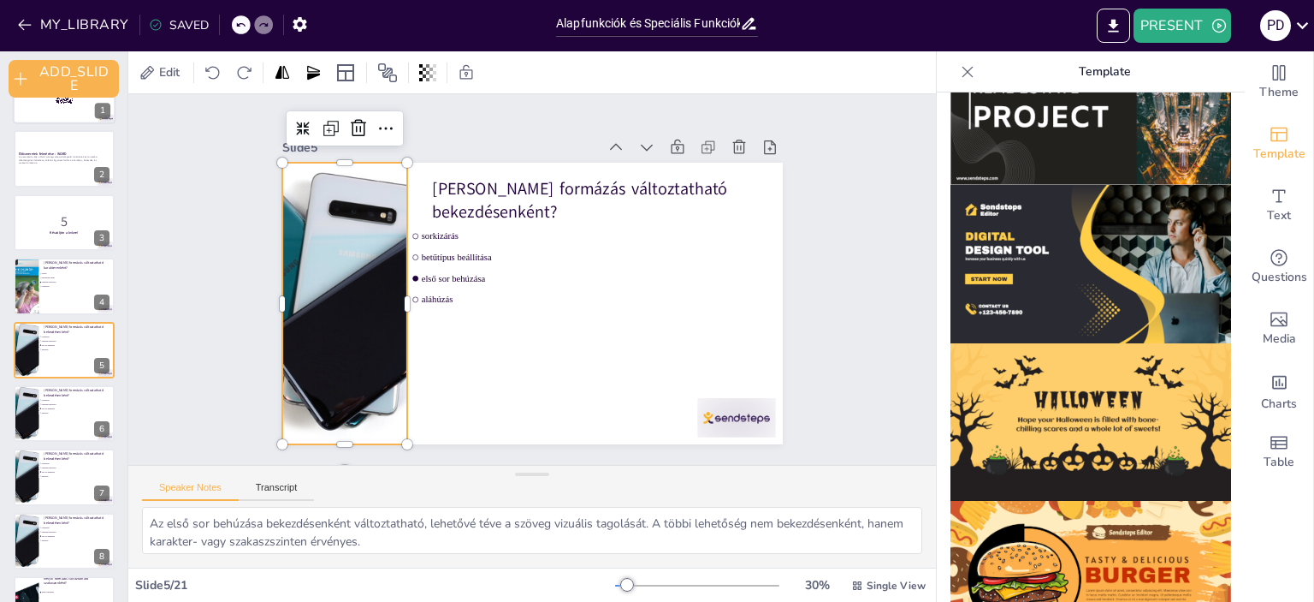
click at [843, 430] on div "Slide 1 Go to sendsteps.me and login with code 151410 Slide 2 Előismeretek felm…" at bounding box center [532, 279] width 808 height 371
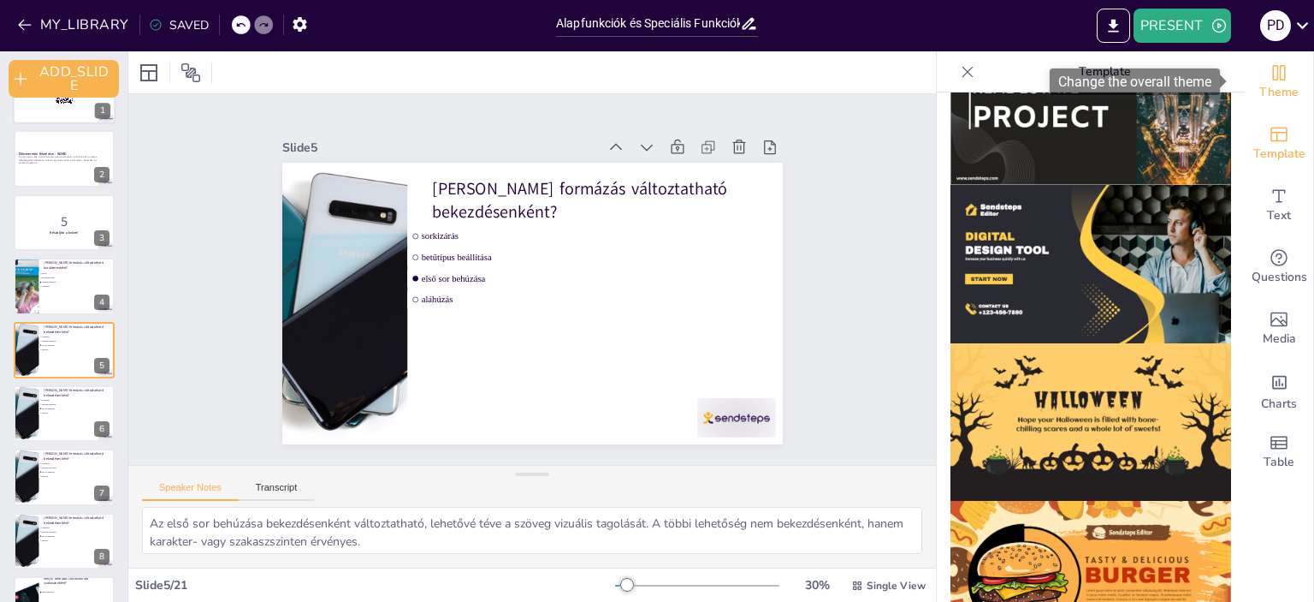
click at [1260, 92] on span "Theme" at bounding box center [1279, 92] width 39 height 19
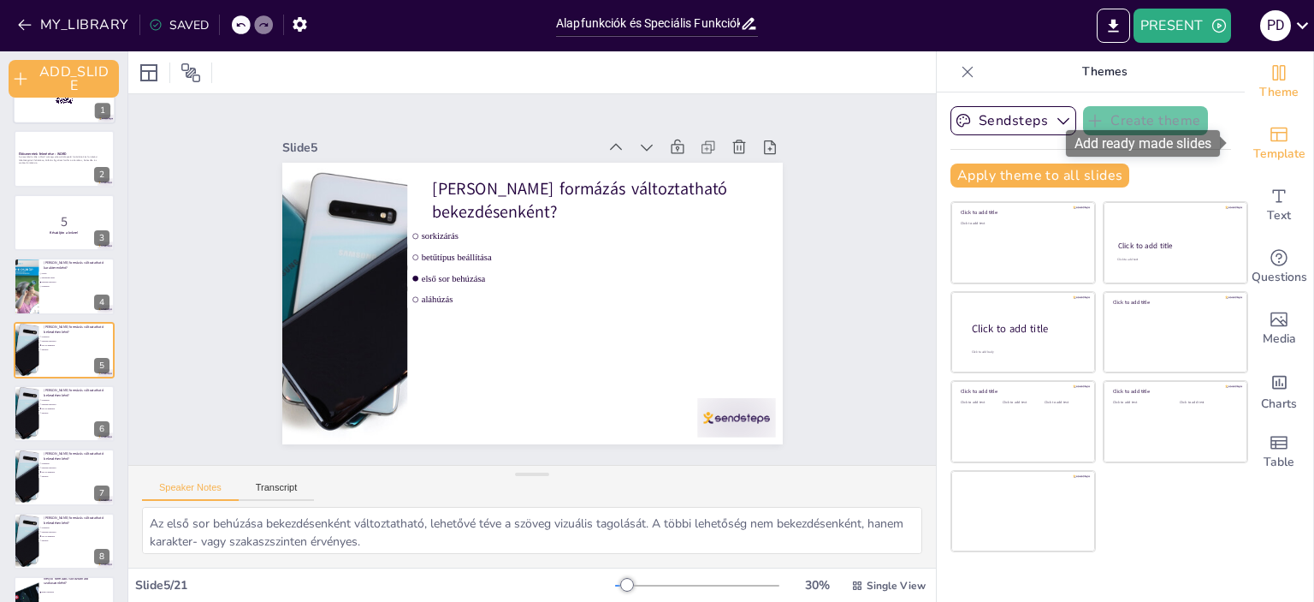
click at [1266, 145] on span "Template" at bounding box center [1280, 154] width 52 height 19
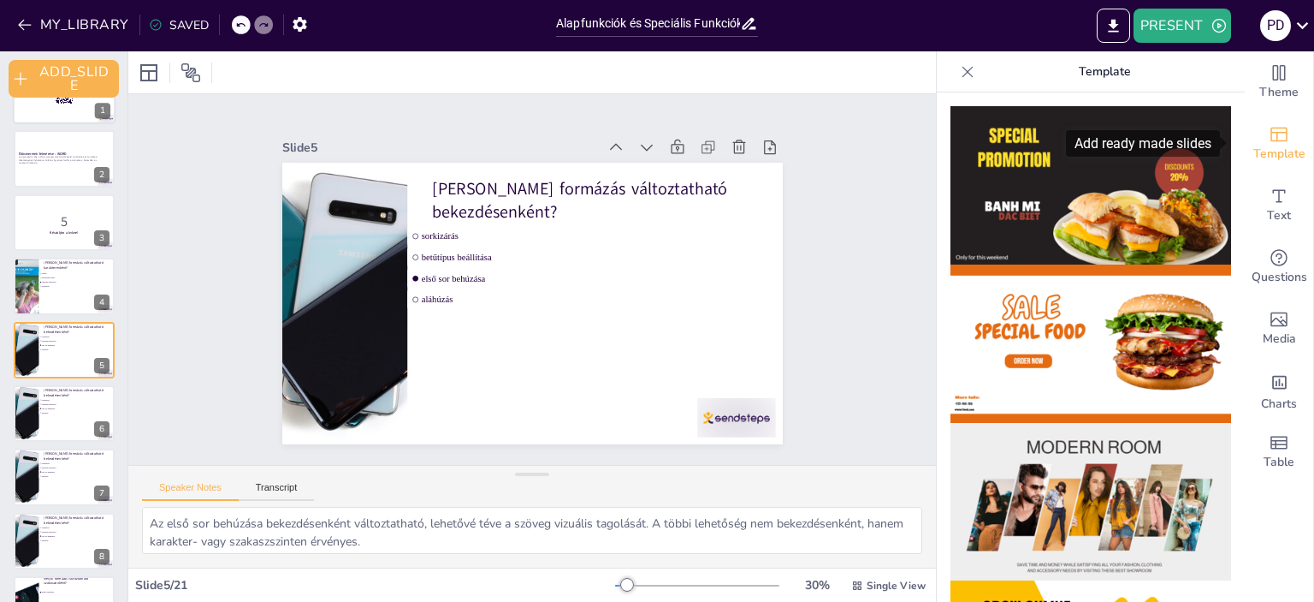
click at [1266, 145] on span "Template" at bounding box center [1280, 154] width 52 height 19
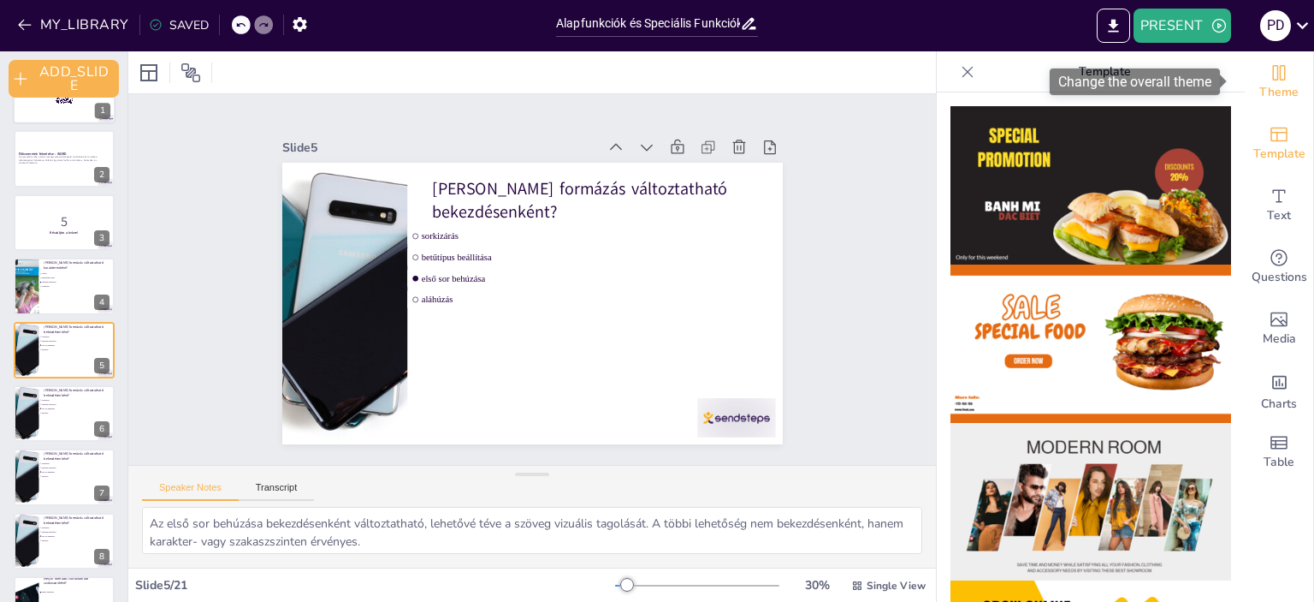
click at [1272, 81] on icon "Change the overall theme" at bounding box center [1279, 72] width 21 height 21
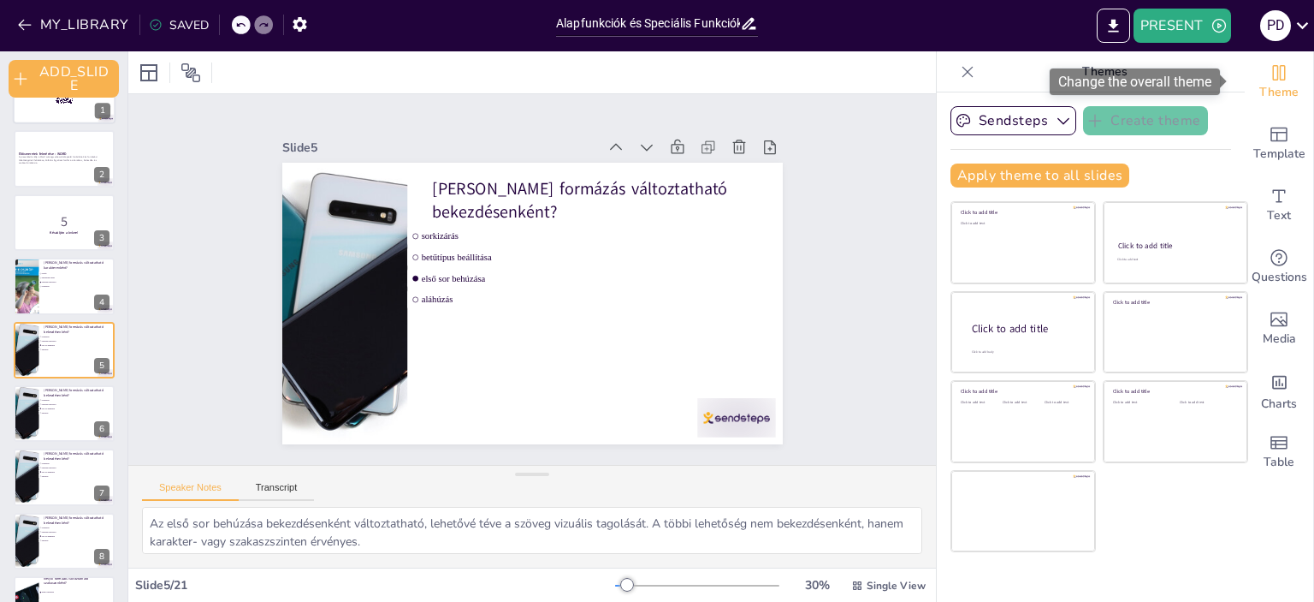
click at [1272, 81] on icon "Change the overall theme" at bounding box center [1279, 72] width 21 height 21
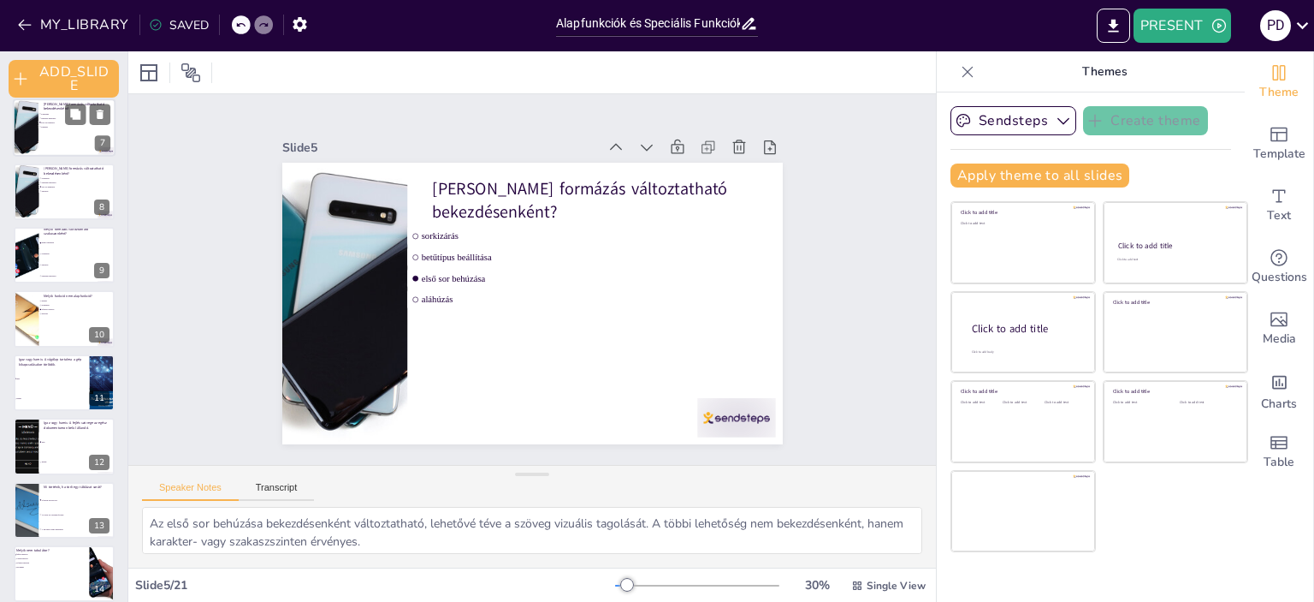
scroll to position [472, 0]
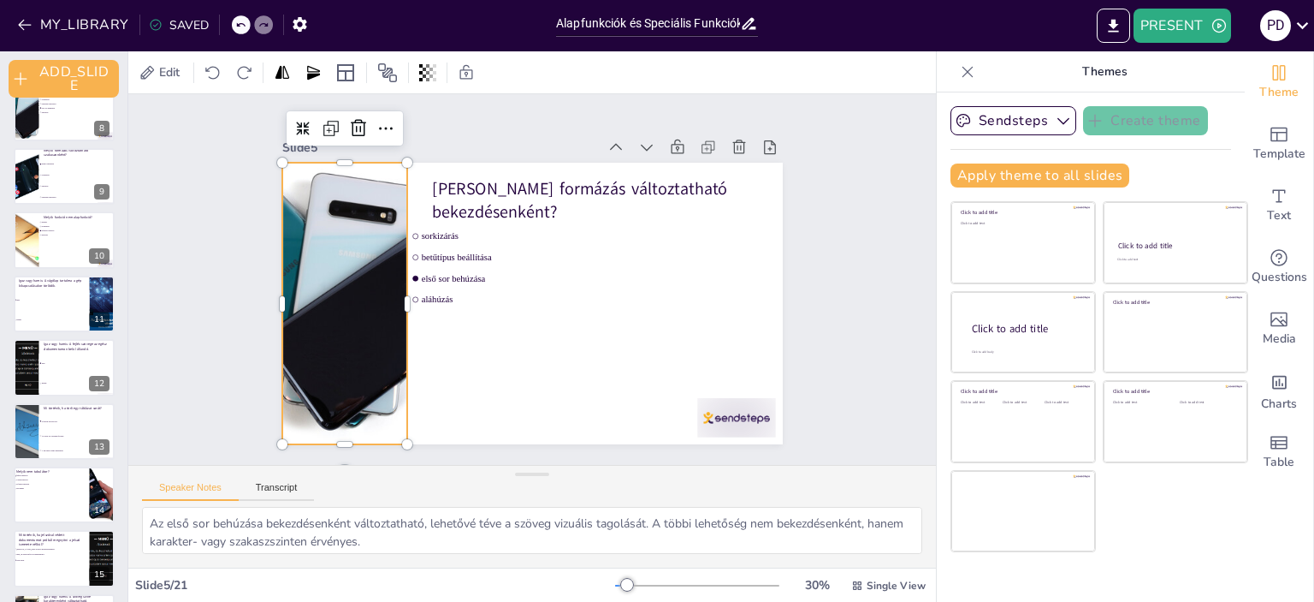
click at [293, 291] on div at bounding box center [343, 284] width 409 height 320
